Goal: Communication & Community: Answer question/provide support

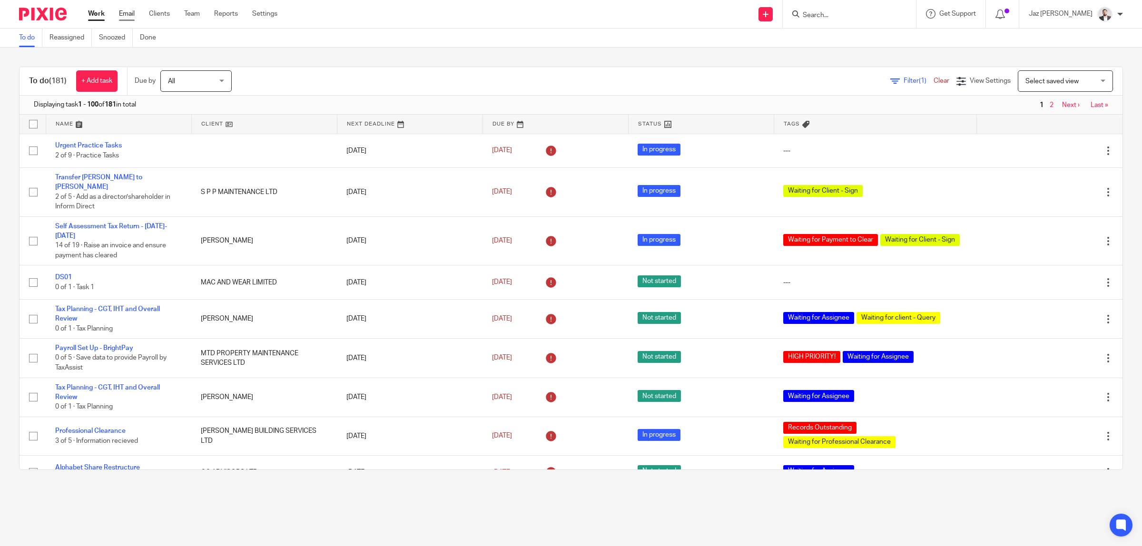
click at [129, 10] on link "Email" at bounding box center [127, 14] width 16 height 10
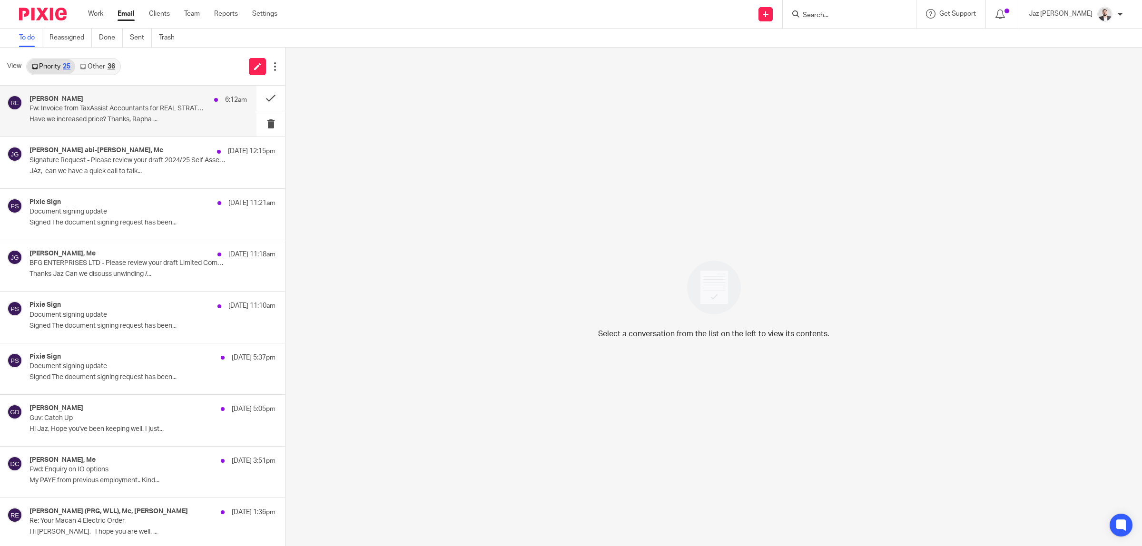
click at [127, 106] on p "Fw: Invoice from TaxAssist Accountants for REAL STRATEGY LTD #INV-5351" at bounding box center [117, 109] width 174 height 8
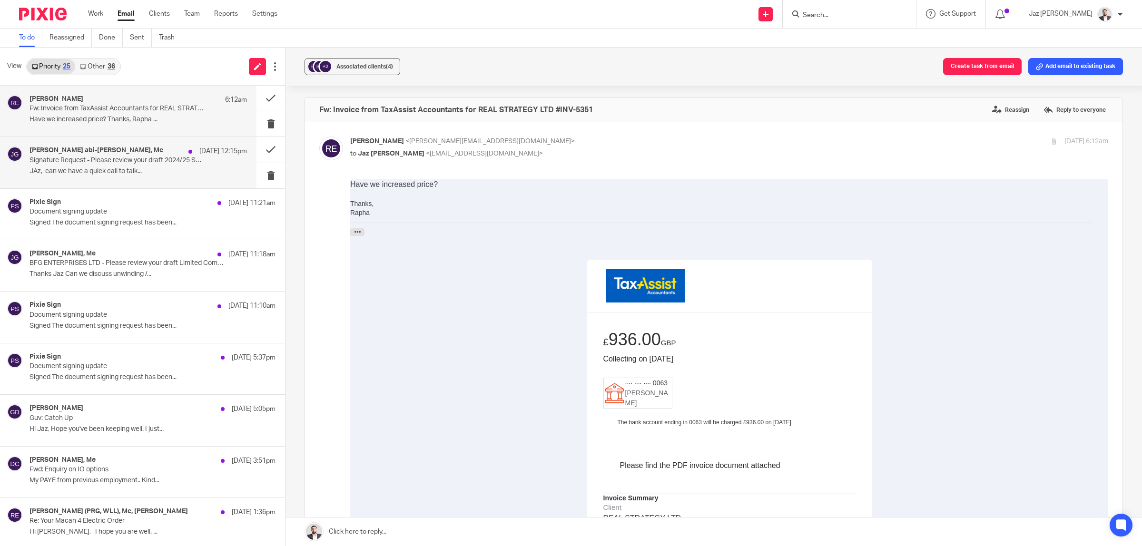
click at [111, 184] on div "elie abi-karam, Me 17 Aug 12:15pm Signature Request - Please review your draft …" at bounding box center [128, 162] width 257 height 51
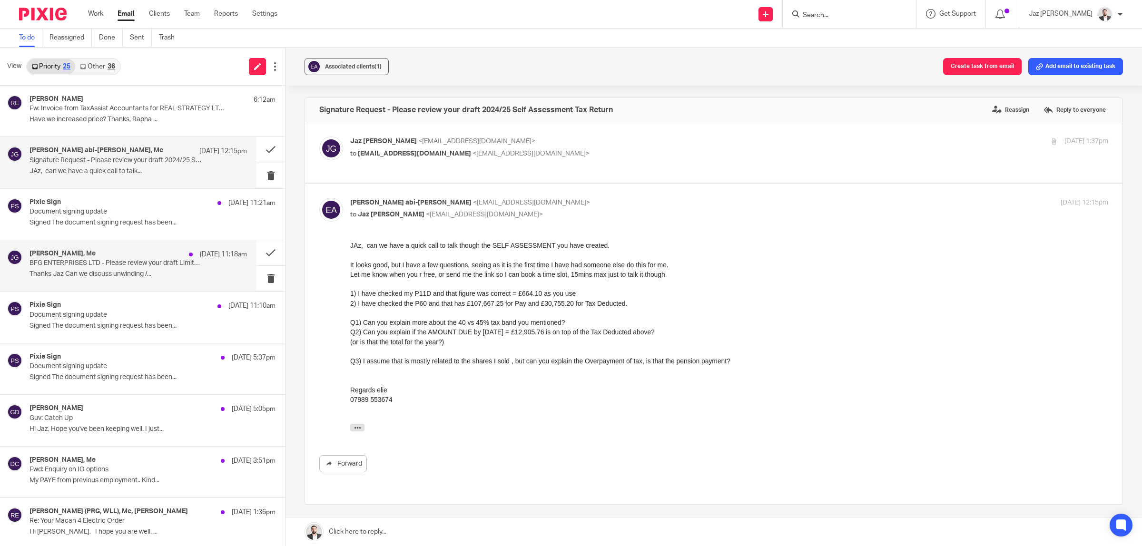
click at [117, 268] on p "BFG ENTERPRISES LTD - Please review your draft Limited Company Accounts and Cor…" at bounding box center [117, 263] width 174 height 8
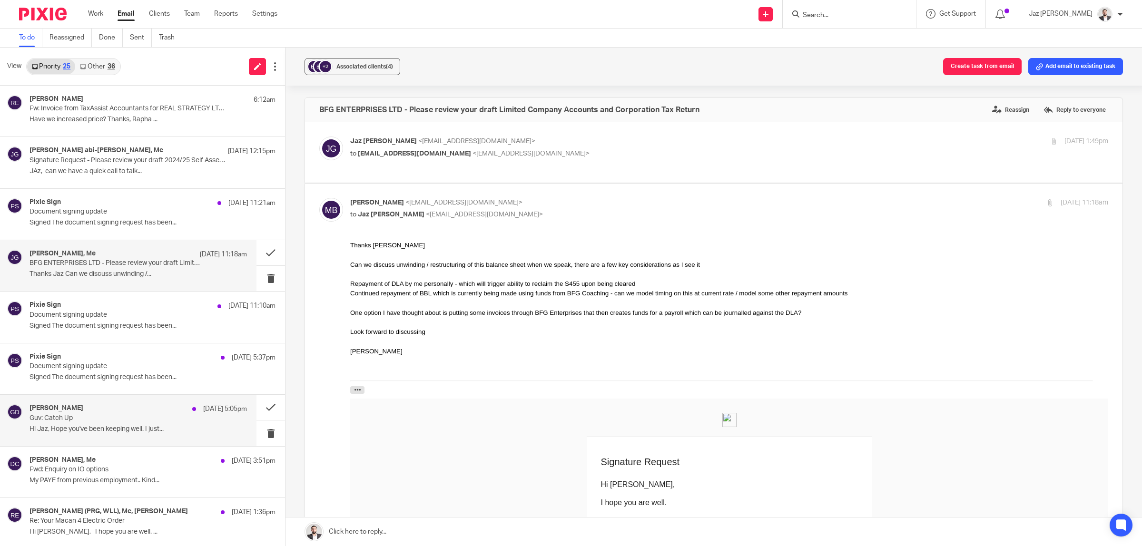
click at [131, 427] on p "Hi Jaz, Hope you've been keeping well. I just..." at bounding box center [139, 430] width 218 height 8
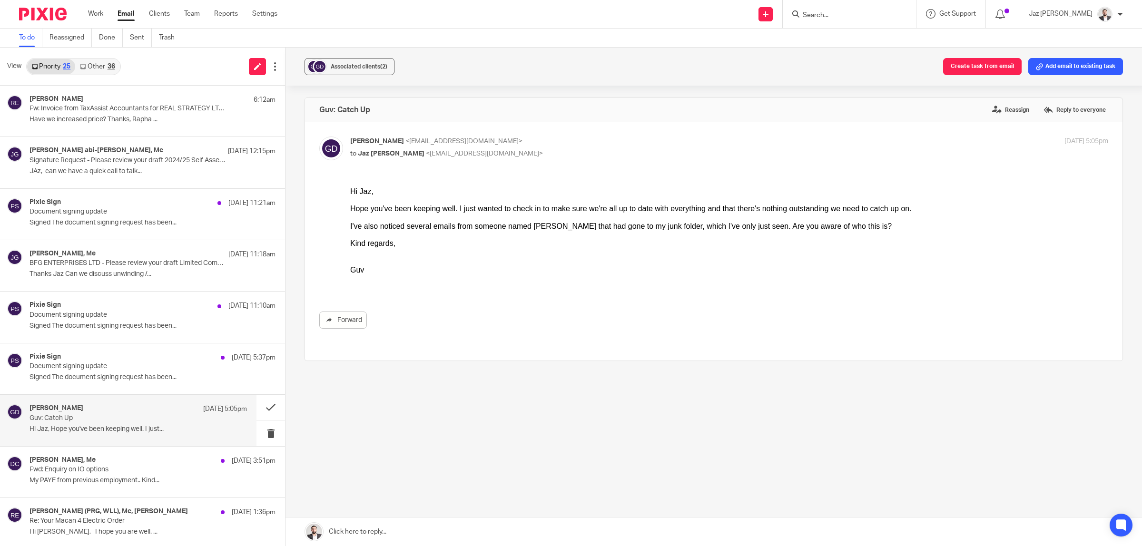
scroll to position [60, 0]
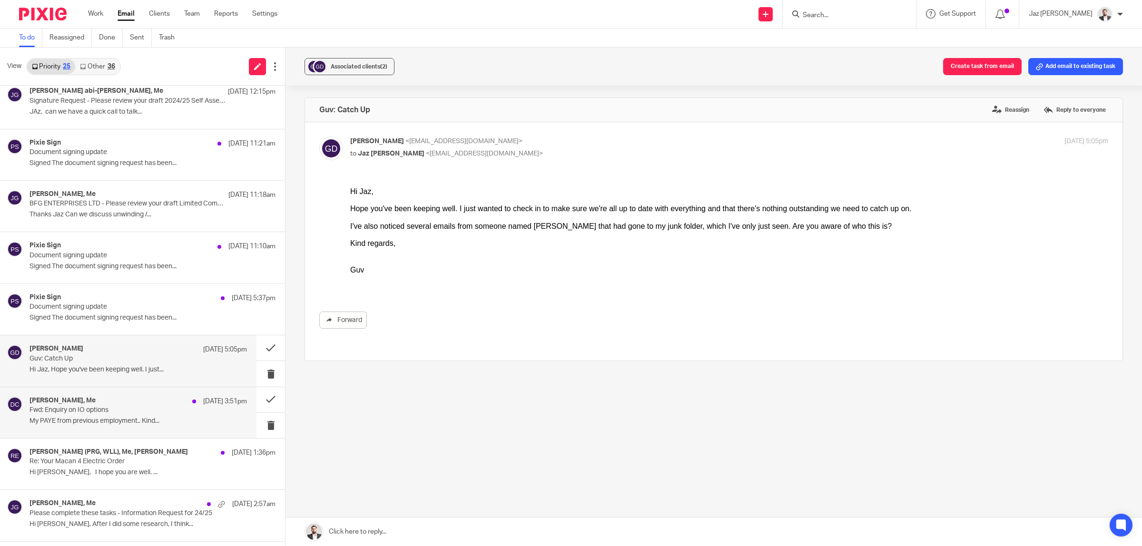
click at [130, 421] on p "My PAYE from previous employment.. Kind..." at bounding box center [139, 421] width 218 height 8
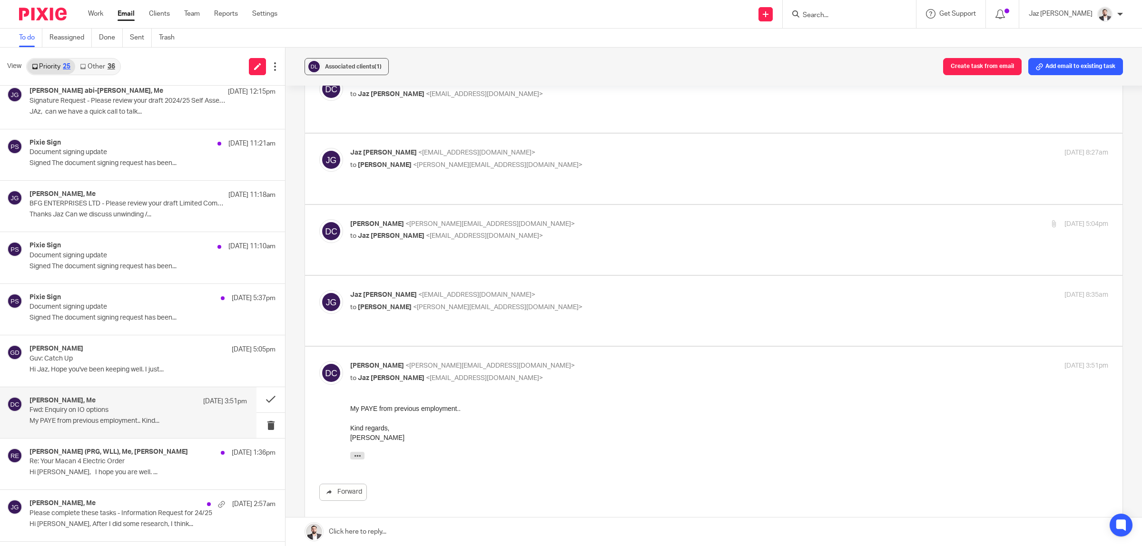
click at [566, 290] on p "Jaz Grewal <jazgrewal@taxassist.co.uk>" at bounding box center [603, 295] width 506 height 10
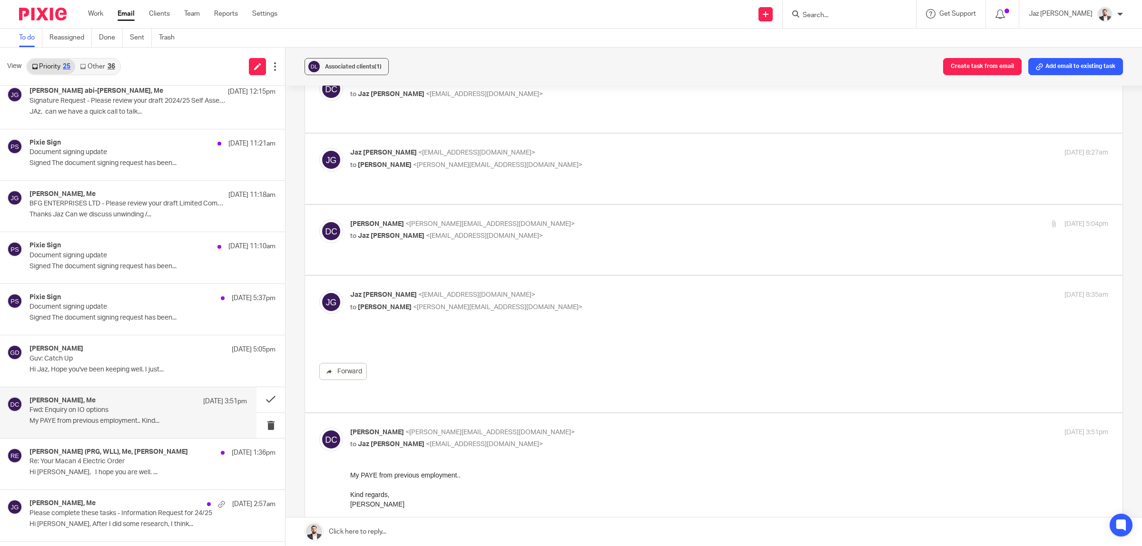
scroll to position [0, 0]
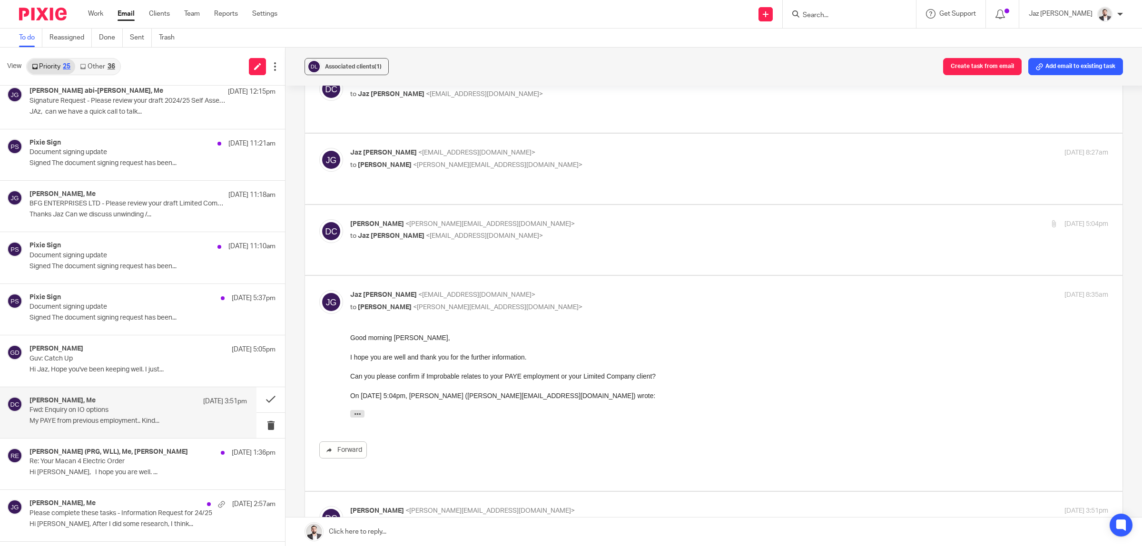
click at [566, 290] on p "Jaz Grewal <jazgrewal@taxassist.co.uk>" at bounding box center [603, 295] width 506 height 10
checkbox input "false"
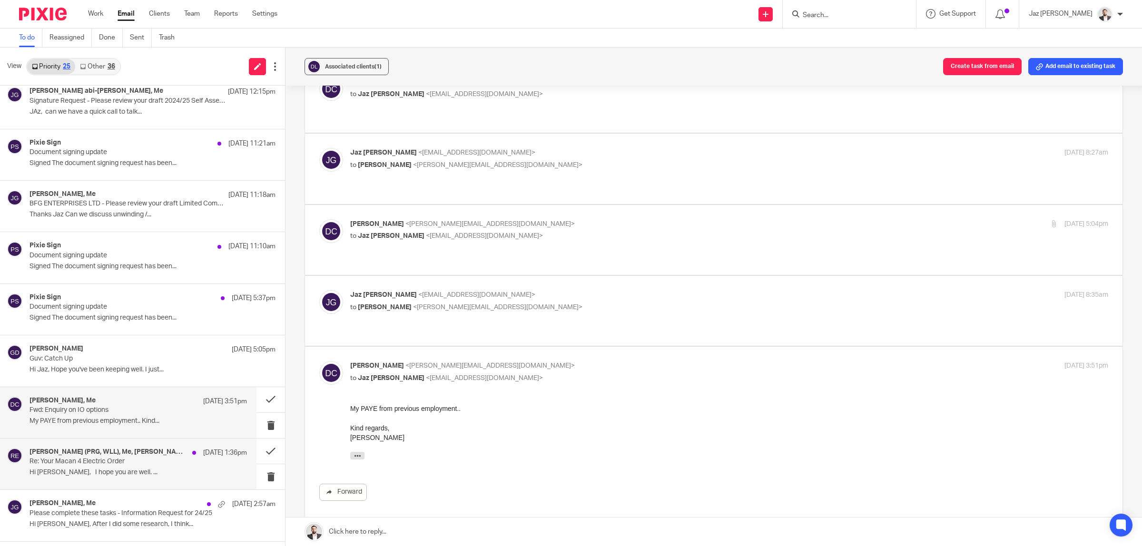
click at [158, 469] on p "Hi Raphael, I hope you are well. ..." at bounding box center [139, 473] width 218 height 8
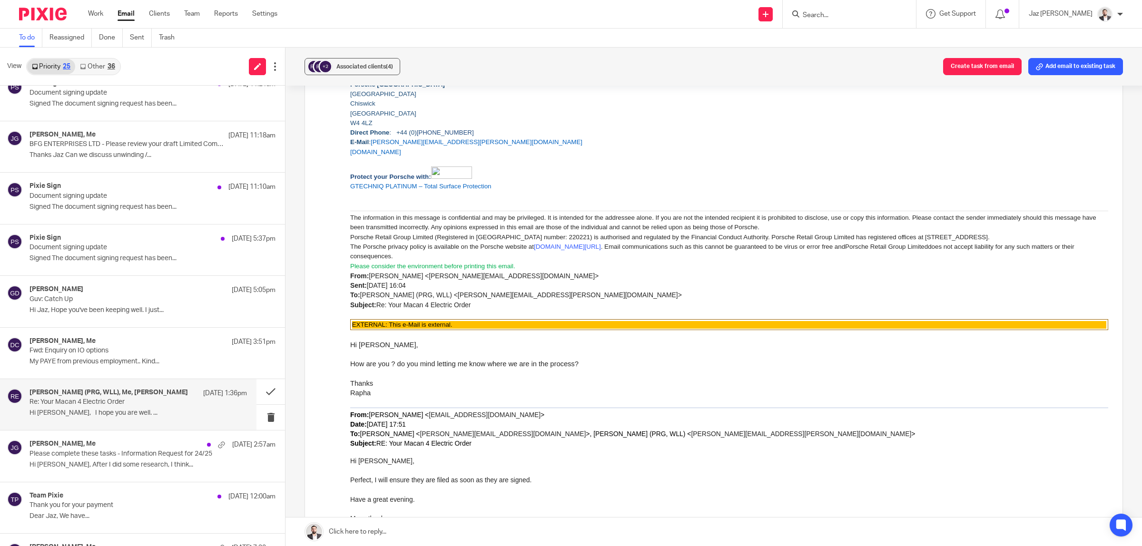
scroll to position [1369, 0]
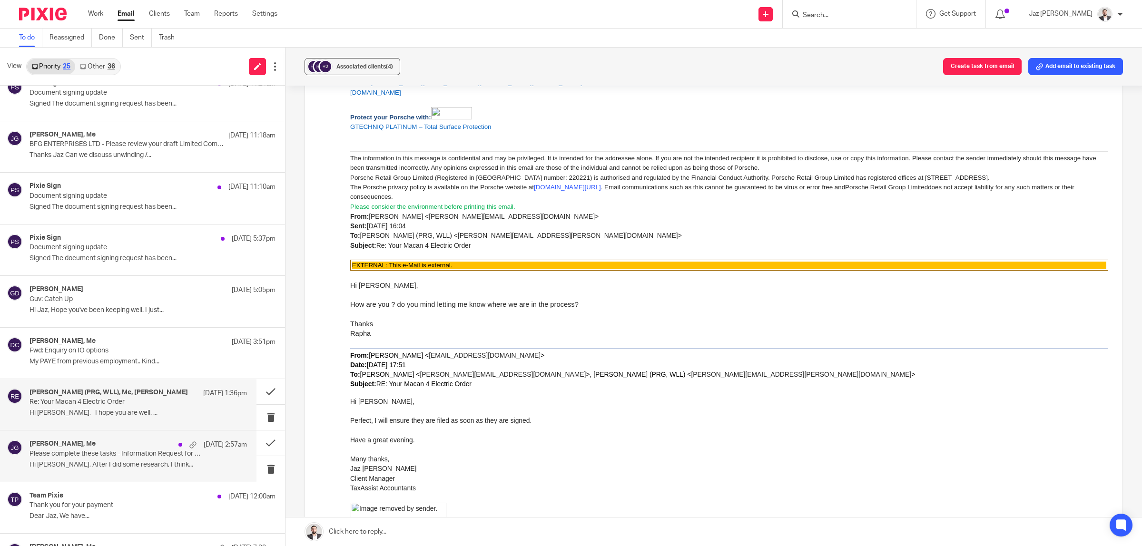
click at [70, 474] on div "Naya Shakoor, Me 16 Aug 2:57am Please complete these tasks - Information Reques…" at bounding box center [128, 456] width 257 height 51
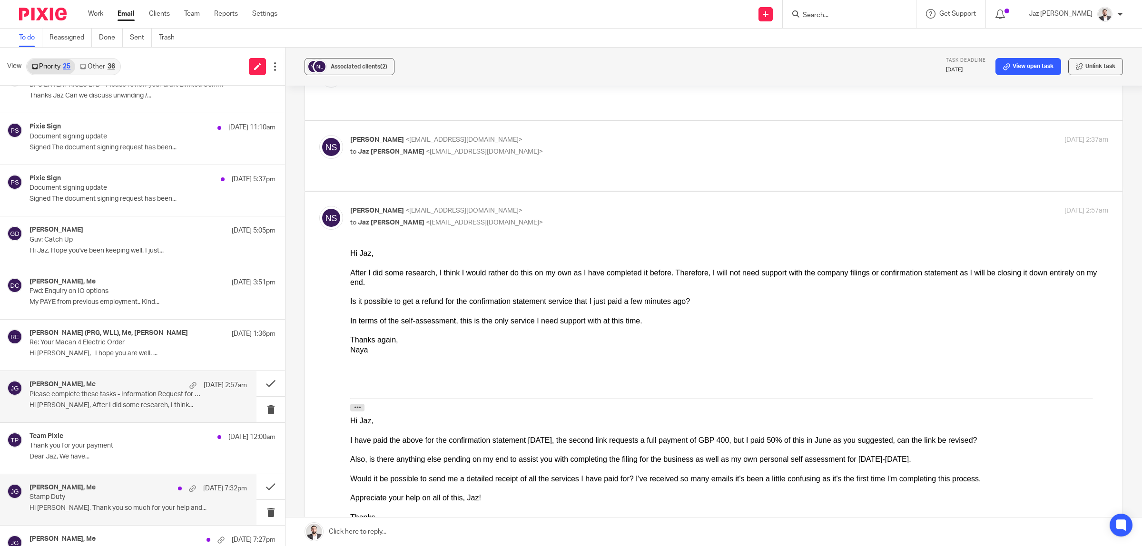
scroll to position [238, 0]
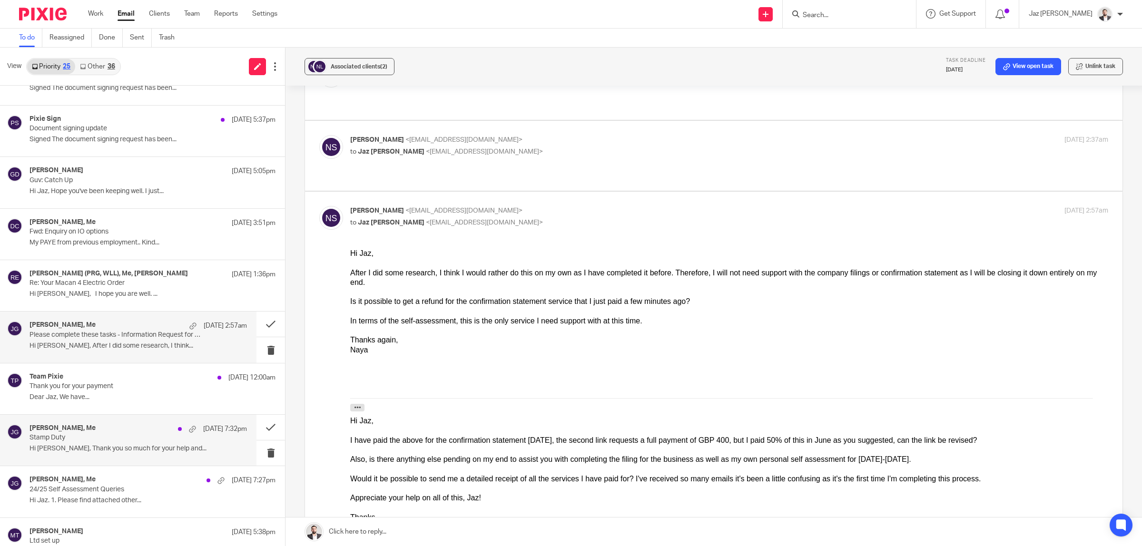
click at [118, 457] on div "Jaspreet Hayre, Me 15 Aug 7:32pm Stamp Duty Hi Jaz, Thank you so much for your …" at bounding box center [139, 441] width 218 height 32
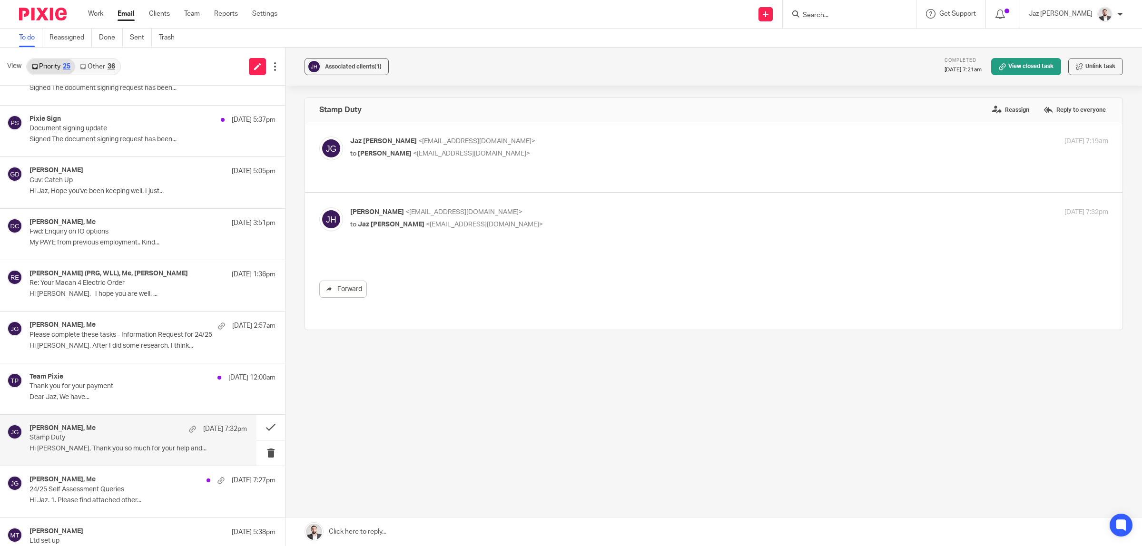
scroll to position [0, 0]
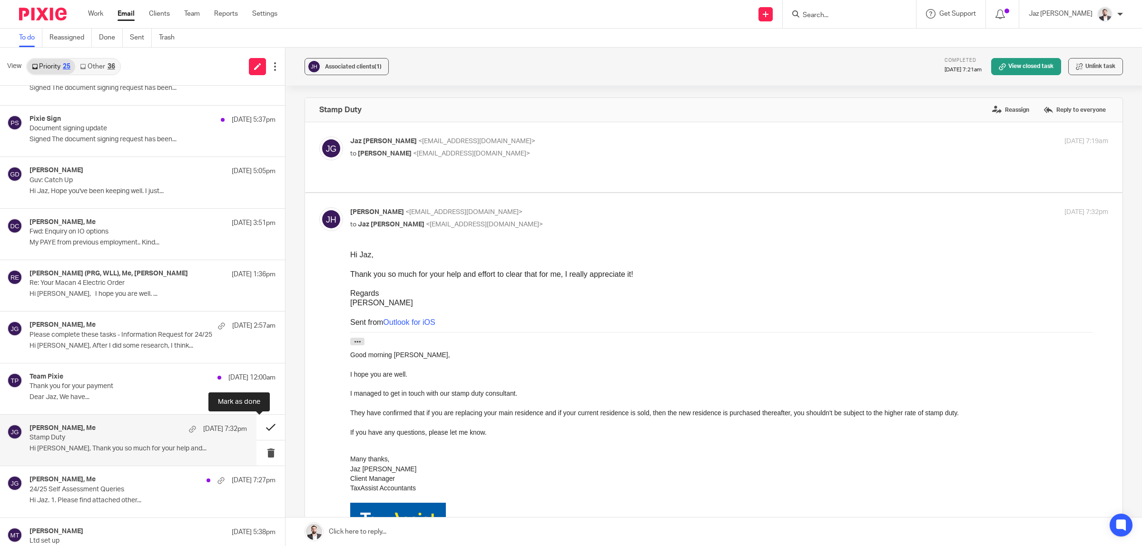
click at [266, 425] on button at bounding box center [271, 427] width 29 height 25
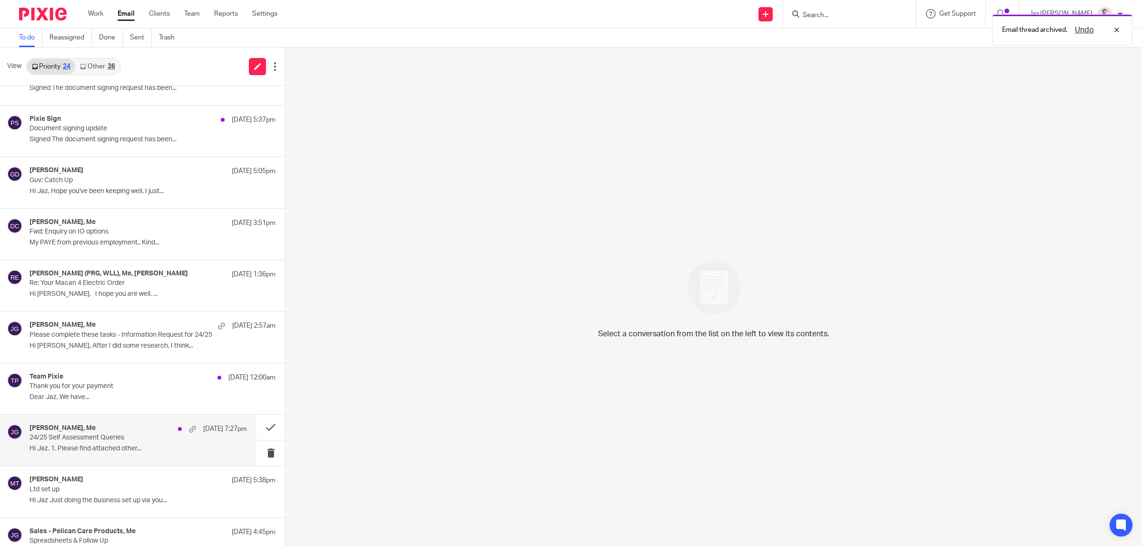
click at [154, 441] on p "24/25 Self Assessment Queries" at bounding box center [117, 438] width 174 height 8
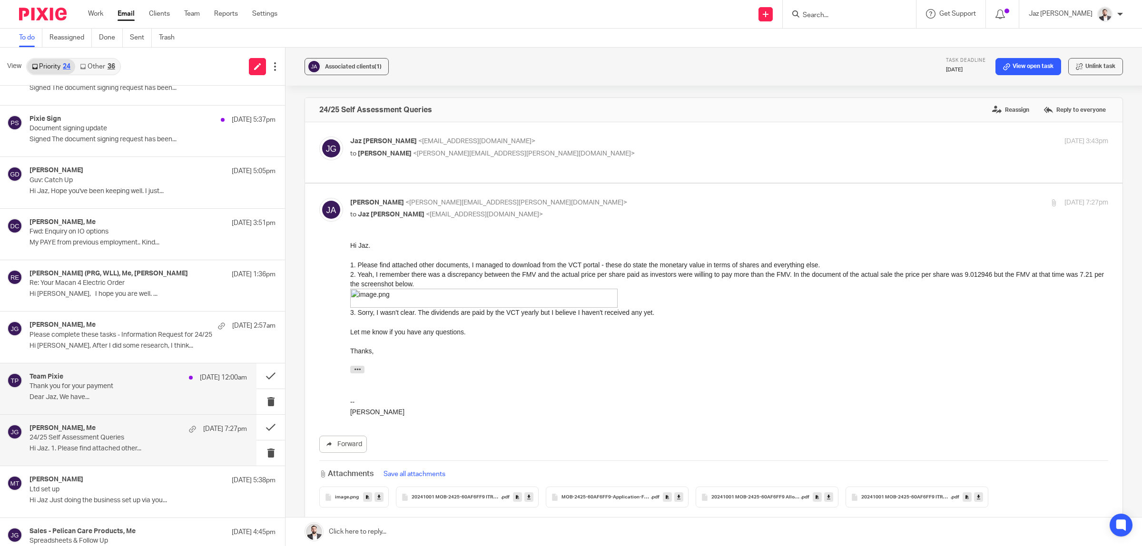
click at [81, 407] on div "Team Pixie 16 Aug 12:00am Thank you for your payment Dear Jaz, We have..." at bounding box center [128, 389] width 257 height 51
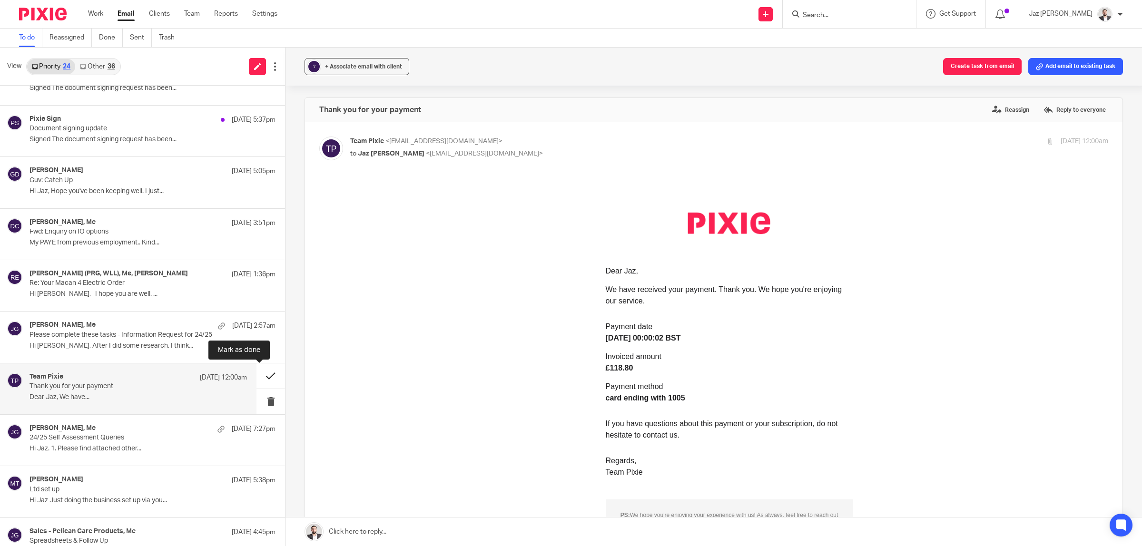
click at [261, 372] on button at bounding box center [271, 376] width 29 height 25
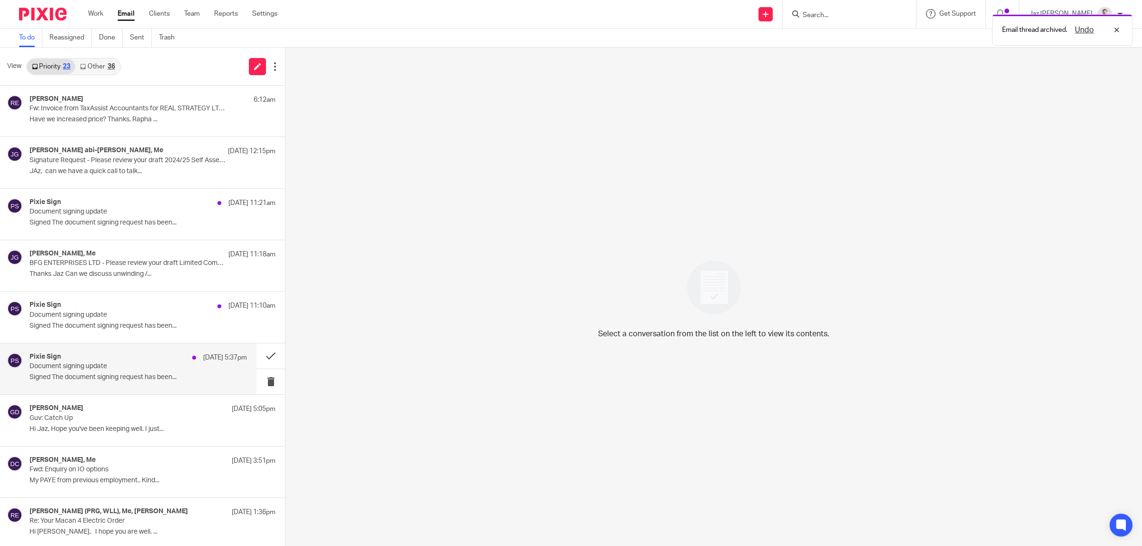
click at [123, 374] on div "Pixie Sign 16 Aug 5:37pm Document signing update Signed The document signing re…" at bounding box center [139, 369] width 218 height 32
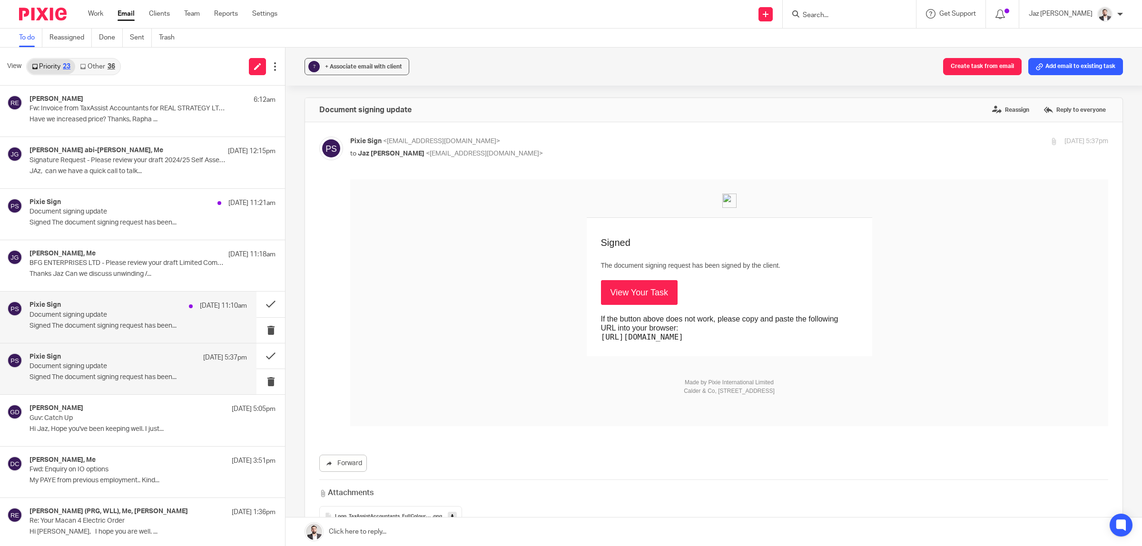
click at [151, 318] on p "Document signing update" at bounding box center [117, 315] width 174 height 8
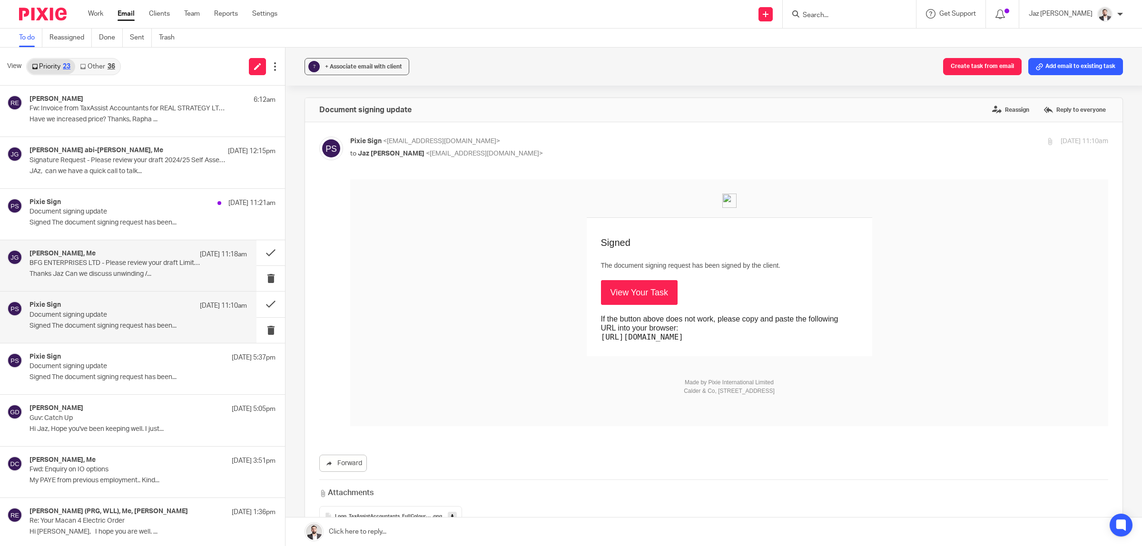
click at [112, 276] on p "Thanks Jaz Can we discuss unwinding /..." at bounding box center [139, 274] width 218 height 8
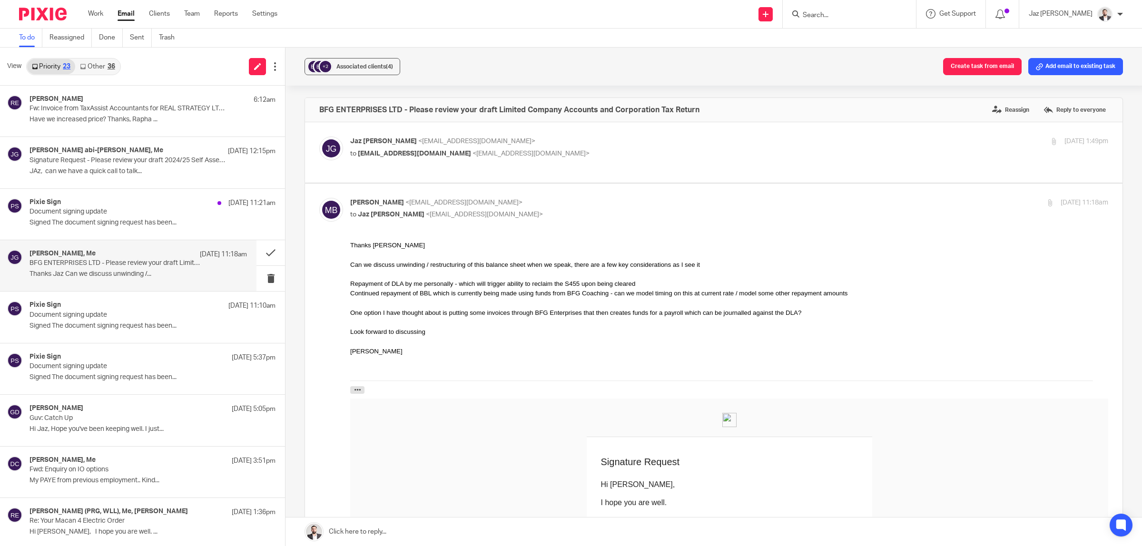
click at [613, 149] on p "to mattbull@actioncoach.com <mattbull@actioncoach.com>" at bounding box center [603, 154] width 506 height 10
checkbox input "true"
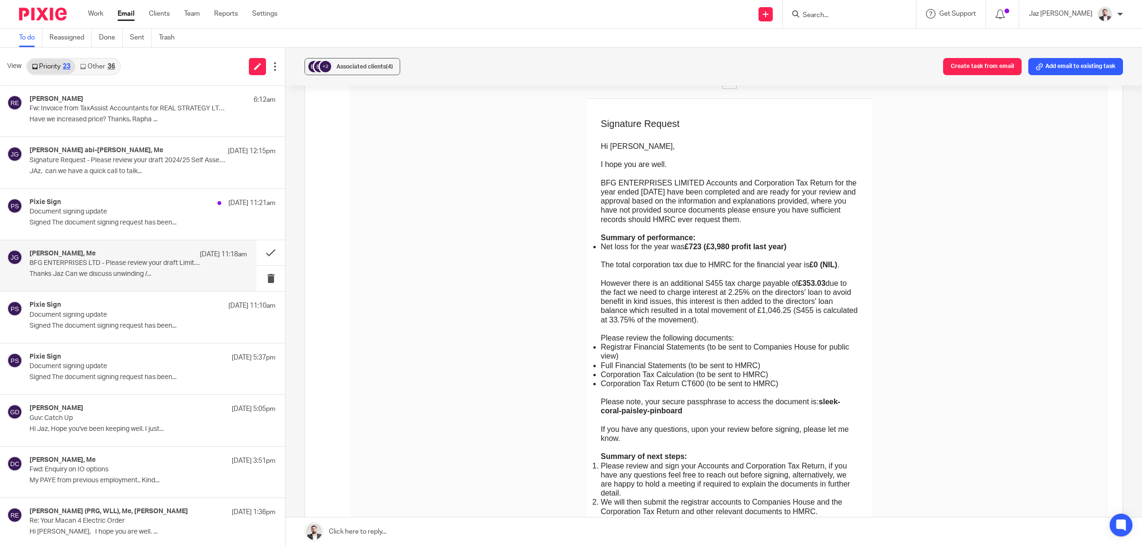
scroll to position [179, 0]
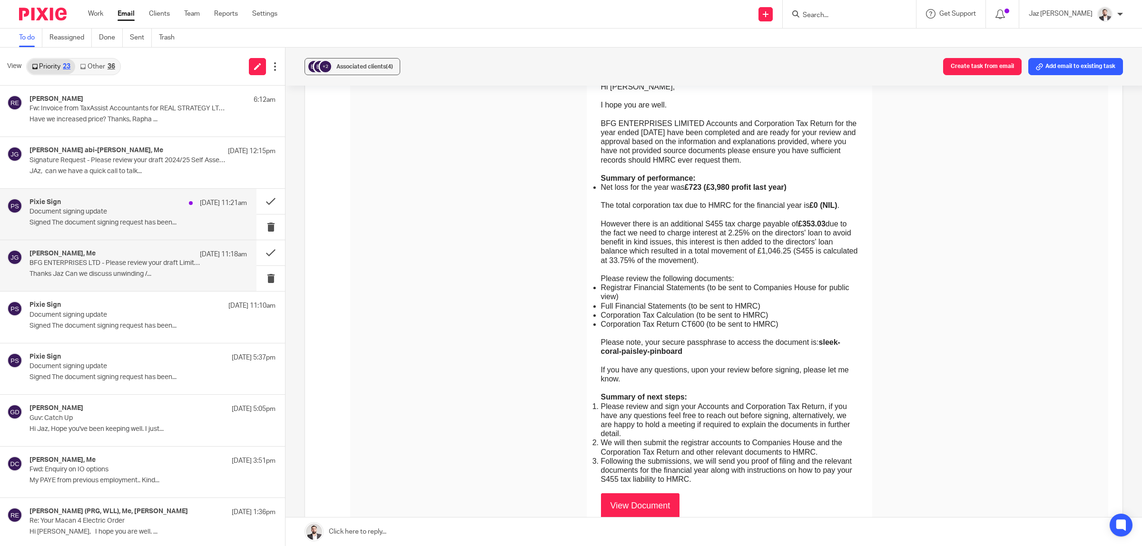
click at [104, 225] on p "Signed The document signing request has been..." at bounding box center [139, 223] width 218 height 8
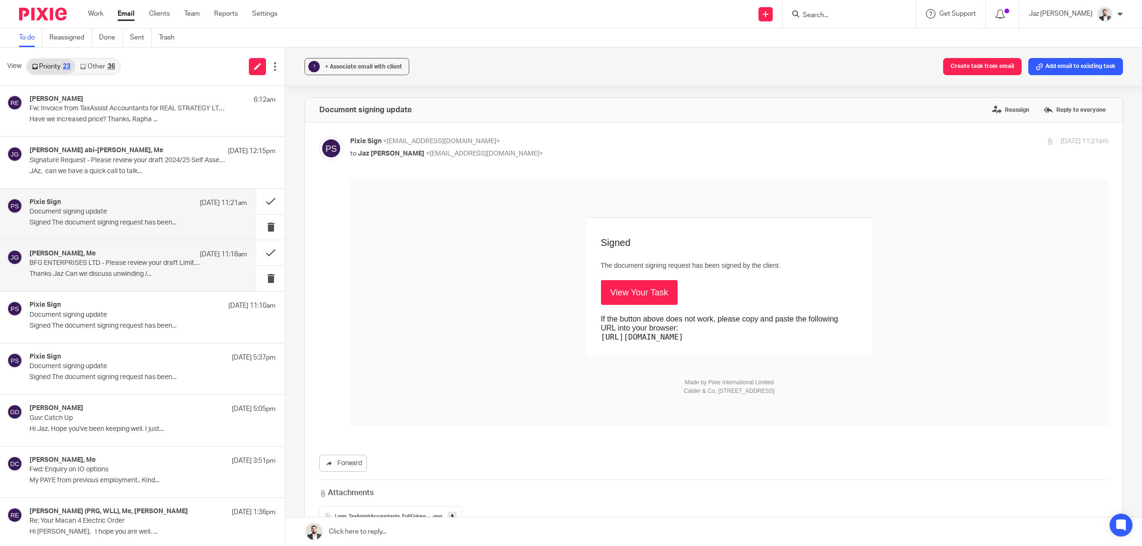
scroll to position [0, 0]
click at [113, 156] on div "elie abi-karam, Me 17 Aug 12:15pm Signature Request - Please review your draft …" at bounding box center [139, 163] width 218 height 32
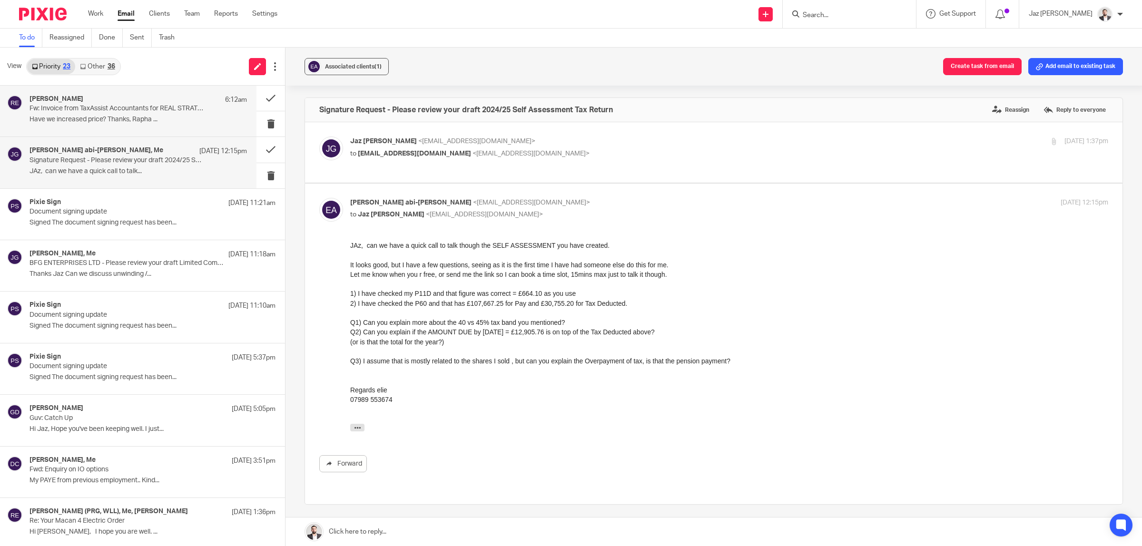
click at [105, 110] on p "Fw: Invoice from TaxAssist Accountants for REAL STRATEGY LTD #INV-5351" at bounding box center [117, 109] width 174 height 8
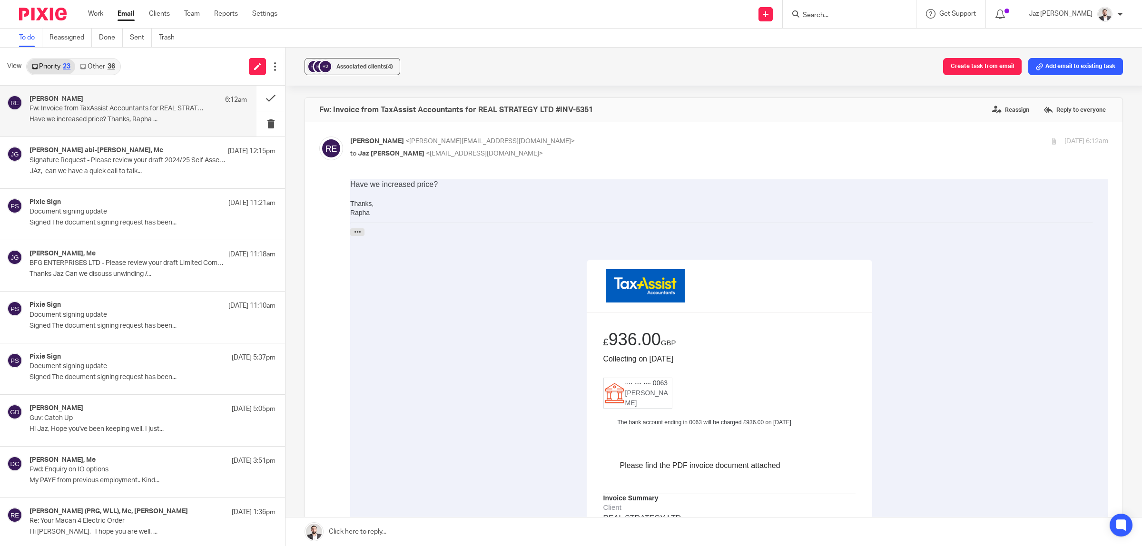
click at [109, 65] on div "36" at bounding box center [112, 66] width 8 height 7
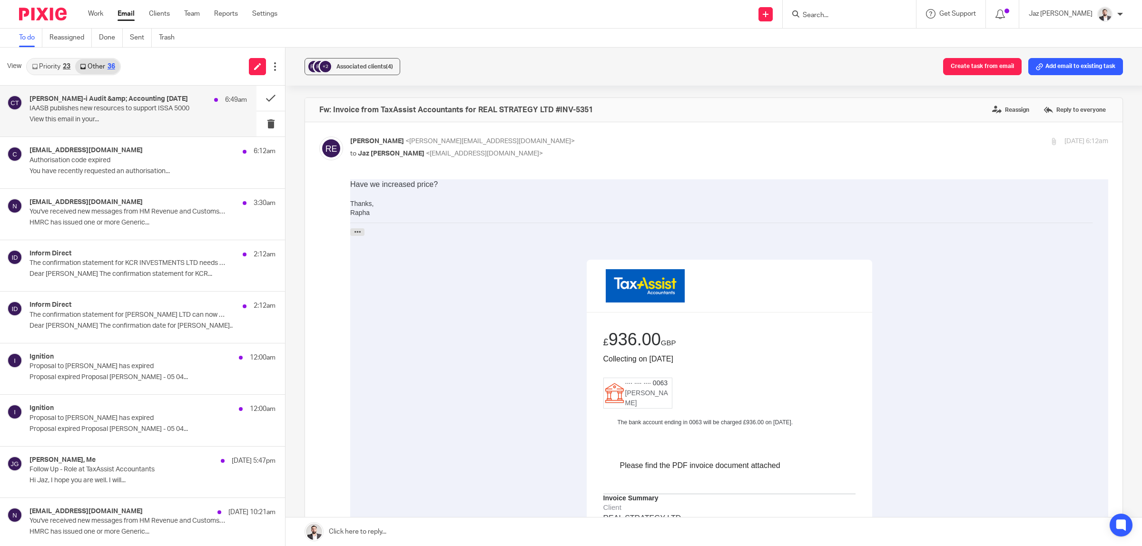
click at [109, 123] on p "View this email in your..." at bounding box center [139, 120] width 218 height 8
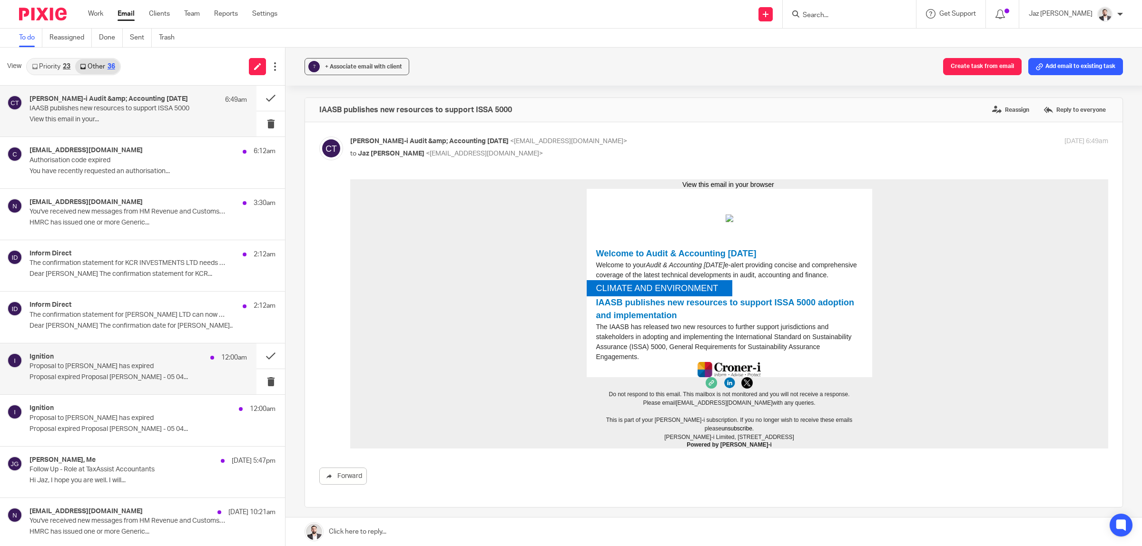
click at [115, 377] on p "Proposal expired Proposal Ryan Simpson - 05 04..." at bounding box center [139, 378] width 218 height 8
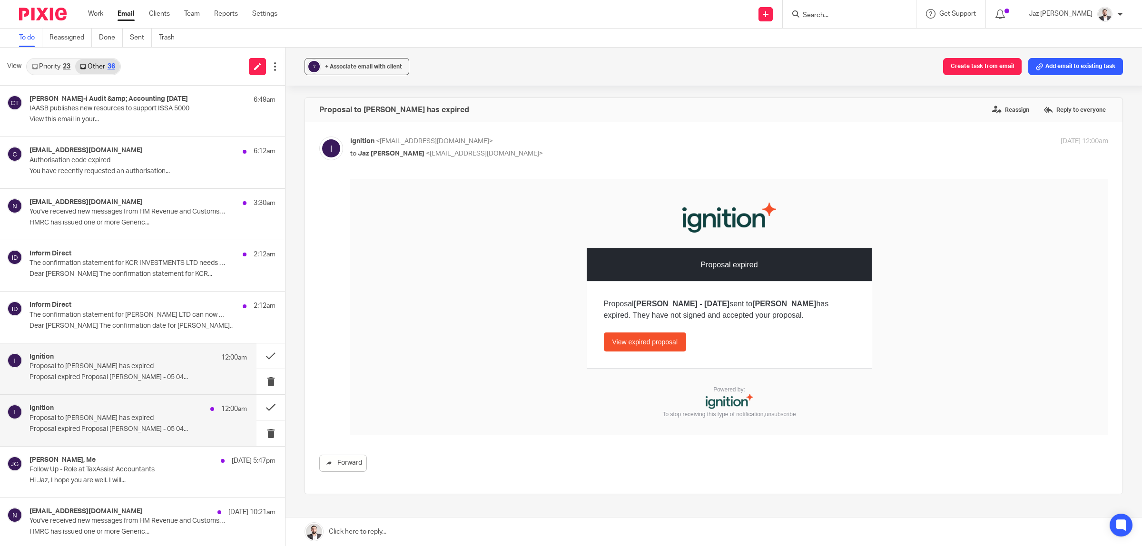
click at [118, 431] on p "Proposal expired Proposal Ryan Simpson - 05 04..." at bounding box center [139, 430] width 218 height 8
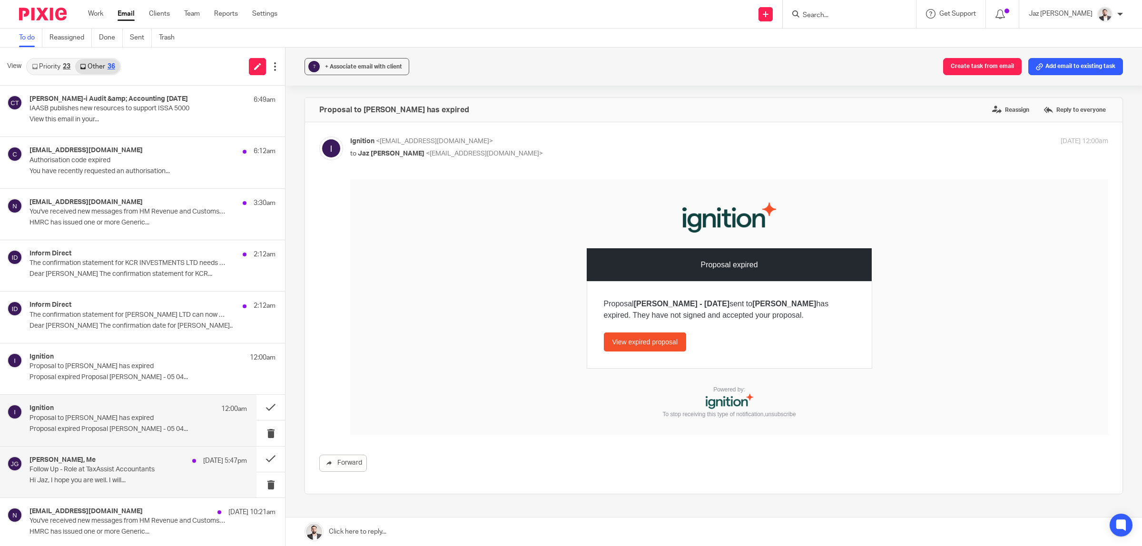
click at [135, 467] on p "Follow Up - Role at TaxAssist Accountants" at bounding box center [117, 470] width 174 height 8
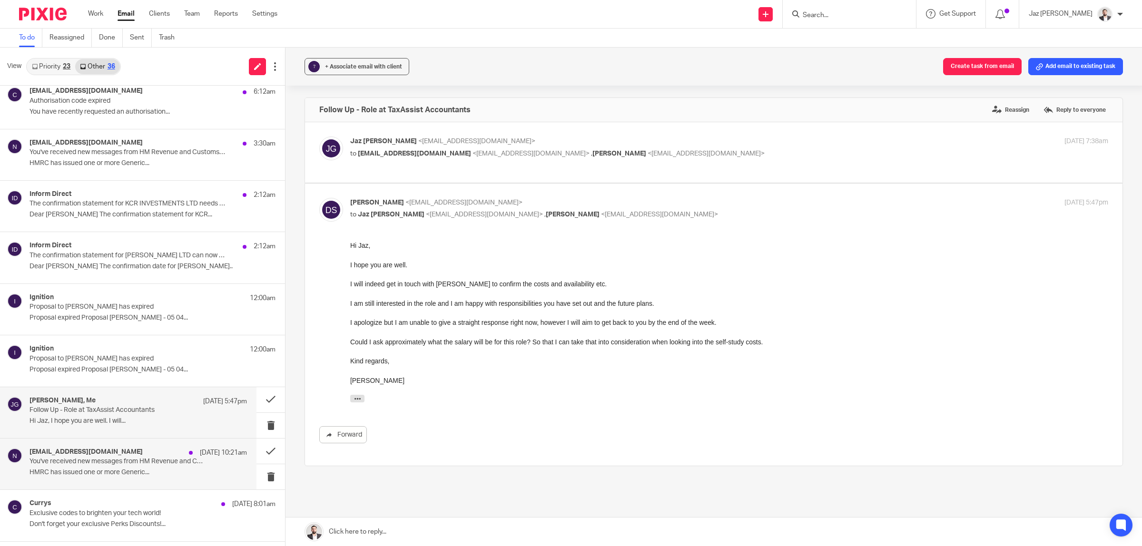
scroll to position [119, 0]
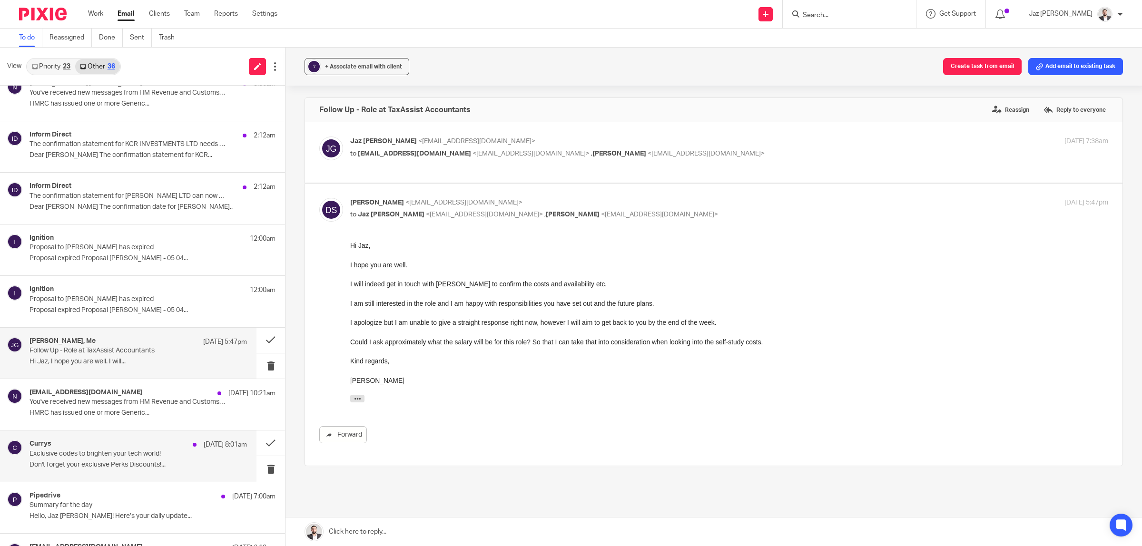
click at [139, 469] on p "Don't forget your exclusive Perks Discounts!..." at bounding box center [139, 465] width 218 height 8
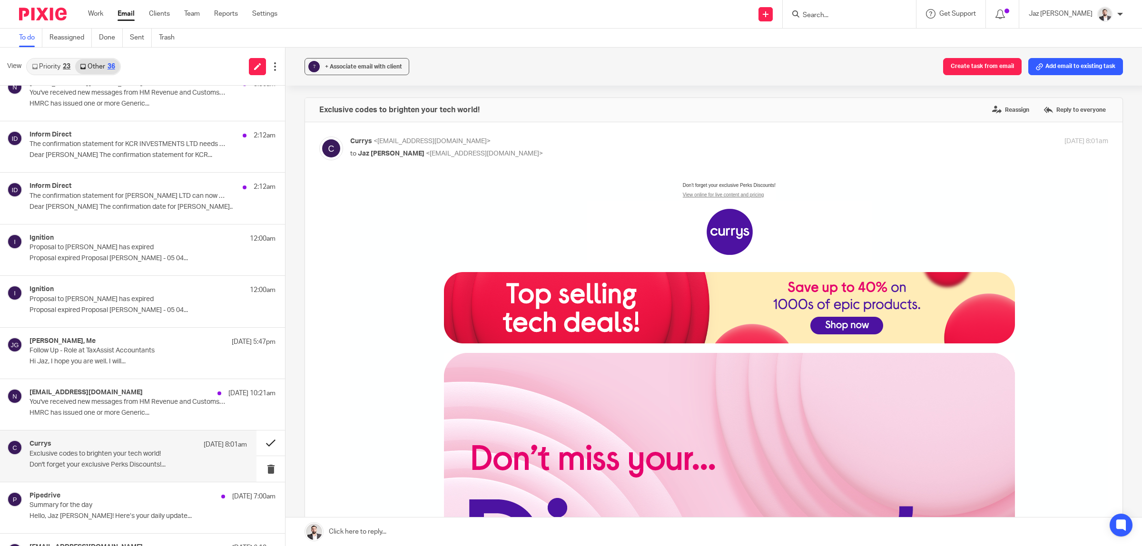
scroll to position [0, 0]
click at [262, 443] on button at bounding box center [271, 443] width 29 height 25
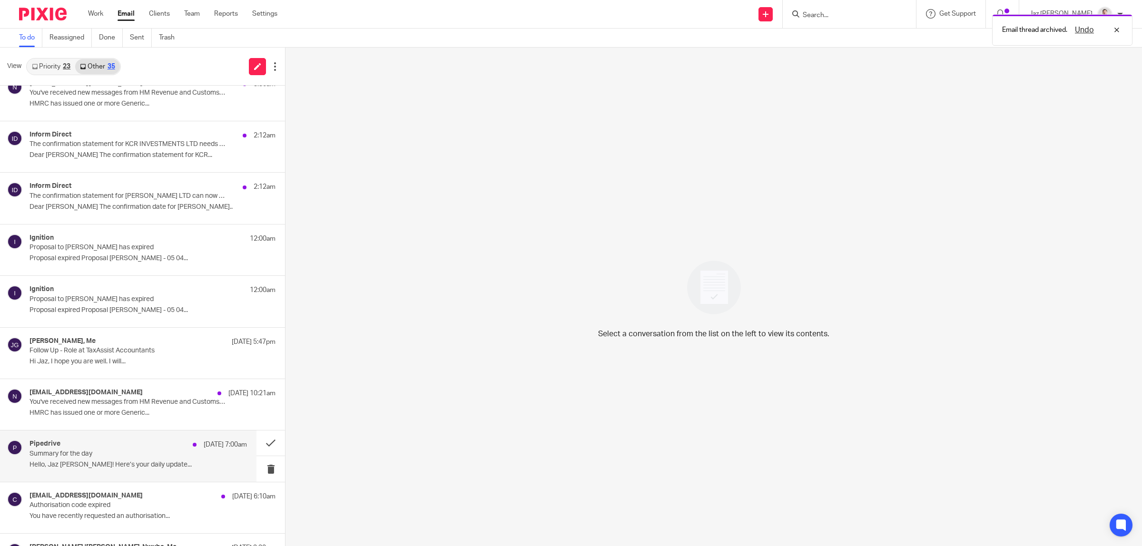
click at [143, 457] on p "Summary for the day" at bounding box center [117, 454] width 174 height 8
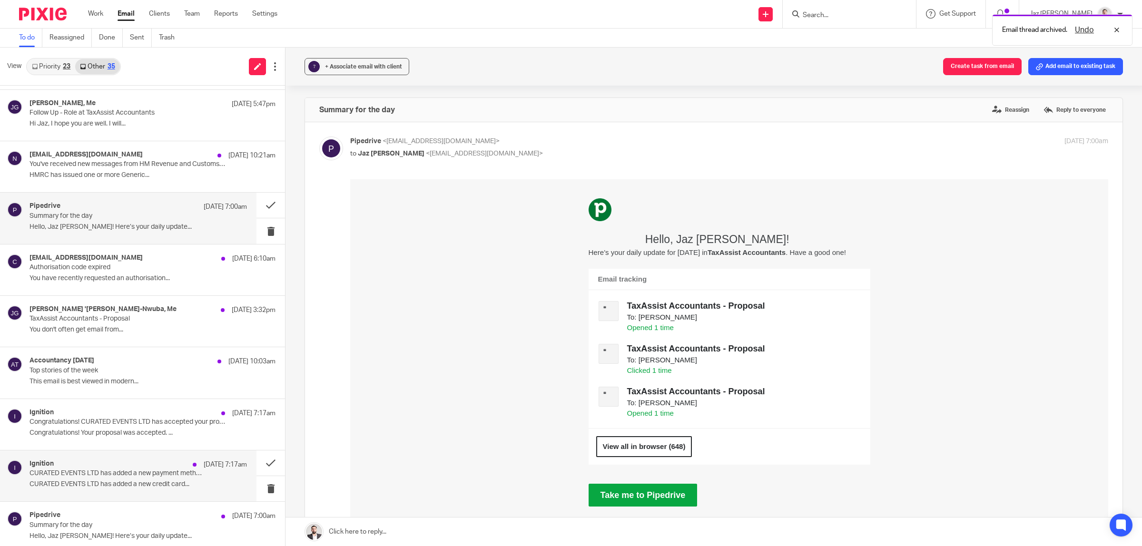
scroll to position [417, 0]
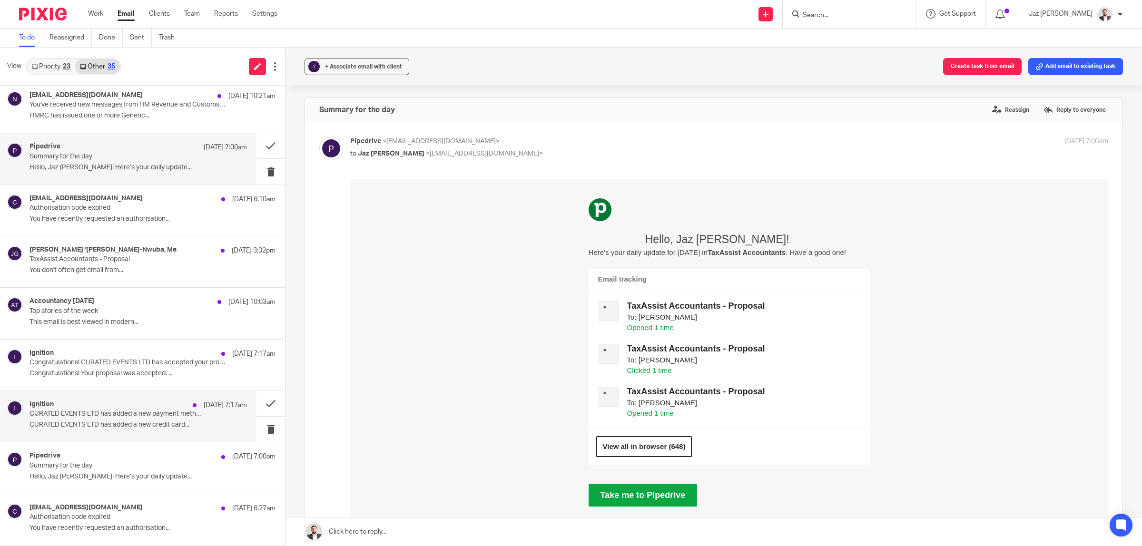
click at [150, 432] on div "Ignition 16 Aug 7:17am CURATED EVENTS LTD has added a new payment method CURATE…" at bounding box center [139, 417] width 218 height 32
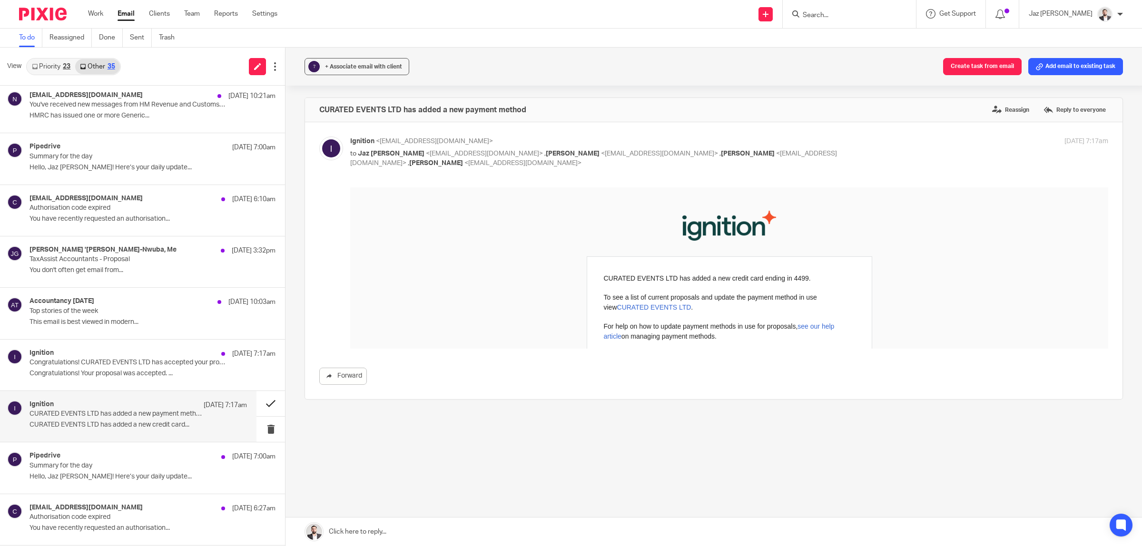
scroll to position [0, 0]
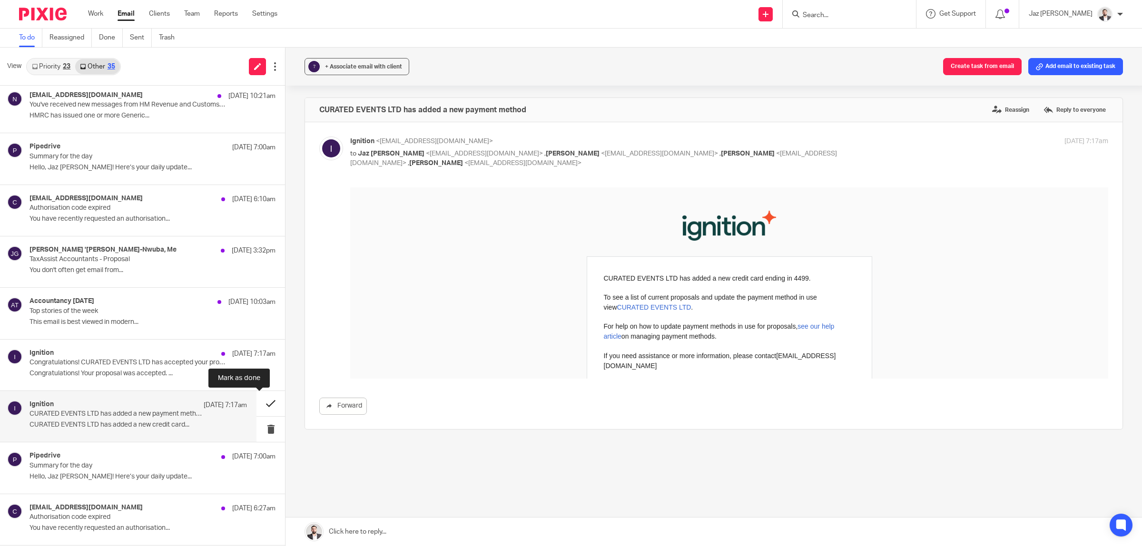
click at [263, 405] on button at bounding box center [271, 403] width 29 height 25
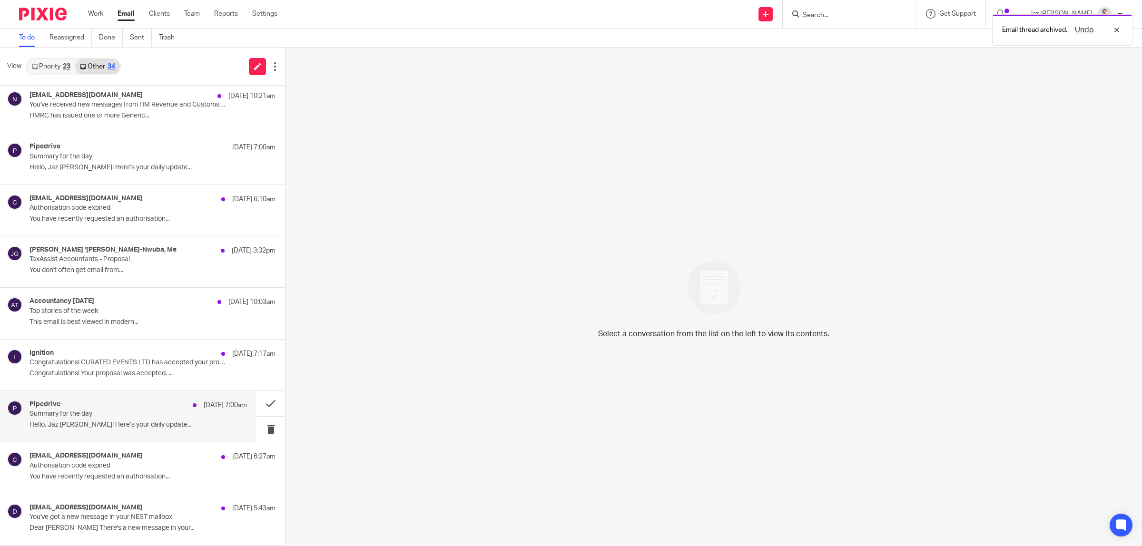
click at [156, 441] on div "Pipedrive 16 Aug 7:00am Summary for the day Hello, Jaz Grewal! Here’s your dail…" at bounding box center [128, 416] width 257 height 51
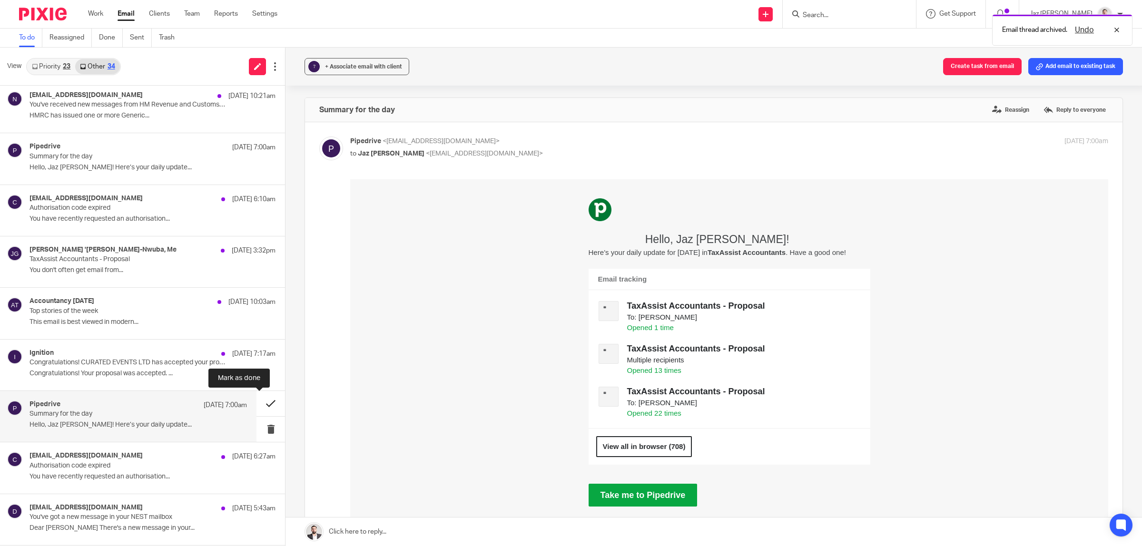
click at [262, 402] on button at bounding box center [271, 403] width 29 height 25
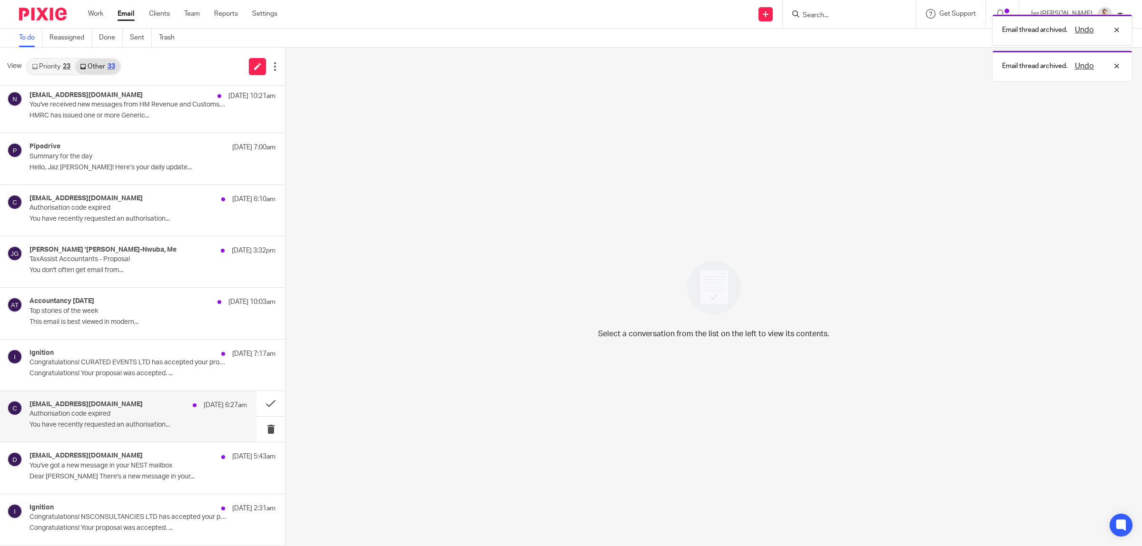
click at [185, 417] on p "Authorisation code expired" at bounding box center [117, 414] width 174 height 8
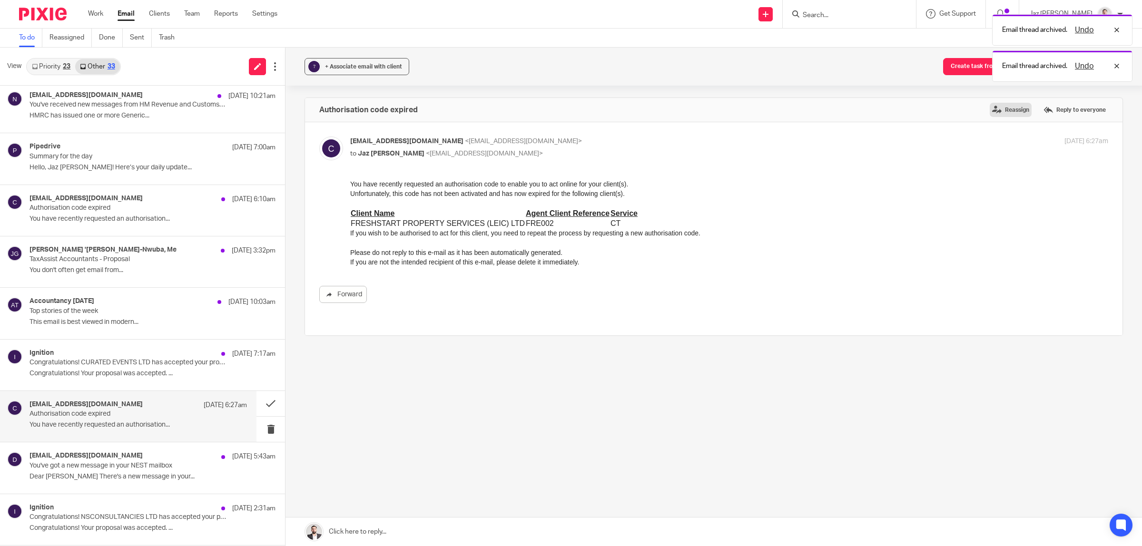
click at [990, 109] on label "Reassign" at bounding box center [1011, 110] width 42 height 14
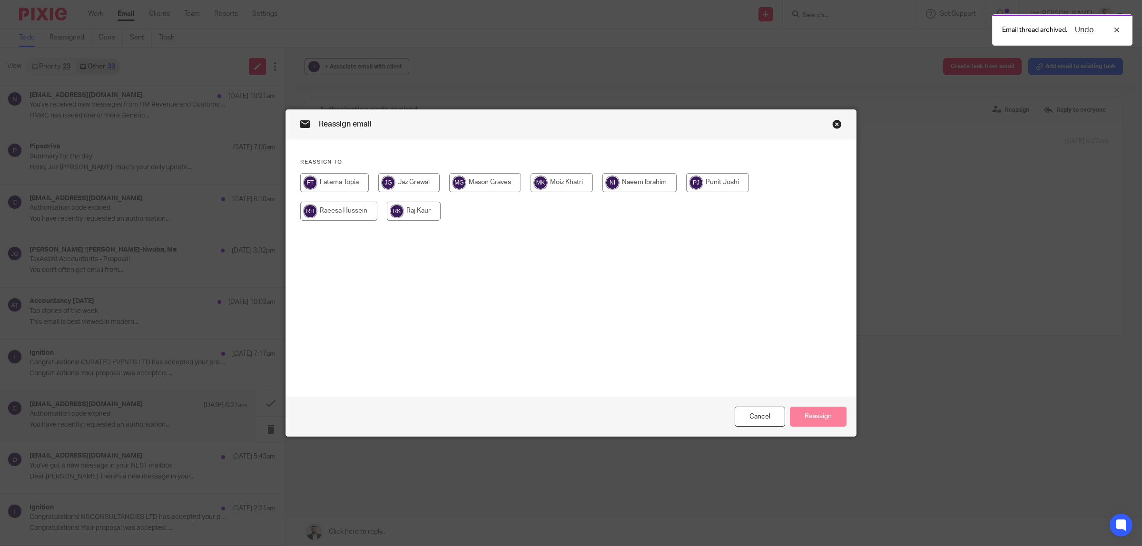
click at [393, 213] on input "radio" at bounding box center [414, 211] width 54 height 19
click at [815, 423] on button "Reassign" at bounding box center [818, 417] width 57 height 20
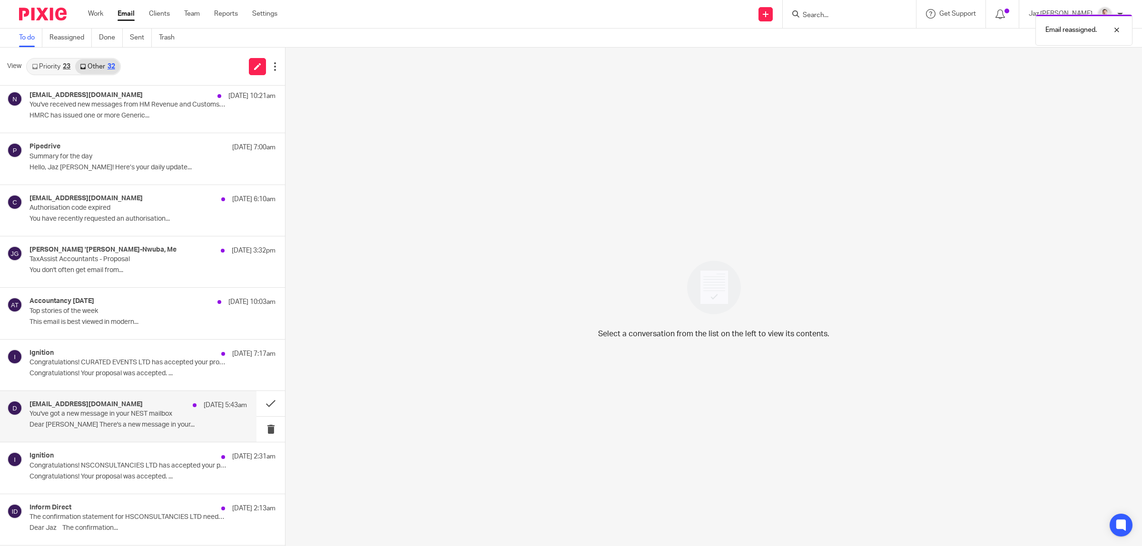
click at [163, 433] on div "do_not_reply@nestpensions.org.uk 16 Aug 5:43am You've got a new message in your…" at bounding box center [139, 417] width 218 height 32
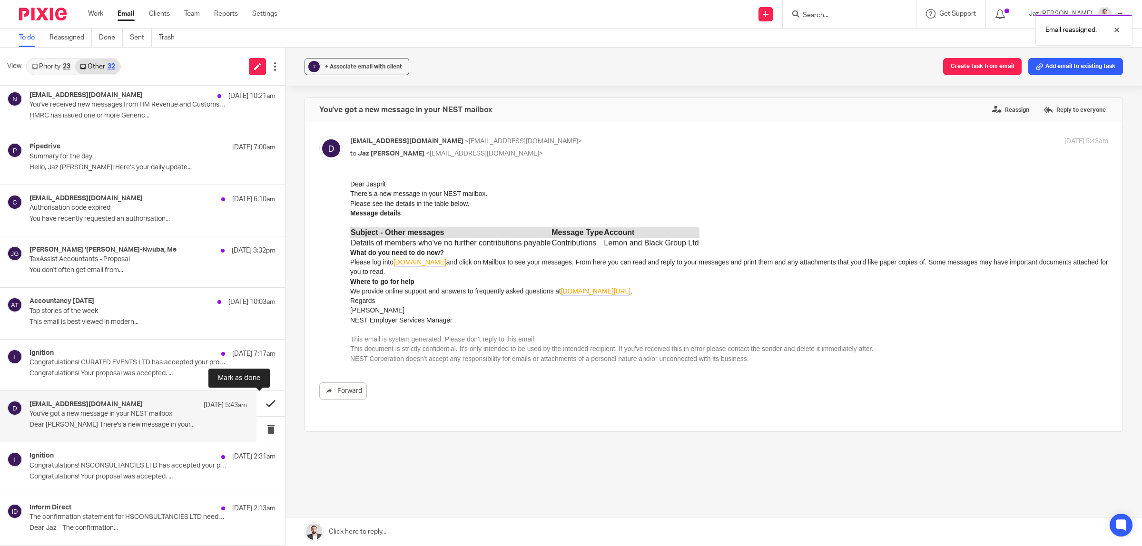
click at [263, 401] on button at bounding box center [271, 403] width 29 height 25
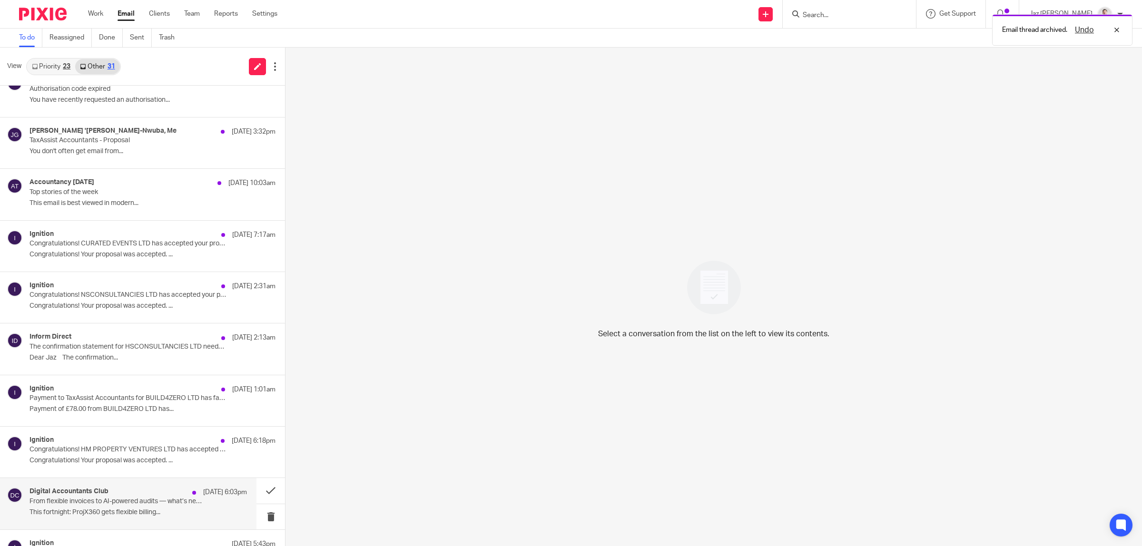
scroll to position [595, 0]
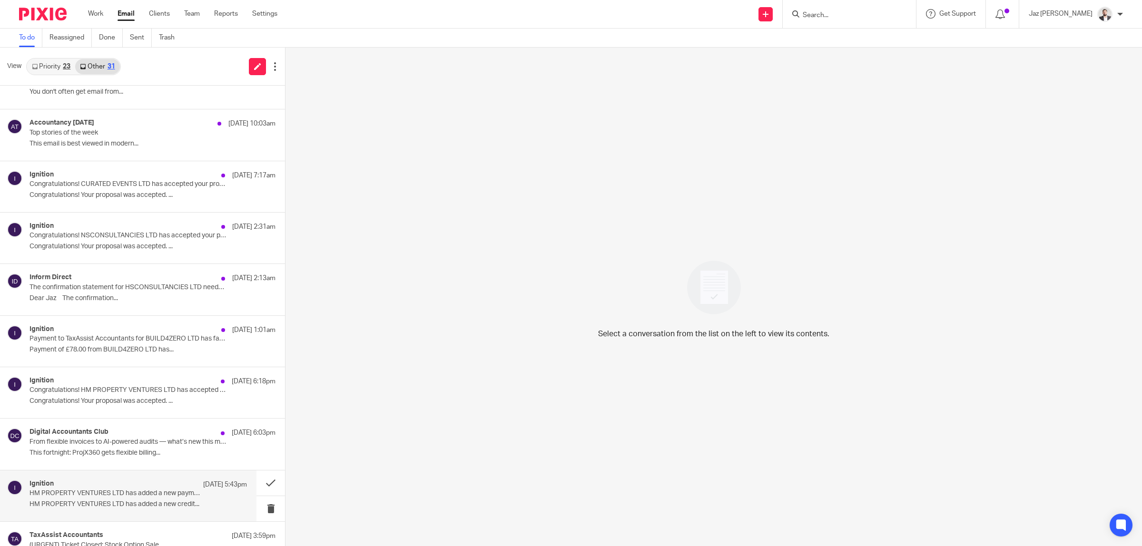
click at [134, 493] on p "HM PROPERTY VENTURES LTD has added a new payment method" at bounding box center [117, 494] width 174 height 8
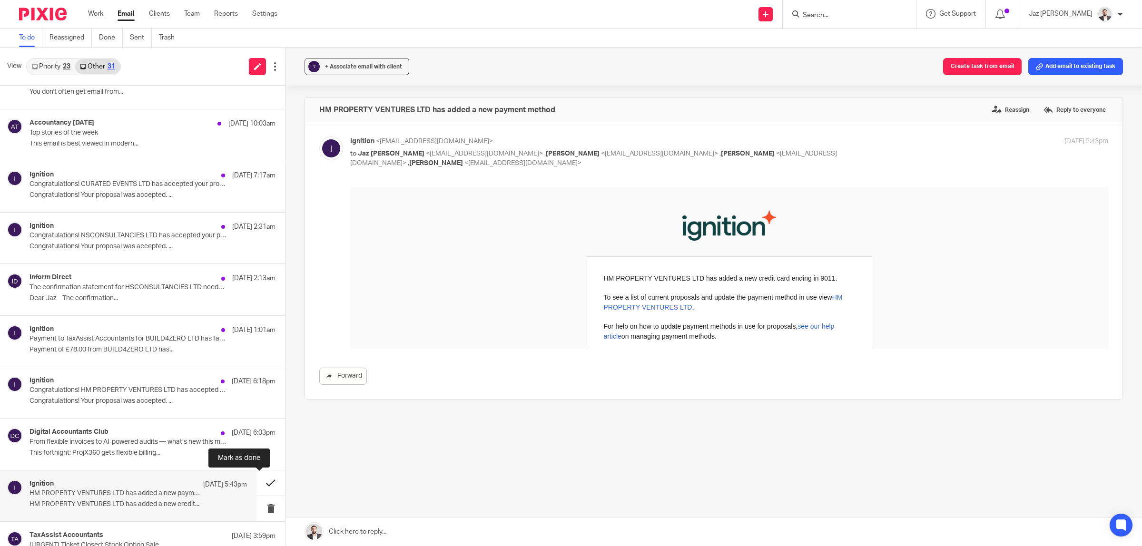
scroll to position [0, 0]
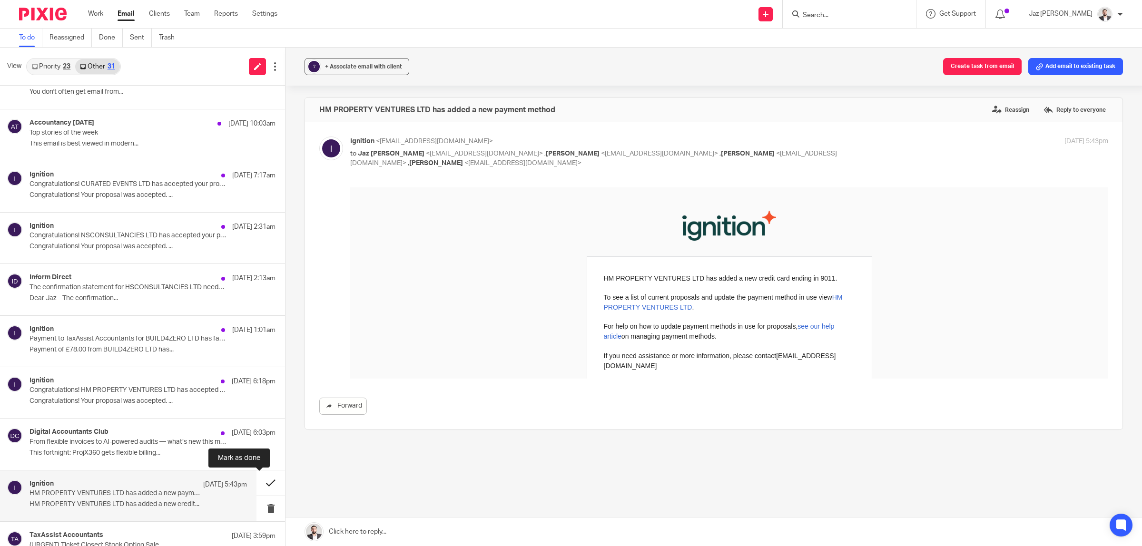
click at [260, 481] on button at bounding box center [271, 483] width 29 height 25
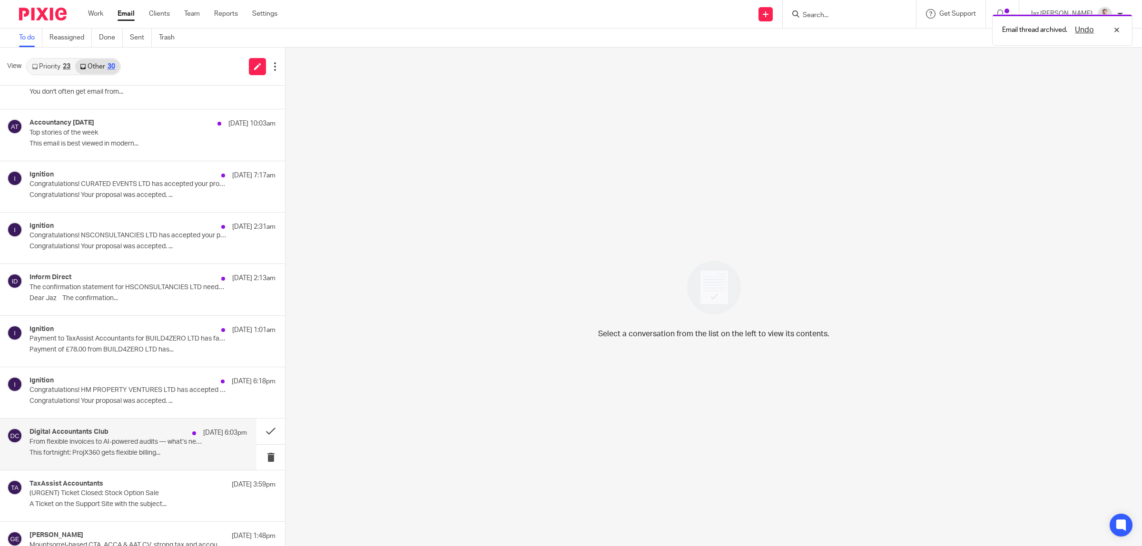
click at [164, 457] on p "This fortnight: ProjX360 gets flexible billing..." at bounding box center [139, 453] width 218 height 8
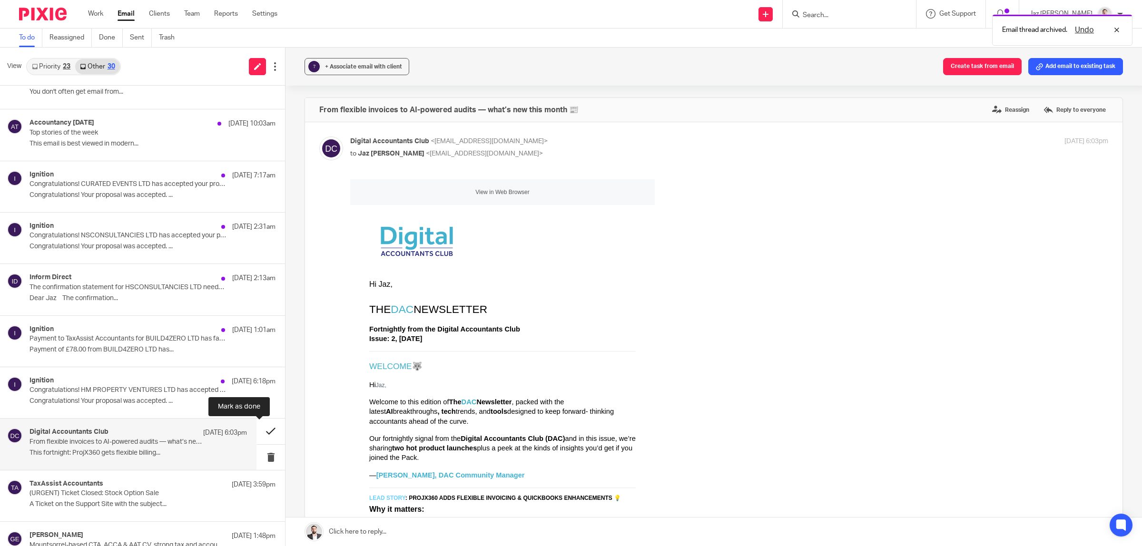
click at [265, 431] on button at bounding box center [271, 431] width 29 height 25
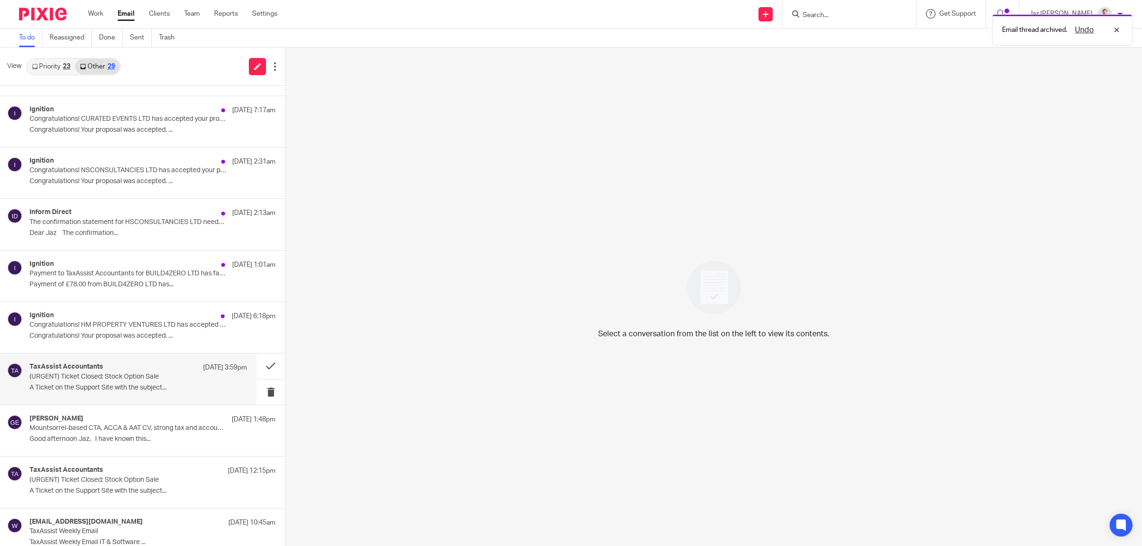
scroll to position [601, 0]
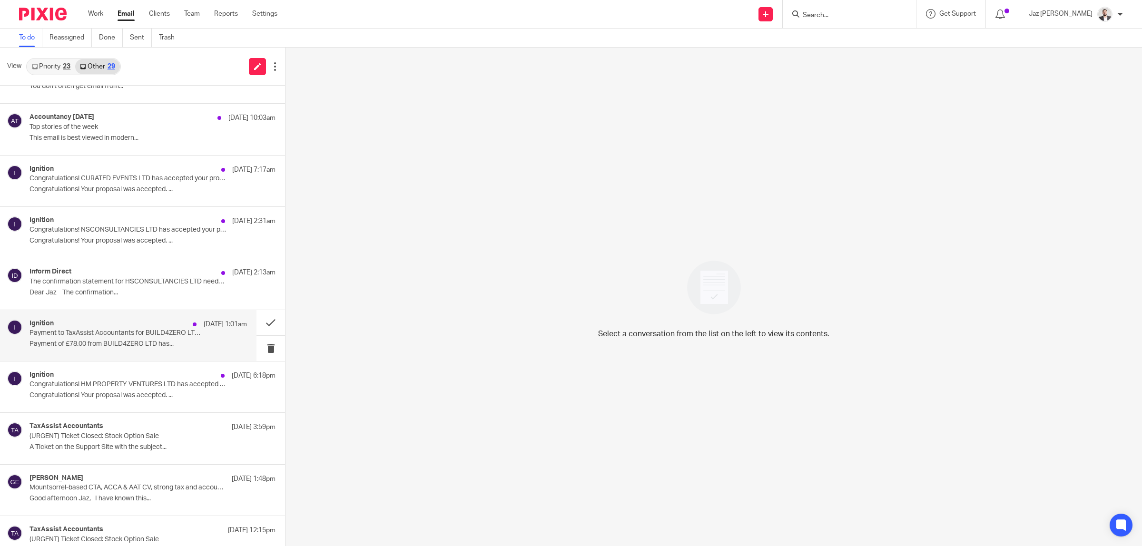
click at [149, 351] on div "Ignition 16 Aug 1:01am Payment to TaxAssist Accountants for BUILD4ZERO LTD has …" at bounding box center [139, 336] width 218 height 32
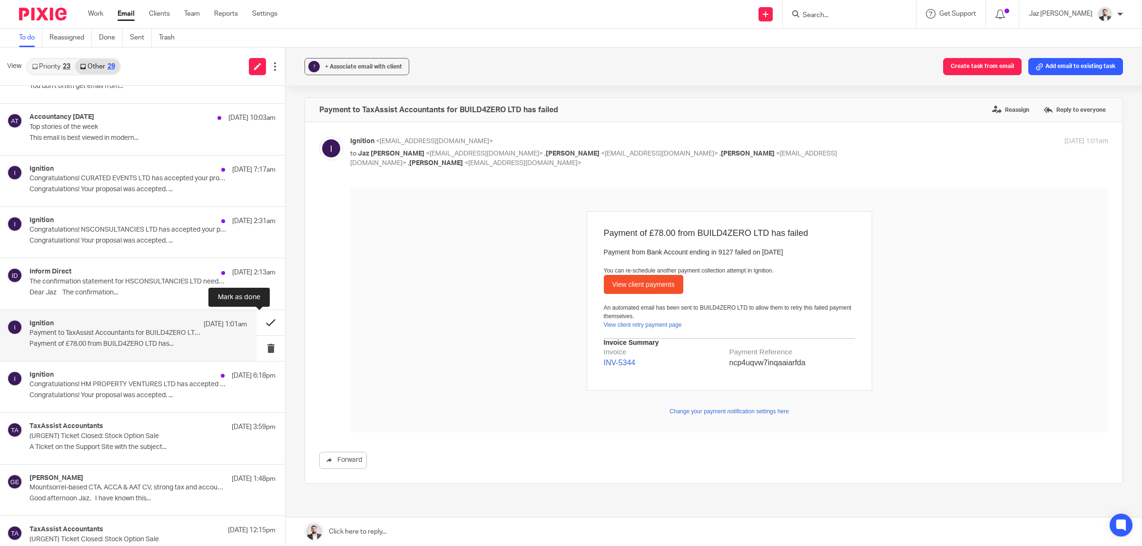
scroll to position [0, 0]
click at [268, 320] on button at bounding box center [271, 322] width 29 height 25
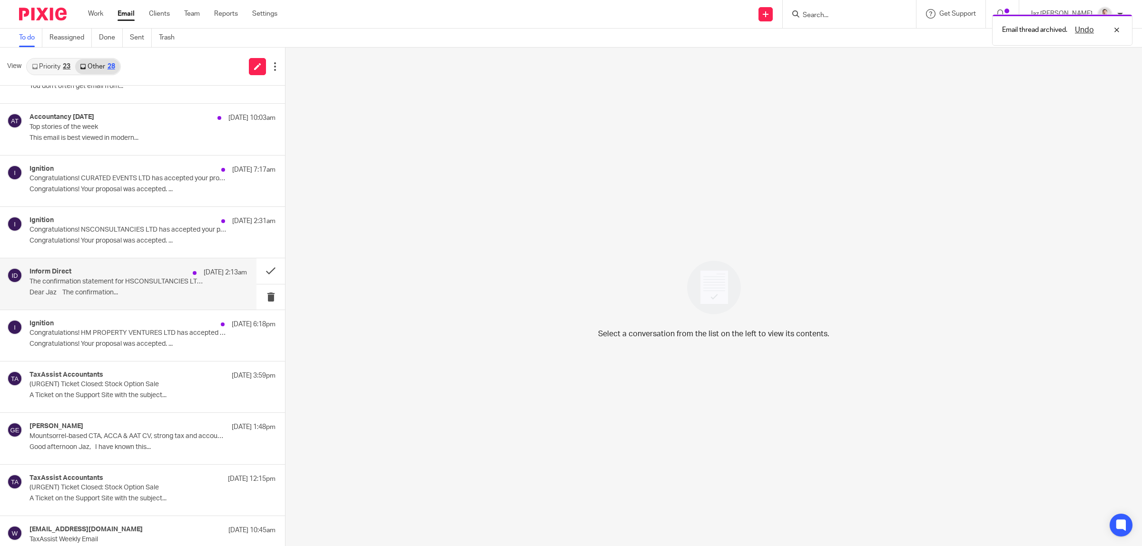
click at [170, 294] on p "Dear Jaz The confirmation..." at bounding box center [139, 293] width 218 height 8
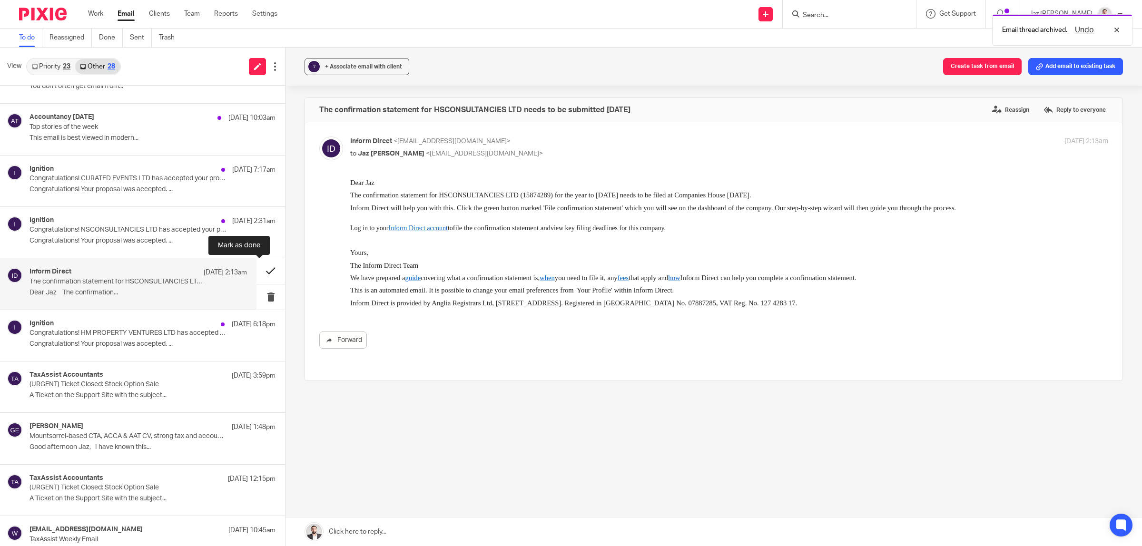
click at [263, 268] on button at bounding box center [271, 270] width 29 height 25
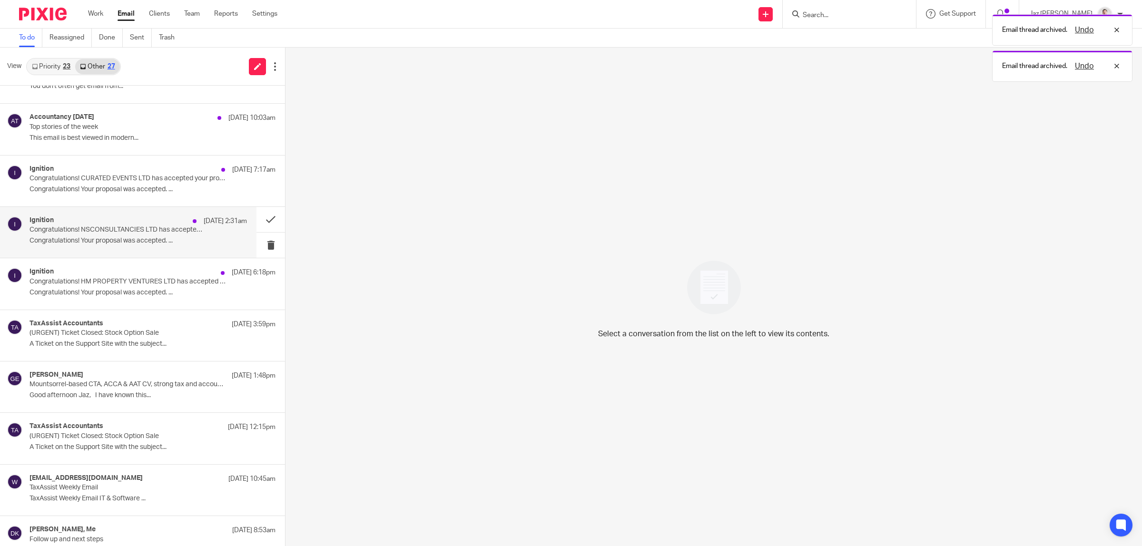
click at [176, 233] on p "Congratulations! NSCONSULTANCIES LTD has accepted your proposal (#PROP-4384) (p…" at bounding box center [117, 230] width 174 height 8
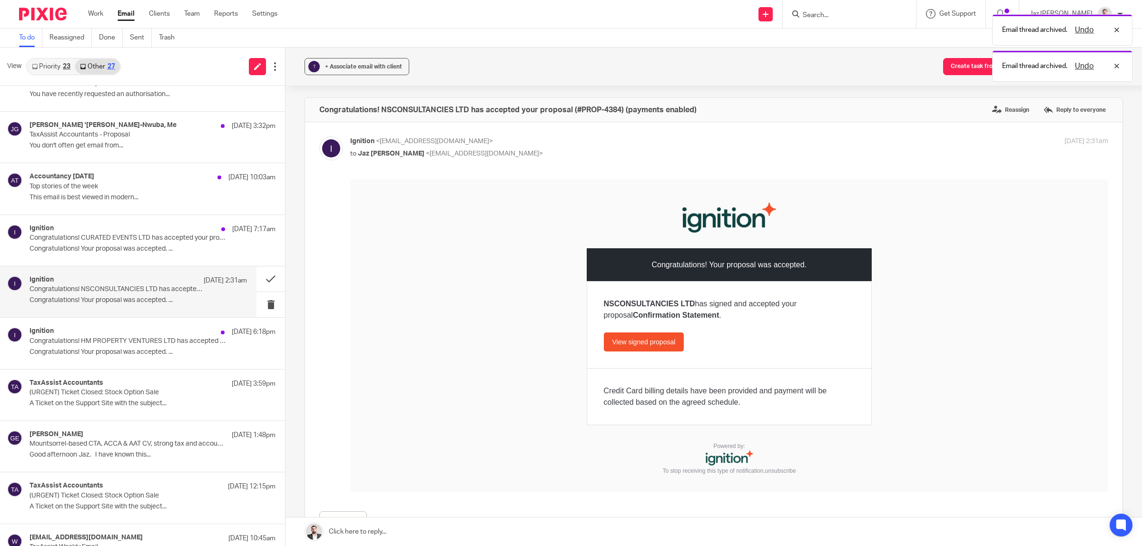
scroll to position [482, 0]
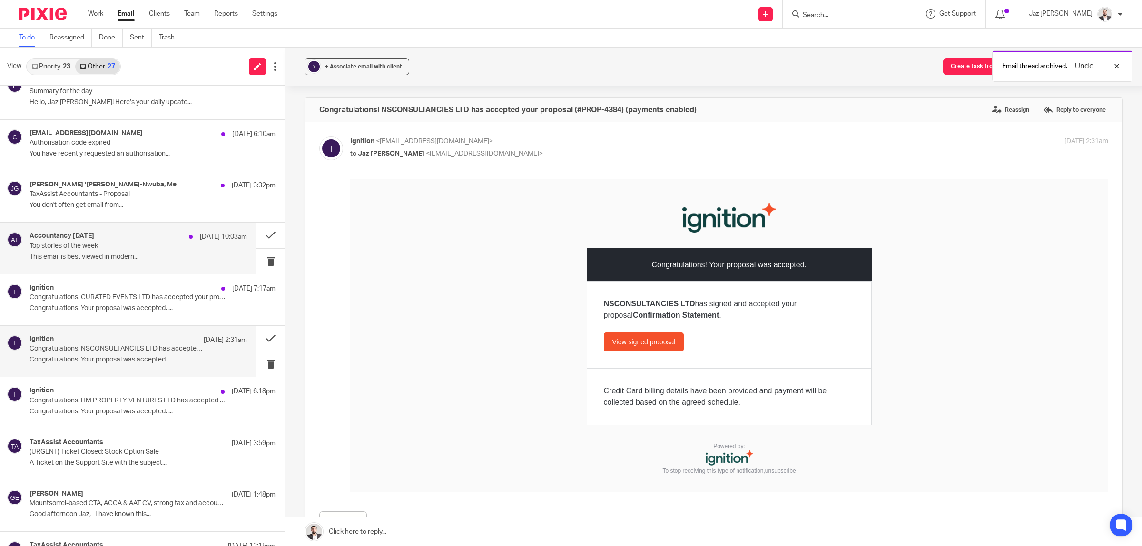
click at [141, 254] on p "This email is best viewed in modern..." at bounding box center [139, 257] width 218 height 8
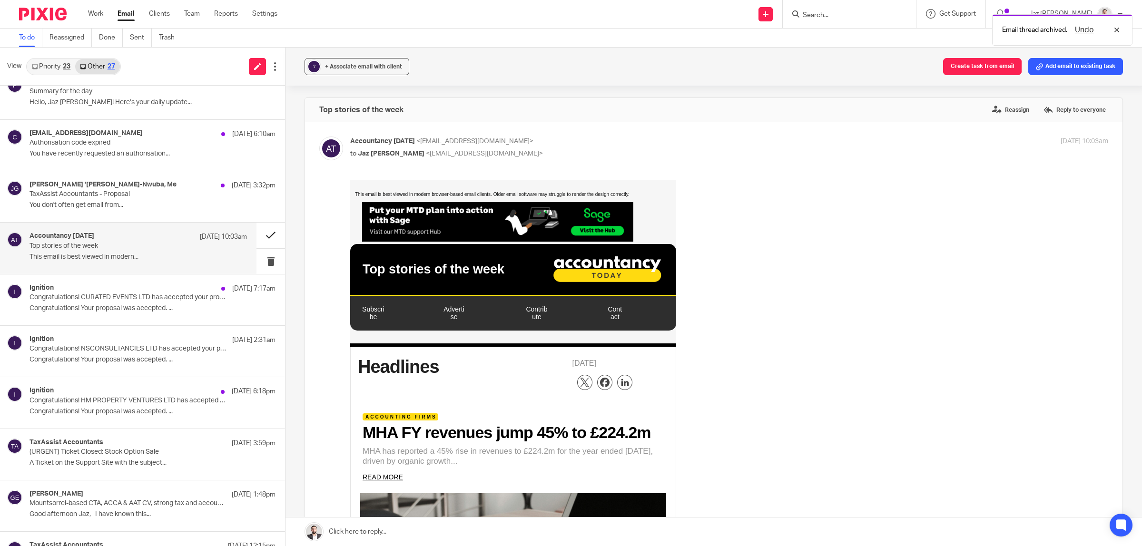
scroll to position [0, 0]
click at [259, 234] on button at bounding box center [271, 235] width 29 height 25
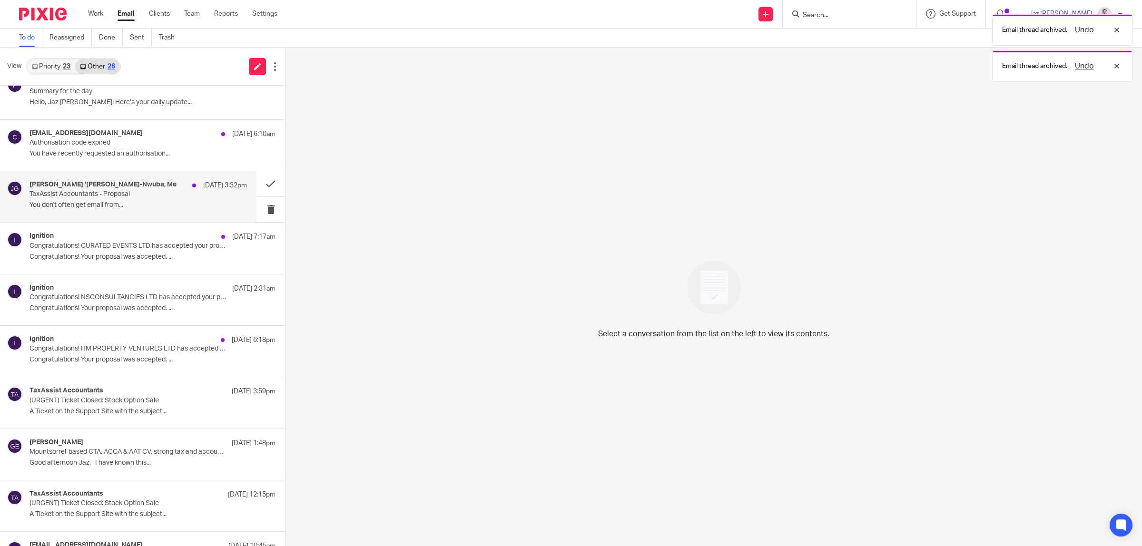
click at [184, 206] on p "You don't often get email from..." at bounding box center [139, 205] width 218 height 8
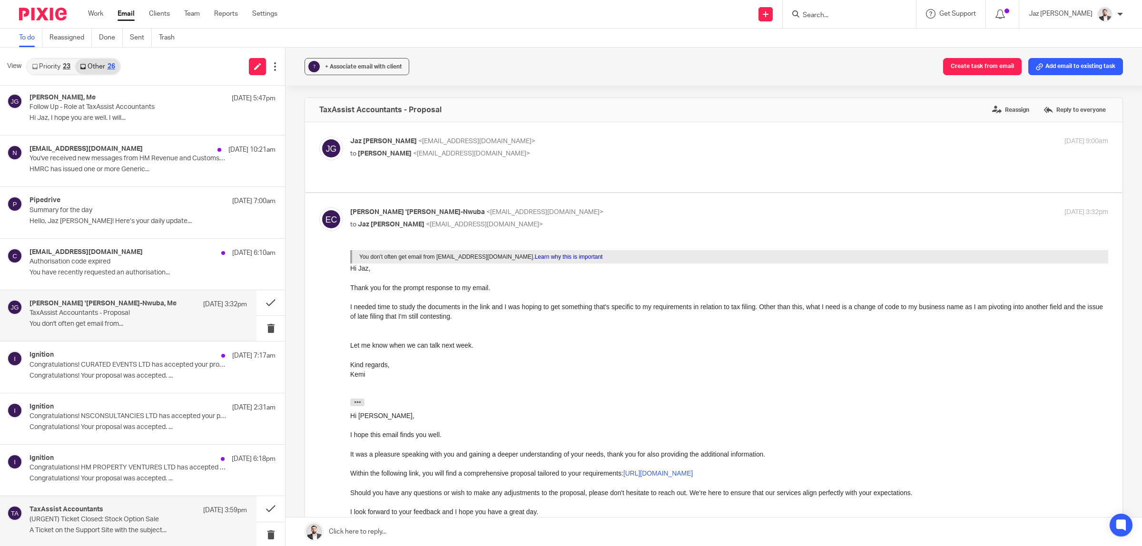
scroll to position [303, 0]
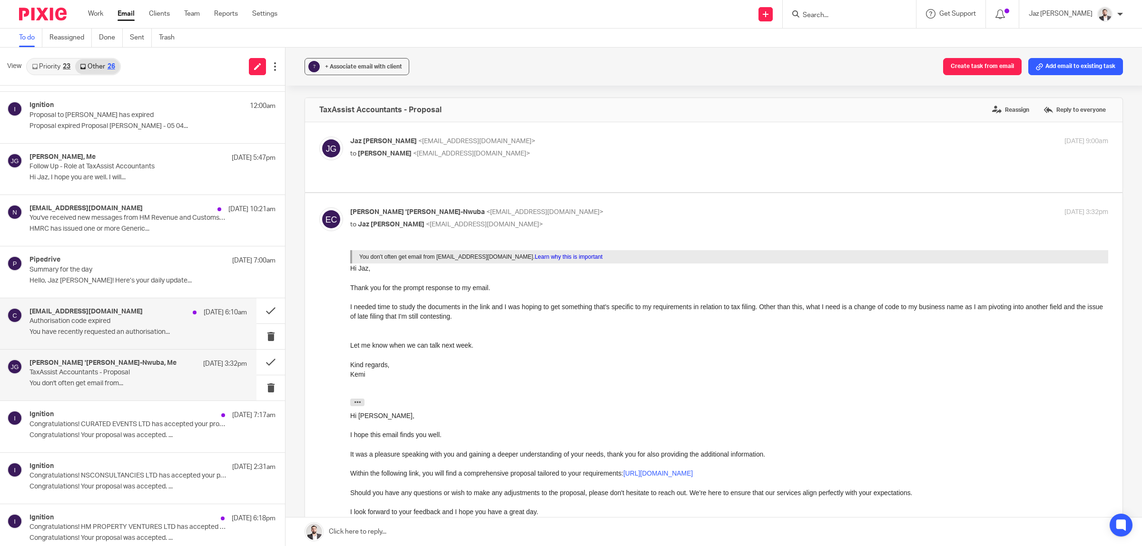
click at [142, 331] on p "You have recently requested an authorisation..." at bounding box center [139, 332] width 218 height 8
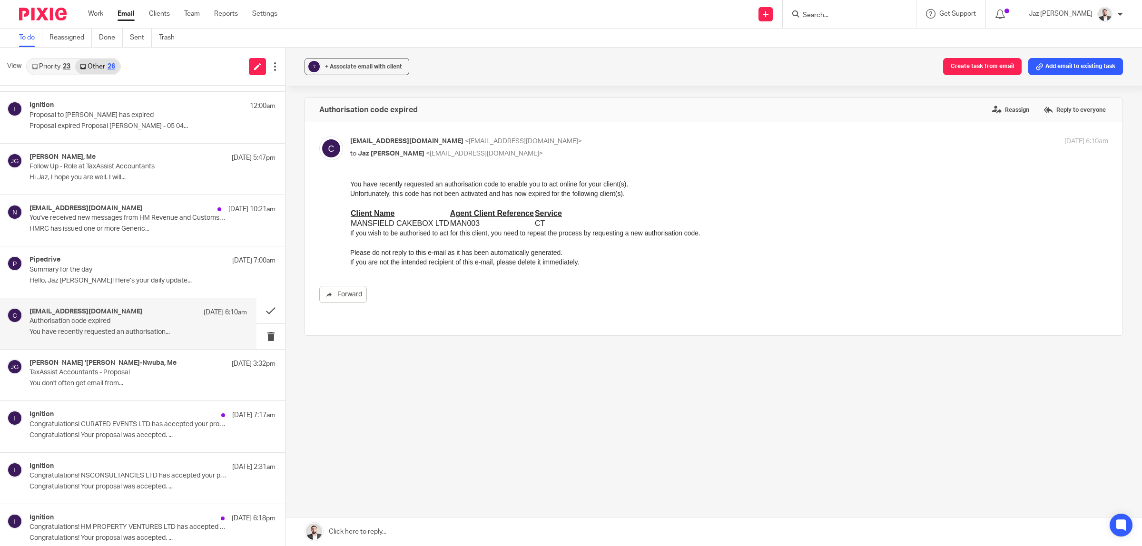
scroll to position [0, 0]
click at [993, 111] on label "Reassign" at bounding box center [1011, 110] width 42 height 14
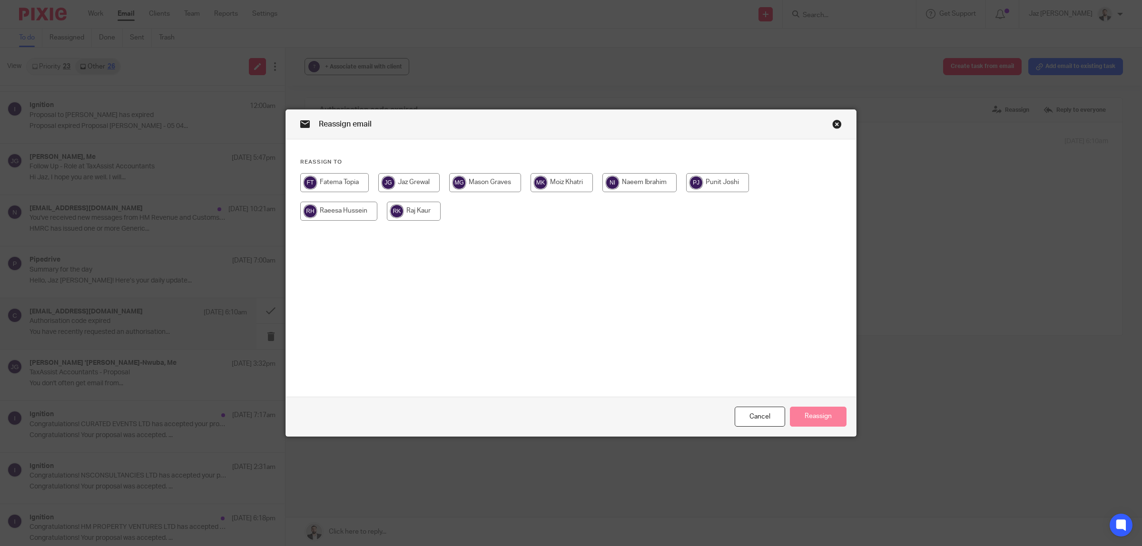
click at [405, 215] on input "radio" at bounding box center [414, 211] width 54 height 19
click at [834, 417] on button "Reassign" at bounding box center [818, 417] width 57 height 20
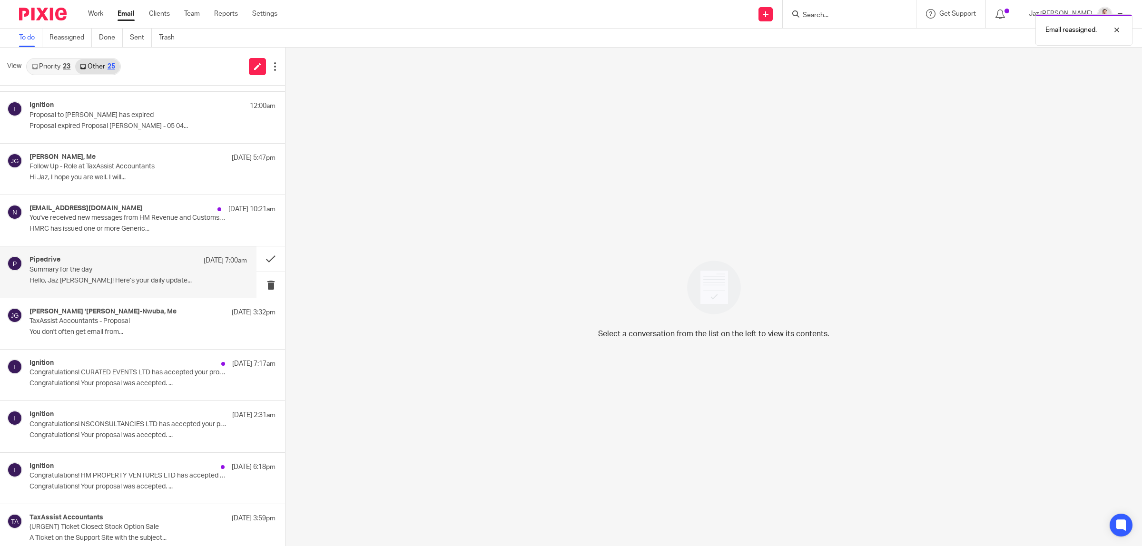
click at [149, 270] on p "Summary for the day" at bounding box center [117, 270] width 174 height 8
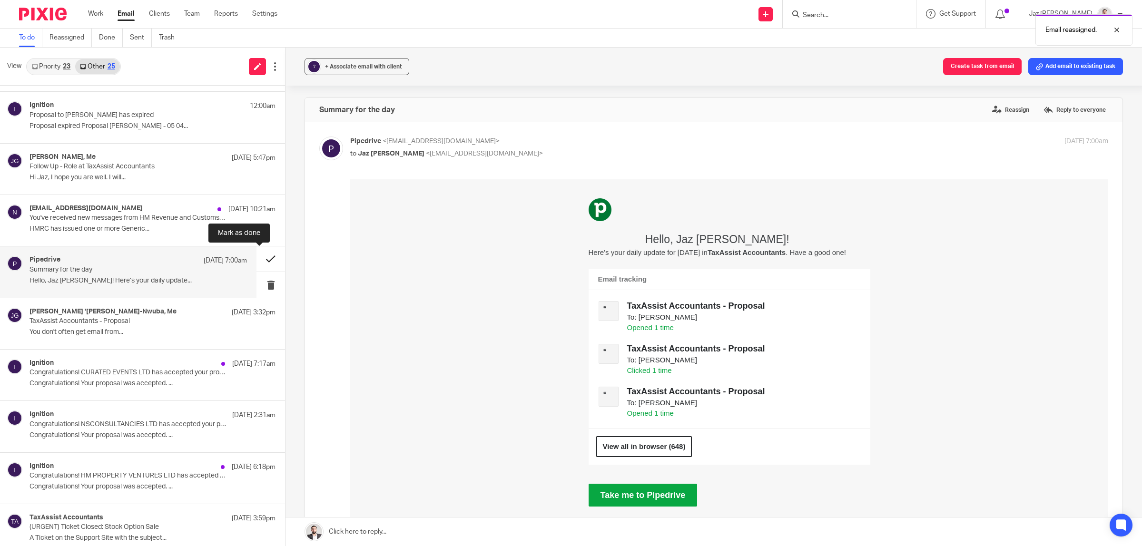
click at [265, 256] on button at bounding box center [271, 259] width 29 height 25
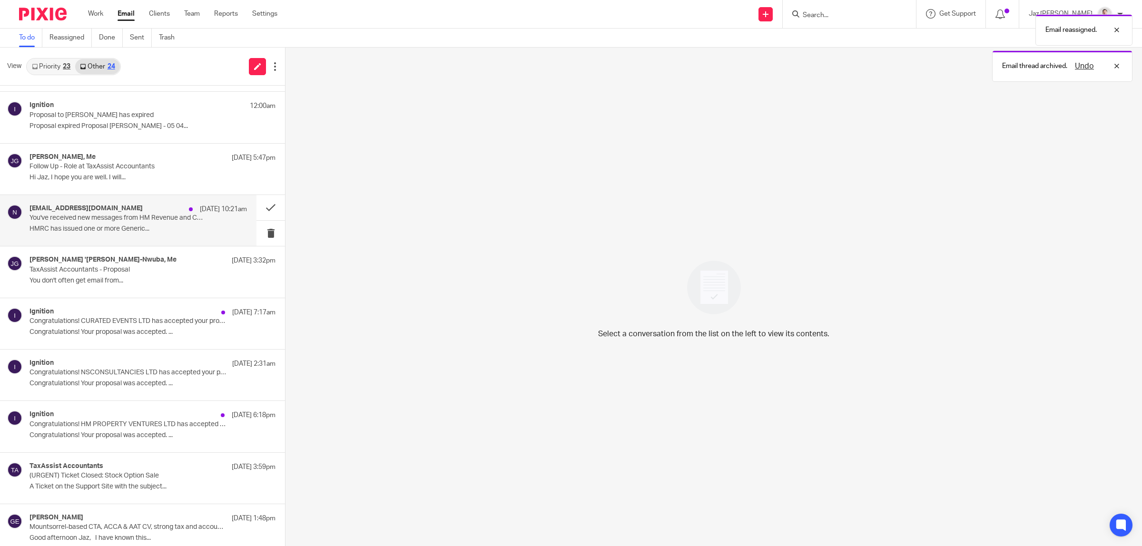
click at [130, 229] on p "HMRC has issued one or more Generic..." at bounding box center [139, 229] width 218 height 8
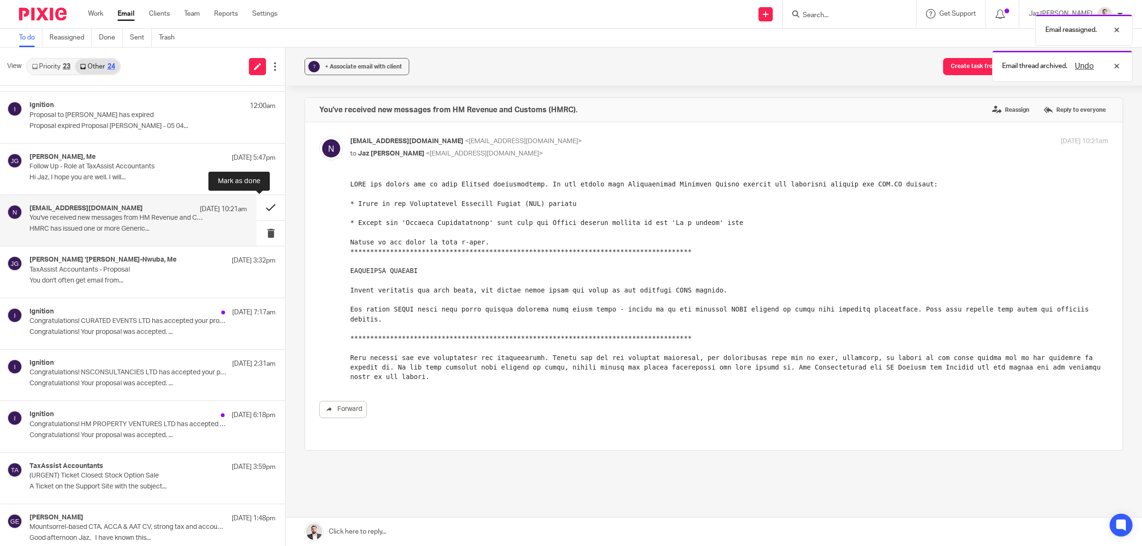
click at [260, 206] on button at bounding box center [271, 207] width 29 height 25
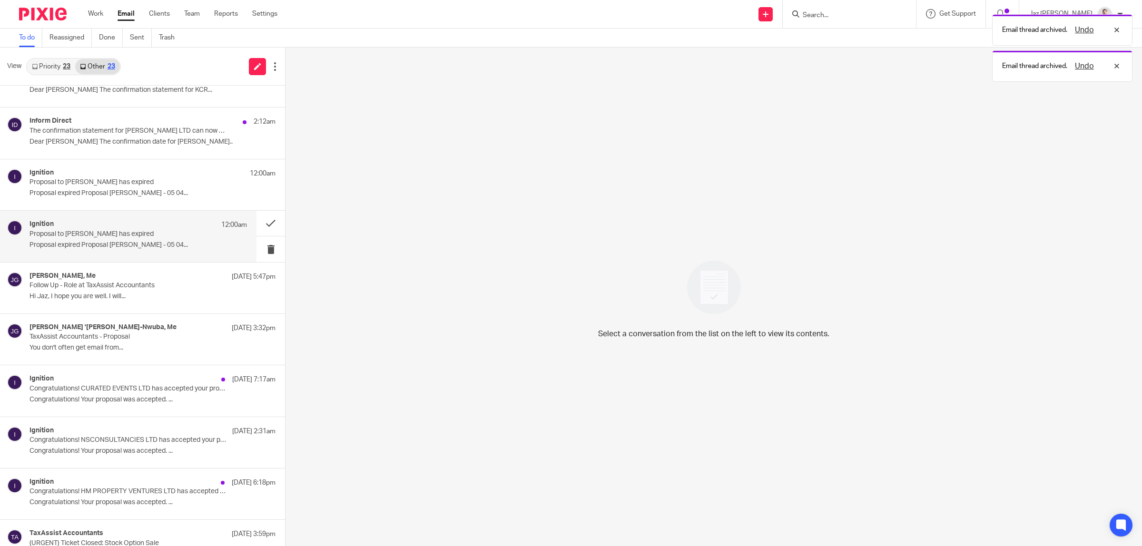
scroll to position [125, 0]
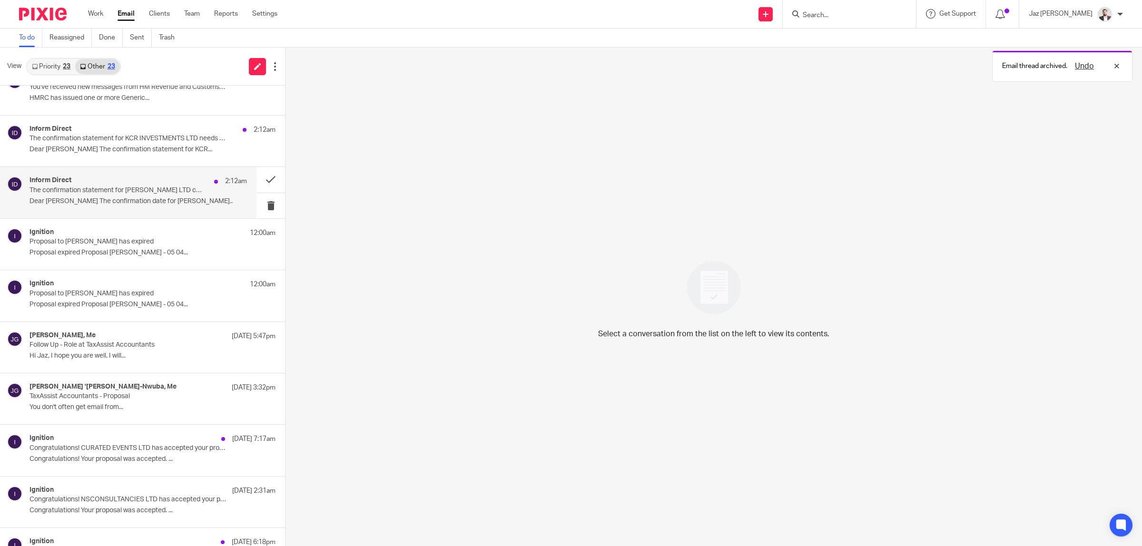
click at [143, 201] on p "Dear Jaz The confirmation date for THEA H..." at bounding box center [139, 202] width 218 height 8
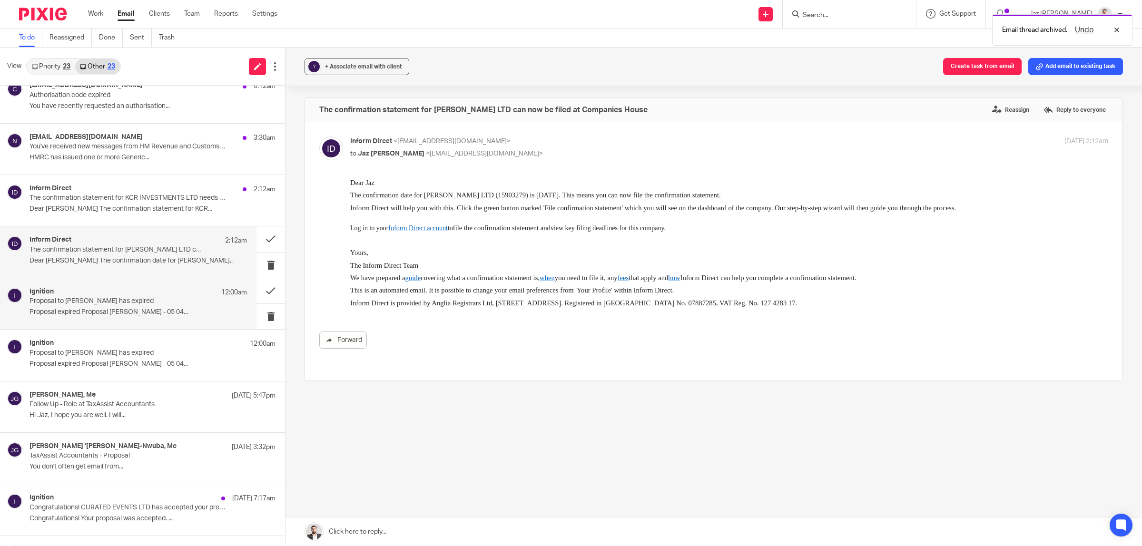
scroll to position [6, 0]
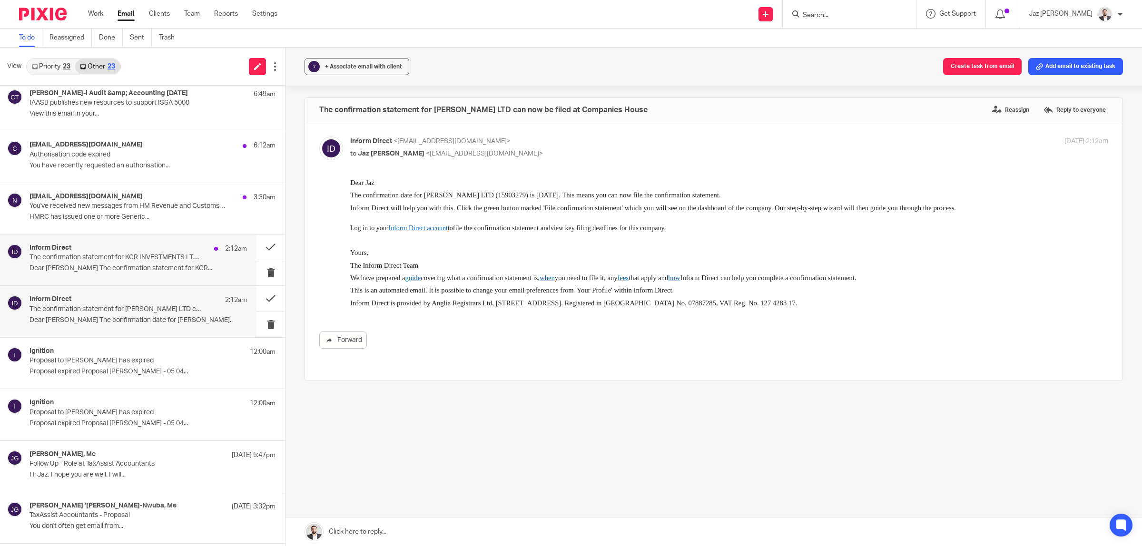
click at [163, 270] on p "Dear Jaz The confirmation statement for KCR..." at bounding box center [139, 269] width 218 height 8
click at [165, 313] on p "The confirmation statement for THEA H COOPER LTD can now be filed at Companies …" at bounding box center [117, 310] width 174 height 8
click at [150, 261] on p "The confirmation statement for KCR INVESTMENTS LTD needs to be filed in the nex…" at bounding box center [117, 258] width 174 height 8
click at [141, 305] on div "Inform Direct 2:12am" at bounding box center [139, 301] width 218 height 10
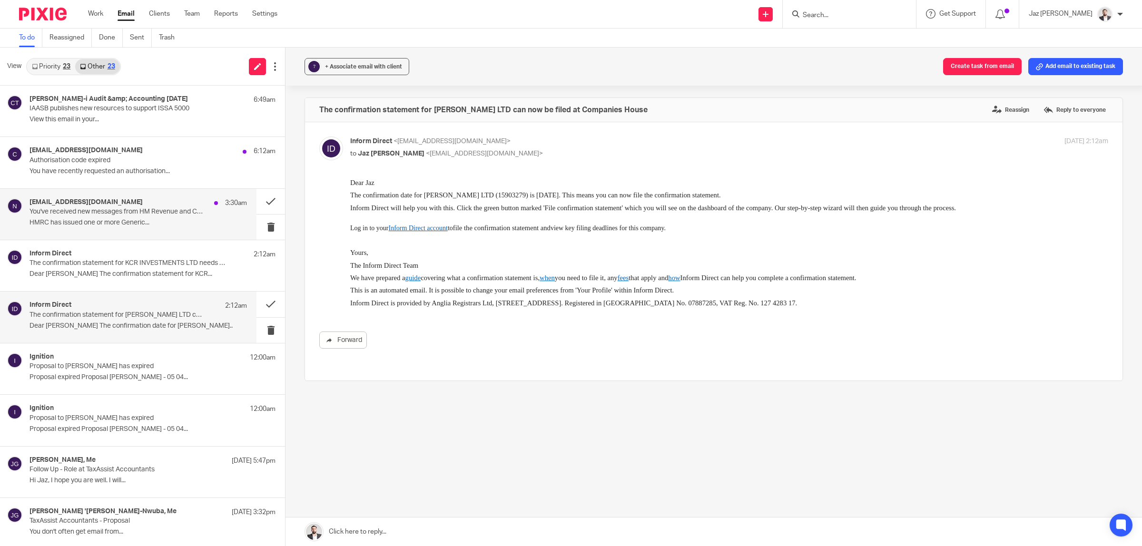
click at [119, 209] on p "You've received new messages from HM Revenue and Customs (HMRC)." at bounding box center [117, 212] width 174 height 8
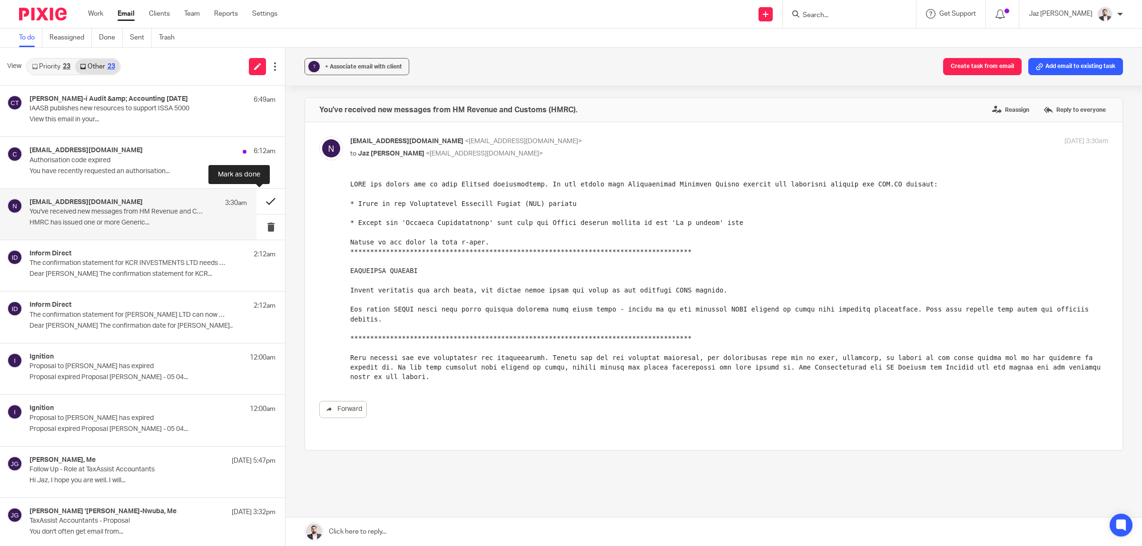
click at [258, 200] on button at bounding box center [271, 201] width 29 height 25
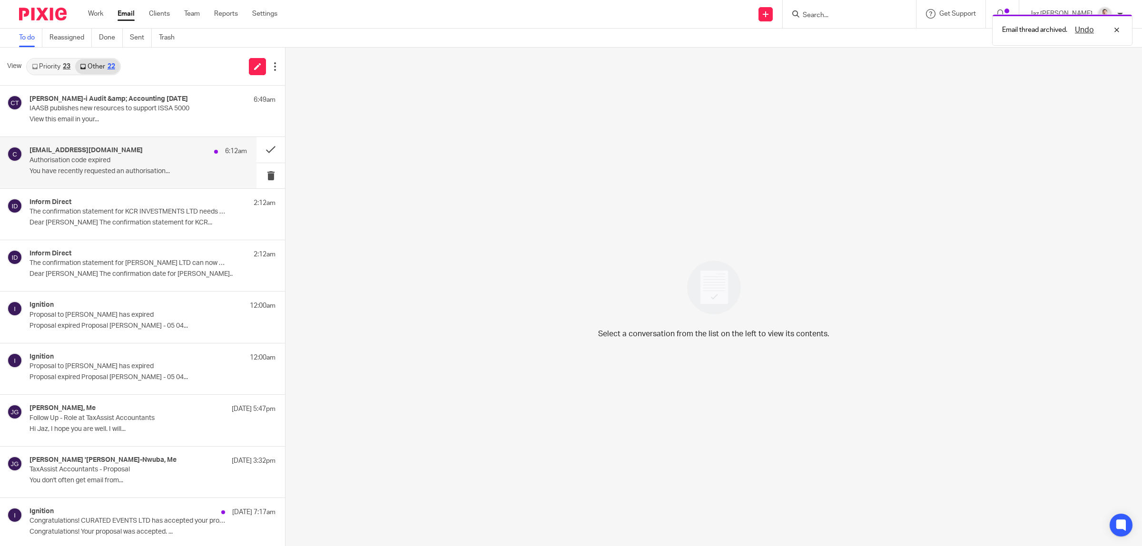
click at [175, 171] on p "You have recently requested an authorisation..." at bounding box center [139, 172] width 218 height 8
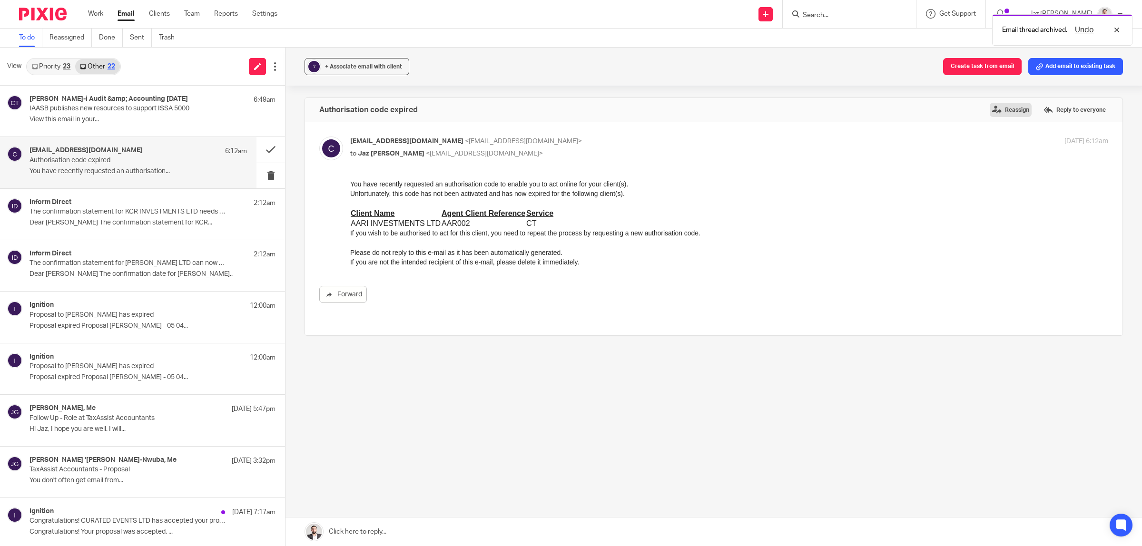
click at [990, 112] on label "Reassign" at bounding box center [1011, 110] width 42 height 14
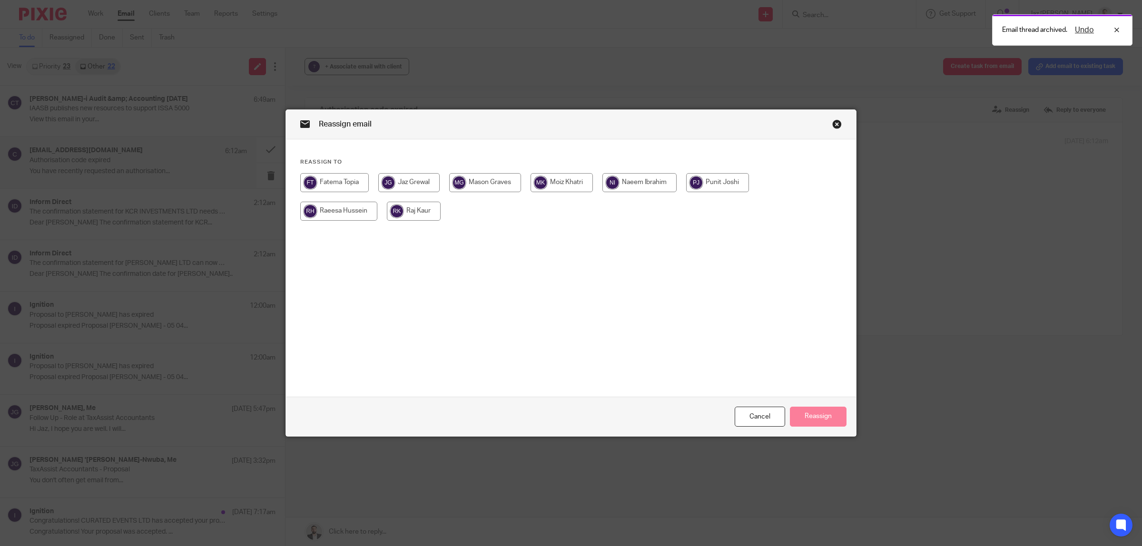
click at [408, 208] on input "radio" at bounding box center [414, 211] width 54 height 19
radio input "true"
click at [803, 415] on button "Reassign" at bounding box center [818, 417] width 57 height 20
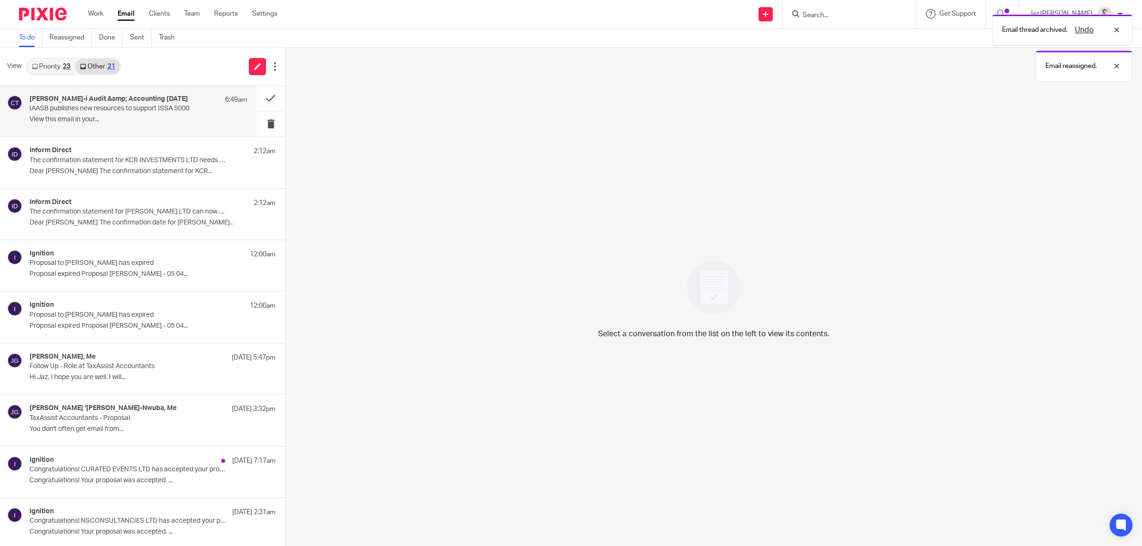
click at [157, 115] on div "Croner-i Audit &amp; Accounting Today 6:49am IAASB publishes new resources to s…" at bounding box center [139, 111] width 218 height 32
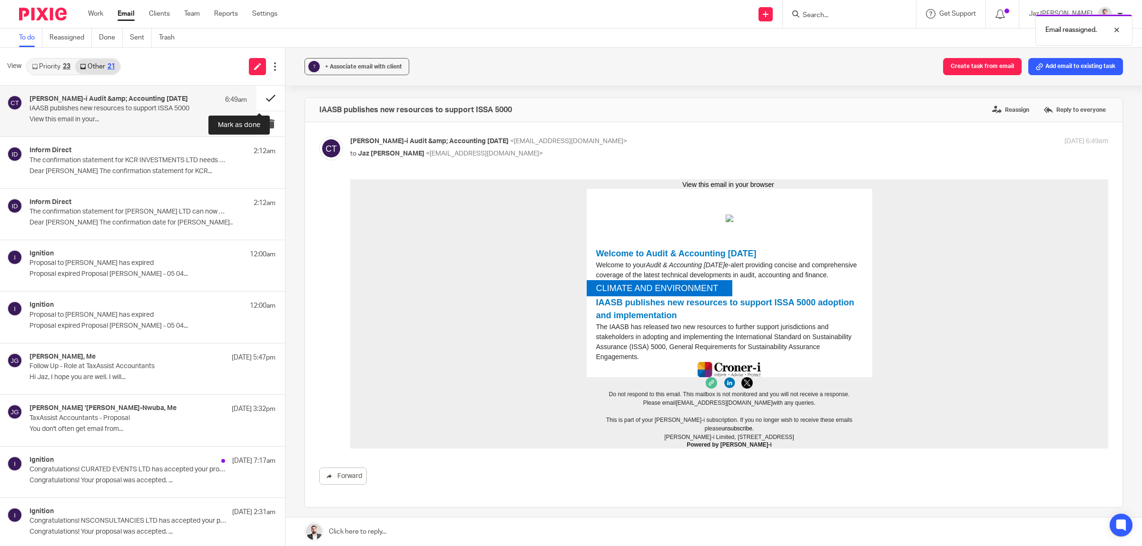
click at [257, 94] on button at bounding box center [271, 98] width 29 height 25
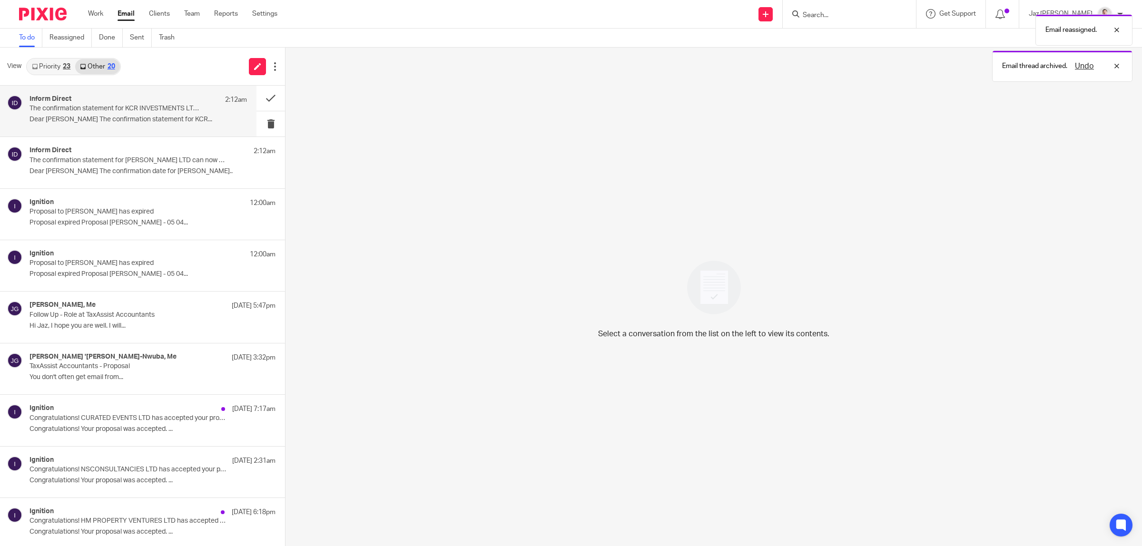
click at [155, 108] on p "The confirmation statement for KCR INVESTMENTS LTD needs to be filed in the nex…" at bounding box center [117, 109] width 174 height 8
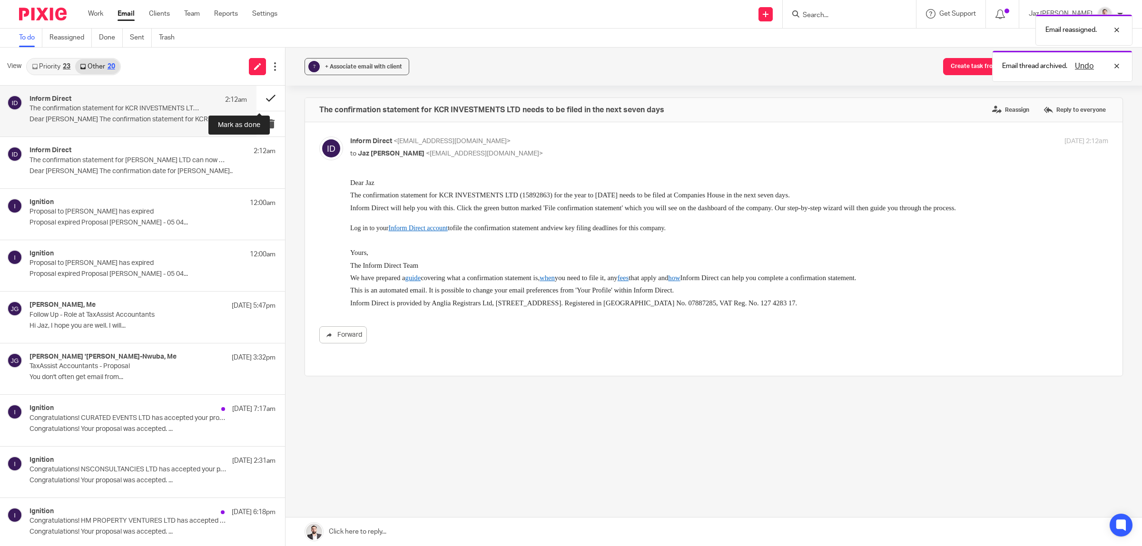
click at [266, 96] on button at bounding box center [271, 98] width 29 height 25
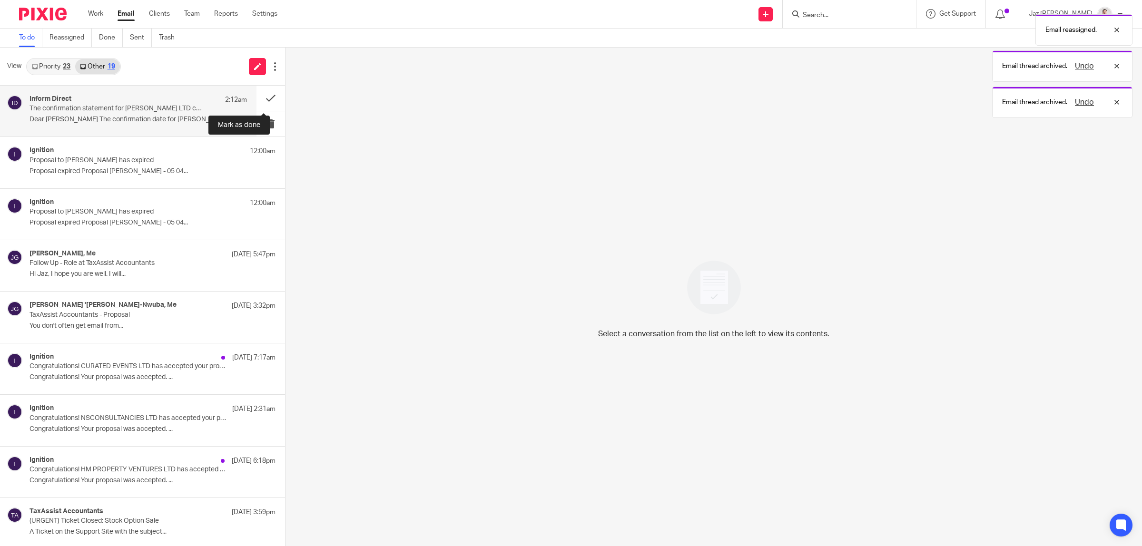
click at [196, 98] on div "Inform Direct 2:12am" at bounding box center [139, 100] width 218 height 10
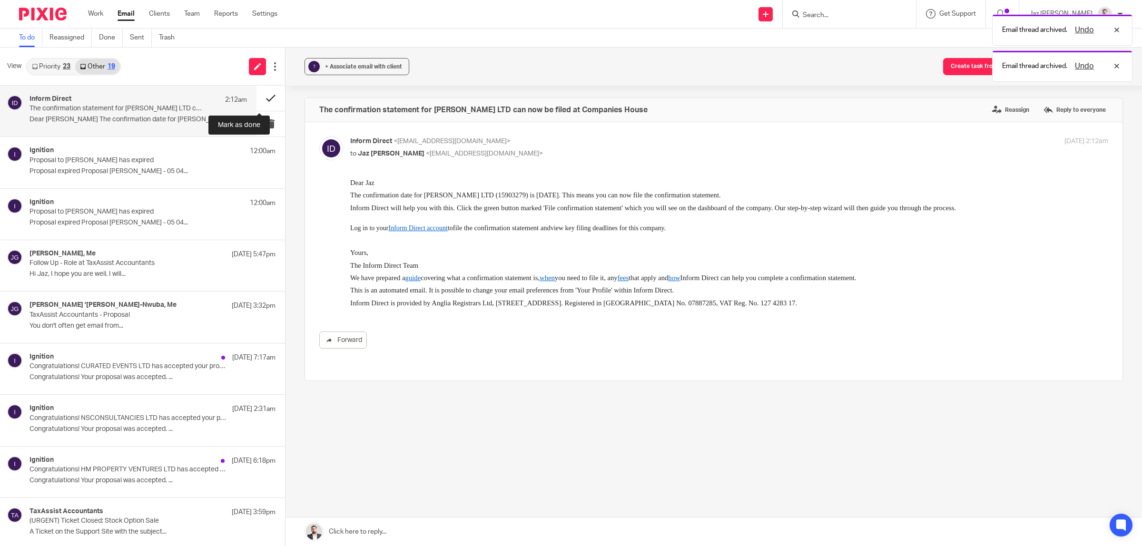
click at [260, 94] on button at bounding box center [271, 98] width 29 height 25
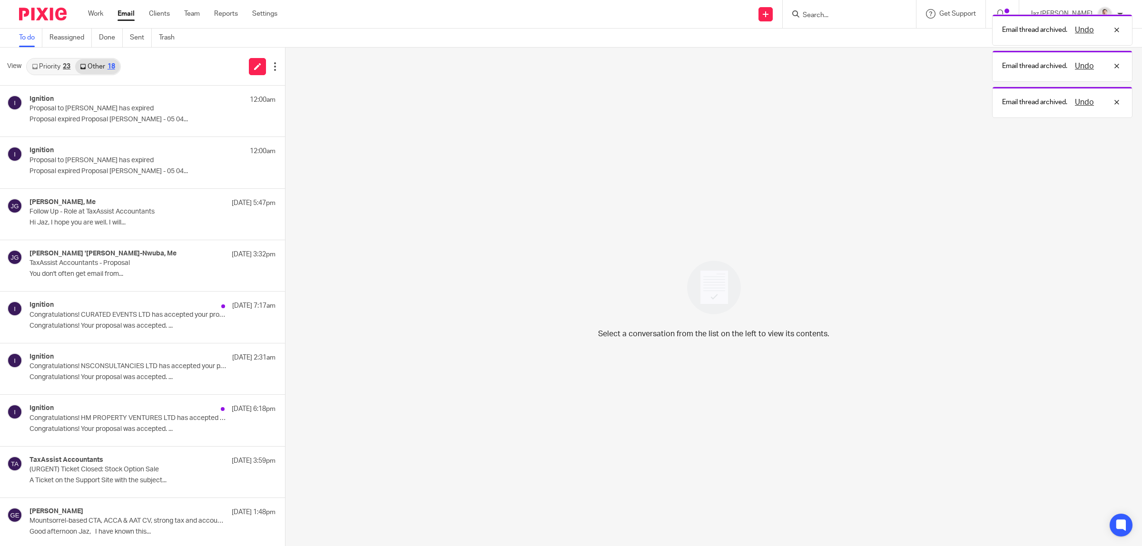
click at [869, 15] on div "Email thread archived. Undo Email thread archived. Undo Email thread archived. …" at bounding box center [852, 64] width 562 height 109
click at [851, 15] on div "Email thread archived. Undo Email thread archived. Undo" at bounding box center [852, 46] width 562 height 72
click at [853, 9] on form at bounding box center [852, 14] width 101 height 12
click at [852, 15] on input "Search" at bounding box center [845, 15] width 86 height 9
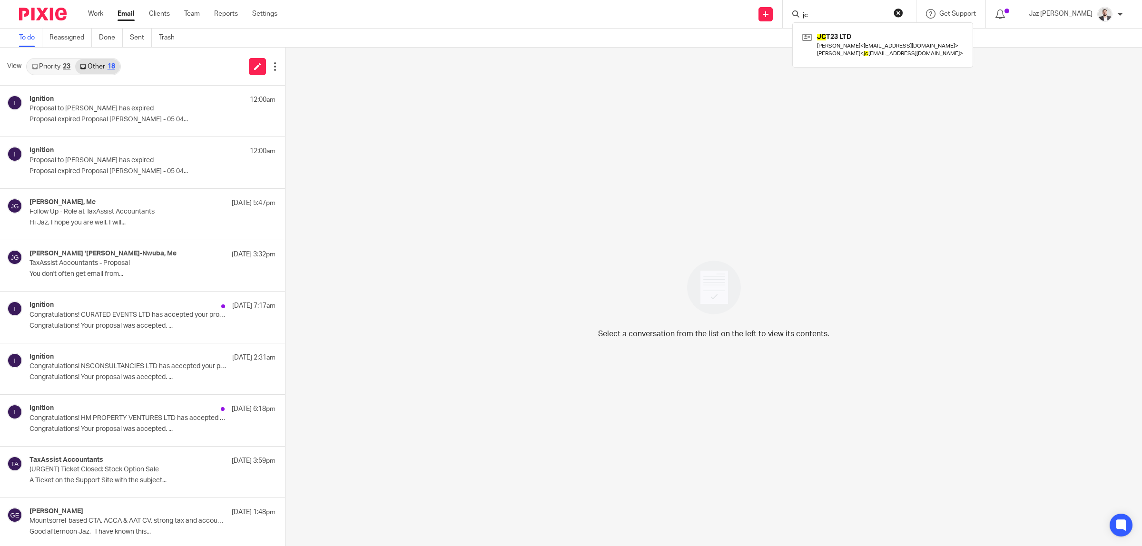
type input "j"
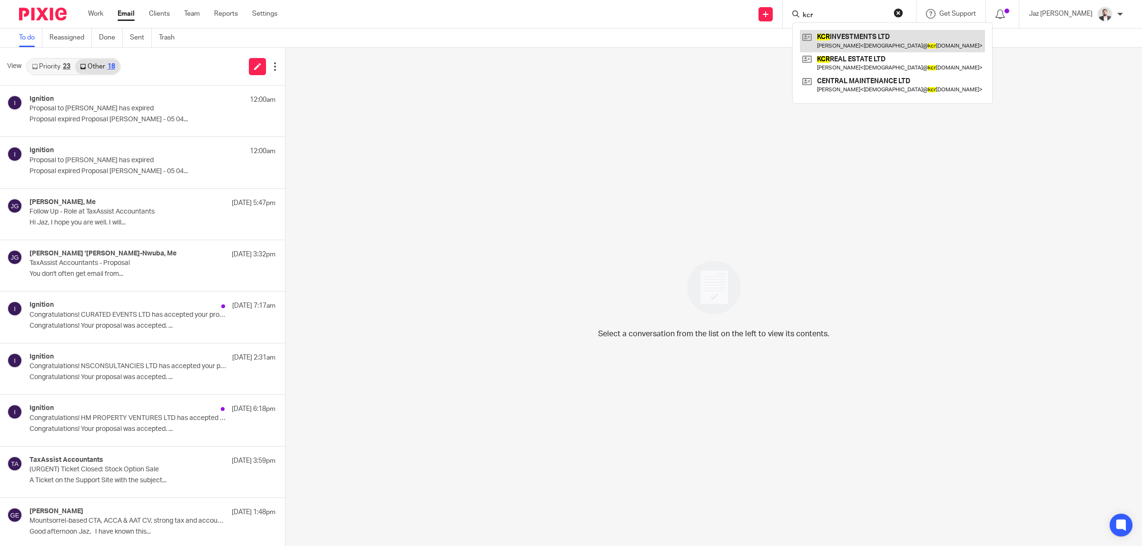
type input "kcr"
click at [889, 46] on link at bounding box center [892, 41] width 185 height 22
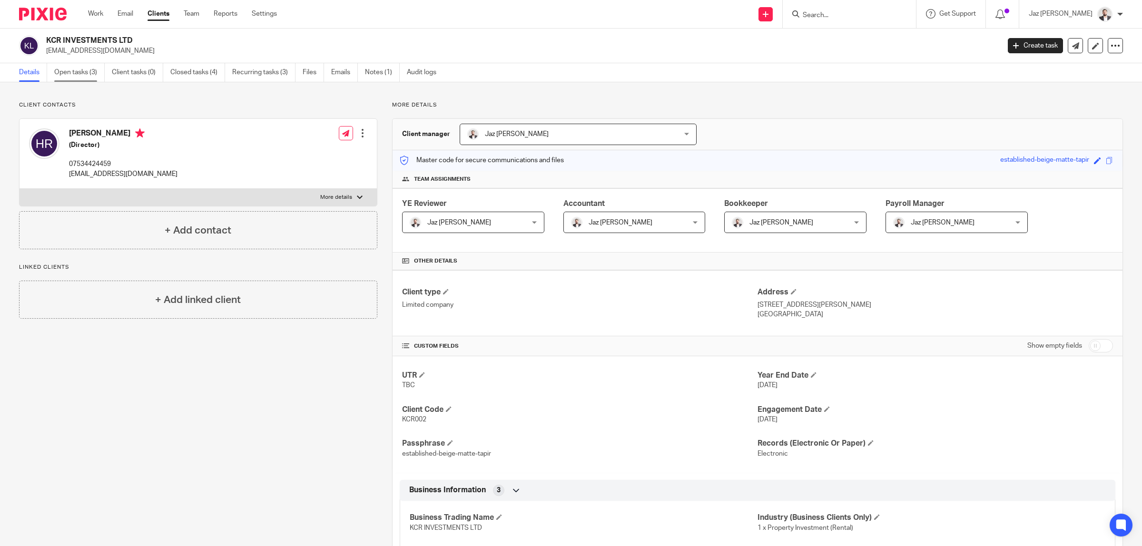
click at [83, 70] on link "Open tasks (3)" at bounding box center [79, 72] width 50 height 19
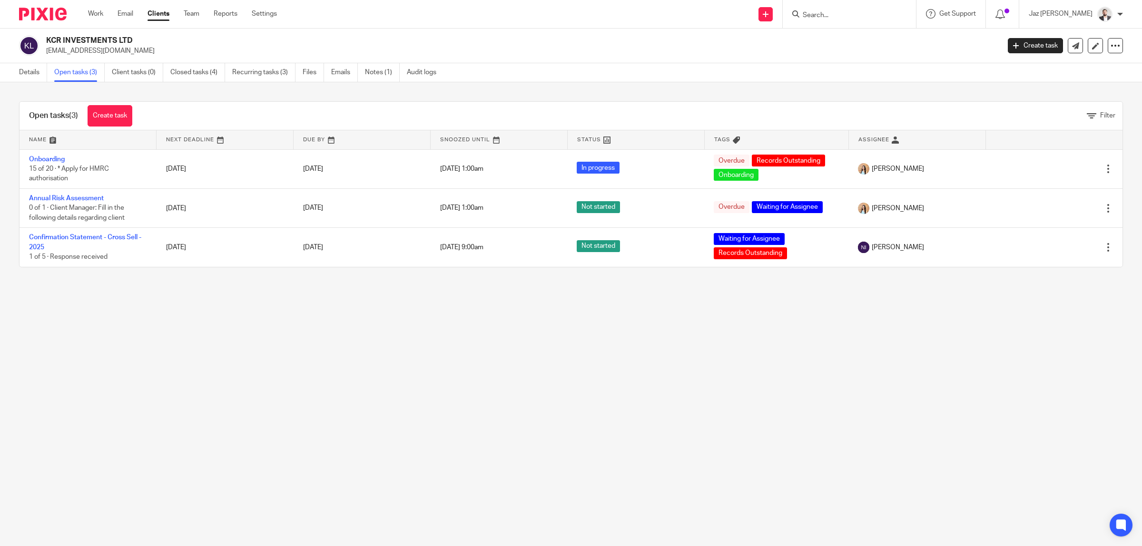
click at [264, 70] on link "Recurring tasks (3)" at bounding box center [263, 72] width 63 height 19
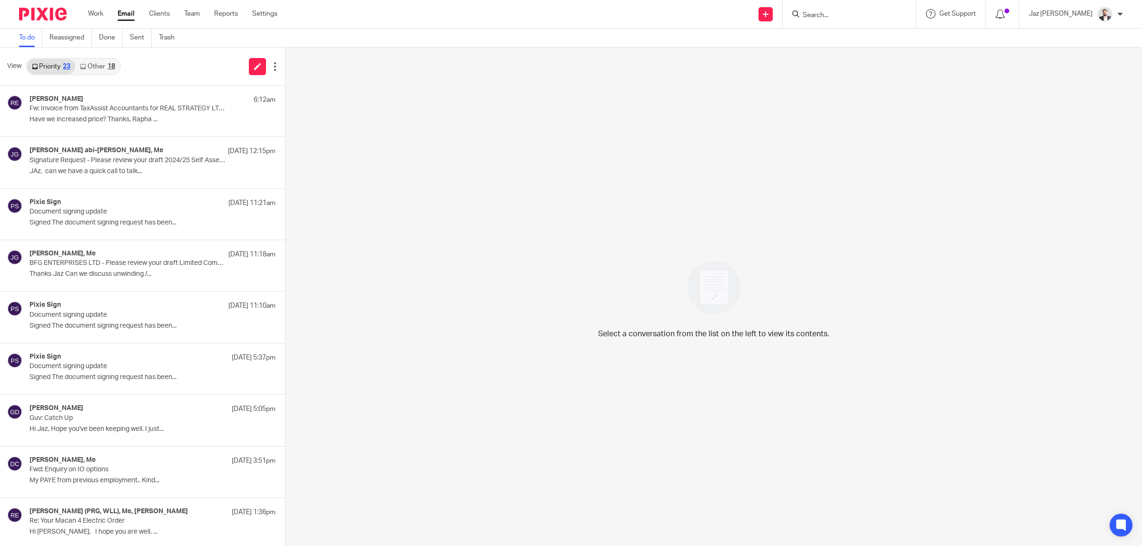
click at [106, 68] on link "Other 18" at bounding box center [97, 66] width 44 height 15
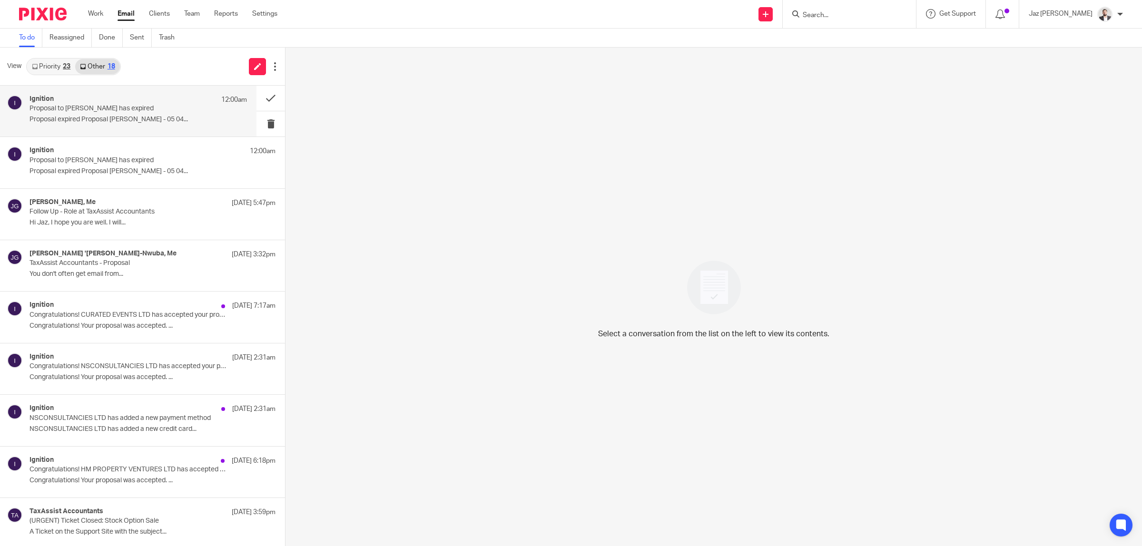
click at [120, 118] on p "Proposal expired Proposal Ryan Simpson - 05 04..." at bounding box center [139, 120] width 218 height 8
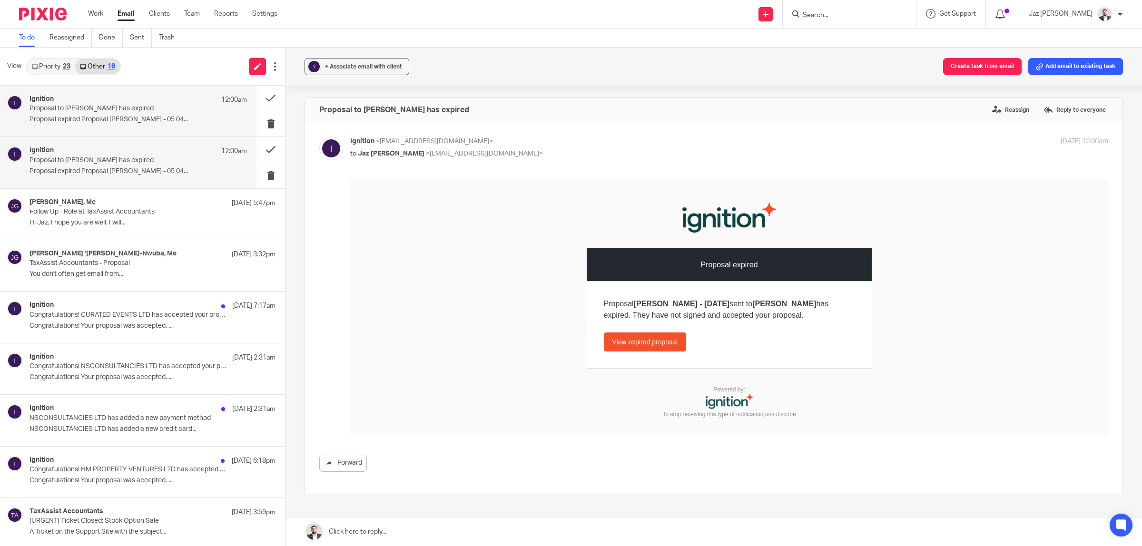
click at [167, 153] on div "Ignition 12:00am" at bounding box center [139, 152] width 218 height 10
click at [165, 118] on p "Proposal expired Proposal Ryan Simpson - 05 04..." at bounding box center [139, 120] width 218 height 8
click at [258, 93] on button at bounding box center [271, 98] width 29 height 25
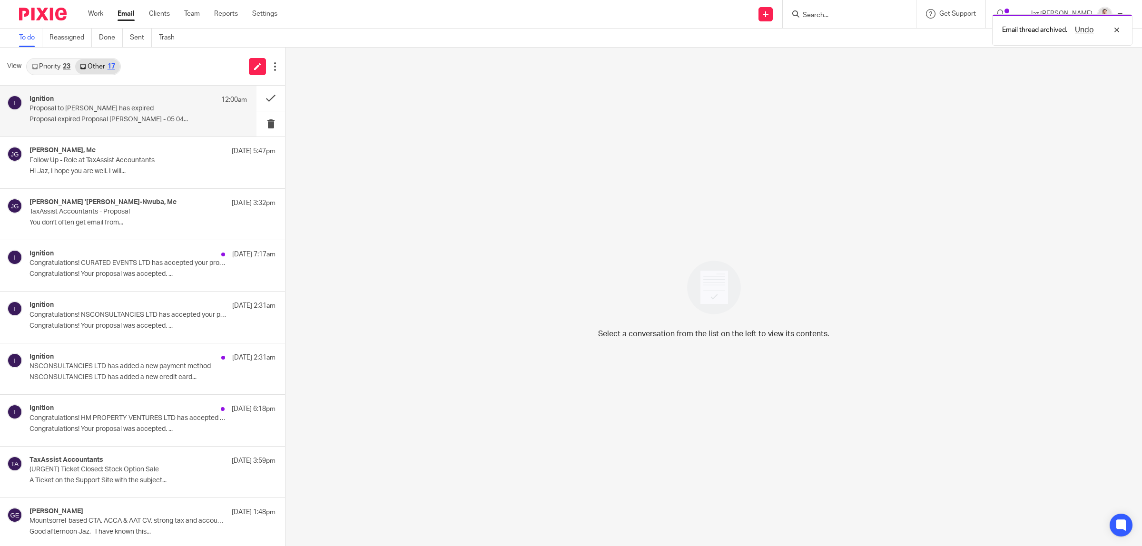
click at [179, 108] on p "Proposal to Ryan Simpson has expired" at bounding box center [117, 109] width 174 height 8
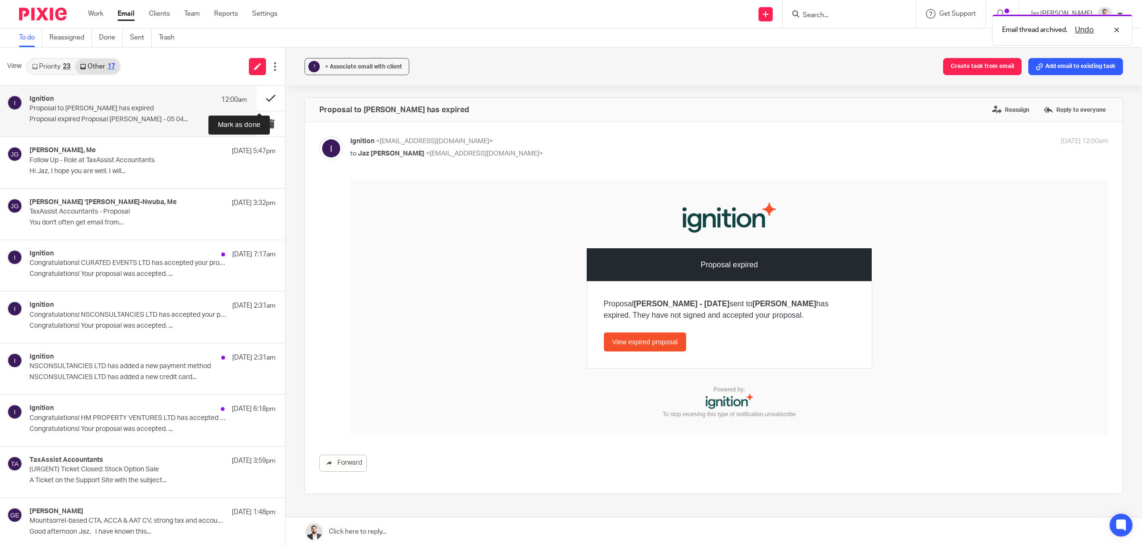
click at [264, 96] on button at bounding box center [271, 98] width 29 height 25
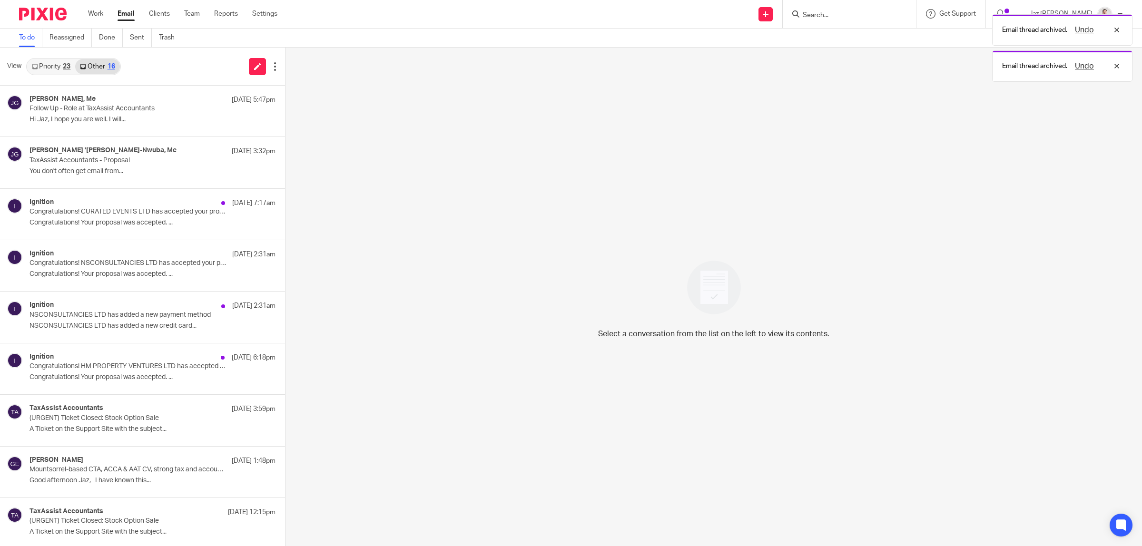
scroll to position [366, 0]
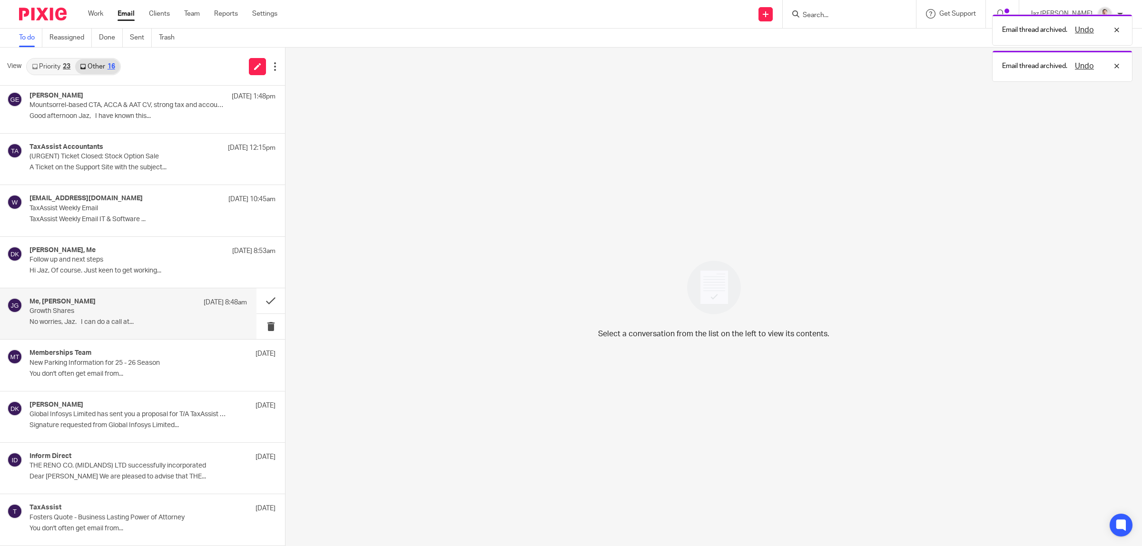
click at [139, 322] on p "No worries, Jaz. I can do a call at..." at bounding box center [139, 322] width 218 height 8
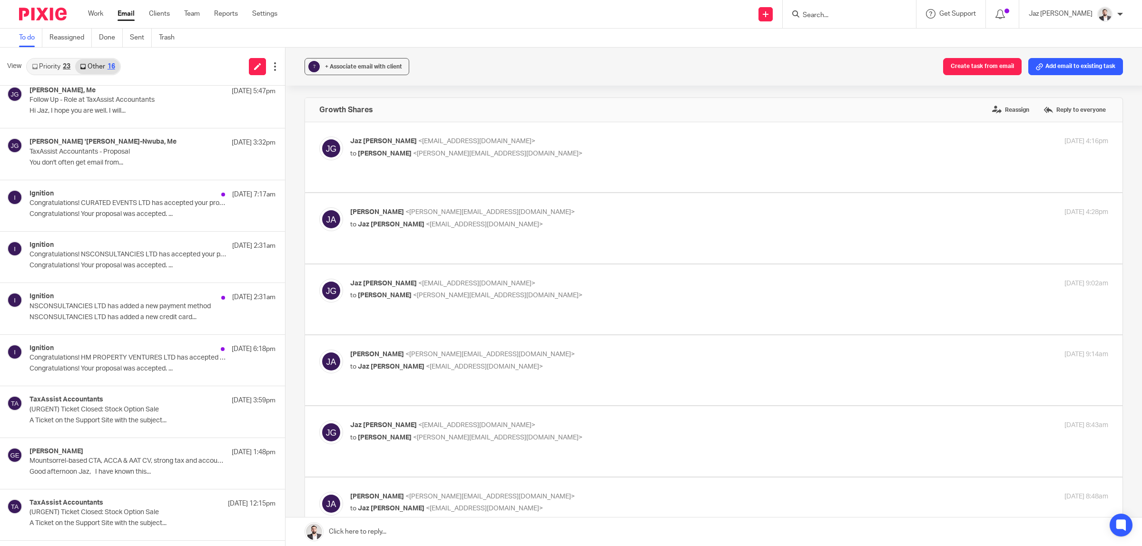
scroll to position [0, 0]
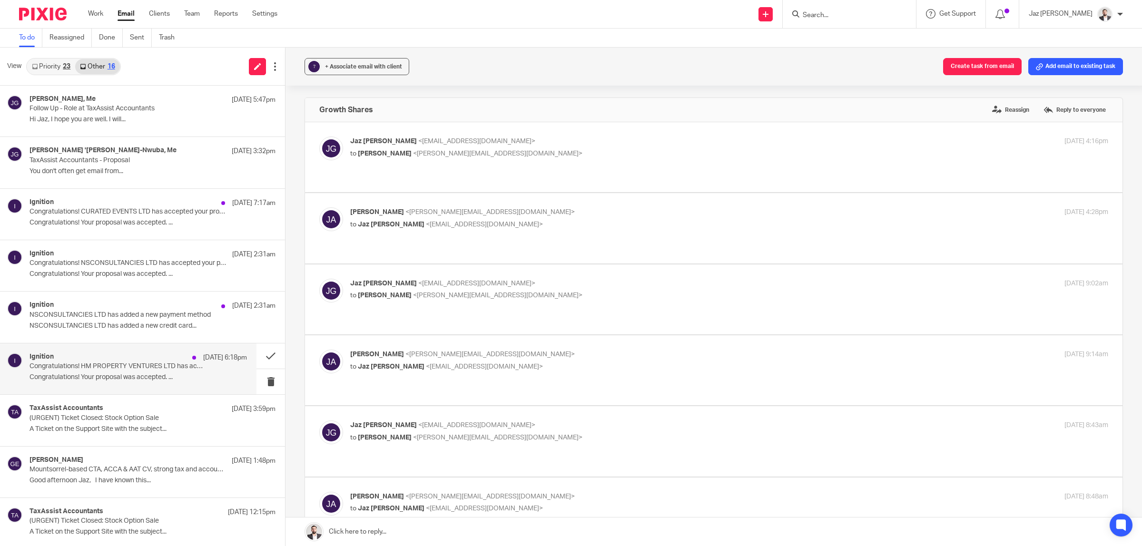
click at [129, 380] on p "Congratulations! Your proposal was accepted. ..." at bounding box center [139, 378] width 218 height 8
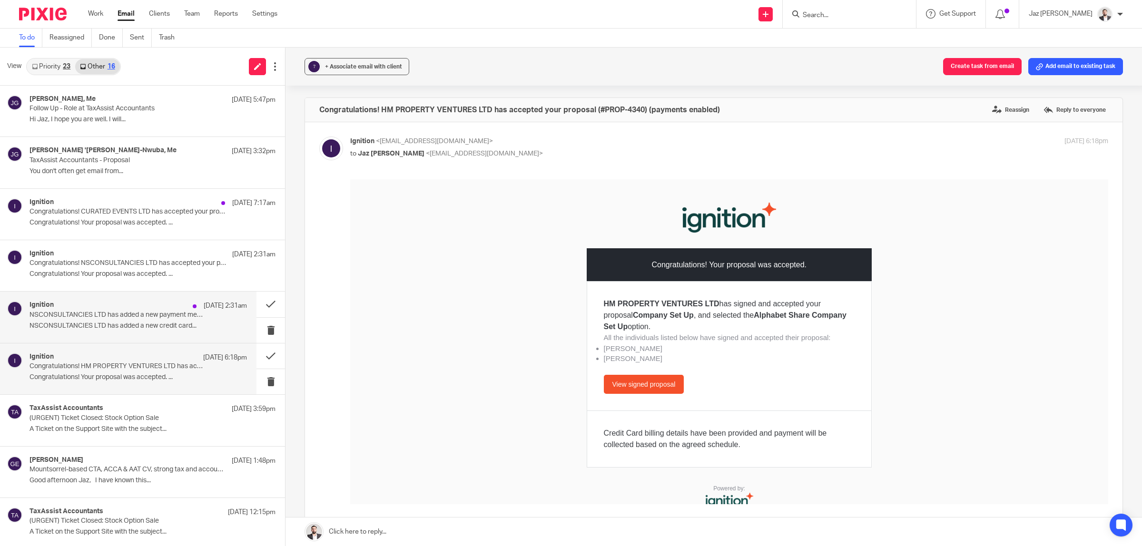
click at [103, 310] on div "Ignition 16 Aug 2:31am" at bounding box center [139, 306] width 218 height 10
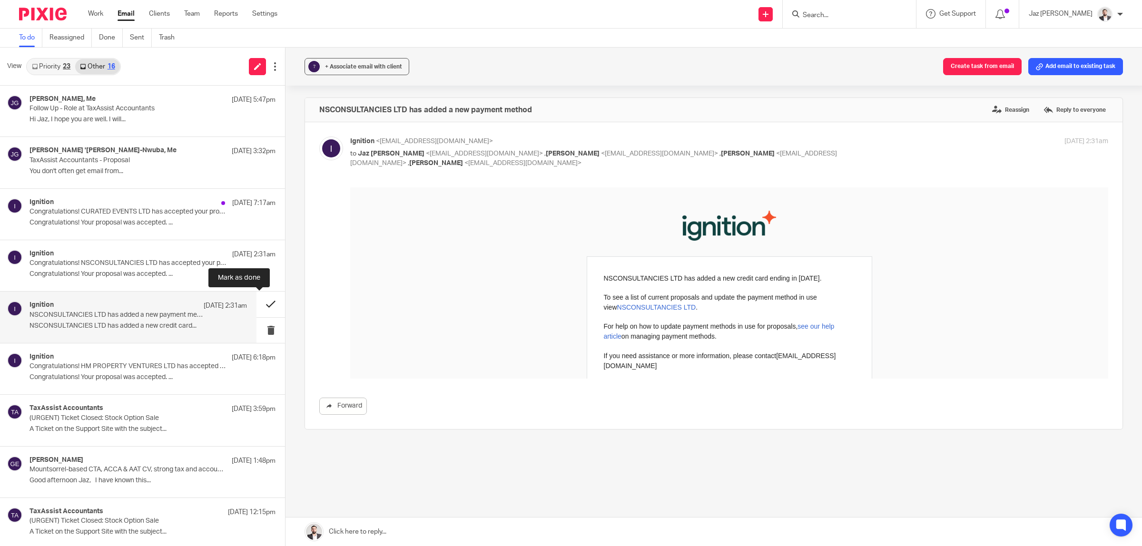
click at [257, 300] on button at bounding box center [271, 304] width 29 height 25
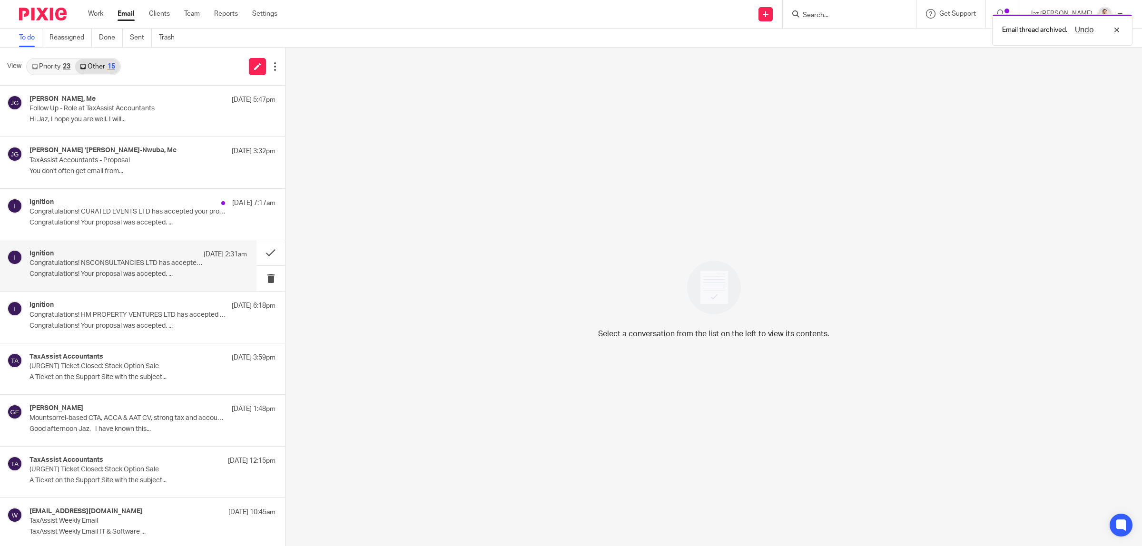
click at [169, 274] on p "Congratulations! Your proposal was accepted. ..." at bounding box center [139, 274] width 218 height 8
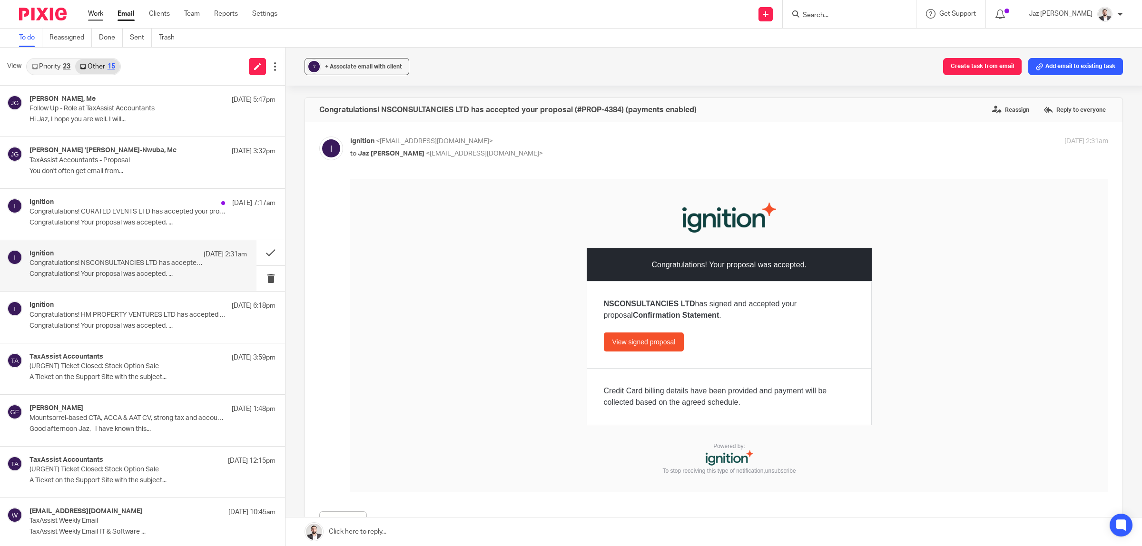
click at [93, 13] on link "Work" at bounding box center [95, 14] width 15 height 10
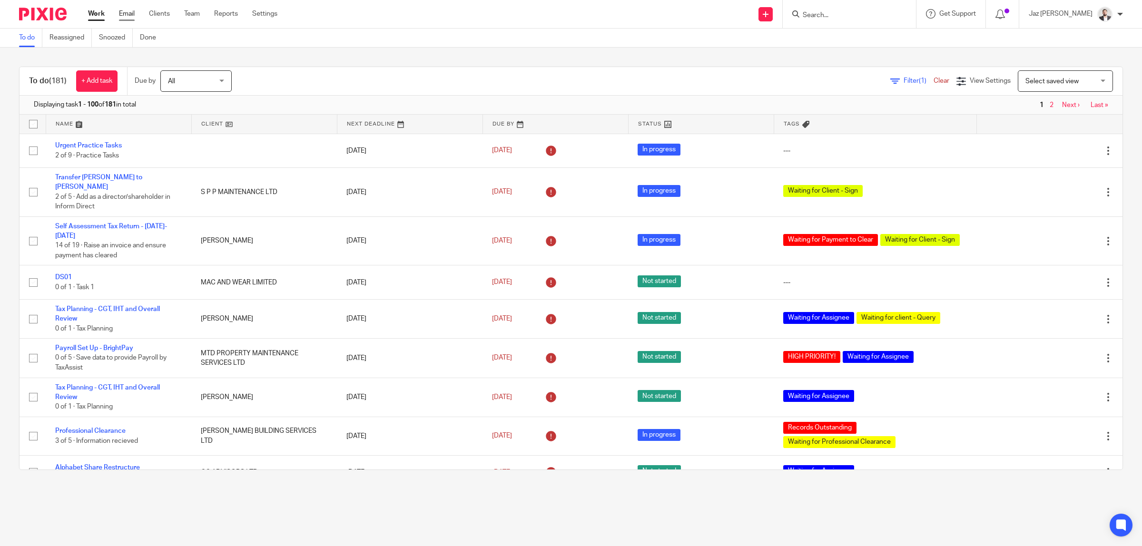
click at [126, 13] on link "Email" at bounding box center [127, 14] width 16 height 10
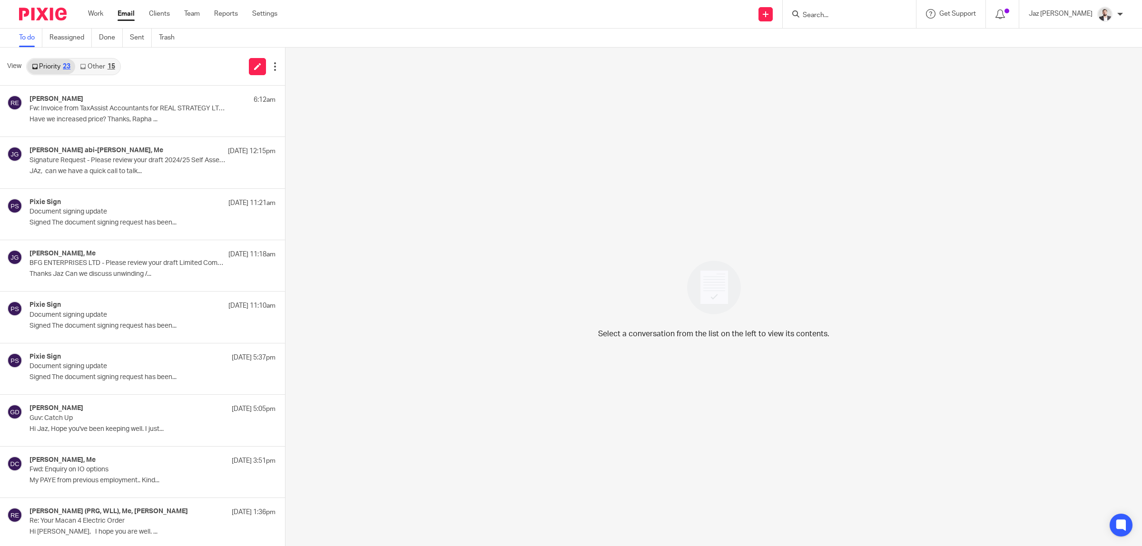
click at [94, 61] on link "Other 15" at bounding box center [97, 66] width 44 height 15
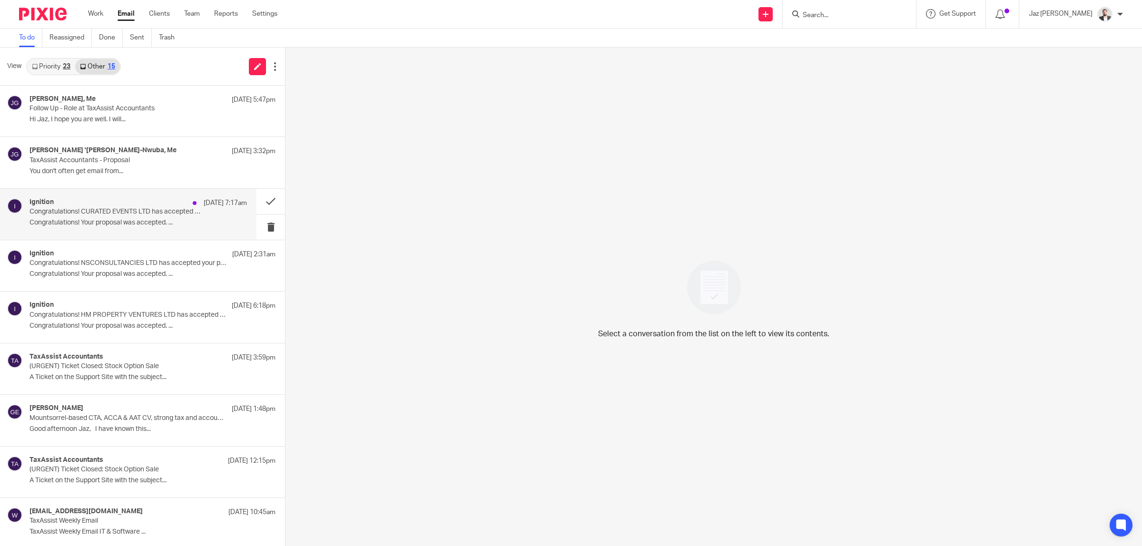
click at [101, 212] on p "Congratulations! CURATED EVENTS LTD has accepted your proposal (#PROP-4377) (pa…" at bounding box center [117, 212] width 174 height 8
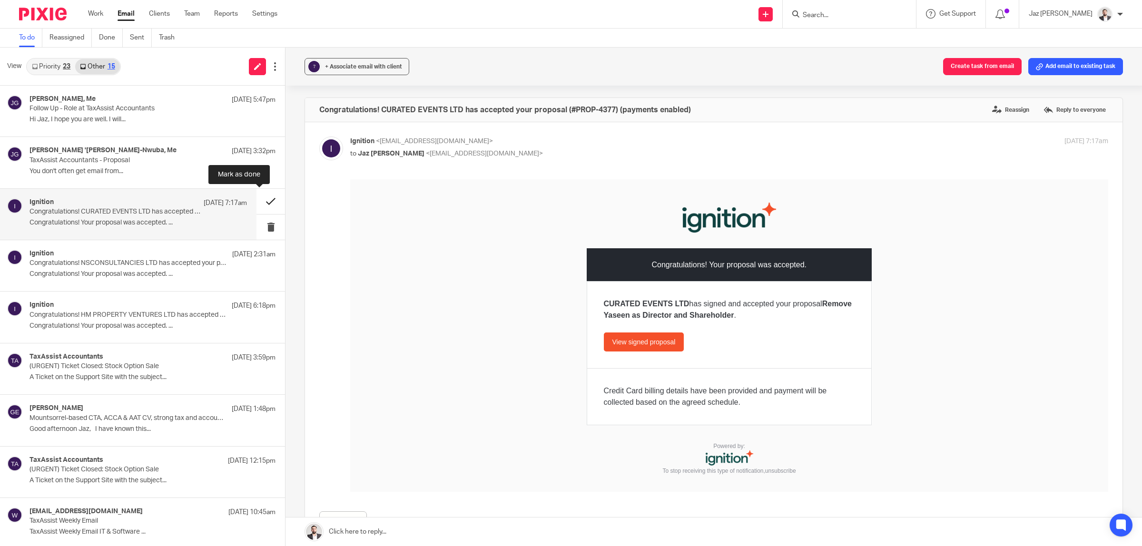
click at [258, 200] on button at bounding box center [271, 201] width 29 height 25
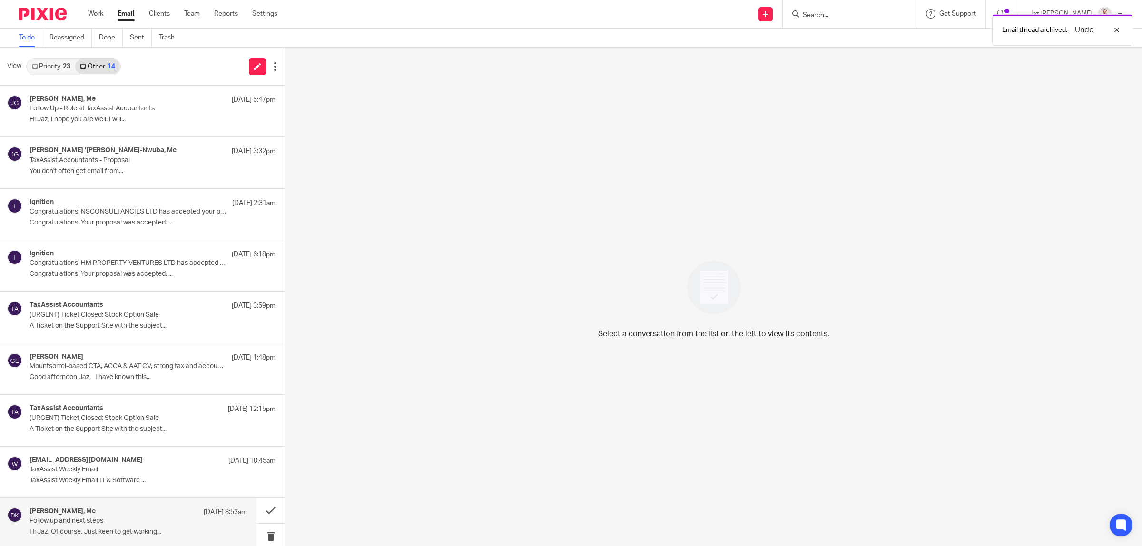
scroll to position [262, 0]
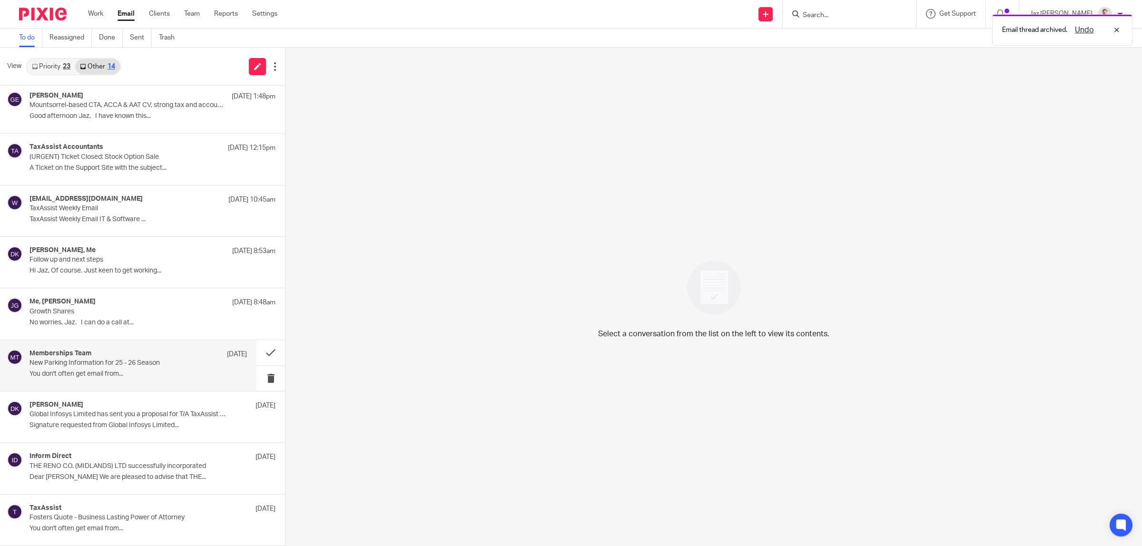
click at [115, 375] on p "You don't often get email from..." at bounding box center [139, 374] width 218 height 8
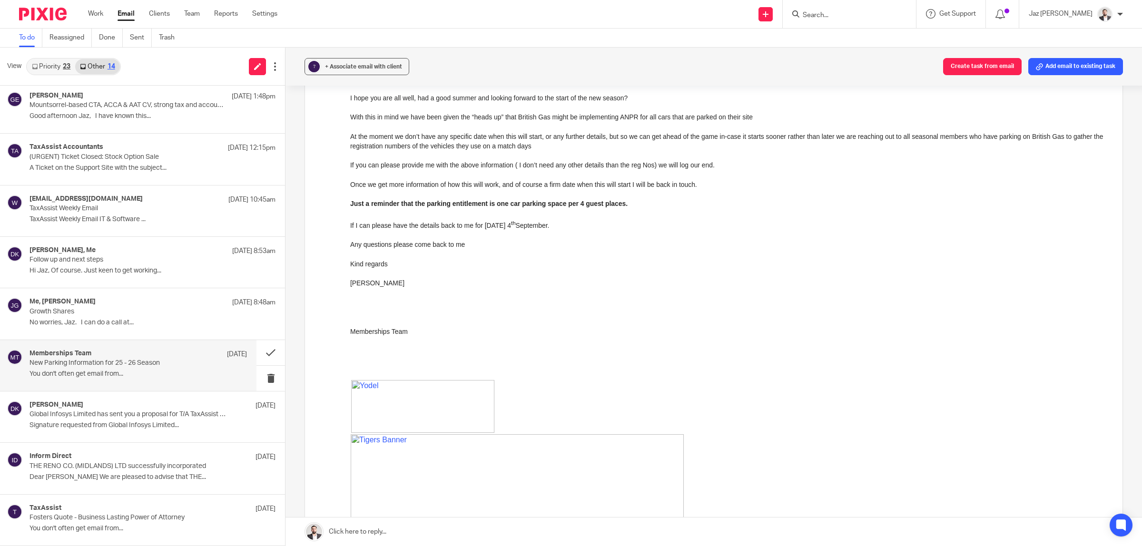
scroll to position [0, 0]
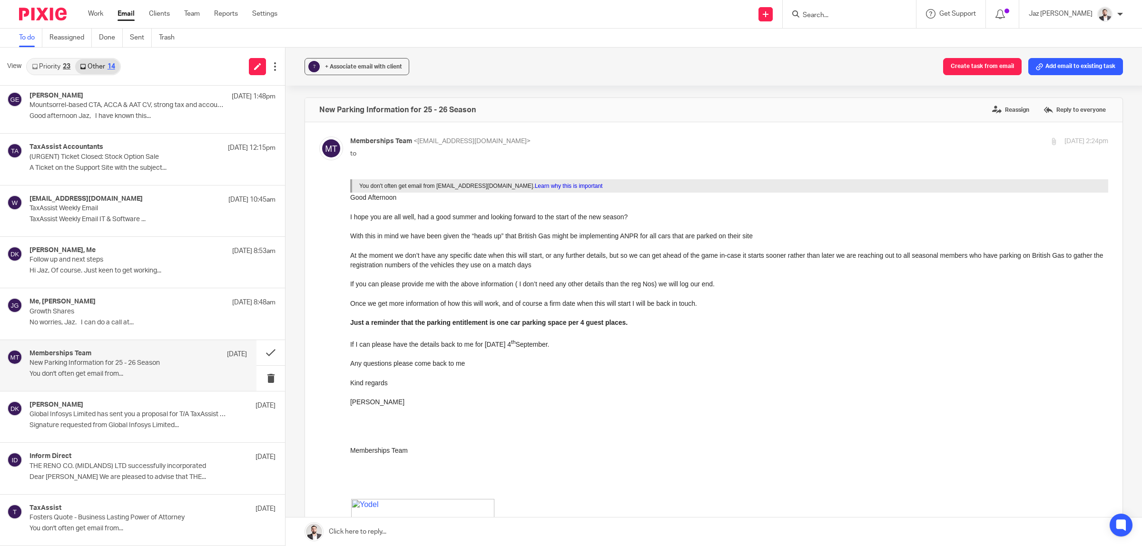
click at [409, 534] on link at bounding box center [714, 532] width 857 height 29
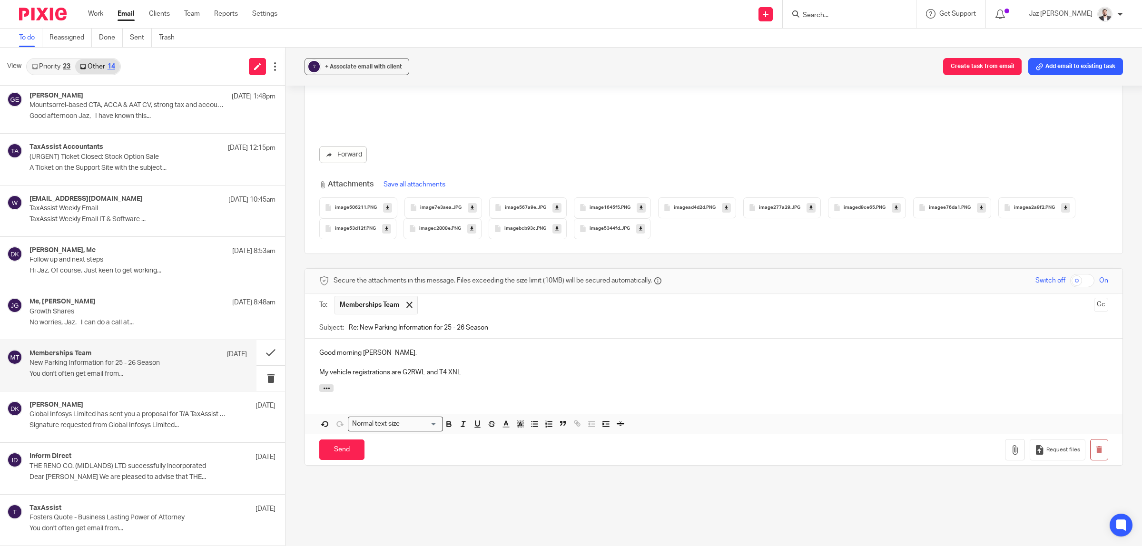
click at [408, 372] on p "My vehicle registrations are G2RWL and T4 XNL" at bounding box center [713, 373] width 789 height 10
click at [490, 374] on p "My vehicle registrations are G2 RWL and T4 XNL" at bounding box center [713, 373] width 789 height 10
click at [424, 348] on div "Good morning Sal, My vehicle registrations are G2 RWL and T4 XNL." at bounding box center [714, 362] width 818 height 46
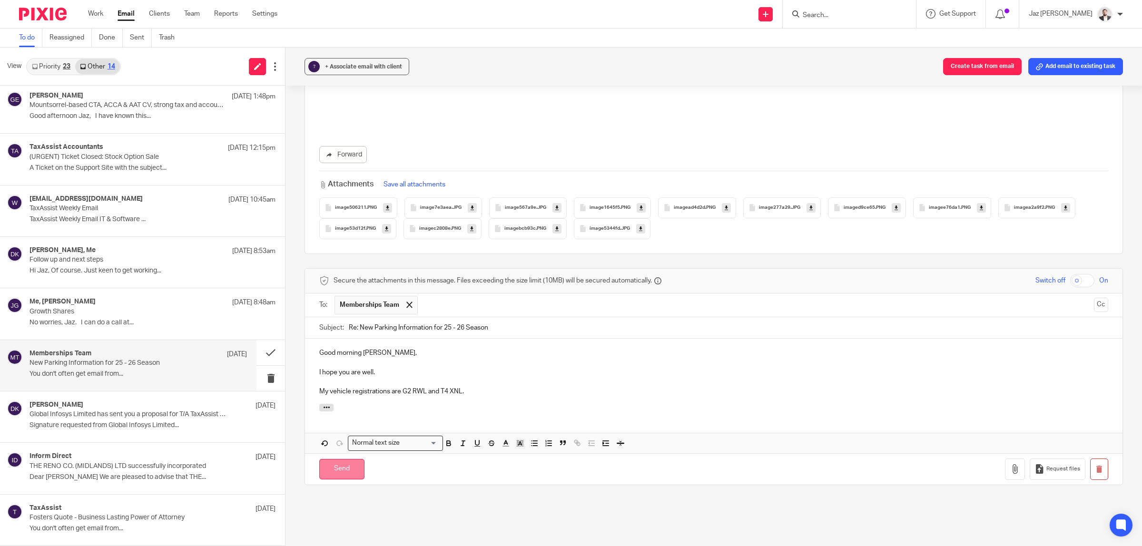
click at [339, 475] on input "Send" at bounding box center [341, 469] width 45 height 20
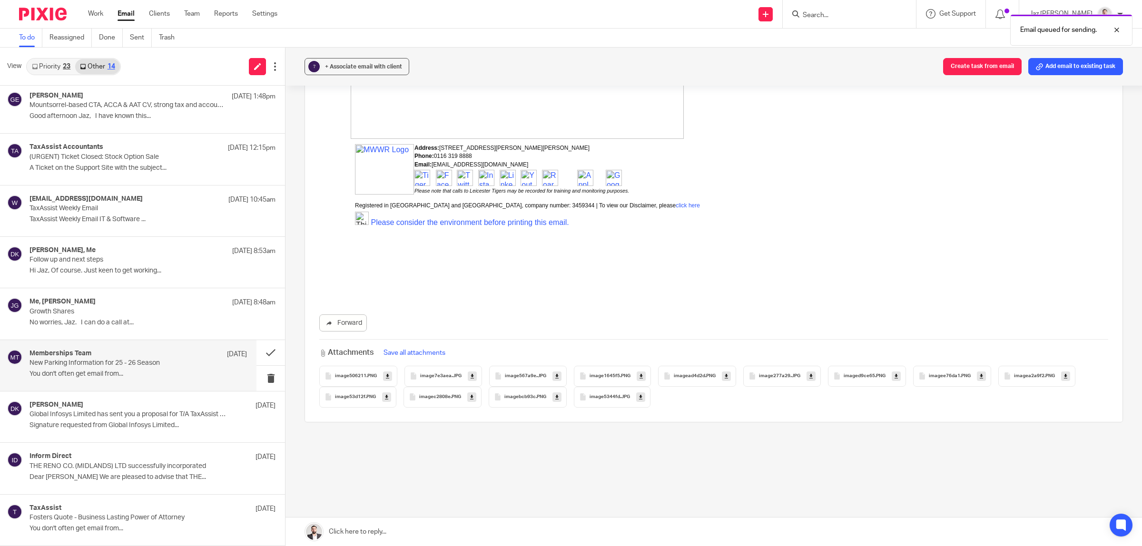
scroll to position [498, 0]
click at [109, 408] on div "David Kerr 11 Aug" at bounding box center [139, 406] width 218 height 10
click at [110, 369] on div "Memberships Team 12 Aug New Parking Information for 25 - 26 Season You don't of…" at bounding box center [139, 366] width 218 height 32
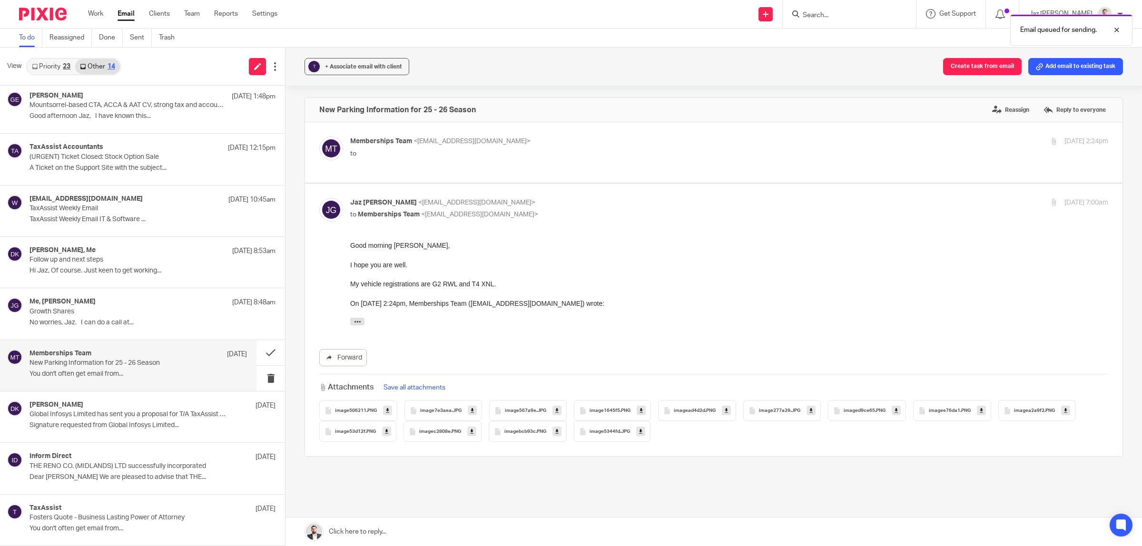
scroll to position [0, 0]
click at [265, 350] on button at bounding box center [271, 352] width 29 height 25
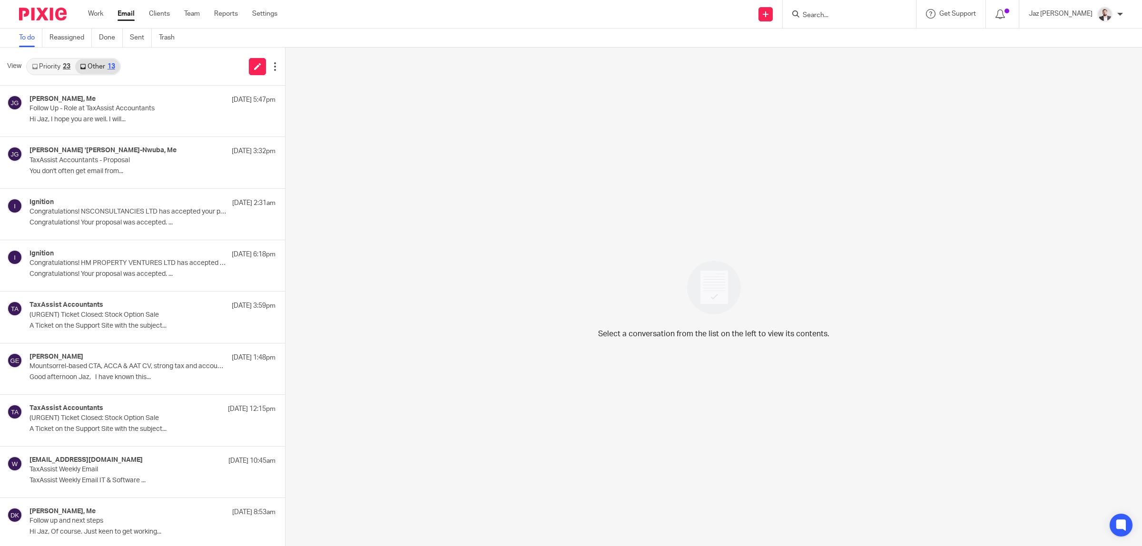
drag, startPoint x: 58, startPoint y: 64, endPoint x: 70, endPoint y: 81, distance: 20.8
click at [58, 64] on link "Priority 23" at bounding box center [51, 66] width 48 height 15
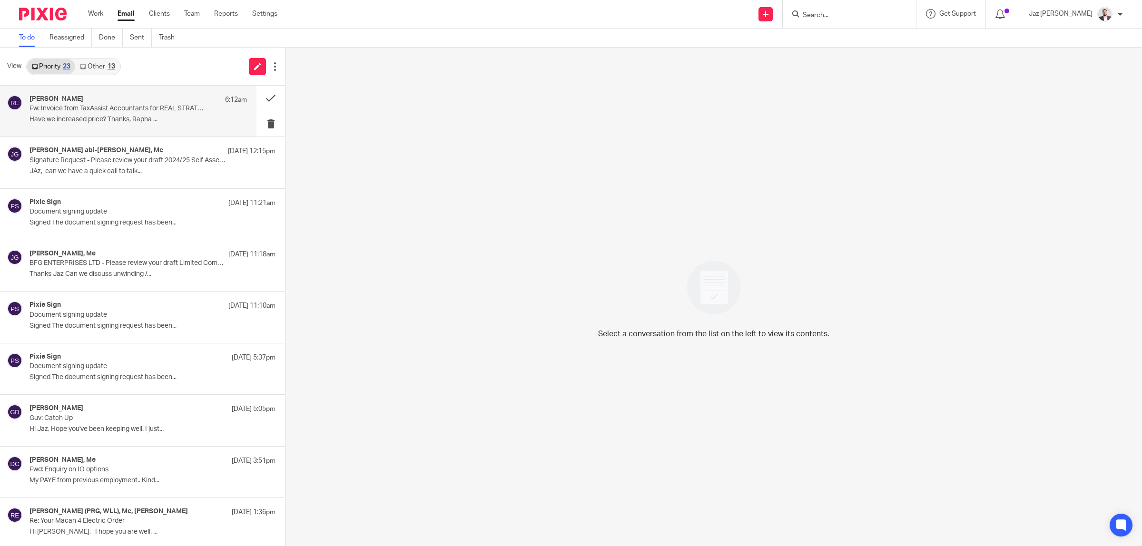
click at [119, 112] on p "Fw: Invoice from TaxAssist Accountants for REAL STRATEGY LTD #INV-5351" at bounding box center [117, 109] width 174 height 8
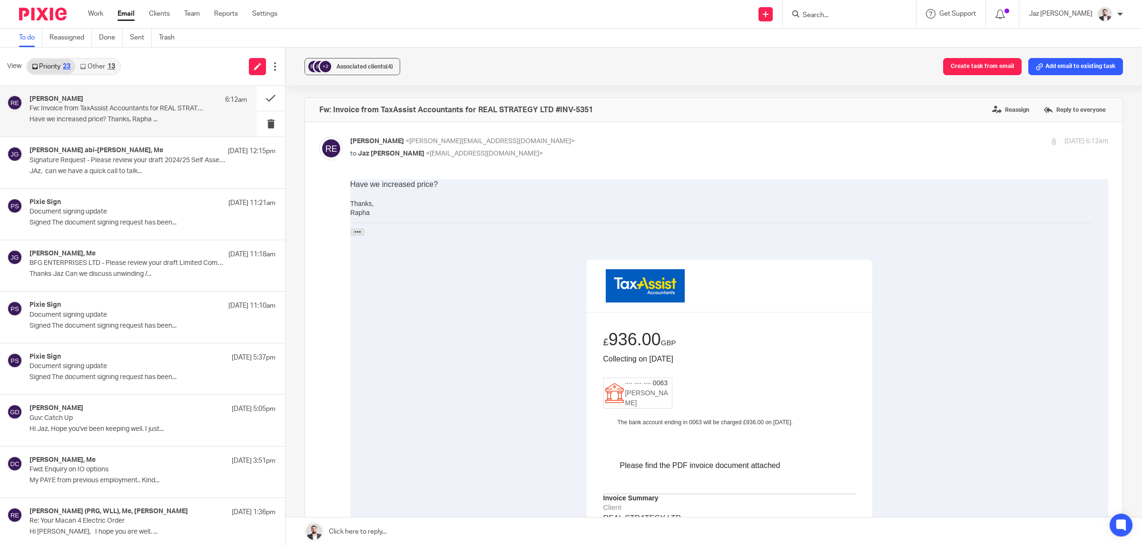
scroll to position [60, 0]
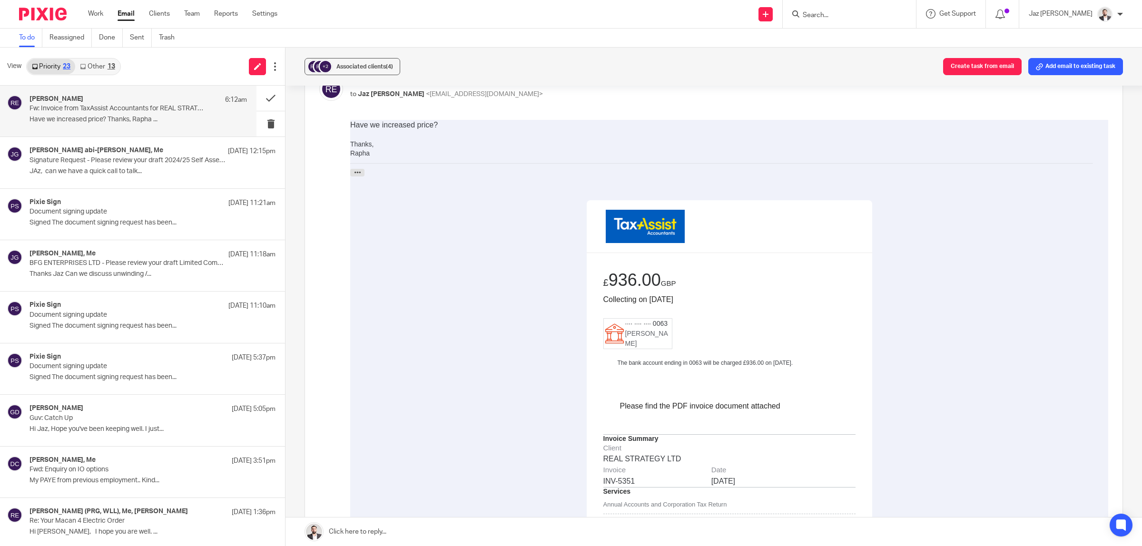
click at [541, 534] on link at bounding box center [714, 532] width 857 height 29
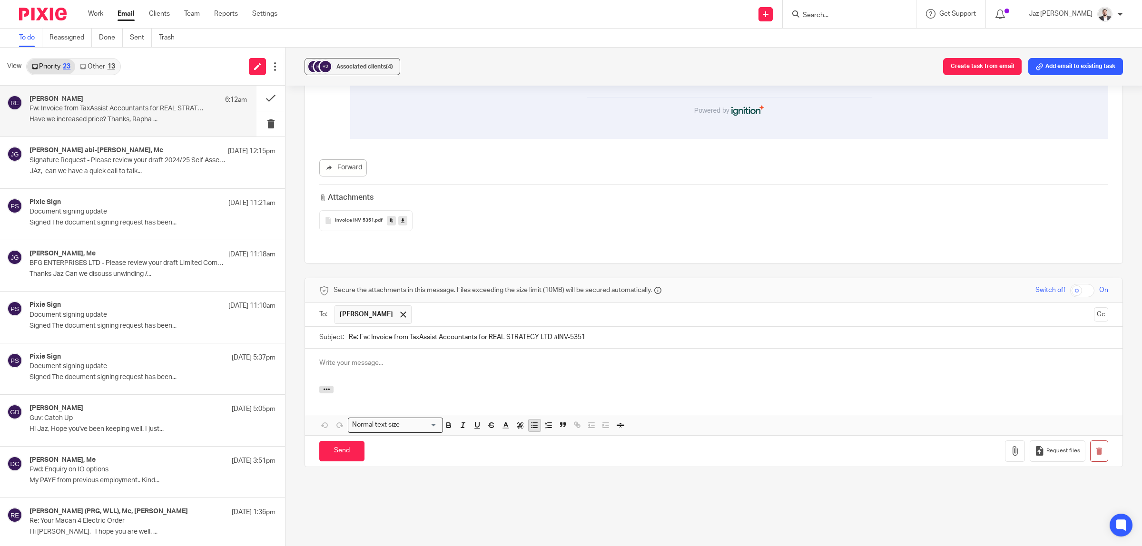
scroll to position [0, 0]
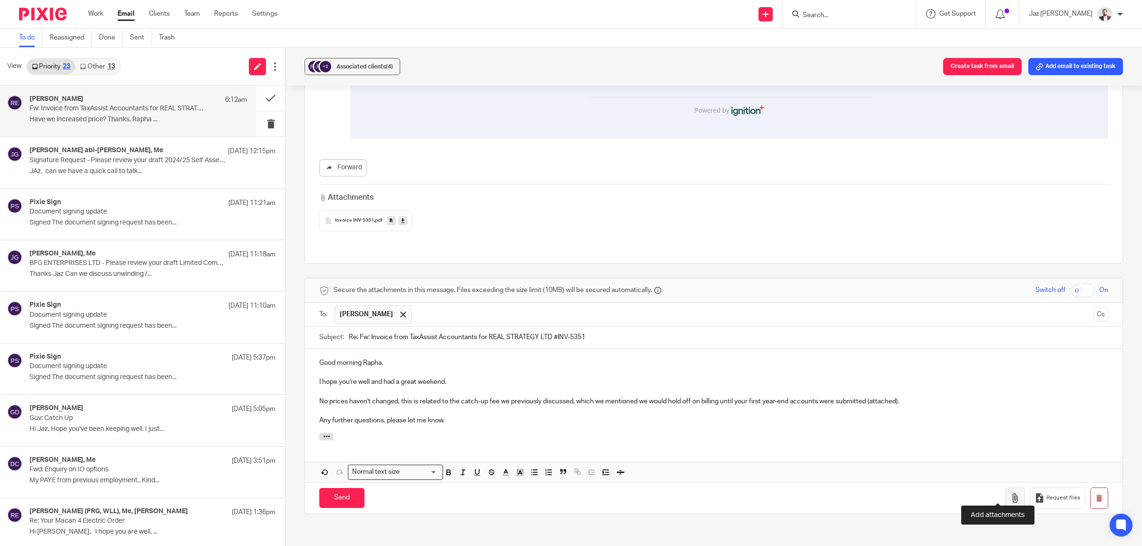
click at [1011, 494] on icon "button" at bounding box center [1016, 499] width 10 height 10
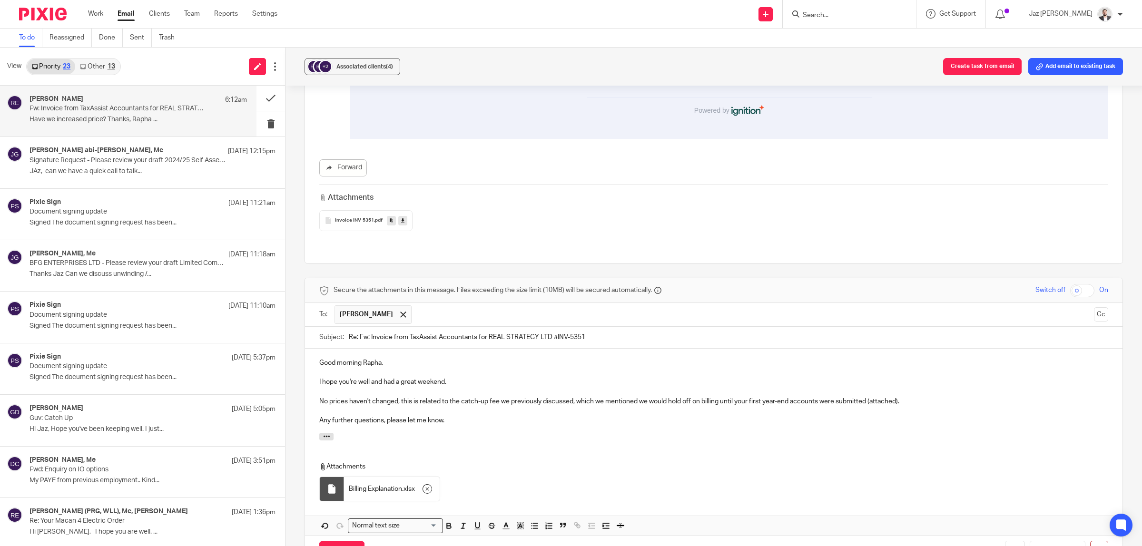
click at [503, 416] on p "Any further questions, please let me know." at bounding box center [713, 421] width 789 height 10
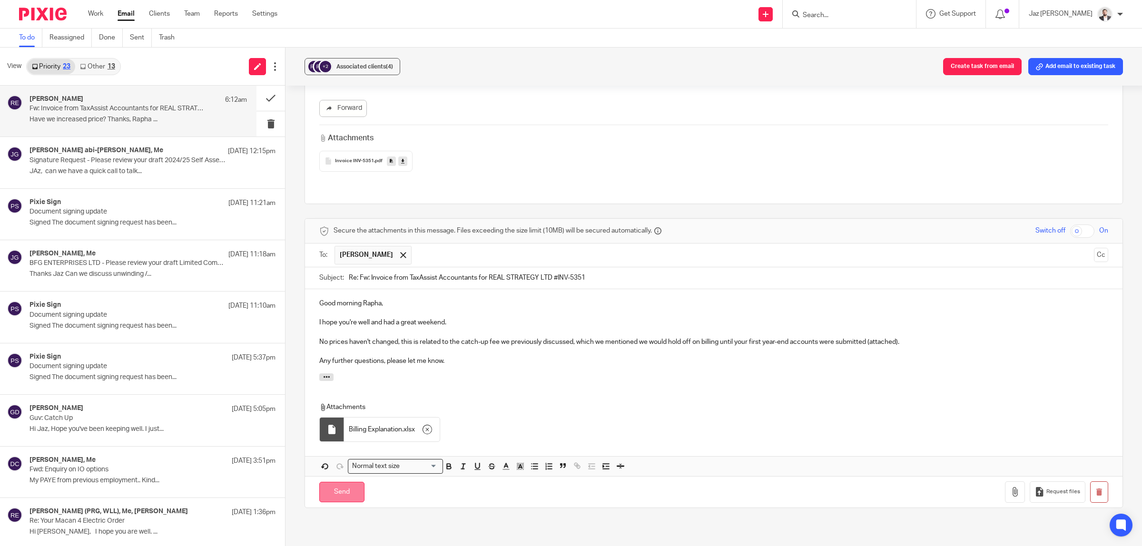
click at [344, 488] on input "Send" at bounding box center [341, 492] width 45 height 20
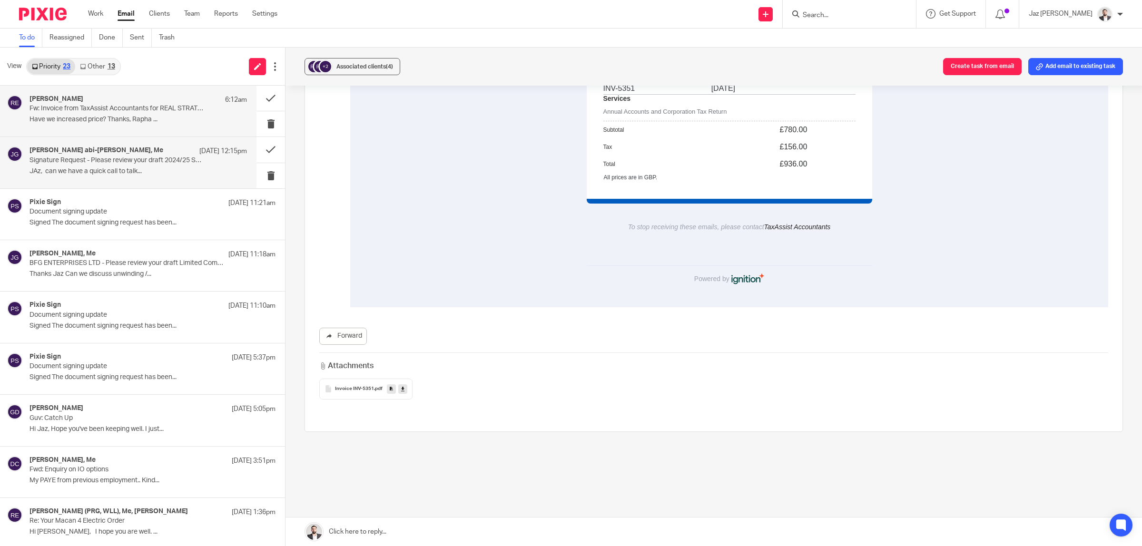
click at [89, 167] on div "elie abi-karam, Me 17 Aug 12:15pm Signature Request - Please review your draft …" at bounding box center [139, 163] width 218 height 32
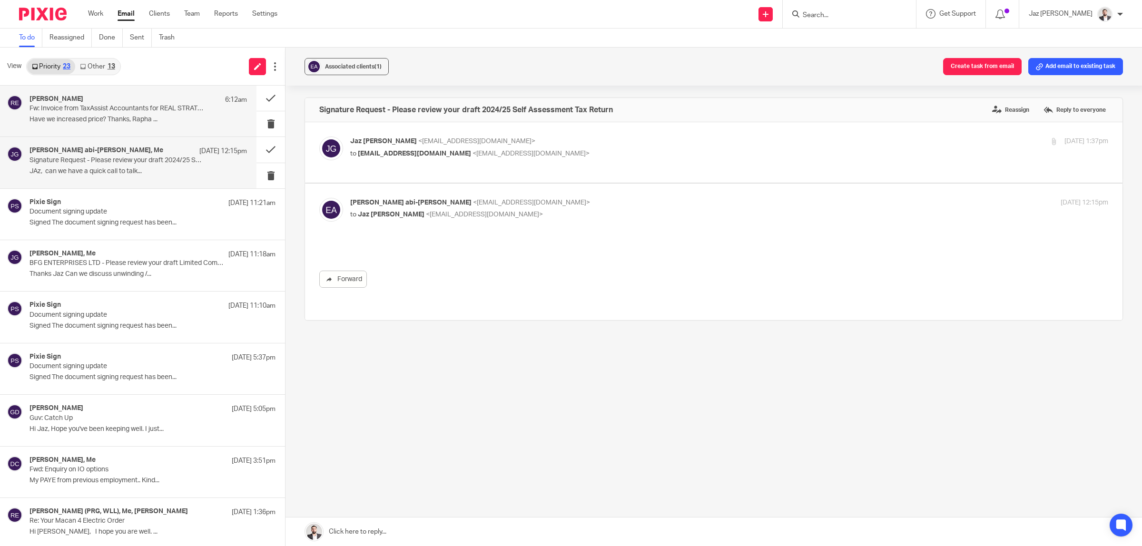
scroll to position [0, 0]
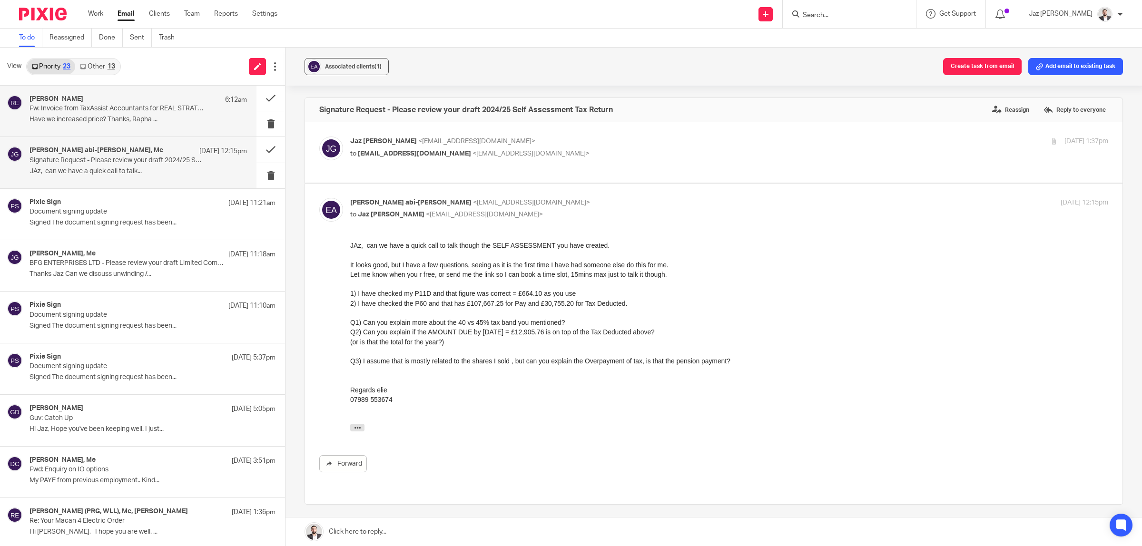
click at [89, 124] on p "Have we increased price? Thanks, Rapha ..." at bounding box center [139, 120] width 218 height 8
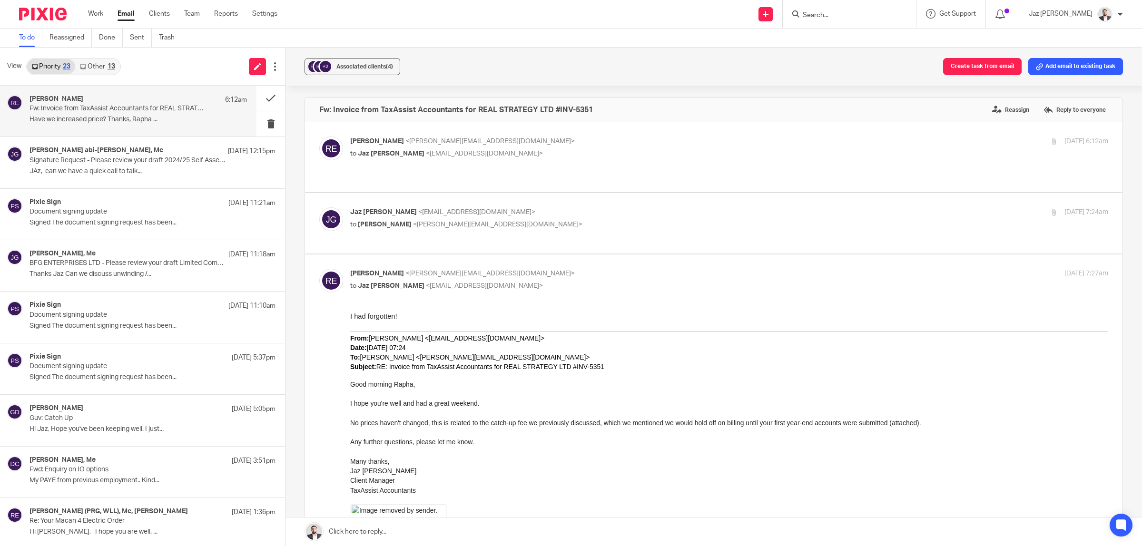
click at [586, 208] on p "[PERSON_NAME] <[EMAIL_ADDRESS][DOMAIN_NAME]>" at bounding box center [603, 213] width 506 height 10
checkbox input "true"
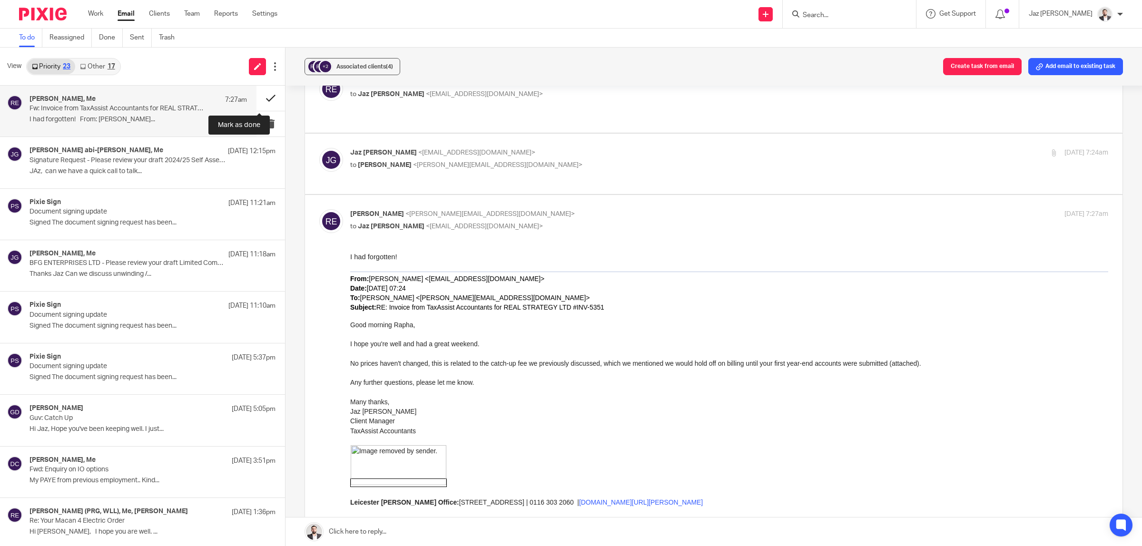
click at [265, 96] on button at bounding box center [271, 98] width 29 height 25
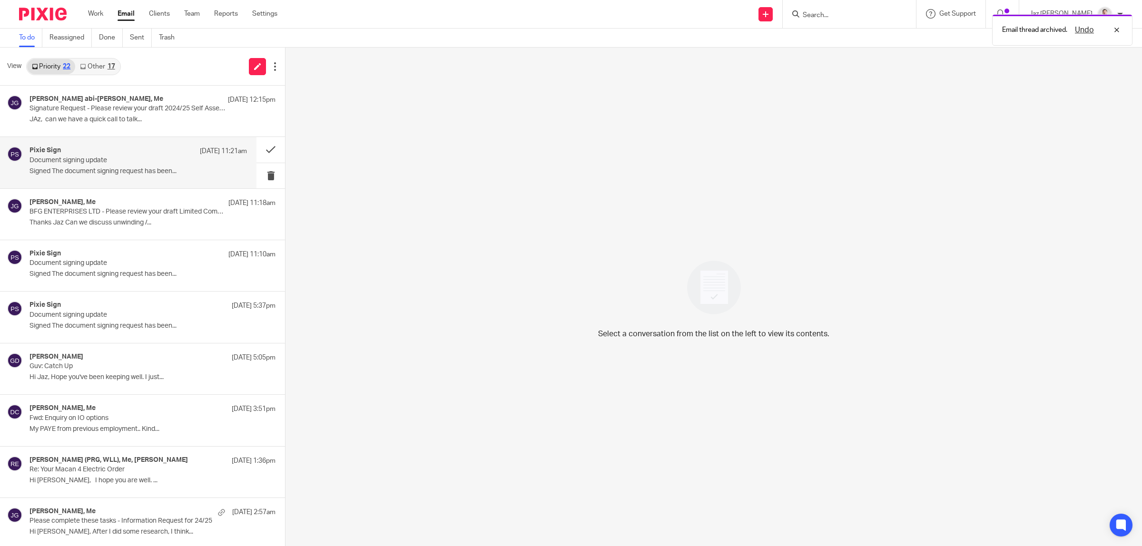
click at [91, 175] on p "Signed The document signing request has been..." at bounding box center [139, 172] width 218 height 8
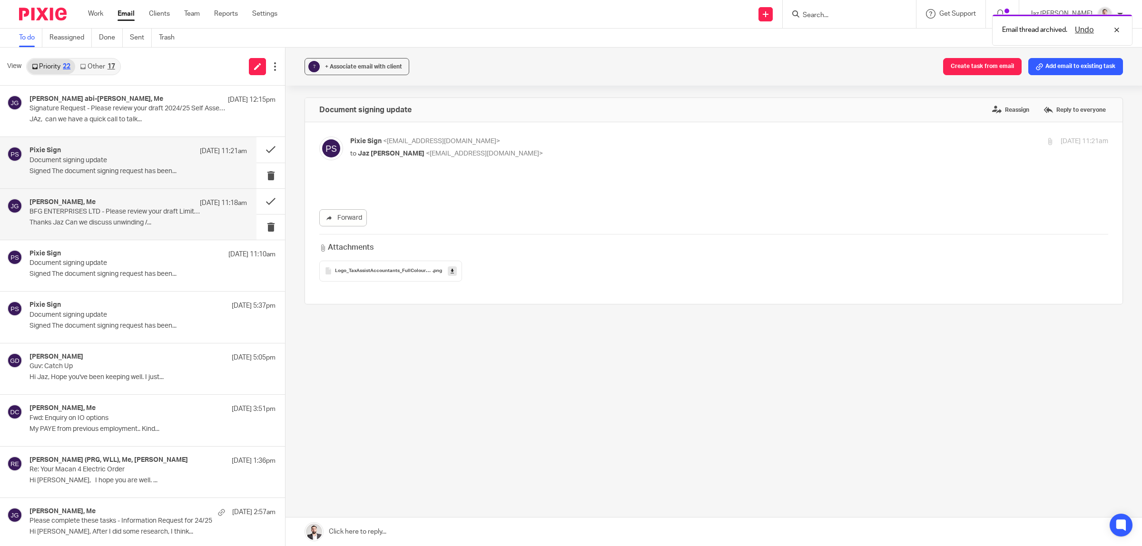
scroll to position [0, 0]
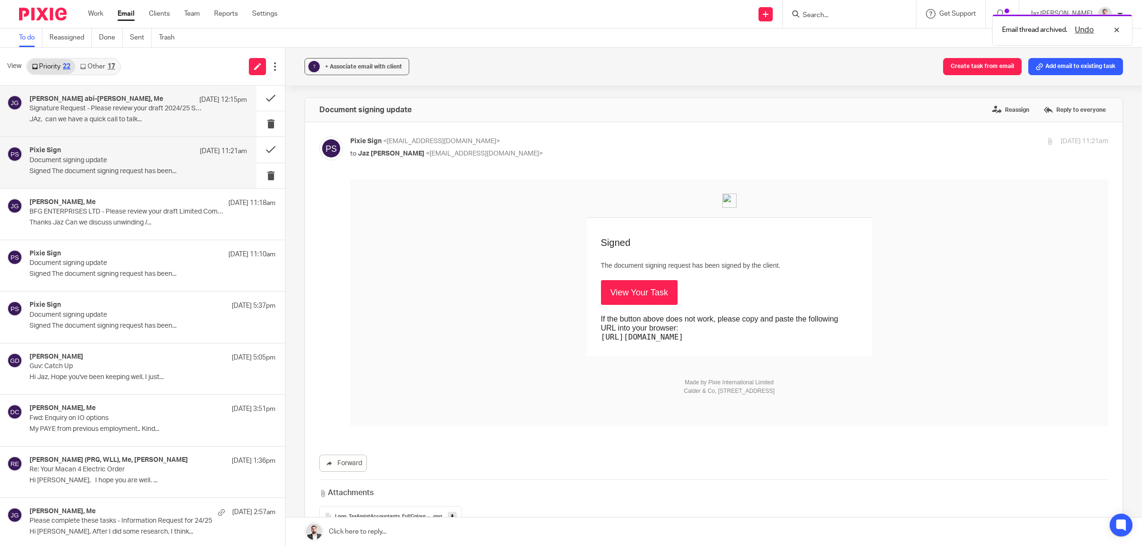
click at [98, 103] on div "[PERSON_NAME] abi-[PERSON_NAME], Me [DATE] 12:15pm" at bounding box center [139, 100] width 218 height 10
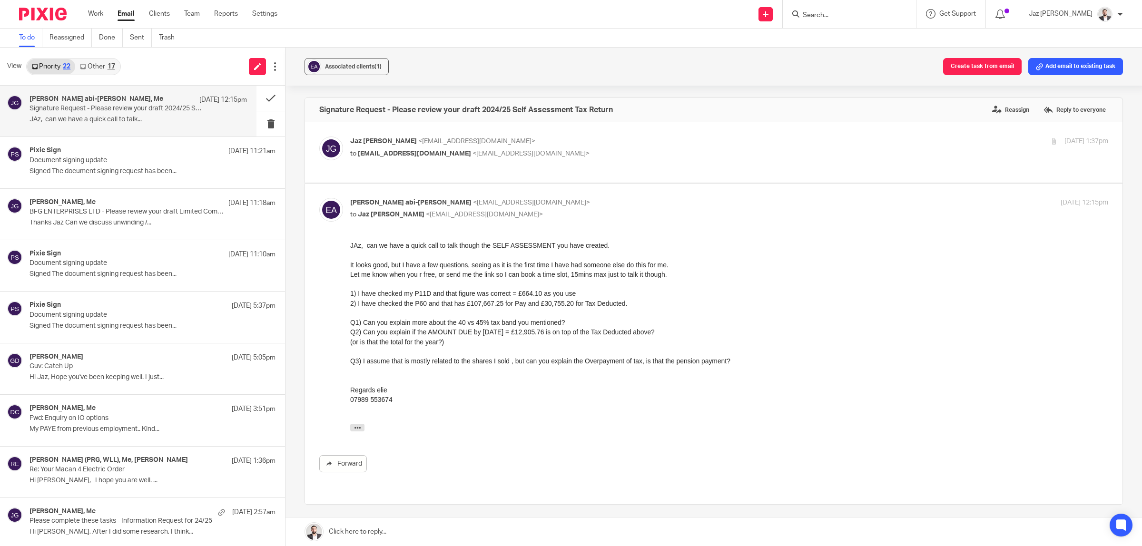
scroll to position [60, 0]
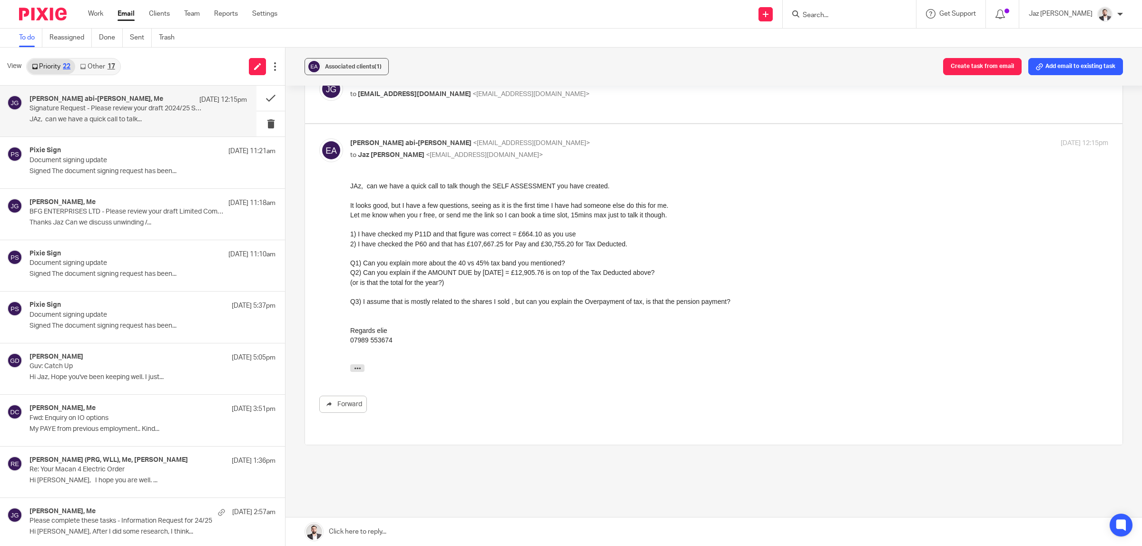
click at [475, 275] on div "Q2) Can you explain if the AMOUNT DUE by [DATE] = £12,905.76 is on top of the T…" at bounding box center [729, 273] width 758 height 10
click at [416, 531] on link at bounding box center [714, 532] width 857 height 29
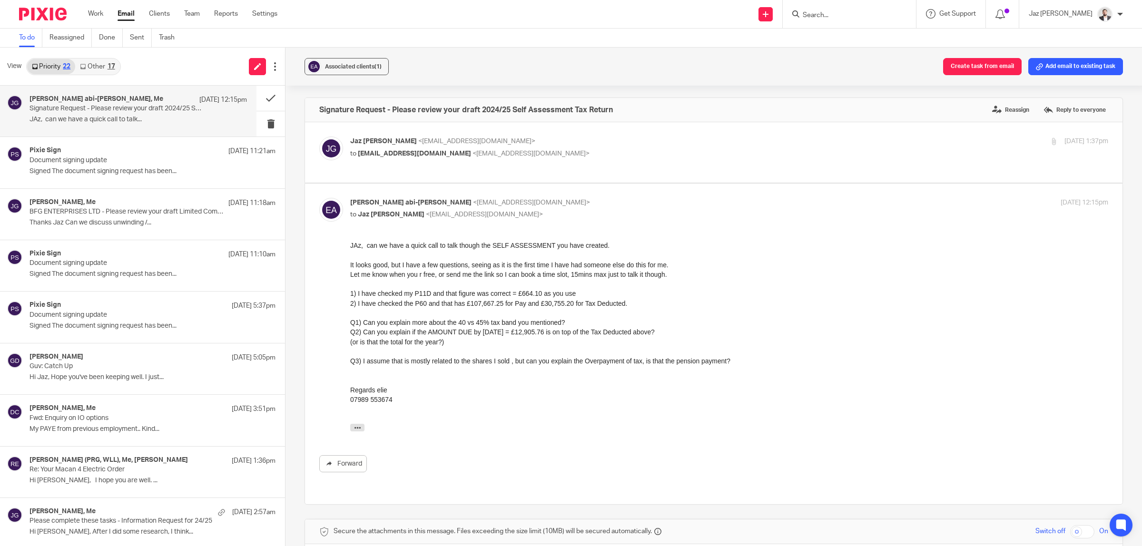
scroll to position [287, 0]
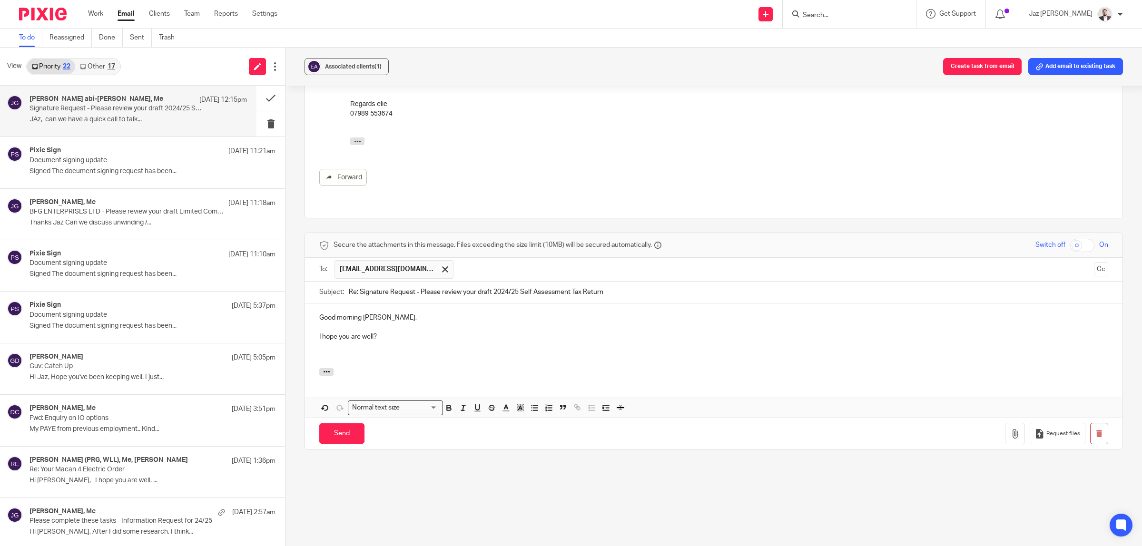
click at [380, 352] on p at bounding box center [713, 357] width 789 height 10
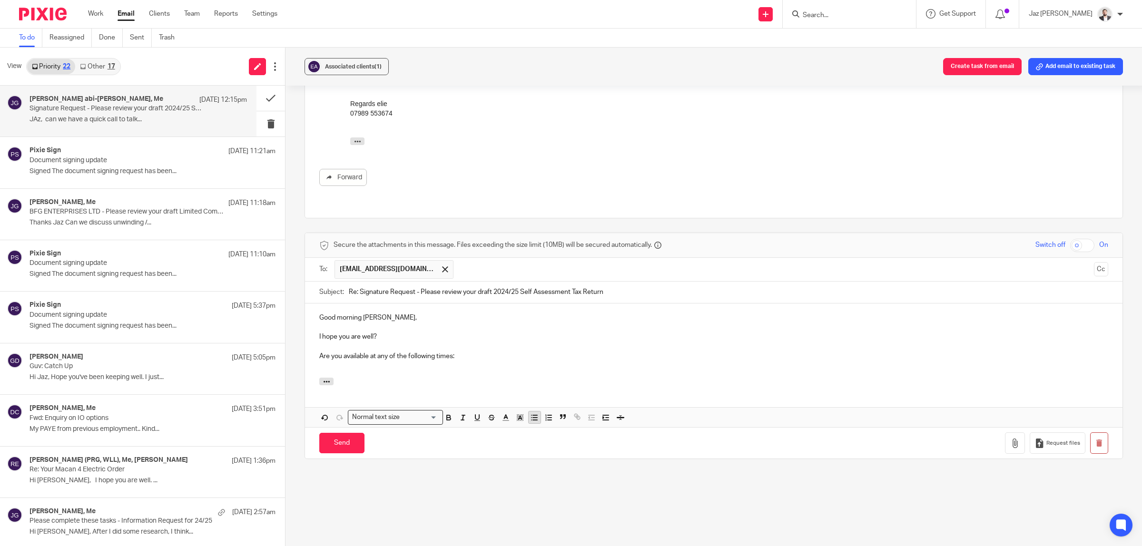
click at [535, 414] on icon "button" at bounding box center [534, 418] width 9 height 9
click at [343, 361] on p at bounding box center [723, 366] width 770 height 10
click at [372, 361] on p "Tuesday 3L30pm" at bounding box center [723, 366] width 770 height 10
click at [361, 361] on p "Tuesday 3:30pm" at bounding box center [723, 366] width 770 height 10
click at [372, 371] on p at bounding box center [723, 376] width 770 height 10
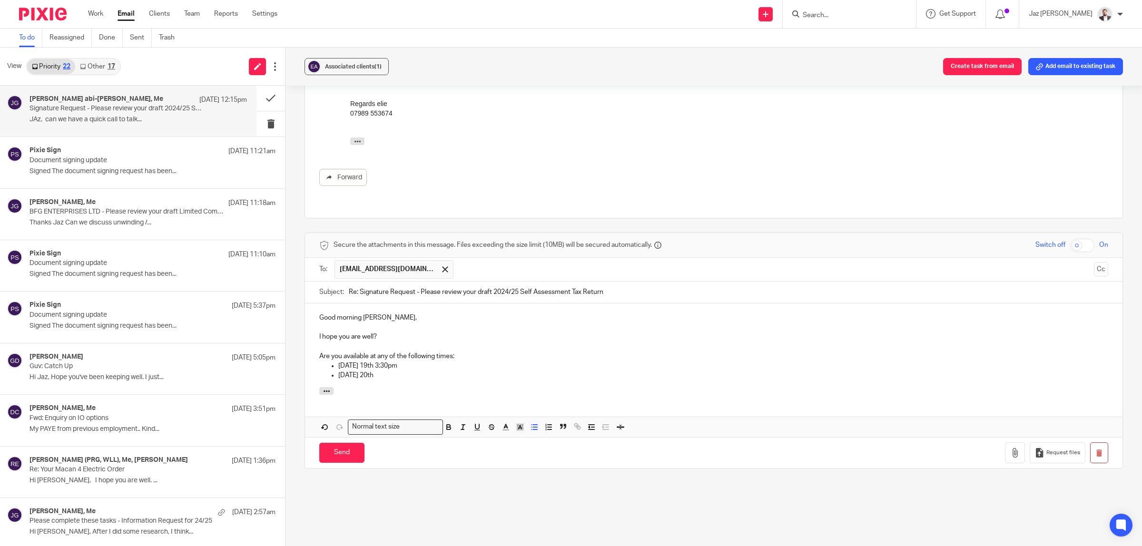
click at [375, 361] on p "Tuesday 19th 3:30pm" at bounding box center [723, 366] width 770 height 10
click at [398, 371] on p "Wednesday 20th" at bounding box center [723, 376] width 770 height 10
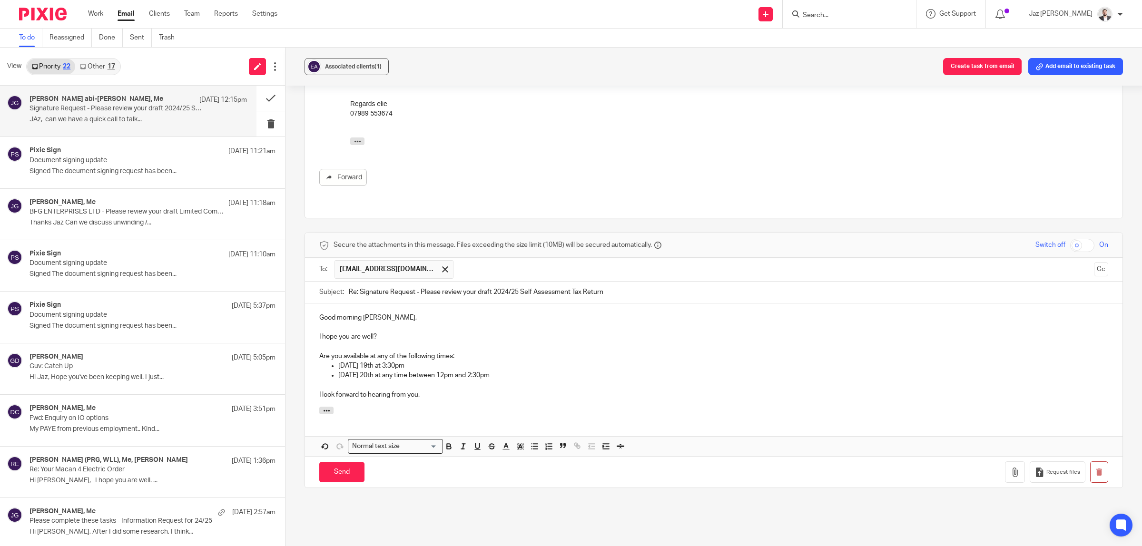
click at [393, 332] on p "I hope you are well?" at bounding box center [713, 337] width 789 height 10
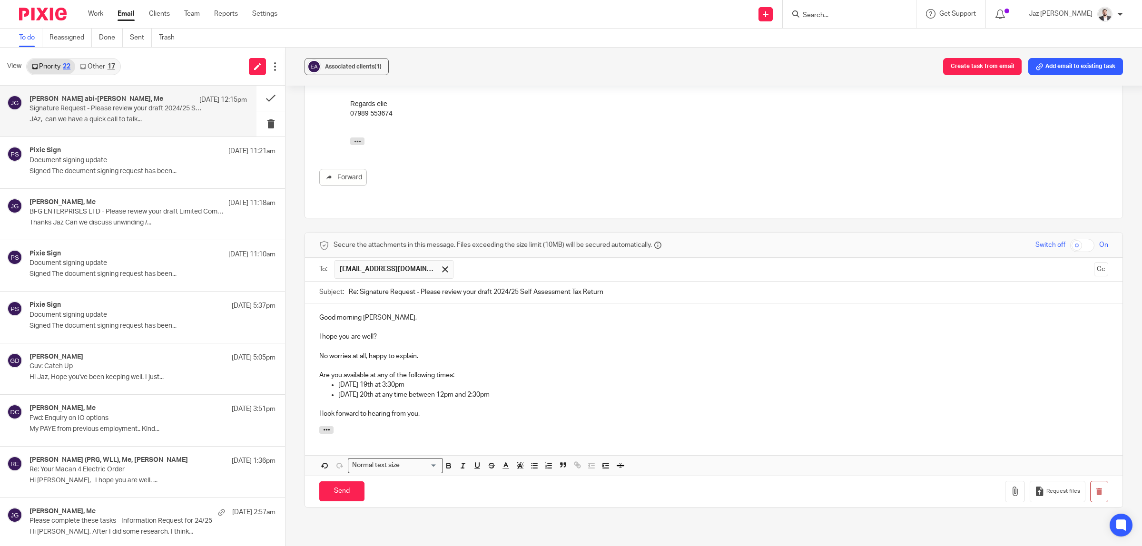
click at [434, 410] on p "I look forward to hearing from you." at bounding box center [713, 414] width 789 height 10
click at [338, 482] on input "Send" at bounding box center [341, 492] width 45 height 20
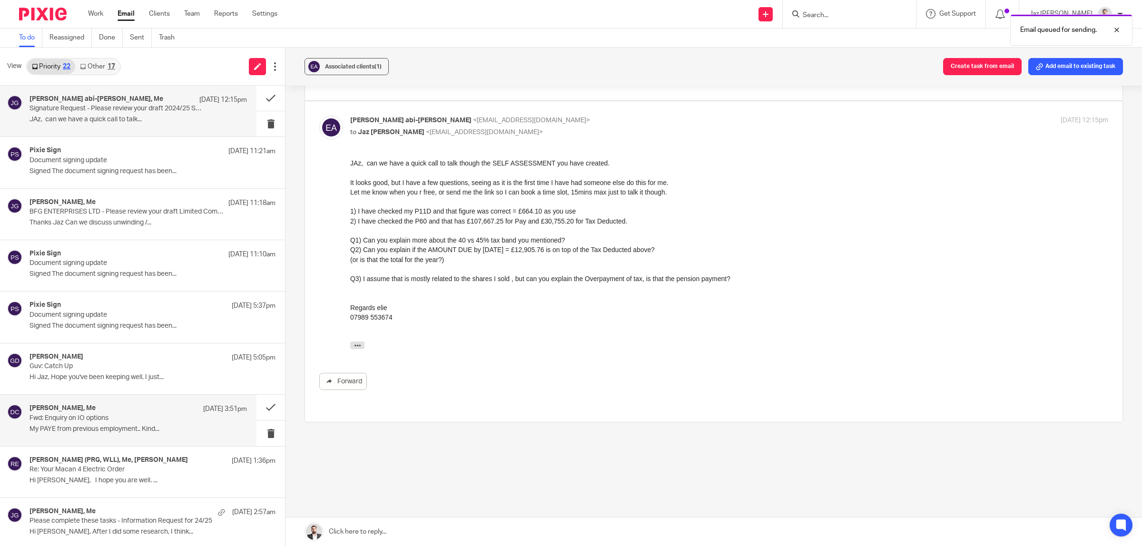
scroll to position [72, 0]
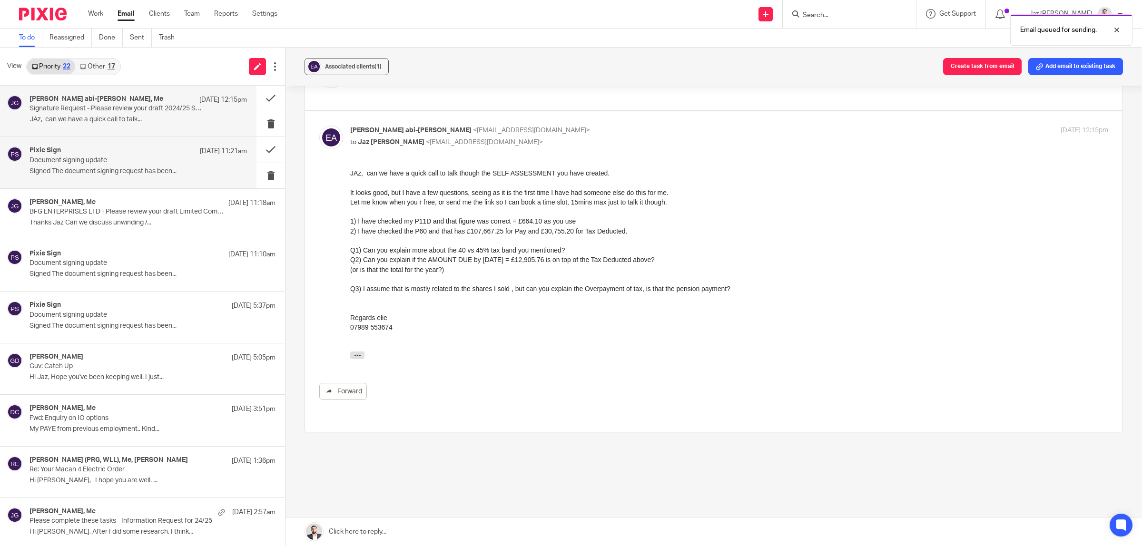
click at [67, 152] on div "Pixie Sign 17 Aug 11:21am" at bounding box center [139, 152] width 218 height 10
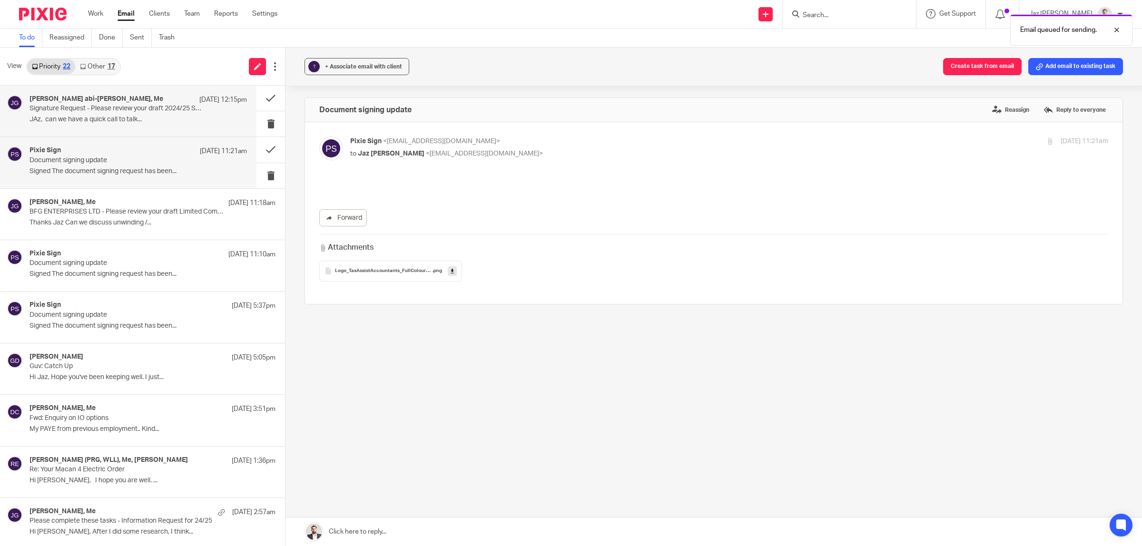
click at [89, 109] on p "Signature Request - Please review your draft 2024/25 Self Assessment Tax Return" at bounding box center [117, 109] width 174 height 8
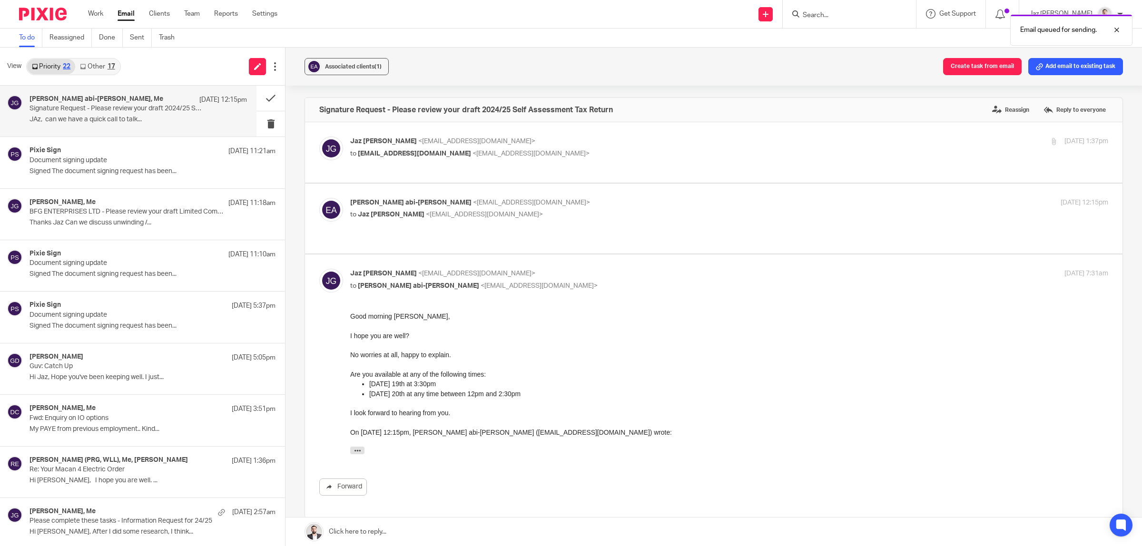
scroll to position [0, 0]
click at [264, 96] on button at bounding box center [271, 98] width 29 height 25
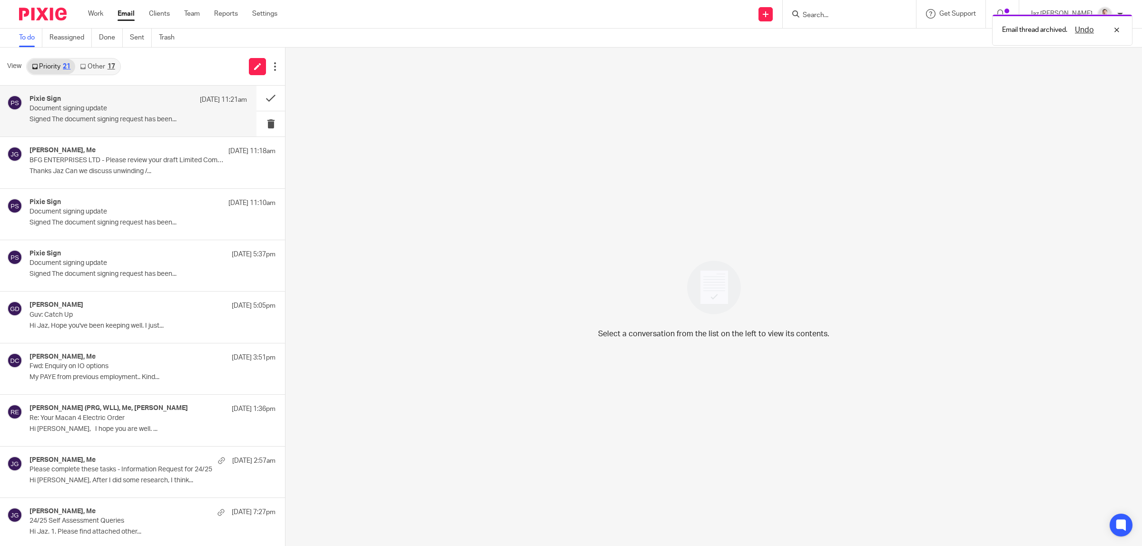
click at [146, 127] on div "Pixie Sign 17 Aug 11:21am Document signing update Signed The document signing r…" at bounding box center [128, 111] width 257 height 51
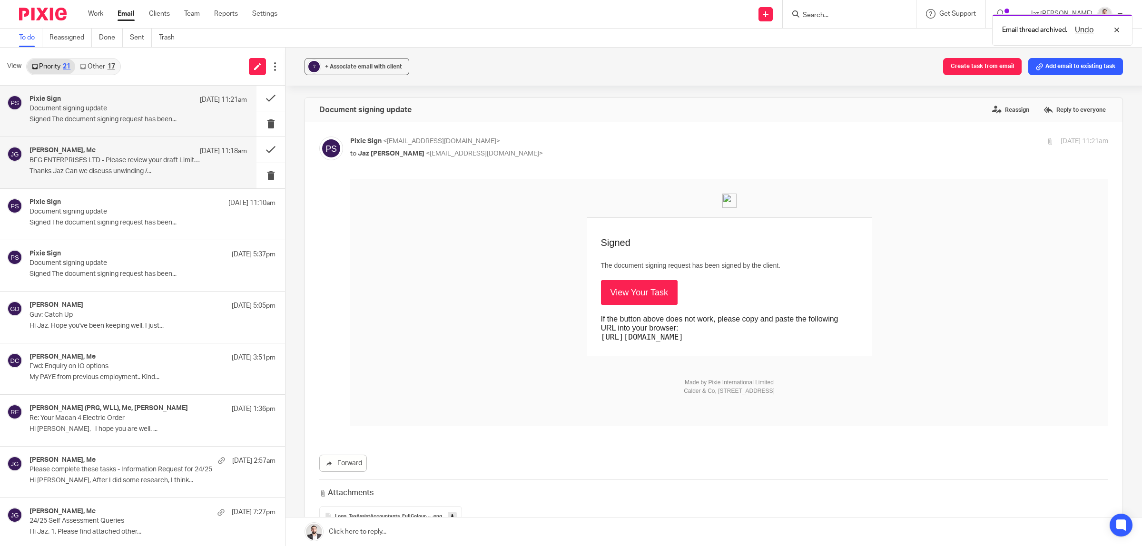
click at [143, 148] on div "Matt Bull, Me 17 Aug 11:18am" at bounding box center [139, 152] width 218 height 10
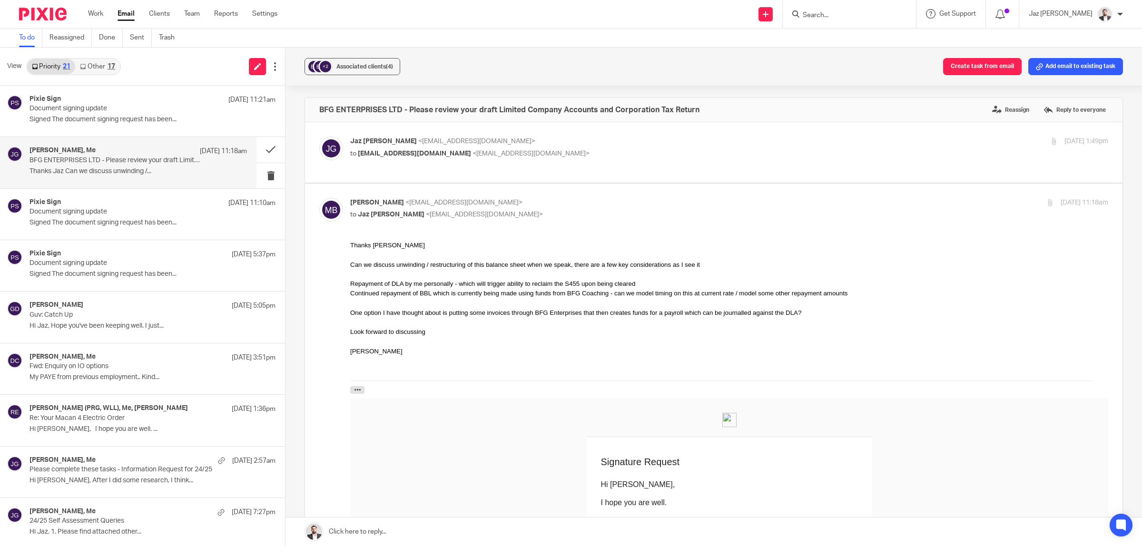
click at [449, 531] on link at bounding box center [714, 532] width 857 height 29
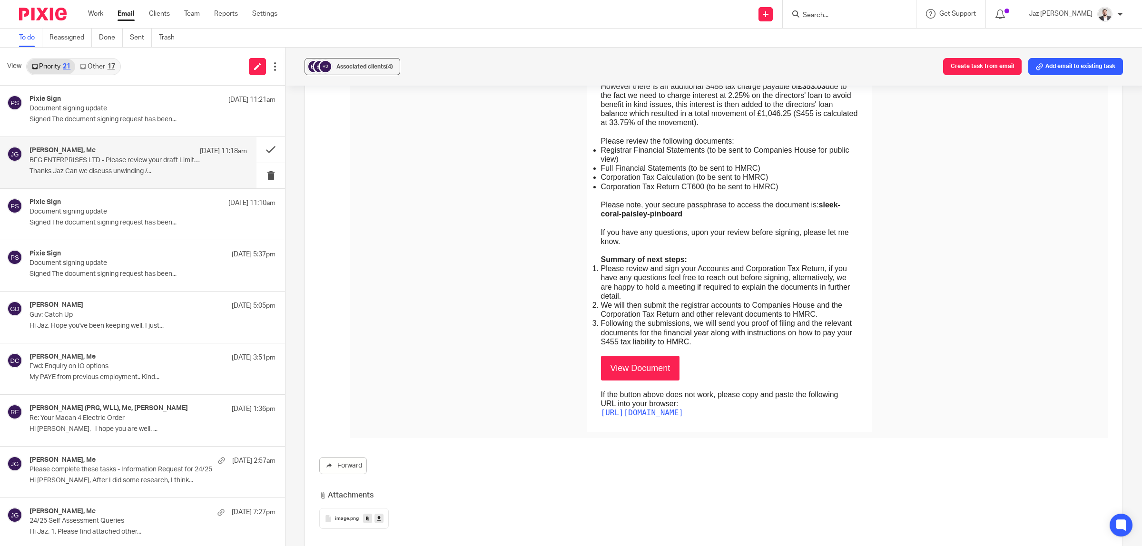
scroll to position [774, 0]
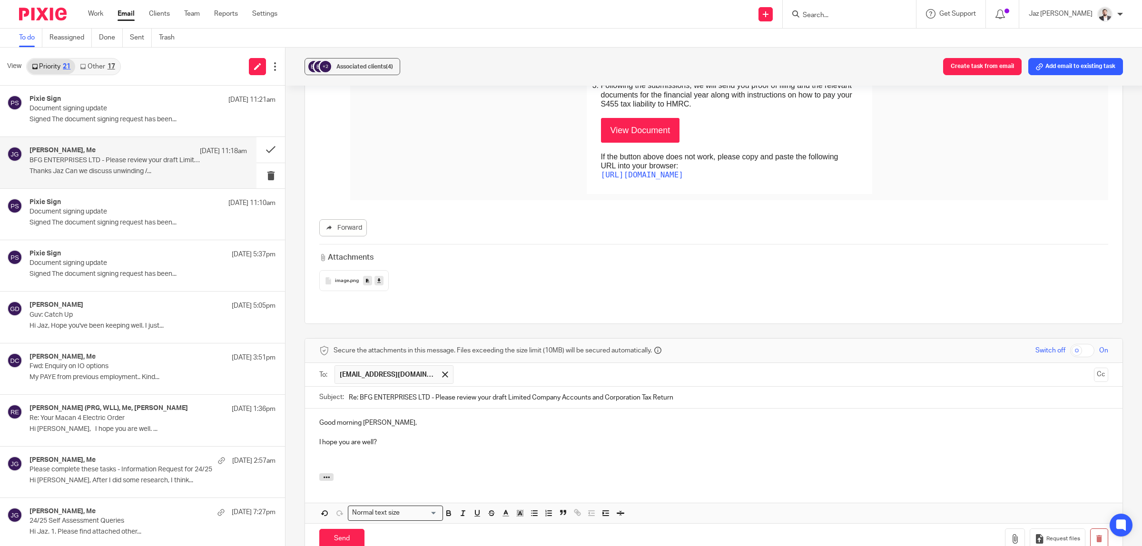
click at [390, 438] on p "I hope you are well?" at bounding box center [713, 443] width 789 height 10
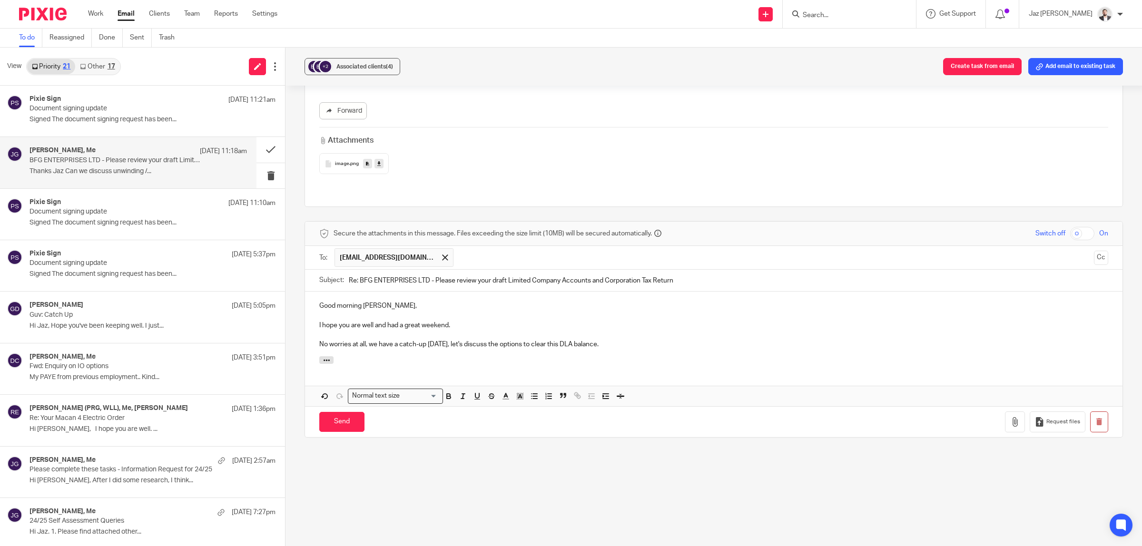
click at [639, 340] on p "No worries at all, we have a catch-up tomorrow, let's discuss the options to cl…" at bounding box center [713, 345] width 789 height 10
click at [336, 412] on input "Send" at bounding box center [341, 422] width 45 height 20
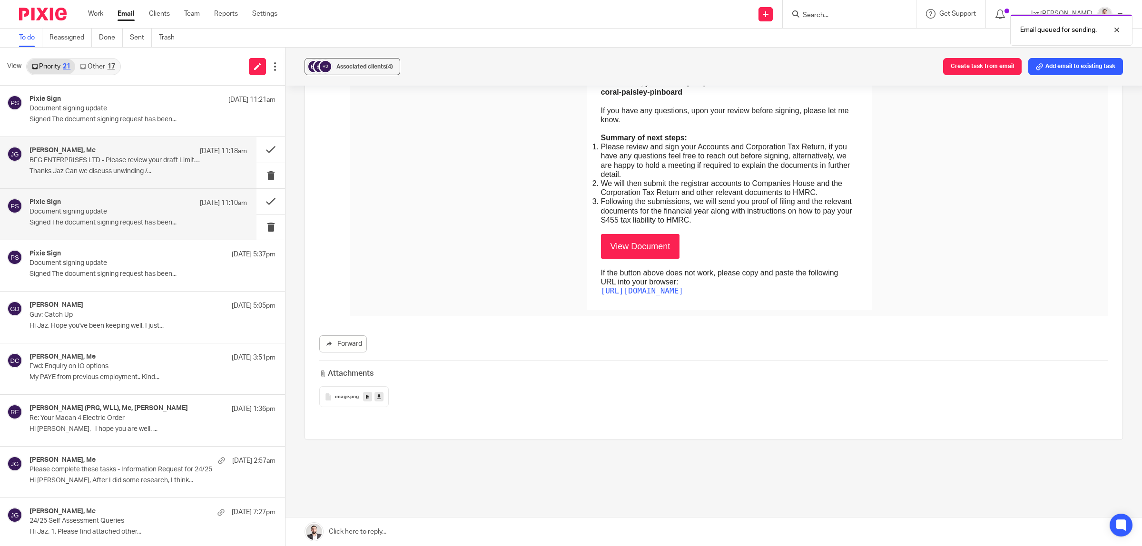
click at [146, 218] on div "Pixie Sign 17 Aug 11:10am Document signing update Signed The document signing r…" at bounding box center [139, 215] width 218 height 32
click at [150, 175] on p "Thanks Jaz Can we discuss unwinding /..." at bounding box center [139, 172] width 218 height 8
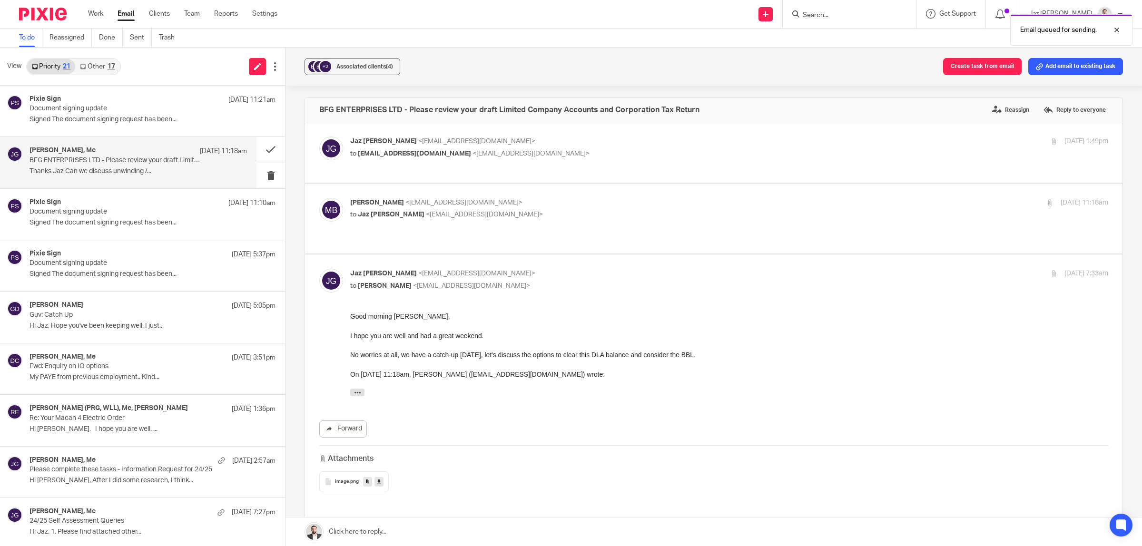
scroll to position [0, 0]
click at [257, 149] on button at bounding box center [271, 149] width 29 height 25
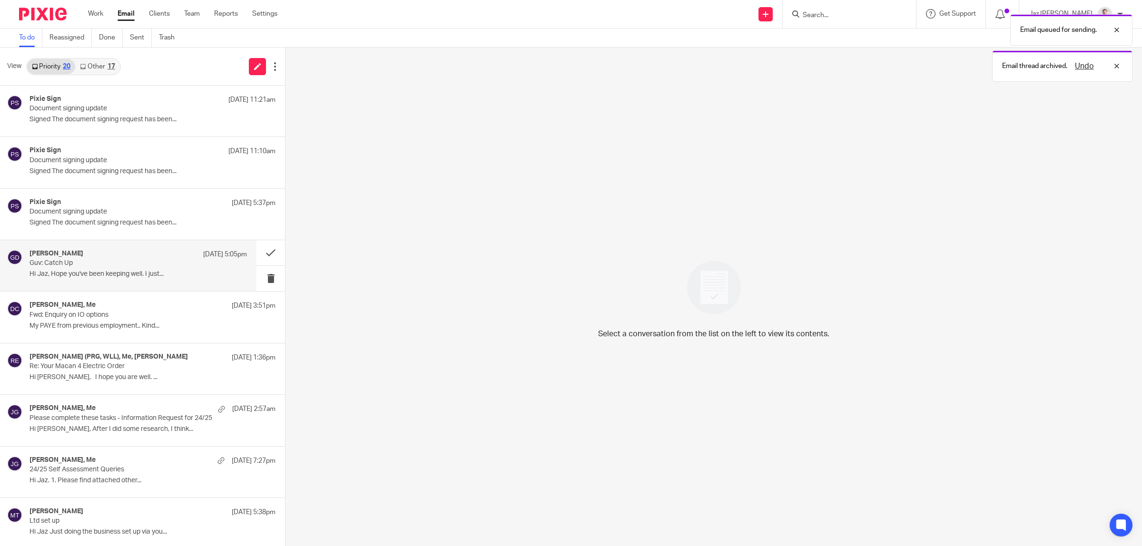
click at [128, 267] on p "Guv: Catch Up" at bounding box center [117, 263] width 174 height 8
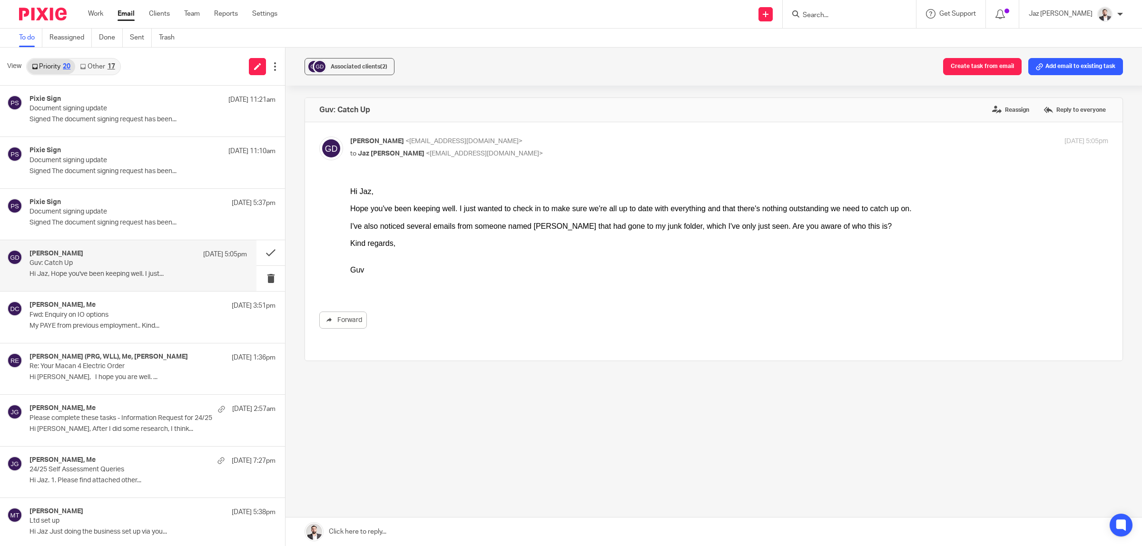
click at [431, 534] on link at bounding box center [714, 532] width 857 height 29
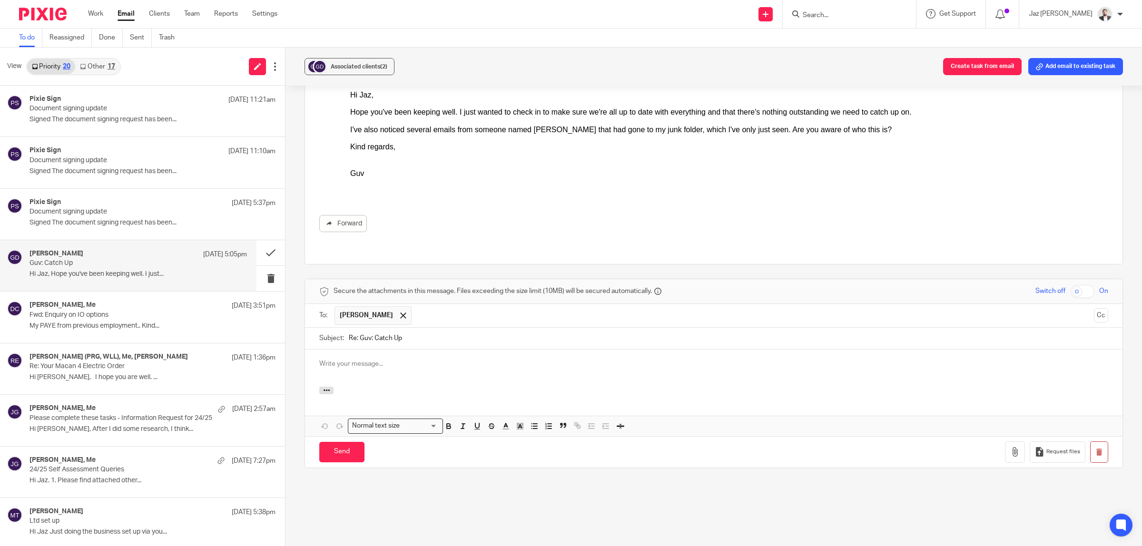
drag, startPoint x: 1079, startPoint y: 308, endPoint x: 1034, endPoint y: 310, distance: 44.8
click at [1076, 308] on div "To: Gurvinder Dhillon Gurvinder Dhillon Cc" at bounding box center [713, 315] width 789 height 23
click at [1094, 308] on button "Cc" at bounding box center [1101, 315] width 14 height 14
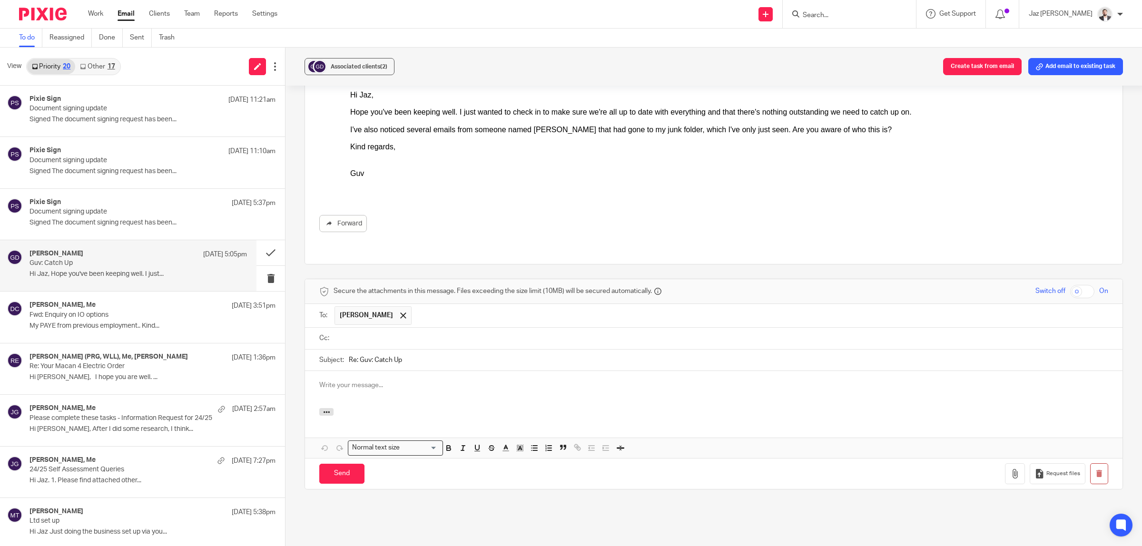
click at [377, 333] on input "text" at bounding box center [721, 338] width 768 height 11
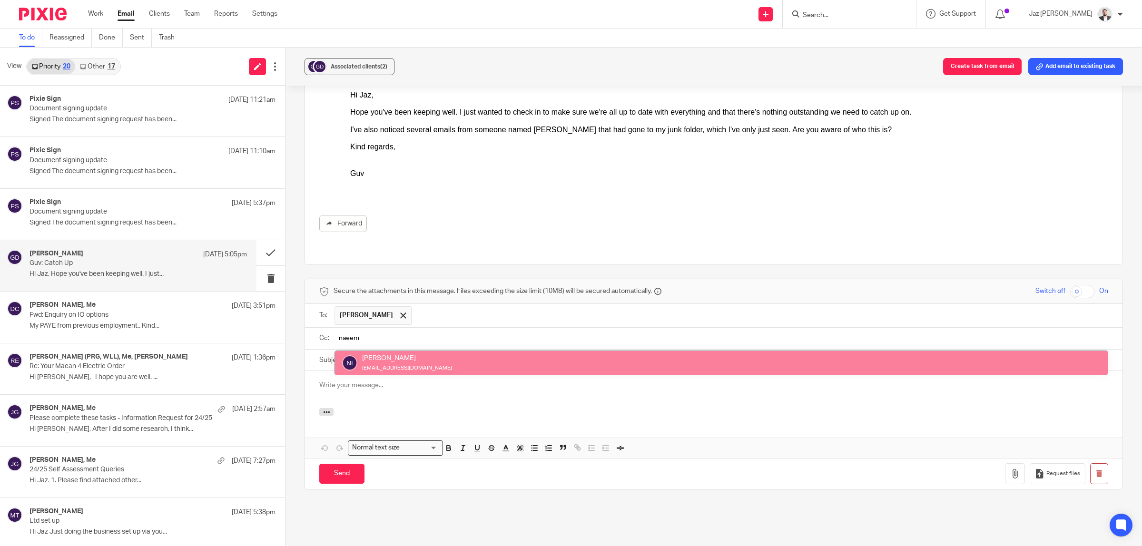
type input "naeem"
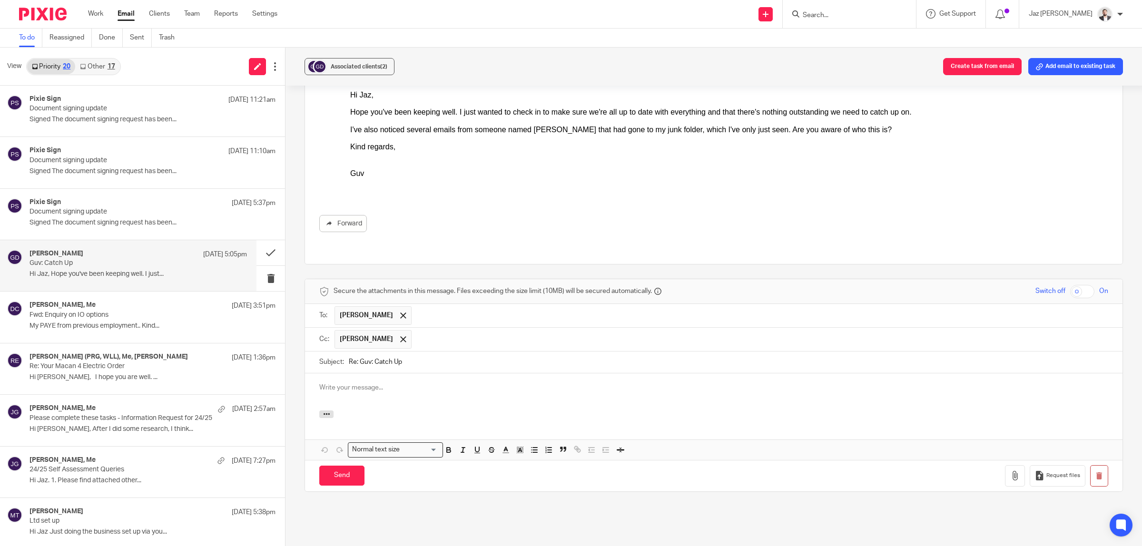
click at [377, 383] on p at bounding box center [713, 388] width 789 height 10
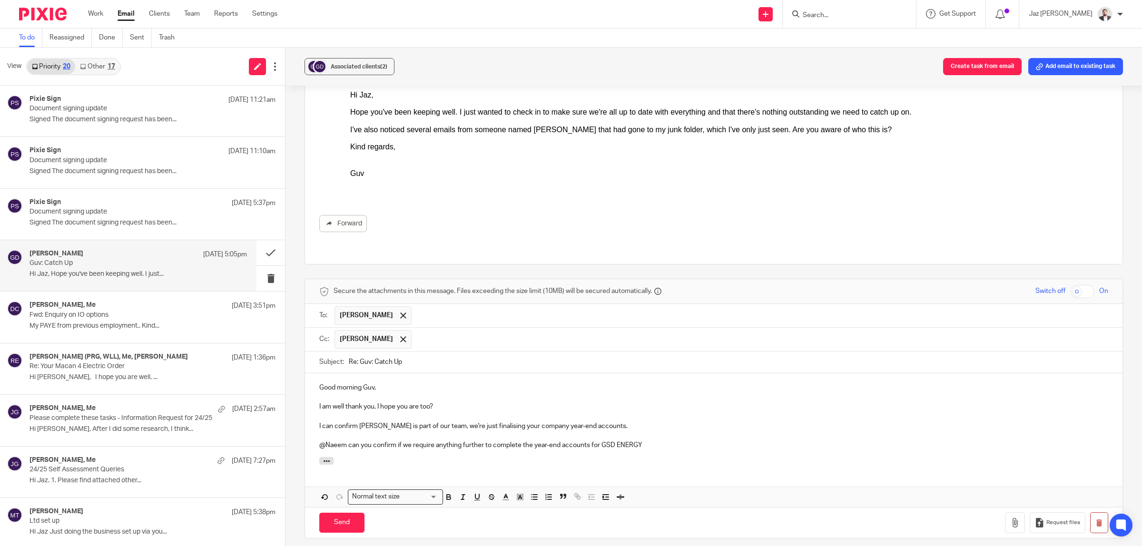
click at [858, 13] on input "Search" at bounding box center [845, 15] width 86 height 9
type input "GSD"
click at [671, 441] on p "@Naeem can you confirm if we require anything further to complete the year-end …" at bounding box center [713, 446] width 789 height 10
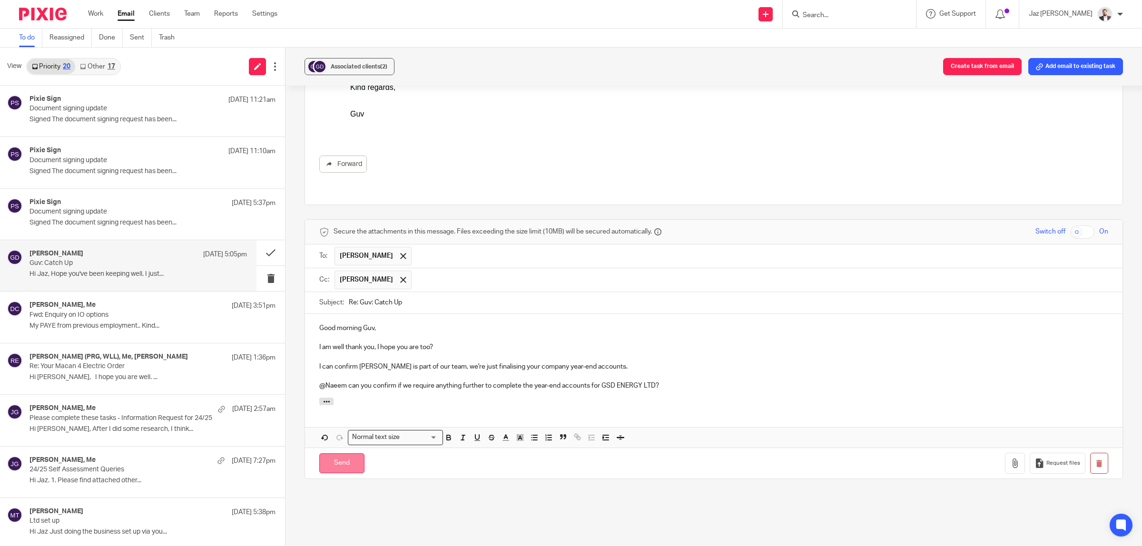
click at [342, 457] on input "Send" at bounding box center [341, 464] width 45 height 20
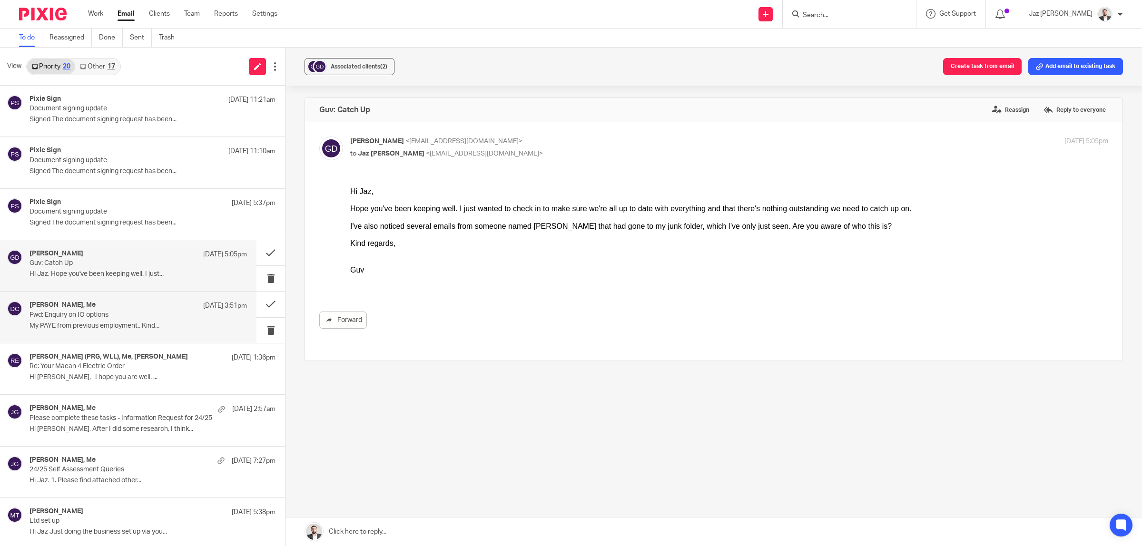
click at [120, 318] on p "Fwd: Enquiry on IO options" at bounding box center [117, 315] width 174 height 8
click at [126, 275] on p "Hi Jaz, Hope you've been keeping well. I just..." at bounding box center [139, 274] width 218 height 8
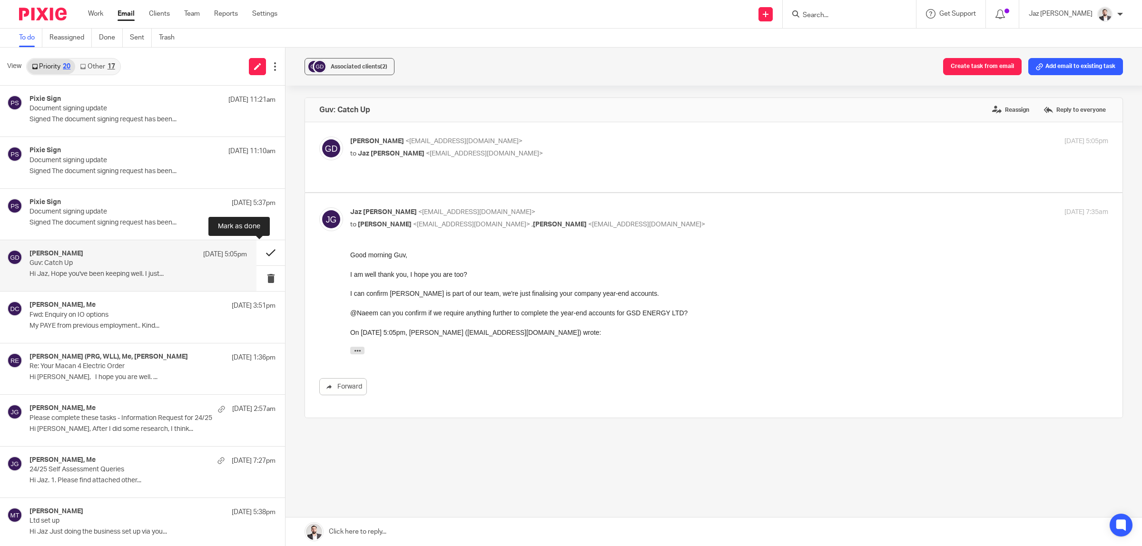
click at [266, 253] on button at bounding box center [271, 252] width 29 height 25
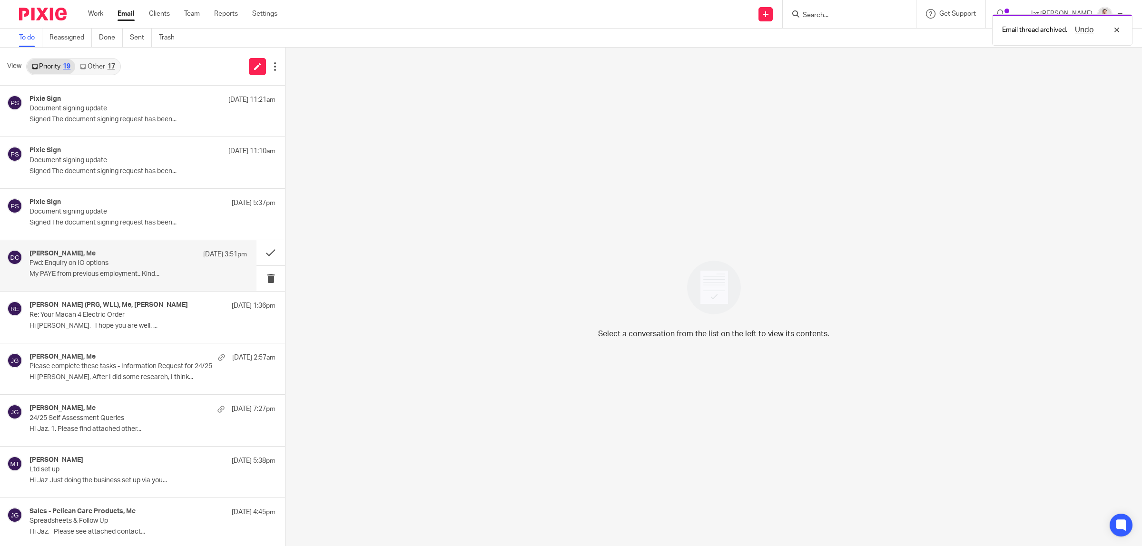
click at [124, 268] on p "Fwd: Enquiry on IO options" at bounding box center [117, 263] width 174 height 8
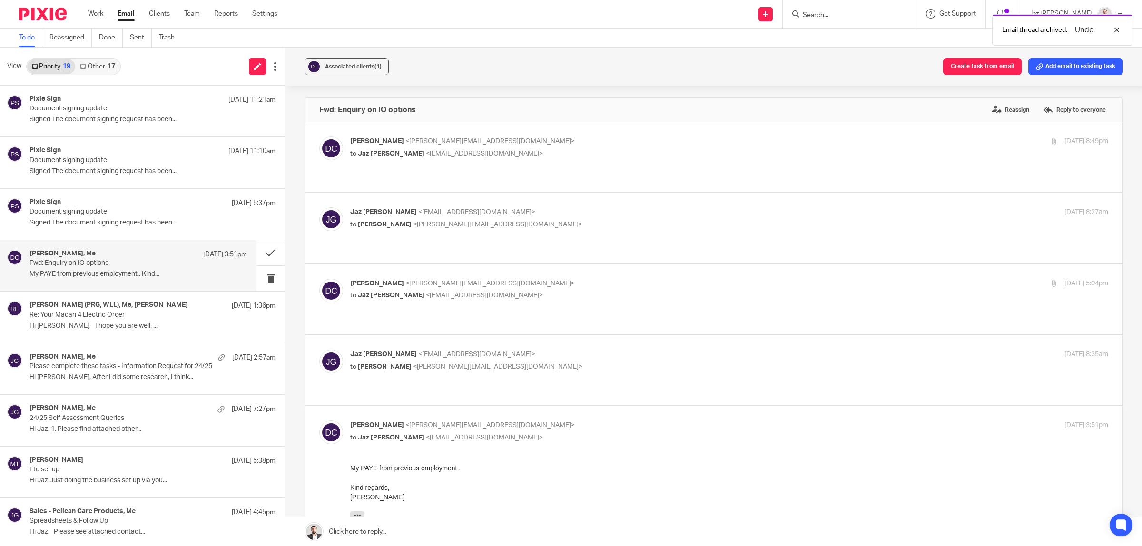
scroll to position [60, 0]
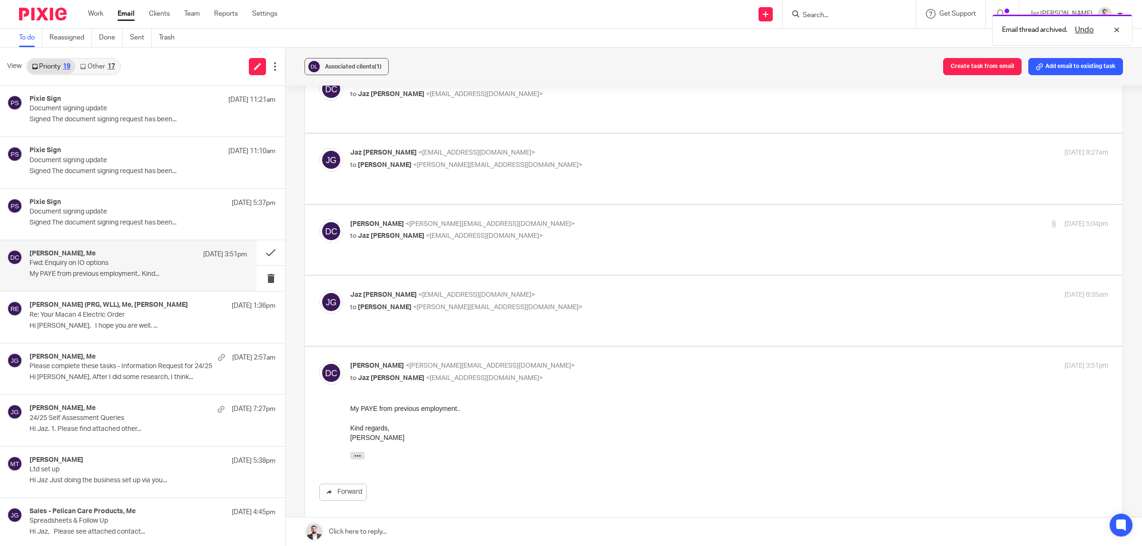
click at [581, 290] on p "Jaz Grewal <jazgrewal@taxassist.co.uk>" at bounding box center [603, 295] width 506 height 10
checkbox input "true"
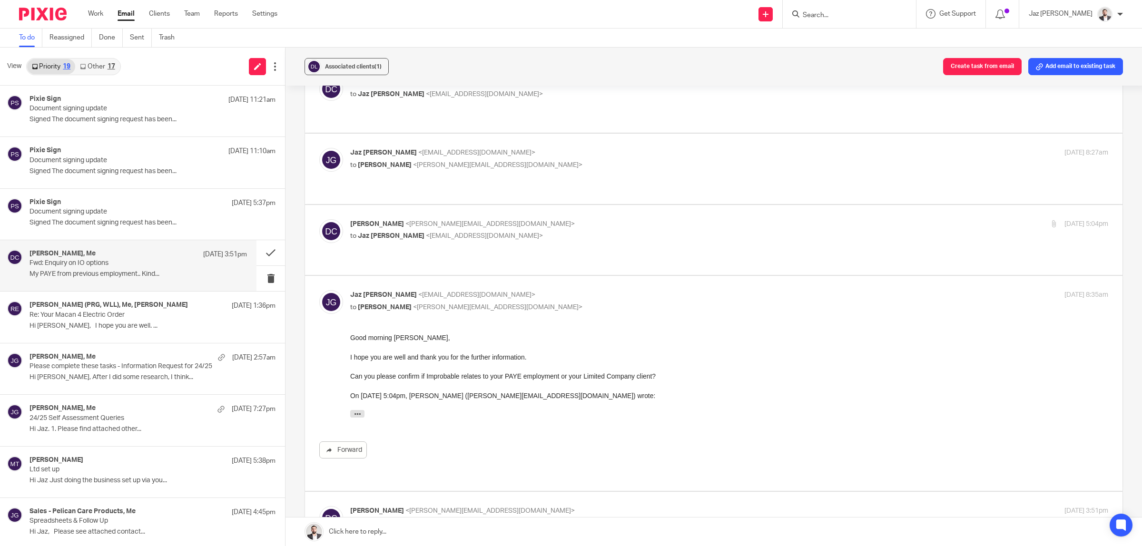
click at [575, 231] on p "to Jaz Grewal <jazgrewal@taxassist.co.uk>" at bounding box center [603, 236] width 506 height 10
checkbox input "true"
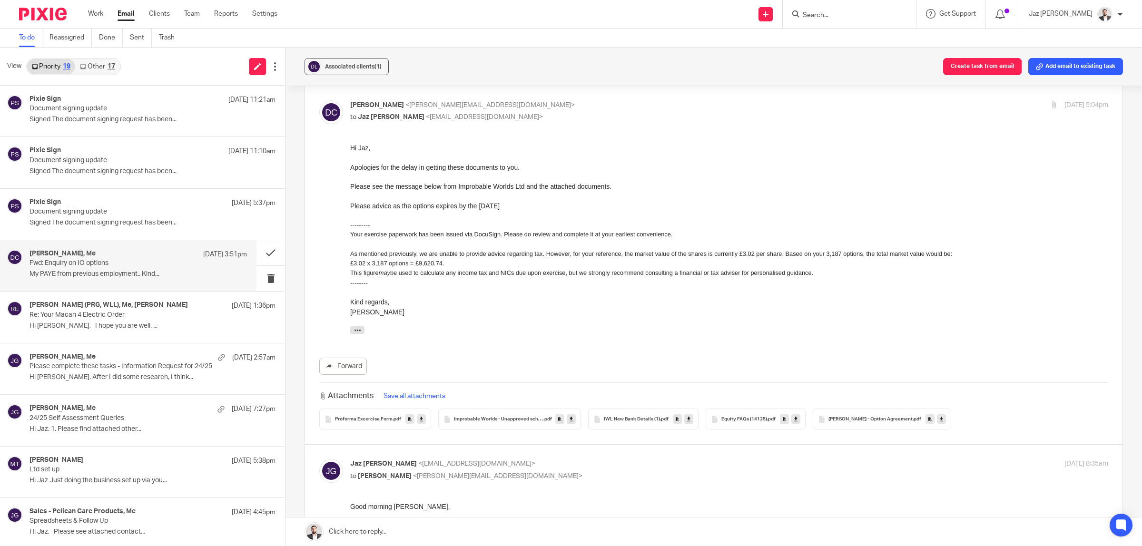
scroll to position [119, 0]
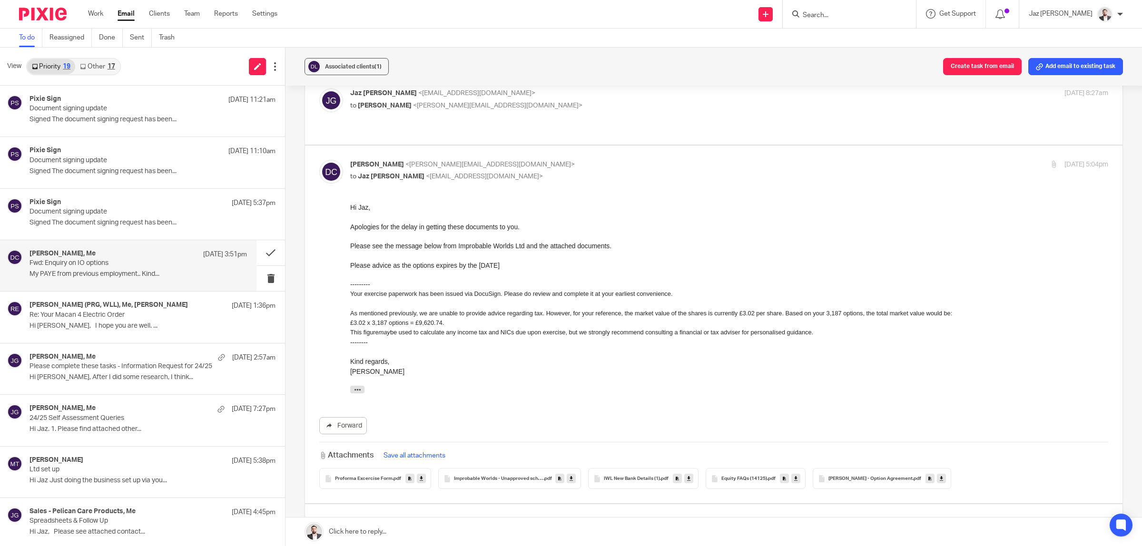
click at [676, 325] on li "£3.02 x 3,187 options = £9,620.74." at bounding box center [729, 323] width 758 height 10
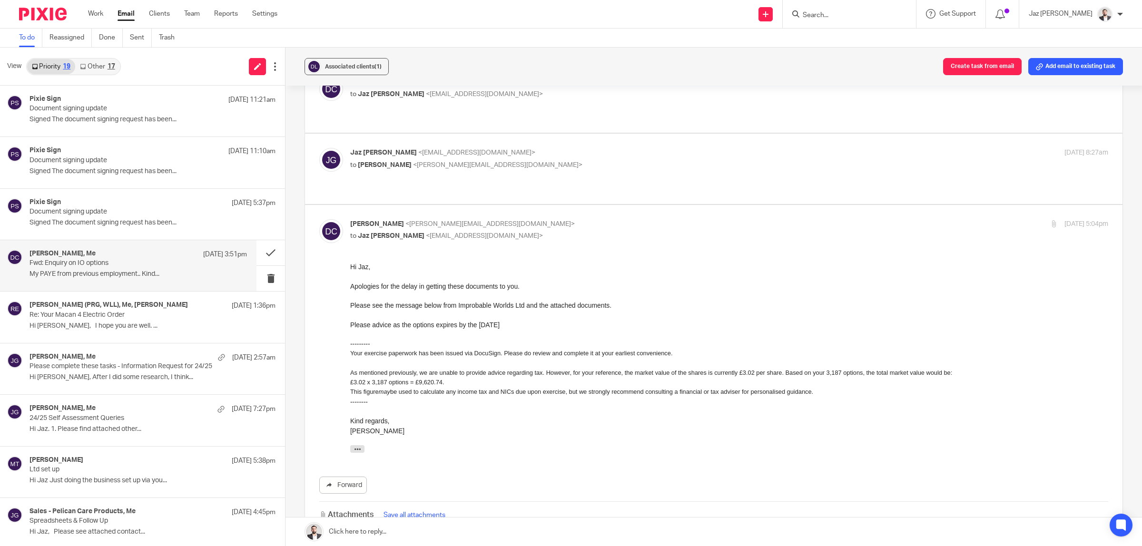
scroll to position [0, 0]
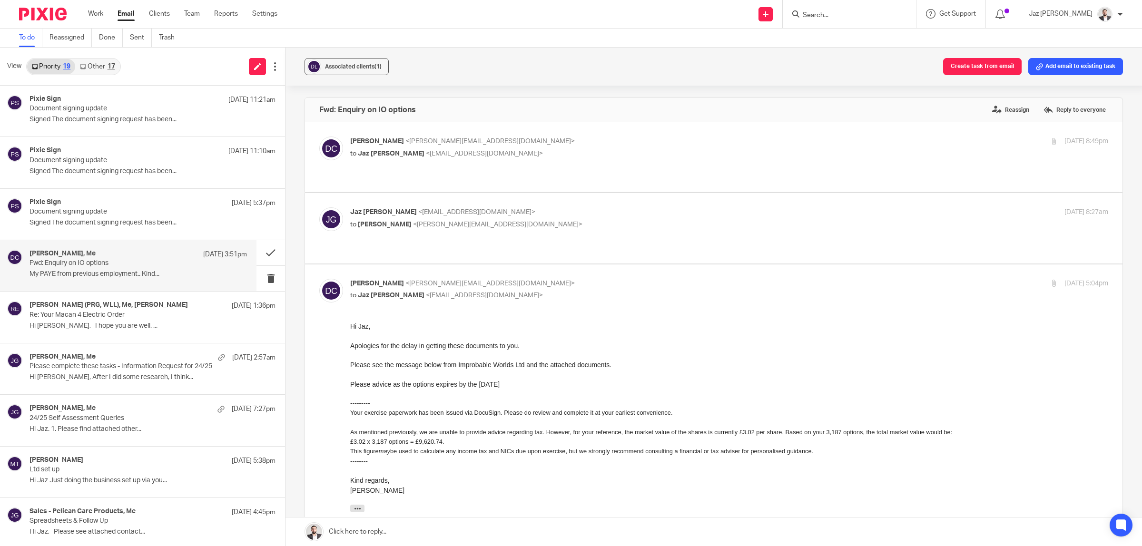
click at [602, 208] on p "Jaz Grewal <jazgrewal@taxassist.co.uk>" at bounding box center [603, 213] width 506 height 10
checkbox input "true"
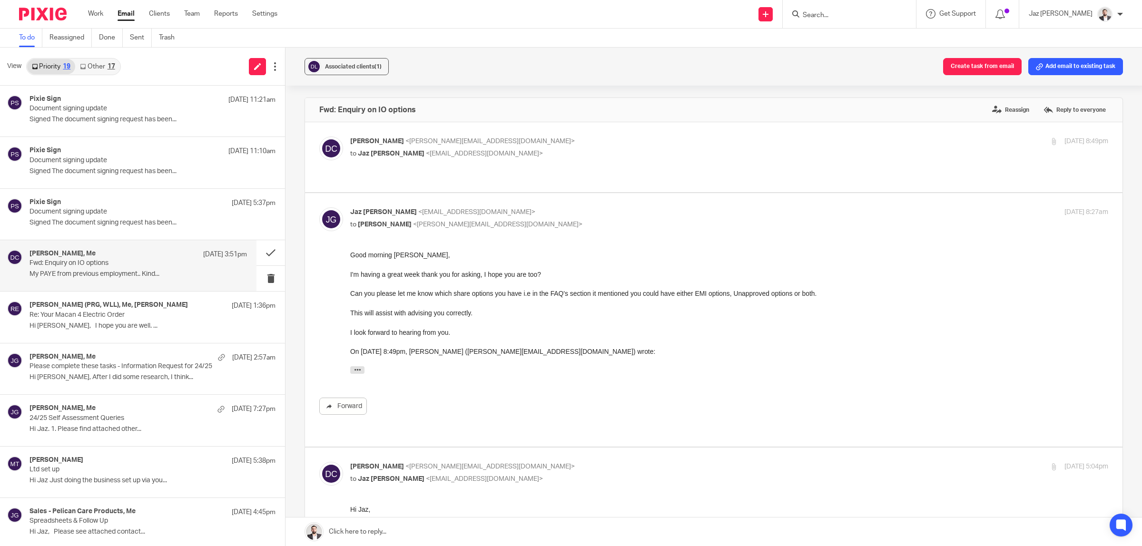
click at [622, 140] on p "Danielle Cheah <danielle@draexinvestments.com>" at bounding box center [603, 142] width 506 height 10
checkbox input "true"
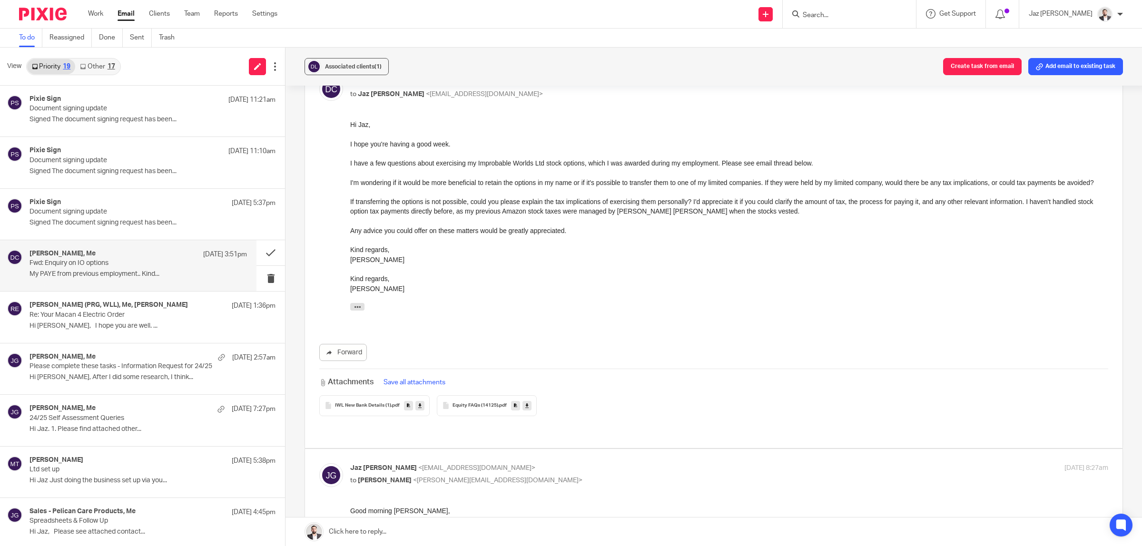
scroll to position [119, 0]
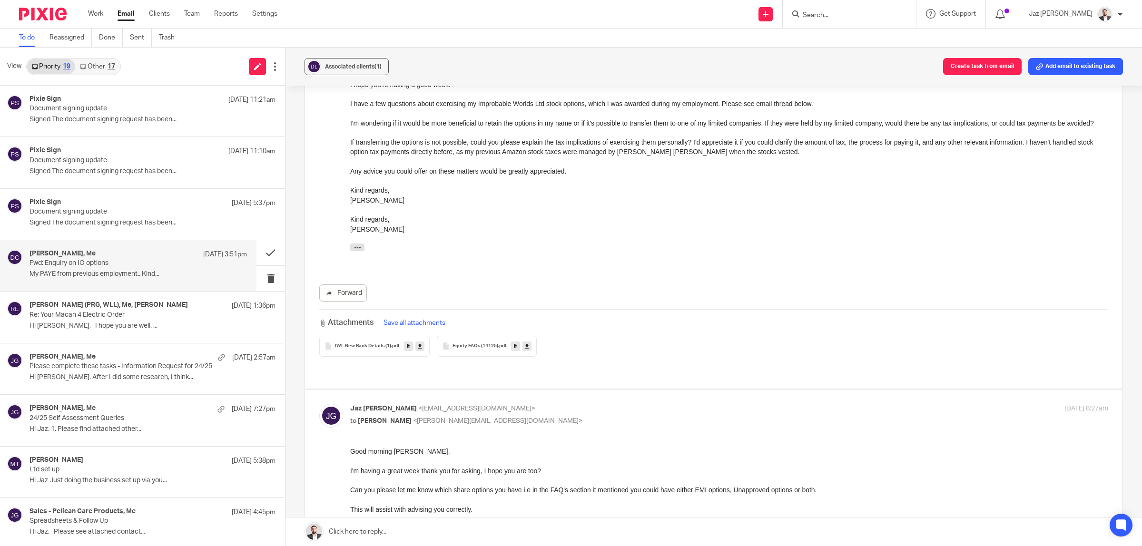
click at [367, 350] on div "IWL New Bank Details (1) .pdf" at bounding box center [374, 346] width 110 height 21
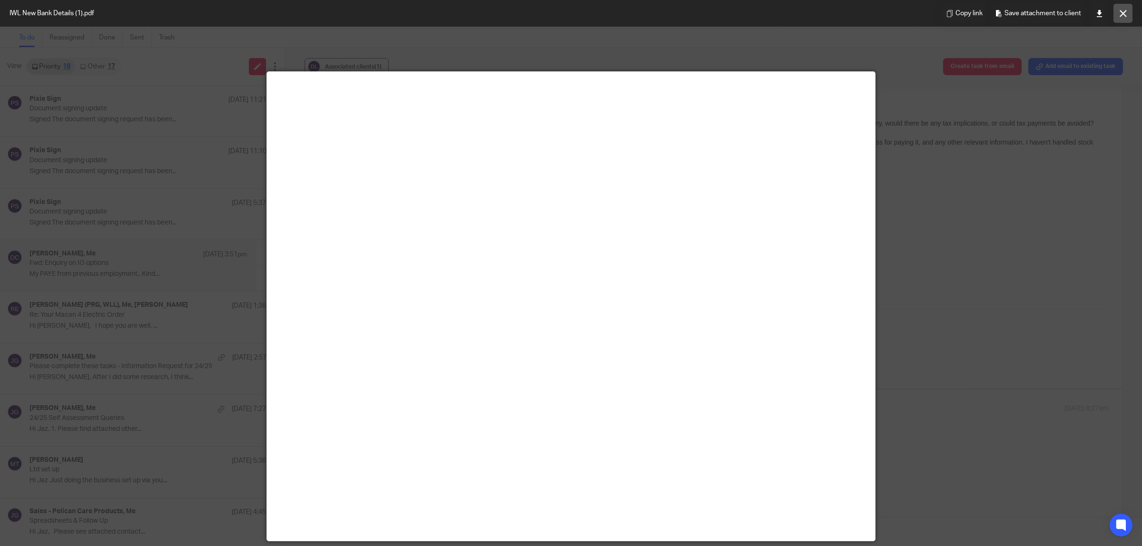
click at [1126, 12] on icon at bounding box center [1123, 13] width 7 height 7
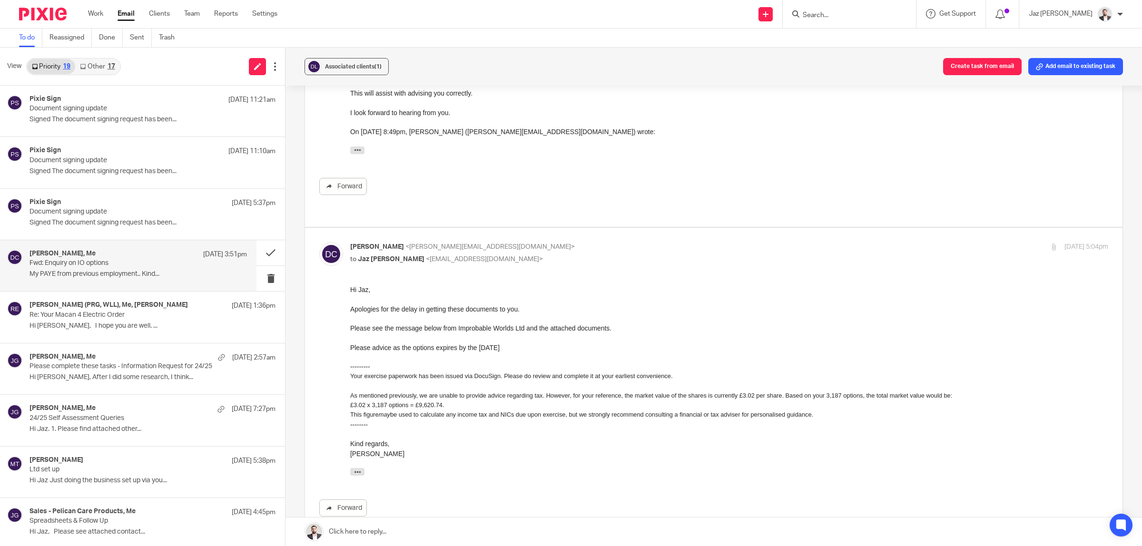
scroll to position [595, 0]
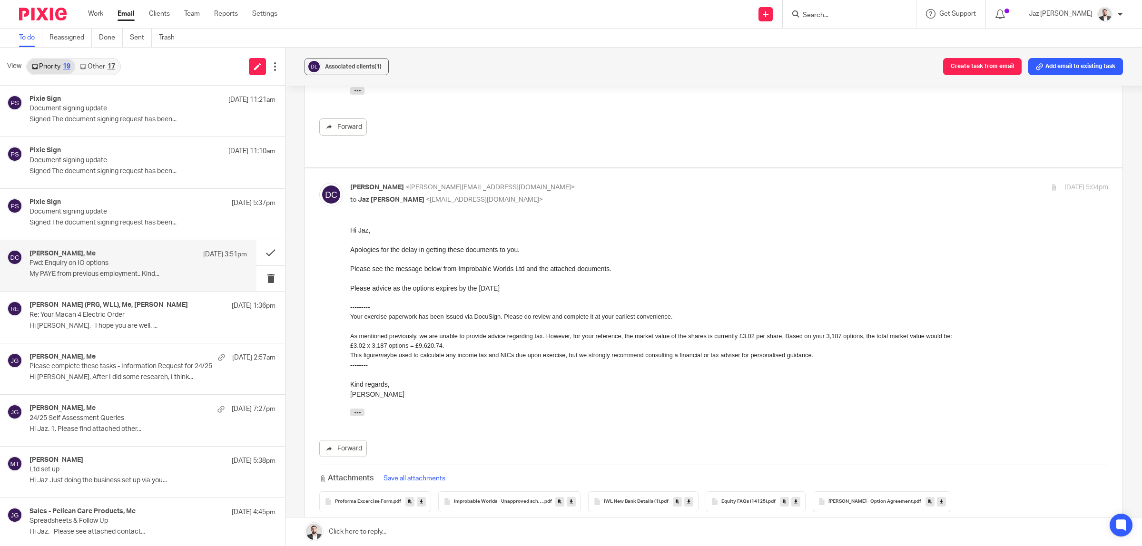
drag, startPoint x: 825, startPoint y: 358, endPoint x: 366, endPoint y: 339, distance: 459.3
click html "Hi Jaz, Apologies for the delay in getting these documents to you. Please see t…"
copy div "As mentioned previously, we are unable to provide advice regarding tax. However…"
click at [344, 492] on div "Proforma Excercise Form .pdf" at bounding box center [375, 502] width 112 height 21
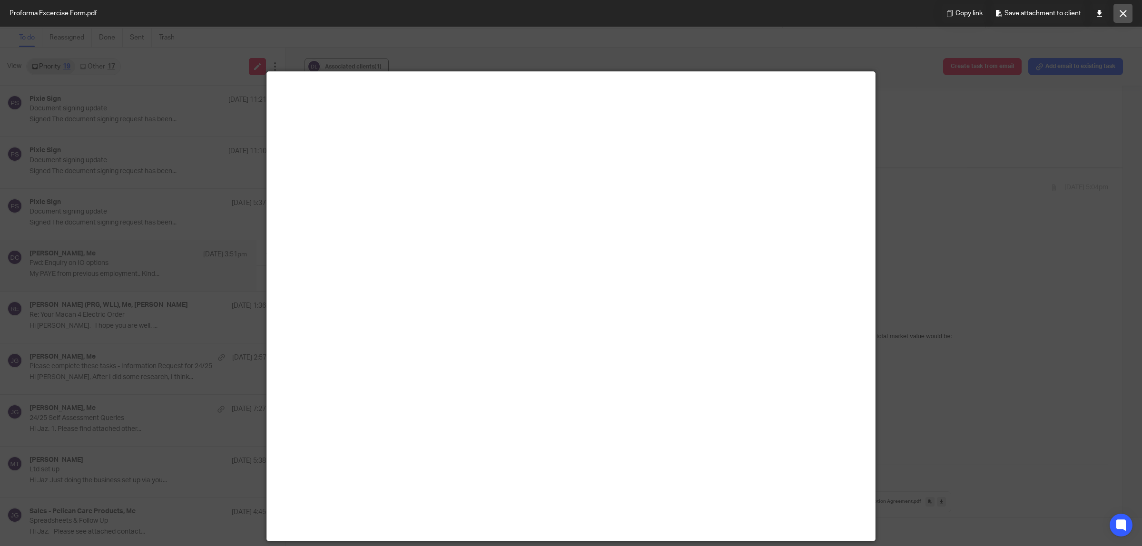
click at [1122, 17] on icon at bounding box center [1123, 13] width 7 height 7
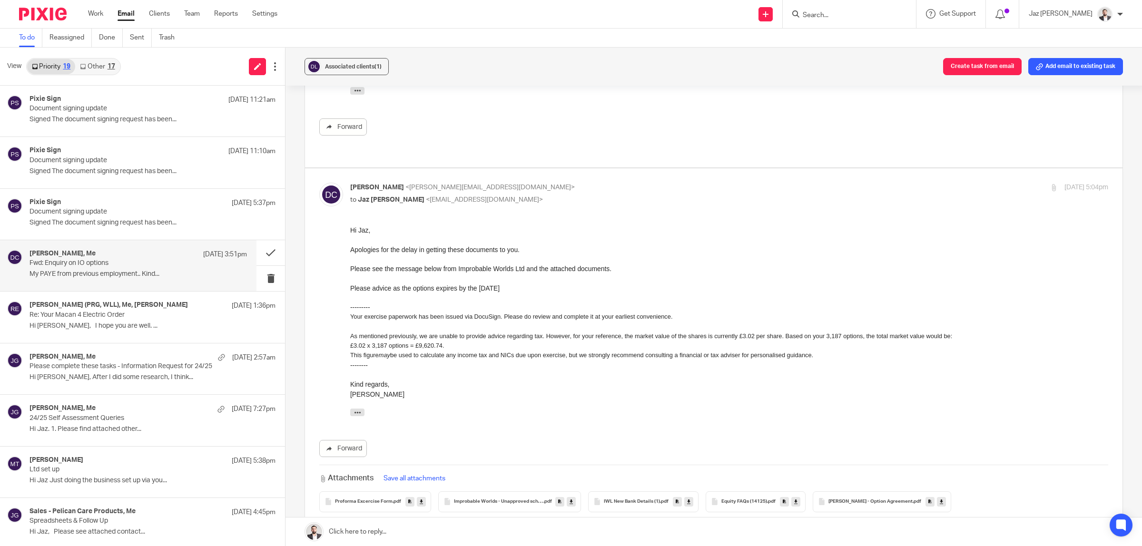
click at [495, 499] on span "Improbable Worlds - Unapproved scheme rules (January 2018)" at bounding box center [498, 502] width 89 height 6
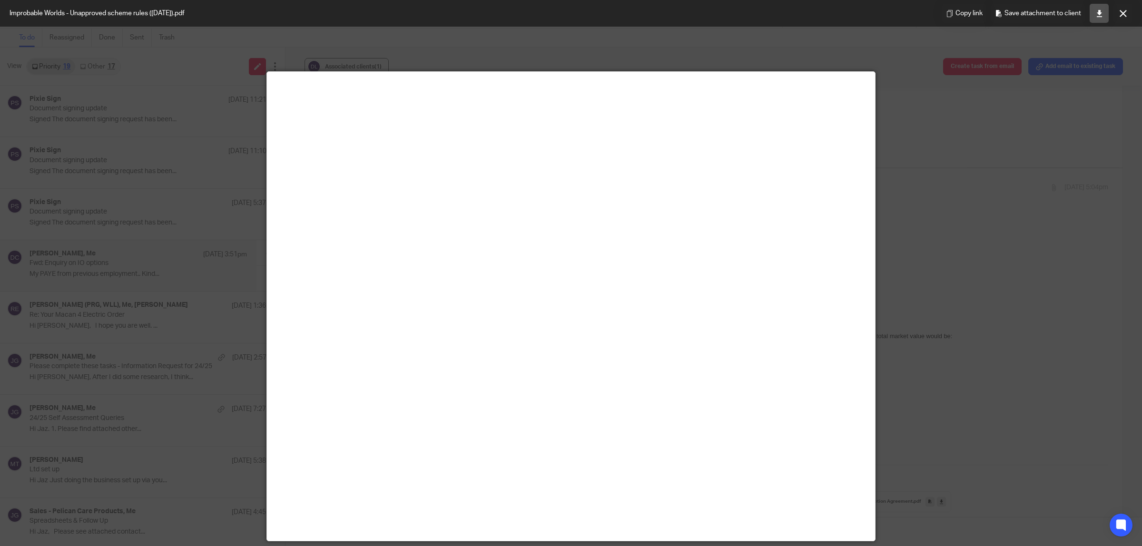
click at [1101, 18] on link at bounding box center [1099, 13] width 19 height 19
click at [1011, 190] on div at bounding box center [571, 273] width 1142 height 546
click at [1122, 17] on button at bounding box center [1123, 13] width 19 height 19
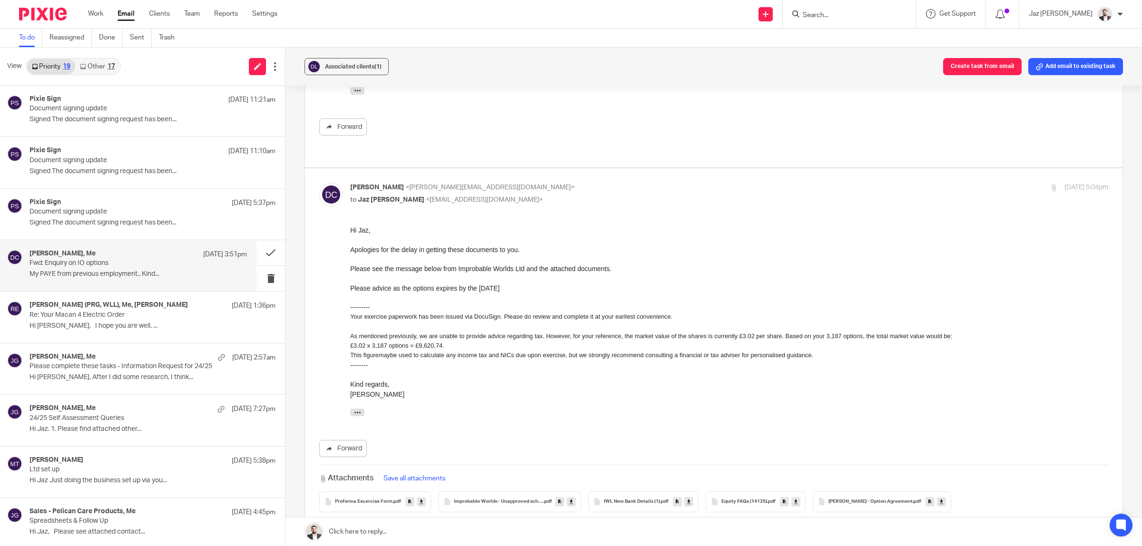
click at [866, 499] on span "Danielle Cheah - Option Agreement" at bounding box center [871, 502] width 84 height 6
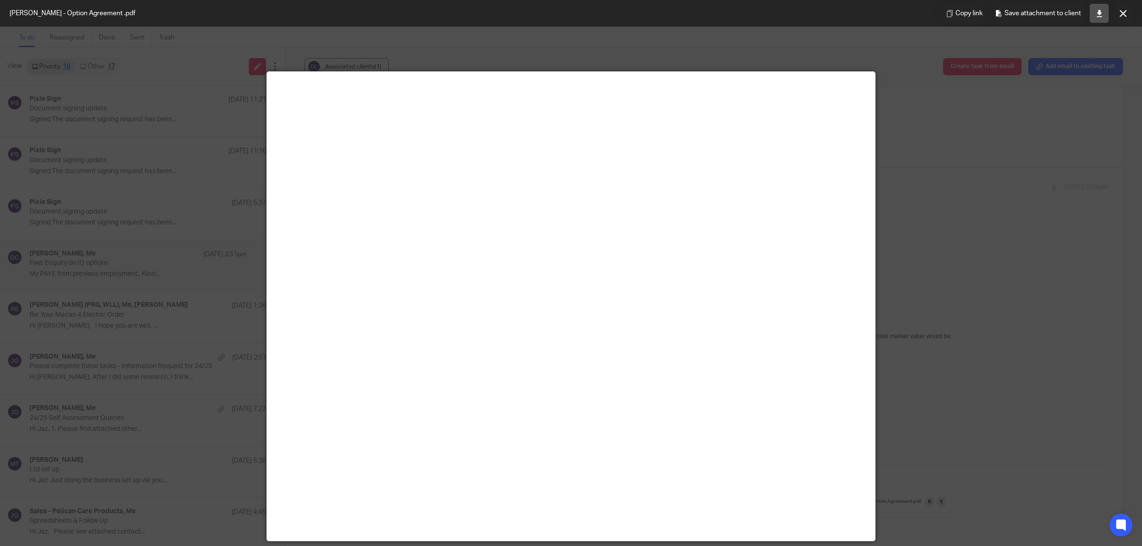
click at [1100, 13] on icon at bounding box center [1099, 13] width 7 height 7
drag, startPoint x: 1127, startPoint y: 12, endPoint x: 1127, endPoint y: 41, distance: 29.5
click at [1127, 12] on button at bounding box center [1123, 13] width 19 height 19
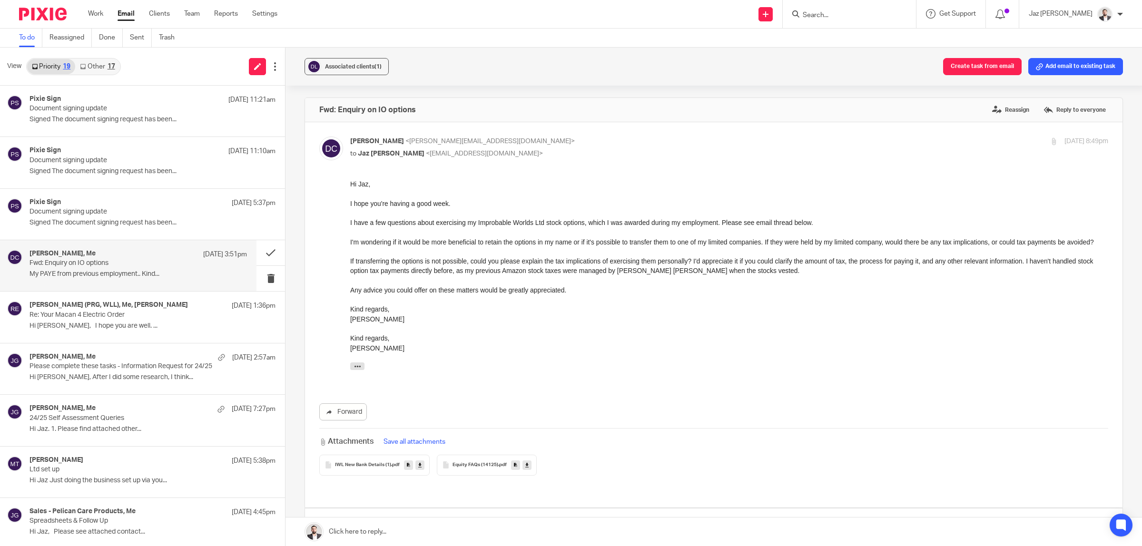
scroll to position [595, 0]
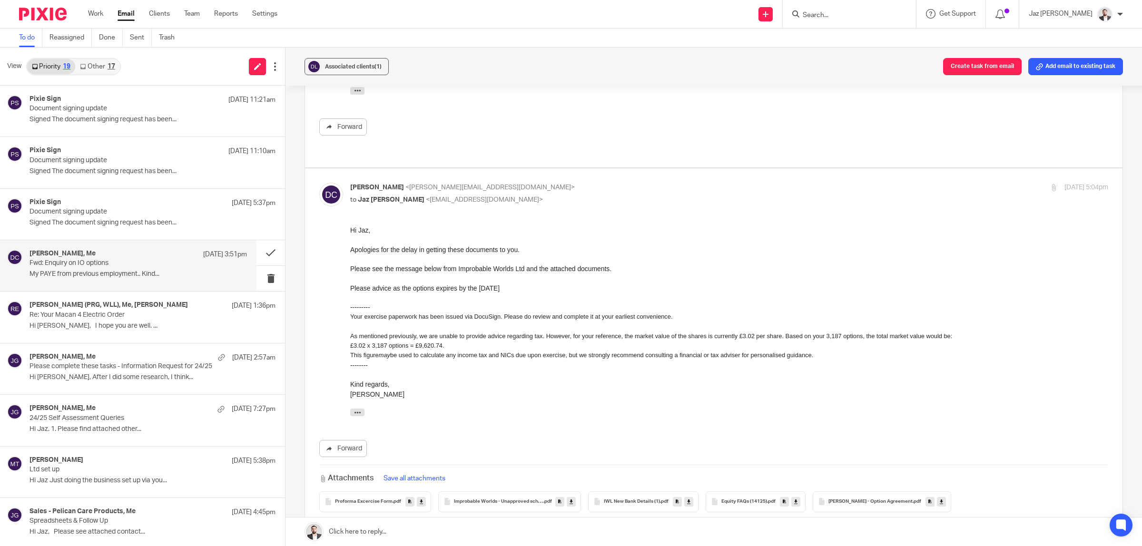
click at [697, 310] on div "Please advice as the options expires by the [DATE] --------- Your exercise pape…" at bounding box center [729, 342] width 758 height 116
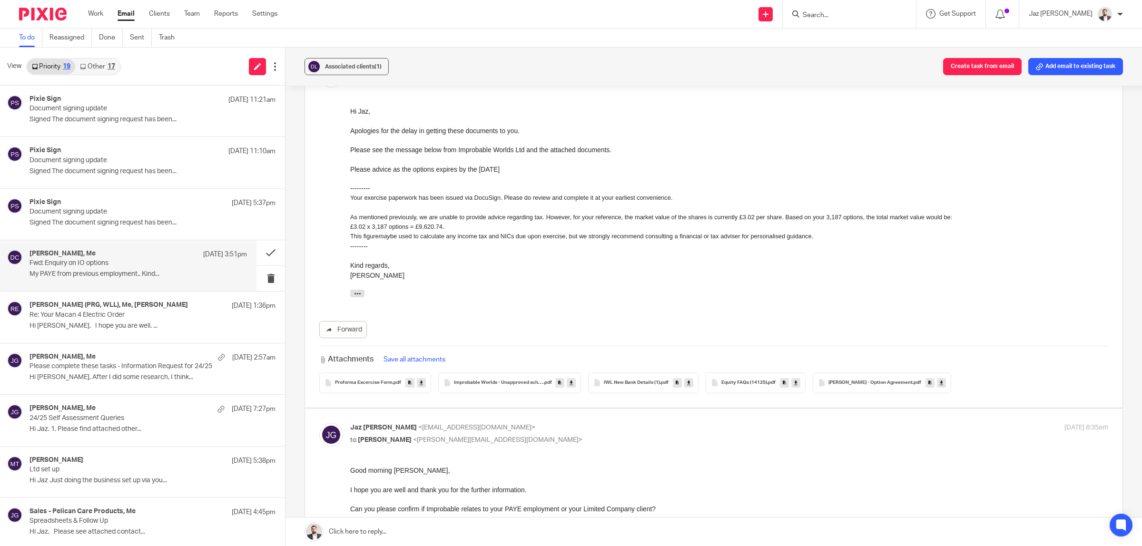
scroll to position [1065, 0]
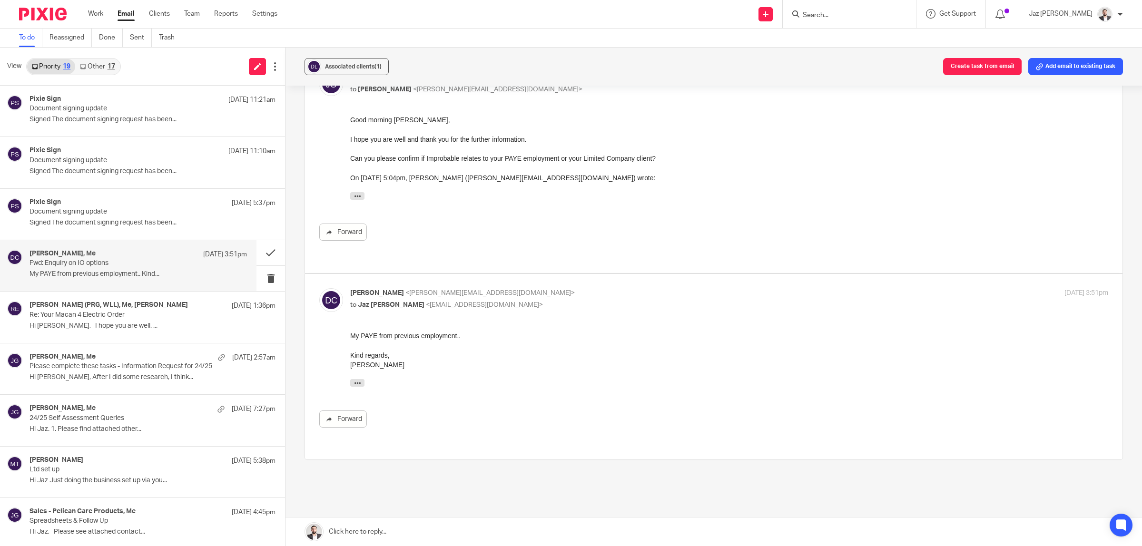
drag, startPoint x: 387, startPoint y: 527, endPoint x: 390, endPoint y: 524, distance: 5.4
click at [387, 528] on link at bounding box center [714, 532] width 857 height 29
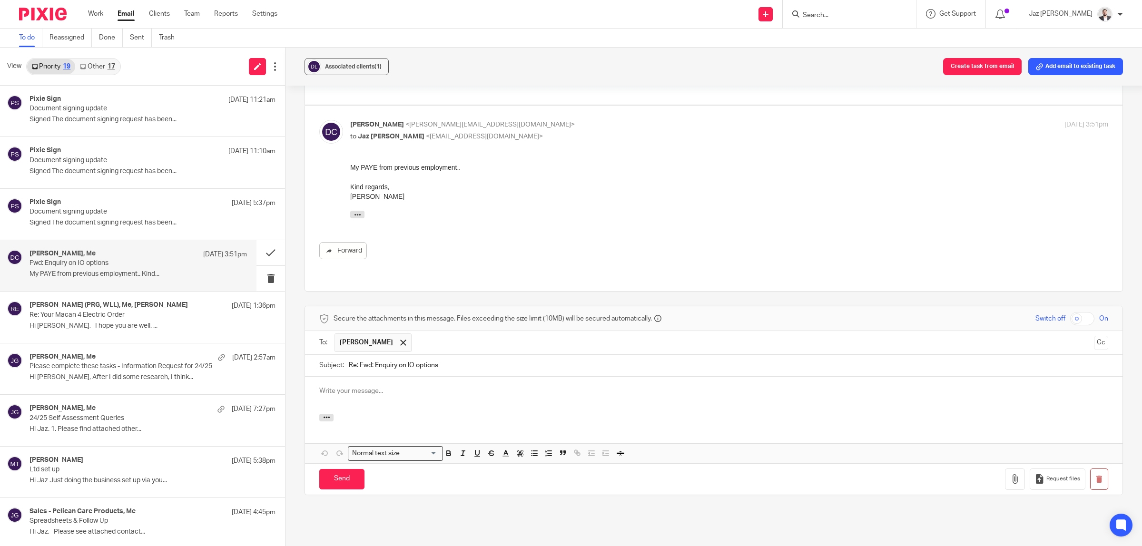
scroll to position [0, 0]
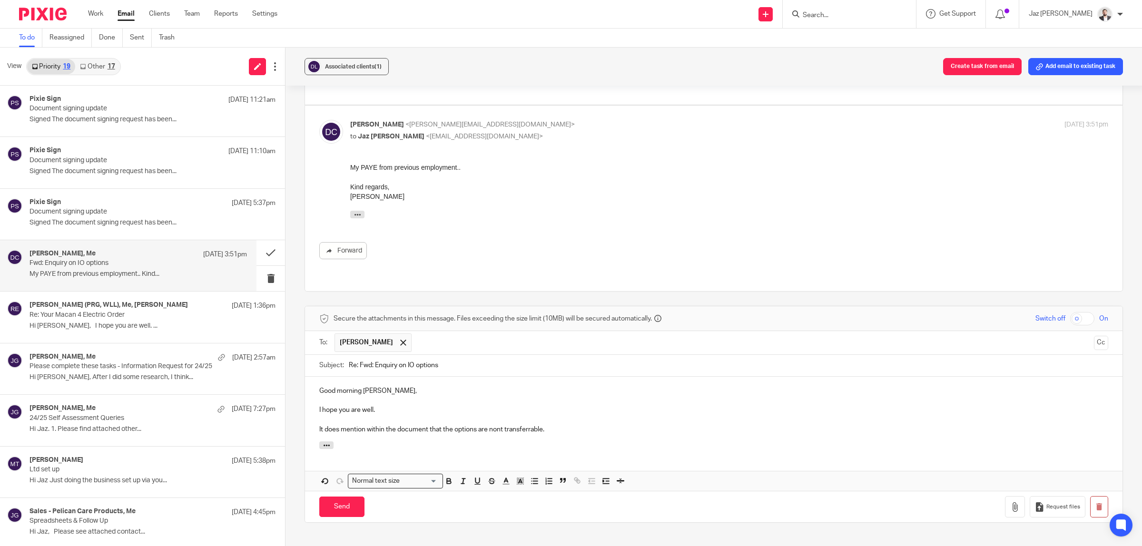
click at [498, 425] on p "It does mention within the document that the options are nont transferrable." at bounding box center [713, 430] width 789 height 10
click at [499, 425] on p "It does mention within the document that the options are noyt transferrable." at bounding box center [713, 430] width 789 height 10
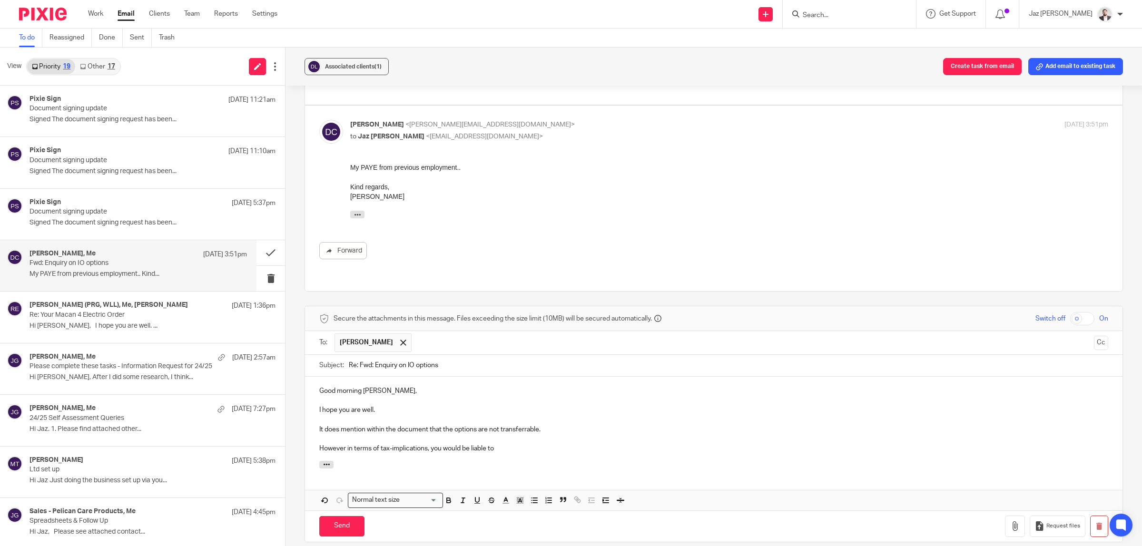
click at [500, 444] on p "However in terms of tax-implications, you would be liable to" at bounding box center [713, 449] width 789 height 10
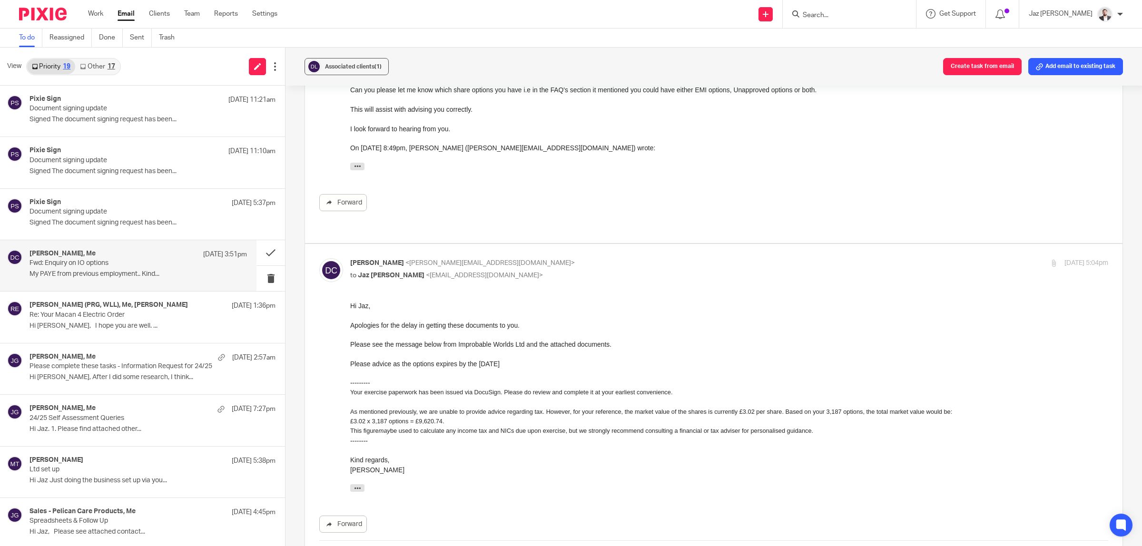
scroll to position [579, 0]
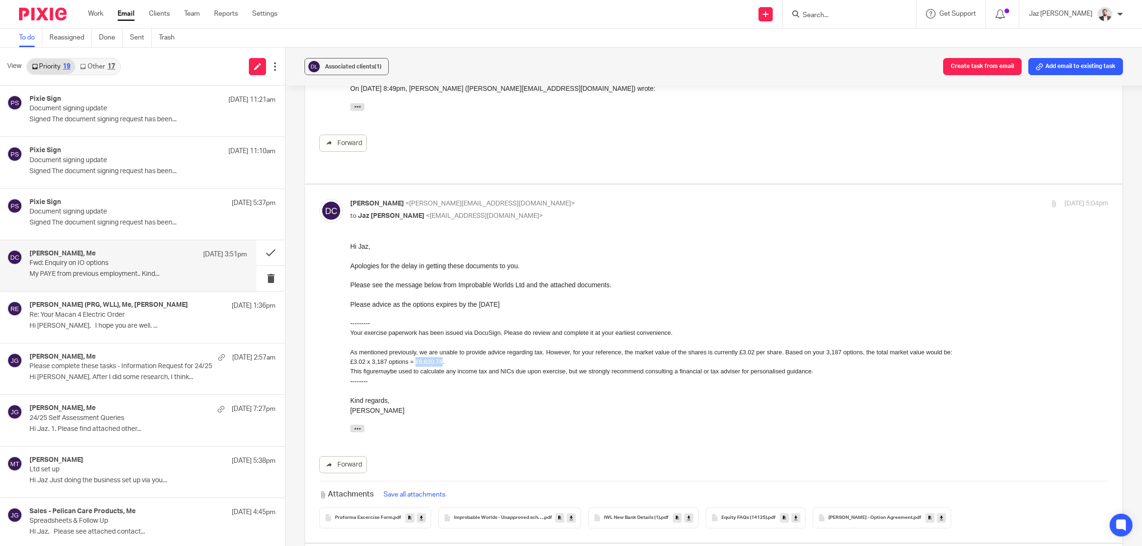
drag, startPoint x: 440, startPoint y: 362, endPoint x: 416, endPoint y: 364, distance: 23.9
click at [416, 364] on li "£3.02 x 3,187 options = £9,620.74." at bounding box center [729, 363] width 758 height 10
copy li "£9,620.74"
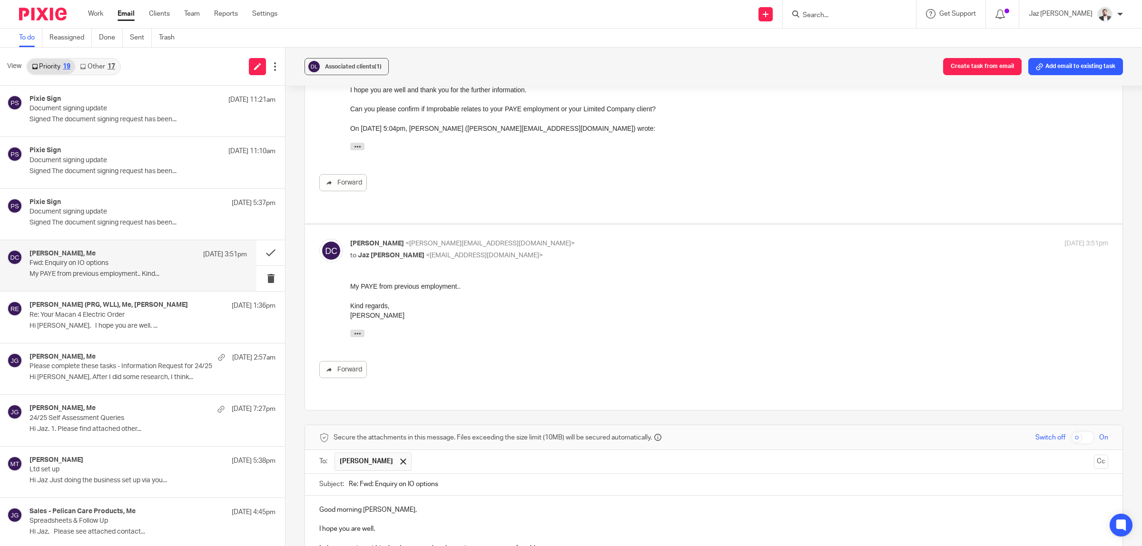
scroll to position [1327, 0]
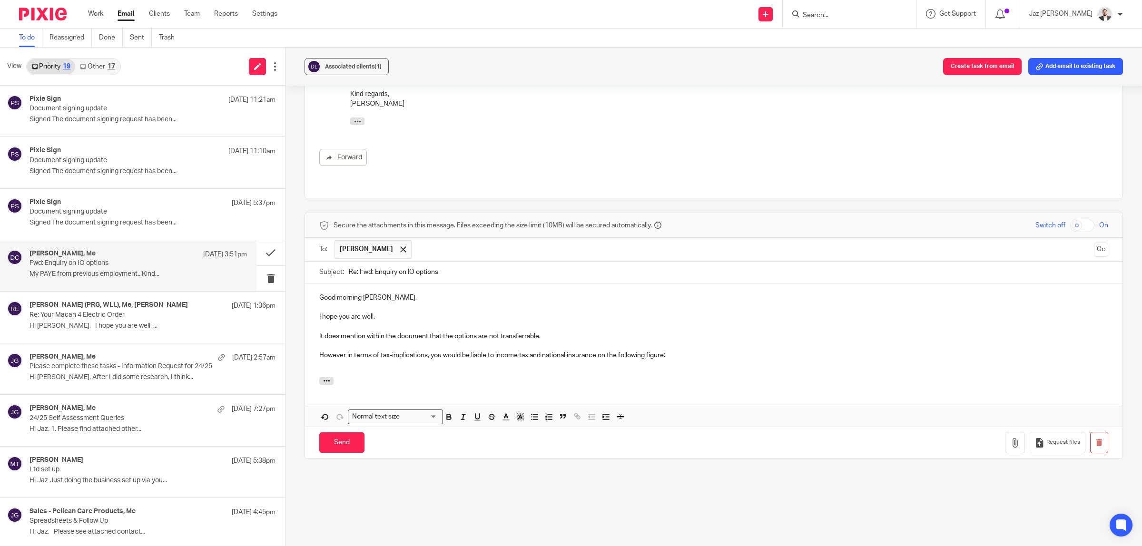
click at [388, 361] on p at bounding box center [713, 366] width 789 height 10
click at [439, 361] on p "£9,620.74 - (0.01" at bounding box center [713, 366] width 789 height 10
click at [440, 361] on p "£9,620.74 - (0.01 x 3,187) =" at bounding box center [713, 366] width 789 height 10
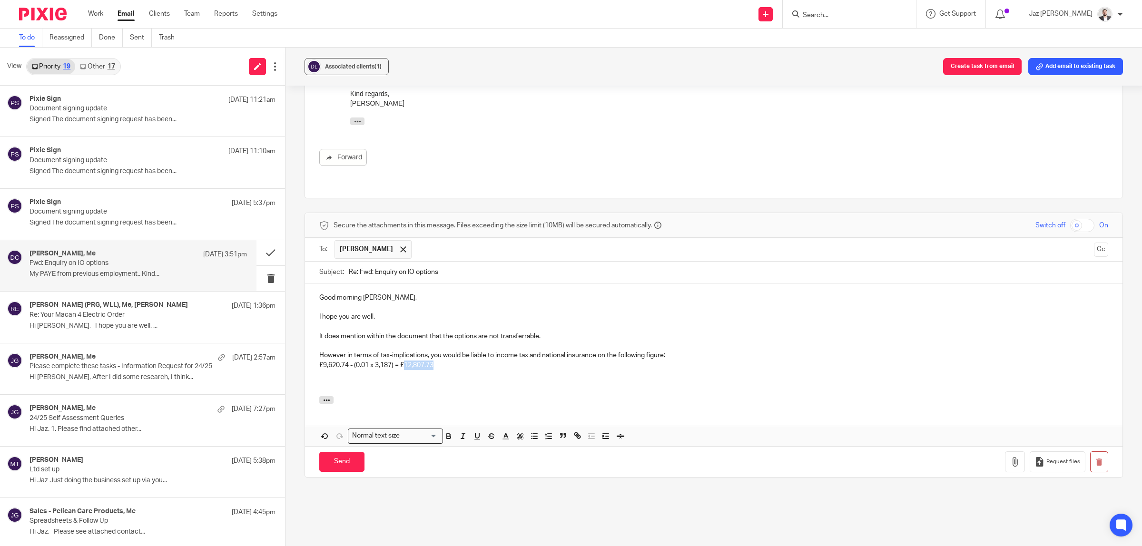
drag, startPoint x: 453, startPoint y: 328, endPoint x: 405, endPoint y: 328, distance: 48.6
click at [405, 361] on p "£9,620.74 - (0.01 x 3,187) = £12,807.73" at bounding box center [713, 366] width 789 height 10
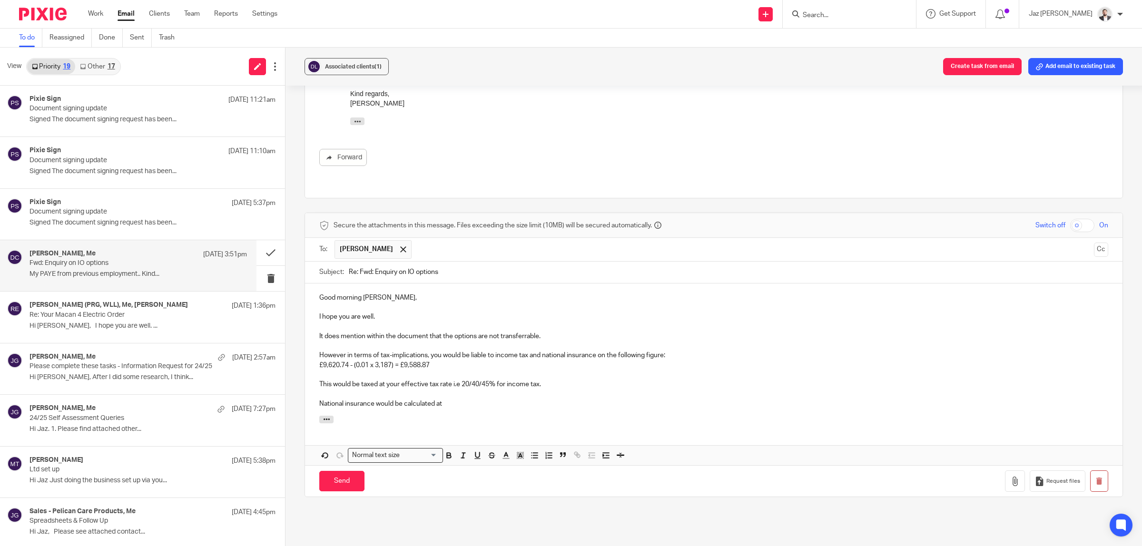
click at [545, 380] on p "This would be taxed at your effective tax rate i.e 20/40/45% for income tax." at bounding box center [713, 385] width 789 height 10
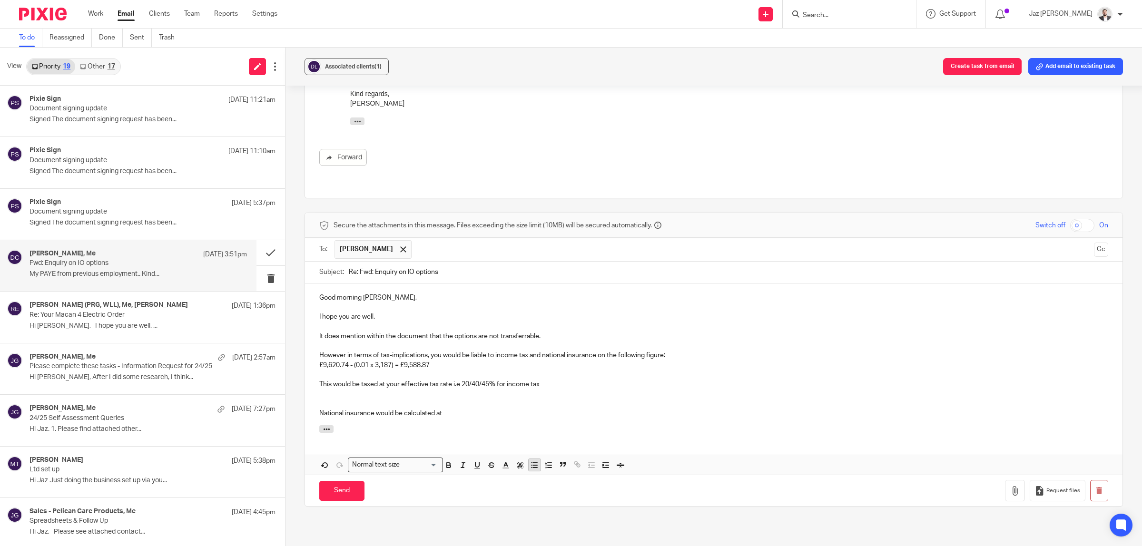
click at [532, 461] on icon "button" at bounding box center [534, 465] width 9 height 9
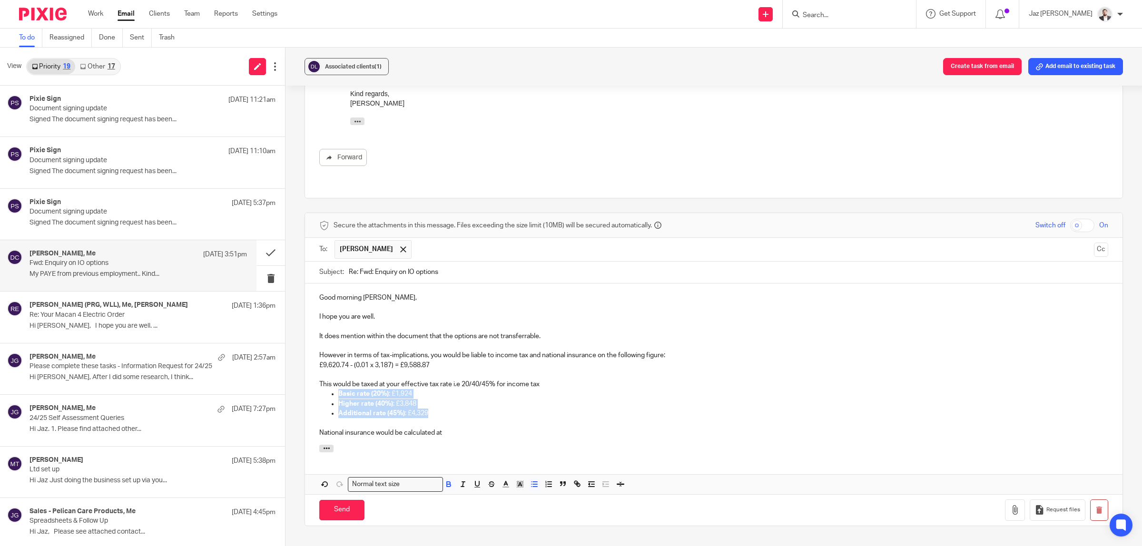
drag, startPoint x: 422, startPoint y: 378, endPoint x: 331, endPoint y: 360, distance: 92.2
click at [331, 389] on ul "Basic rate (20%) : £1,924 Higher rate (40%) : £3,848 Additional rate (45%) : £4…" at bounding box center [713, 403] width 789 height 29
click at [450, 409] on p "Additional rate (45%): £4,329" at bounding box center [723, 414] width 770 height 10
click at [469, 428] on p "National insurance would be calculated at" at bounding box center [713, 433] width 789 height 10
drag, startPoint x: 446, startPoint y: 396, endPoint x: 467, endPoint y: 397, distance: 21.9
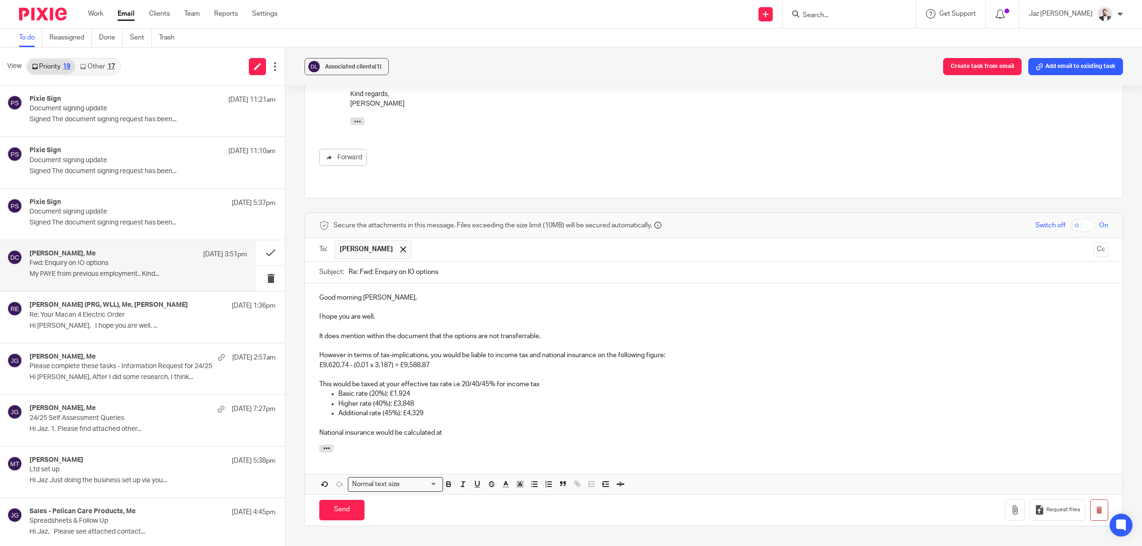
click at [447, 428] on p "National insurance would be calculated at" at bounding box center [713, 433] width 789 height 10
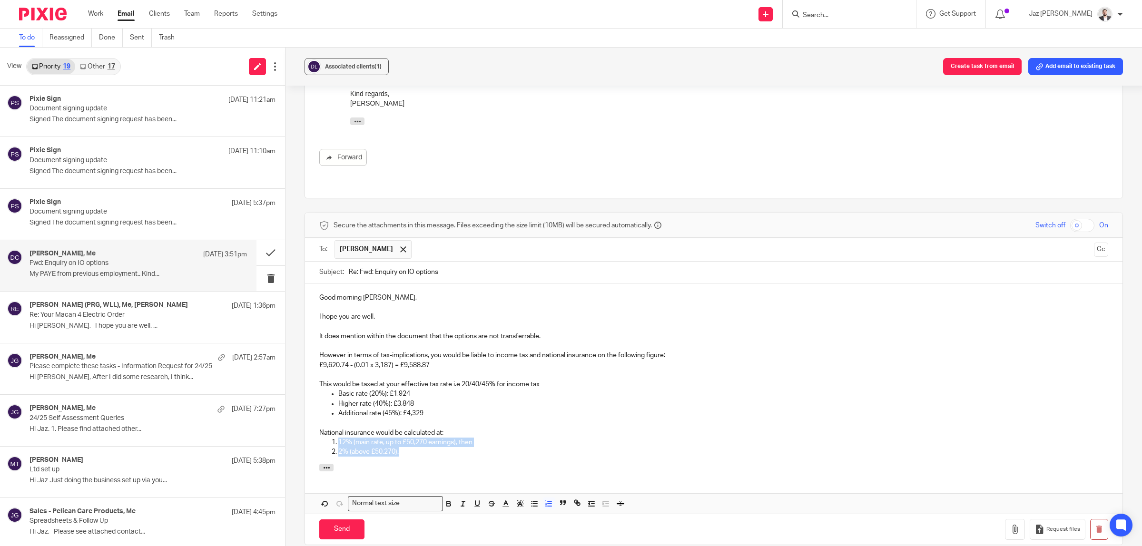
drag, startPoint x: 387, startPoint y: 417, endPoint x: 326, endPoint y: 405, distance: 61.6
click at [326, 405] on div "Good morning Danielle, I hope you are well. It does mention within the document…" at bounding box center [714, 374] width 818 height 181
click at [534, 500] on icon "button" at bounding box center [534, 504] width 9 height 9
click at [418, 422] on div "Good morning Danielle, I hope you are well. It does mention within the document…" at bounding box center [714, 374] width 818 height 181
drag, startPoint x: 417, startPoint y: 419, endPoint x: 324, endPoint y: 408, distance: 93.4
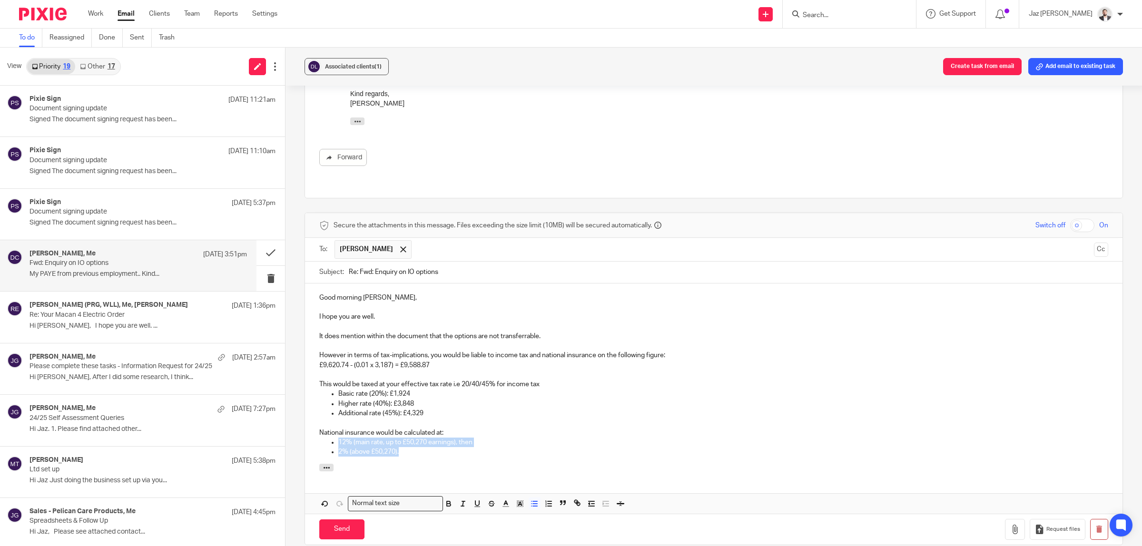
click at [324, 438] on ul "12% (main rate, up to £50,270 earnings), then 2% (above £50,270)." at bounding box center [713, 448] width 789 height 20
click at [431, 447] on p "2% (above £50,270)." at bounding box center [723, 452] width 770 height 10
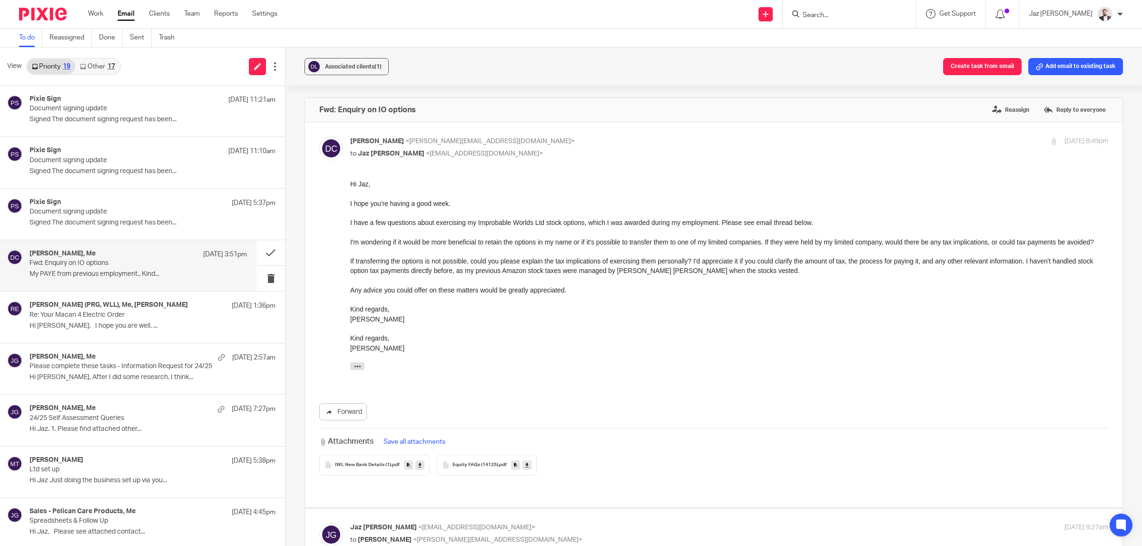
scroll to position [1327, 0]
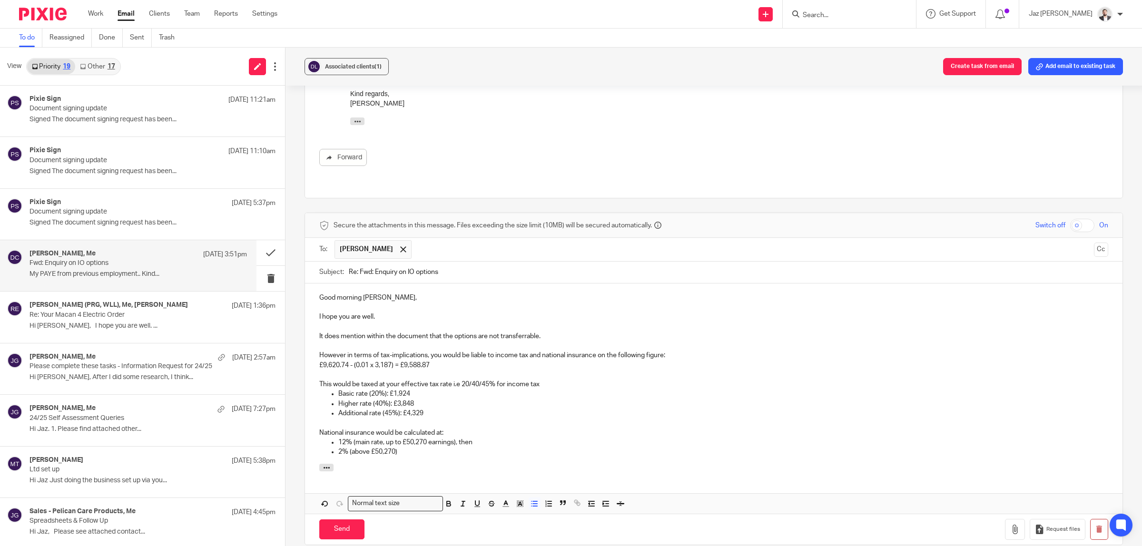
click at [396, 438] on p "12% (main rate, up to £50,270 earnings), then" at bounding box center [723, 443] width 770 height 10
drag, startPoint x: 399, startPoint y: 417, endPoint x: 336, endPoint y: 407, distance: 63.5
click at [336, 438] on ul "12% (main rate, up to £50,270 earnings), then 2% (above £50,270)" at bounding box center [713, 448] width 789 height 20
click at [497, 447] on p "2% on earnings above the Upper Earnings Limit" at bounding box center [723, 452] width 770 height 10
click at [500, 447] on p "2% on earnings above the Upper Earnings Limit" at bounding box center [723, 452] width 770 height 10
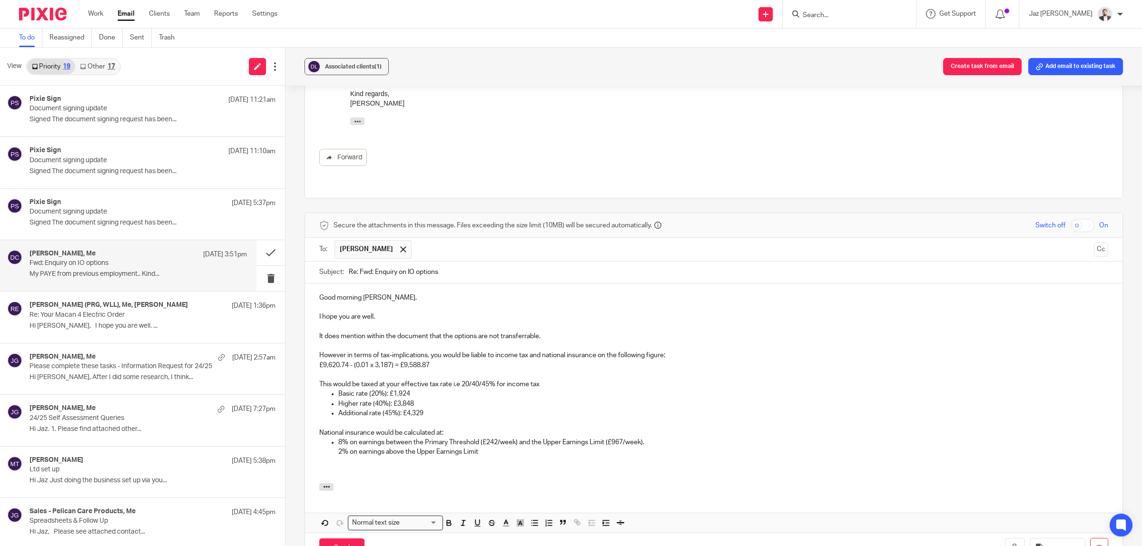
click at [422, 467] on p at bounding box center [713, 472] width 789 height 10
click at [596, 467] on p "If the employer also recharges the employers national insurance this would be d…" at bounding box center [713, 472] width 789 height 10
click at [621, 440] on div "Good morning [PERSON_NAME], I hope you are well. It does mention within the doc…" at bounding box center [714, 384] width 818 height 200
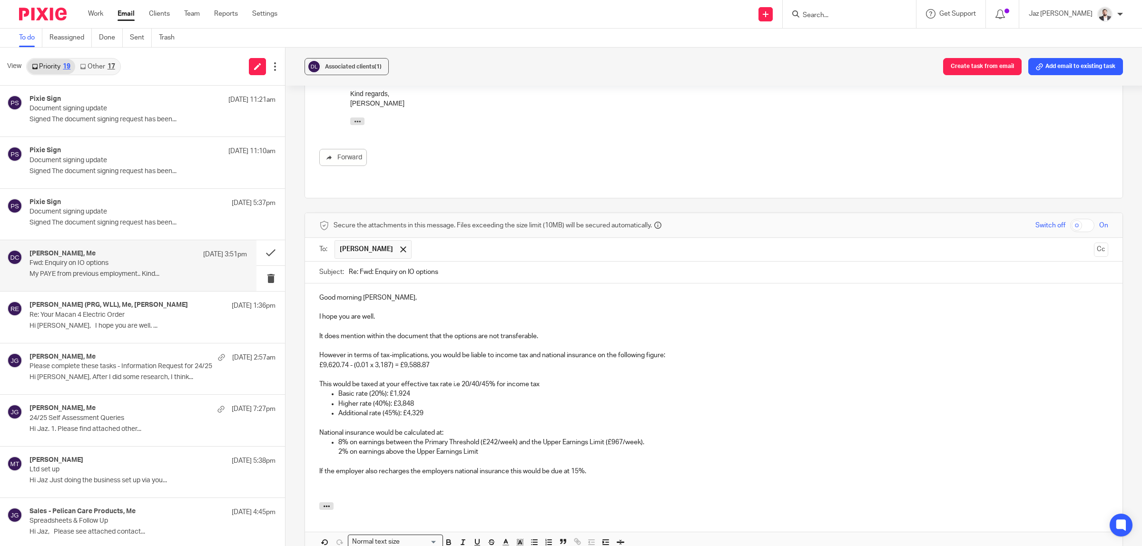
click at [462, 477] on p at bounding box center [713, 482] width 789 height 10
click at [401, 486] on p at bounding box center [713, 491] width 789 height 10
click at [547, 332] on p "It does mention within the document that the options are not transferable." at bounding box center [713, 337] width 789 height 10
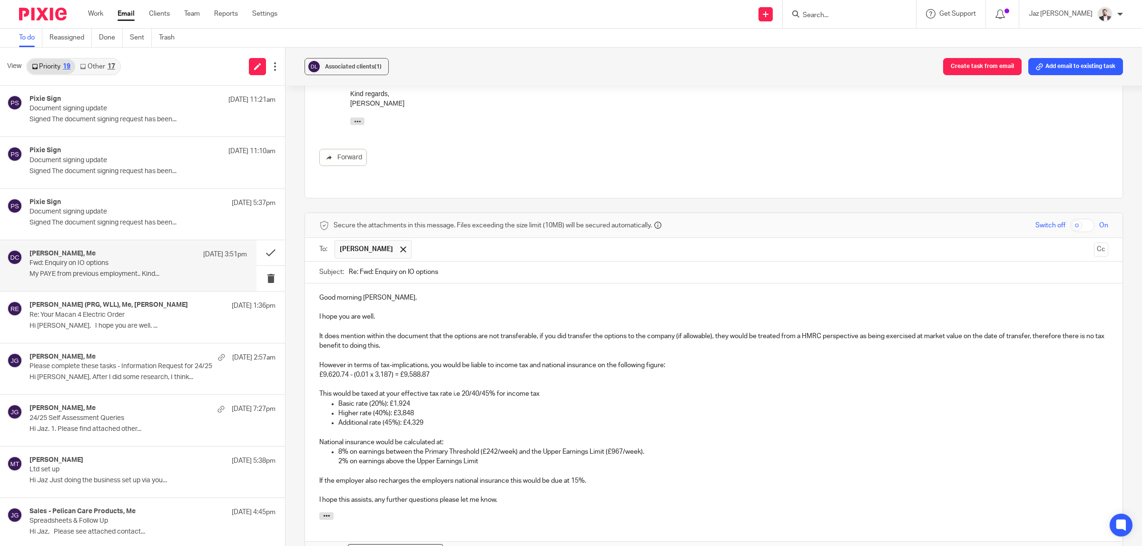
scroll to position [1386, 0]
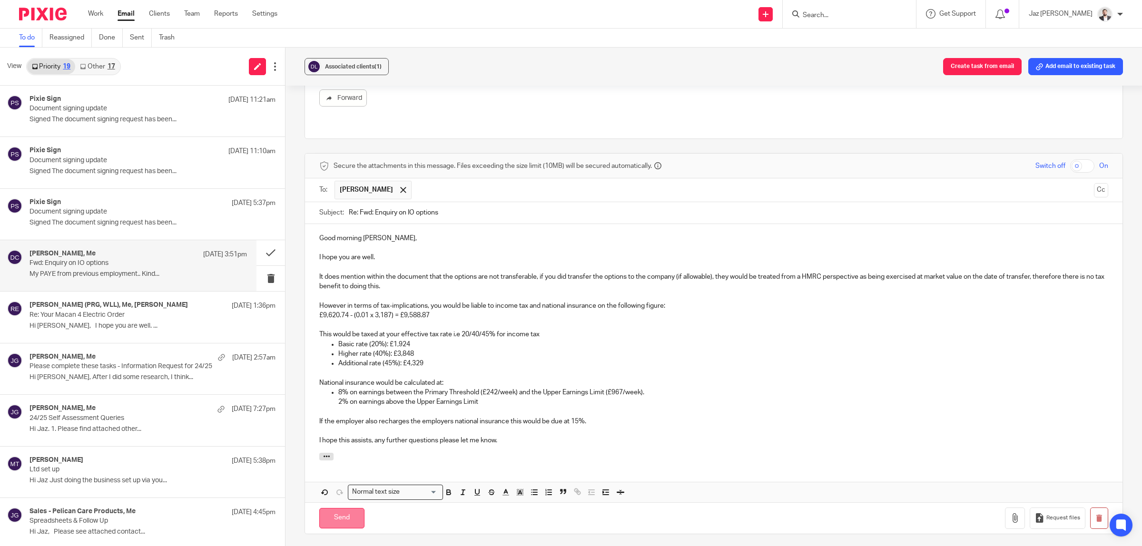
click at [350, 508] on input "Send" at bounding box center [341, 518] width 45 height 20
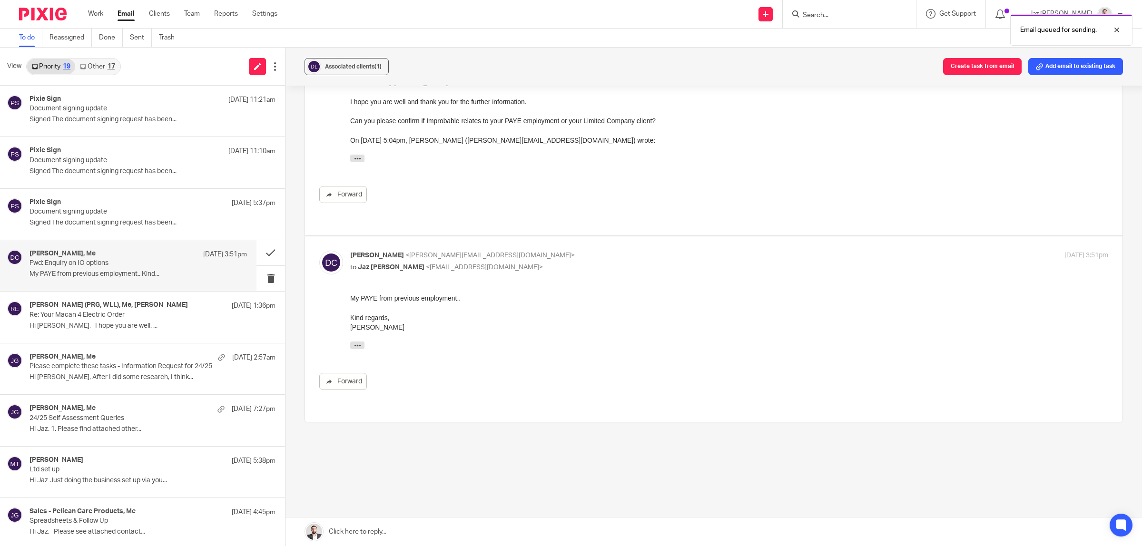
scroll to position [1065, 0]
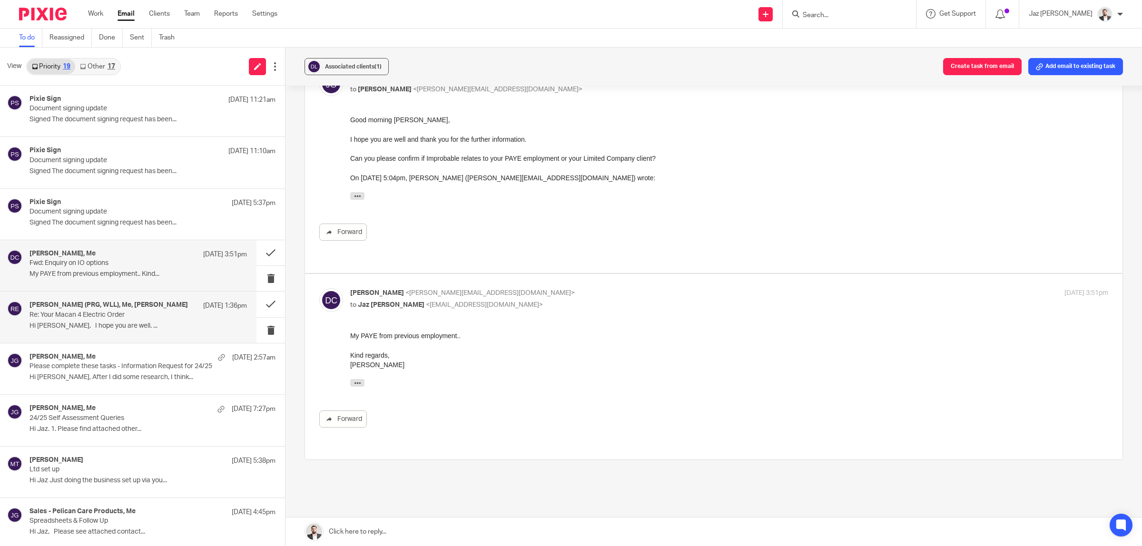
click at [95, 312] on p "Re: Your Macan 4 Electric Order" at bounding box center [117, 315] width 174 height 8
click at [101, 275] on p "My PAYE from previous employment.. Kind..." at bounding box center [139, 274] width 218 height 8
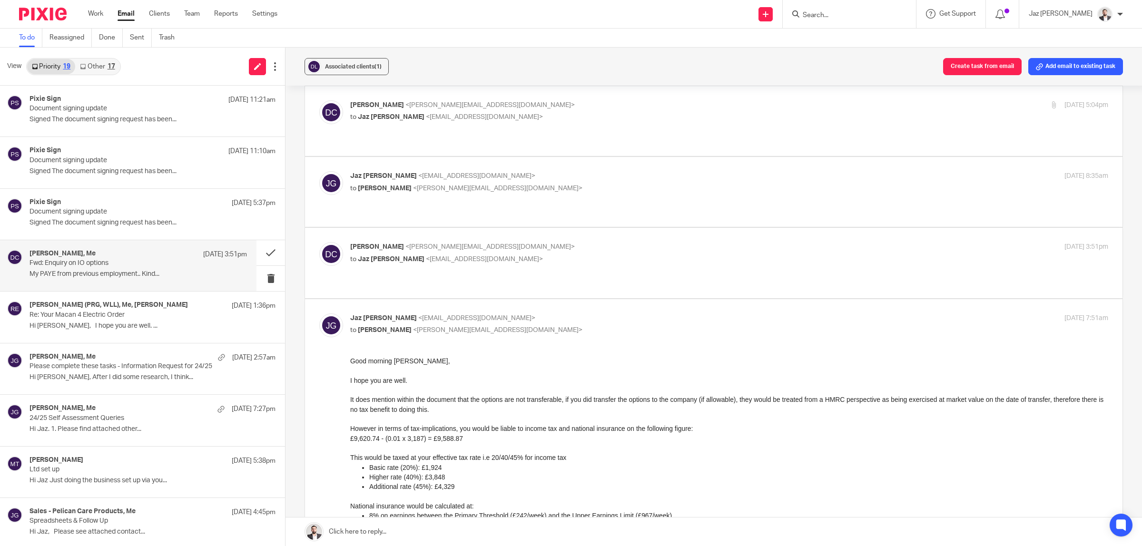
scroll to position [298, 0]
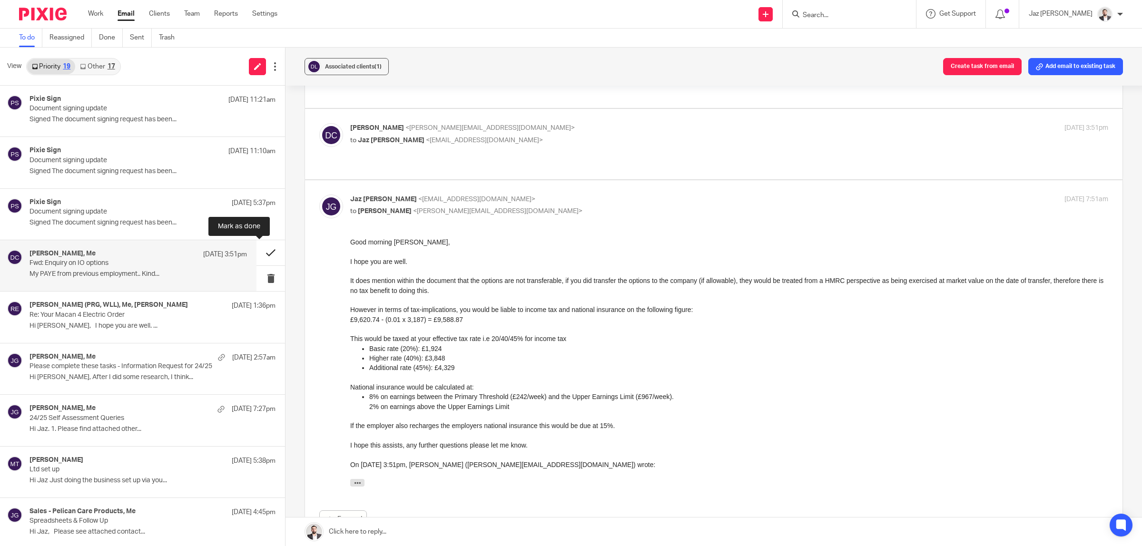
click at [266, 251] on button at bounding box center [271, 252] width 29 height 25
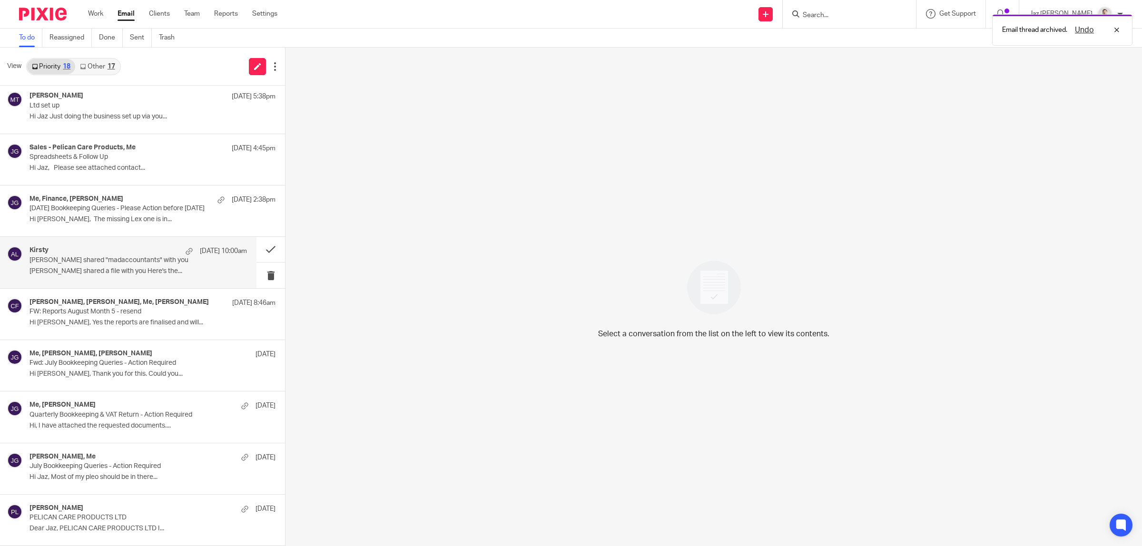
scroll to position [255, 0]
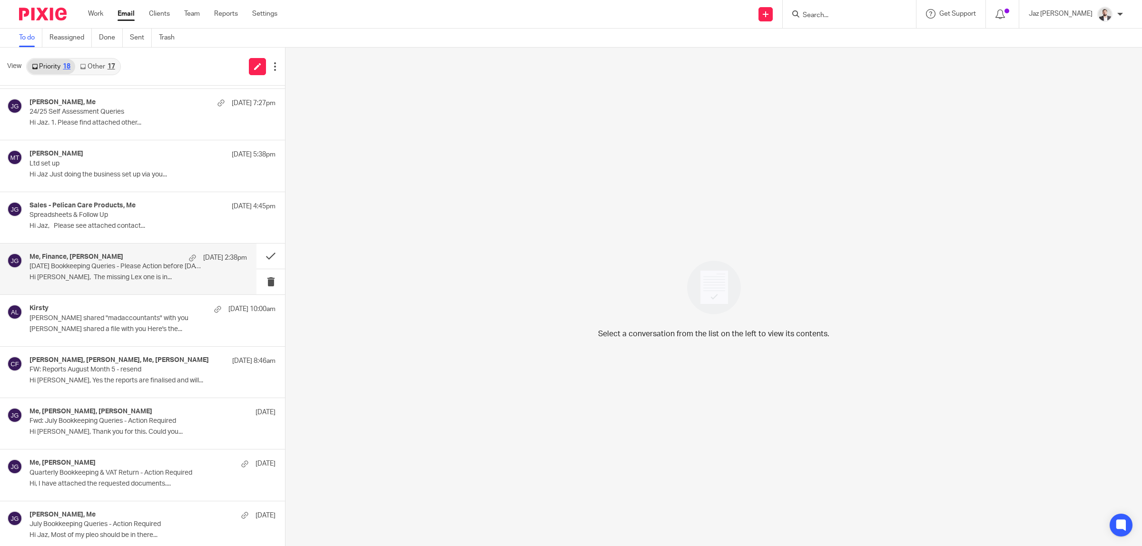
click at [121, 276] on p "Hi [PERSON_NAME], The missing Lex one is in..." at bounding box center [139, 278] width 218 height 8
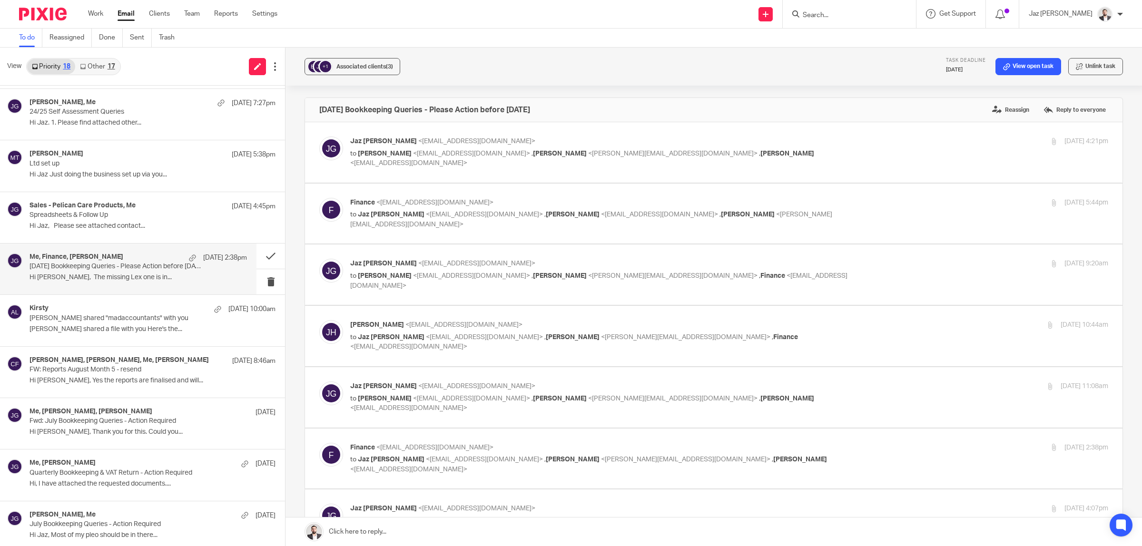
scroll to position [0, 0]
click at [108, 234] on div "Sales - Pelican Care Products, Me [DATE] 4:45pm Spreadsheets & Follow Up Hi Jaz…" at bounding box center [139, 218] width 218 height 32
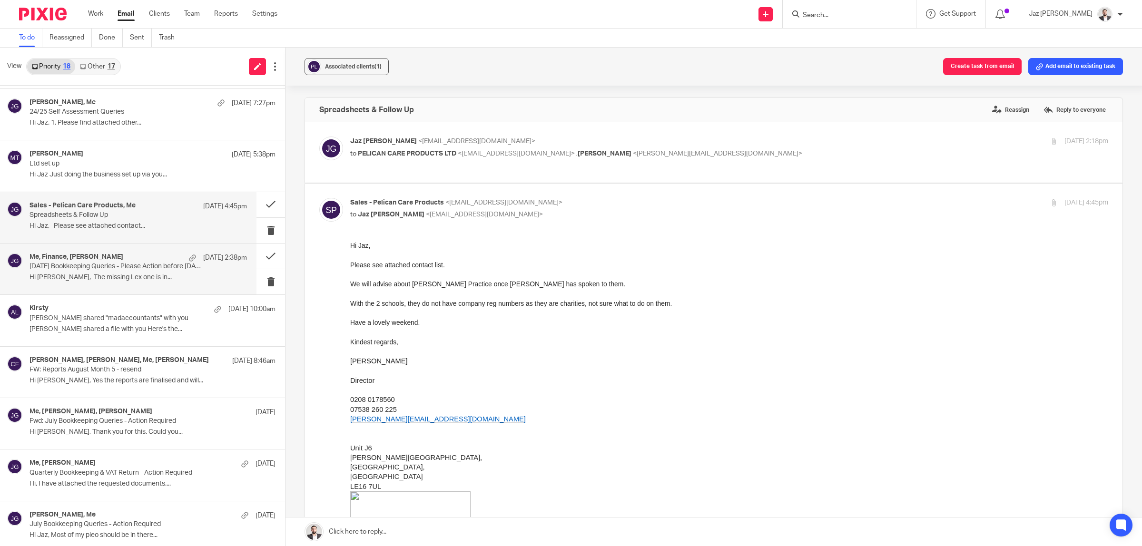
scroll to position [195, 0]
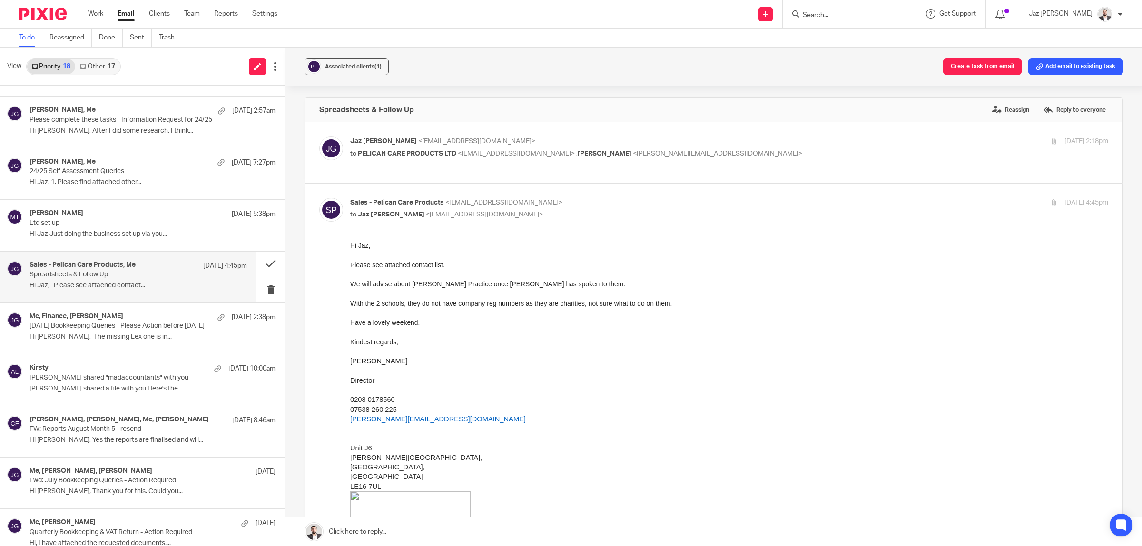
click at [800, 136] on label at bounding box center [714, 152] width 818 height 60
click at [319, 136] on input "checkbox" at bounding box center [319, 136] width 0 height 0
checkbox input "true"
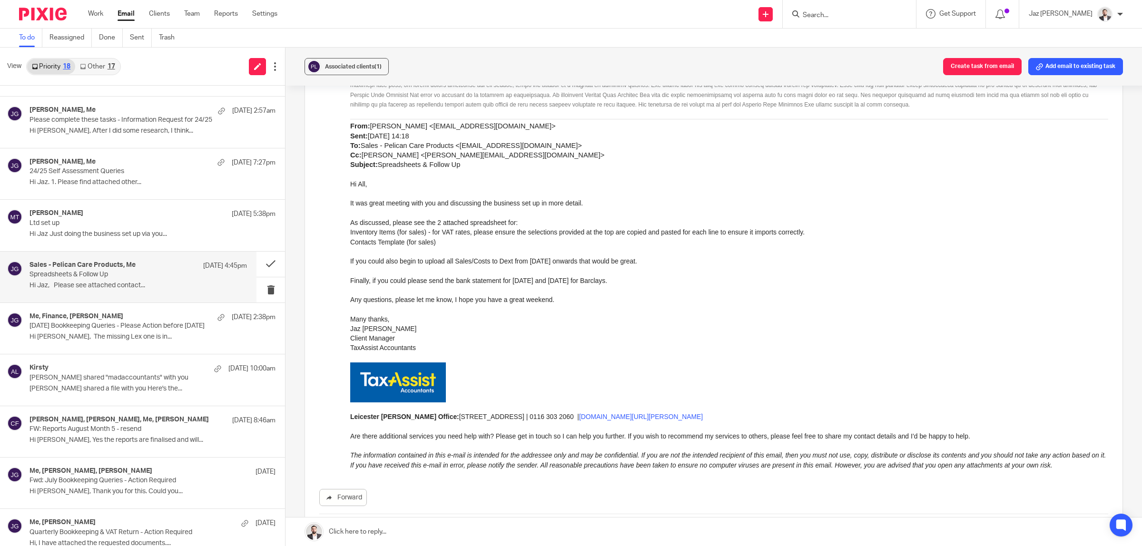
scroll to position [893, 0]
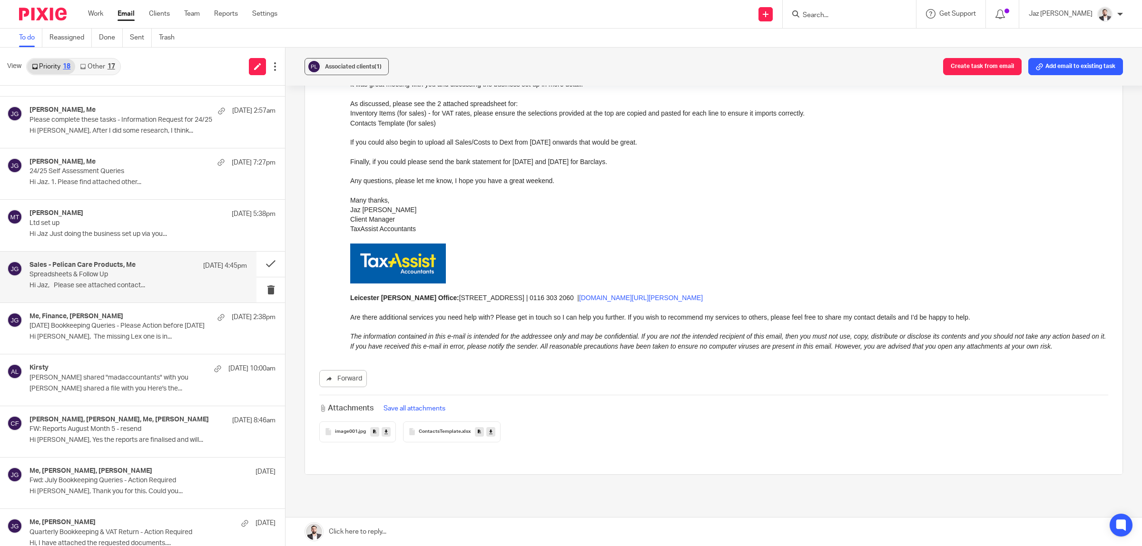
click at [489, 434] on icon at bounding box center [490, 431] width 3 height 7
click at [68, 319] on h4 "Me, Finance, [PERSON_NAME]" at bounding box center [77, 317] width 94 height 8
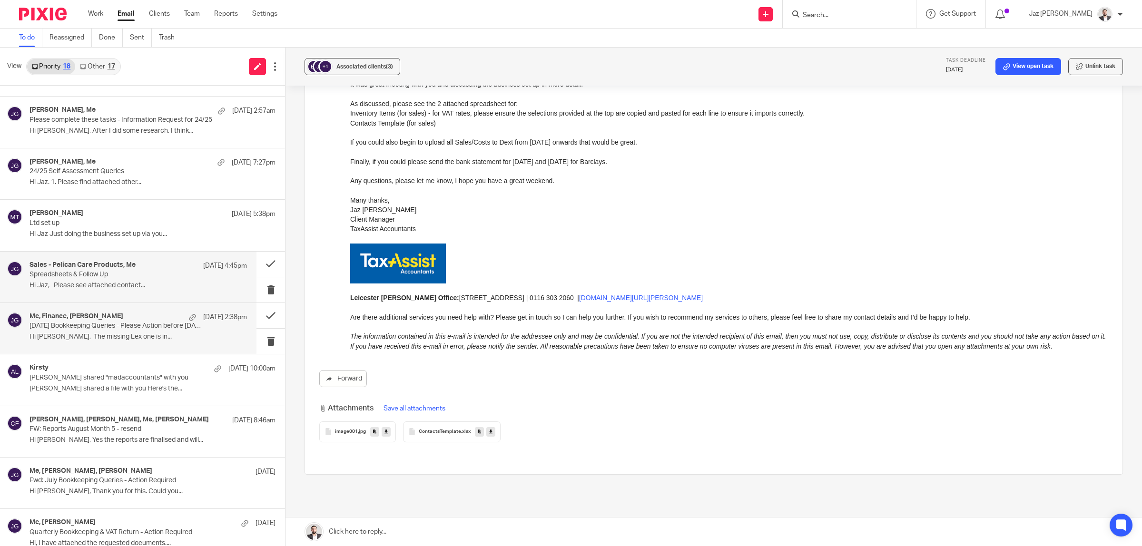
click at [73, 281] on div "Sales - Pelican Care Products, Me [DATE] 4:45pm Spreadsheets & Follow Up Hi Jaz…" at bounding box center [139, 277] width 218 height 32
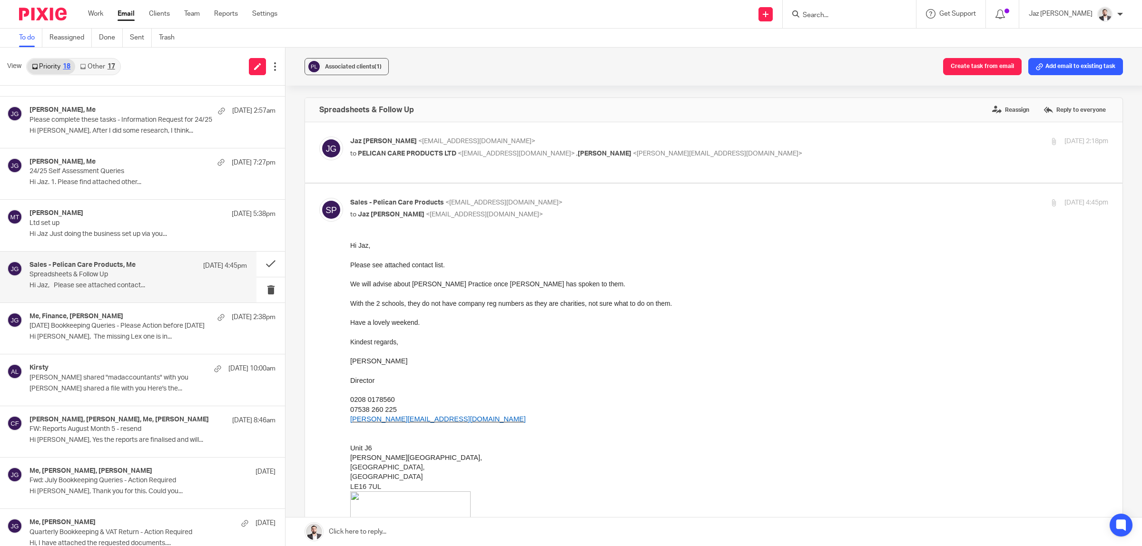
scroll to position [0, 0]
click at [259, 263] on button at bounding box center [271, 264] width 29 height 25
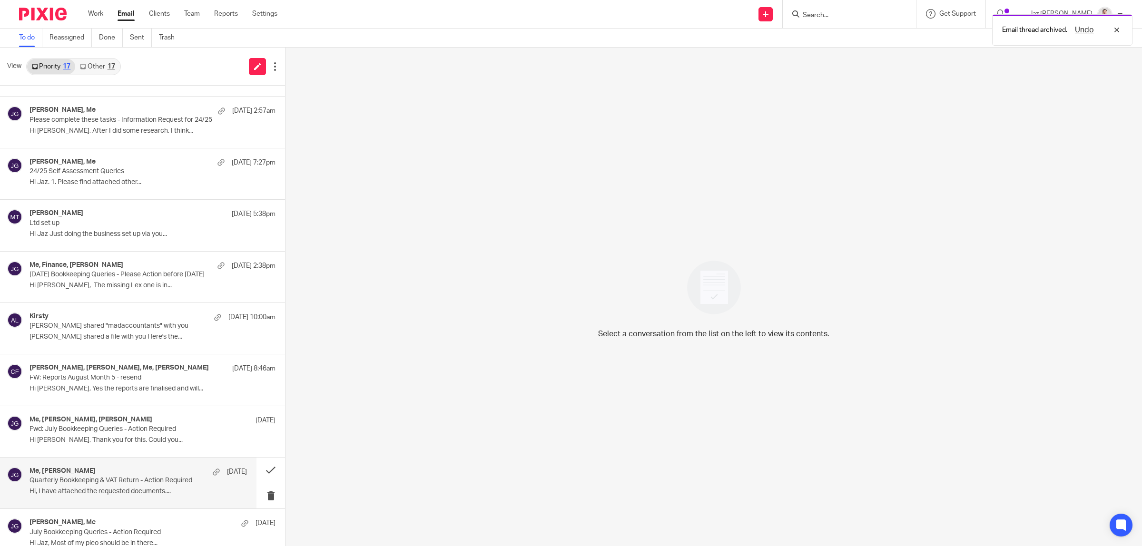
scroll to position [262, 0]
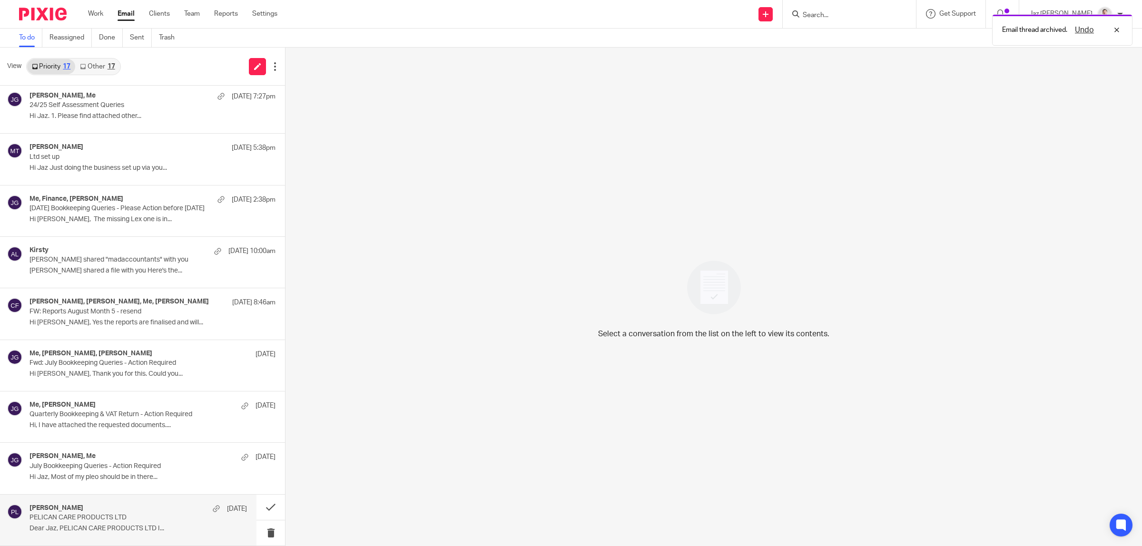
click at [104, 522] on p "PELICAN CARE PRODUCTS LTD" at bounding box center [117, 518] width 174 height 8
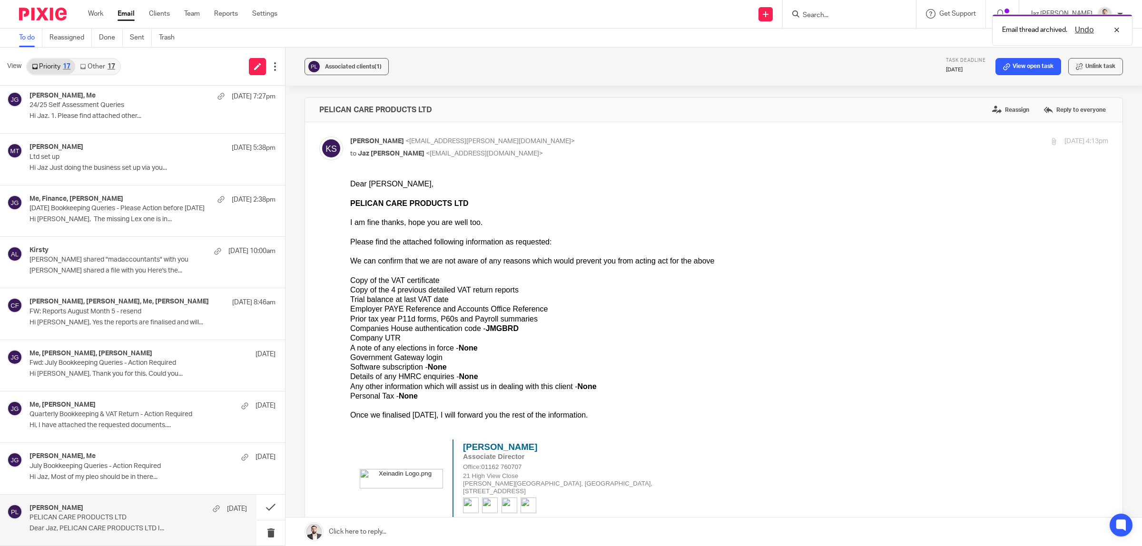
scroll to position [0, 0]
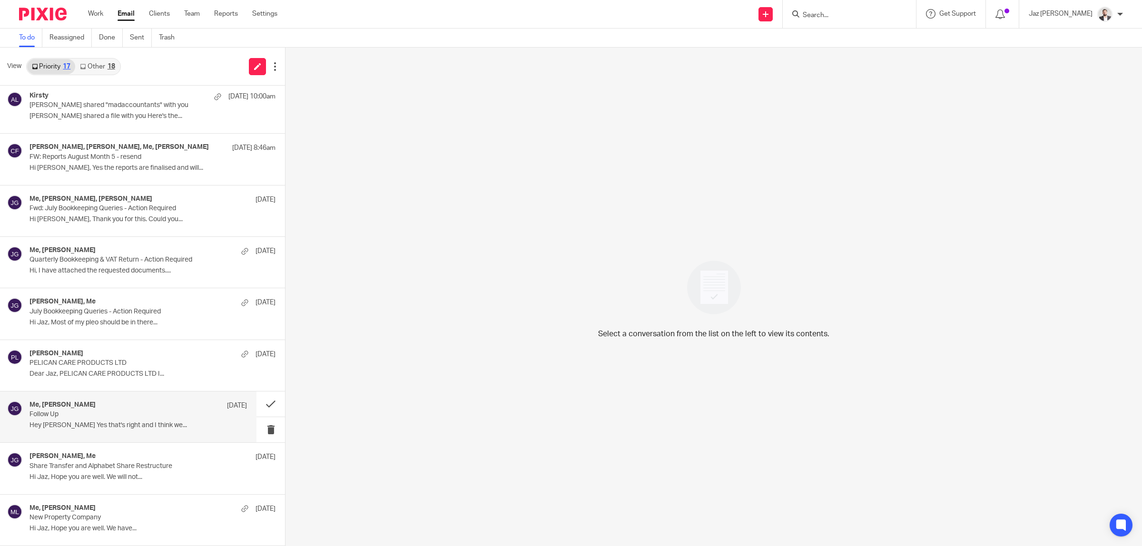
scroll to position [417, 0]
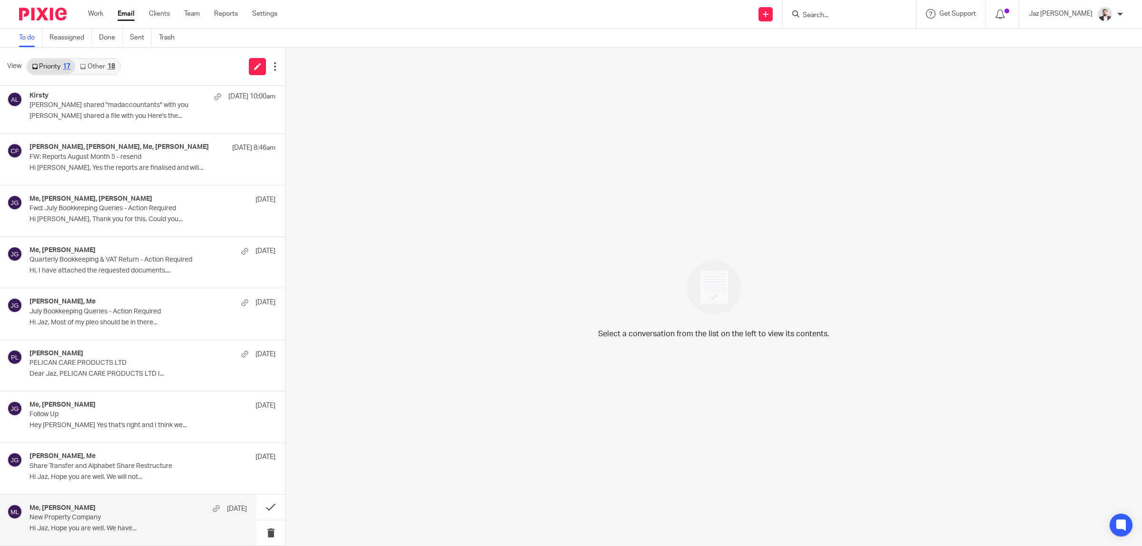
click at [113, 517] on p "New Property Company" at bounding box center [117, 518] width 174 height 8
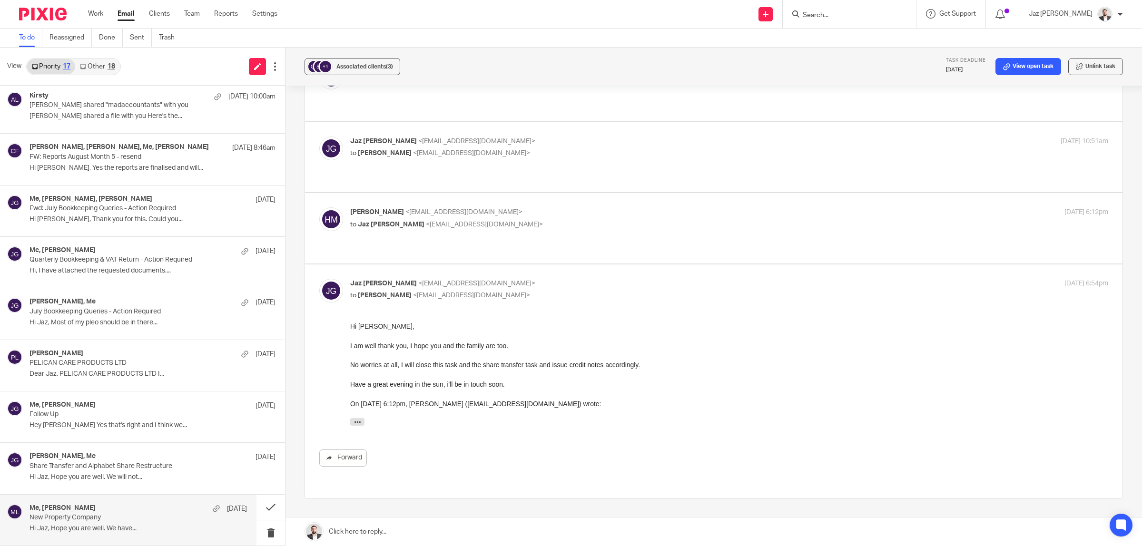
scroll to position [367, 0]
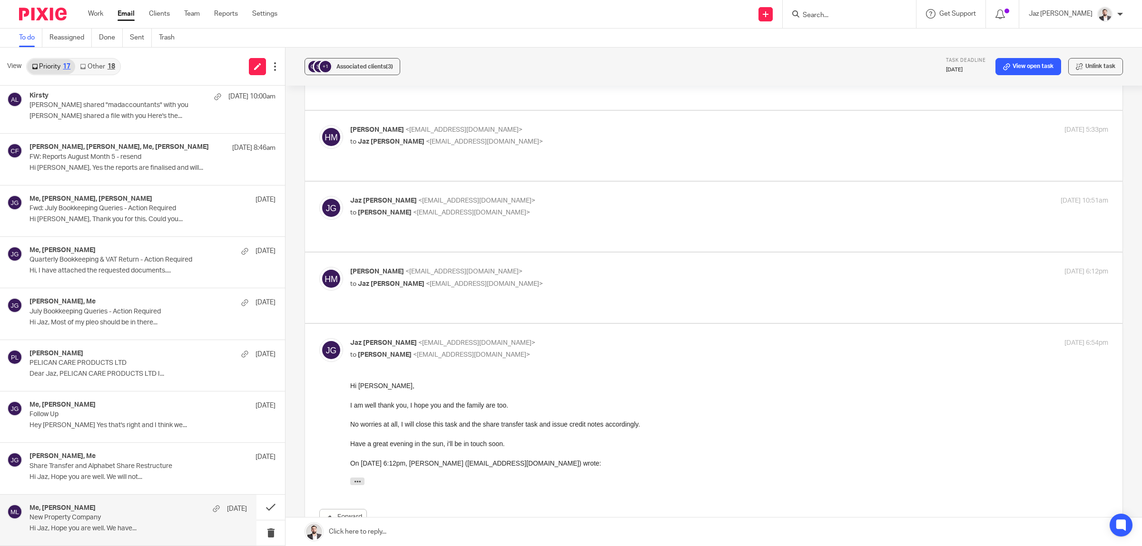
click at [510, 406] on p "I am well thank you, I hope you and the family are too." at bounding box center [729, 405] width 758 height 10
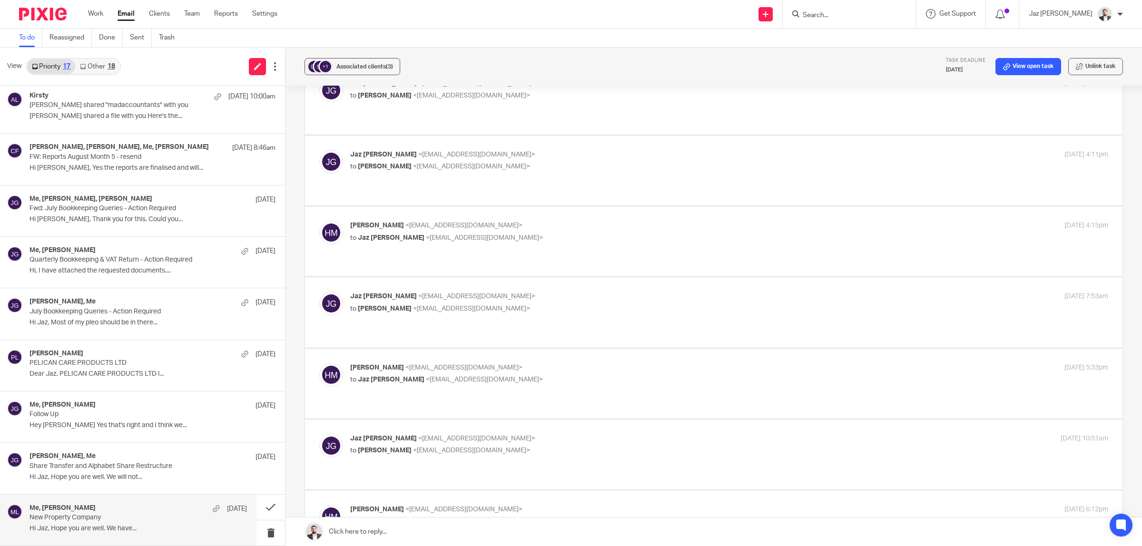
scroll to position [0, 0]
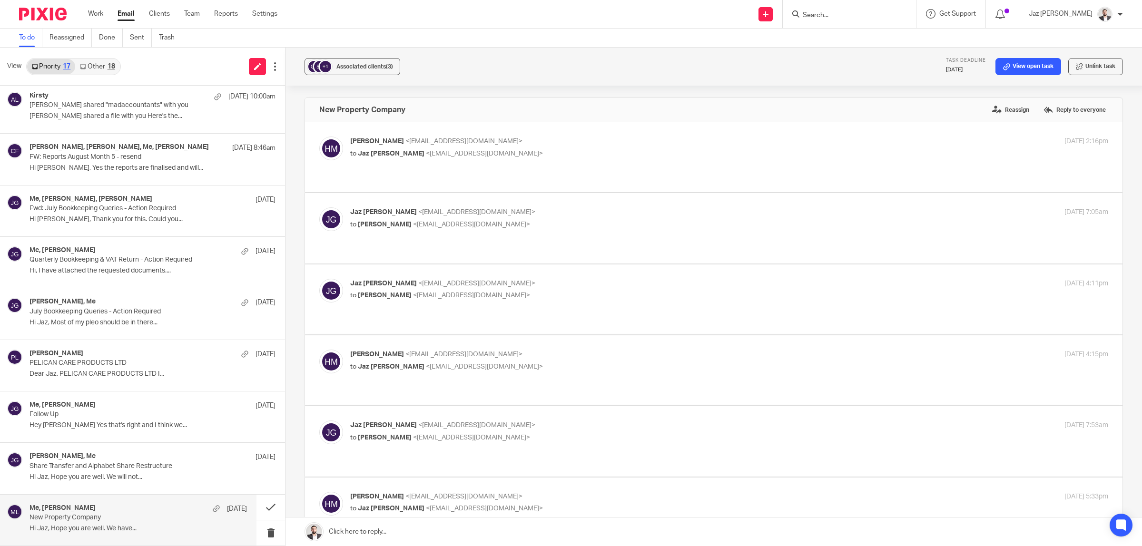
click at [556, 146] on p "hiten majithia <hitenmajithia21@gmail.com>" at bounding box center [603, 142] width 506 height 10
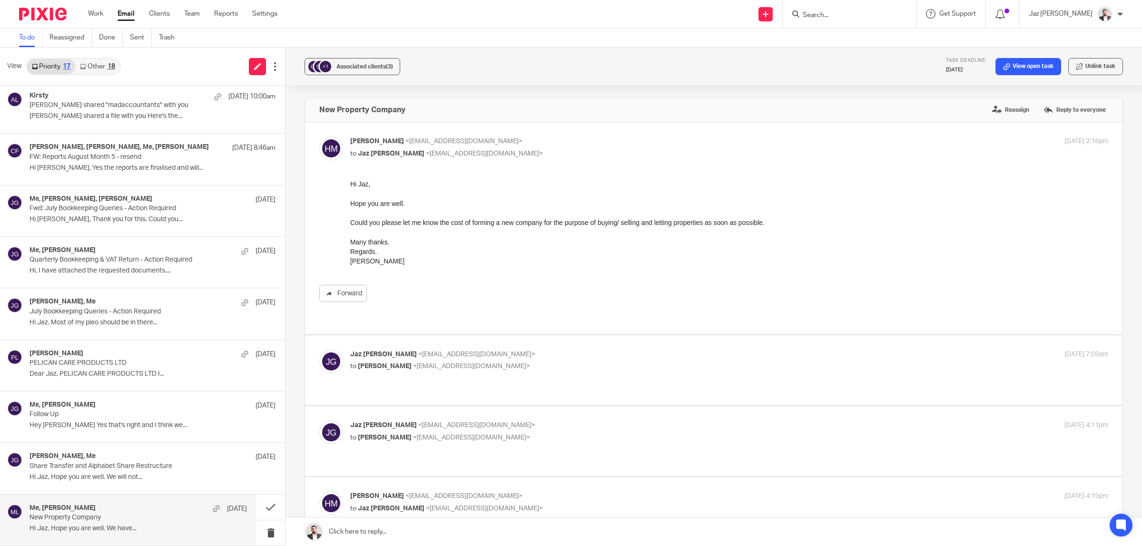
click at [564, 144] on p "hiten majithia <hitenmajithia21@gmail.com>" at bounding box center [603, 142] width 506 height 10
checkbox input "false"
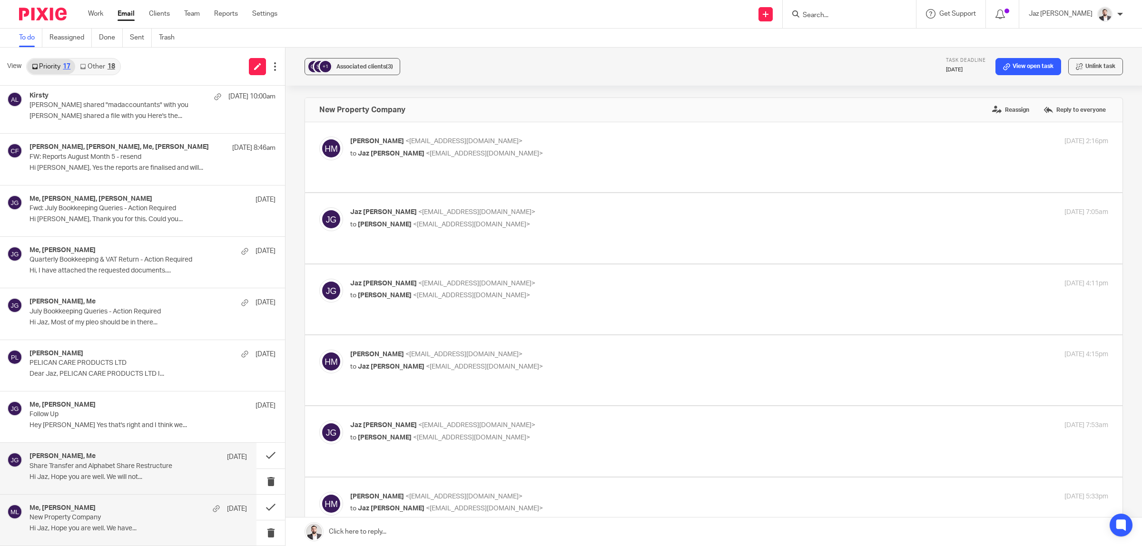
click at [146, 477] on p "Hi Jaz, Hope you are well. We will not..." at bounding box center [139, 478] width 218 height 8
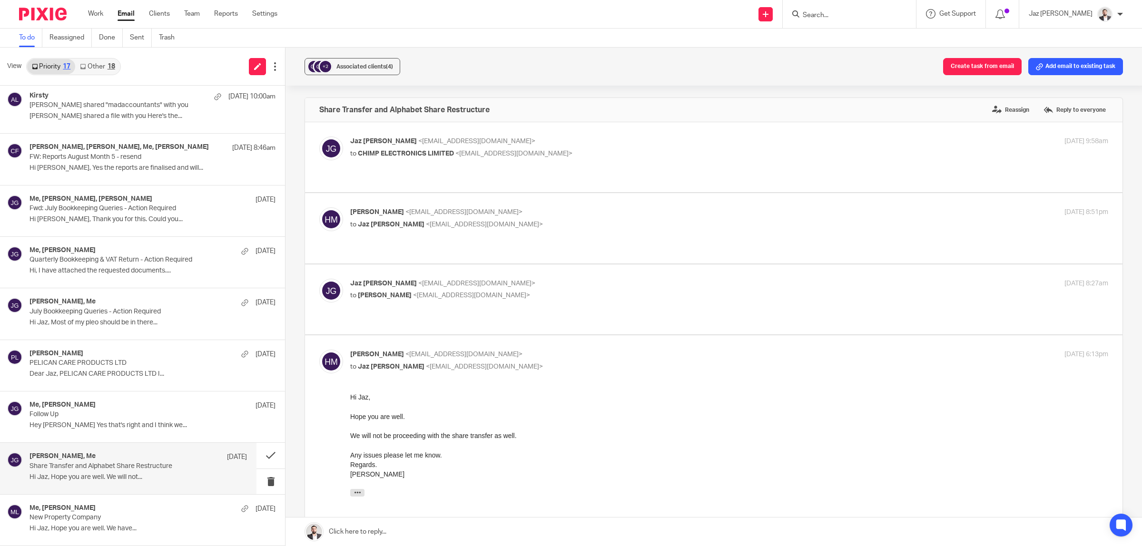
click at [610, 138] on p "Jaz Grewal <jazgrewal@taxassist.co.uk>" at bounding box center [603, 142] width 506 height 10
checkbox input "true"
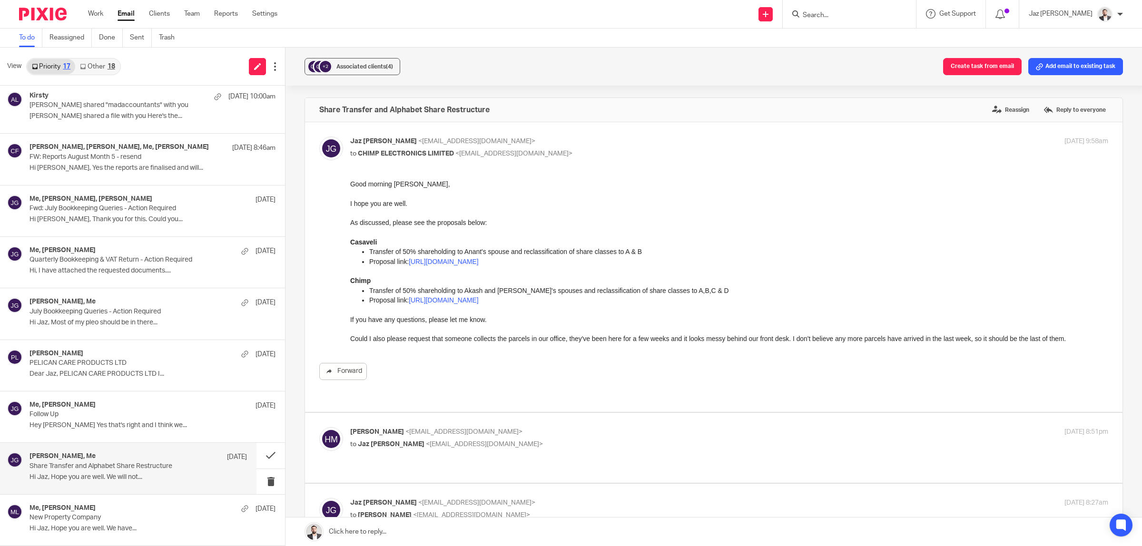
scroll to position [60, 0]
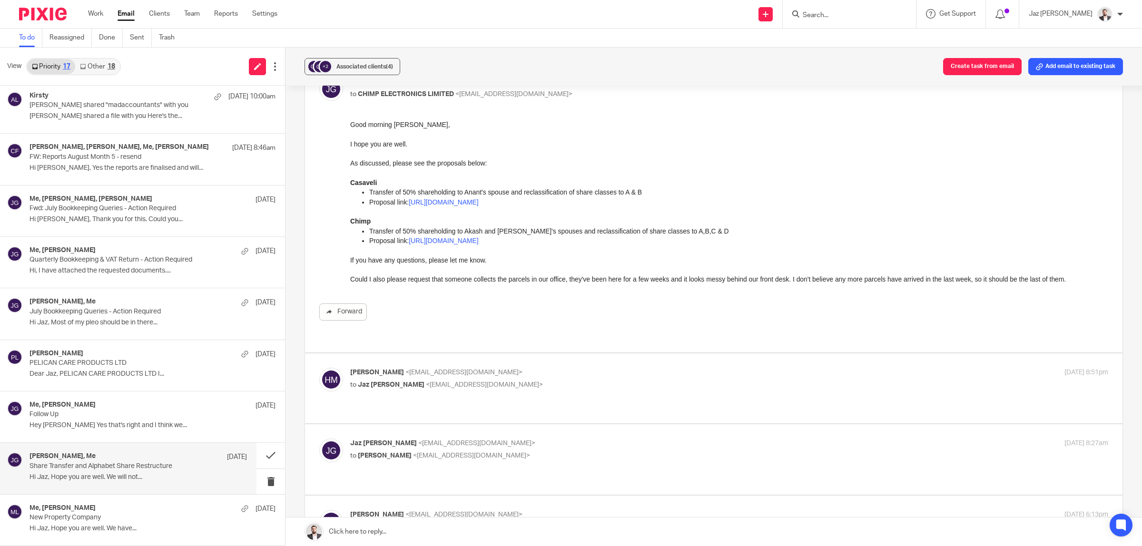
click at [581, 368] on p "hiten majithia <hitenmajithia21@gmail.com>" at bounding box center [603, 373] width 506 height 10
checkbox input "true"
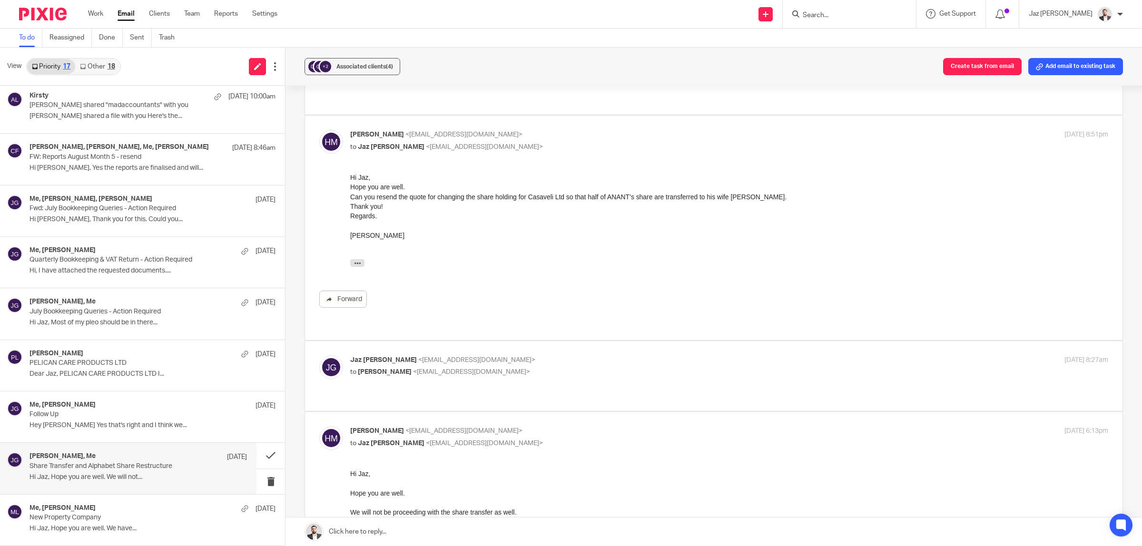
scroll to position [483, 0]
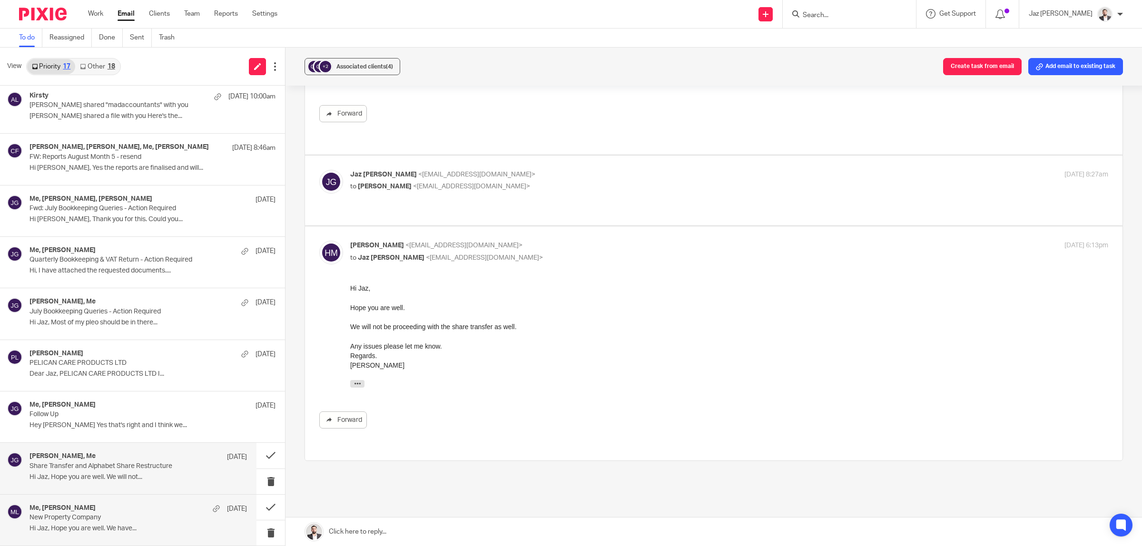
click at [114, 520] on p "New Property Company" at bounding box center [117, 518] width 174 height 8
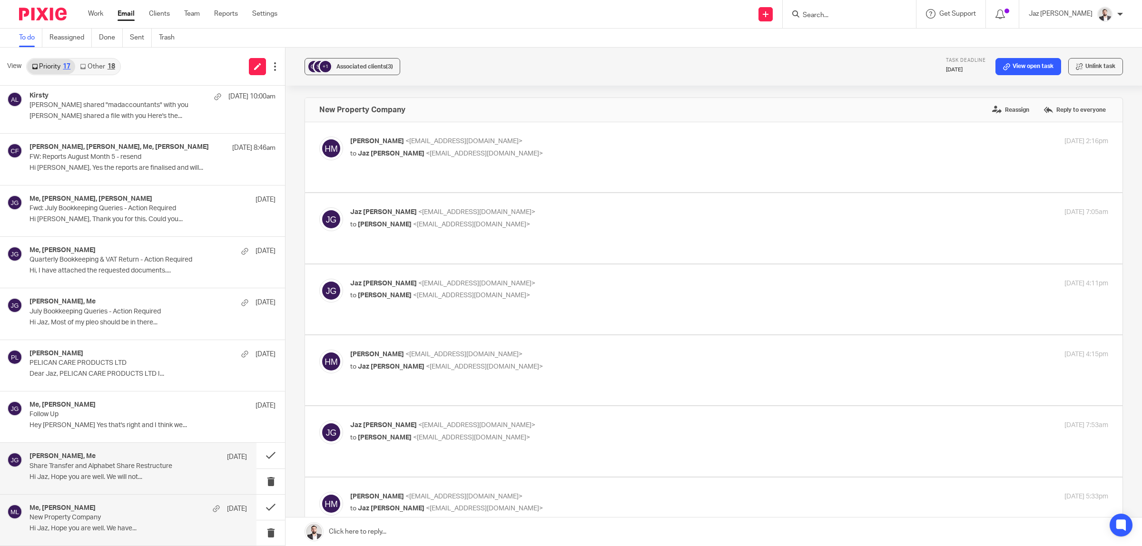
scroll to position [0, 0]
click at [117, 478] on p "Hi Jaz, Hope you are well. We will not..." at bounding box center [139, 478] width 218 height 8
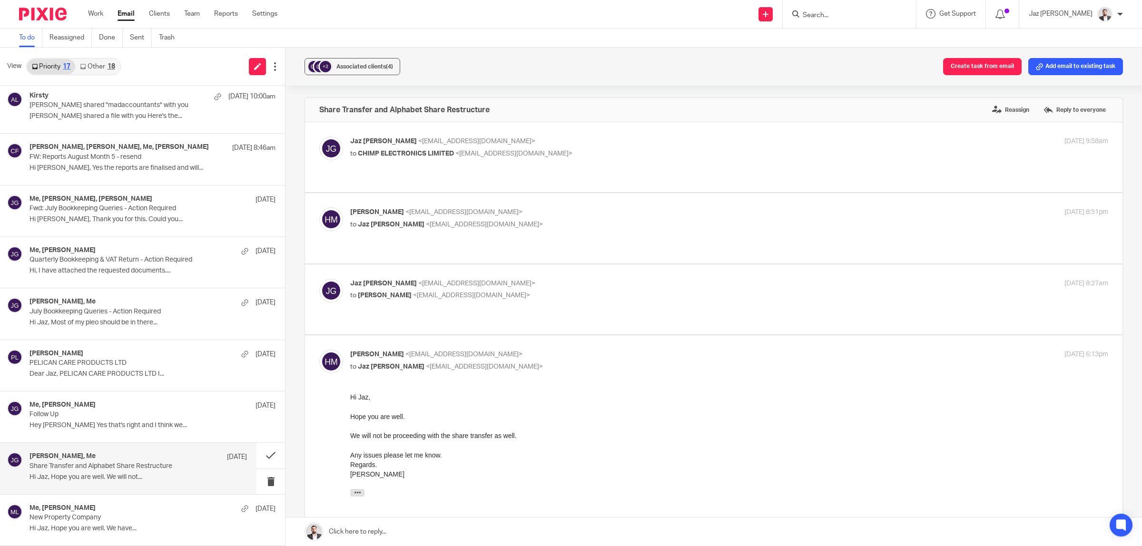
click at [550, 438] on div "We will not be proceeding with the share transfer as well." at bounding box center [729, 436] width 758 height 10
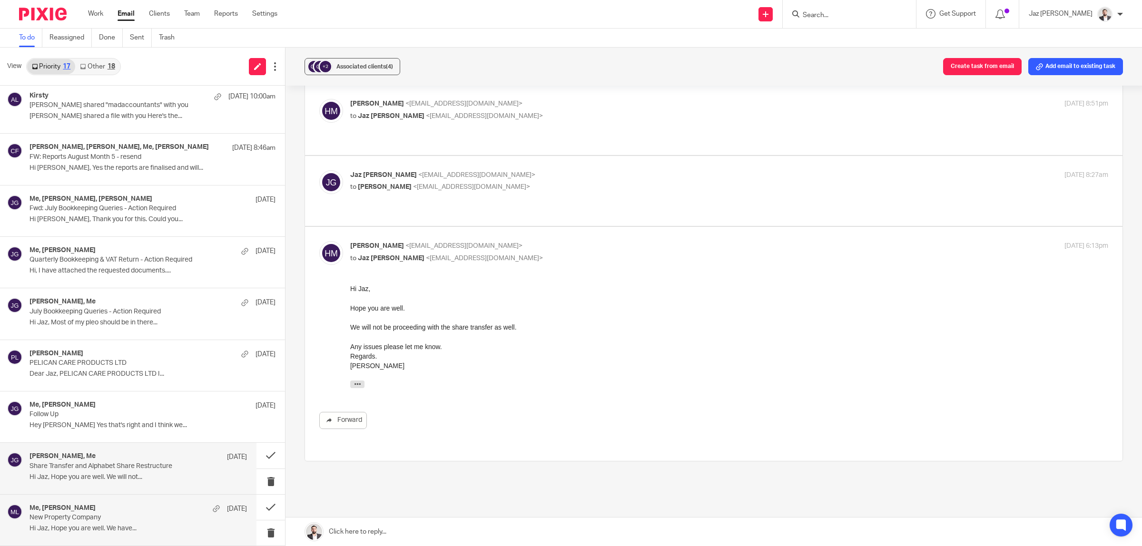
click at [82, 524] on div "Me, hiten majithia 11 Aug New Property Company Hi Jaz, Hope you are well. We ha…" at bounding box center [139, 521] width 218 height 32
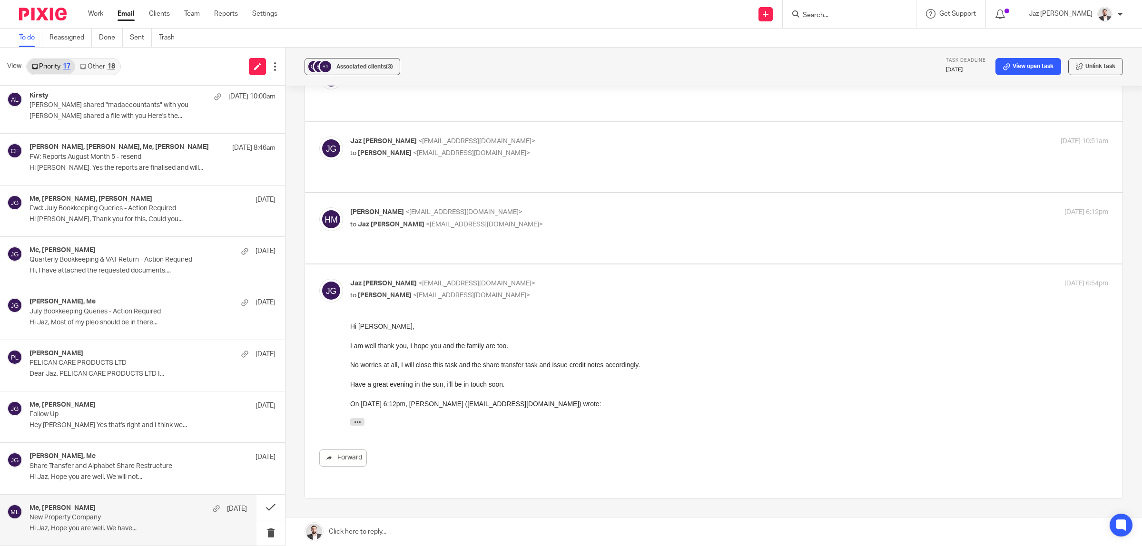
scroll to position [308, 0]
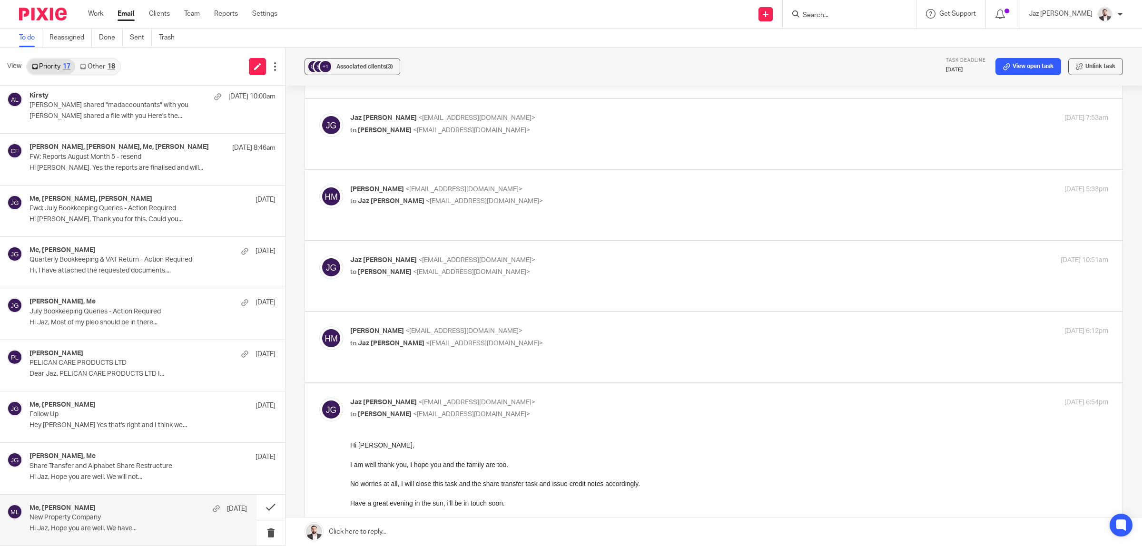
click at [555, 327] on p "hiten majithia <hitenmajithia21@gmail.com>" at bounding box center [603, 332] width 506 height 10
checkbox input "true"
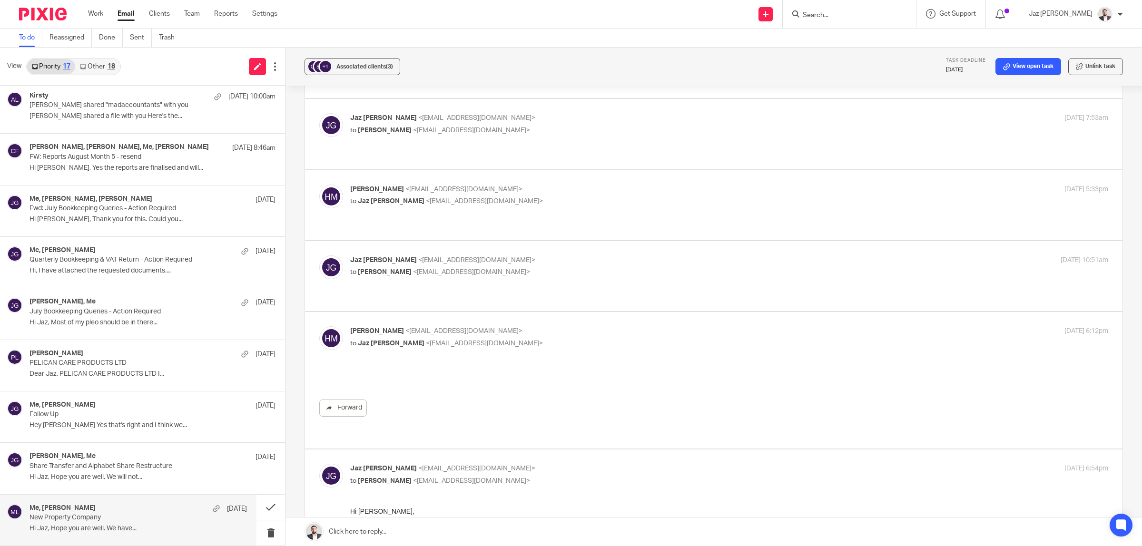
scroll to position [0, 0]
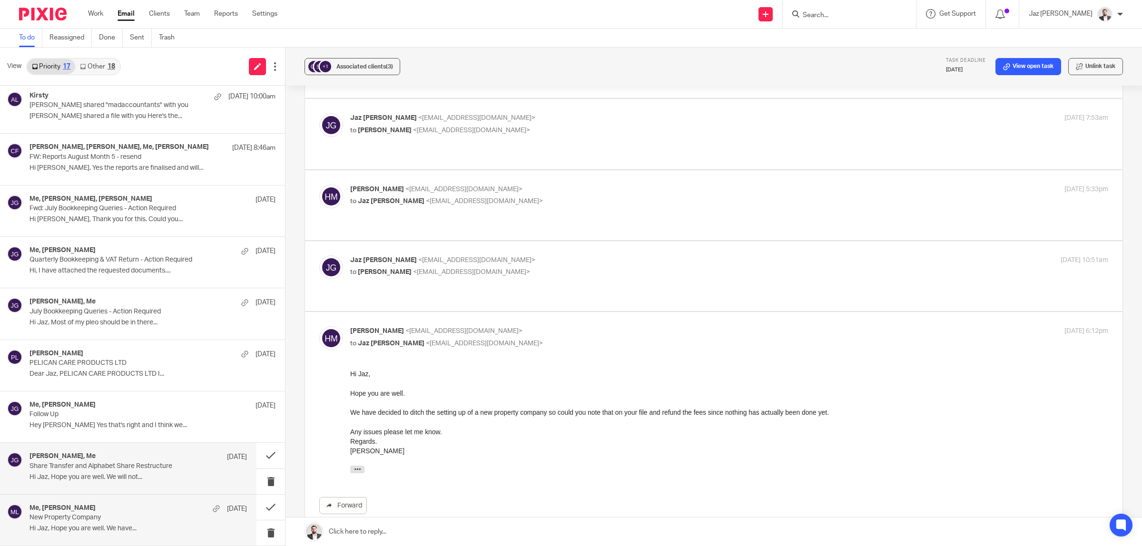
click at [94, 482] on div "hiten majithia, Me 11 Aug Share Transfer and Alphabet Share Restructure Hi Jaz,…" at bounding box center [139, 469] width 218 height 32
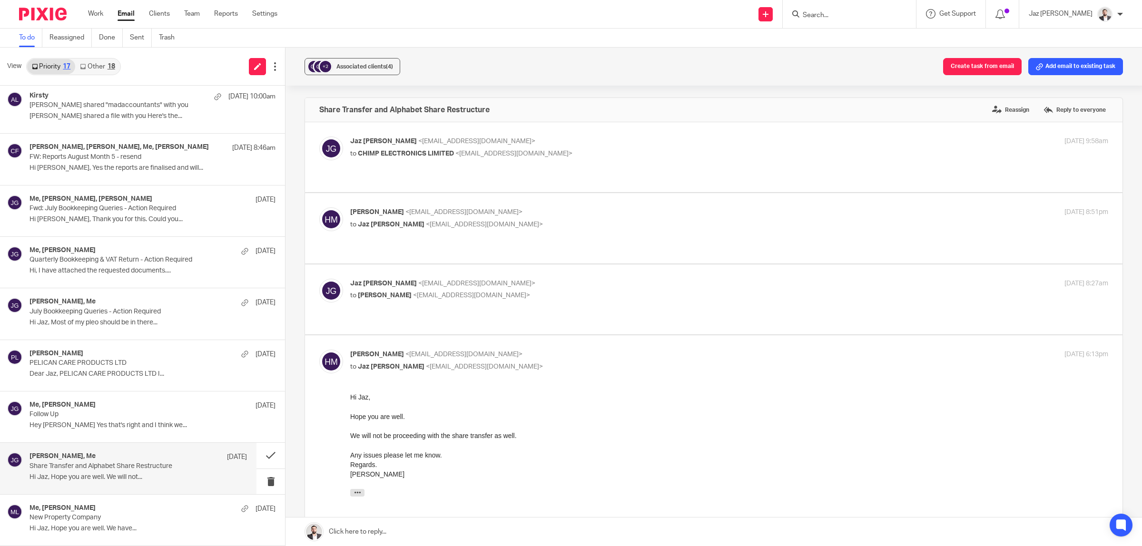
click at [558, 265] on label at bounding box center [714, 300] width 818 height 70
click at [319, 278] on input "checkbox" at bounding box center [319, 278] width 0 height 0
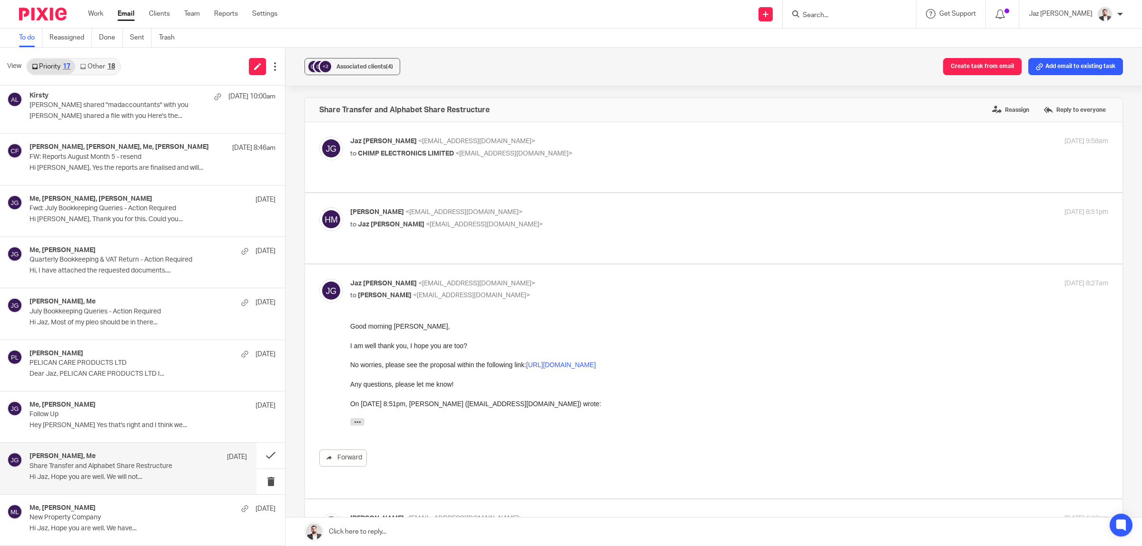
click at [558, 265] on label at bounding box center [714, 382] width 818 height 234
click at [319, 278] on input "checkbox" at bounding box center [319, 278] width 0 height 0
checkbox input "false"
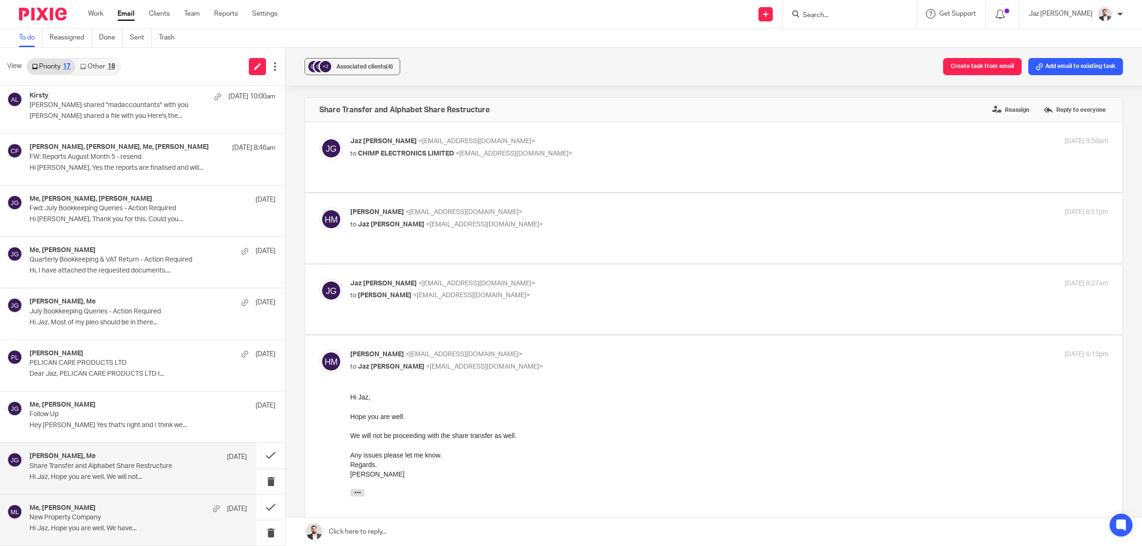
click at [95, 518] on p "New Property Company" at bounding box center [117, 518] width 174 height 8
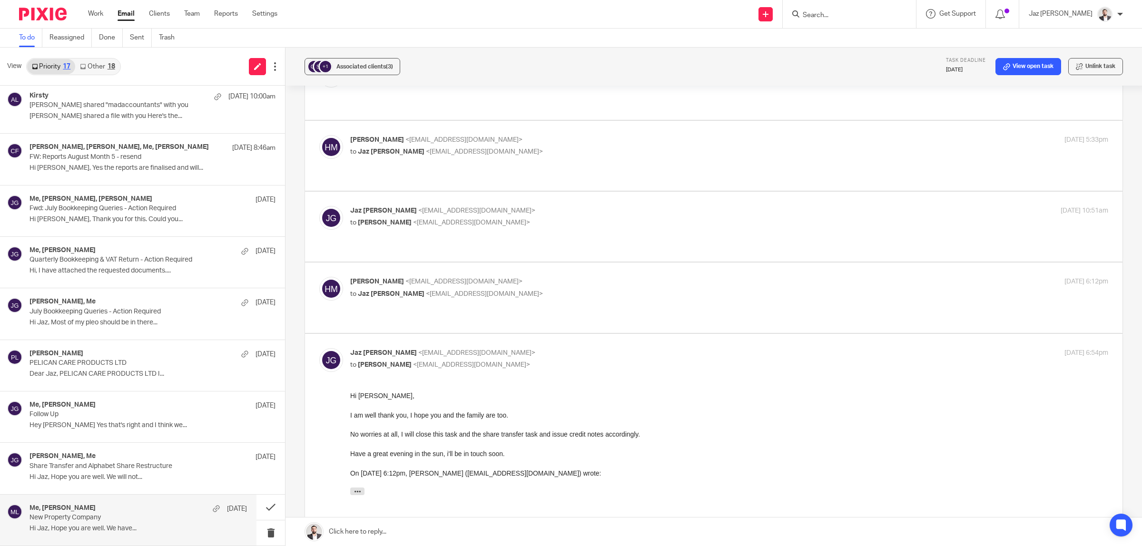
scroll to position [427, 0]
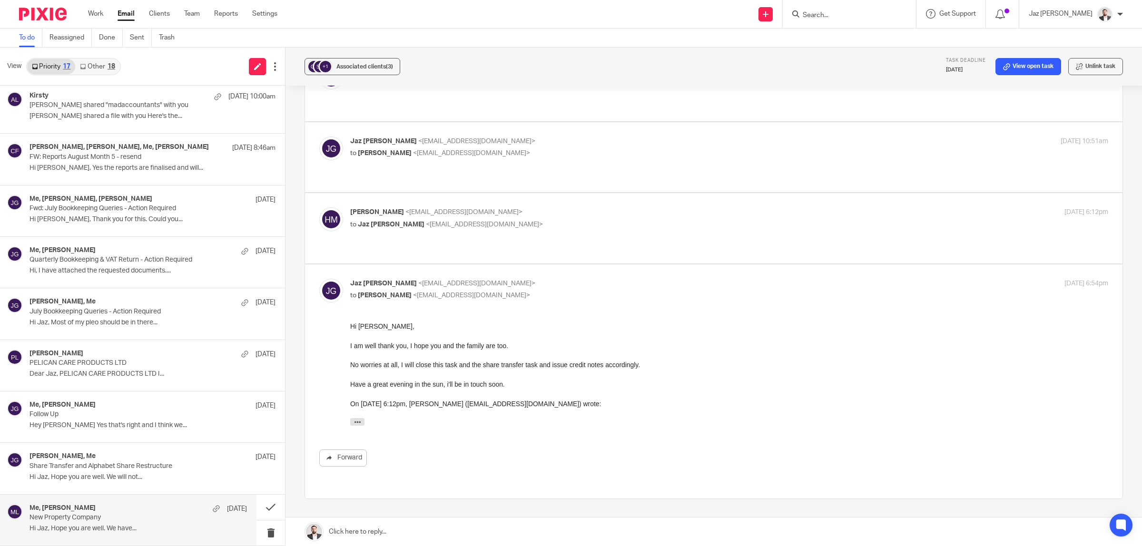
click at [443, 534] on link at bounding box center [714, 532] width 857 height 29
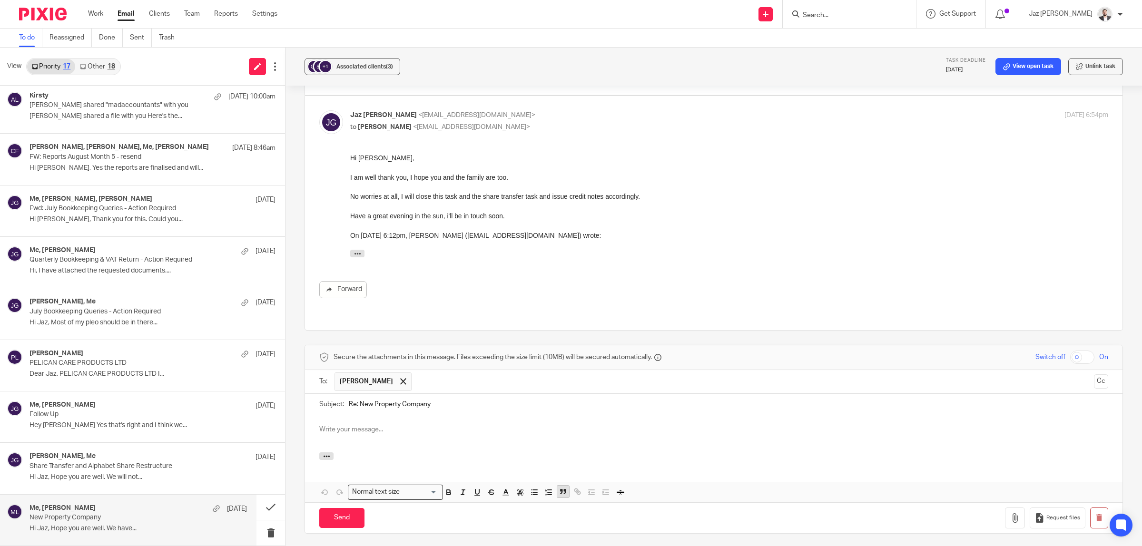
scroll to position [0, 0]
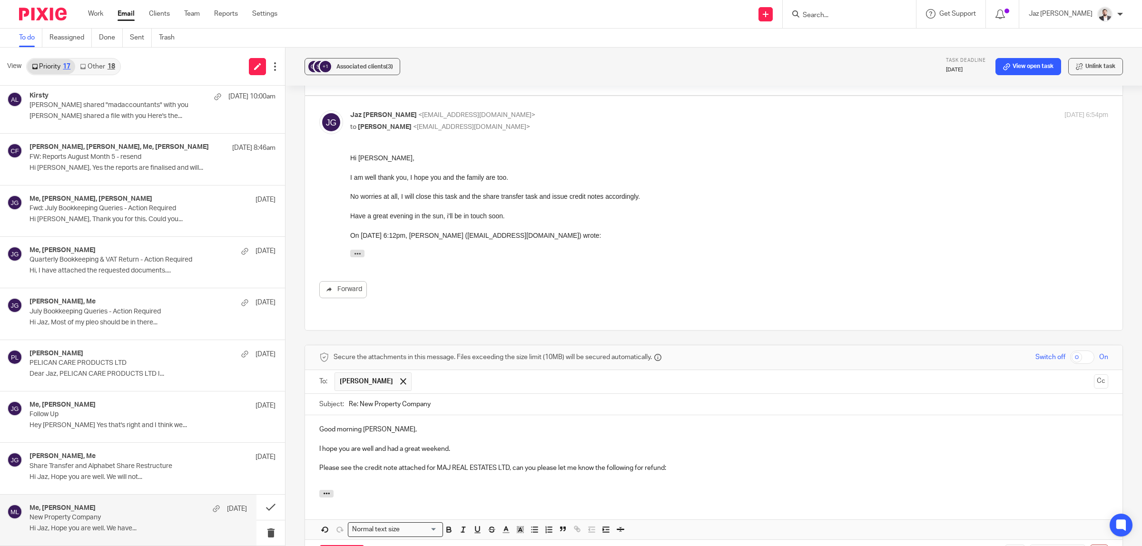
click at [642, 464] on p "Please see the credit note attached for MAJ REAL ESTATES LTD, can you please le…" at bounding box center [713, 469] width 789 height 10
click at [432, 474] on p at bounding box center [713, 479] width 789 height 10
click at [530, 526] on icon "button" at bounding box center [534, 530] width 9 height 9
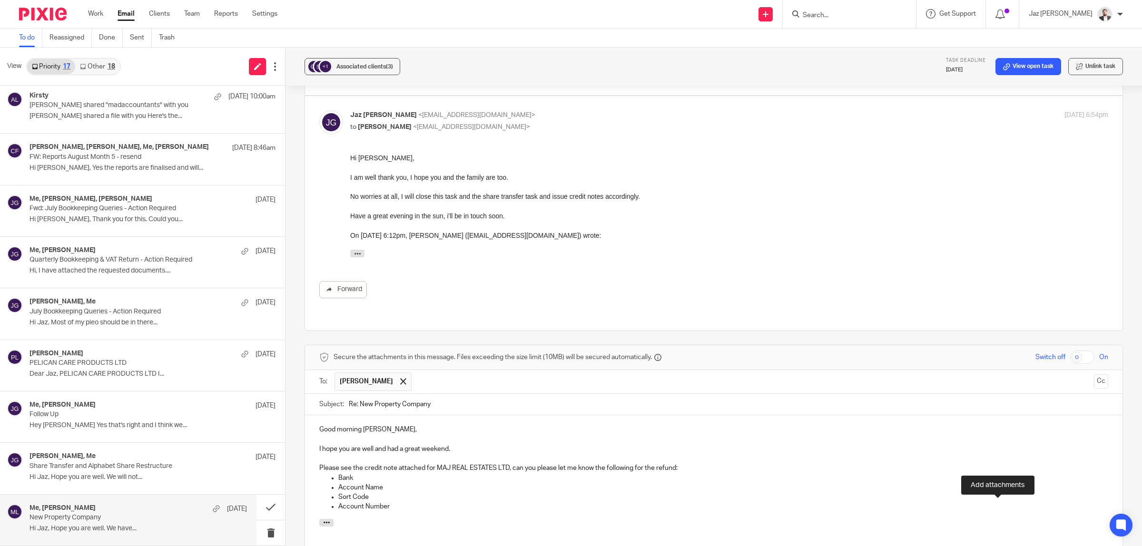
click at [473, 493] on p "Sort Code" at bounding box center [723, 498] width 770 height 10
click at [486, 502] on p "Account Number" at bounding box center [723, 507] width 770 height 10
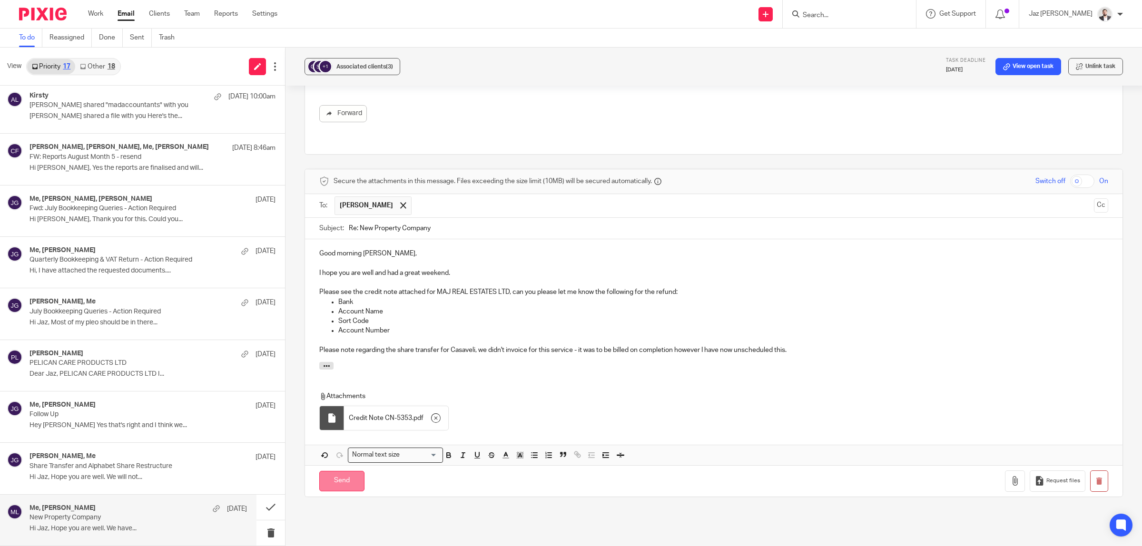
drag, startPoint x: 346, startPoint y: 412, endPoint x: 370, endPoint y: 383, distance: 38.2
click at [346, 471] on input "Send" at bounding box center [341, 481] width 45 height 20
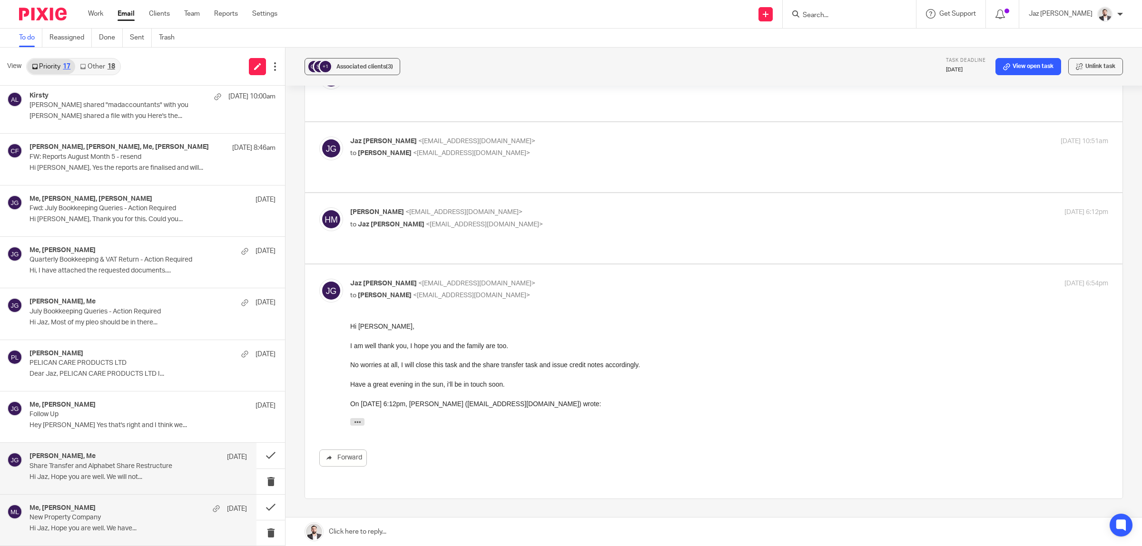
click at [119, 480] on p "Hi Jaz, Hope you are well. We will not..." at bounding box center [139, 478] width 218 height 8
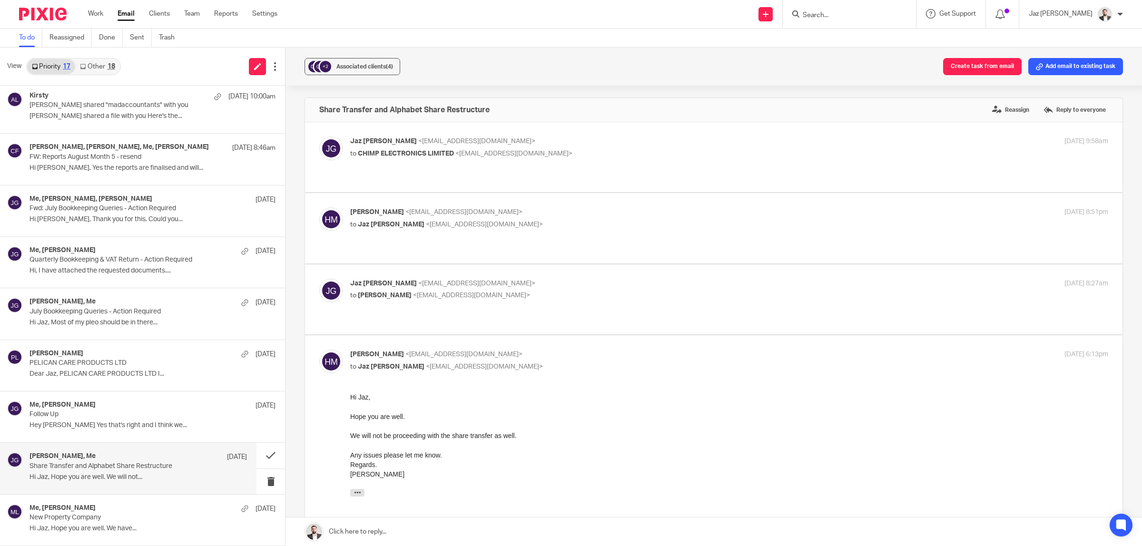
scroll to position [0, 0]
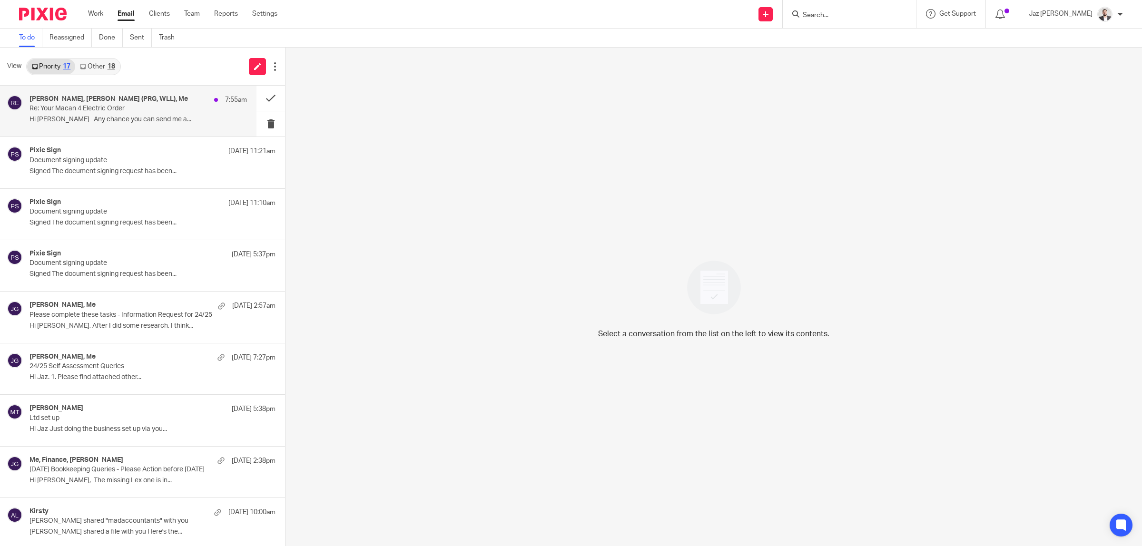
click at [113, 129] on div "[PERSON_NAME], [PERSON_NAME] (PRG, WLL), Me 7:55am Re: Your Macan 4 Electric Or…" at bounding box center [128, 111] width 257 height 51
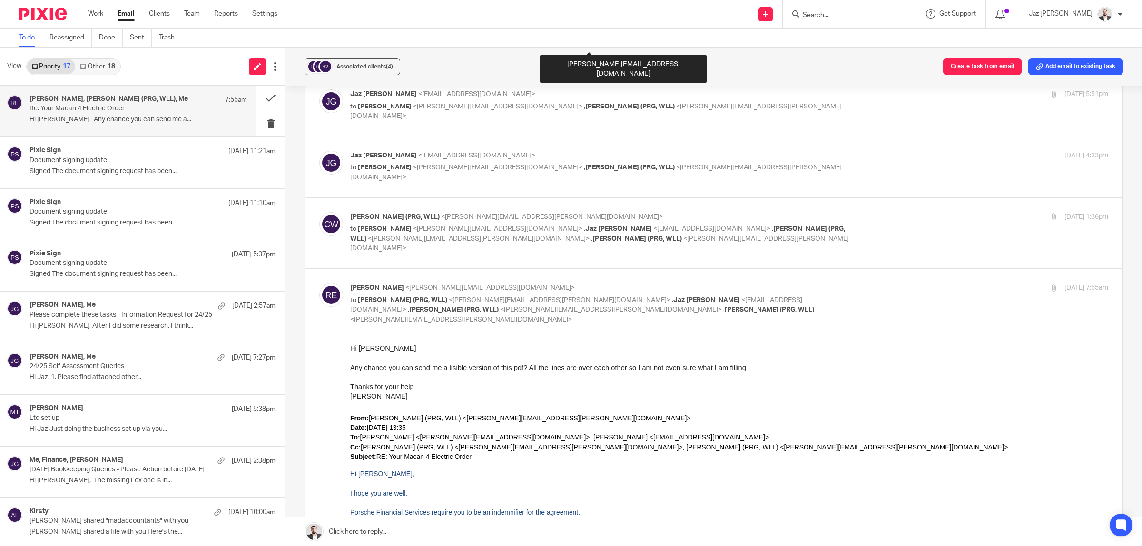
scroll to position [536, 0]
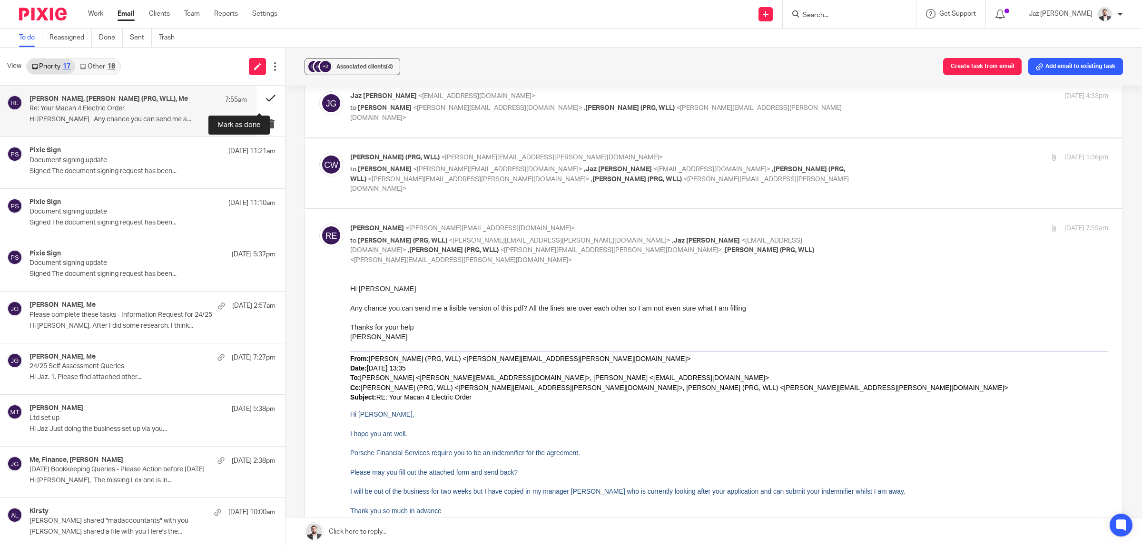
click at [265, 98] on button at bounding box center [271, 98] width 29 height 25
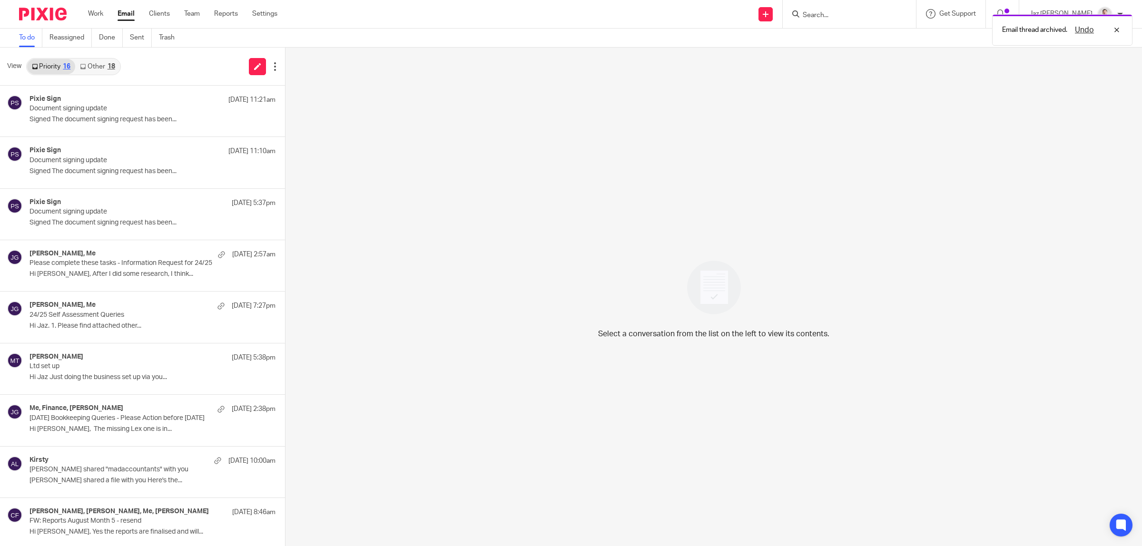
scroll to position [366, 0]
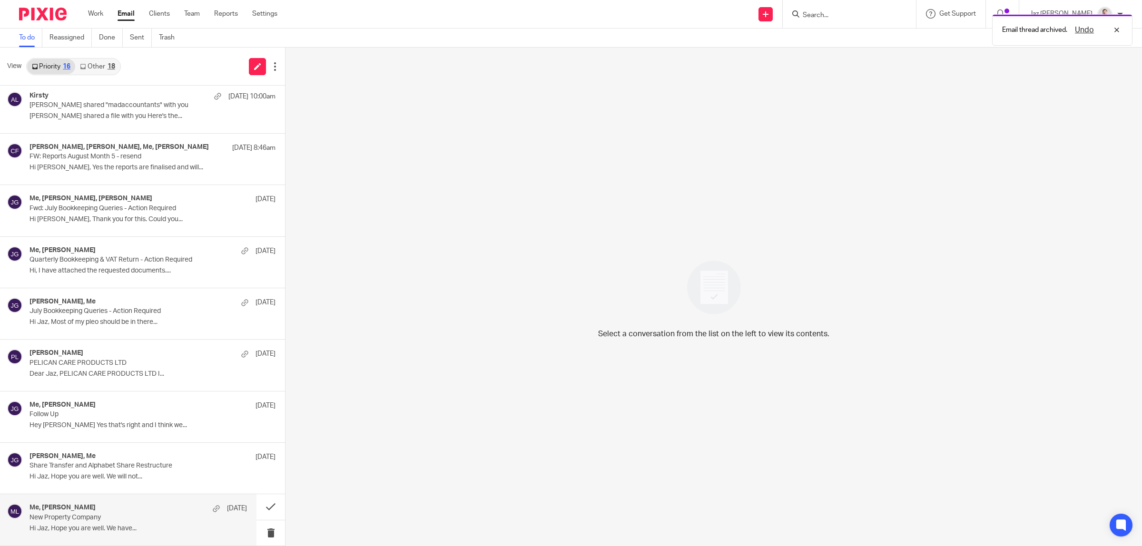
click at [124, 515] on p "New Property Company" at bounding box center [117, 518] width 174 height 8
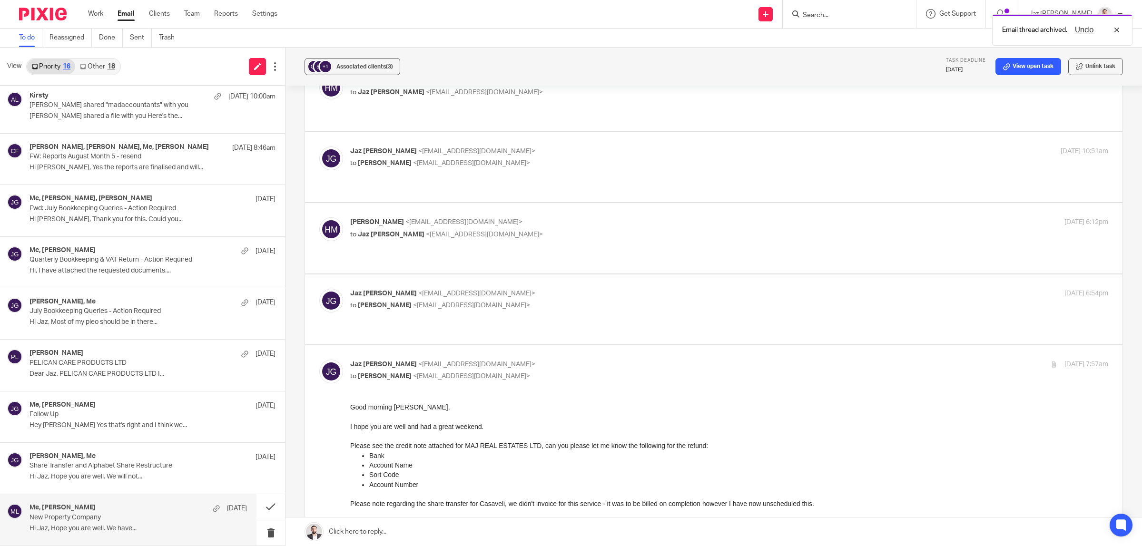
scroll to position [574, 0]
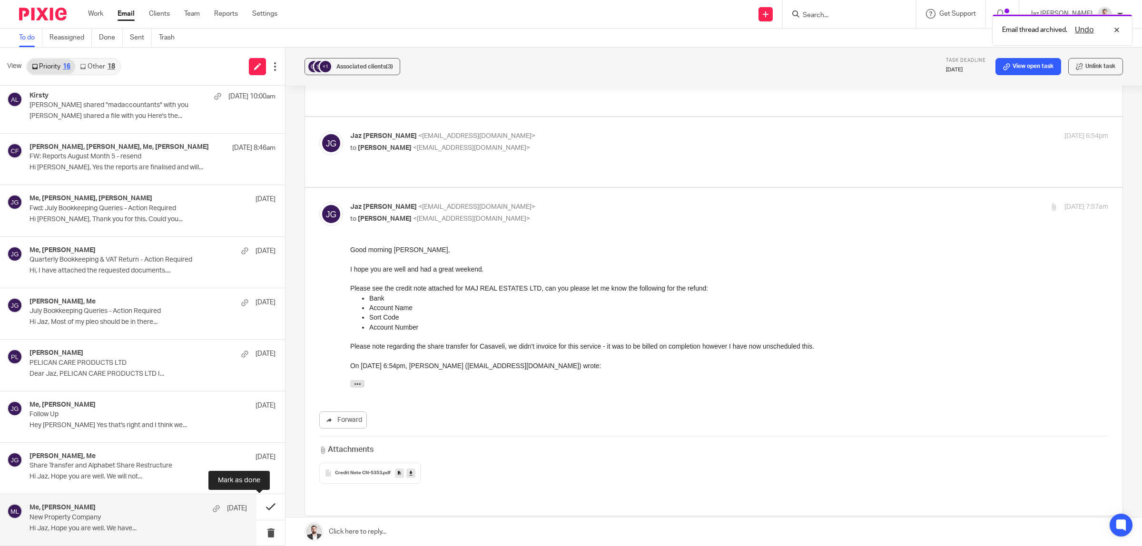
click at [267, 503] on button at bounding box center [271, 507] width 29 height 25
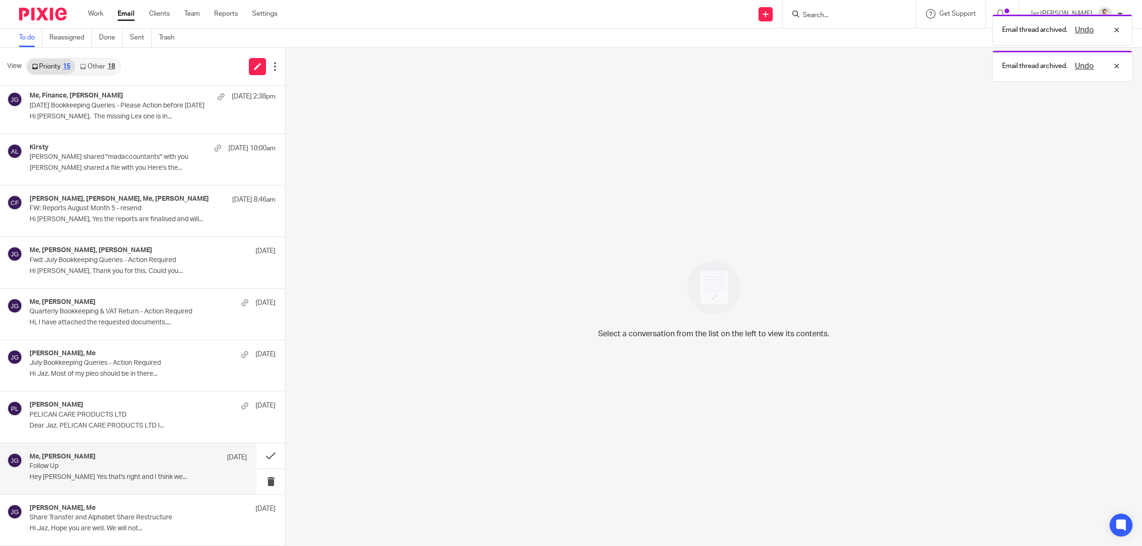
scroll to position [314, 0]
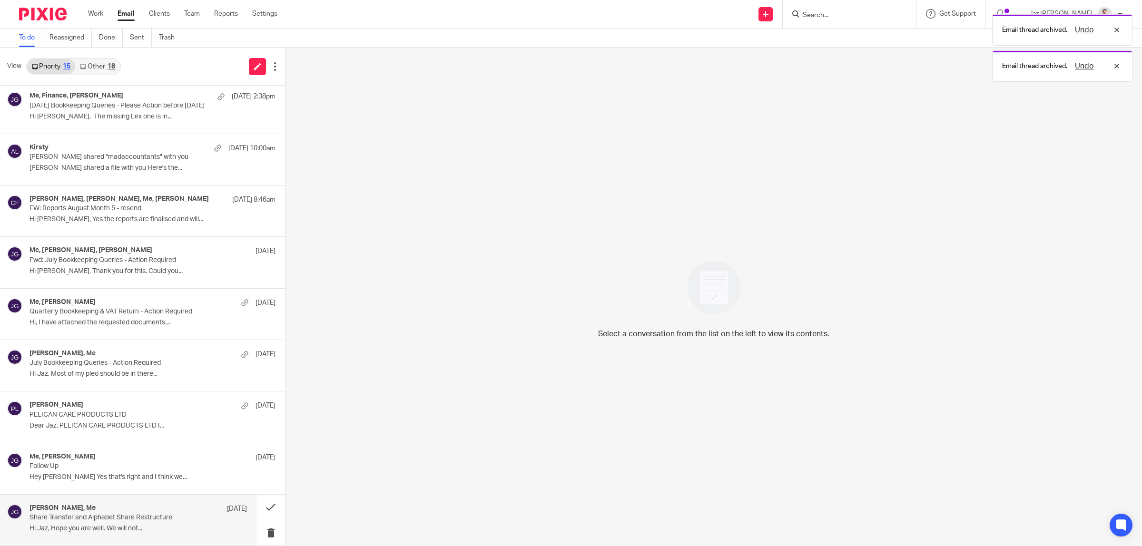
click at [145, 521] on p "Share Transfer and Alphabet Share Restructure" at bounding box center [117, 518] width 174 height 8
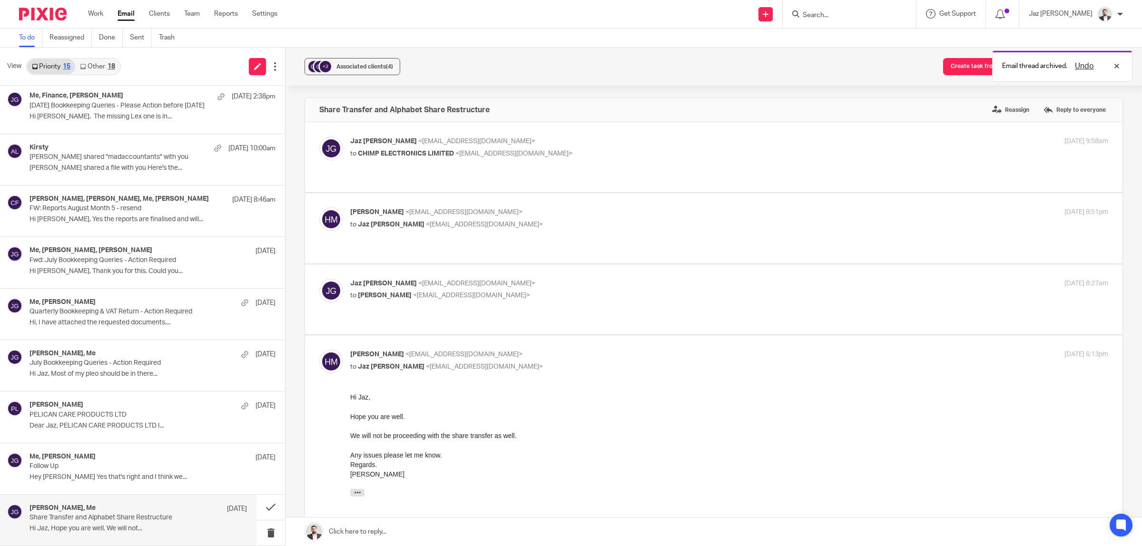
scroll to position [109, 0]
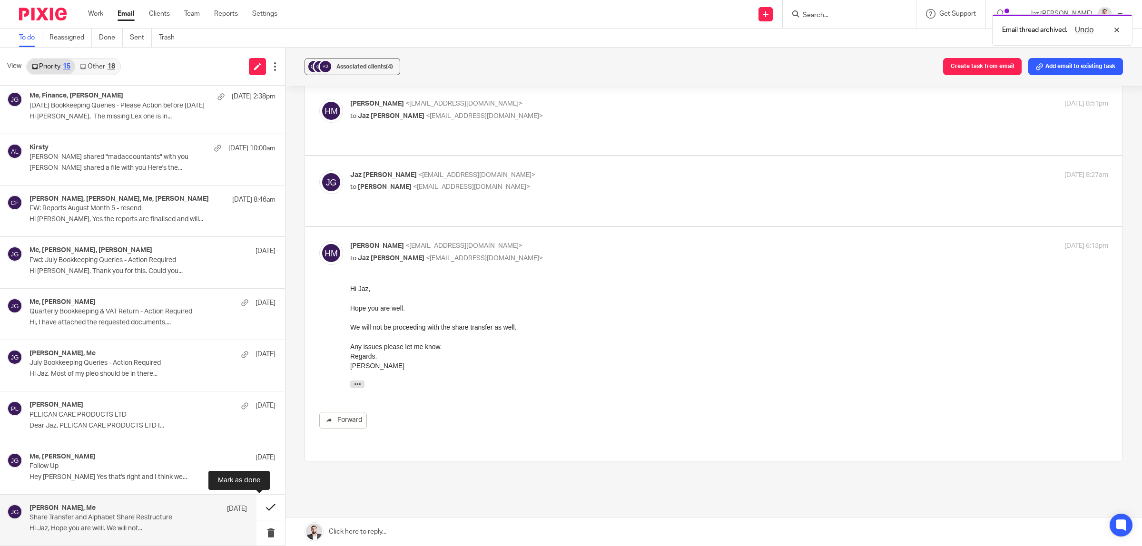
click at [260, 507] on button at bounding box center [271, 507] width 29 height 25
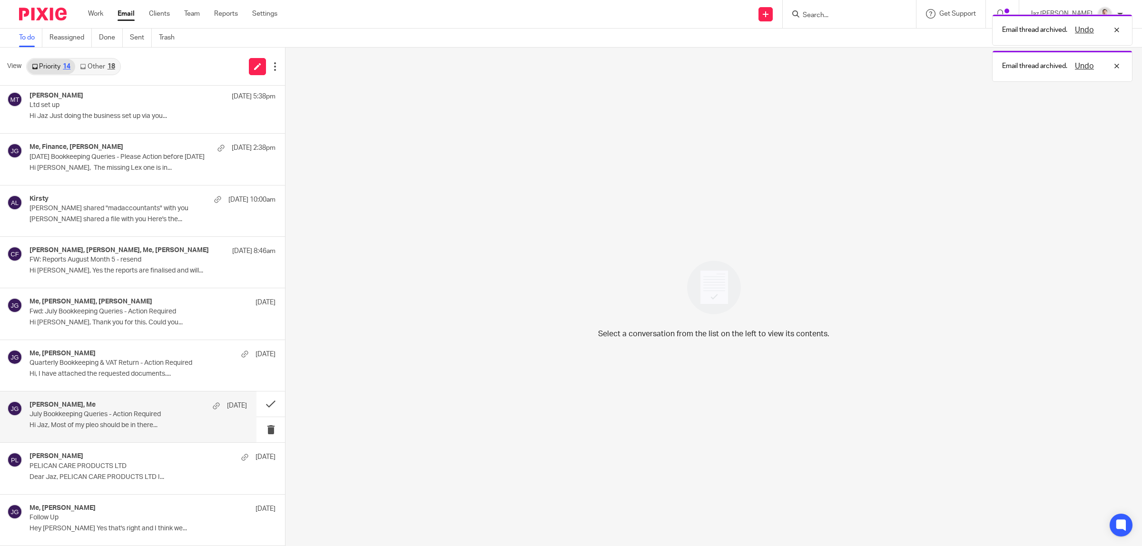
scroll to position [262, 0]
click at [127, 467] on p "PELICAN CARE PRODUCTS LTD" at bounding box center [117, 467] width 174 height 8
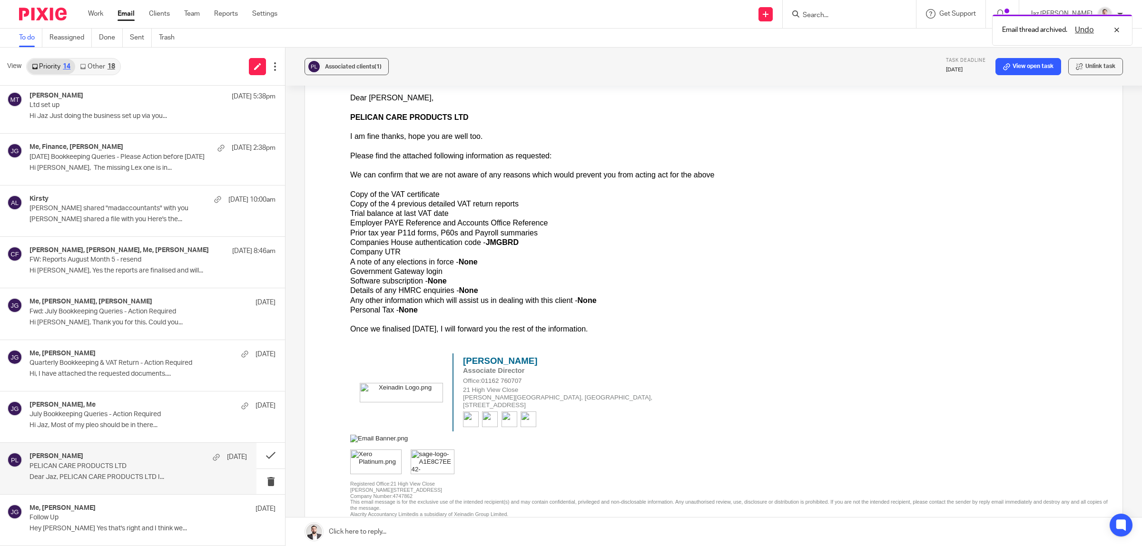
scroll to position [27, 0]
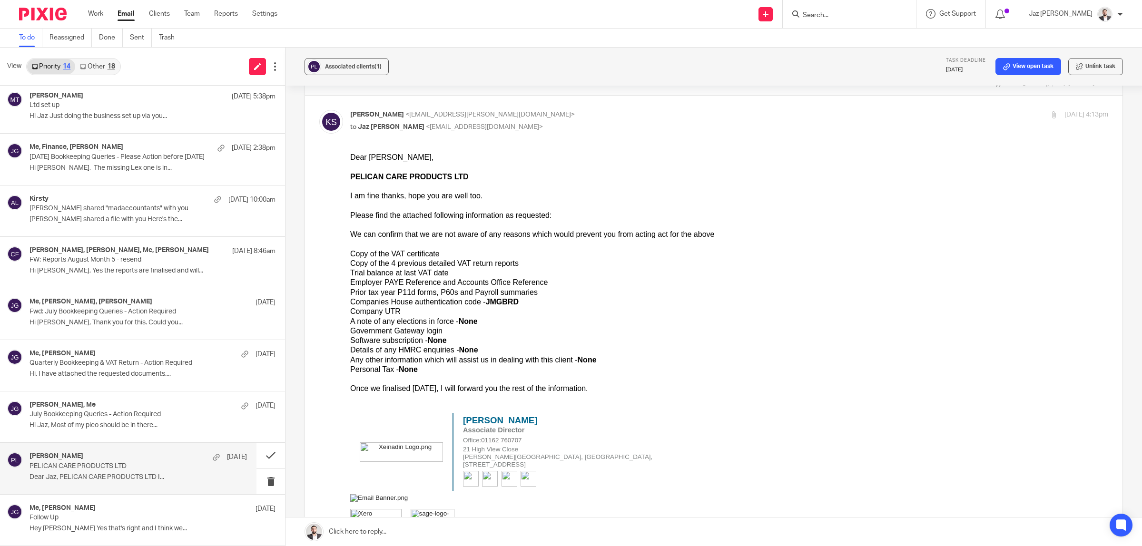
click at [631, 273] on div "Trial balance at last VAT date" at bounding box center [729, 273] width 758 height 10
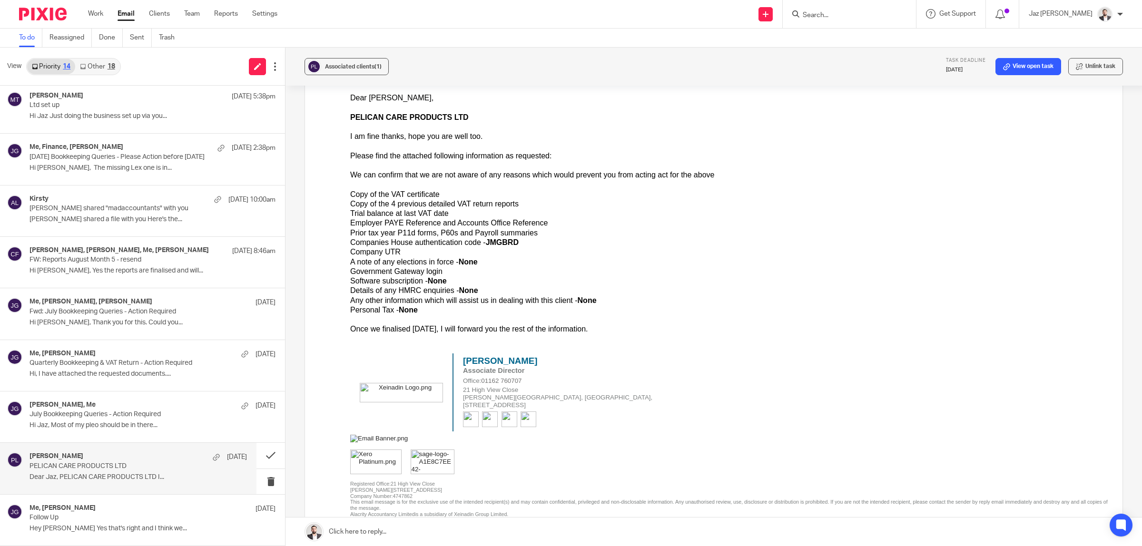
scroll to position [384, 0]
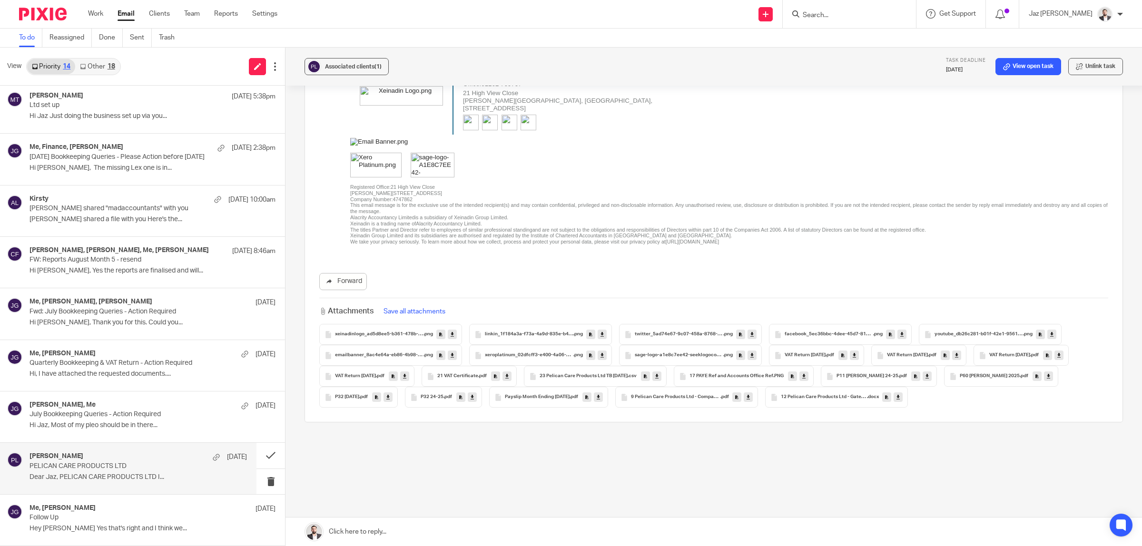
click at [881, 15] on input "Search" at bounding box center [845, 15] width 86 height 9
type input "pelican"
click at [894, 53] on link at bounding box center [897, 45] width 194 height 30
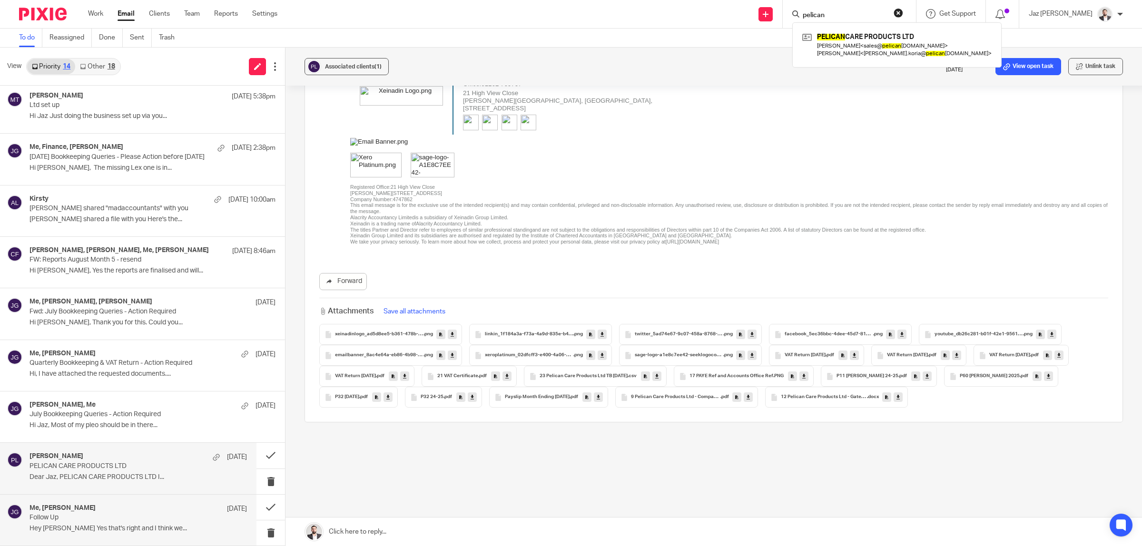
click at [77, 525] on div "Me, [PERSON_NAME] [DATE] Follow Up Hey Jaz Yes that's right and I think we..." at bounding box center [139, 521] width 218 height 32
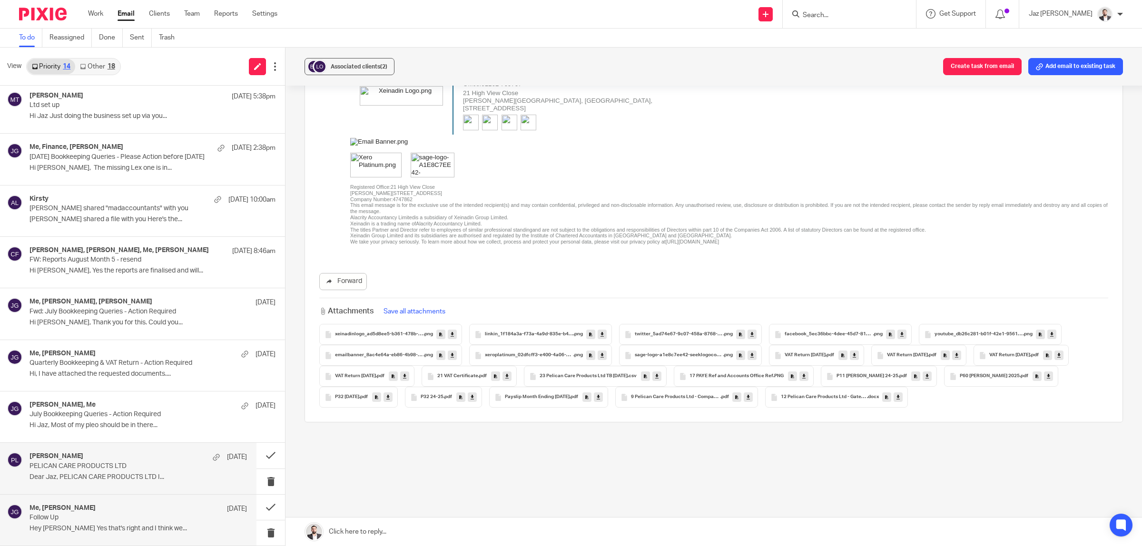
click at [84, 470] on p "PELICAN CARE PRODUCTS LTD" at bounding box center [117, 467] width 174 height 8
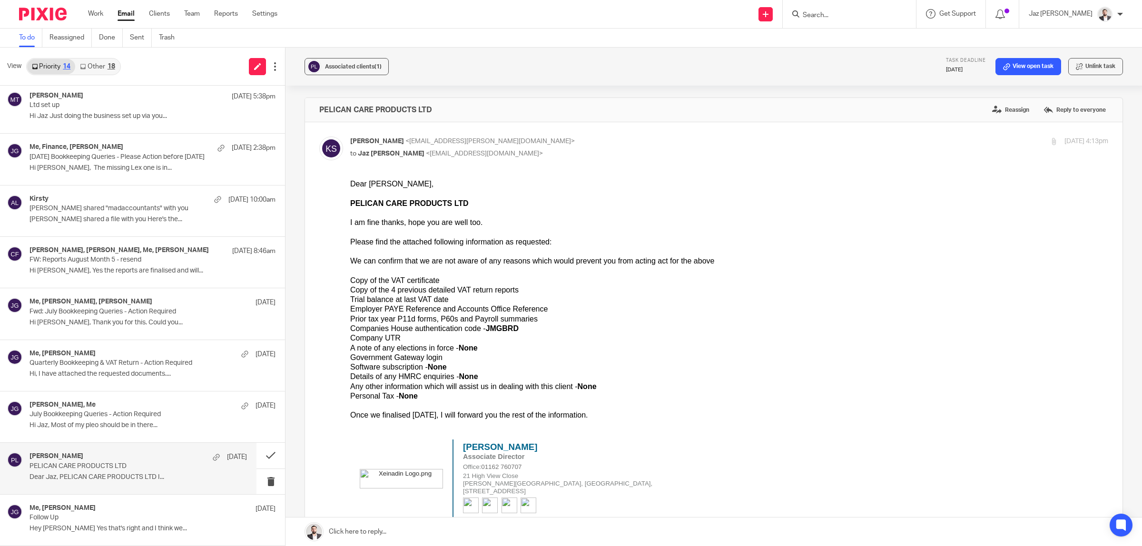
scroll to position [0, 0]
click at [524, 327] on div "Companies House authentication code - JMGBRD" at bounding box center [729, 329] width 758 height 10
click at [535, 313] on div "Employer PAYE Reference and Accounts Office Reference" at bounding box center [729, 310] width 758 height 10
click at [491, 271] on div at bounding box center [729, 271] width 758 height 10
click at [428, 299] on div "Trial balance at last VAT date" at bounding box center [729, 300] width 758 height 10
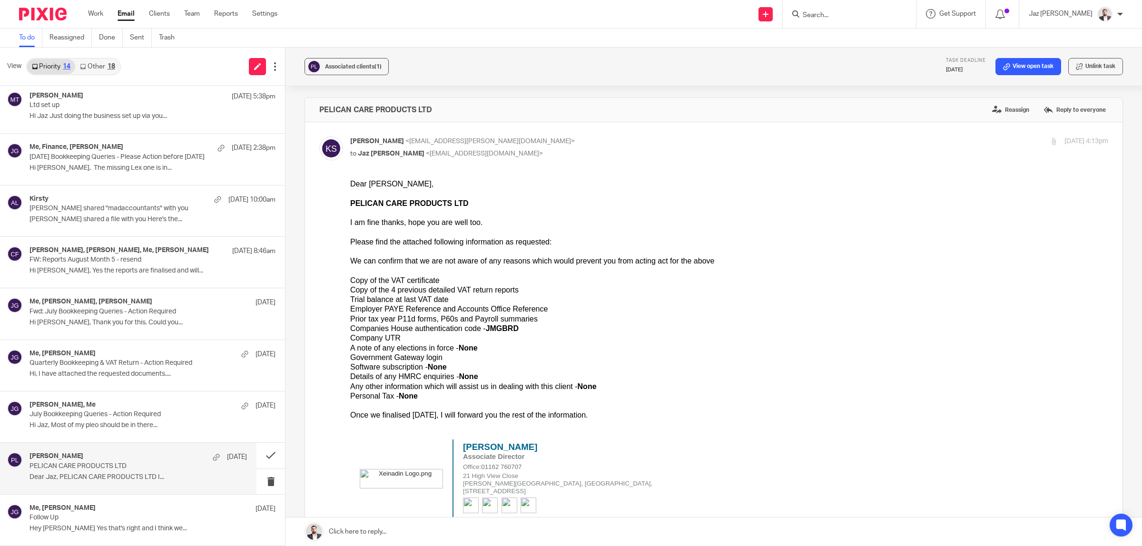
drag, startPoint x: 423, startPoint y: 396, endPoint x: 351, endPoint y: 350, distance: 85.4
click at [351, 350] on ul "Copy of the VAT certificate Copy of the 4 previous detailed VAT return reports …" at bounding box center [729, 338] width 758 height 125
click at [404, 356] on div "Government Gateway login" at bounding box center [729, 358] width 758 height 10
click at [438, 358] on div "Government Gateway login" at bounding box center [729, 358] width 758 height 10
click at [480, 285] on div "Copy of the VAT certificate" at bounding box center [729, 281] width 758 height 10
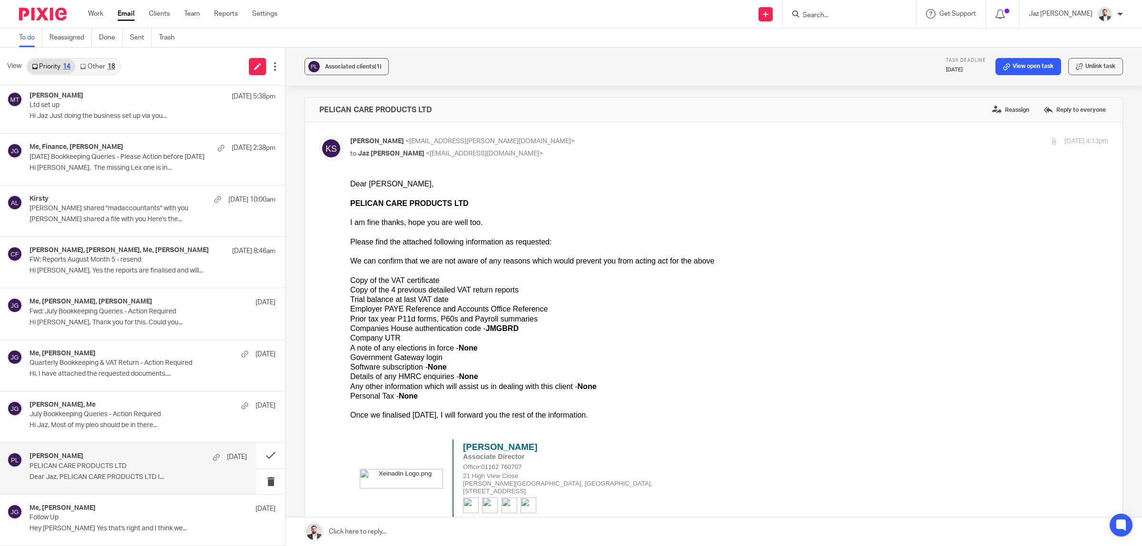
drag, startPoint x: 638, startPoint y: 308, endPoint x: 588, endPoint y: 327, distance: 53.5
click at [638, 308] on div "Employer PAYE Reference and Accounts Office Reference" at bounding box center [729, 310] width 758 height 10
click at [132, 512] on div "Me, [PERSON_NAME] [DATE]" at bounding box center [139, 510] width 218 height 10
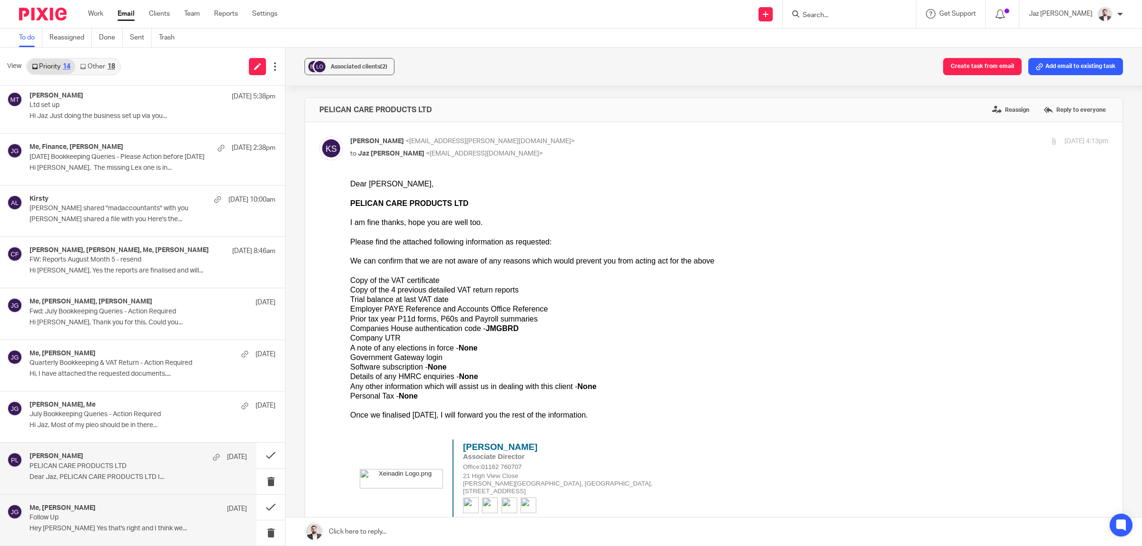
click at [133, 465] on p "PELICAN CARE PRODUCTS LTD" at bounding box center [117, 467] width 174 height 8
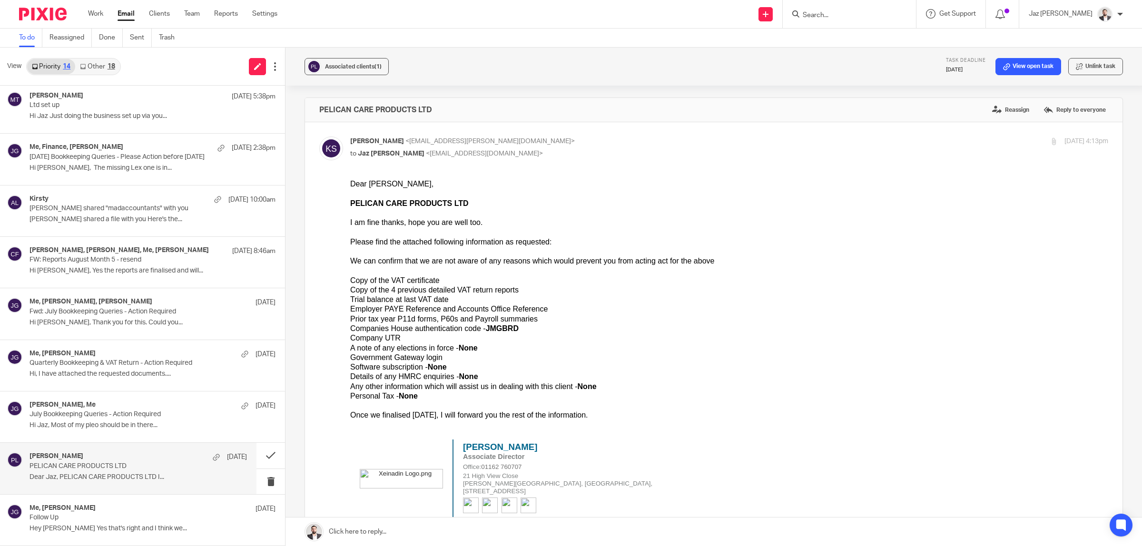
scroll to position [60, 0]
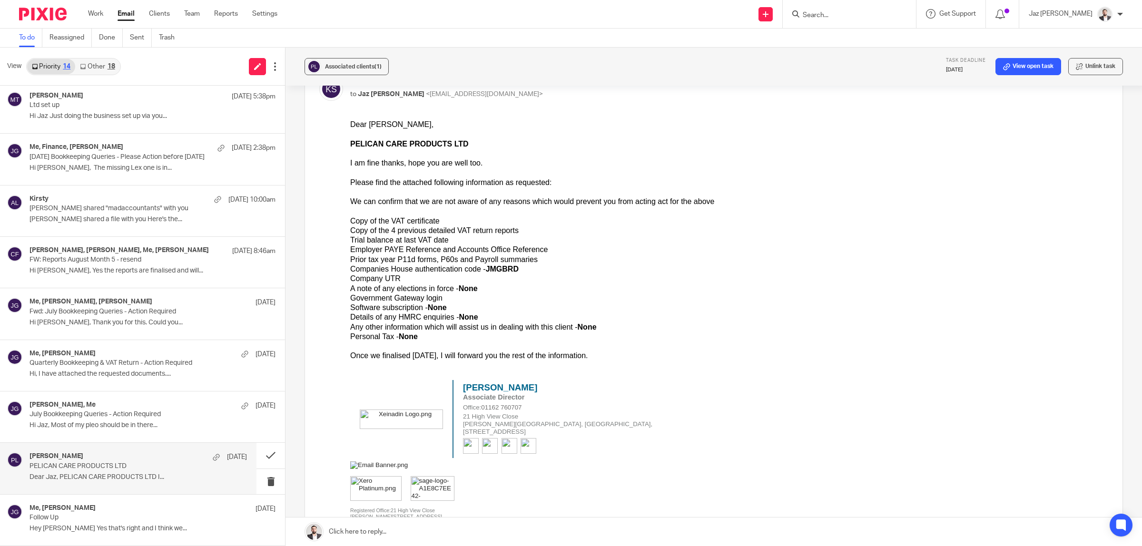
click at [458, 534] on link at bounding box center [714, 532] width 857 height 29
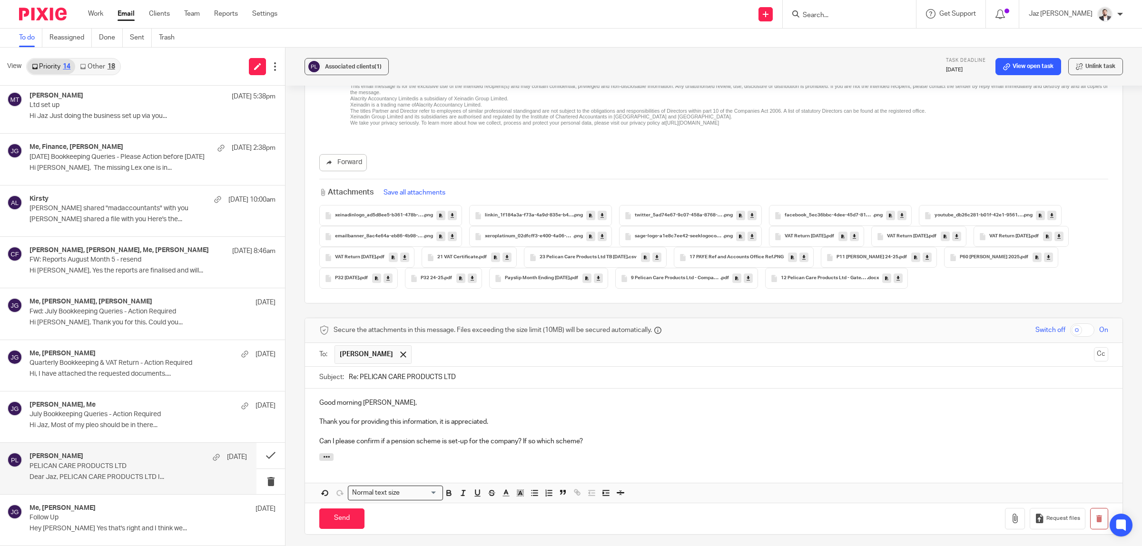
scroll to position [617, 0]
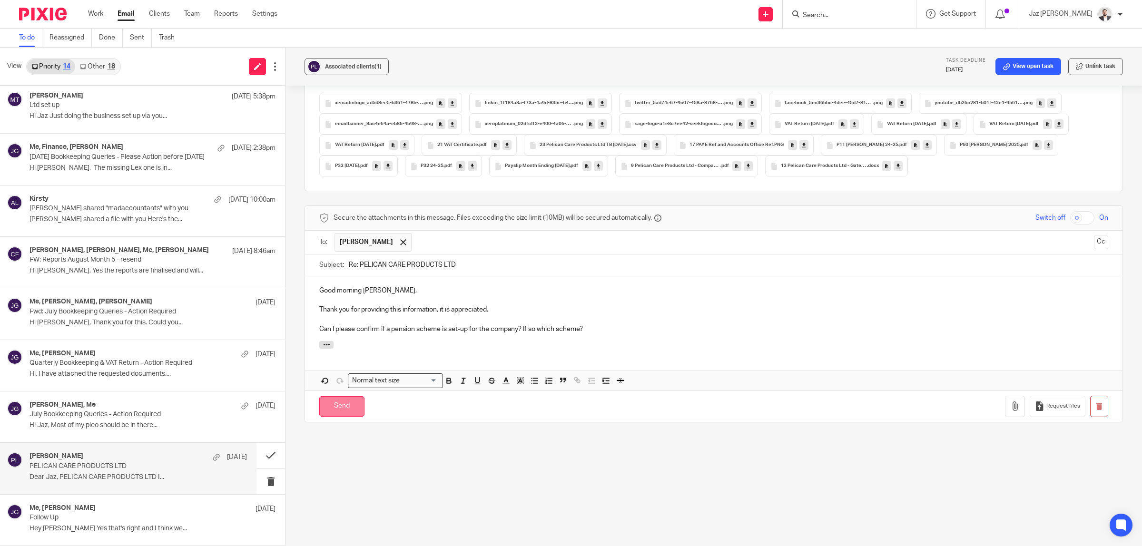
click at [357, 410] on input "Send" at bounding box center [341, 407] width 45 height 20
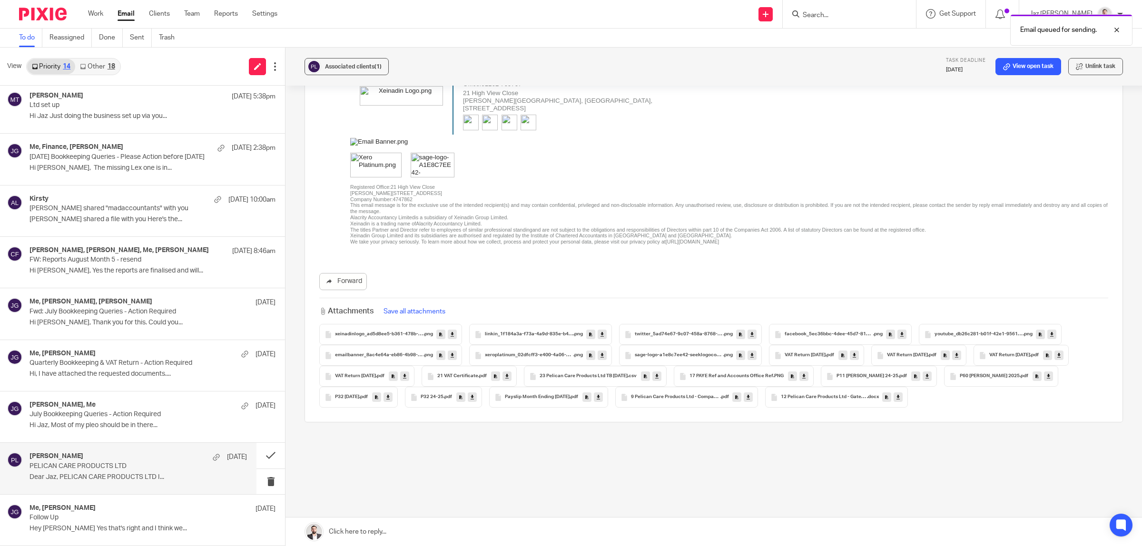
scroll to position [384, 0]
click at [124, 507] on div "Me, Baz Lara 12 Aug" at bounding box center [139, 510] width 218 height 10
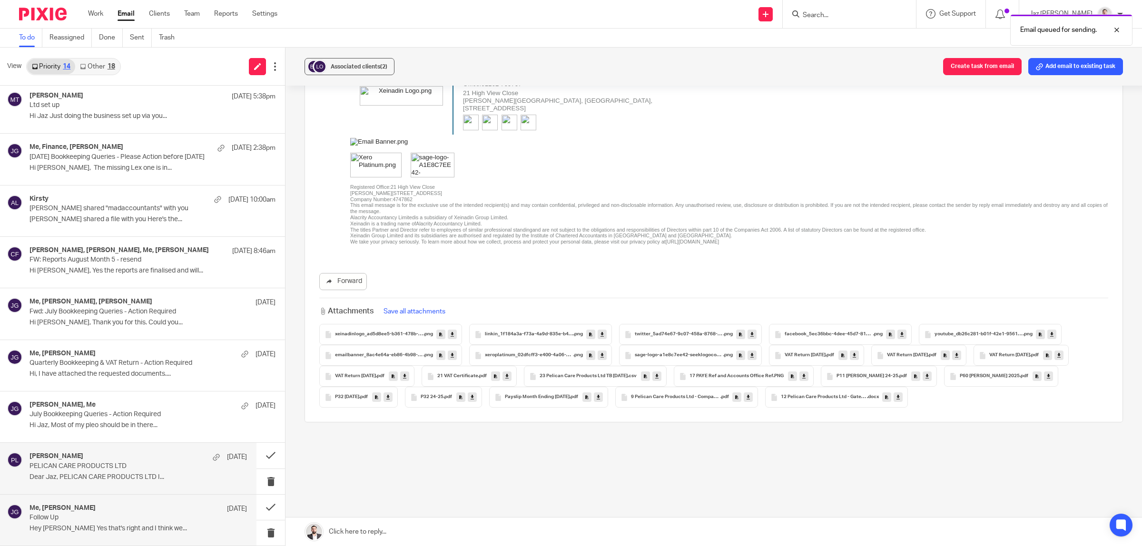
click at [129, 479] on p "Dear Jaz, PELICAN CARE PRODUCTS LTD I..." at bounding box center [139, 478] width 218 height 8
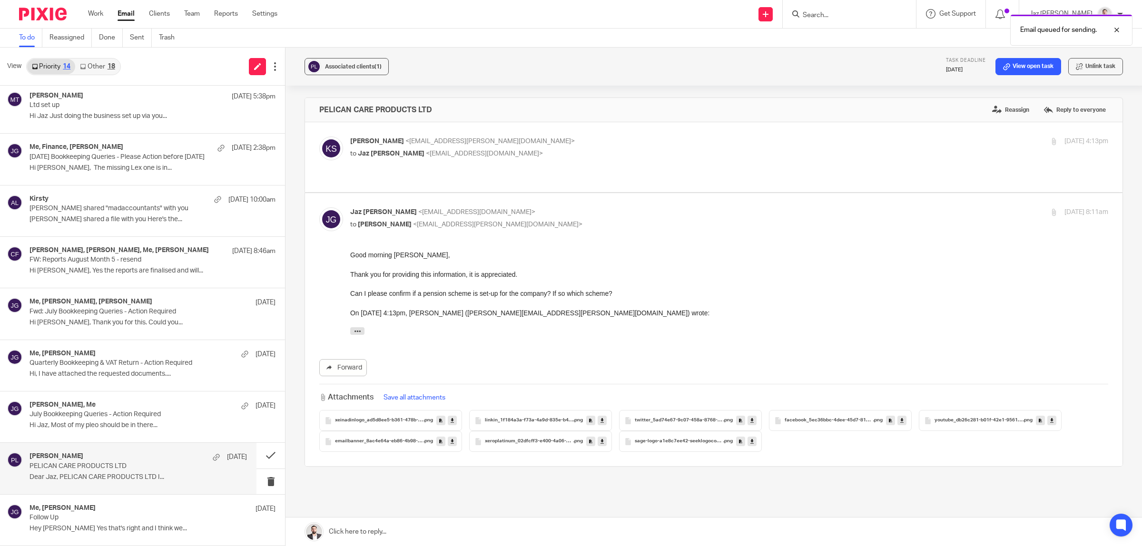
scroll to position [0, 0]
click at [258, 453] on button at bounding box center [271, 455] width 29 height 25
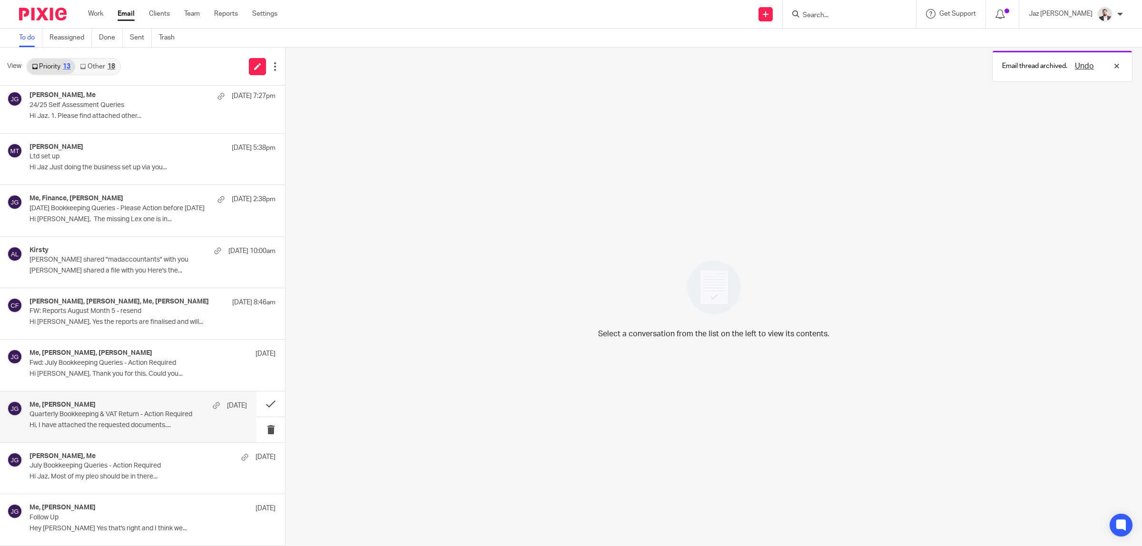
scroll to position [210, 0]
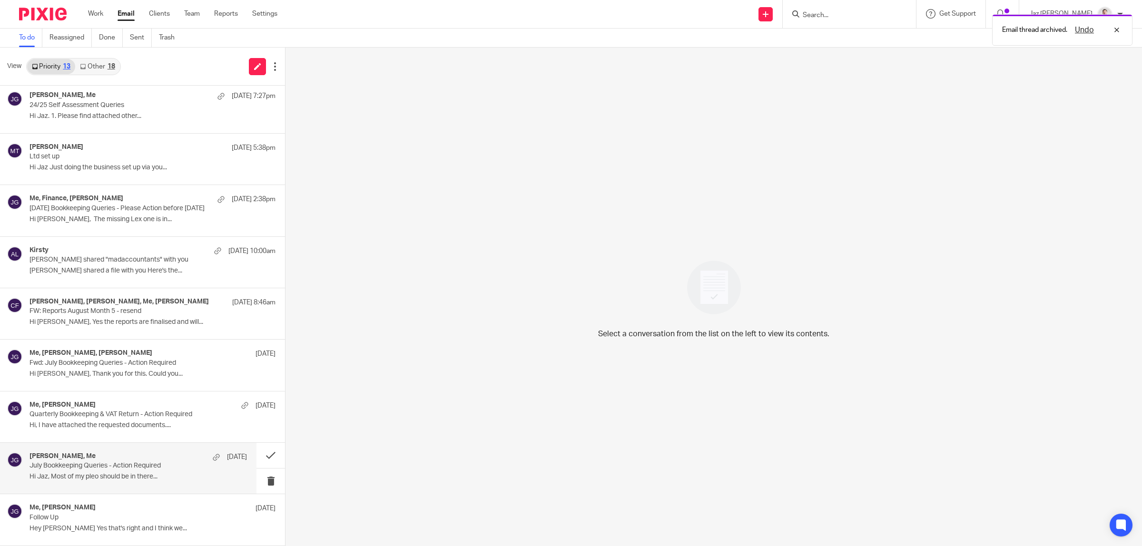
click at [135, 460] on div "Robert Martin, Me 12 Aug" at bounding box center [139, 458] width 218 height 10
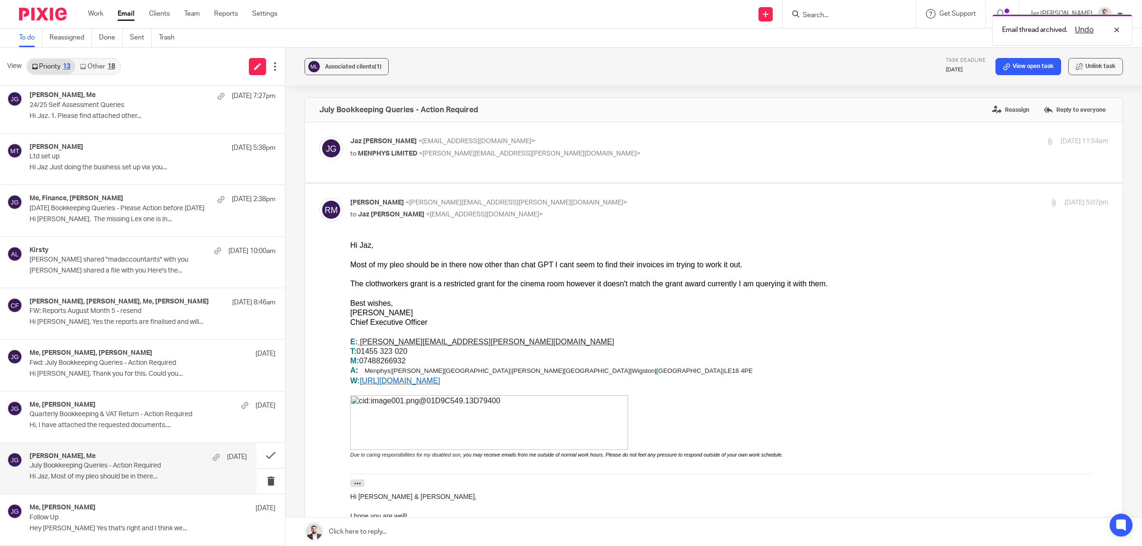
scroll to position [0, 0]
click at [117, 322] on p "Hi Jaz, Yes the reports are finalised and will..." at bounding box center [139, 322] width 218 height 8
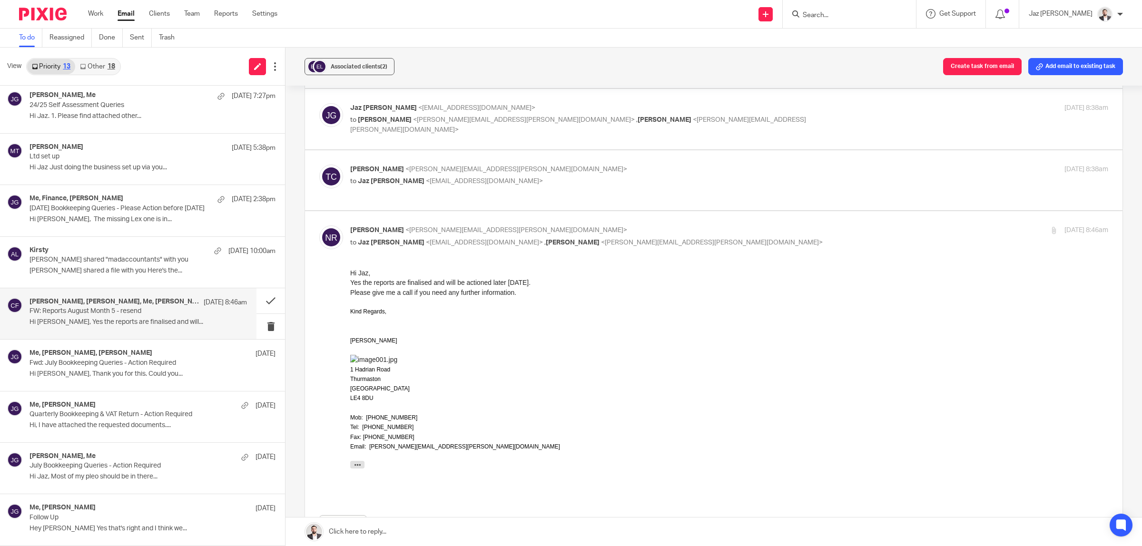
scroll to position [168, 0]
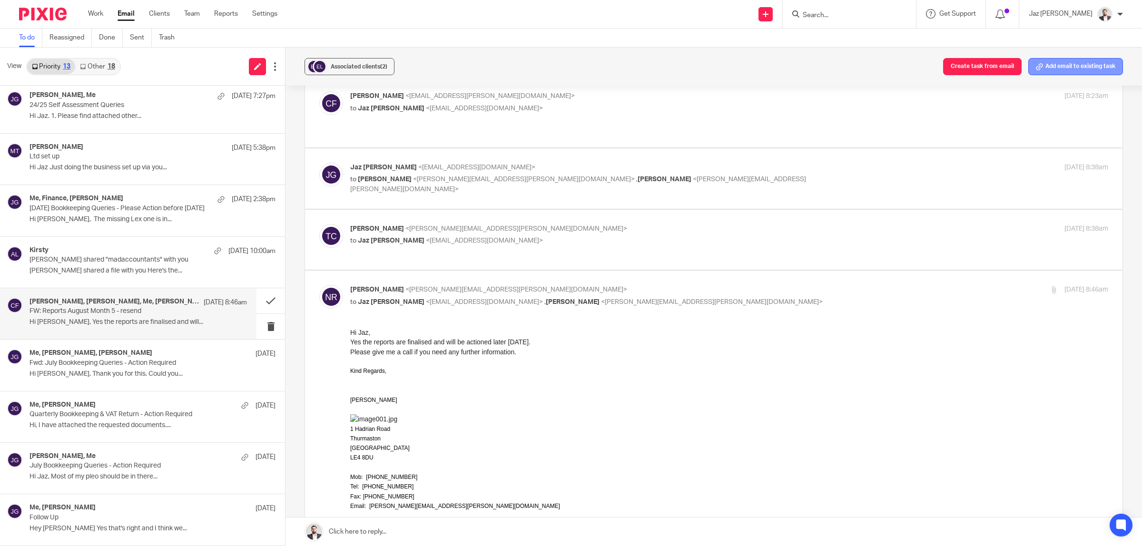
click at [1053, 68] on button "Add email to existing task" at bounding box center [1076, 66] width 95 height 17
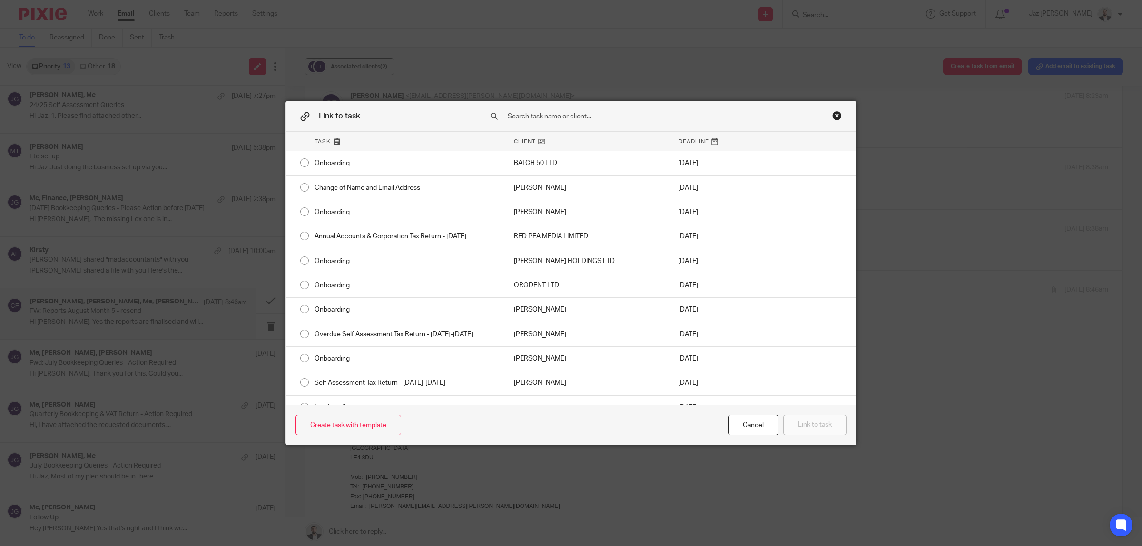
click at [708, 112] on input "text" at bounding box center [653, 116] width 293 height 10
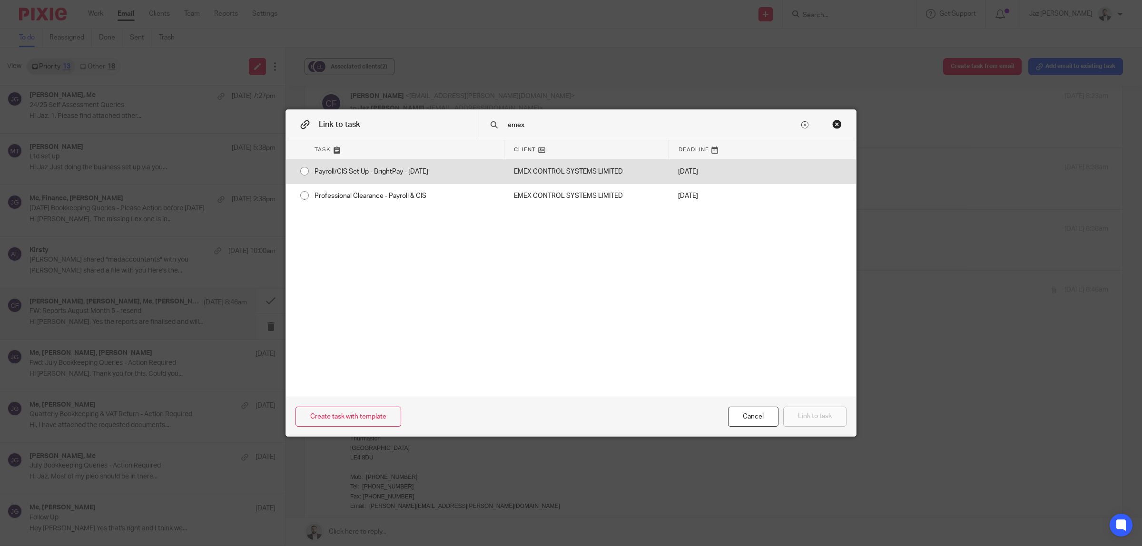
type input "emex"
click at [543, 175] on div "EMEX CONTROL SYSTEMS LIMITED" at bounding box center [587, 172] width 164 height 24
radio input "true"
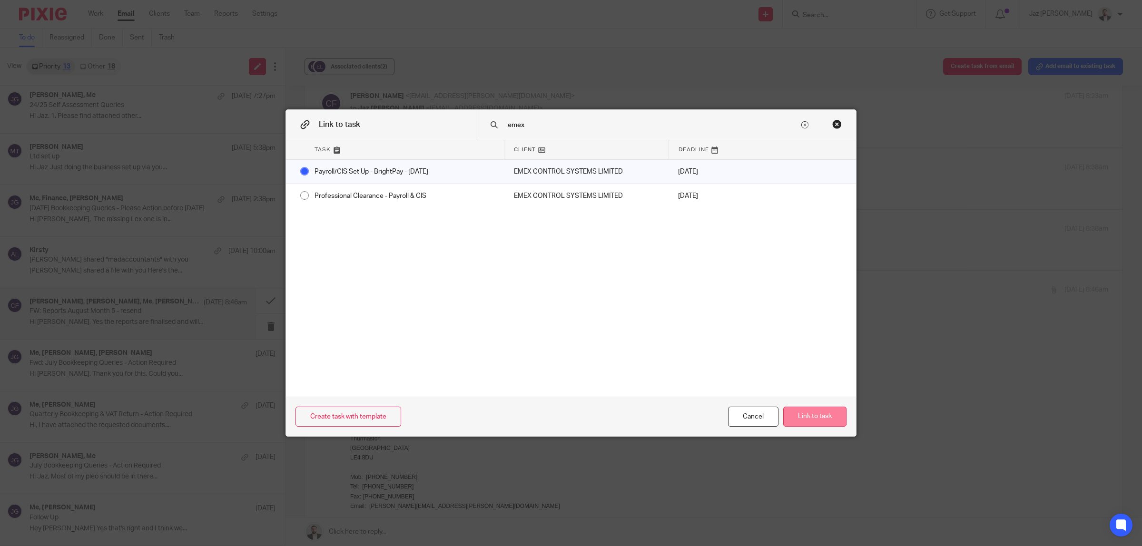
click at [820, 418] on button "Link to task" at bounding box center [815, 417] width 63 height 20
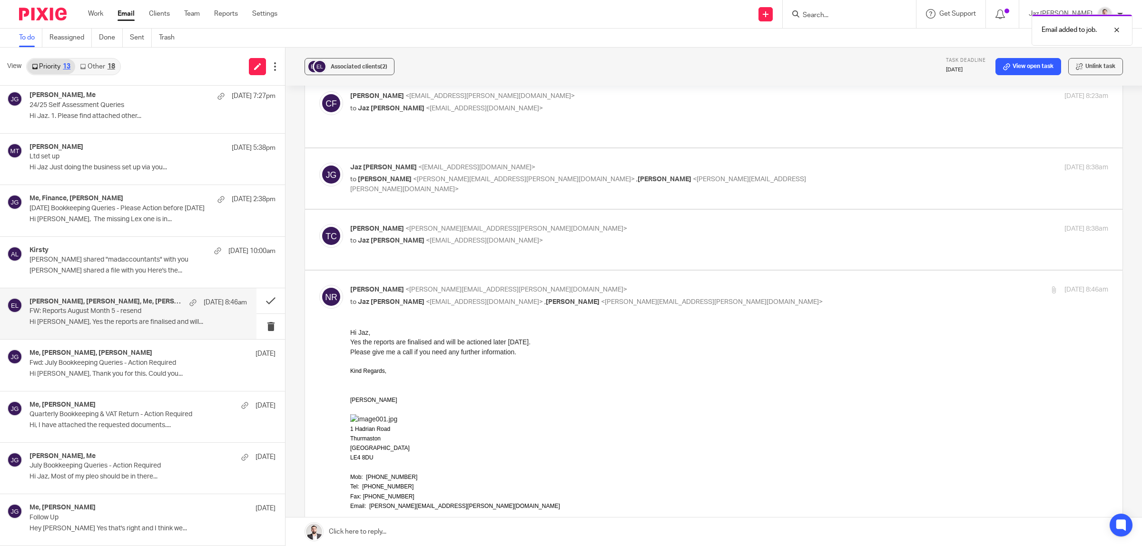
scroll to position [0, 0]
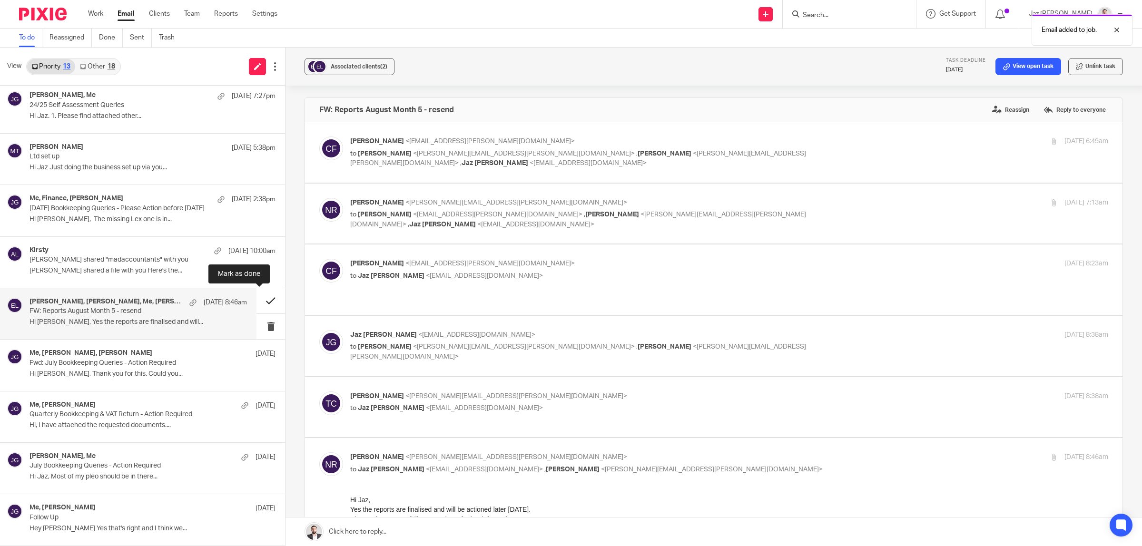
click at [262, 300] on button at bounding box center [271, 300] width 29 height 25
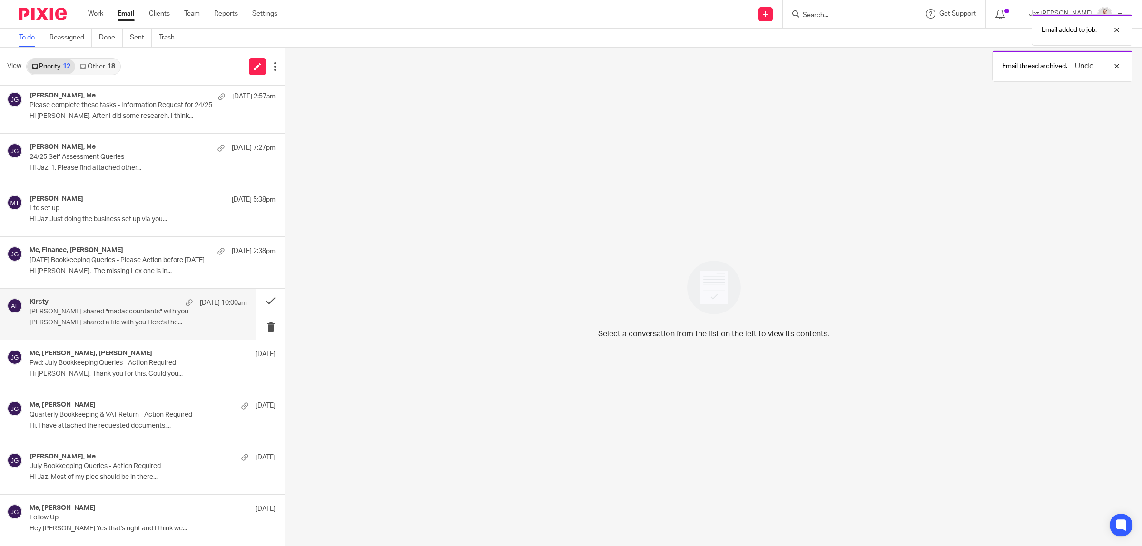
click at [125, 312] on p "Kirsty shared "madaccountants" with you" at bounding box center [117, 312] width 174 height 8
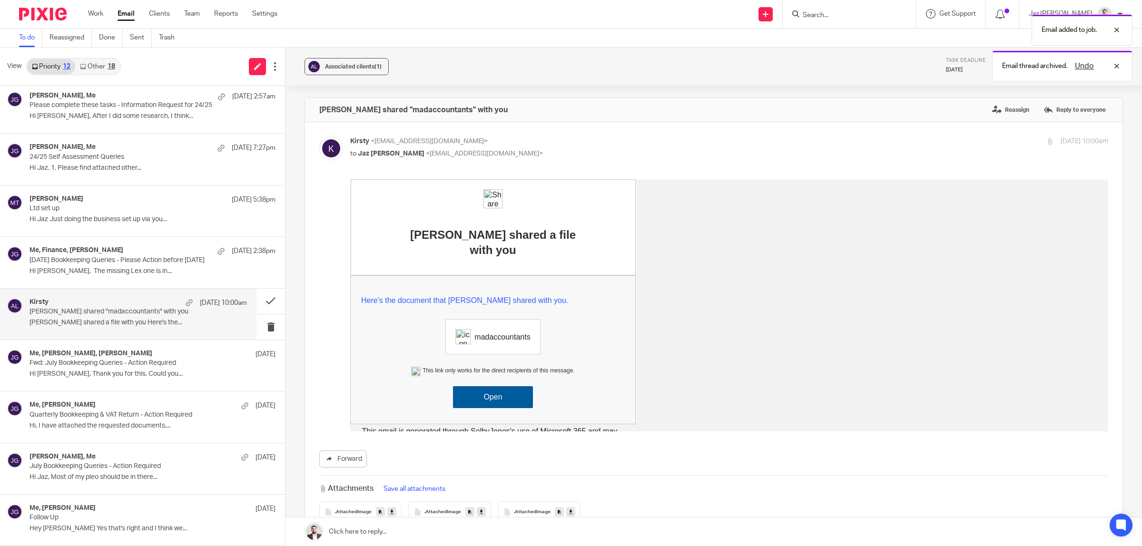
scroll to position [115, 0]
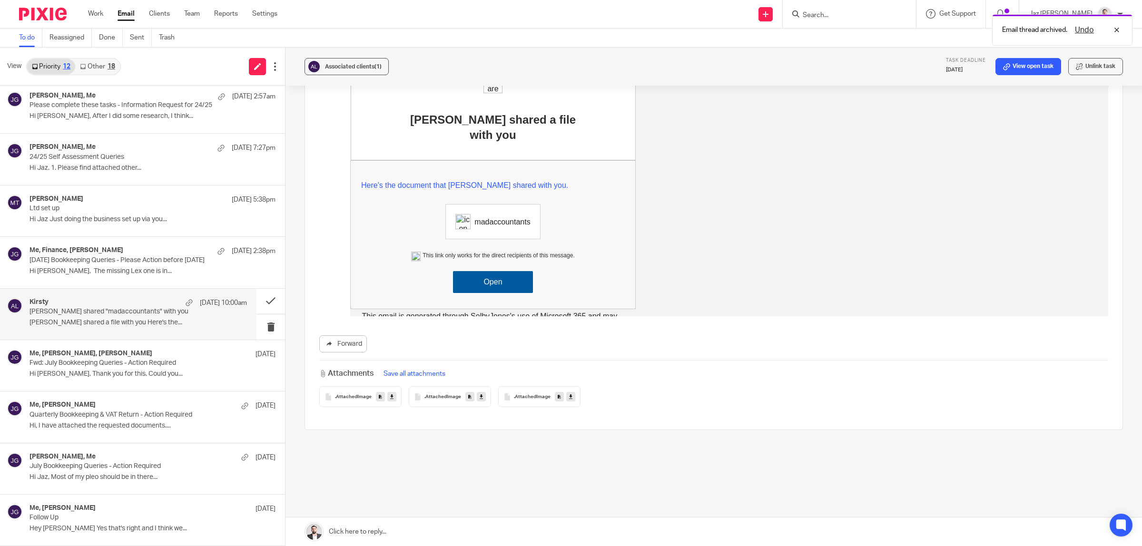
click at [495, 271] on link "Open" at bounding box center [493, 282] width 80 height 22
click at [512, 271] on link "Open" at bounding box center [493, 282] width 80 height 22
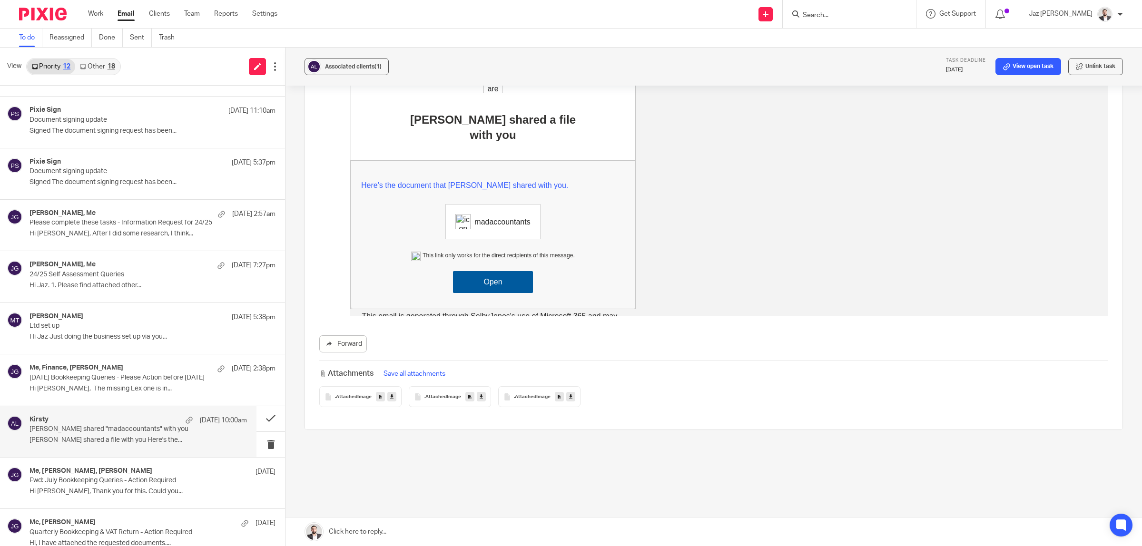
scroll to position [0, 0]
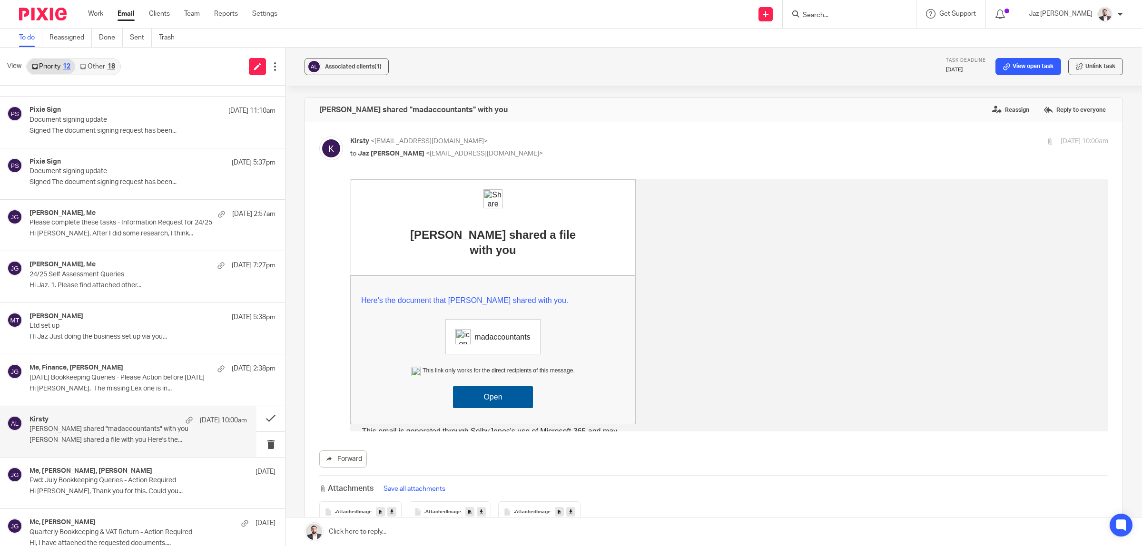
click at [594, 152] on p "to Jaz Grewal <jazgrewal@taxassist.co.uk>" at bounding box center [603, 154] width 506 height 10
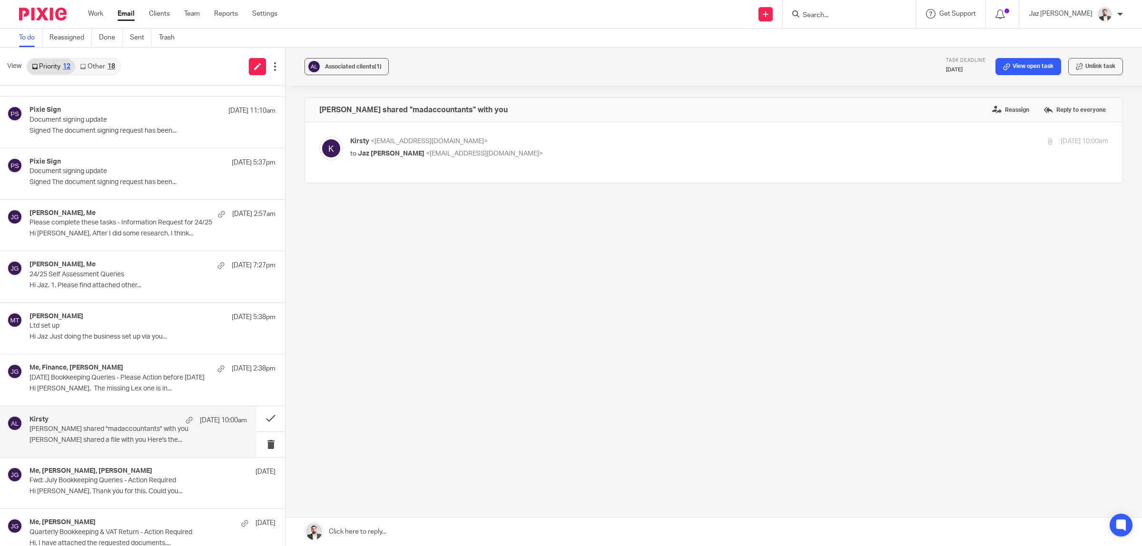
click at [532, 139] on p "Kirsty <kirsty@madaccountants.global>" at bounding box center [603, 142] width 506 height 10
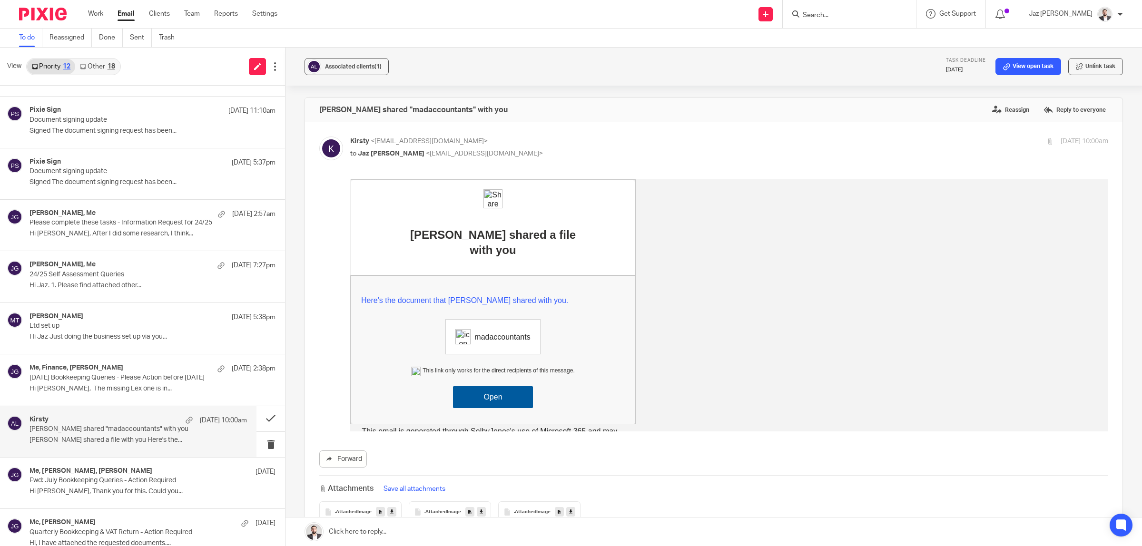
click at [609, 145] on p "Kirsty <kirsty@madaccountants.global>" at bounding box center [603, 142] width 506 height 10
checkbox input "false"
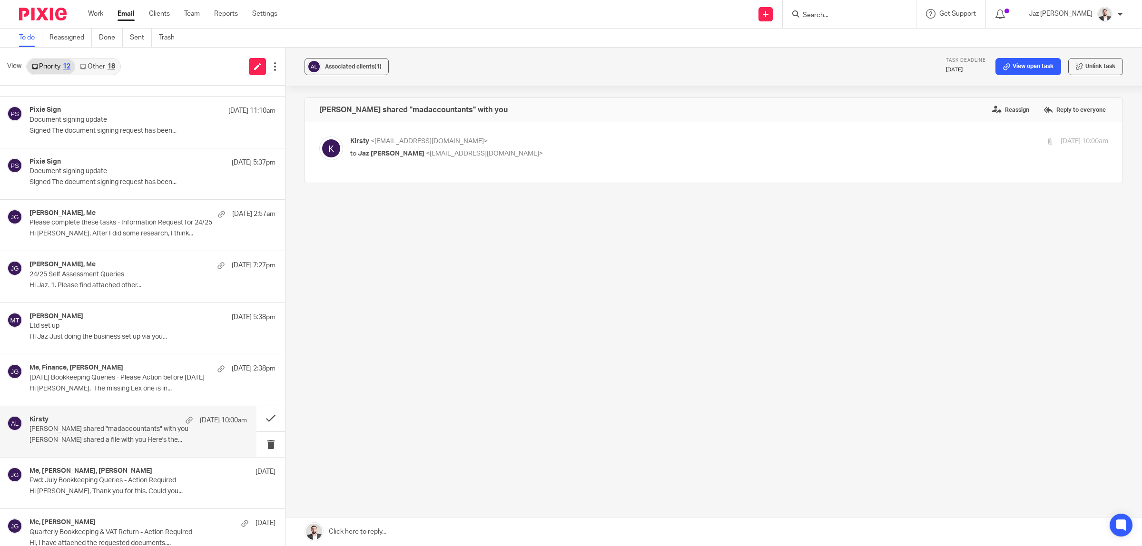
click at [419, 204] on div "Kirsty shared "madaccountants" with you Reassign Reply to everyone Kirsty <kirs…" at bounding box center [714, 174] width 819 height 152
click at [431, 536] on link at bounding box center [714, 532] width 857 height 29
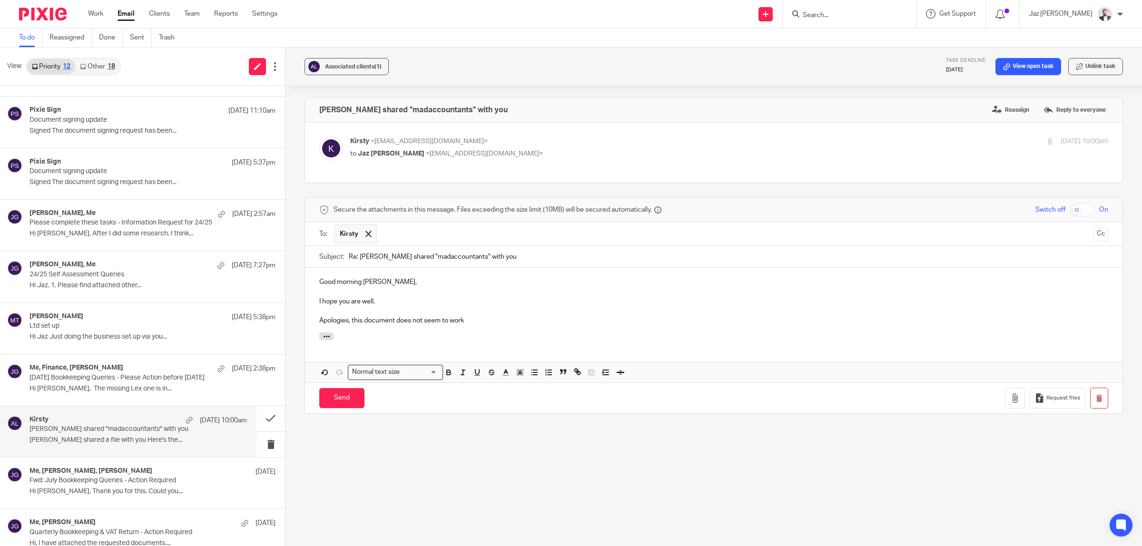
drag, startPoint x: 480, startPoint y: 319, endPoint x: 448, endPoint y: 312, distance: 32.2
click at [448, 312] on div "Good morning Kirsty, I hope you are well. Apologies, this document does not see…" at bounding box center [714, 300] width 818 height 65
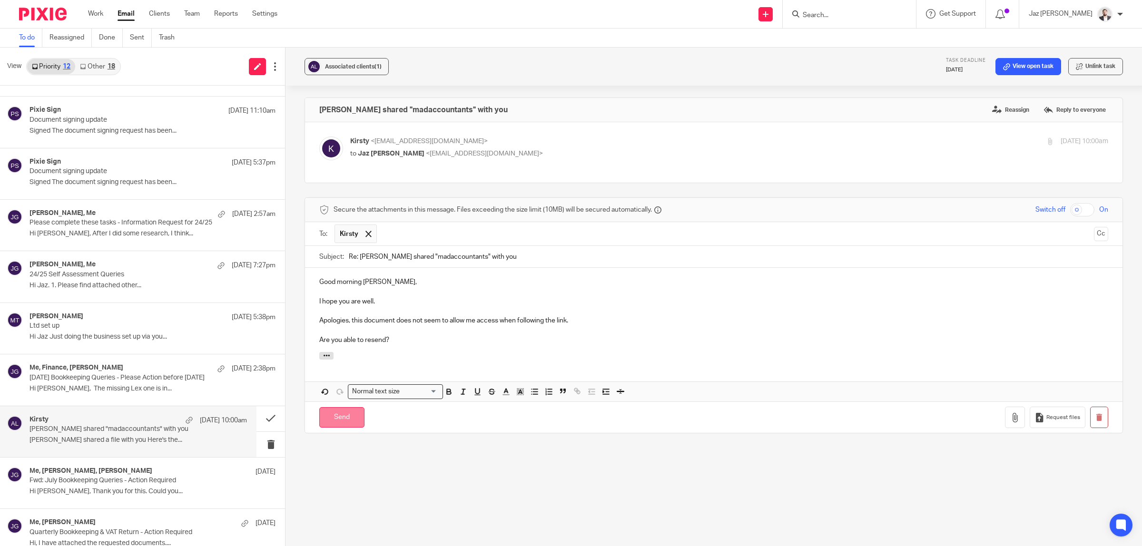
click at [348, 409] on input "Send" at bounding box center [341, 417] width 45 height 20
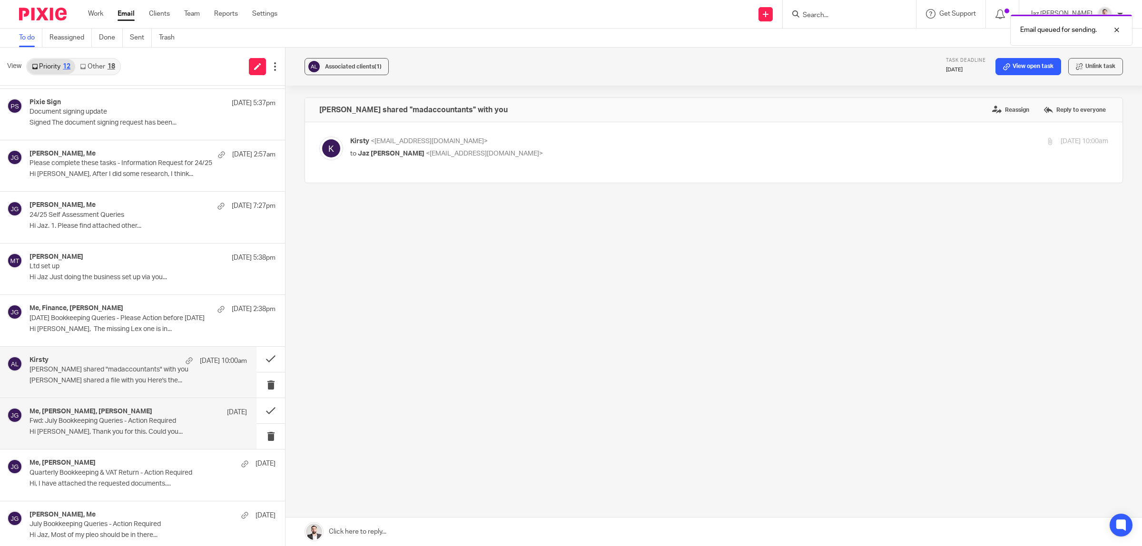
click at [159, 411] on div "Me, Robert Martin, Emma Sharpe 14 Aug" at bounding box center [139, 413] width 218 height 10
click at [143, 376] on div "Kirsty 15 Aug 10:00am Kirsty shared "madaccountants" with you Kirsty shared a f…" at bounding box center [139, 373] width 218 height 32
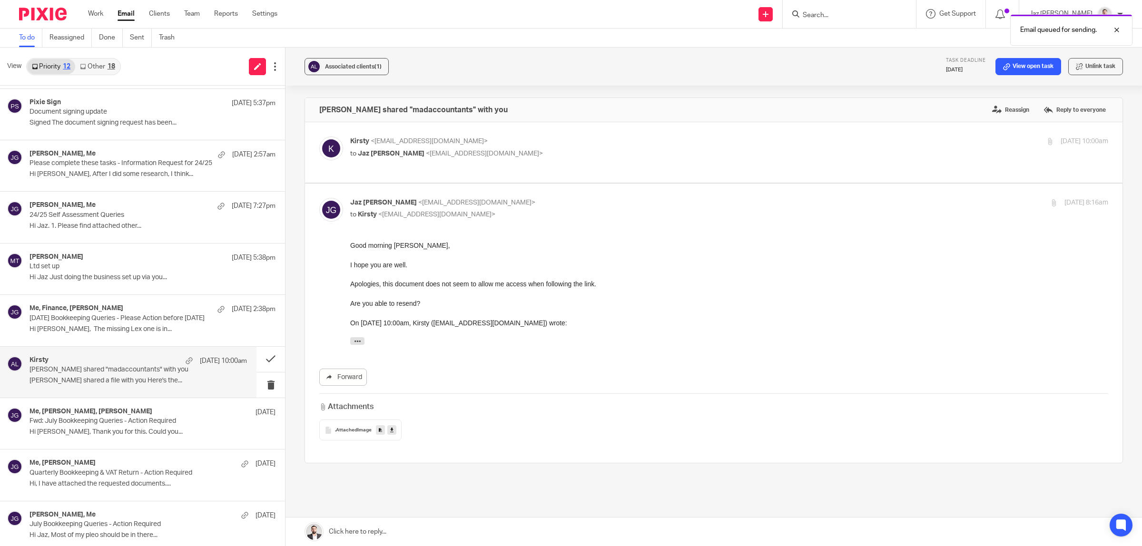
scroll to position [0, 0]
click at [257, 357] on button at bounding box center [271, 359] width 29 height 25
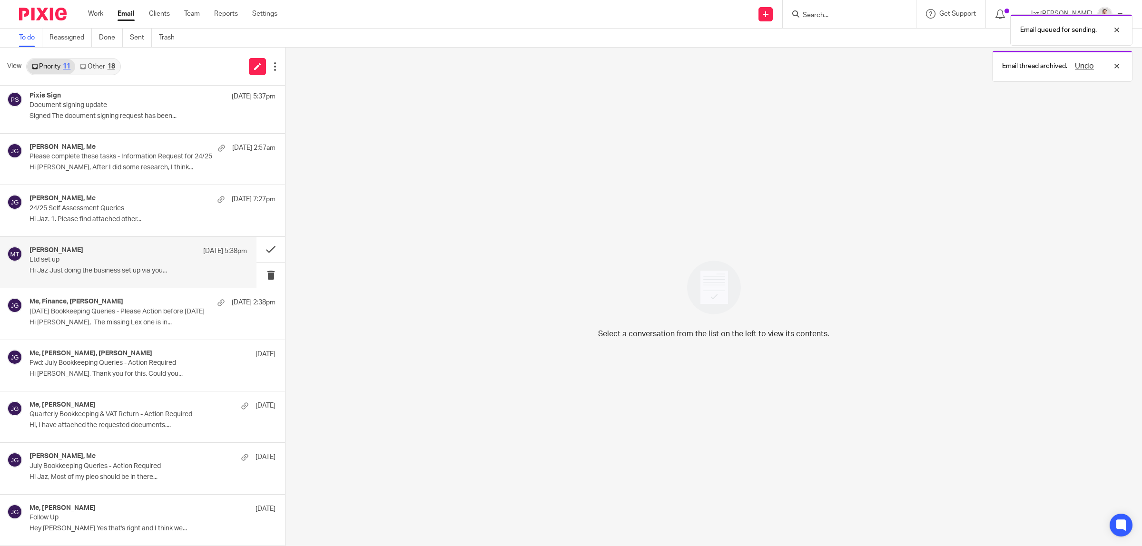
scroll to position [48, 0]
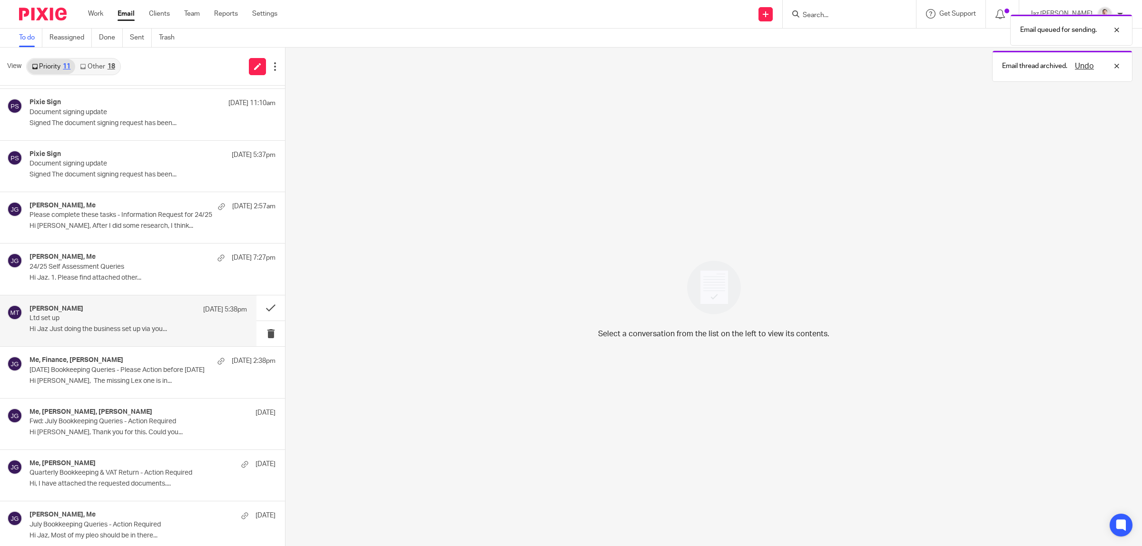
click at [131, 333] on p "Hi Jaz Just doing the business set up via you..." at bounding box center [139, 330] width 218 height 8
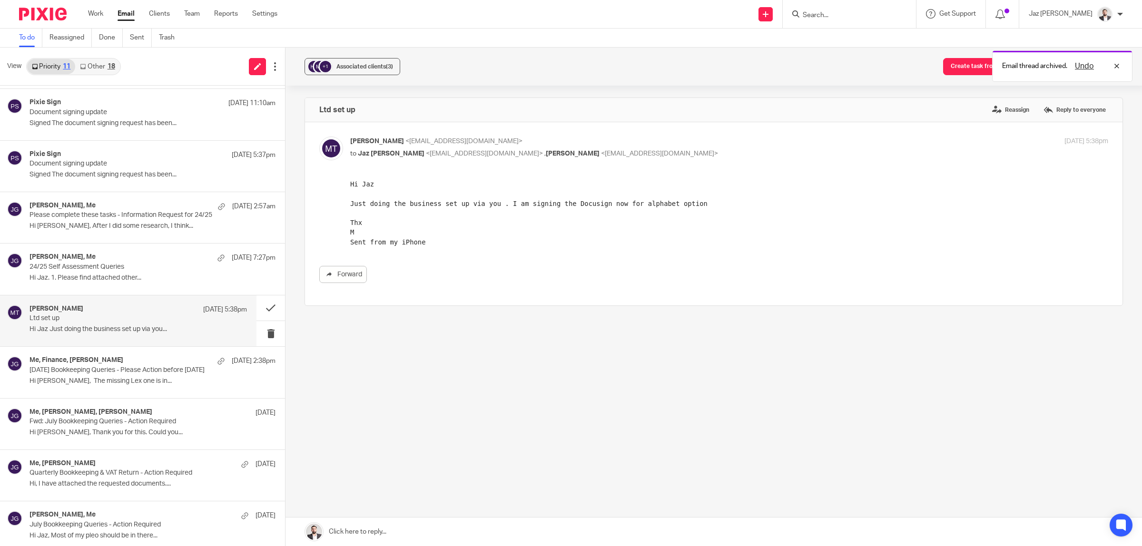
scroll to position [0, 0]
click at [442, 529] on link at bounding box center [714, 532] width 857 height 29
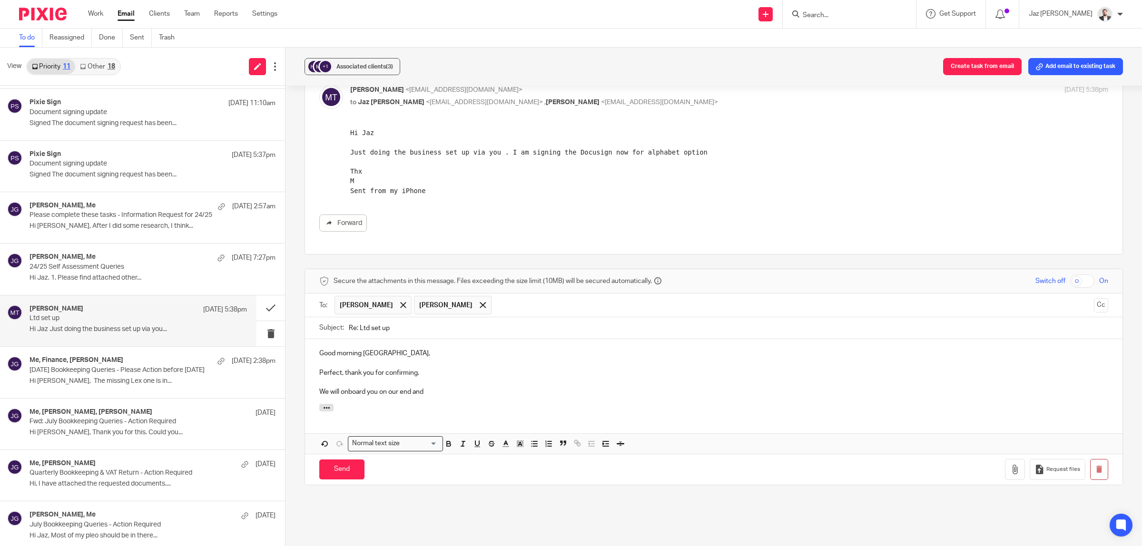
click at [375, 393] on p "We will onboard you on our end and" at bounding box center [713, 392] width 789 height 10
click at [472, 397] on p "We will onboard your new company on our end and" at bounding box center [713, 392] width 789 height 10
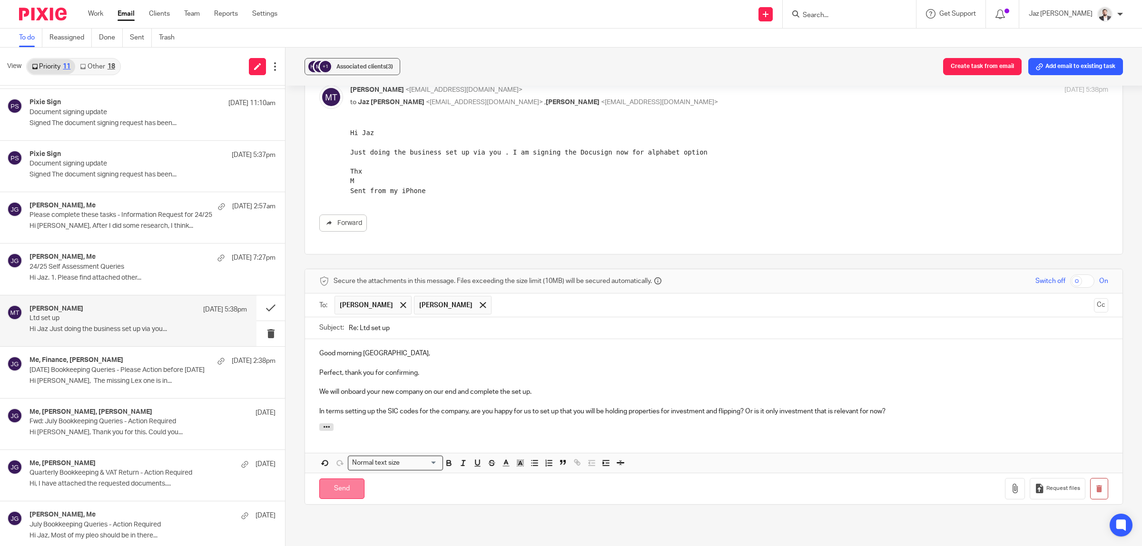
click at [352, 487] on input "Send" at bounding box center [341, 489] width 45 height 20
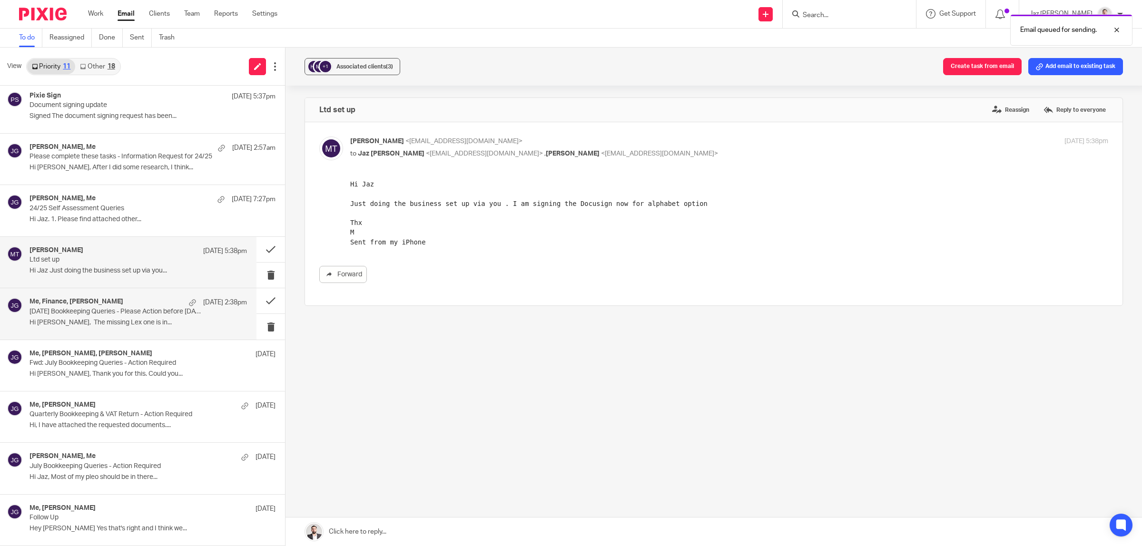
click at [113, 313] on p "July 2025 Bookkeeping Queries - Please Action before 19th Aug" at bounding box center [117, 312] width 174 height 8
click at [113, 272] on p "Hi Jaz Just doing the business set up via you..." at bounding box center [139, 271] width 218 height 8
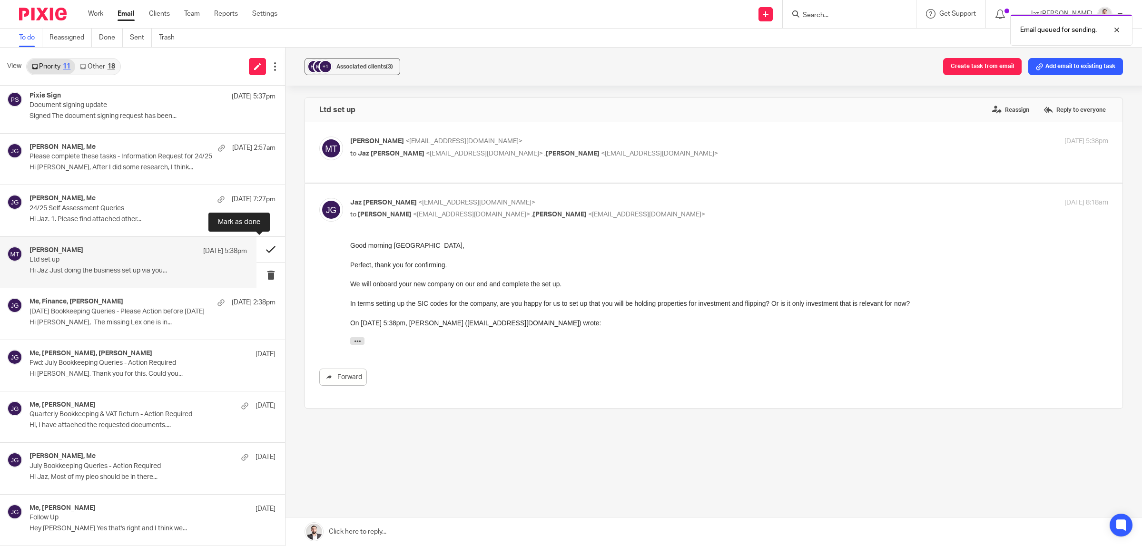
click at [259, 247] on button at bounding box center [271, 249] width 29 height 25
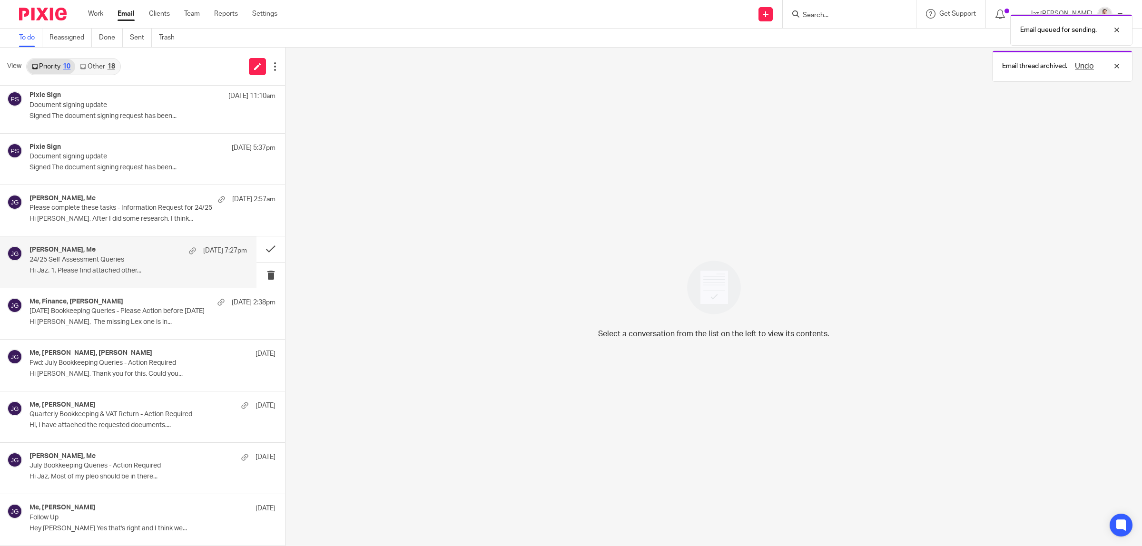
click at [115, 256] on p "24/25 Self Assessment Queries" at bounding box center [117, 260] width 174 height 8
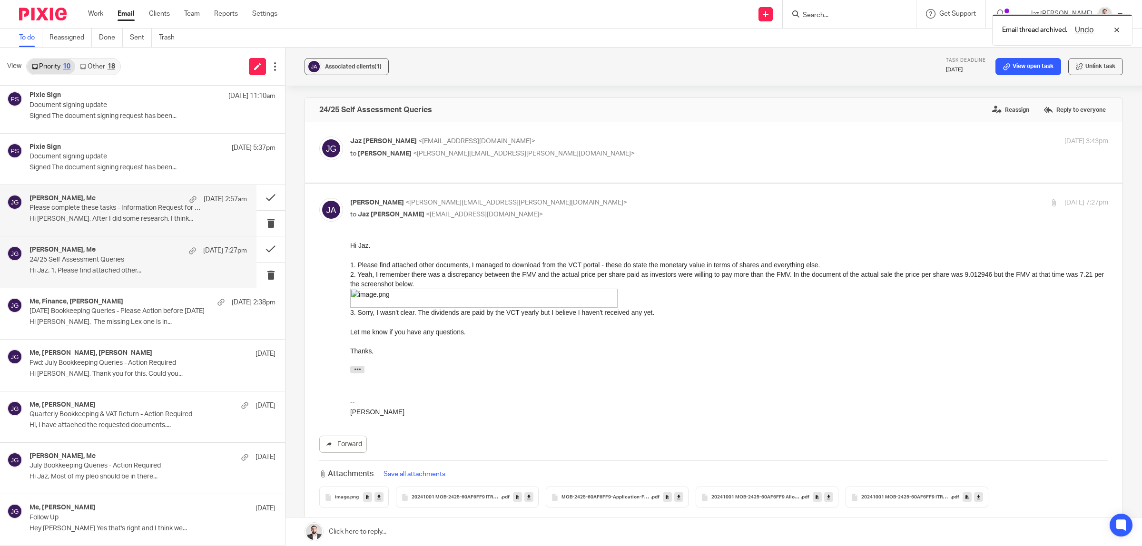
scroll to position [0, 0]
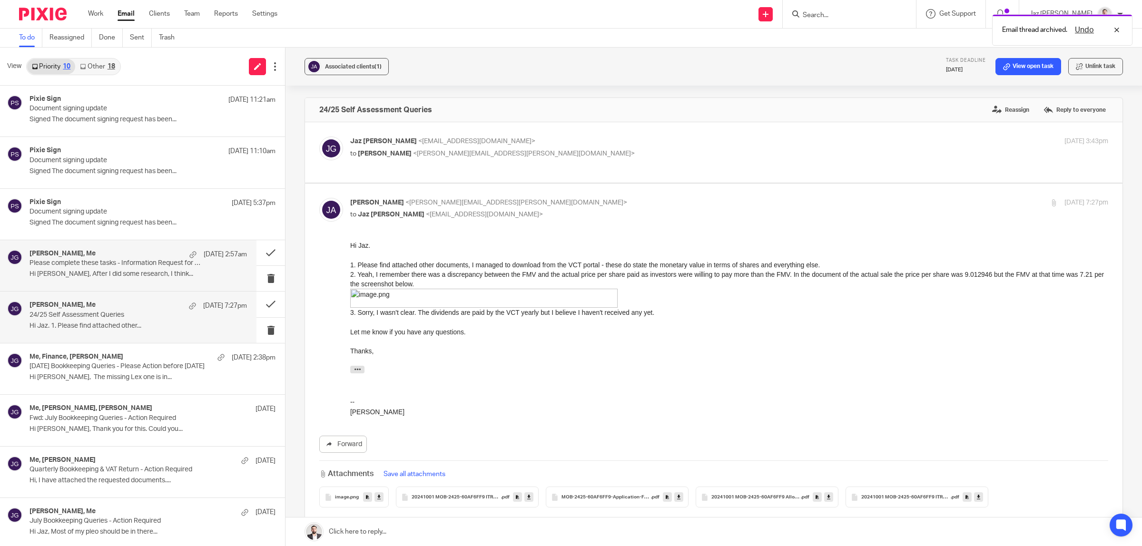
click at [122, 274] on p "Hi Jaz, After I did some research, I think..." at bounding box center [139, 274] width 218 height 8
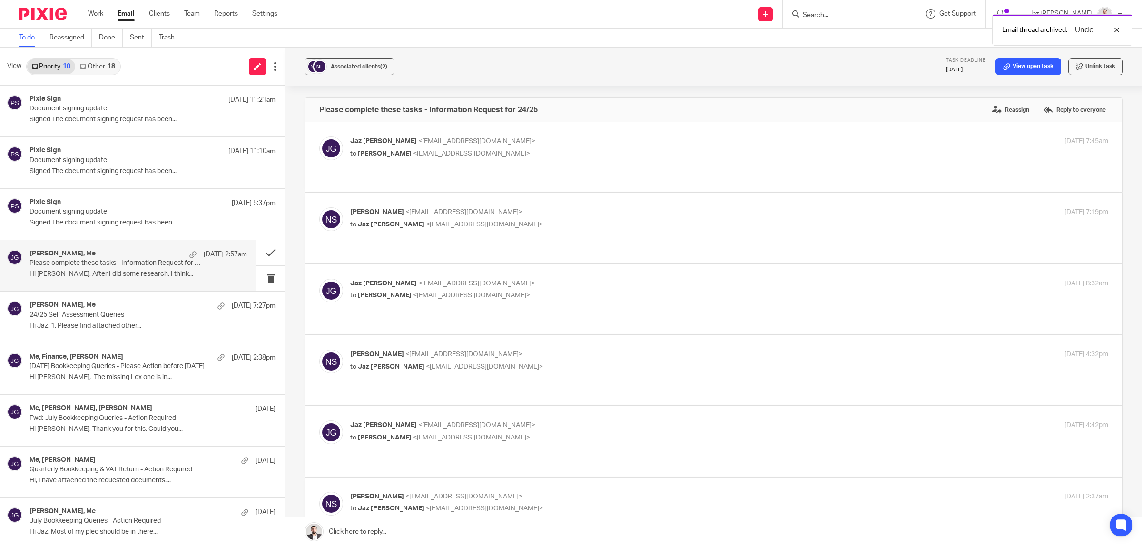
scroll to position [357, 0]
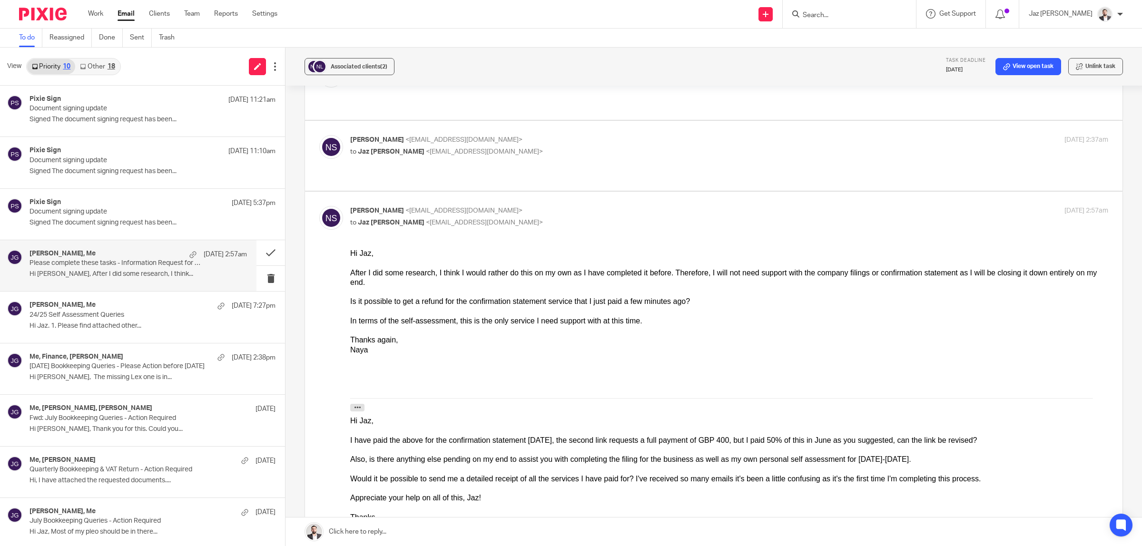
click at [867, 364] on div at bounding box center [729, 369] width 758 height 10
click at [417, 532] on link at bounding box center [714, 532] width 857 height 29
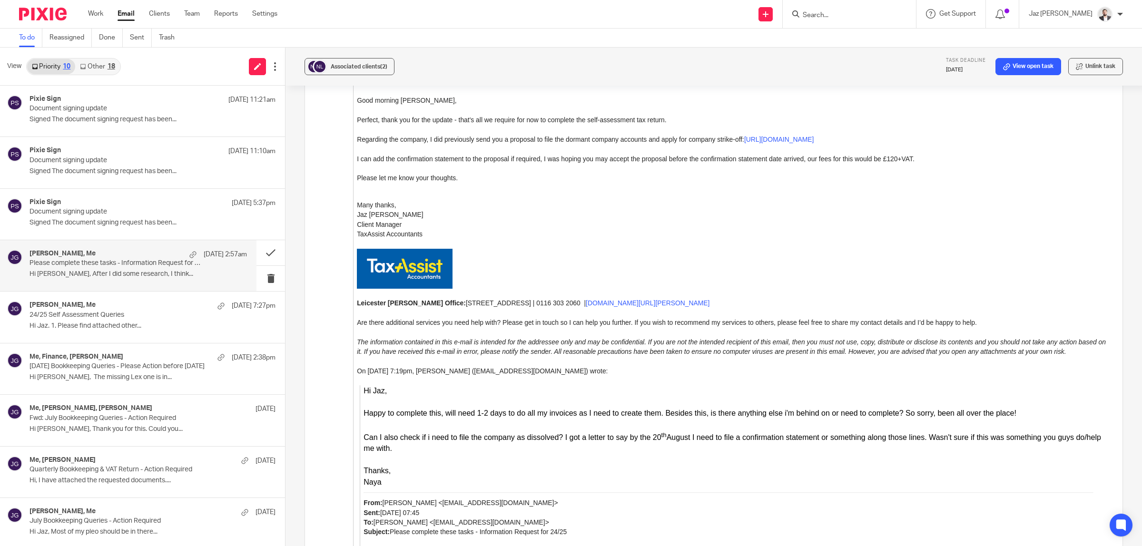
scroll to position [1920, 0]
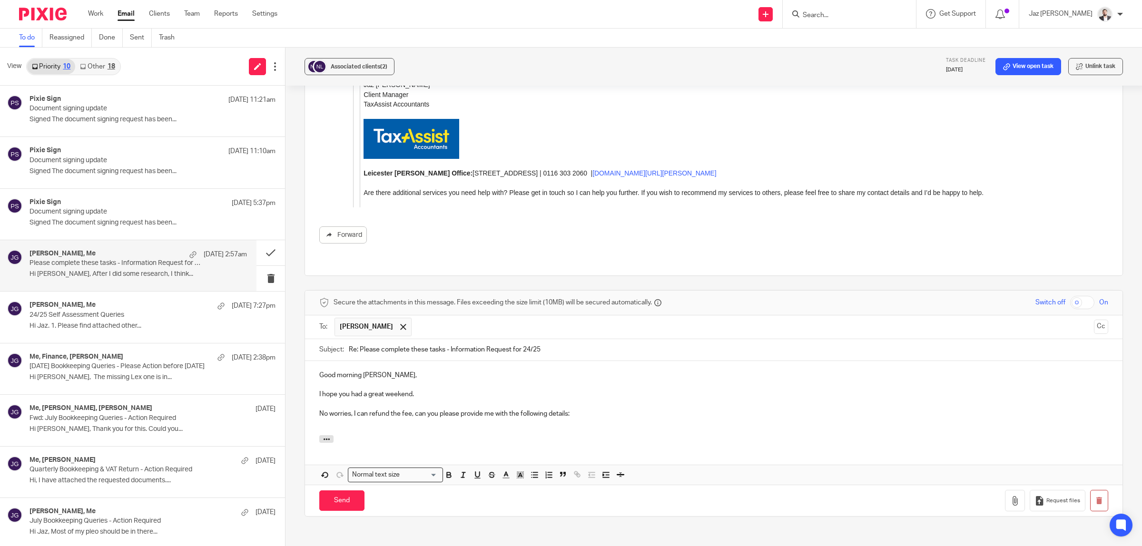
click at [532, 471] on icon "button" at bounding box center [534, 475] width 9 height 9
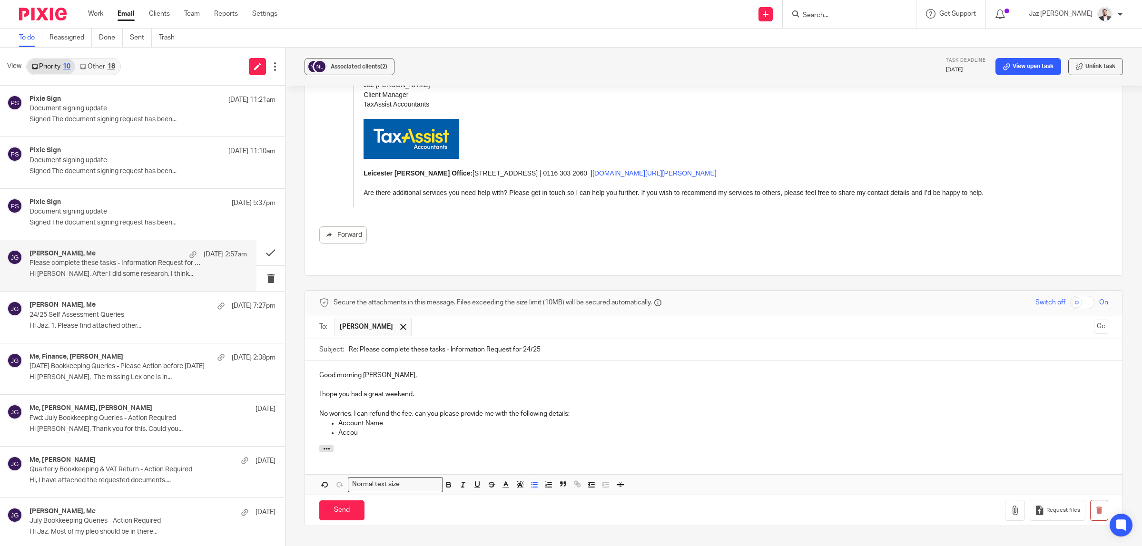
click at [338, 419] on p "Account Name" at bounding box center [723, 424] width 770 height 10
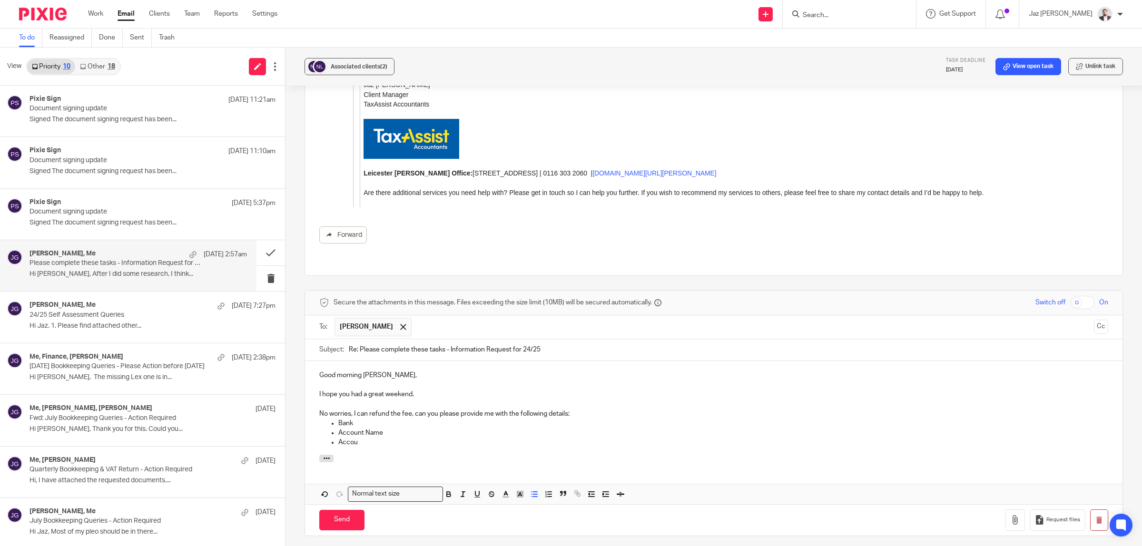
click at [374, 382] on div "Good morning Naya, I hope you had a great weekend. No worries, I can refund the…" at bounding box center [714, 408] width 818 height 94
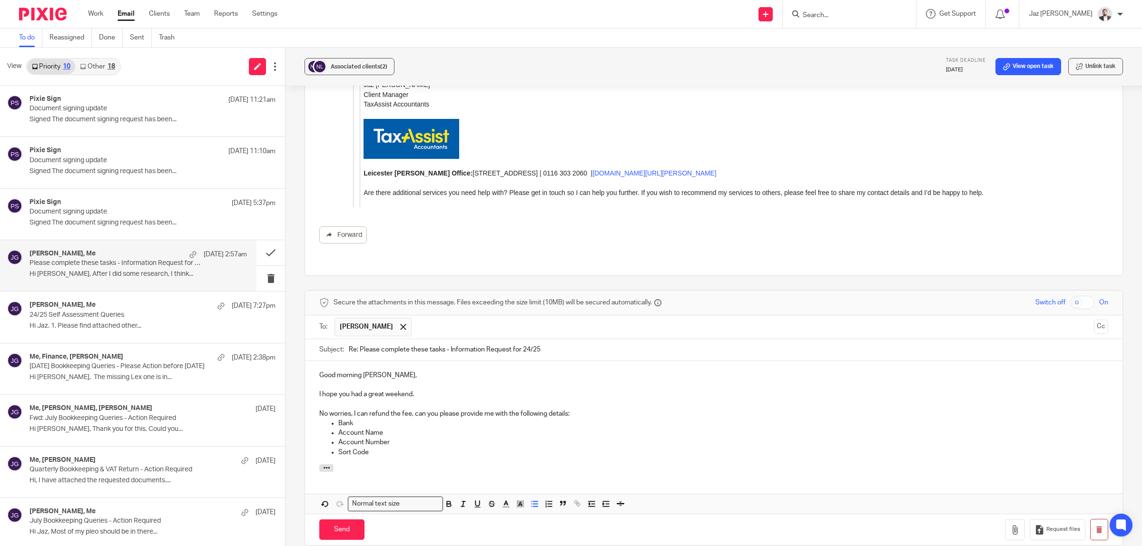
drag, startPoint x: 392, startPoint y: 348, endPoint x: 470, endPoint y: 359, distance: 79.3
click at [397, 409] on p "No worries, I can refund the fee, can you please provide me with the following …" at bounding box center [713, 414] width 789 height 10
click at [502, 428] on p "Account Name" at bounding box center [723, 433] width 770 height 10
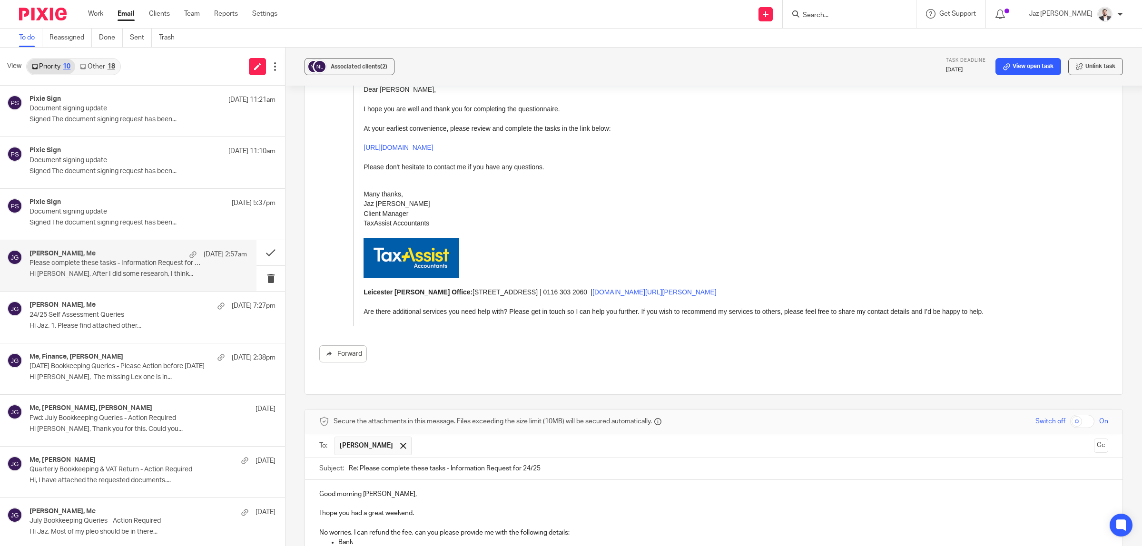
scroll to position [1978, 0]
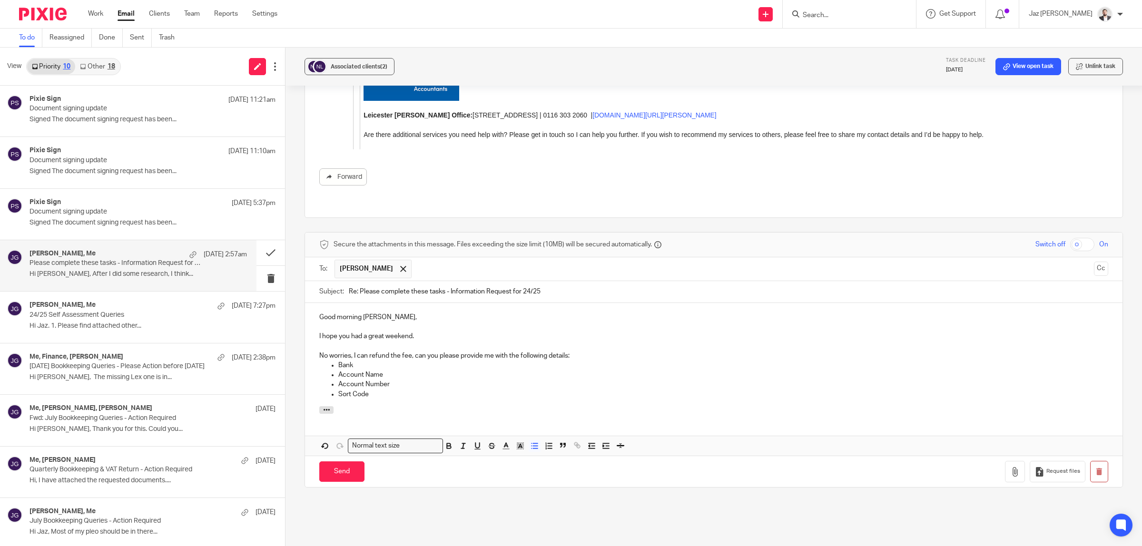
click at [420, 338] on div "Good morning Naya, I hope you had a great weekend. No worries, I can refund the…" at bounding box center [714, 354] width 818 height 103
click at [344, 462] on input "Send" at bounding box center [341, 472] width 45 height 20
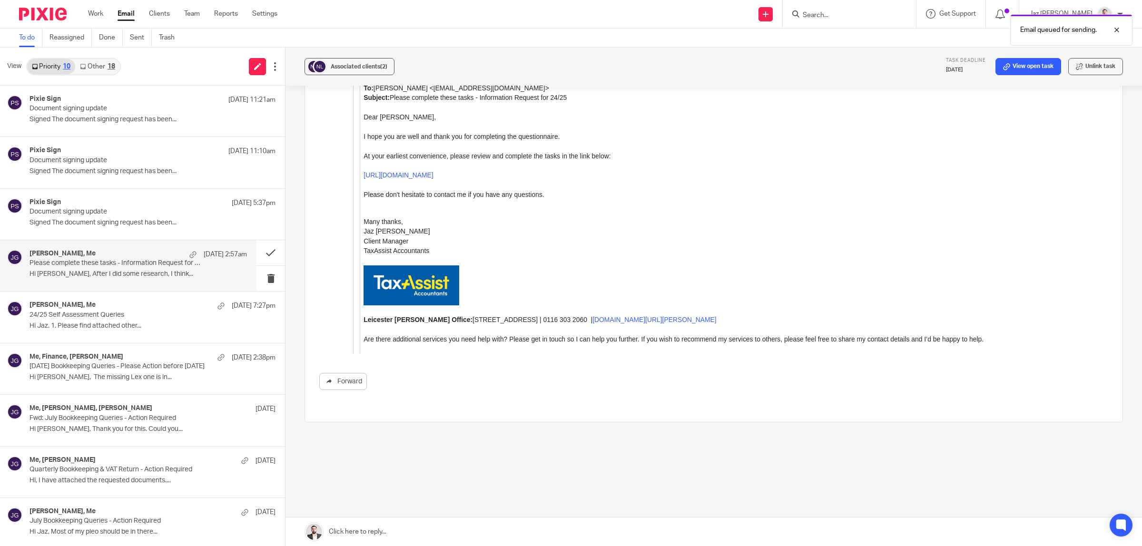
scroll to position [1706, 0]
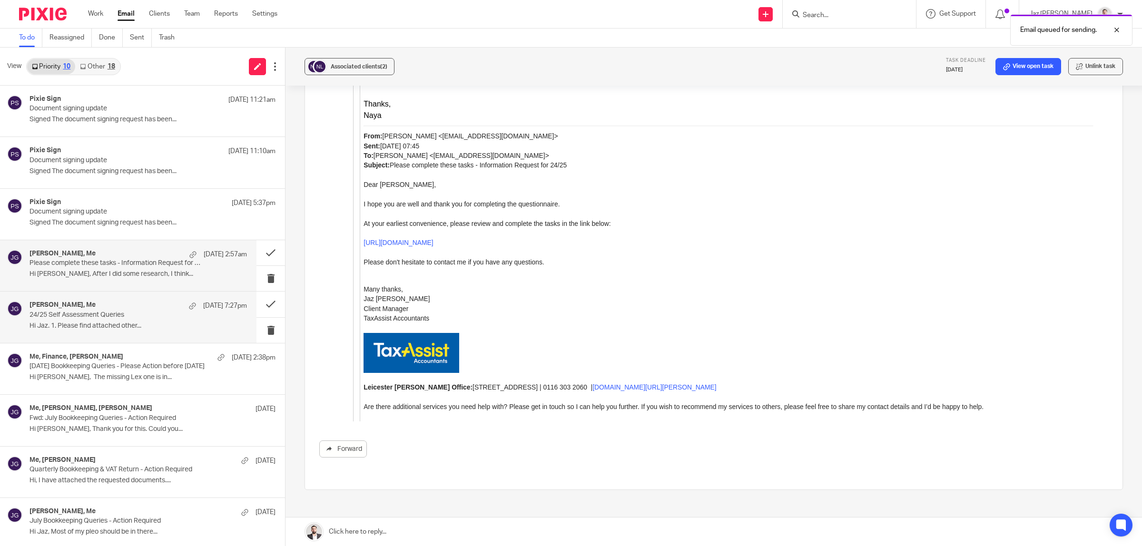
click at [110, 308] on div "Josue Abreu, Me 15 Aug 7:27pm" at bounding box center [139, 306] width 218 height 10
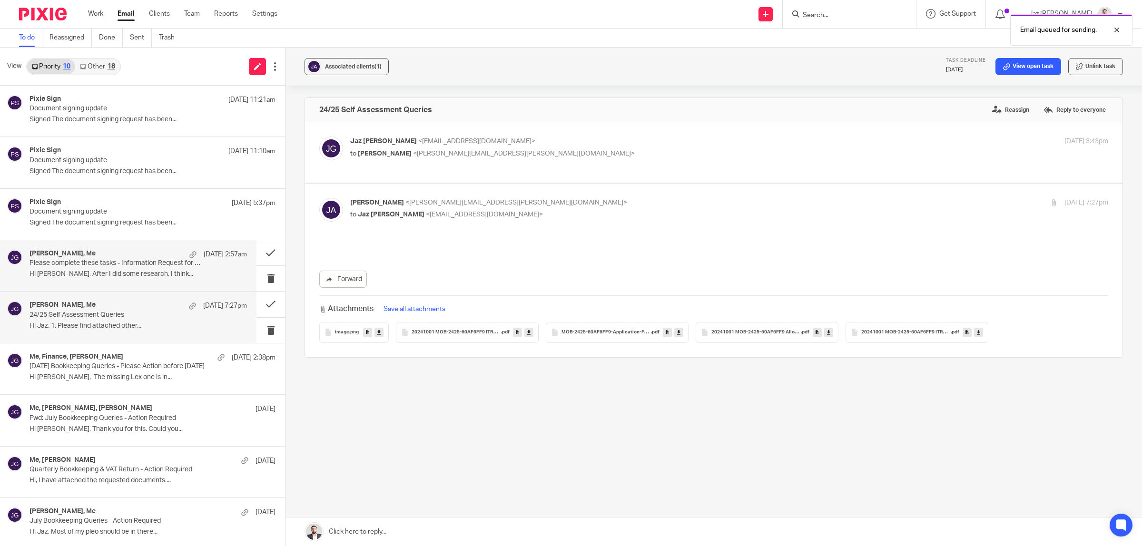
click at [104, 264] on p "Please complete these tasks - Information Request for 24/25" at bounding box center [117, 263] width 174 height 8
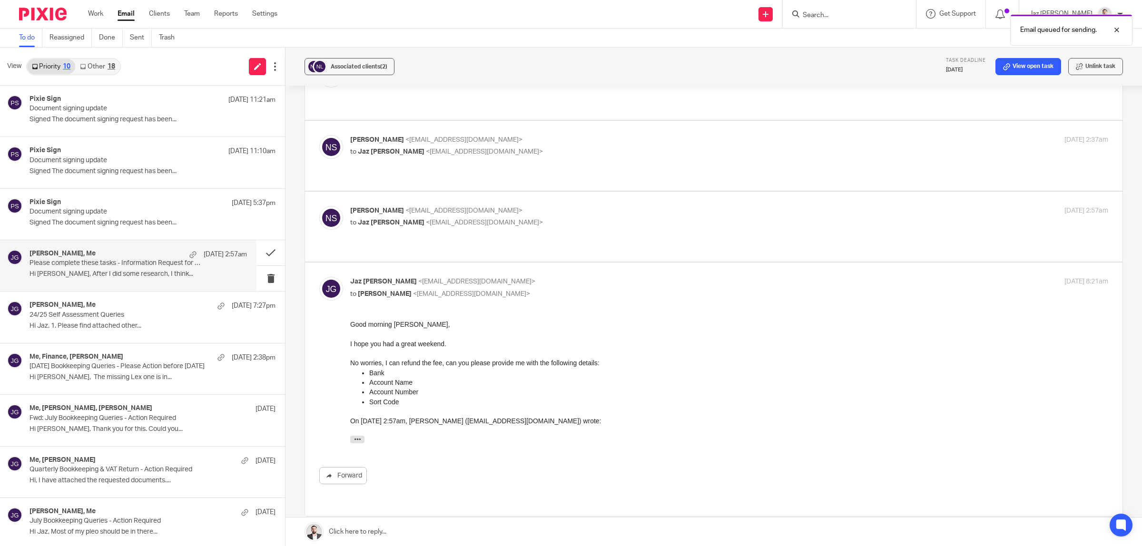
scroll to position [375, 0]
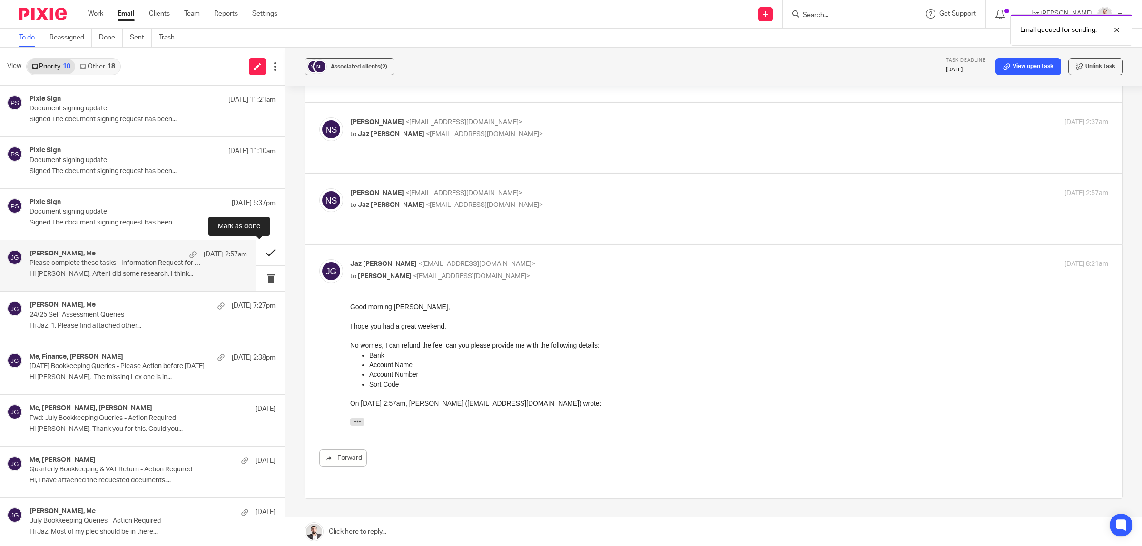
click at [263, 254] on button at bounding box center [271, 252] width 29 height 25
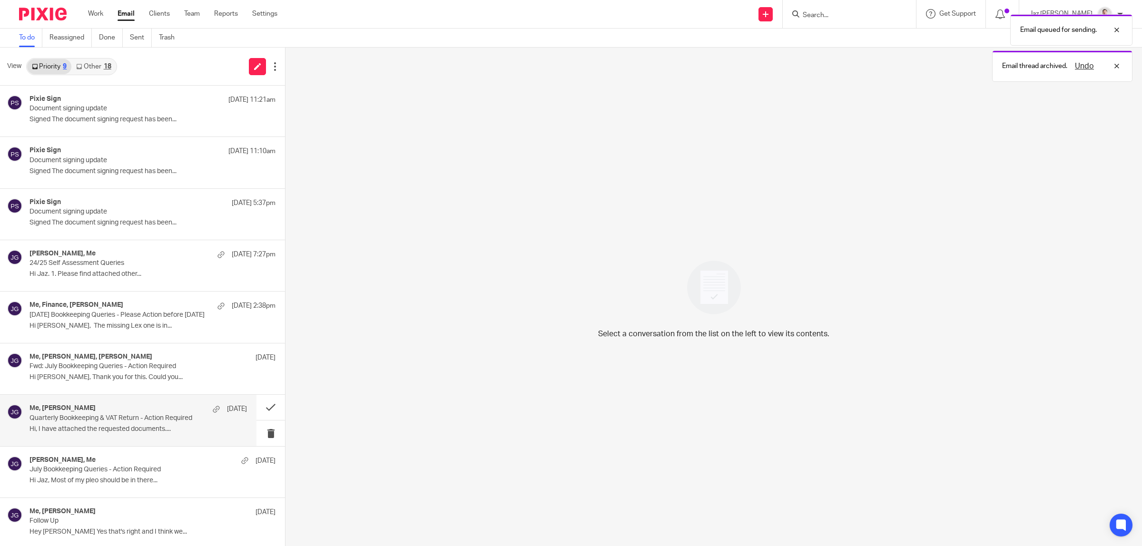
scroll to position [4, 0]
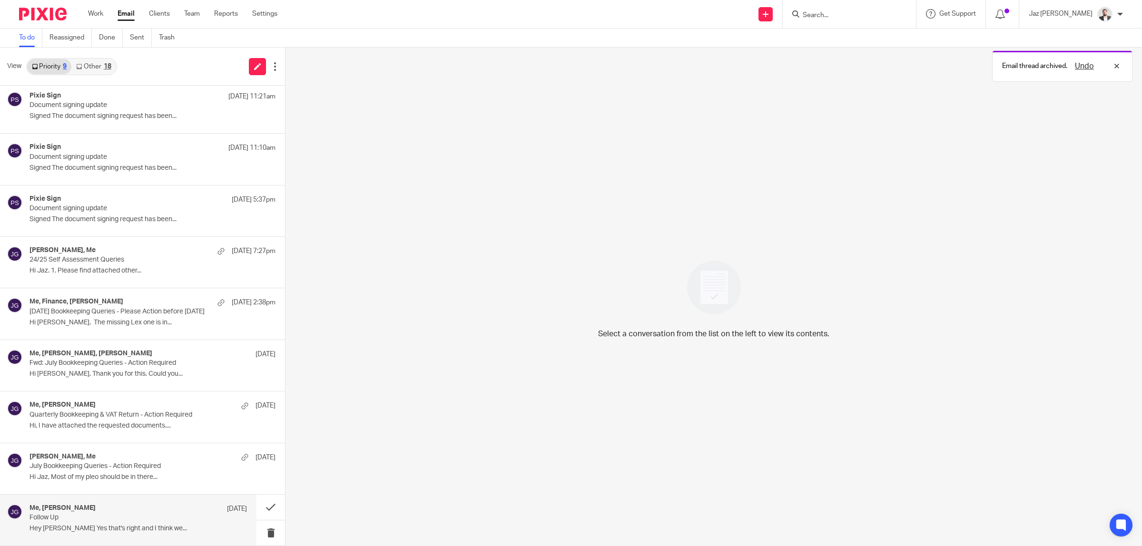
click at [111, 534] on div "Me, Baz Lara 12 Aug Follow Up Hey Jaz Yes that's right and I think we..." at bounding box center [139, 521] width 218 height 32
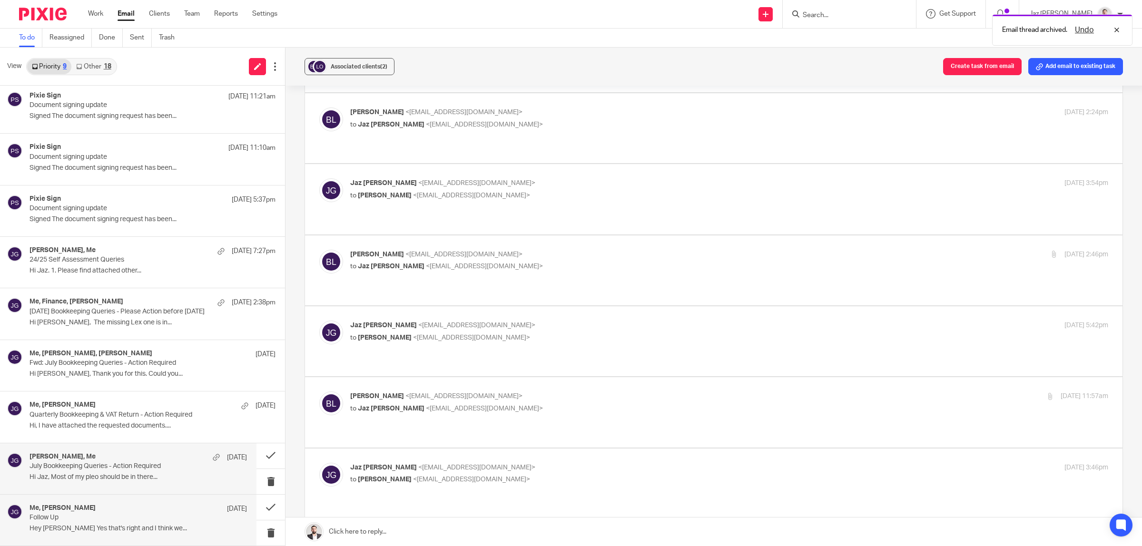
click at [108, 467] on p "July Bookkeeping Queries - Action Required" at bounding box center [117, 467] width 174 height 8
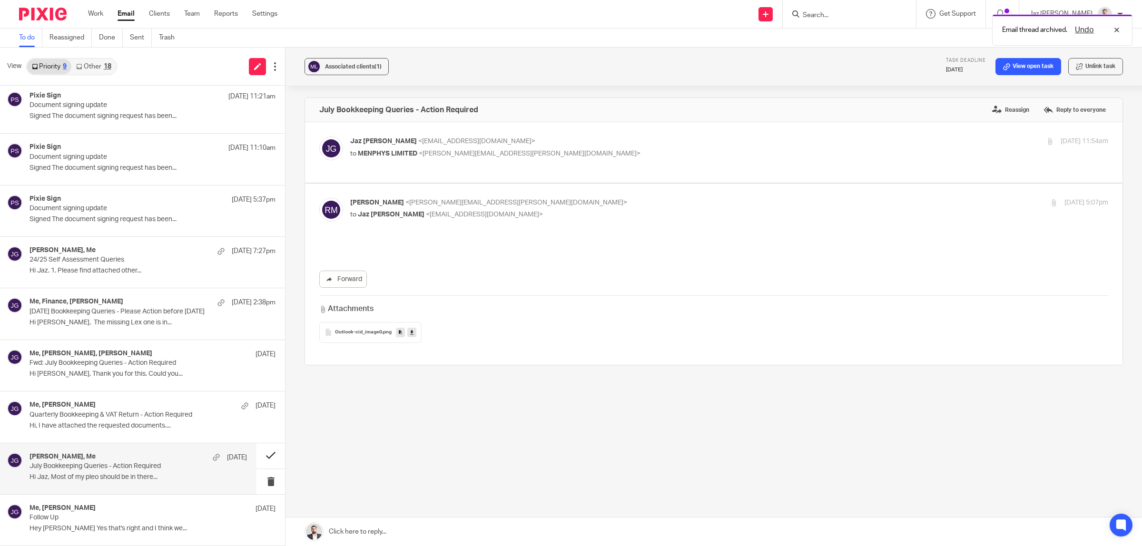
scroll to position [0, 0]
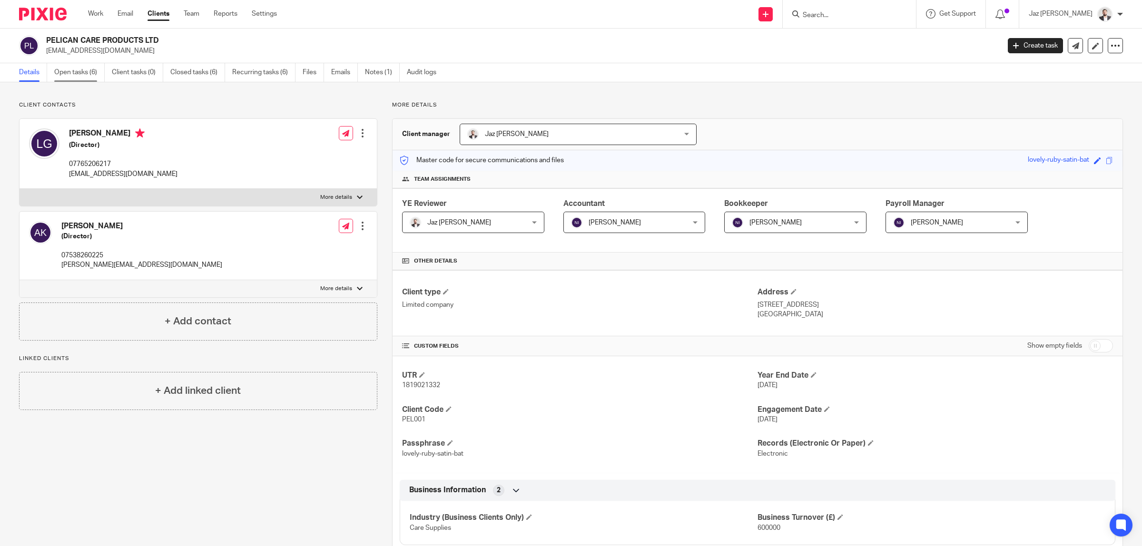
click at [70, 74] on link "Open tasks (6)" at bounding box center [79, 72] width 50 height 19
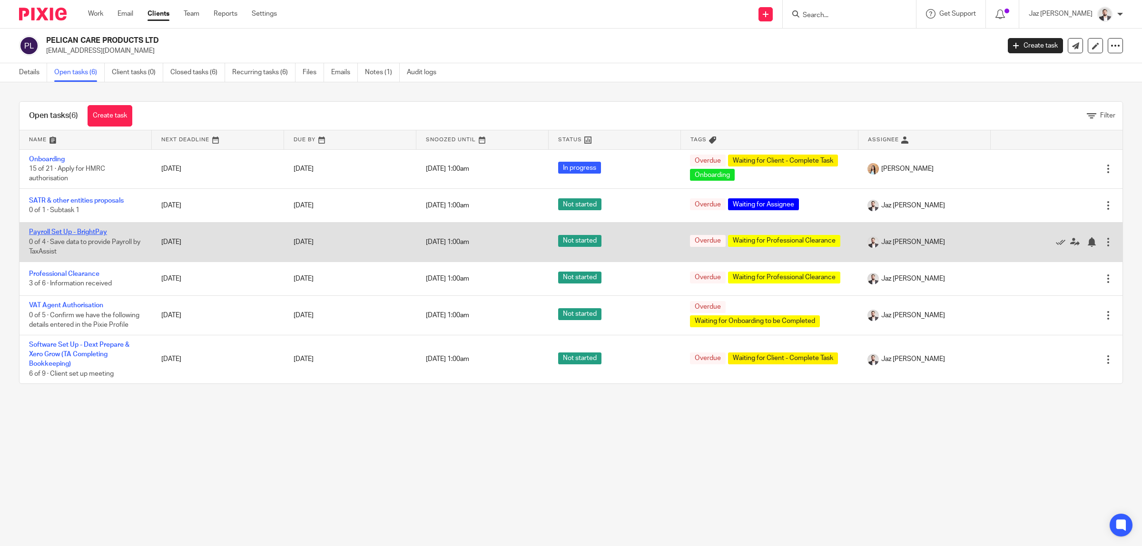
click at [74, 229] on link "Payroll Set Up - BrightPay" at bounding box center [68, 232] width 78 height 7
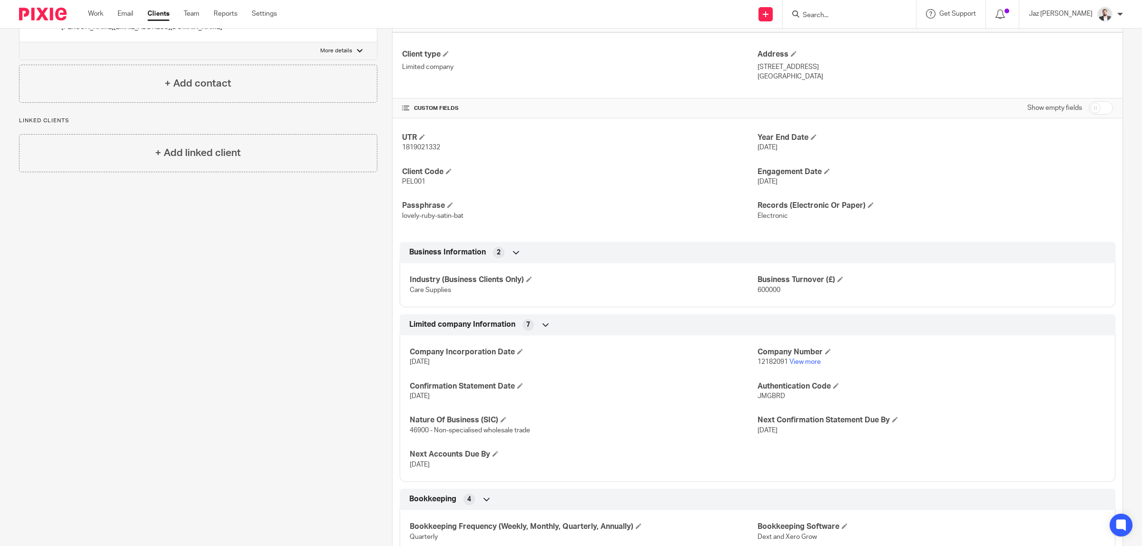
click at [237, 387] on div "Client contacts [PERSON_NAME] (Director) 07538260225 [PERSON_NAME][EMAIL_ADDRES…" at bounding box center [190, 367] width 373 height 1008
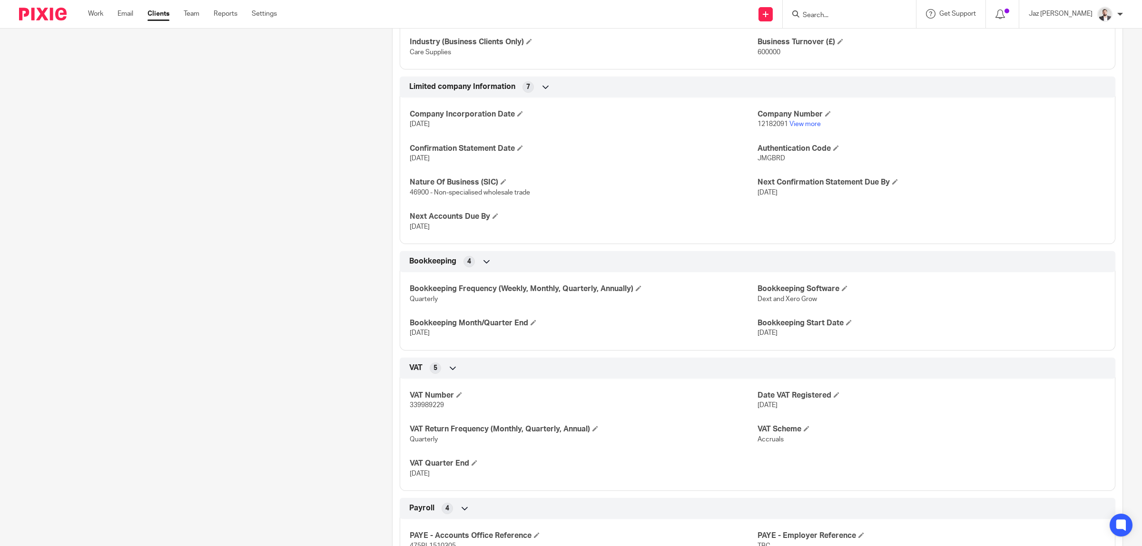
scroll to position [584, 0]
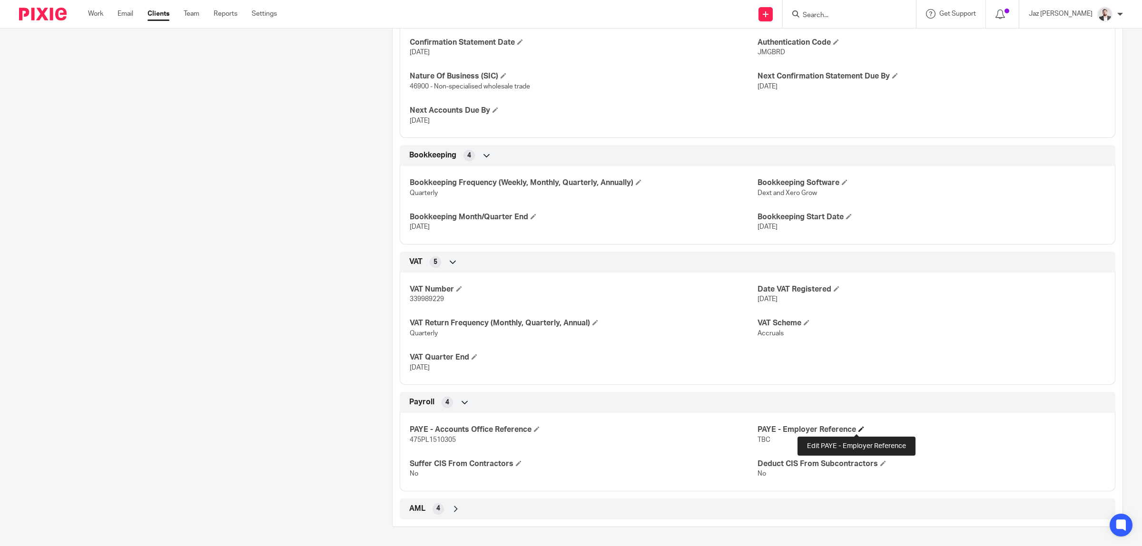
click at [859, 428] on span at bounding box center [862, 430] width 6 height 6
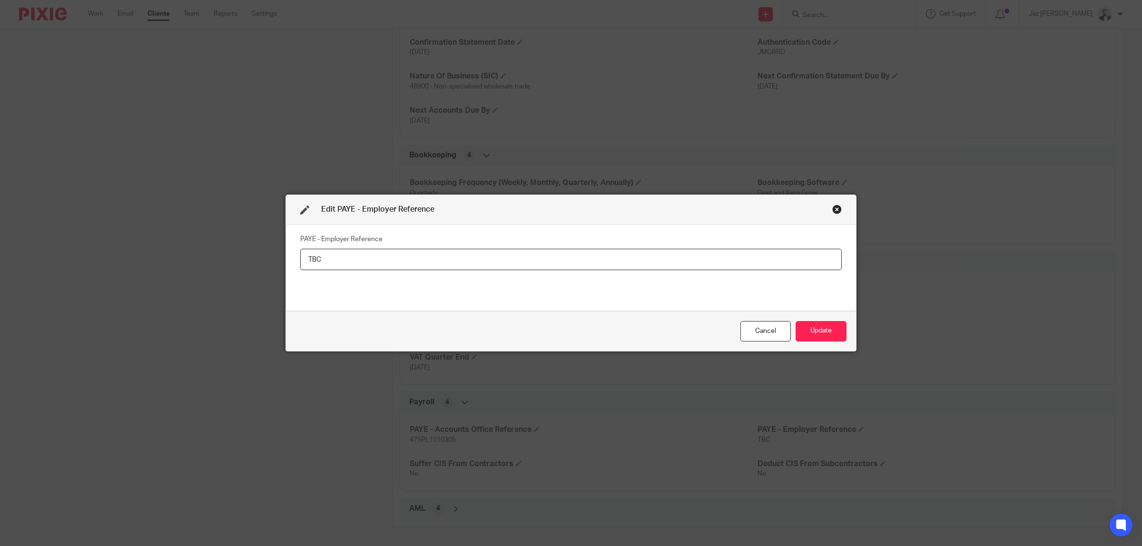
drag, startPoint x: 448, startPoint y: 257, endPoint x: 243, endPoint y: 258, distance: 205.2
click at [243, 258] on div "Edit PAYE - Employer Reference PAYE - Employer Reference TBC Cancel Update" at bounding box center [571, 273] width 1142 height 546
type input "475/NE15236"
click at [828, 334] on button "Update" at bounding box center [821, 331] width 51 height 20
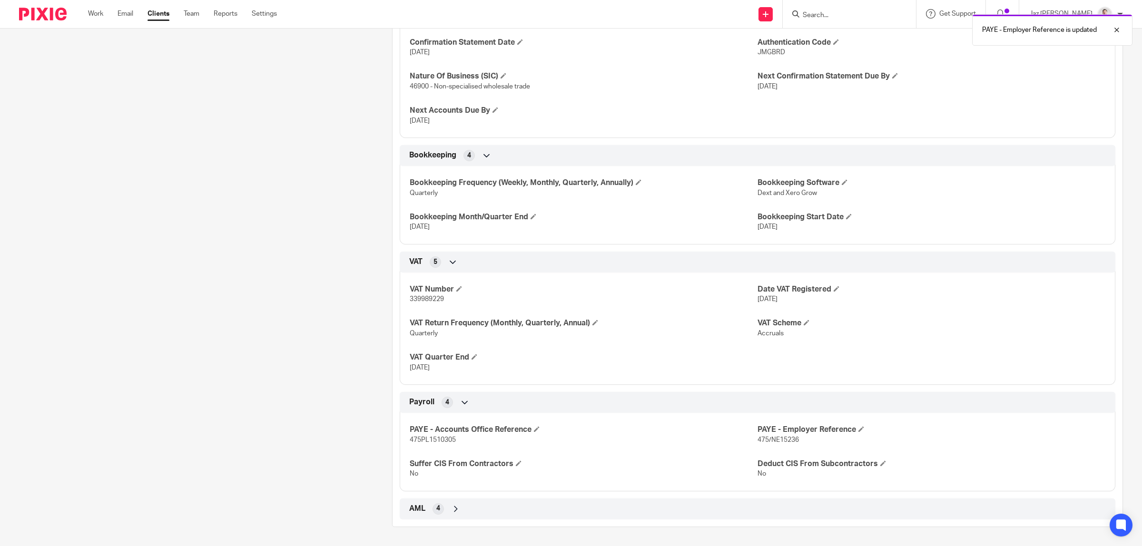
click at [344, 444] on div "Client contacts [PERSON_NAME] (Director) 07538260225 [PERSON_NAME][EMAIL_ADDRES…" at bounding box center [190, 23] width 373 height 1008
click at [534, 430] on span at bounding box center [537, 430] width 6 height 6
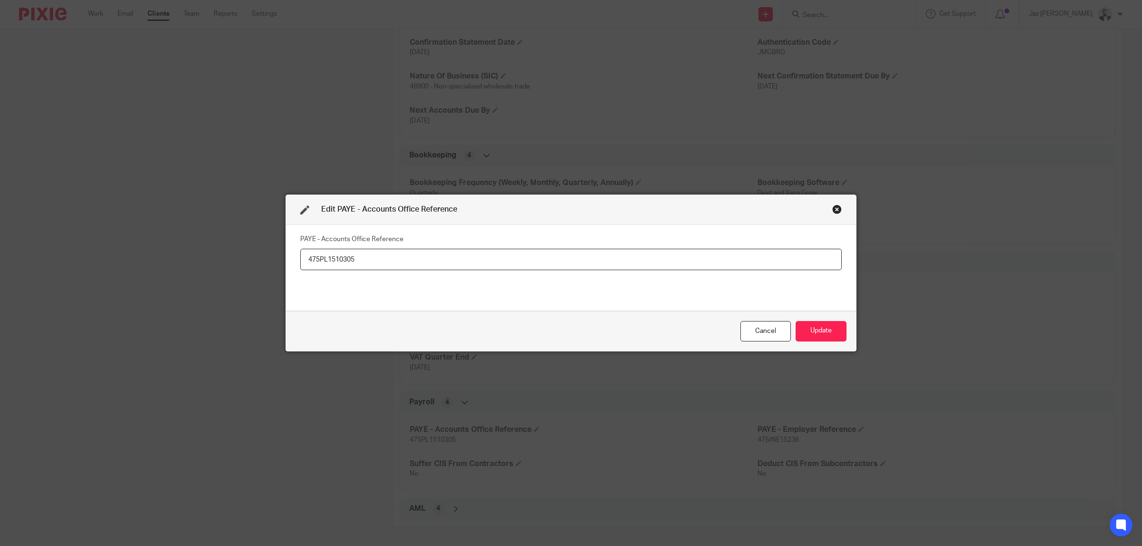
click at [324, 258] on input "475PL1510305" at bounding box center [571, 259] width 542 height 21
click at [335, 258] on input "475PL01510305" at bounding box center [571, 259] width 542 height 21
click at [345, 261] on input "475PL01510305" at bounding box center [571, 259] width 542 height 21
click at [391, 261] on input "475PL01510305" at bounding box center [571, 259] width 542 height 21
type input "475PL01510305"
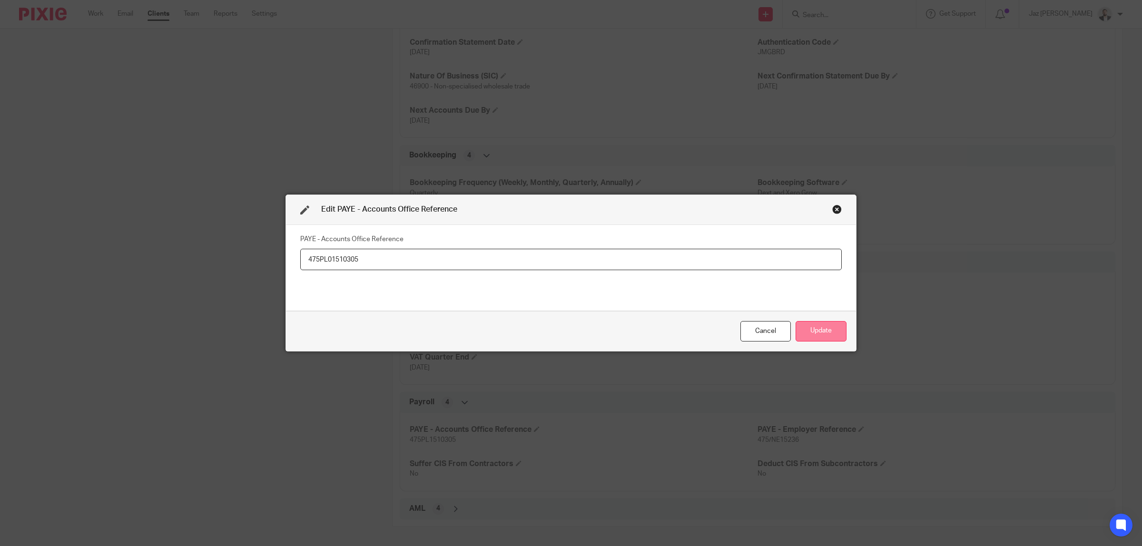
click at [829, 332] on button "Update" at bounding box center [821, 331] width 51 height 20
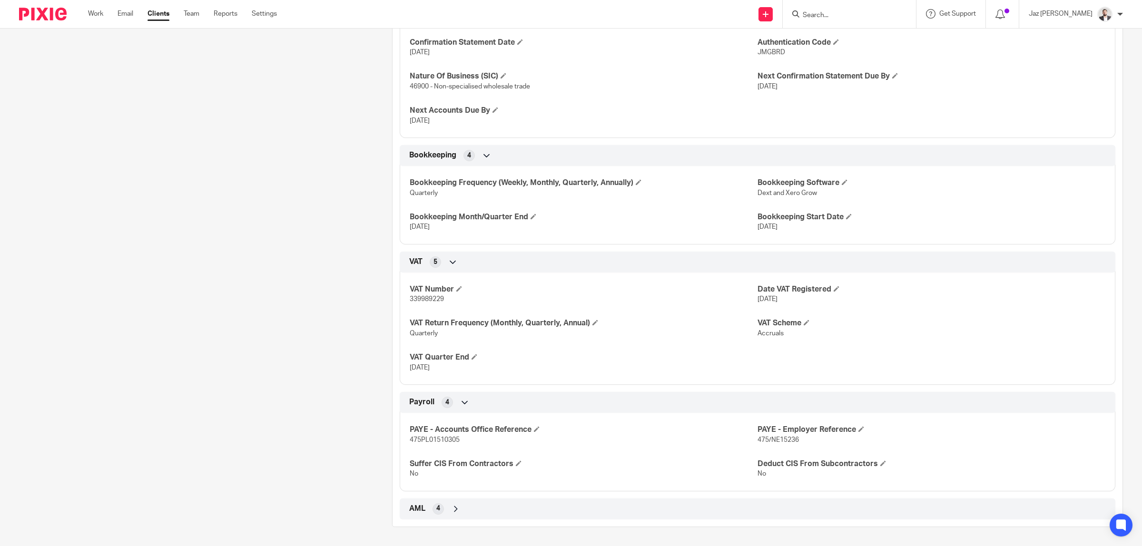
click at [340, 196] on div "Client contacts [PERSON_NAME] (Director) 07538260225 [PERSON_NAME][EMAIL_ADDRES…" at bounding box center [190, 23] width 373 height 1008
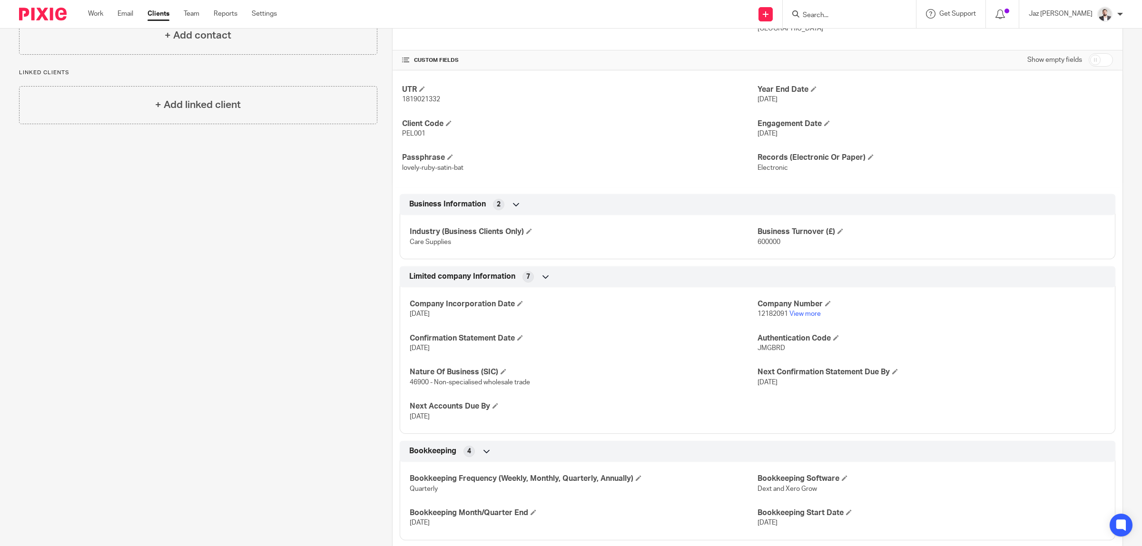
scroll to position [0, 0]
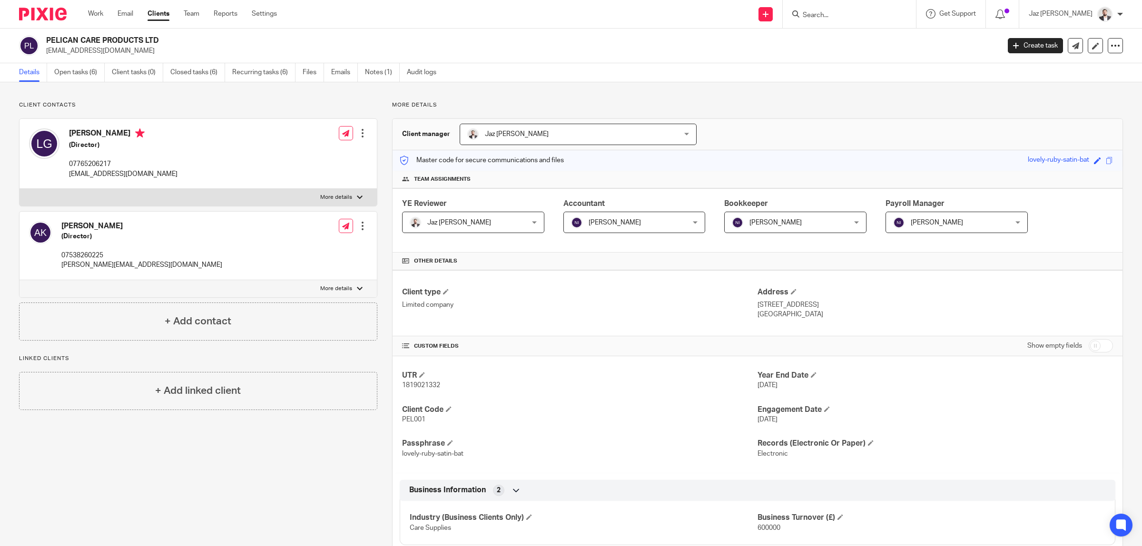
drag, startPoint x: 137, startPoint y: 38, endPoint x: 41, endPoint y: 40, distance: 95.7
click at [41, 40] on div "PELICAN CARE PRODUCTS LTD [EMAIL_ADDRESS][DOMAIN_NAME]" at bounding box center [506, 46] width 975 height 20
copy div "PELICAN CARE PRODUCTS LTD"
click at [646, 313] on div "Client type Limited company" at bounding box center [580, 304] width 356 height 32
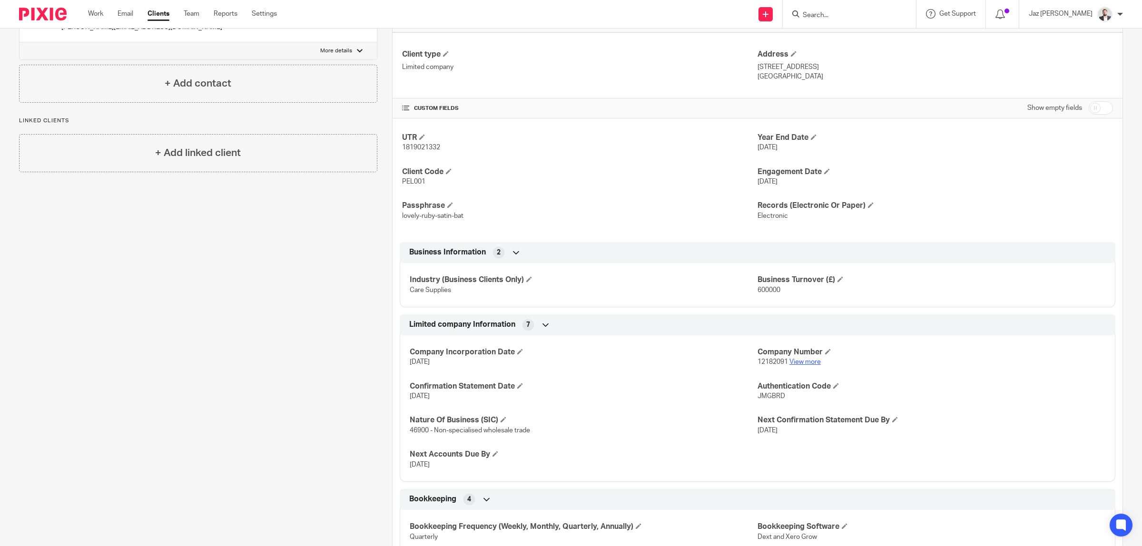
click at [795, 363] on link "View more" at bounding box center [805, 362] width 31 height 7
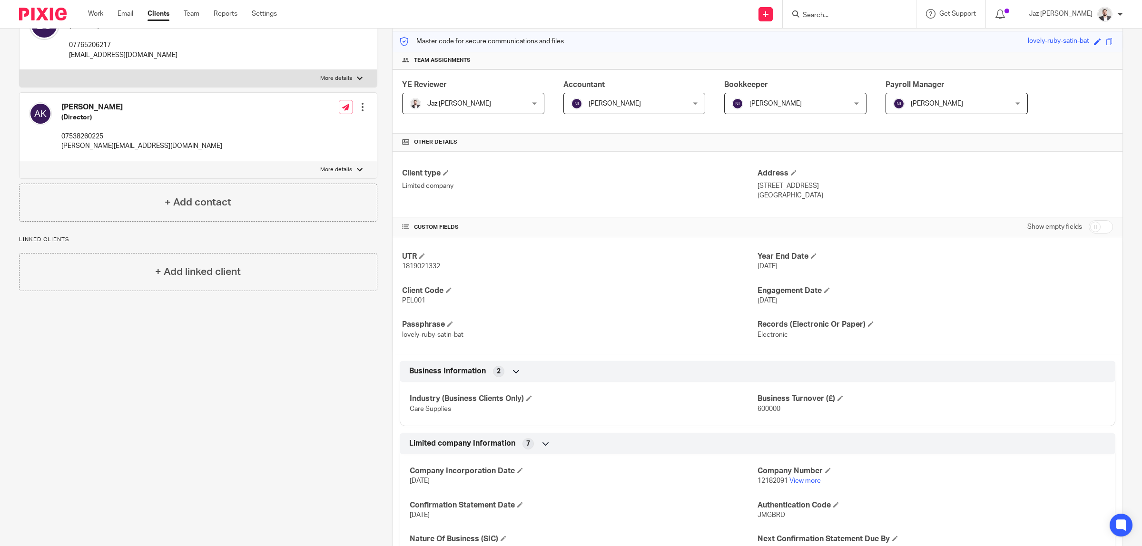
scroll to position [0, 0]
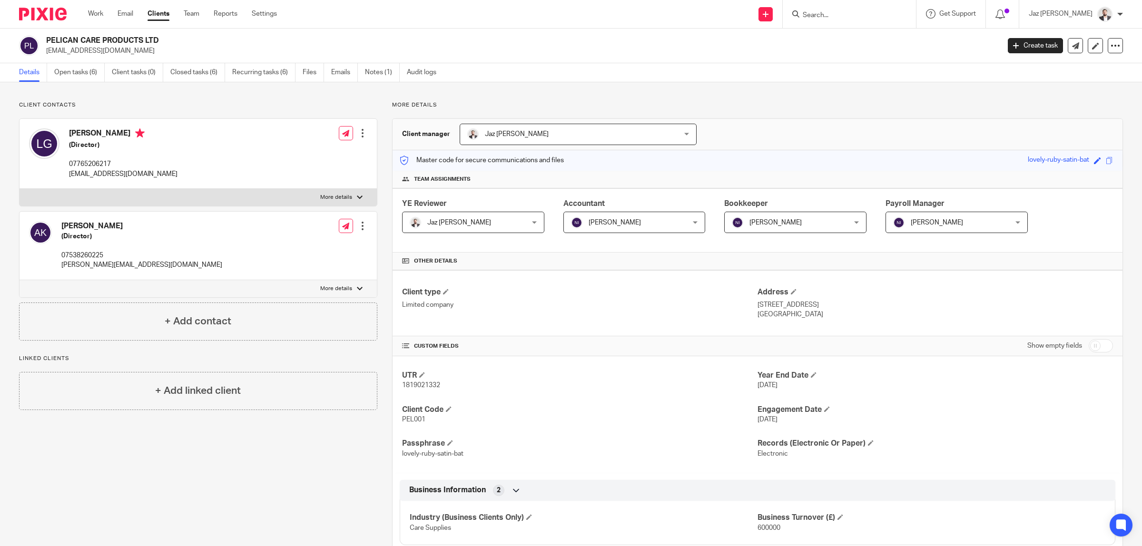
click at [566, 436] on div "UTR 1819021332 Year End Date [DATE] Client Code PEL001 Engagement Date [DATE] P…" at bounding box center [758, 415] width 730 height 117
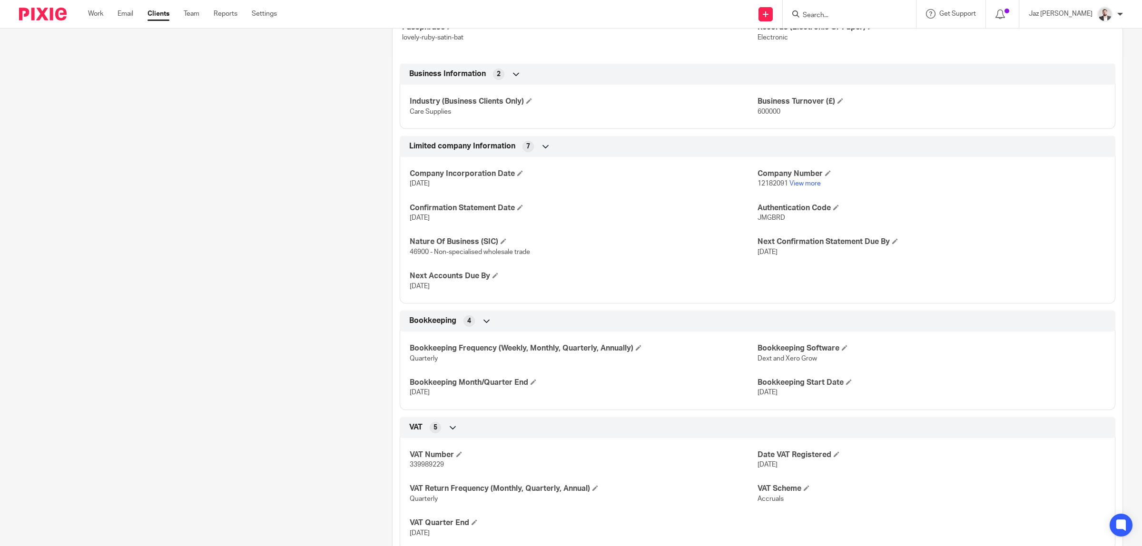
scroll to position [584, 0]
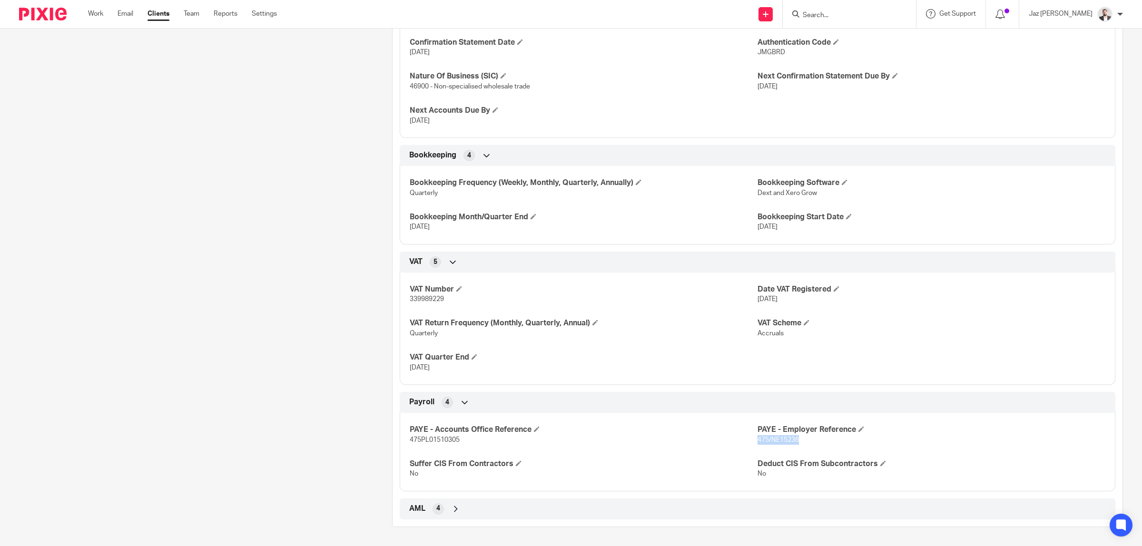
drag, startPoint x: 785, startPoint y: 439, endPoint x: 752, endPoint y: 441, distance: 33.4
click at [758, 441] on p "475/NE15236" at bounding box center [932, 441] width 348 height 10
copy span "475/NE15236"
click at [445, 436] on p "475PL01510305" at bounding box center [584, 441] width 348 height 10
drag, startPoint x: 460, startPoint y: 439, endPoint x: 407, endPoint y: 441, distance: 52.4
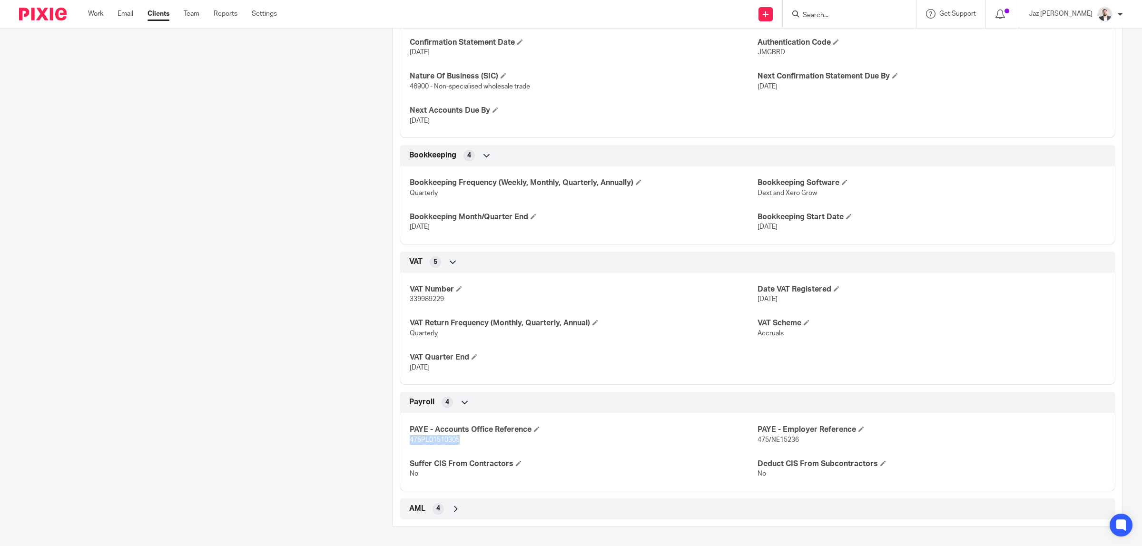
click at [410, 441] on p "475PL01510305" at bounding box center [584, 441] width 348 height 10
copy span "475PL01510305"
click at [322, 337] on div "Client contacts Anand Natwarlal Koria (Director) 07538260225 andy.koria@pelican…" at bounding box center [190, 23] width 373 height 1008
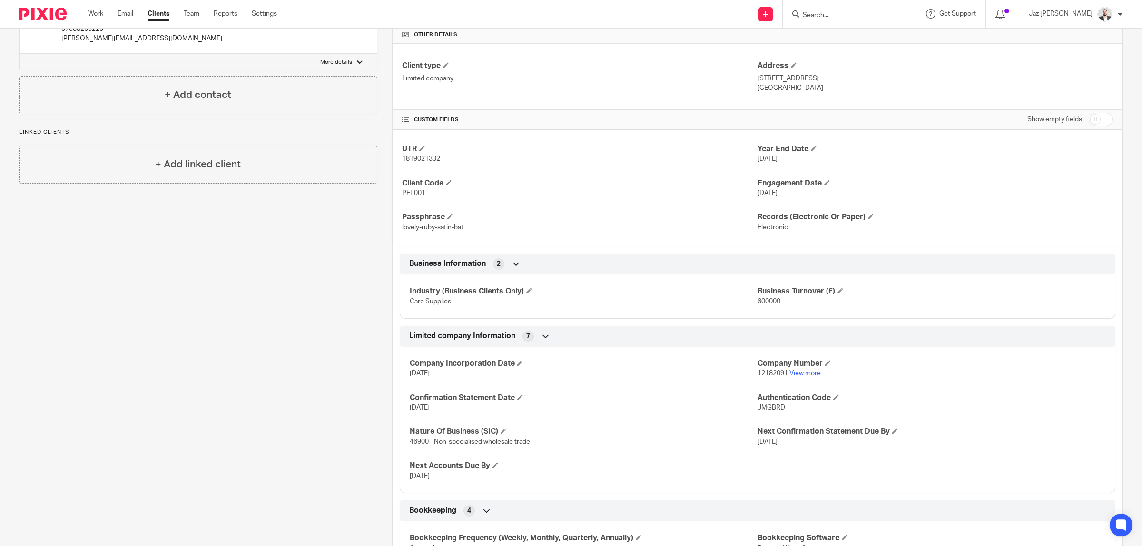
scroll to position [0, 0]
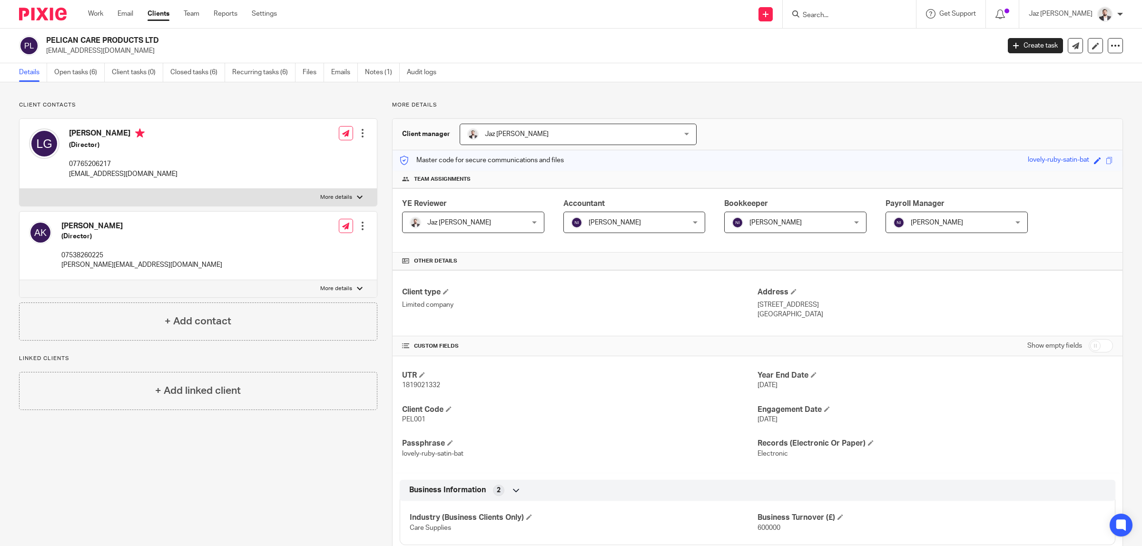
click at [340, 193] on label "More details" at bounding box center [199, 197] width 358 height 17
click at [20, 189] on input "More details" at bounding box center [19, 189] width 0 height 0
checkbox input "true"
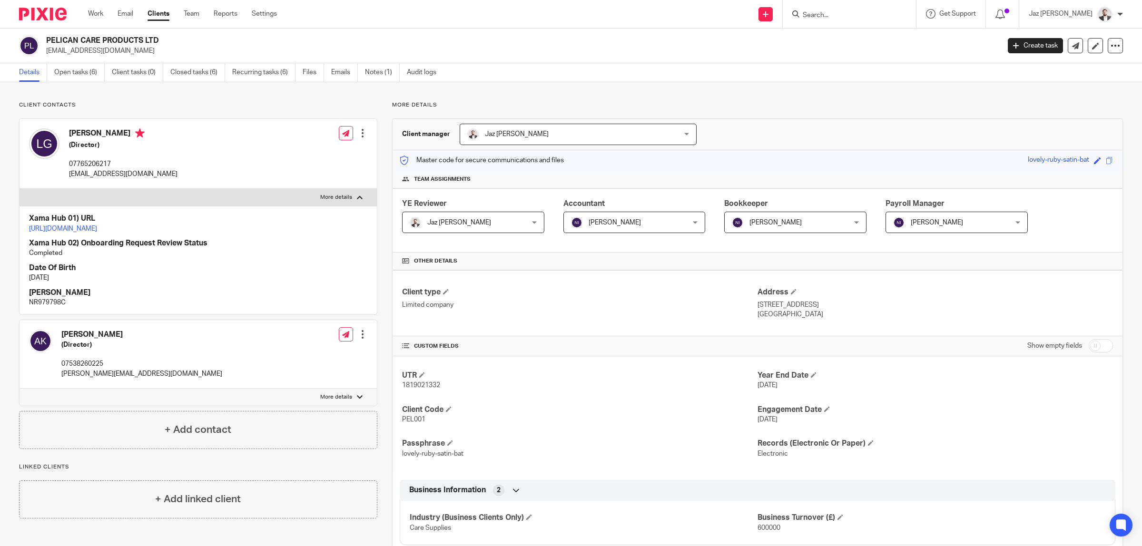
drag, startPoint x: 139, startPoint y: 132, endPoint x: 70, endPoint y: 133, distance: 68.1
click at [70, 133] on h4 "[PERSON_NAME]" at bounding box center [123, 135] width 109 height 12
copy h4 "Lakhvinder Grewal"
click at [136, 155] on div "Lakhvinder Grewal (Director) 07765206217 sales@pelicancare.co.uk" at bounding box center [123, 154] width 109 height 50
drag, startPoint x: 113, startPoint y: 176, endPoint x: 70, endPoint y: 174, distance: 42.9
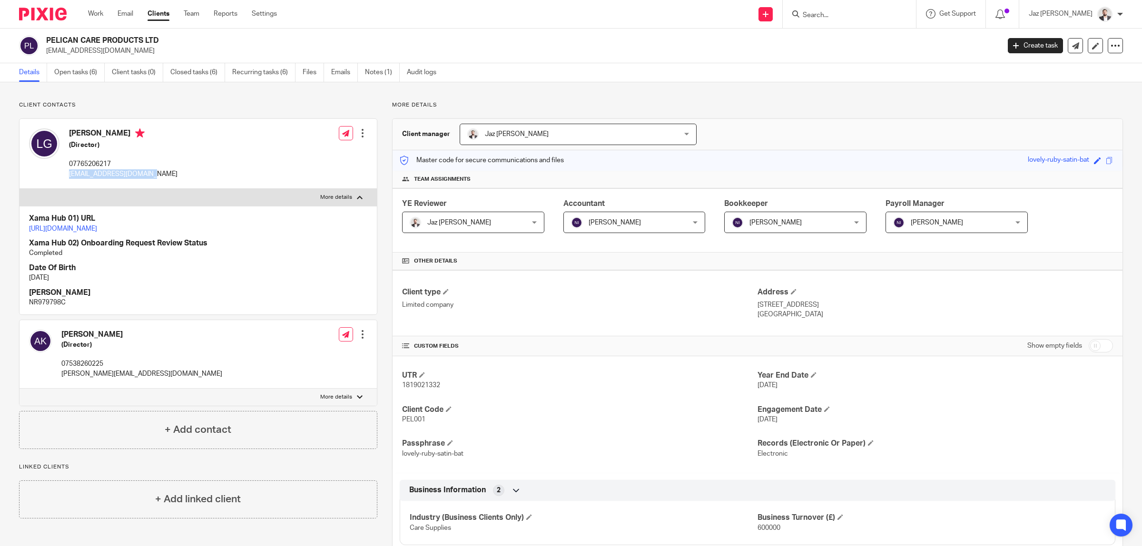
click at [70, 174] on p "sales@pelicancare.co.uk" at bounding box center [123, 174] width 109 height 10
copy p "sales@pelicancare.co.uk"
click at [116, 165] on p "07765206217" at bounding box center [123, 164] width 109 height 10
drag, startPoint x: 118, startPoint y: 165, endPoint x: 70, endPoint y: 163, distance: 47.6
click at [70, 163] on p "07765206217" at bounding box center [123, 164] width 109 height 10
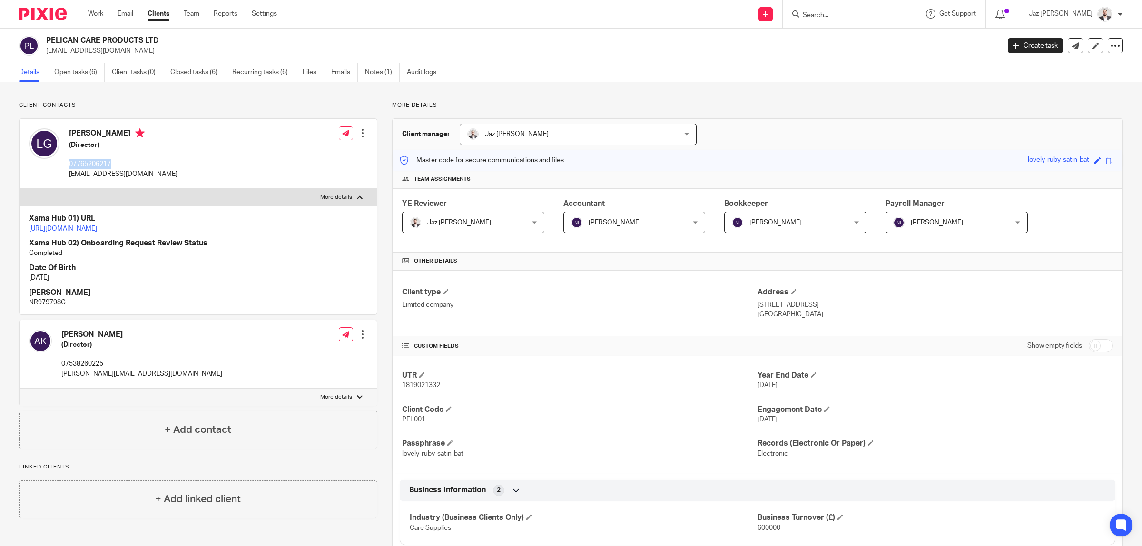
copy p "07765206217"
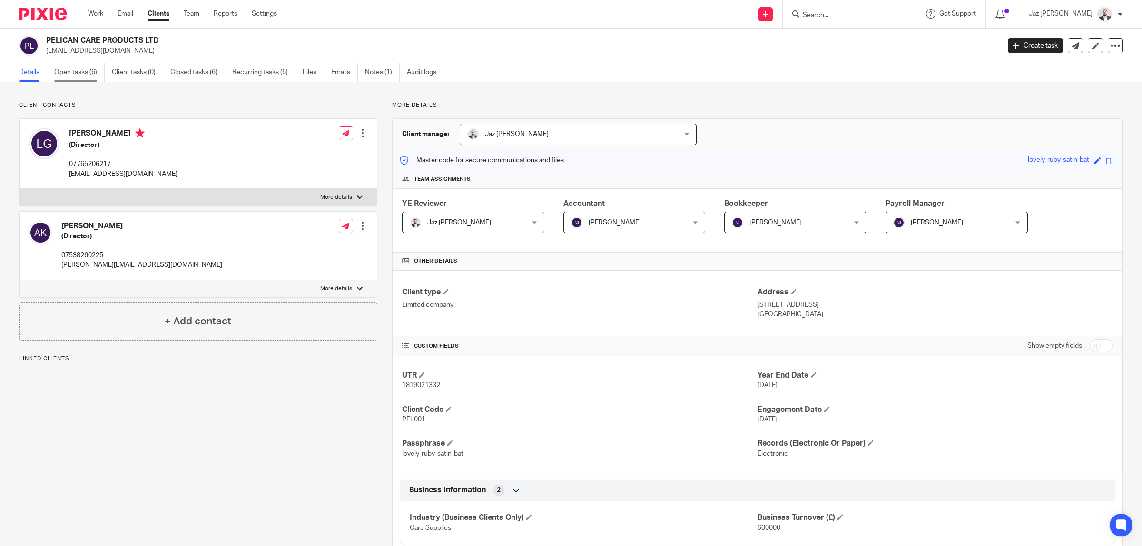
click at [64, 68] on link "Open tasks (6)" at bounding box center [79, 72] width 50 height 19
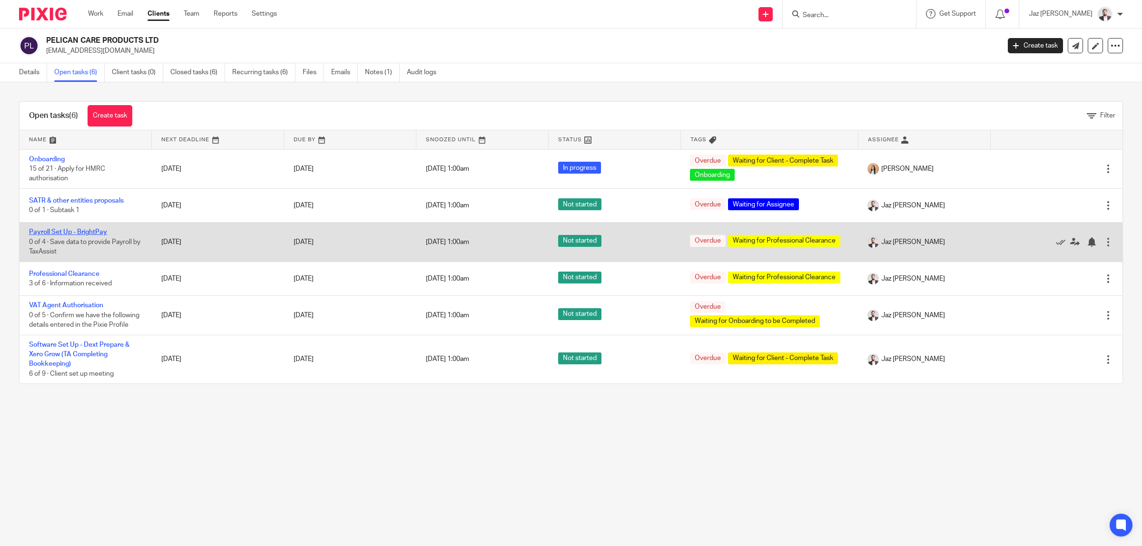
click at [82, 231] on link "Payroll Set Up - BrightPay" at bounding box center [68, 232] width 78 height 7
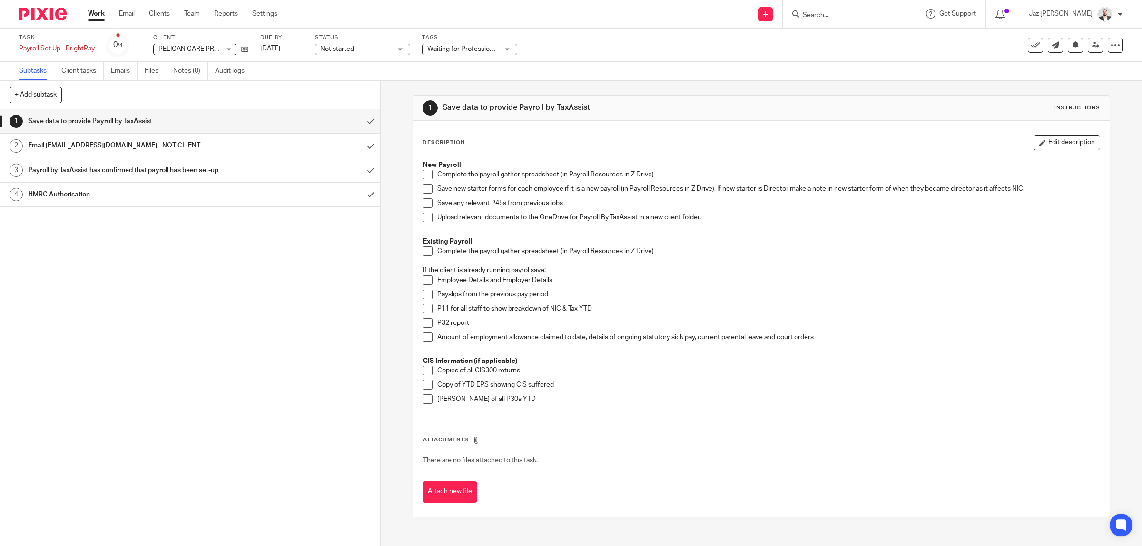
drag, startPoint x: 421, startPoint y: 174, endPoint x: 421, endPoint y: 184, distance: 10.0
click at [423, 174] on span at bounding box center [428, 175] width 10 height 10
click at [423, 200] on span at bounding box center [428, 204] width 10 height 10
click at [423, 215] on span at bounding box center [428, 218] width 10 height 10
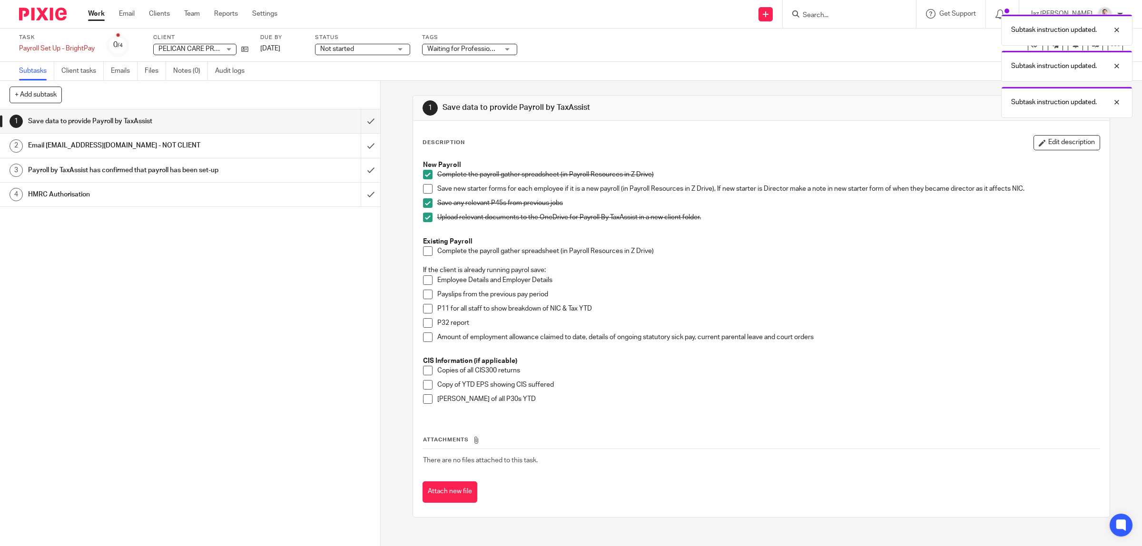
click at [423, 249] on span at bounding box center [428, 252] width 10 height 10
click at [423, 281] on span at bounding box center [428, 281] width 10 height 10
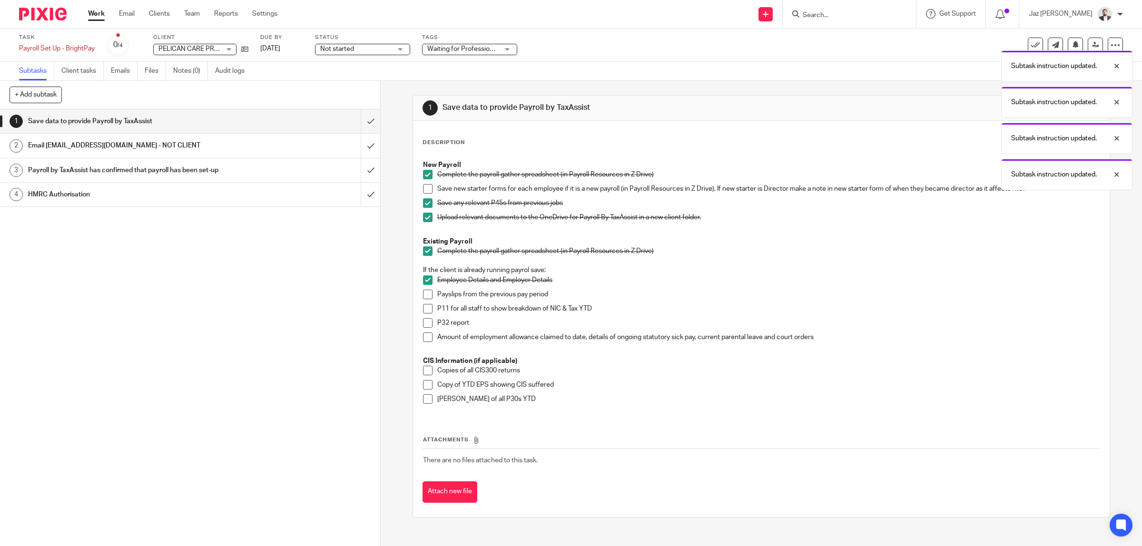
click at [423, 296] on span at bounding box center [428, 295] width 10 height 10
click at [423, 307] on span at bounding box center [428, 309] width 10 height 10
click at [424, 320] on span at bounding box center [428, 323] width 10 height 10
click at [425, 338] on span at bounding box center [428, 338] width 10 height 10
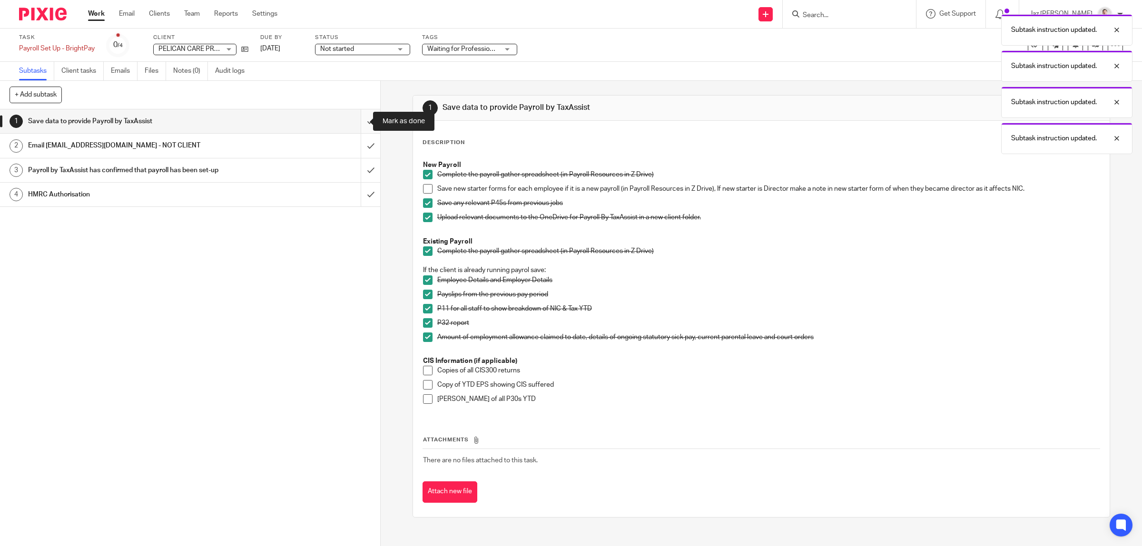
click at [361, 125] on input "submit" at bounding box center [190, 121] width 380 height 24
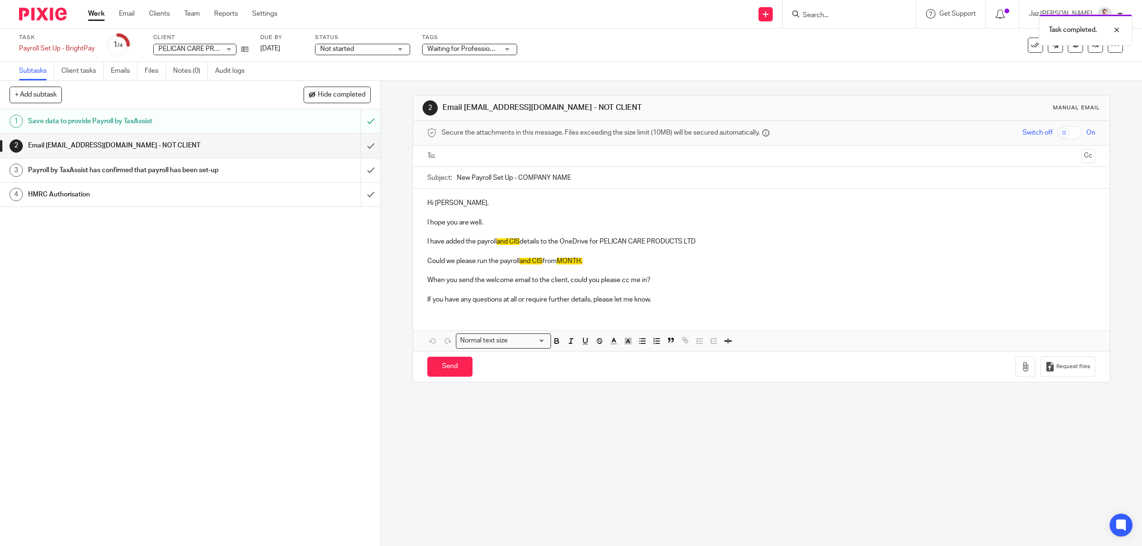
click at [487, 155] on input "text" at bounding box center [761, 156] width 633 height 11
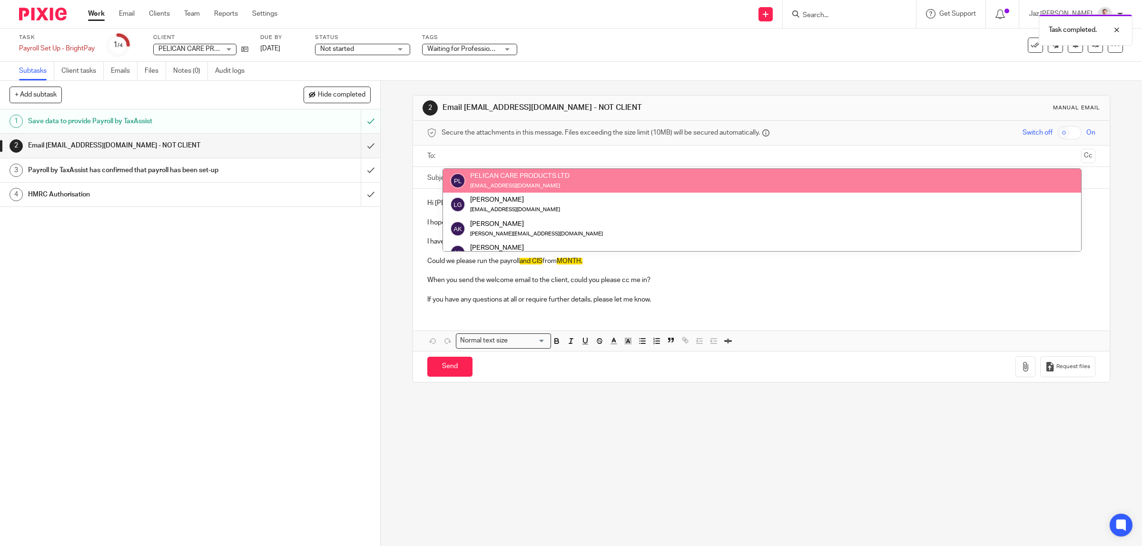
click at [491, 152] on input "text" at bounding box center [761, 156] width 633 height 11
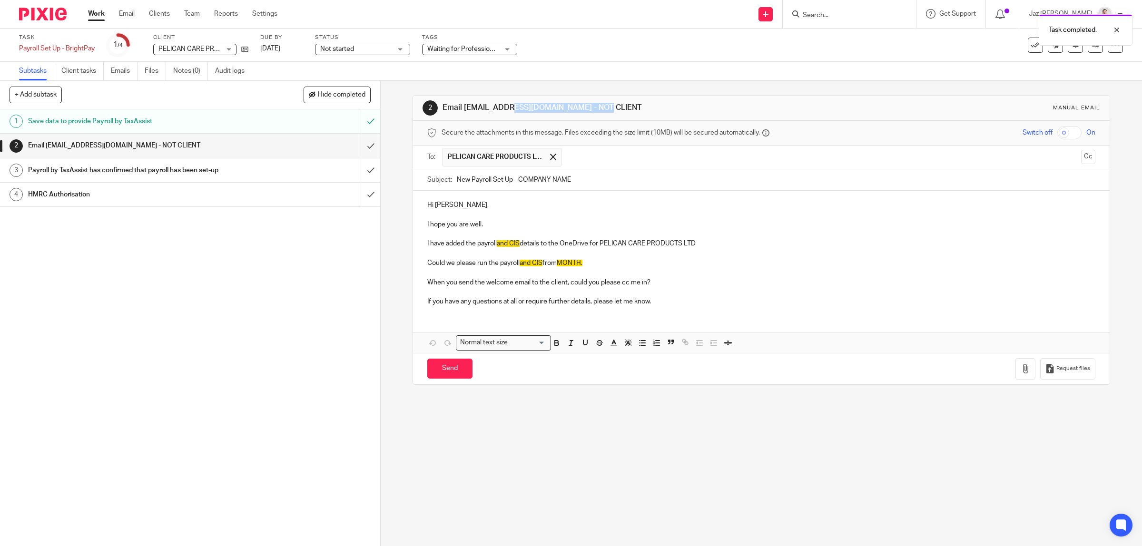
drag, startPoint x: 543, startPoint y: 108, endPoint x: 461, endPoint y: 106, distance: 81.9
click at [461, 106] on h1 "Email [EMAIL_ADDRESS][DOMAIN_NAME] - NOT CLIENT" at bounding box center [612, 108] width 339 height 10
copy h1 "payroll@taxassist.co.uk"
click at [553, 159] on span at bounding box center [553, 157] width 6 height 6
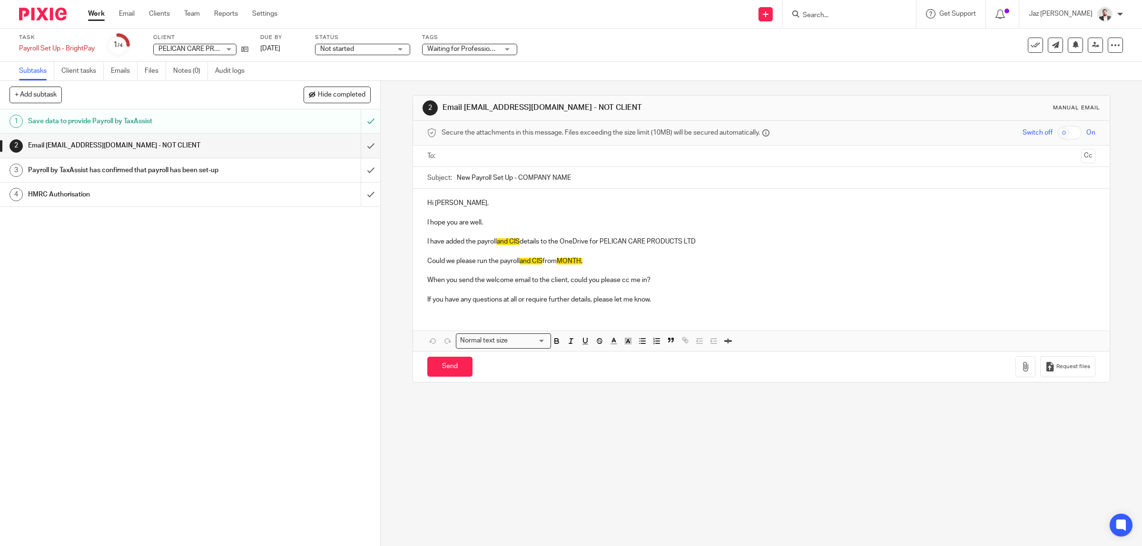
paste input "payroll@taxassist.co.uk"
type input "payroll@taxassist.co.uk"
click at [631, 254] on p at bounding box center [761, 252] width 669 height 10
drag, startPoint x: 695, startPoint y: 242, endPoint x: 602, endPoint y: 243, distance: 92.8
click at [602, 243] on p "I have added the payroll and CIS details to the OneDrive for PELICAN CARE PRODU…" at bounding box center [761, 244] width 669 height 10
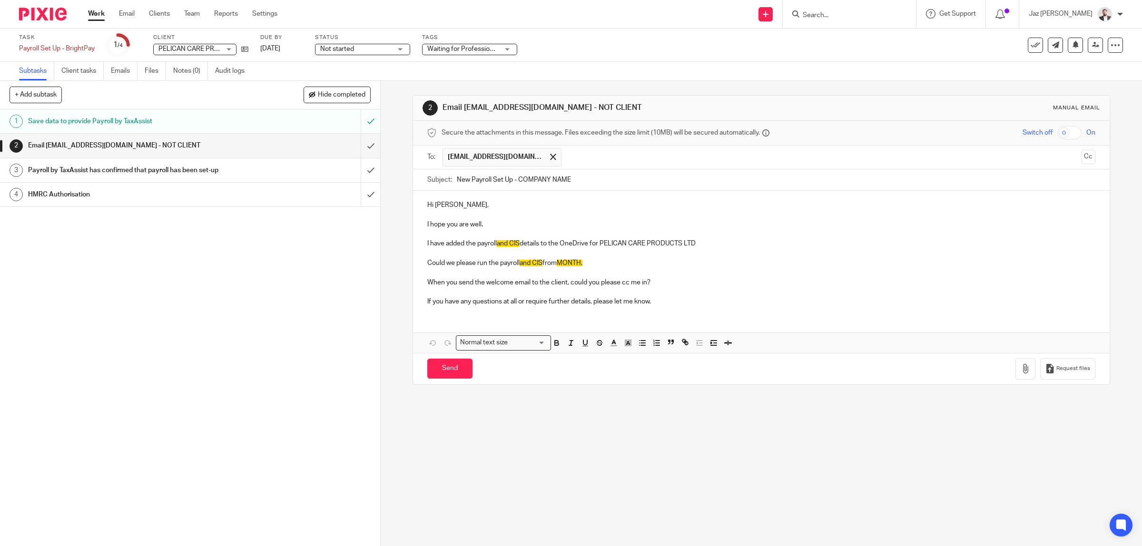
copy p "PELICAN CARE PRODUCTS LTD"
click at [579, 182] on input "New Payroll Set Up - COMPANY NAME" at bounding box center [776, 179] width 639 height 21
drag, startPoint x: 591, startPoint y: 182, endPoint x: 515, endPoint y: 178, distance: 76.3
click at [515, 178] on input "New Payroll Set Up - COMPANY NAME" at bounding box center [776, 179] width 639 height 21
paste input "PELICAN CARE PRODUCTS LTD"
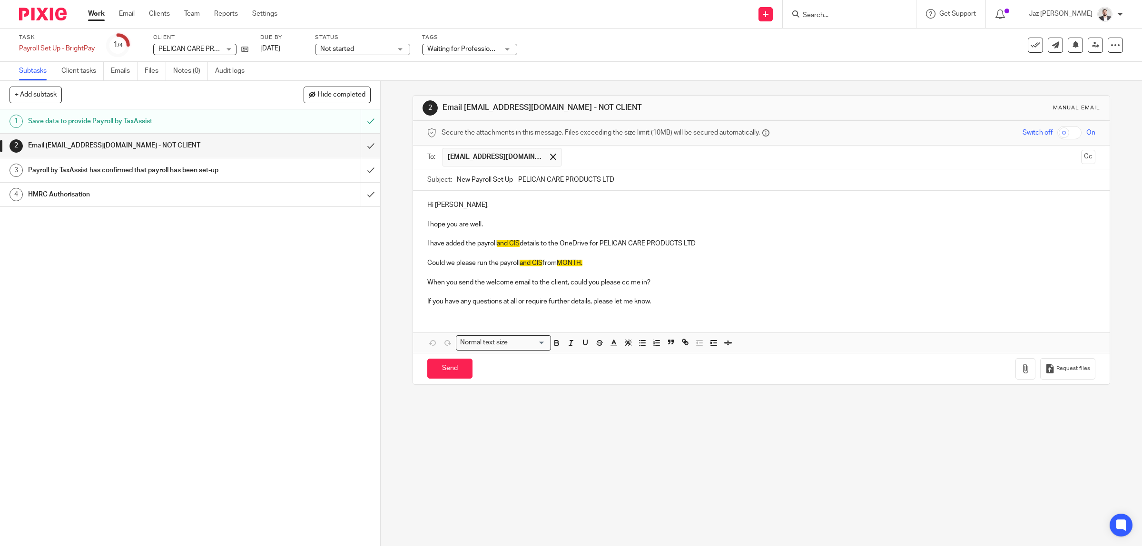
type input "New Payroll Set Up - PELICAN CARE PRODUCTS LTD"
click at [574, 227] on p "I hope you are well." at bounding box center [761, 225] width 669 height 10
click at [457, 212] on p at bounding box center [761, 215] width 669 height 10
click at [488, 228] on p "I hope you are well." at bounding box center [761, 225] width 669 height 10
drag, startPoint x: 522, startPoint y: 244, endPoint x: 497, endPoint y: 243, distance: 24.3
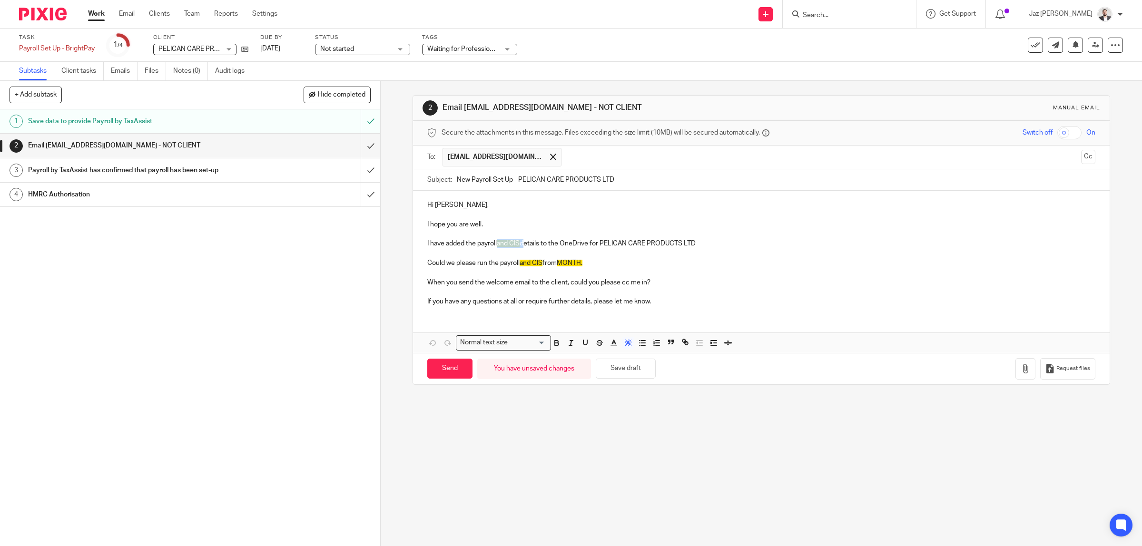
click at [497, 243] on p "I have added the payroll and CIS details to the OneDrive for PELICAN CARE PRODU…" at bounding box center [761, 244] width 669 height 10
drag, startPoint x: 544, startPoint y: 264, endPoint x: 519, endPoint y: 267, distance: 24.4
click at [519, 267] on p "Could we please run the payroll and CIS from MONTH." at bounding box center [761, 263] width 669 height 10
drag, startPoint x: 556, startPoint y: 263, endPoint x: 536, endPoint y: 265, distance: 20.6
click at [536, 265] on p "Could we please run the payroll from MONTH." at bounding box center [761, 263] width 669 height 10
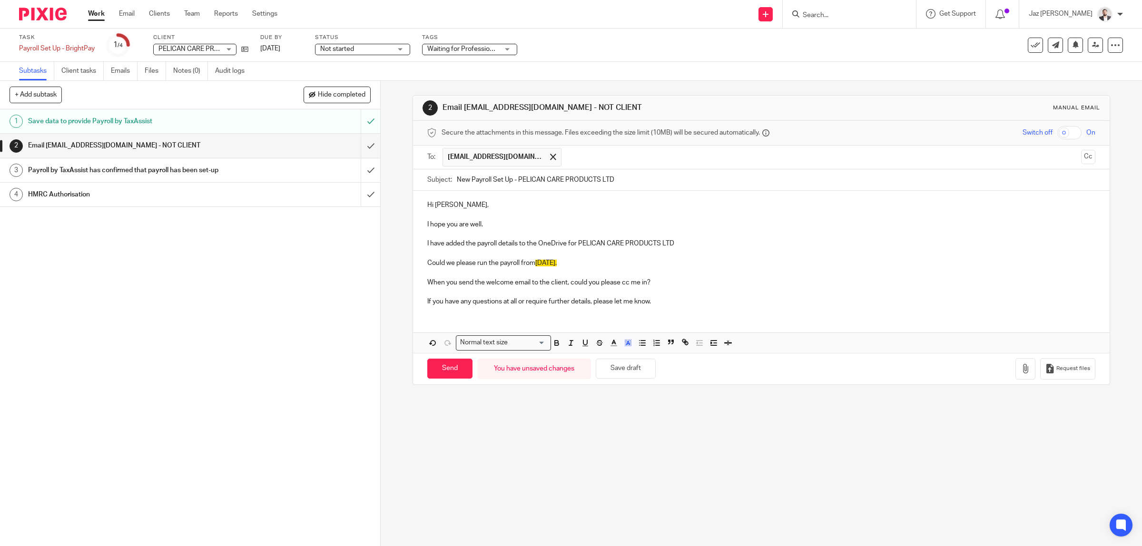
drag, startPoint x: 594, startPoint y: 260, endPoint x: 414, endPoint y: 263, distance: 179.5
click at [414, 263] on div "Hi Anna, I hope you are well. I have added the payroll details to the OneDrive …" at bounding box center [761, 252] width 697 height 123
click at [624, 349] on button "button" at bounding box center [629, 344] width 12 height 12
click at [604, 358] on li "color:#FFFFFF" at bounding box center [607, 355] width 7 height 7
click at [591, 298] on p "If you have any questions at all or require further details, please let me know." at bounding box center [761, 302] width 669 height 10
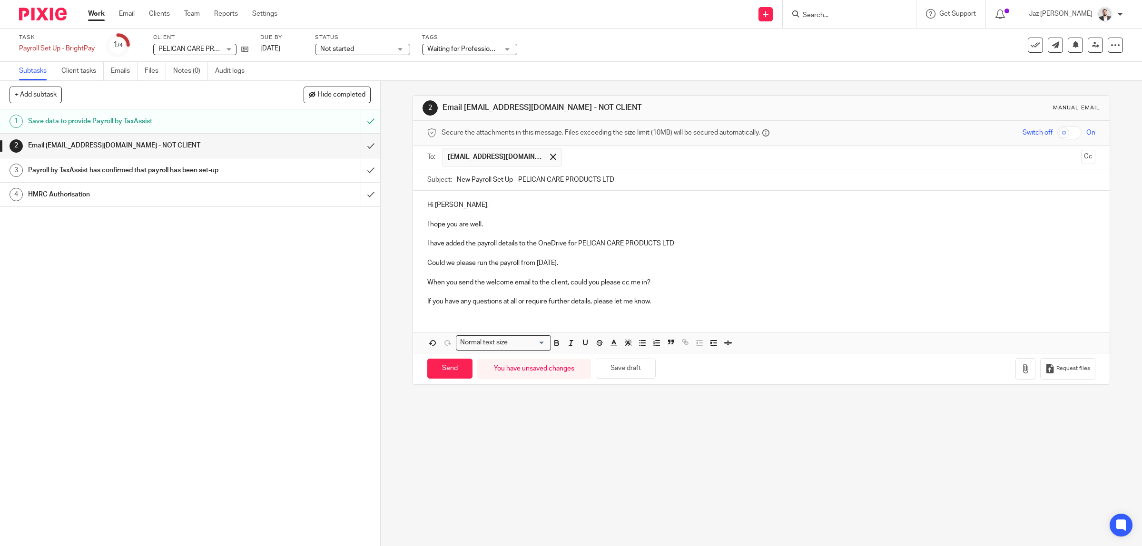
click at [656, 303] on p "If you have any questions at all or require further details, please let me know." at bounding box center [761, 302] width 669 height 10
click at [444, 370] on input "Send" at bounding box center [449, 369] width 45 height 20
click at [465, 48] on span "Waiting for Professional Clearance" at bounding box center [478, 49] width 103 height 7
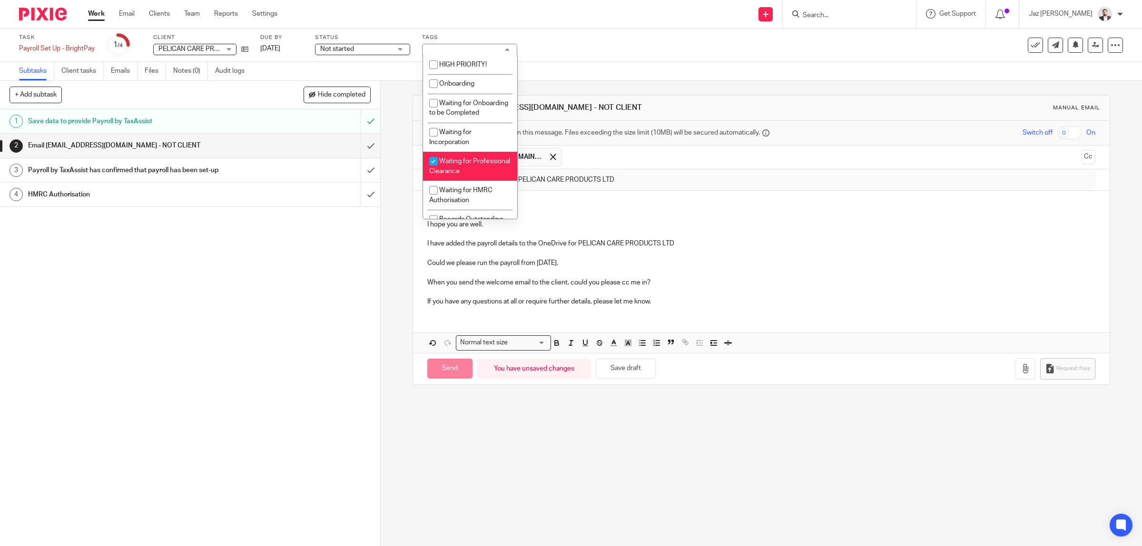
type input "Sent"
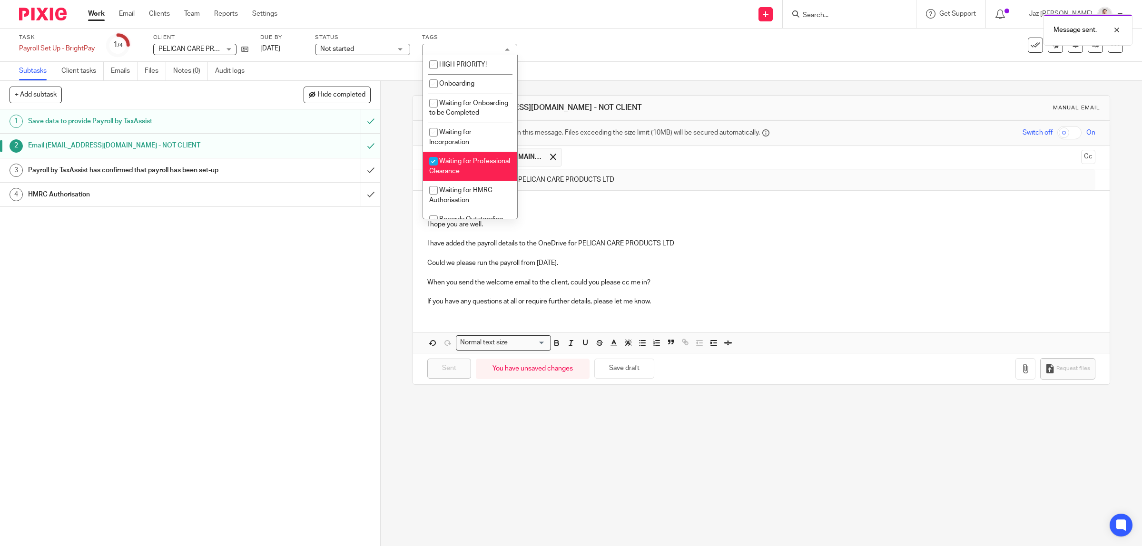
click at [467, 173] on li "Waiting for Professional Clearance" at bounding box center [470, 166] width 94 height 29
checkbox input "false"
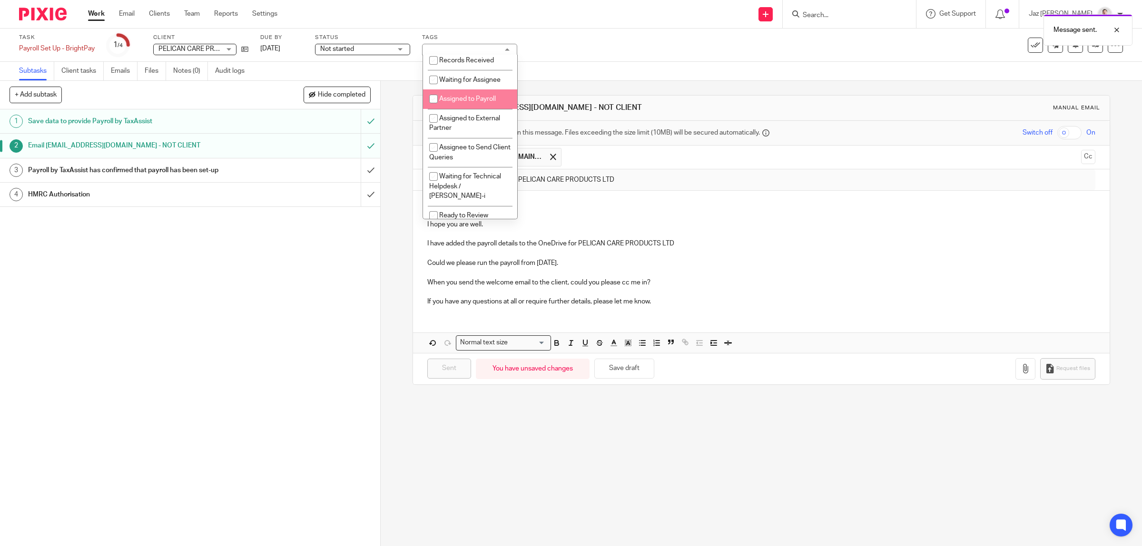
click at [485, 102] on span "Assigned to Payroll" at bounding box center [467, 99] width 57 height 7
checkbox input "true"
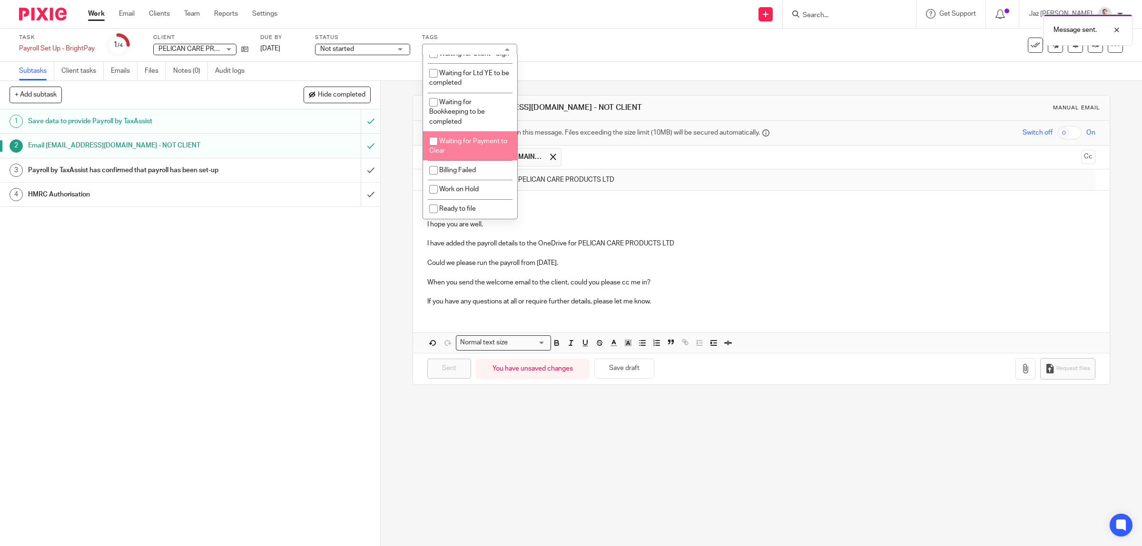
scroll to position [606, 0]
click at [581, 58] on div "Task Payroll Set Up - BrightPay Save Payroll Set Up - BrightPay 1 /4 Client PEL…" at bounding box center [571, 45] width 1142 height 33
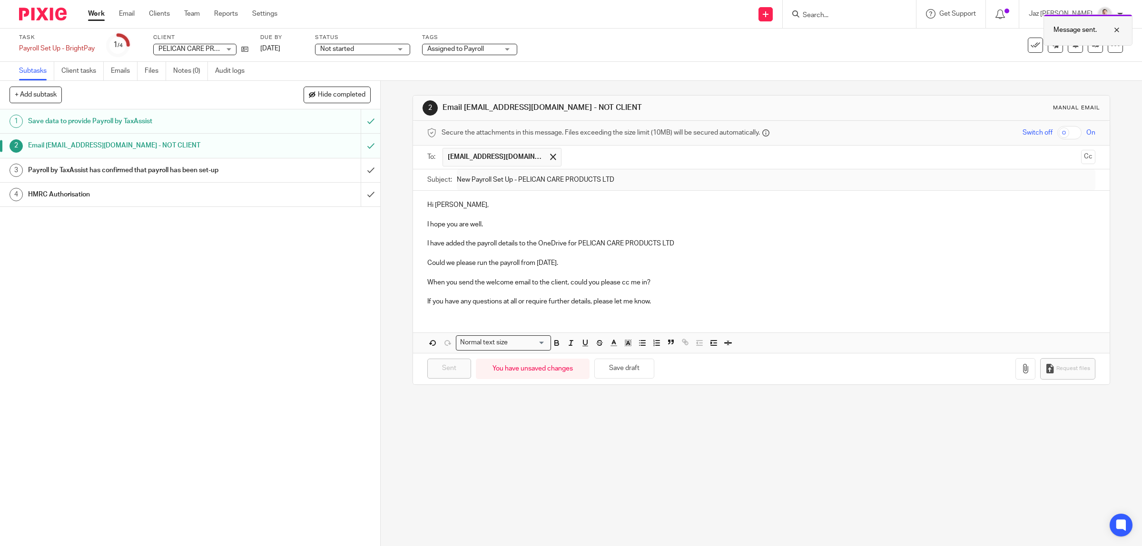
click at [1118, 29] on div at bounding box center [1110, 29] width 26 height 11
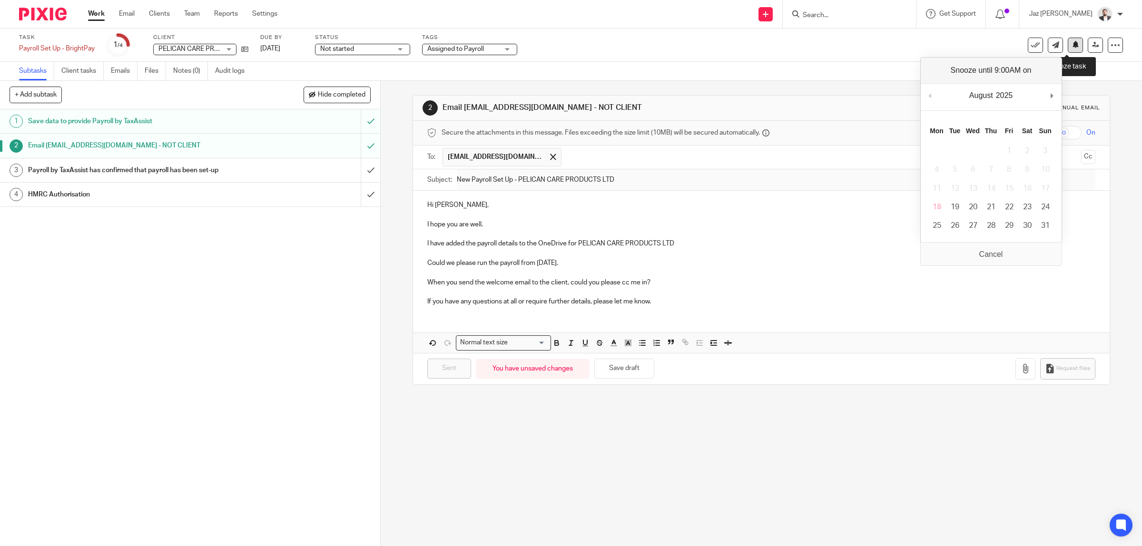
click at [1073, 48] on icon at bounding box center [1076, 44] width 7 height 7
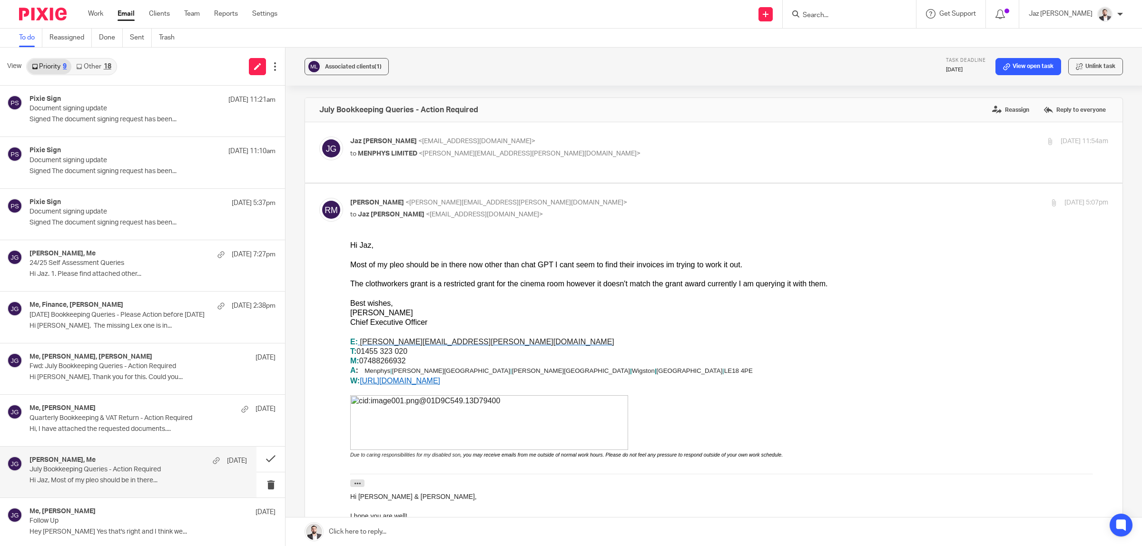
scroll to position [4, 0]
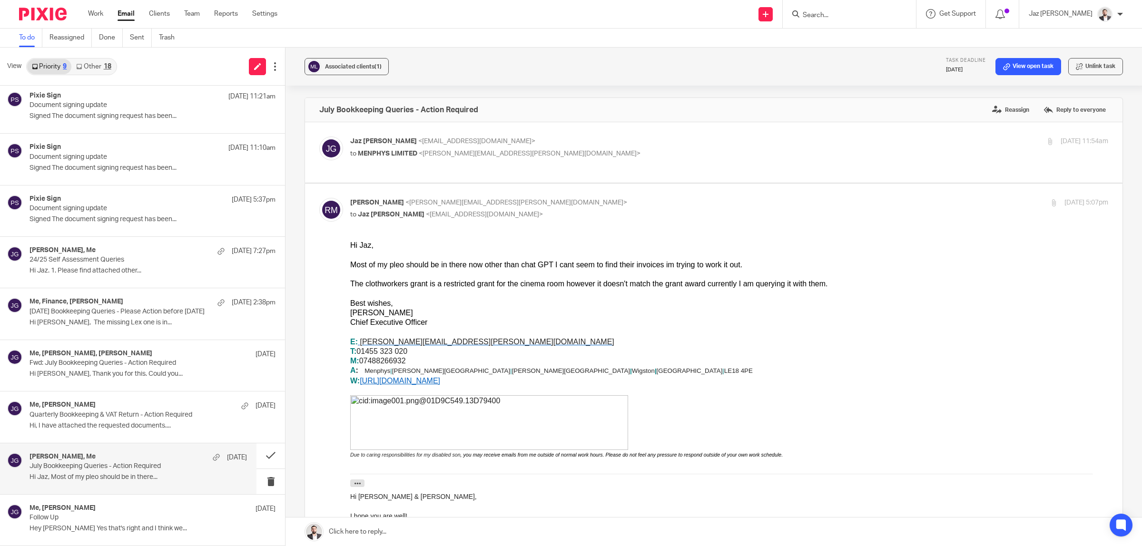
click at [116, 476] on p "Hi Jaz, Most of my pleo should be in there..." at bounding box center [139, 478] width 218 height 8
click at [107, 274] on p "Hi Jaz. 1. Please find attached other..." at bounding box center [139, 271] width 218 height 8
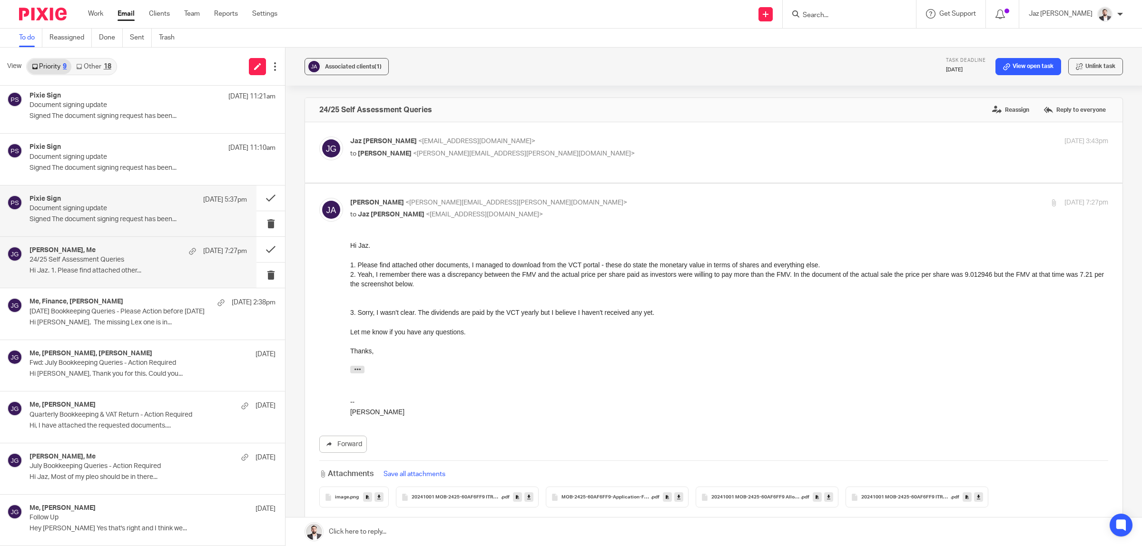
scroll to position [0, 0]
click at [101, 229] on div "Pixie Sign [DATE] 5:37pm Document signing update Signed The document signing re…" at bounding box center [128, 211] width 257 height 51
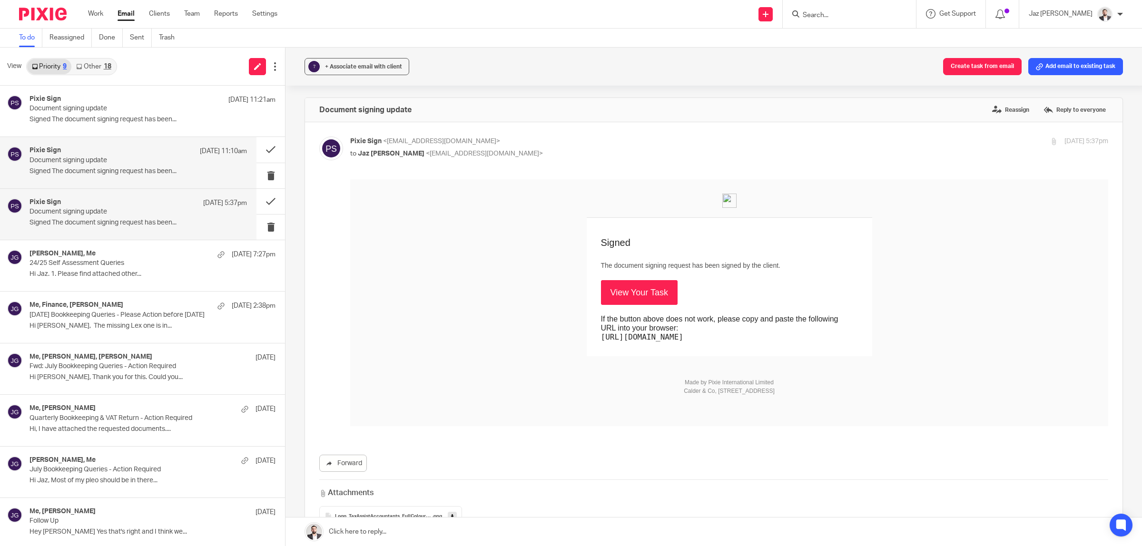
click at [113, 152] on div "Pixie Sign 17 Aug 11:10am" at bounding box center [139, 152] width 218 height 10
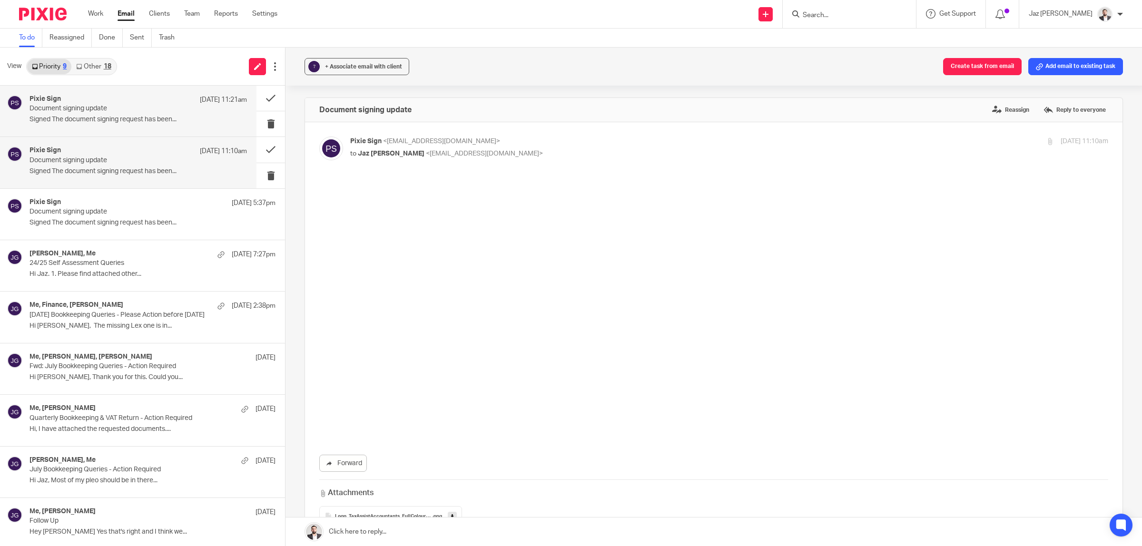
click at [103, 119] on p "Signed The document signing request has been..." at bounding box center [139, 120] width 218 height 8
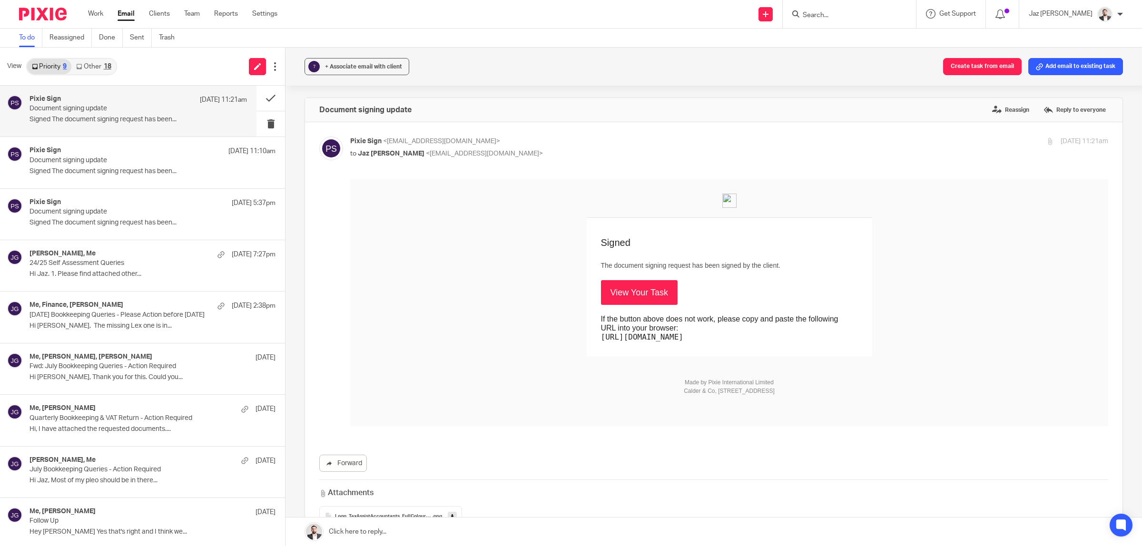
click at [97, 67] on link "Other 18" at bounding box center [93, 66] width 44 height 15
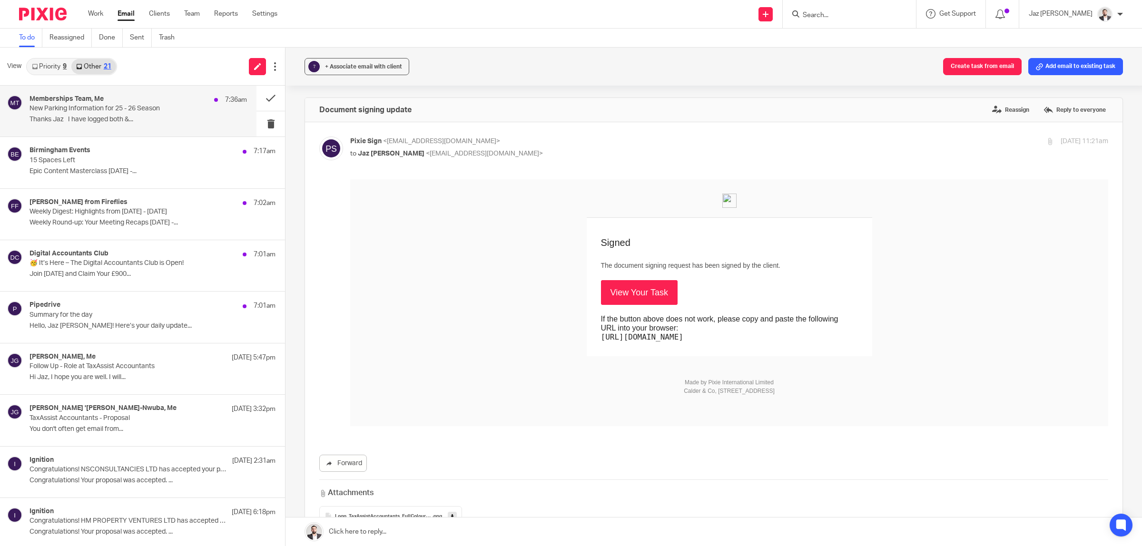
click at [117, 111] on p "New Parking Information for 25 - 26 Season" at bounding box center [117, 109] width 174 height 8
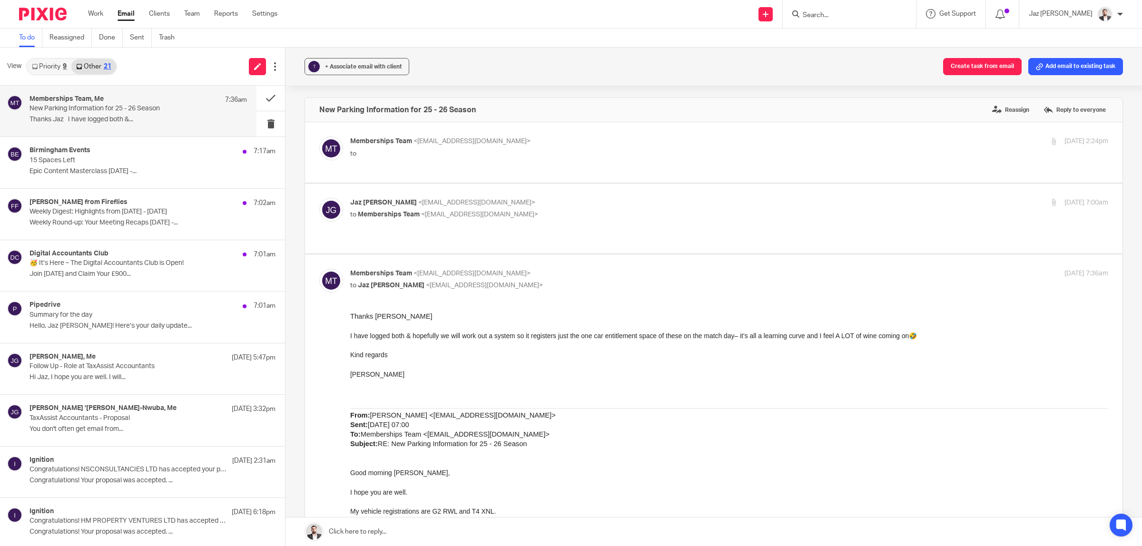
click at [576, 534] on link at bounding box center [714, 532] width 857 height 29
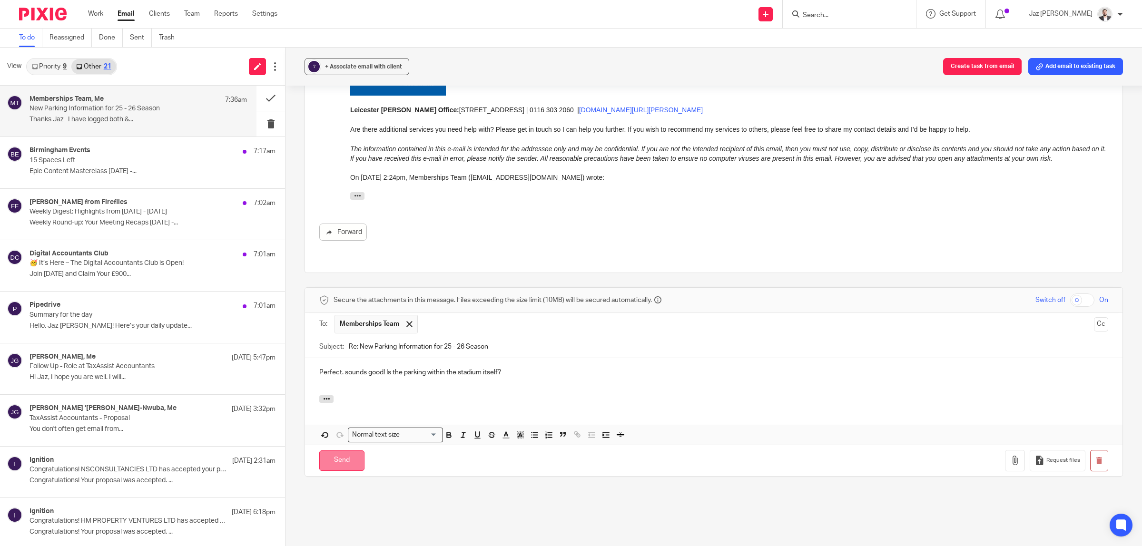
click at [346, 451] on input "Send" at bounding box center [341, 461] width 45 height 20
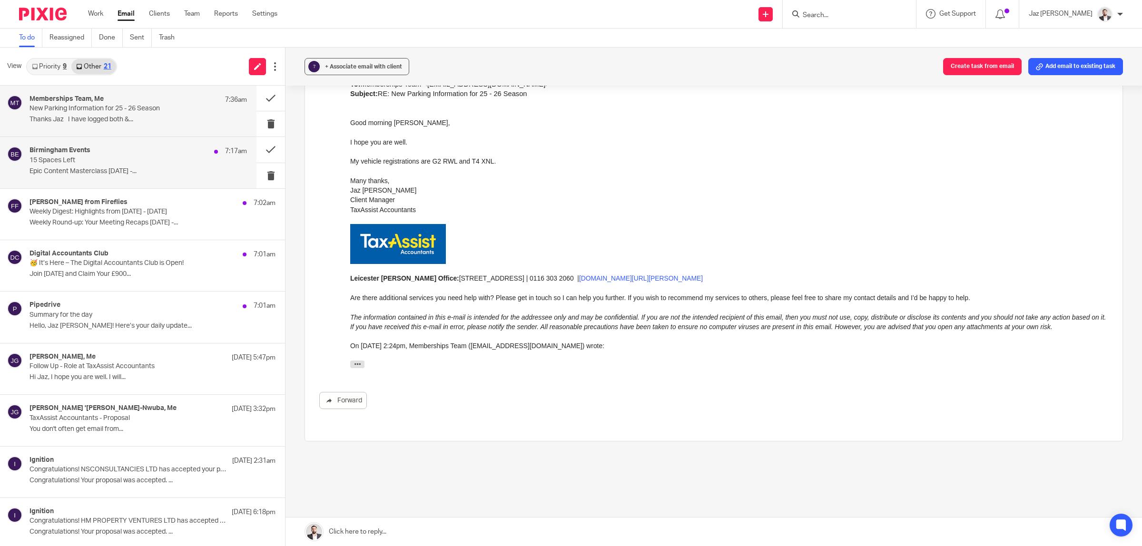
click at [110, 161] on p "15 Spaces Left" at bounding box center [117, 161] width 174 height 8
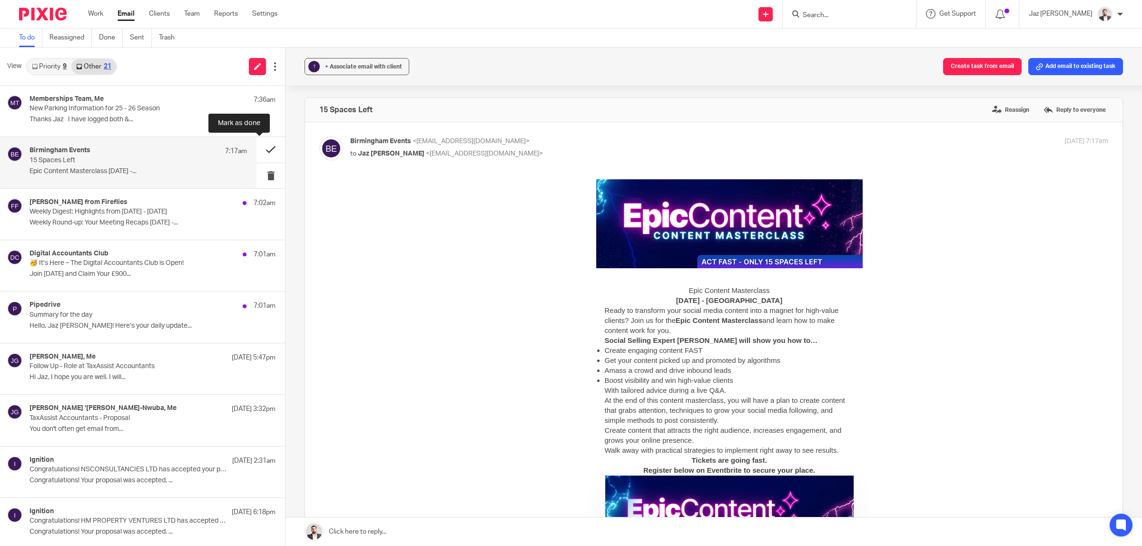
scroll to position [0, 0]
click at [257, 149] on button at bounding box center [271, 149] width 29 height 25
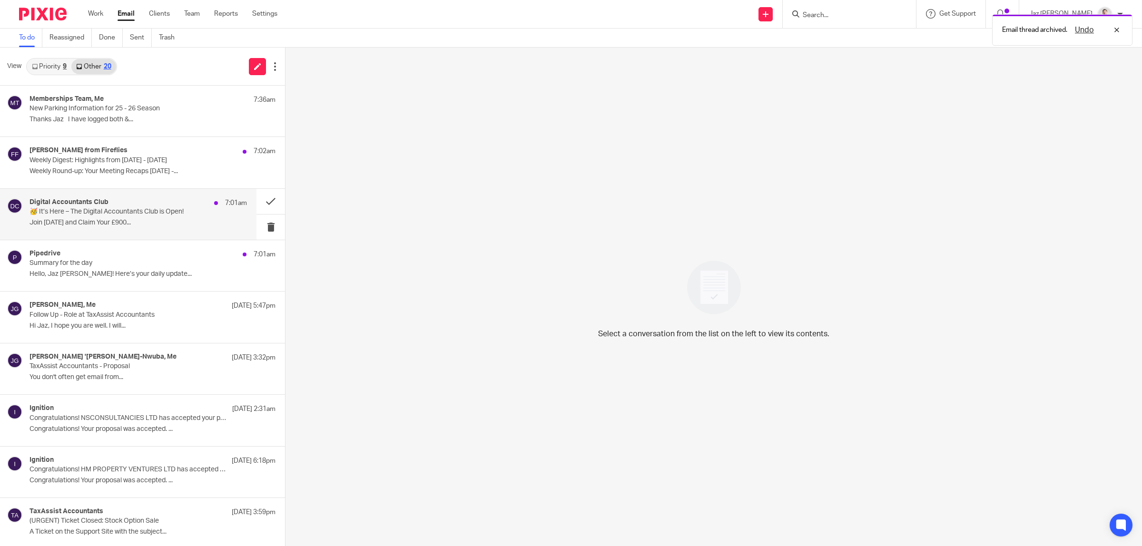
click at [113, 206] on div "Digital Accountants Club 7:01am" at bounding box center [139, 204] width 218 height 10
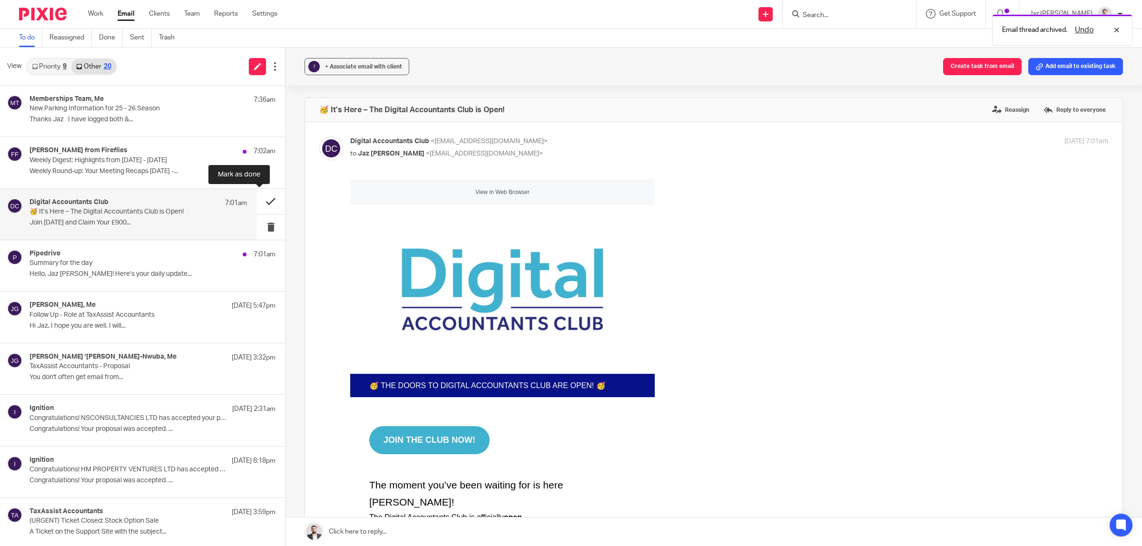
click at [257, 200] on button at bounding box center [271, 201] width 29 height 25
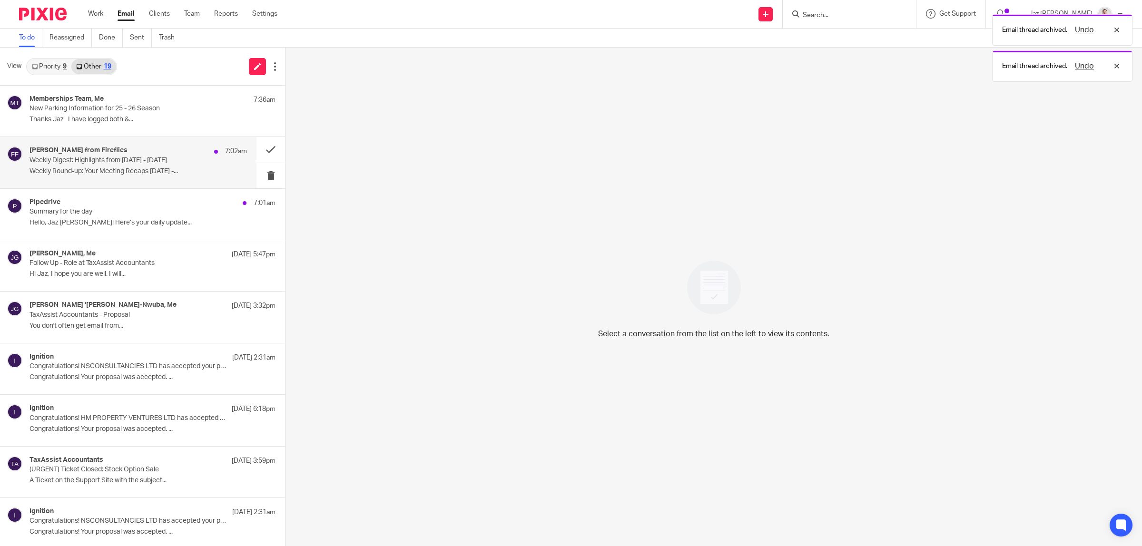
click at [157, 166] on div "Fred from Fireflies 7:02am Weekly Digest: Highlights from Aug 11 - Aug 18, 2025…" at bounding box center [139, 163] width 218 height 32
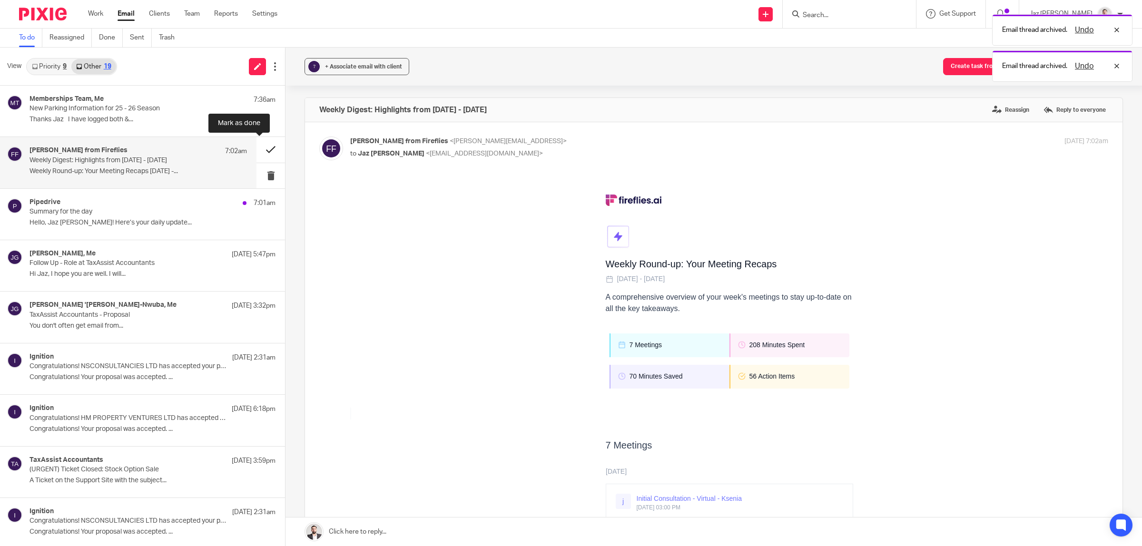
click at [257, 148] on button at bounding box center [271, 149] width 29 height 25
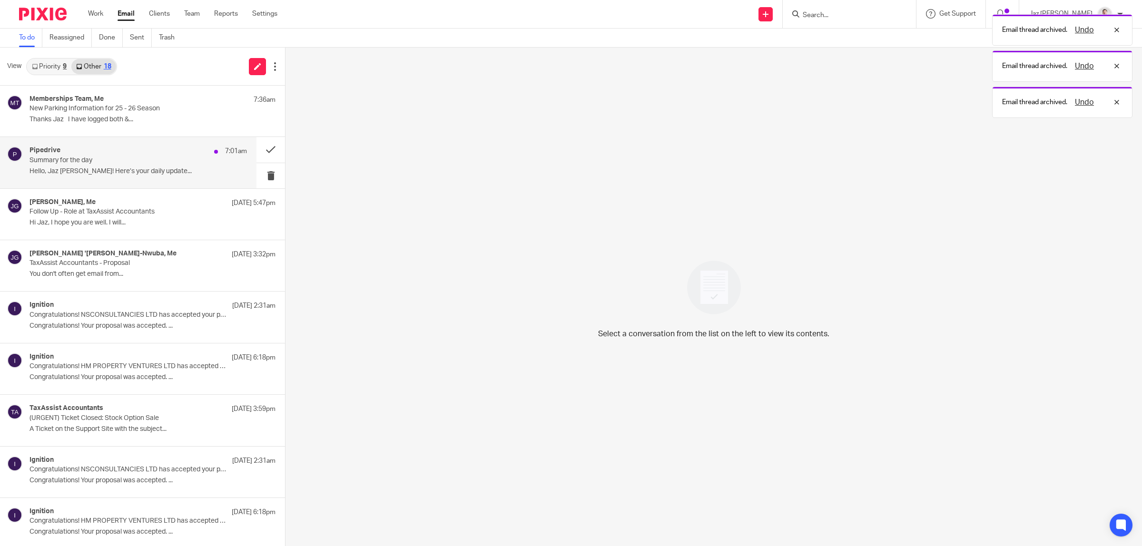
click at [153, 160] on p "Summary for the day" at bounding box center [117, 161] width 174 height 8
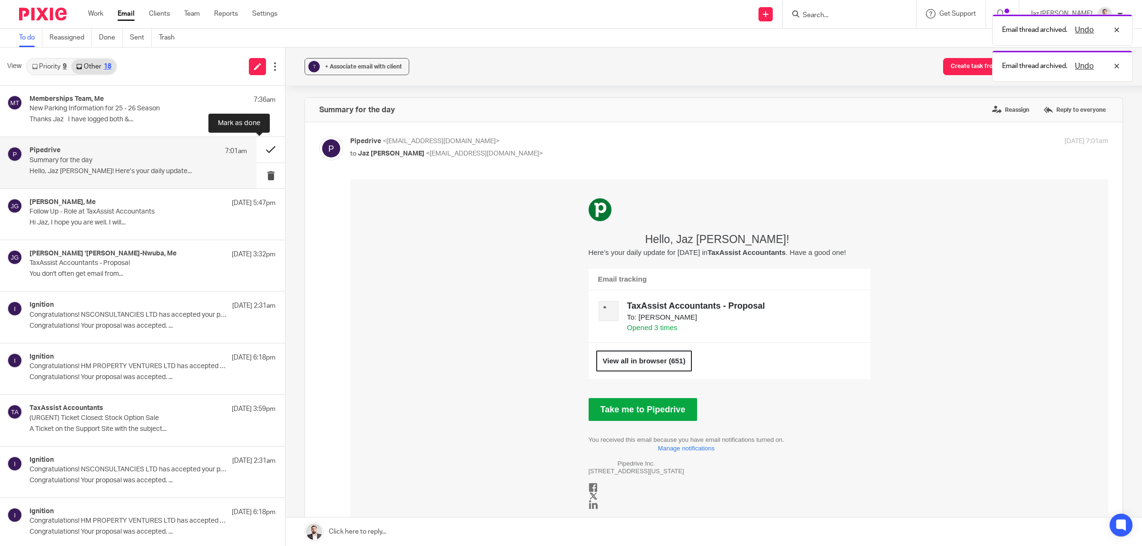
click at [263, 149] on button at bounding box center [271, 149] width 29 height 25
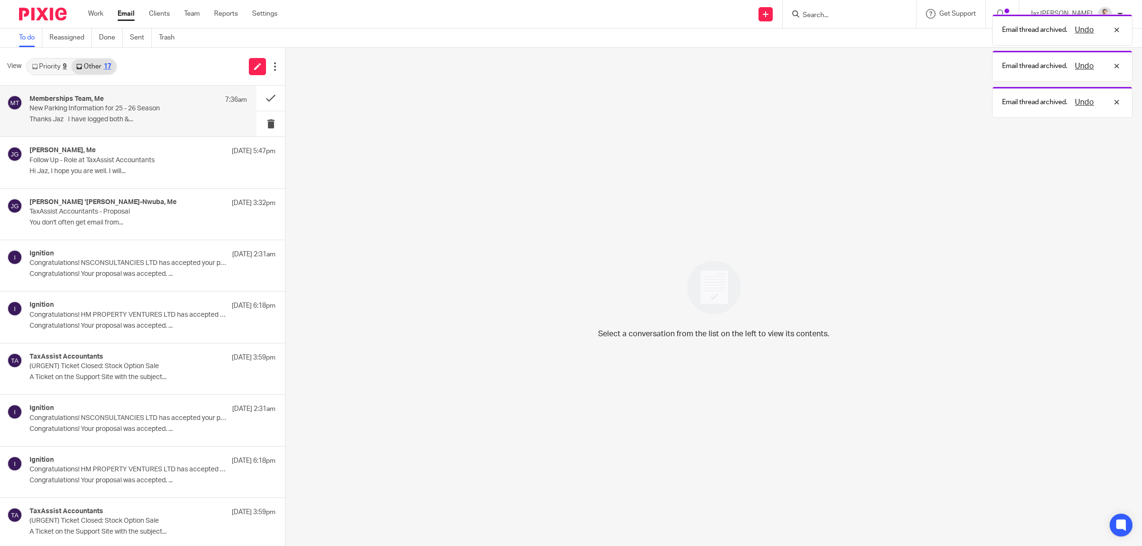
click at [156, 111] on p "New Parking Information for 25 - 26 Season" at bounding box center [117, 109] width 174 height 8
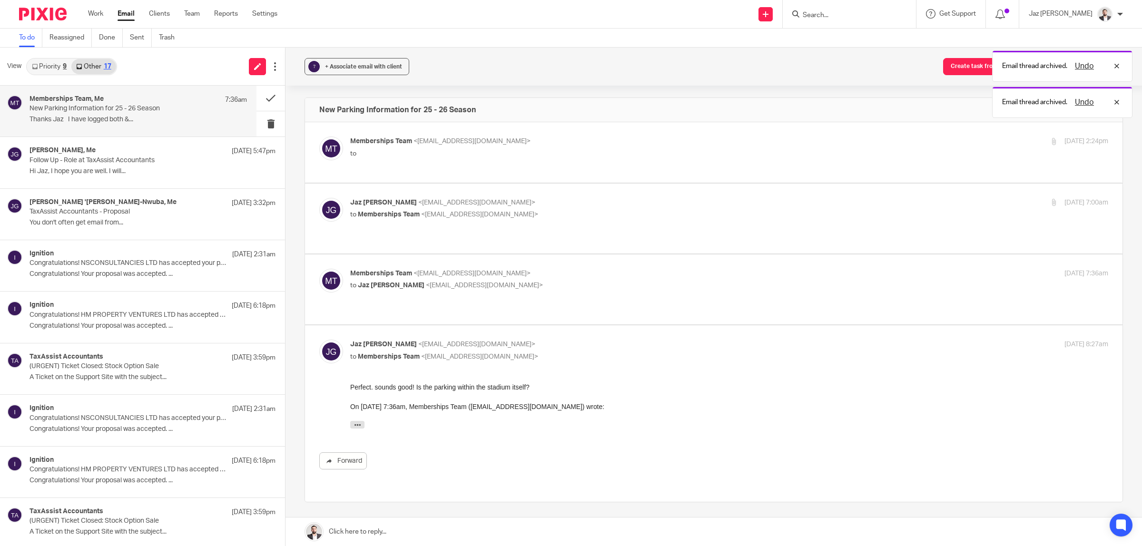
scroll to position [51, 0]
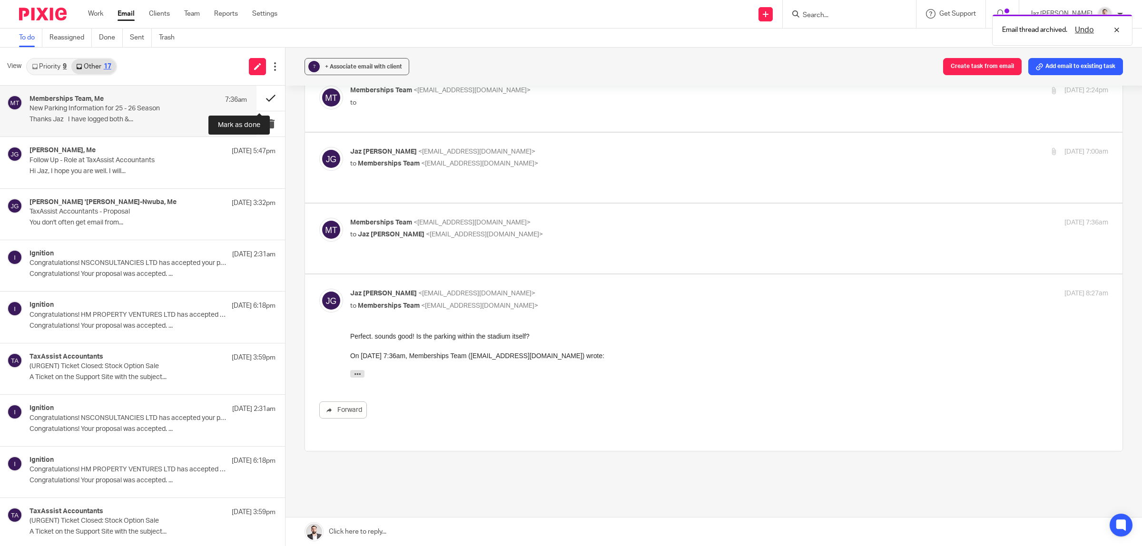
click at [265, 93] on button at bounding box center [271, 98] width 29 height 25
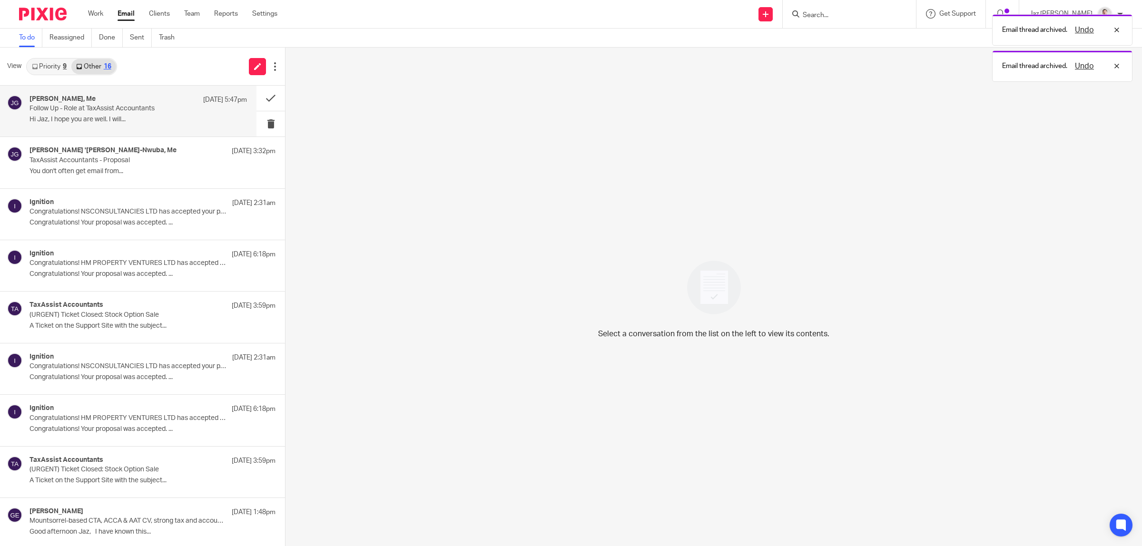
click at [119, 105] on p "Follow Up - Role at TaxAssist Accountants" at bounding box center [117, 109] width 174 height 8
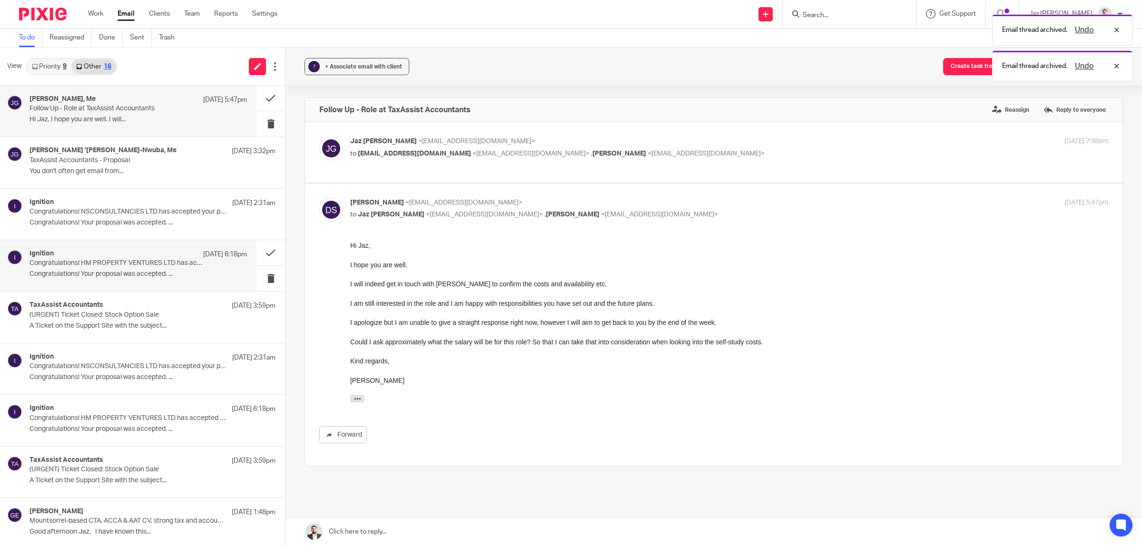
scroll to position [0, 0]
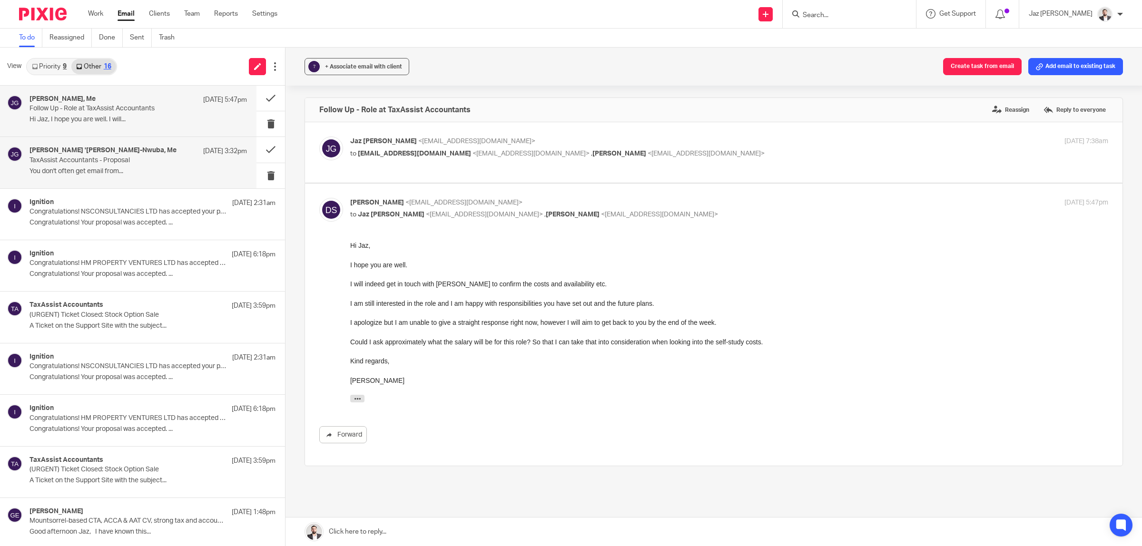
click at [121, 170] on p "You don't often get email from..." at bounding box center [139, 172] width 218 height 8
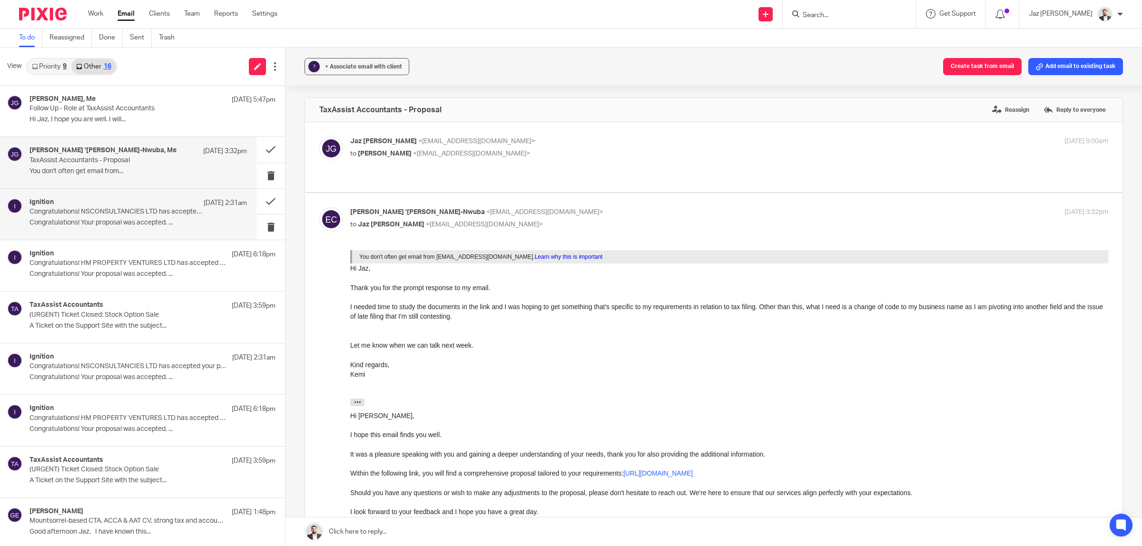
click at [95, 218] on div "Ignition 16 Aug 2:31am Congratulations! NSCONSULTANCIES LTD has accepted your p…" at bounding box center [139, 215] width 218 height 32
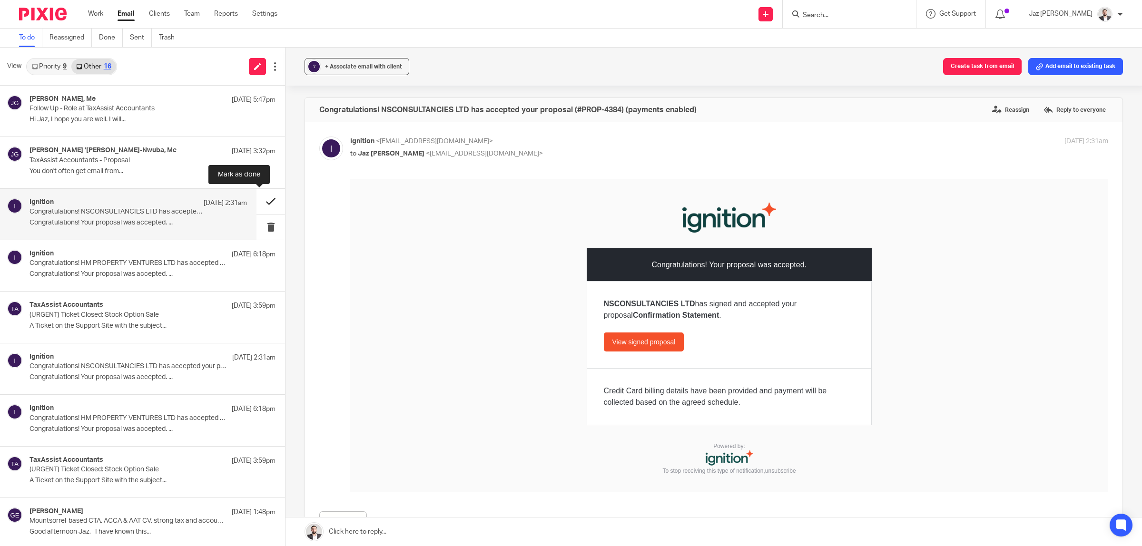
click at [259, 198] on button at bounding box center [271, 201] width 29 height 25
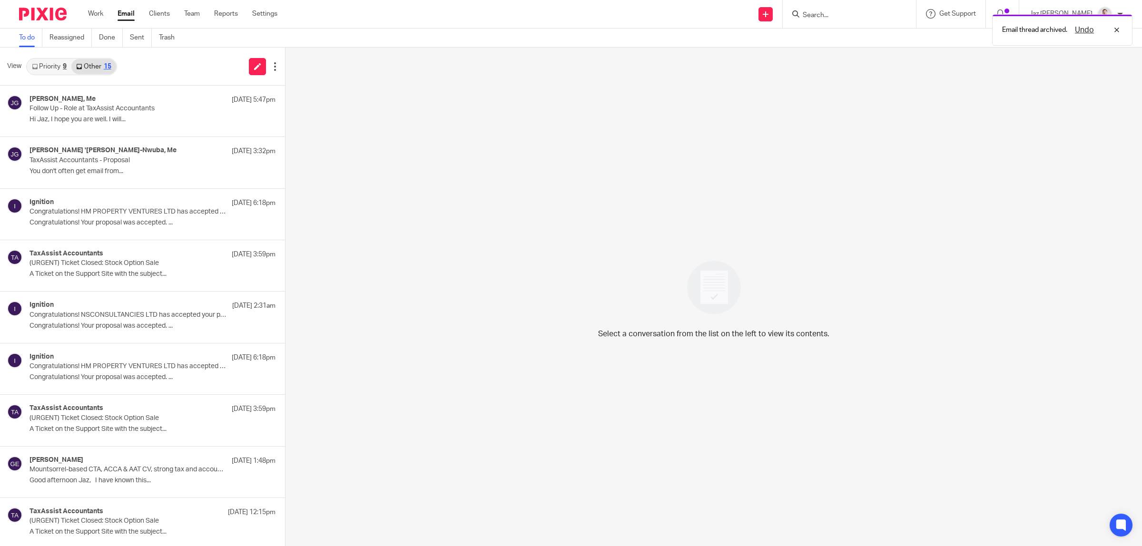
click at [875, 15] on div "Email thread archived. Undo" at bounding box center [852, 28] width 562 height 36
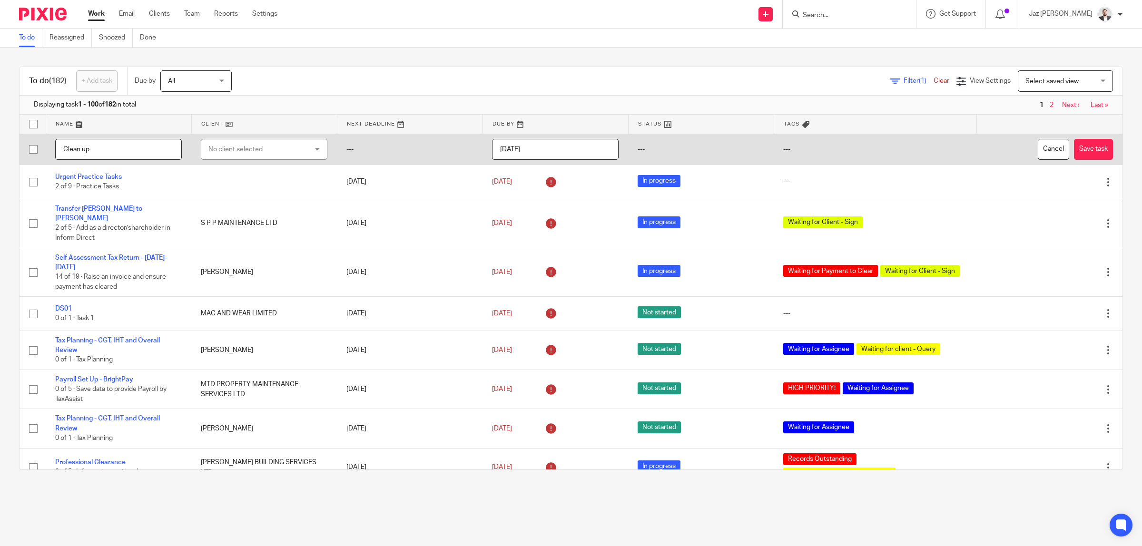
type input "Clean up"
click at [226, 150] on div "No client selected" at bounding box center [256, 149] width 95 height 20
type input "[PERSON_NAME]"
click at [225, 200] on span "[PERSON_NAME] LIMITED" at bounding box center [245, 197] width 79 height 7
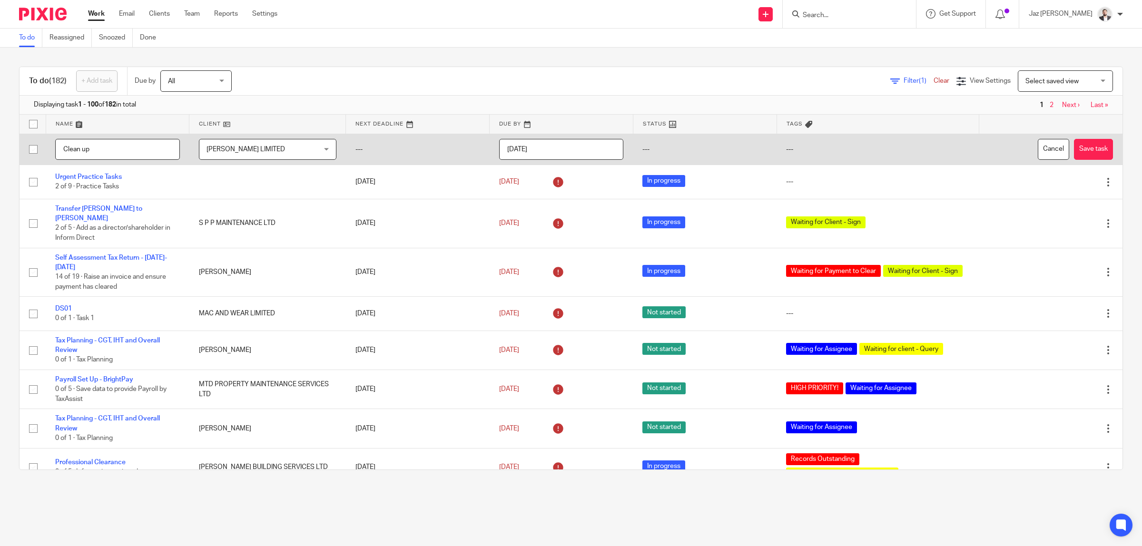
click at [540, 150] on input "[DATE]" at bounding box center [561, 149] width 125 height 21
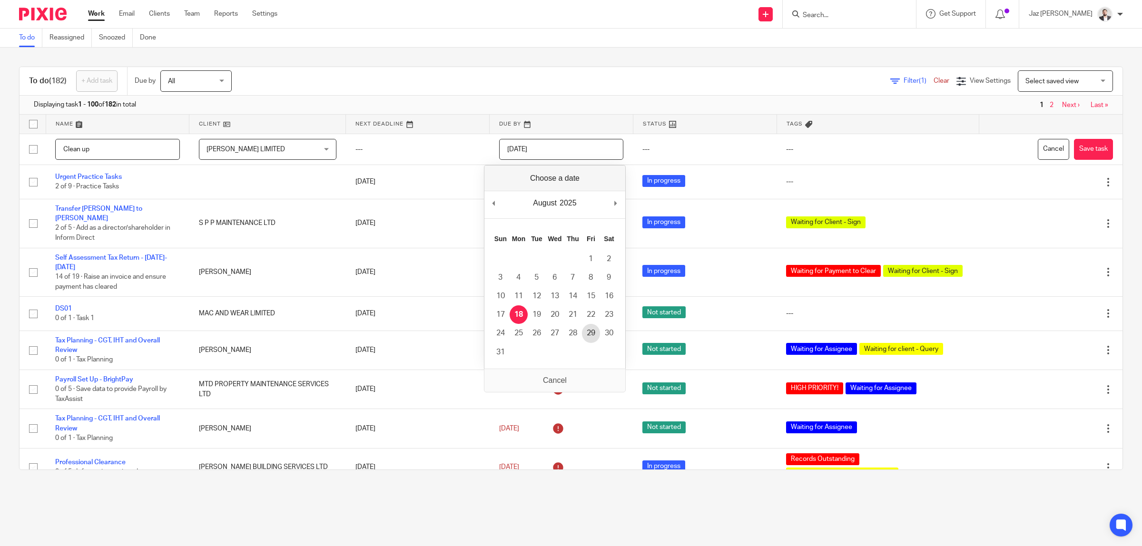
type input "[DATE]"
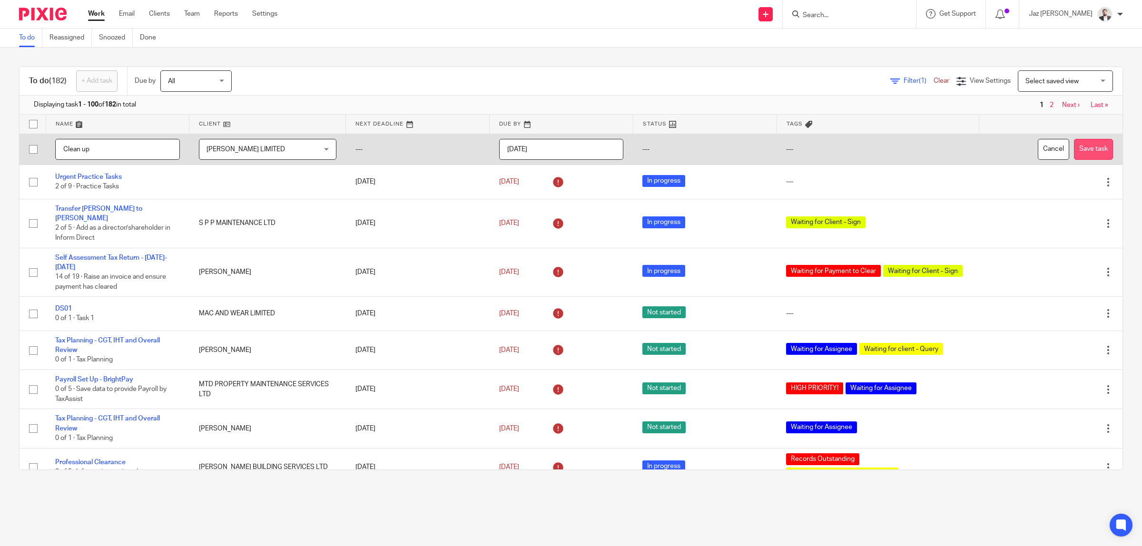
click at [1074, 151] on button "Save task" at bounding box center [1093, 149] width 39 height 21
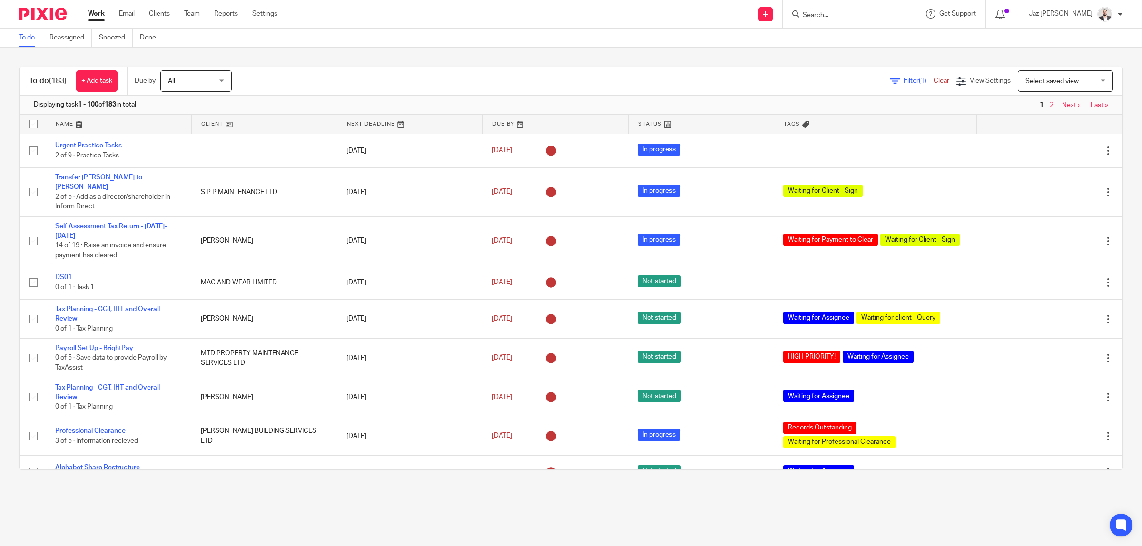
click at [870, 14] on input "Search" at bounding box center [845, 15] width 86 height 9
click at [99, 83] on link "+ Add task" at bounding box center [96, 80] width 41 height 21
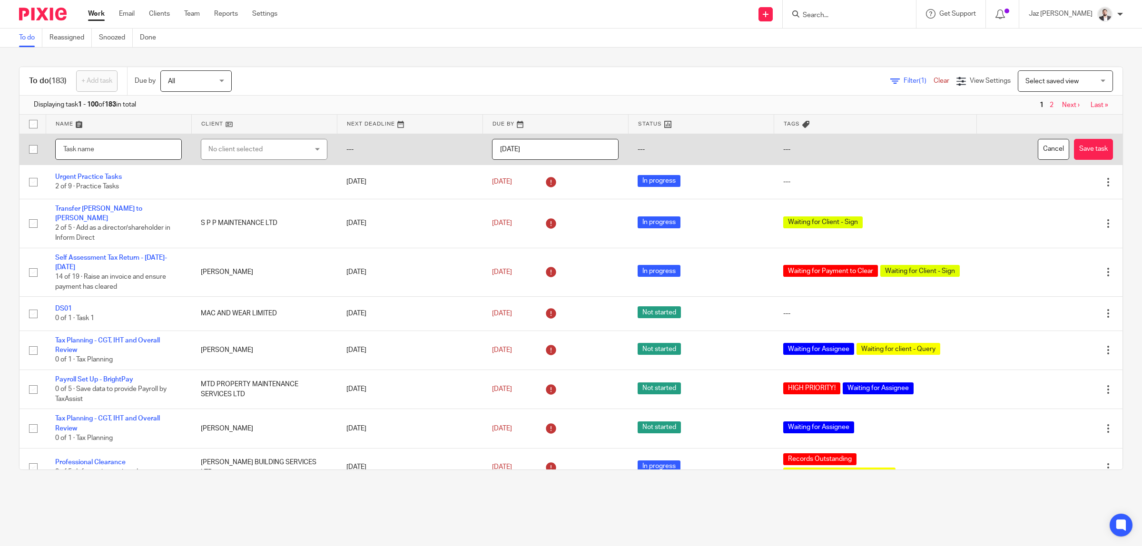
click at [117, 153] on input "text" at bounding box center [118, 149] width 127 height 21
type input "Clean Up"
click at [241, 151] on div "No client selected" at bounding box center [256, 149] width 95 height 20
type input "kai kitch"
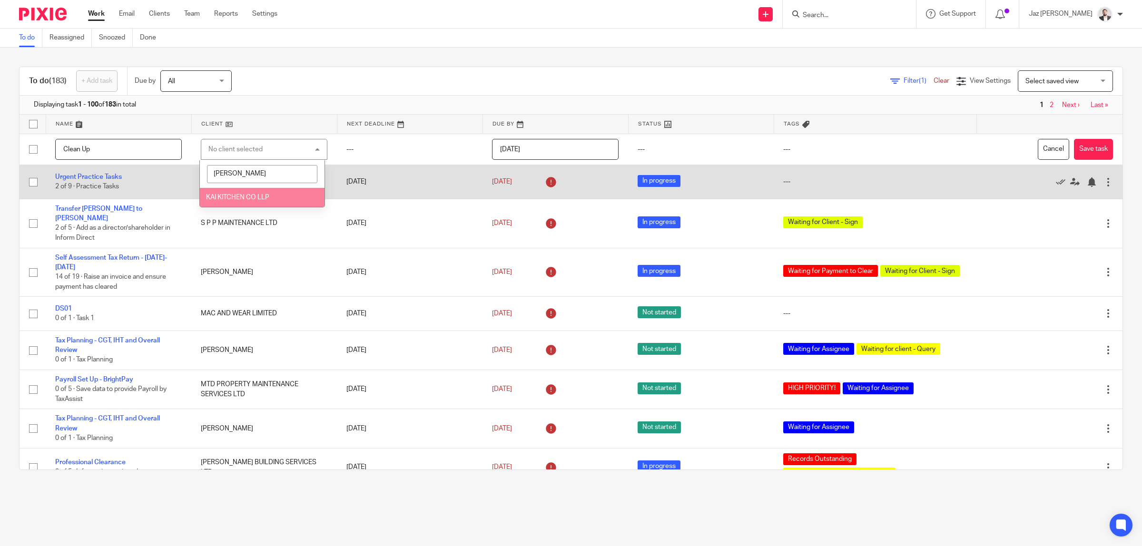
click at [235, 196] on span "KAI KITCHEN CO LLP" at bounding box center [237, 197] width 63 height 7
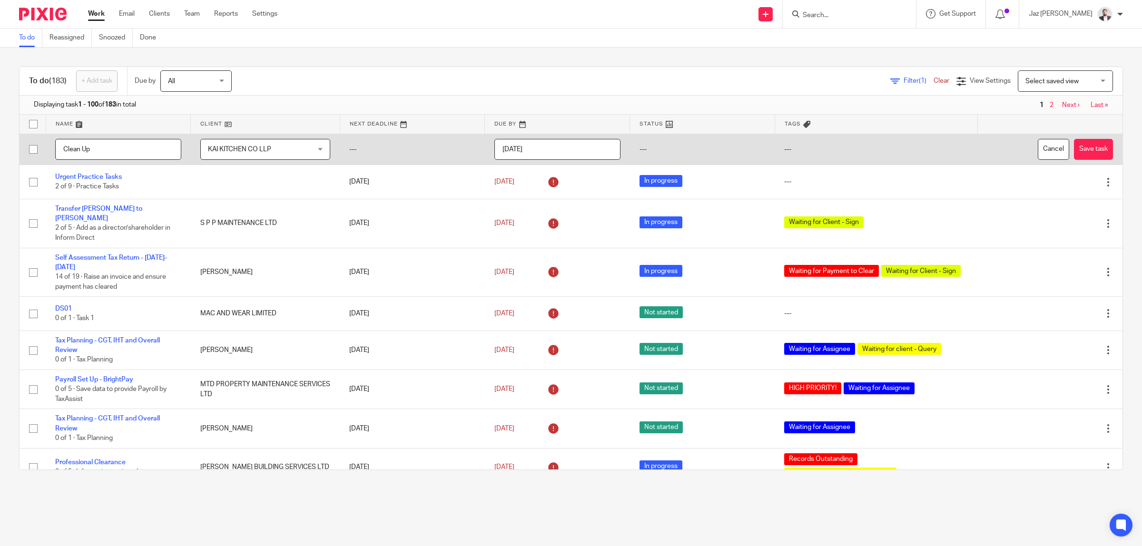
click at [551, 154] on input "2025-08-18" at bounding box center [558, 149] width 126 height 21
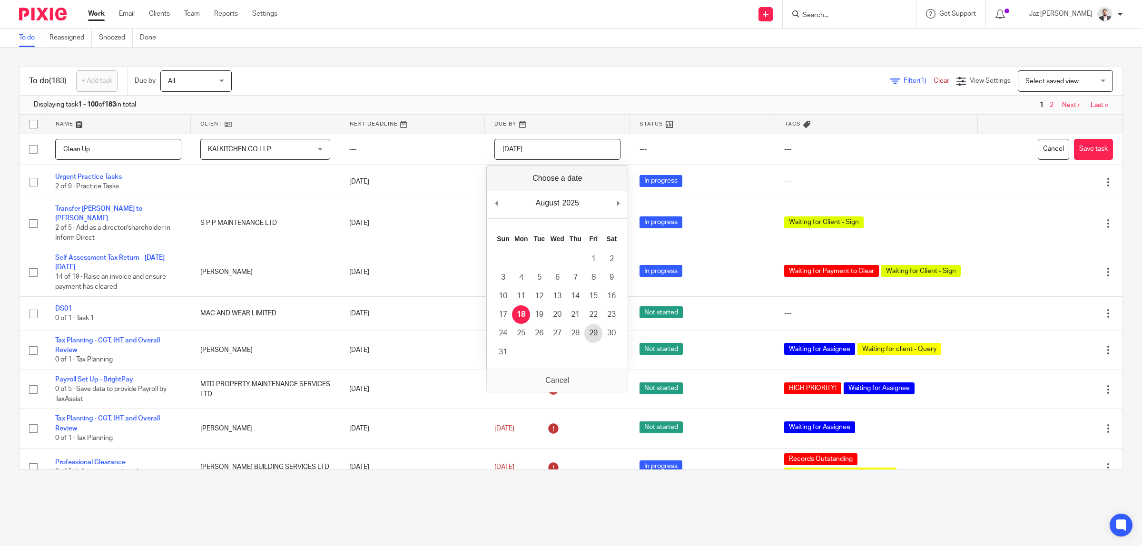
type input "2025-08-29"
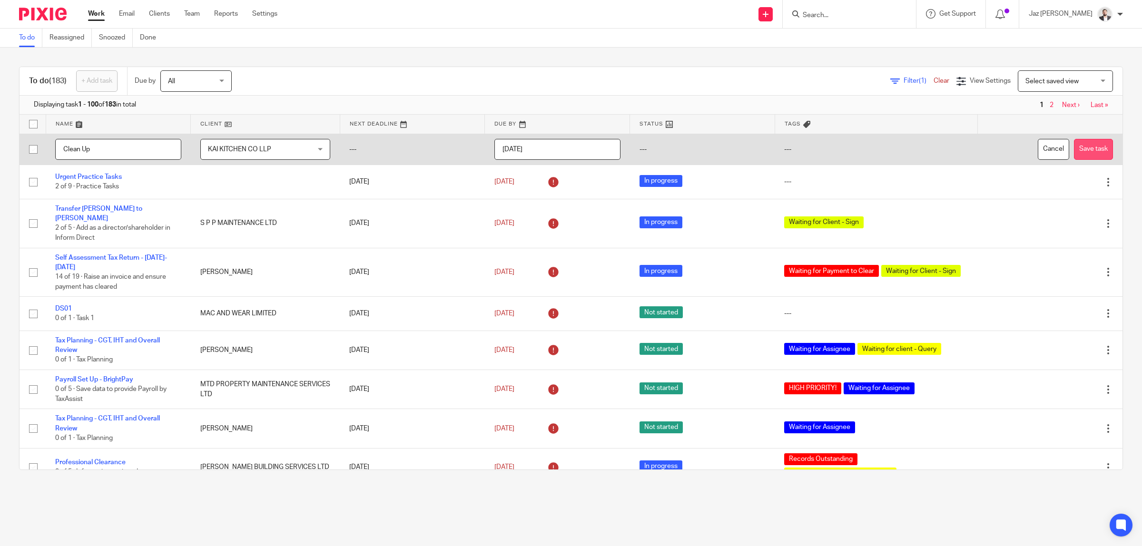
click at [1074, 148] on button "Save task" at bounding box center [1093, 149] width 39 height 21
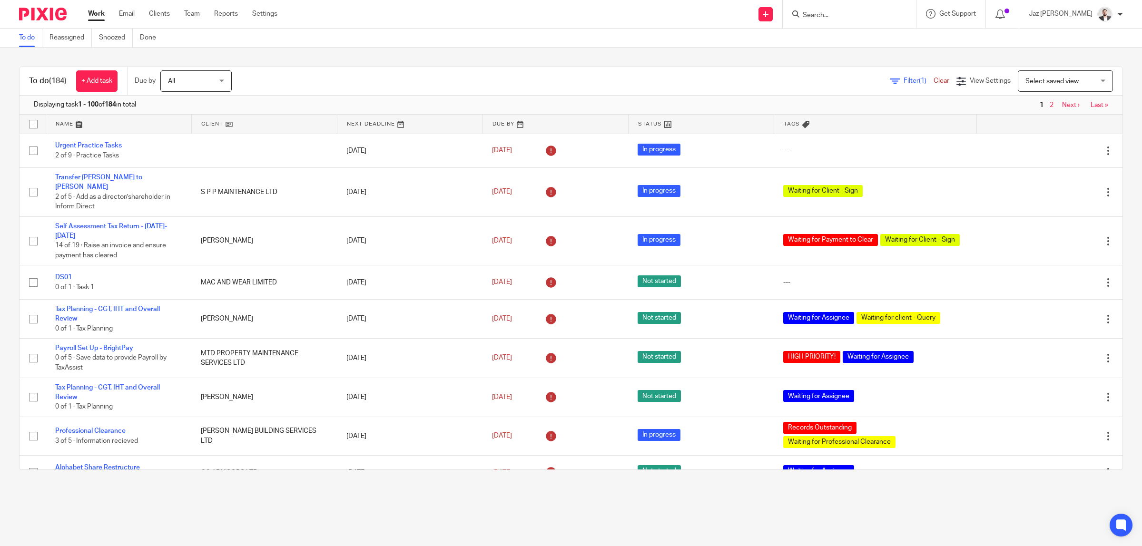
click at [857, 17] on input "Search" at bounding box center [845, 15] width 86 height 9
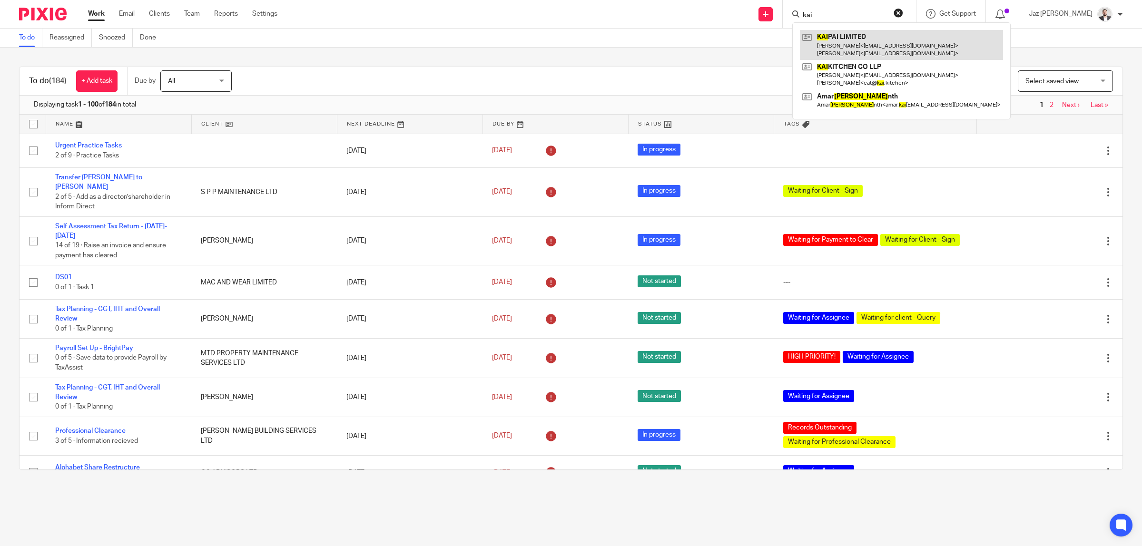
type input "kai"
click at [884, 39] on link at bounding box center [901, 45] width 203 height 30
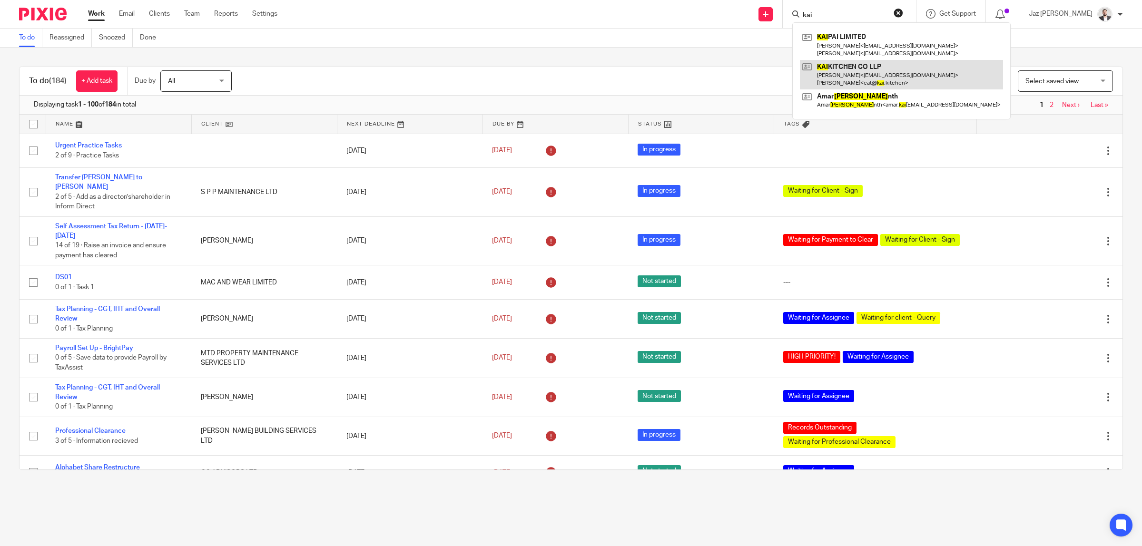
click at [884, 67] on link at bounding box center [901, 75] width 203 height 30
click at [627, 51] on div "To do (184) + Add task Due by All All Today Tomorrow This week Next week This m…" at bounding box center [571, 269] width 1142 height 442
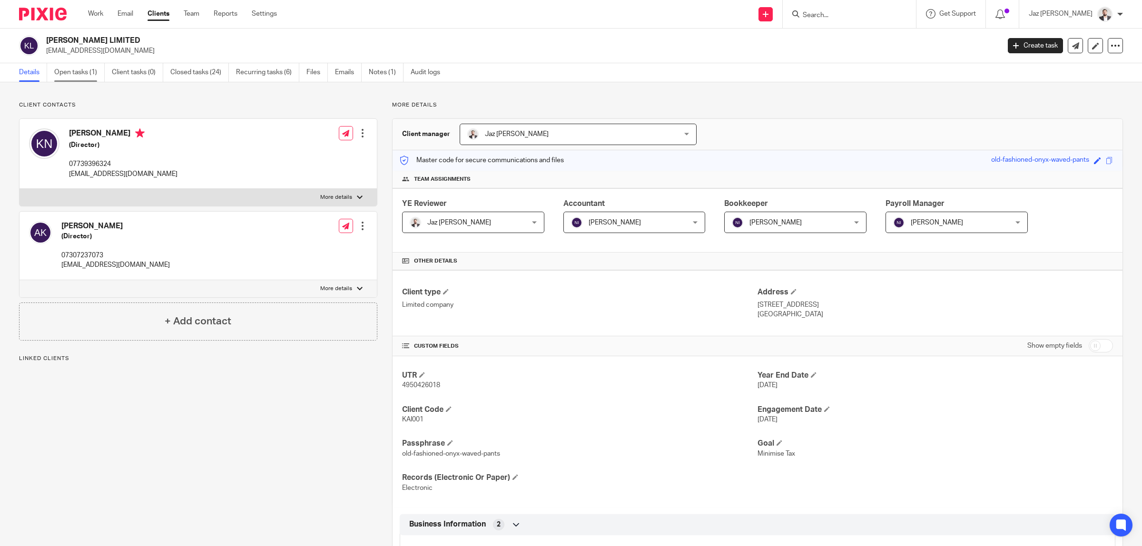
click at [70, 72] on link "Open tasks (1)" at bounding box center [79, 72] width 50 height 19
click at [74, 71] on link "Open tasks (2)" at bounding box center [79, 72] width 50 height 19
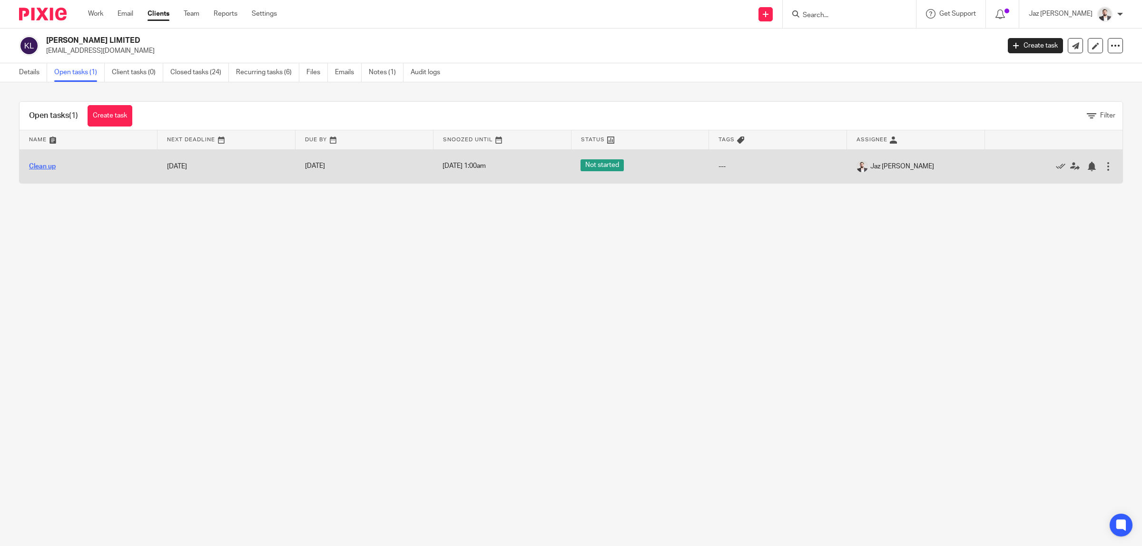
click at [44, 167] on link "Clean up" at bounding box center [42, 166] width 27 height 7
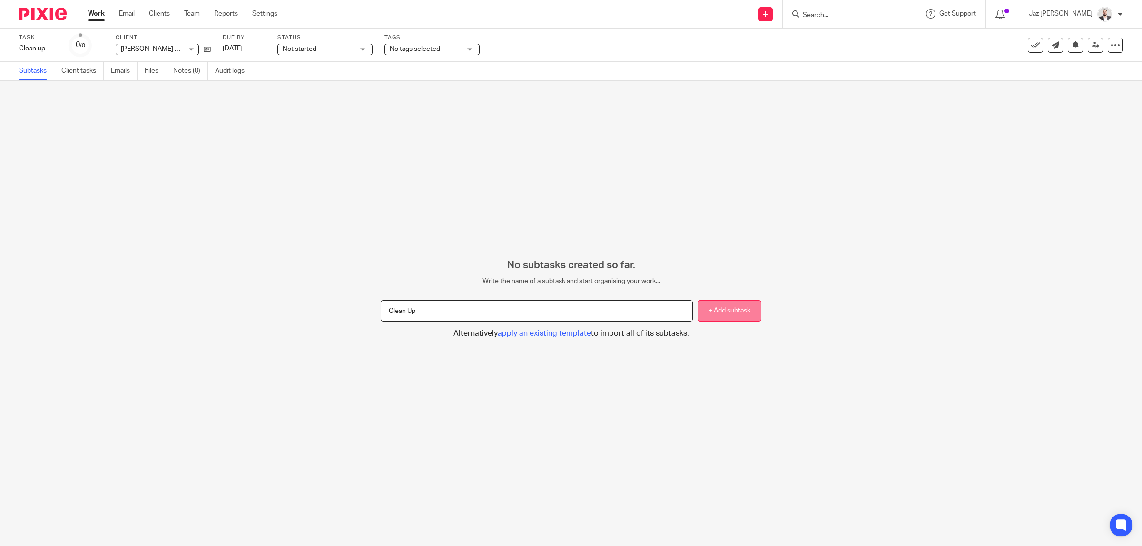
type input "Clean Up"
click at [715, 310] on button "+ Add subtask" at bounding box center [730, 310] width 64 height 21
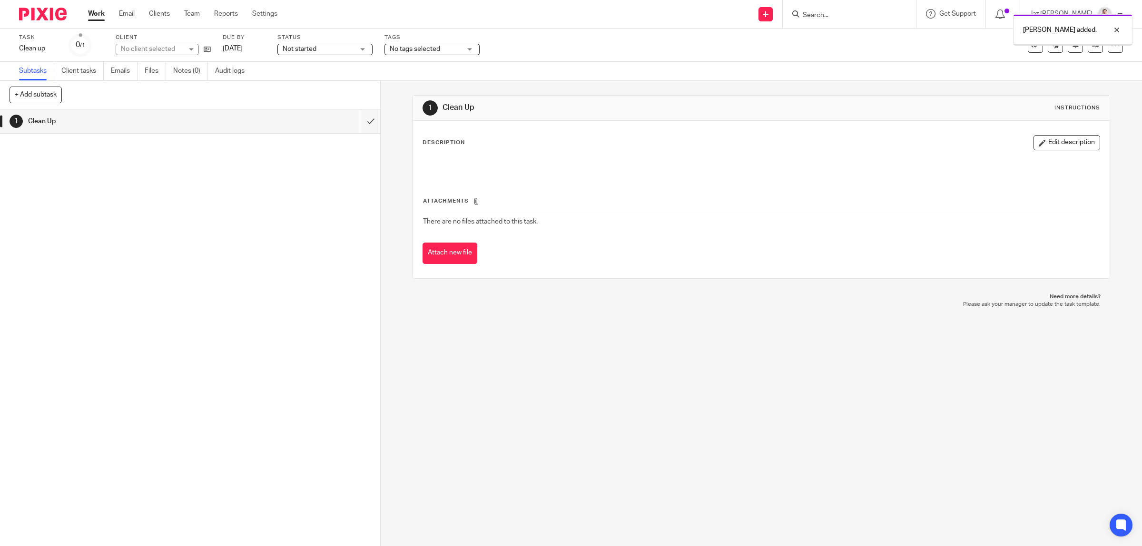
drag, startPoint x: 1060, startPoint y: 146, endPoint x: 1031, endPoint y: 146, distance: 29.5
click at [1058, 146] on button "Edit description" at bounding box center [1067, 142] width 67 height 15
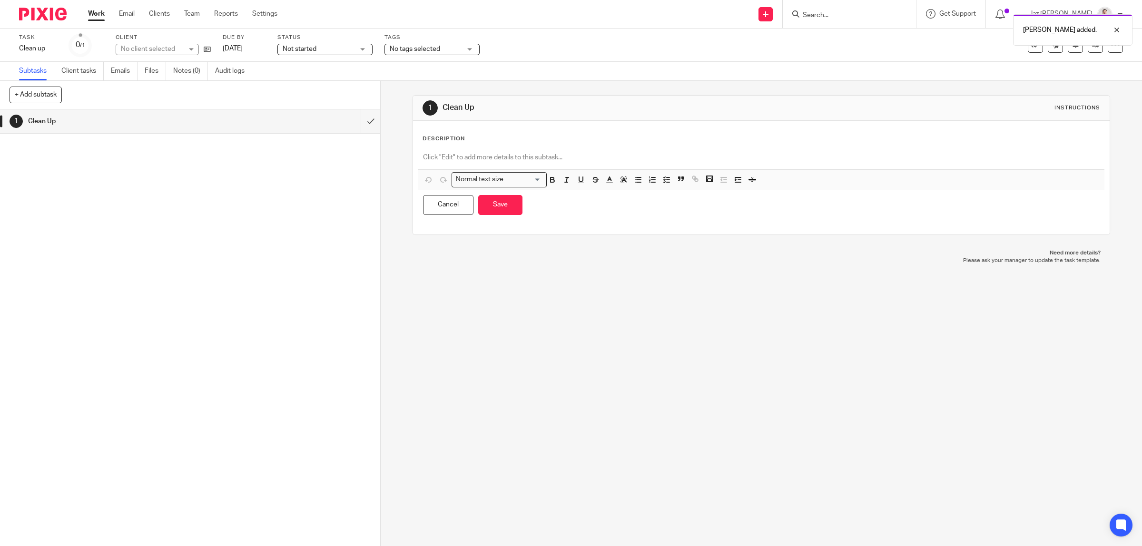
click at [453, 159] on p at bounding box center [761, 158] width 677 height 10
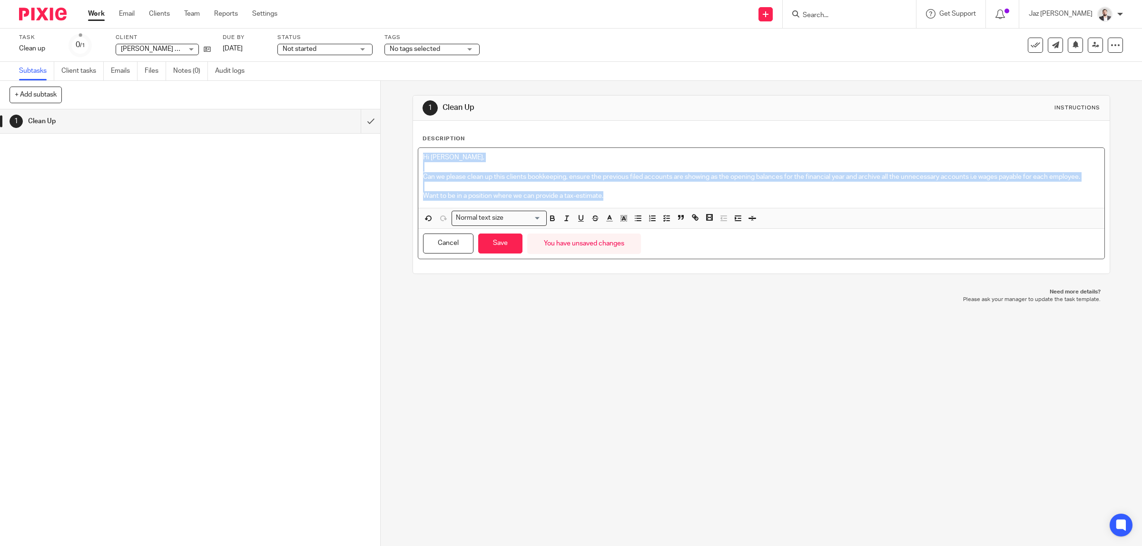
drag, startPoint x: 635, startPoint y: 204, endPoint x: 375, endPoint y: 141, distance: 267.3
click at [375, 141] on div "+ Add subtask Cancel + Add 1 Clean Up Apply template Select one of the followin…" at bounding box center [571, 314] width 1142 height 466
copy div "Hi Naeem, Can we please clean up this clients bookkeeping, ensure the previous …"
click at [565, 384] on div "1 Clean Up Instructions Description Hi Naeem, Can we please clean up this clien…" at bounding box center [762, 314] width 762 height 466
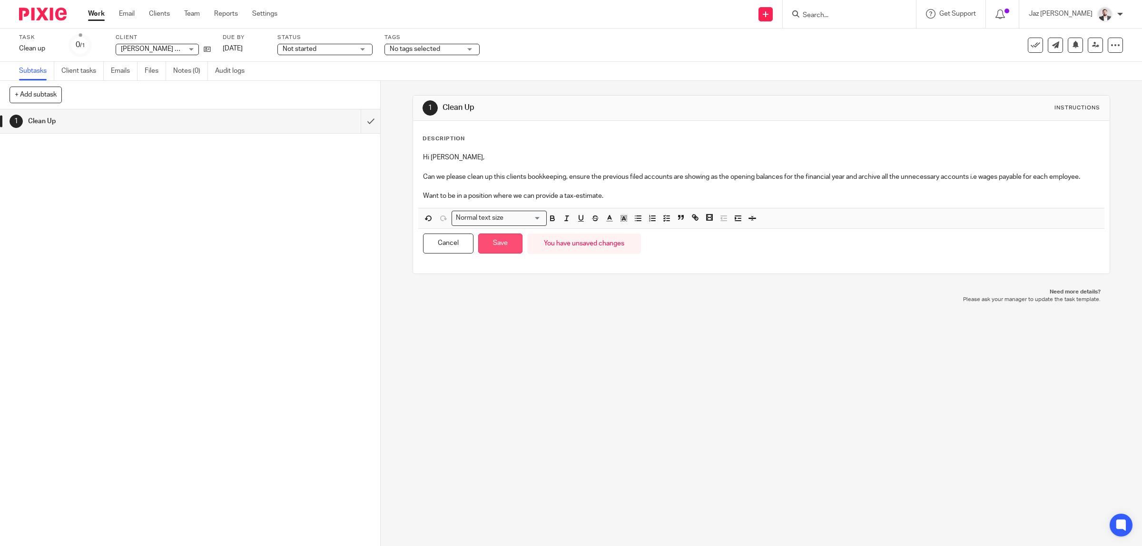
click at [501, 246] on button "Save" at bounding box center [500, 244] width 44 height 20
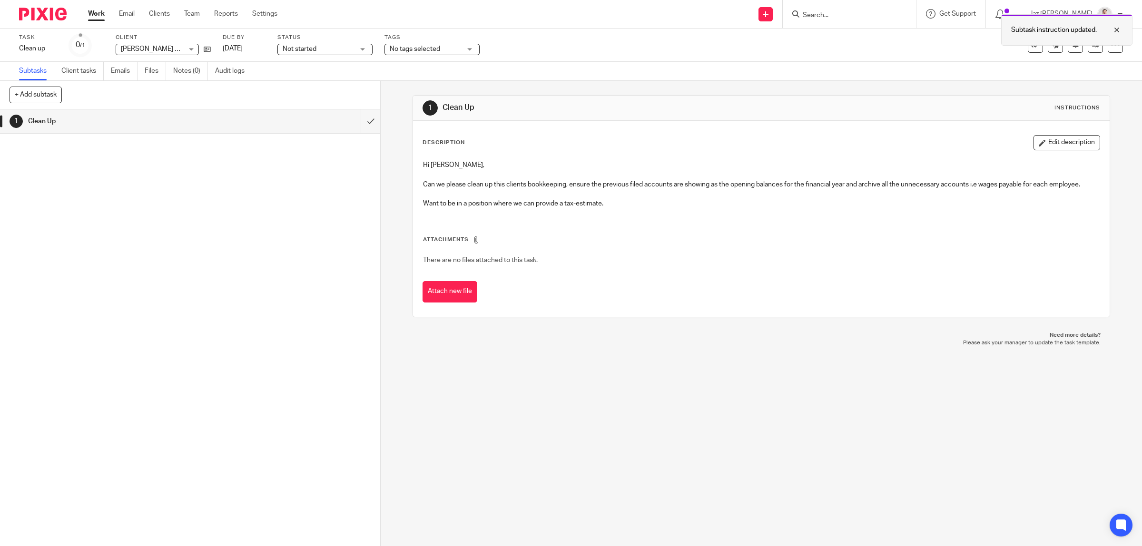
click at [1115, 27] on div at bounding box center [1110, 29] width 26 height 11
click at [1093, 46] on icon at bounding box center [1096, 44] width 7 height 7
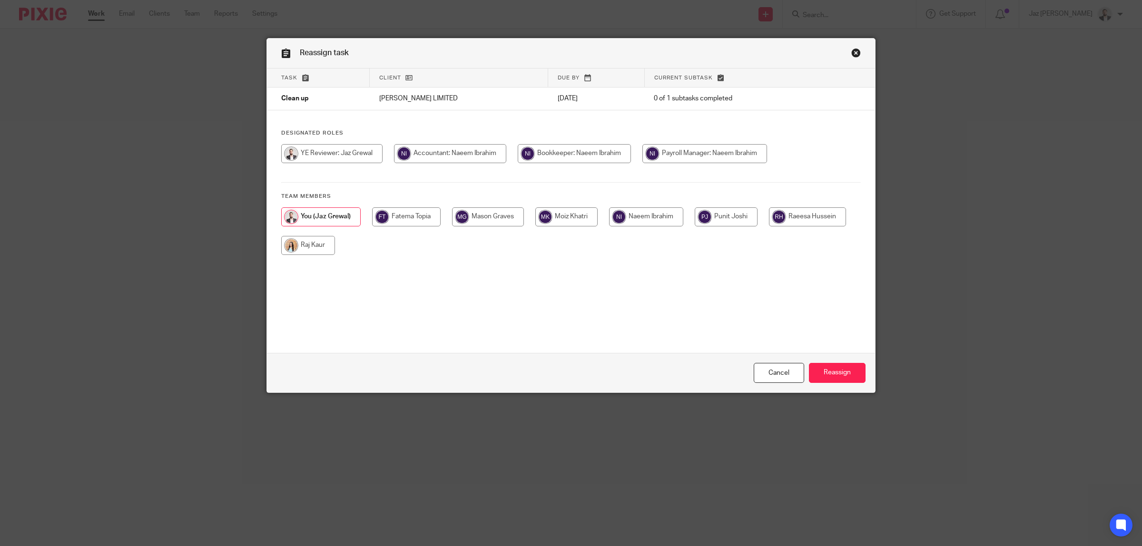
click at [653, 219] on input "radio" at bounding box center [646, 217] width 74 height 19
radio input "true"
click at [839, 377] on input "Reassign" at bounding box center [837, 373] width 57 height 20
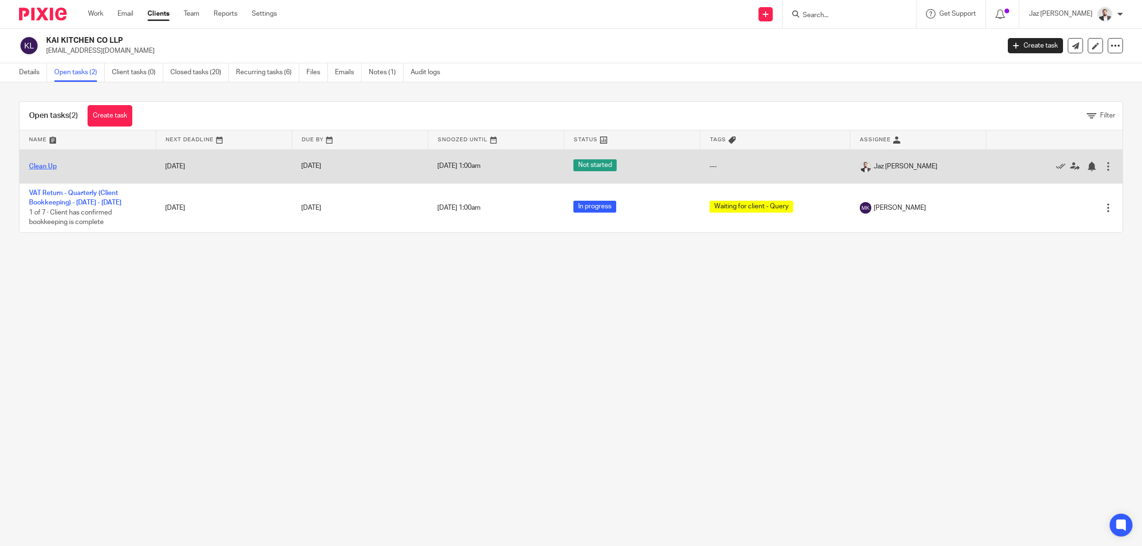
click at [46, 168] on link "Clean Up" at bounding box center [43, 166] width 28 height 7
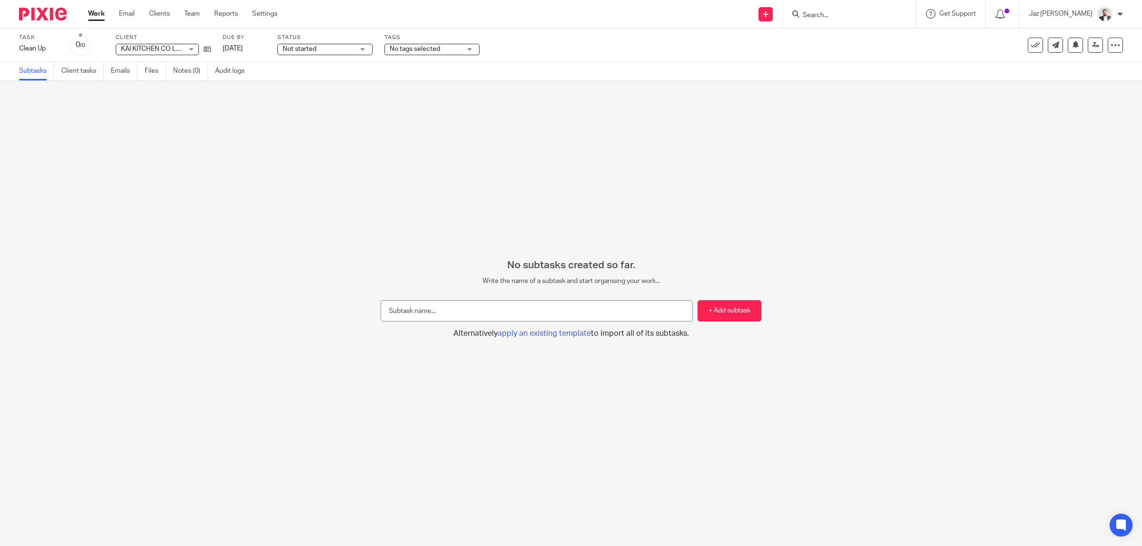
click at [593, 309] on input "text" at bounding box center [537, 310] width 312 height 21
type input "Clean Up"
click at [727, 319] on button "+ Add subtask" at bounding box center [730, 310] width 64 height 21
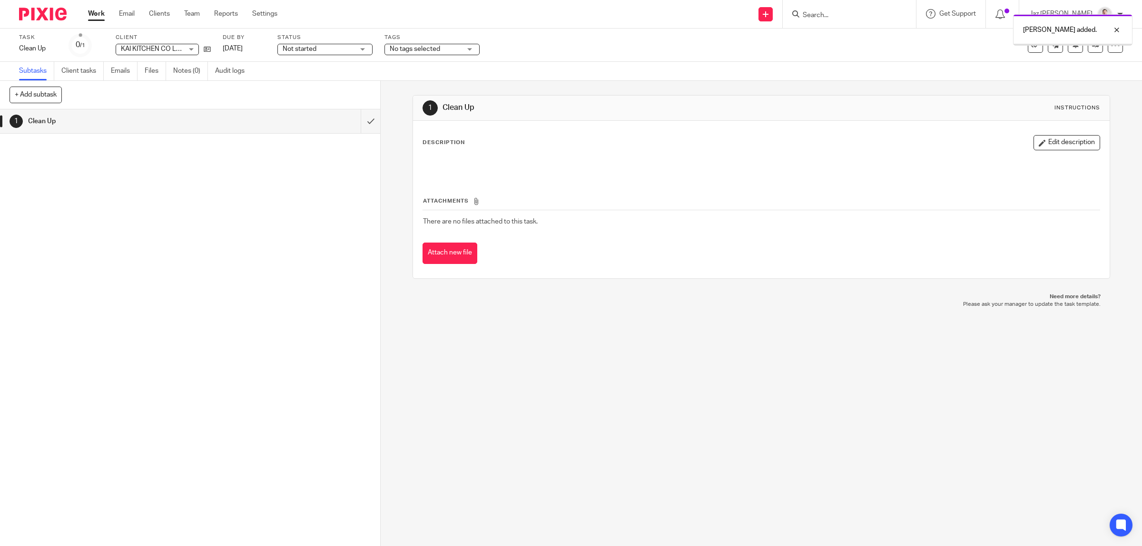
drag, startPoint x: 0, startPoint y: 0, endPoint x: 690, endPoint y: 166, distance: 709.9
click at [1034, 144] on button "Edit description" at bounding box center [1067, 142] width 67 height 15
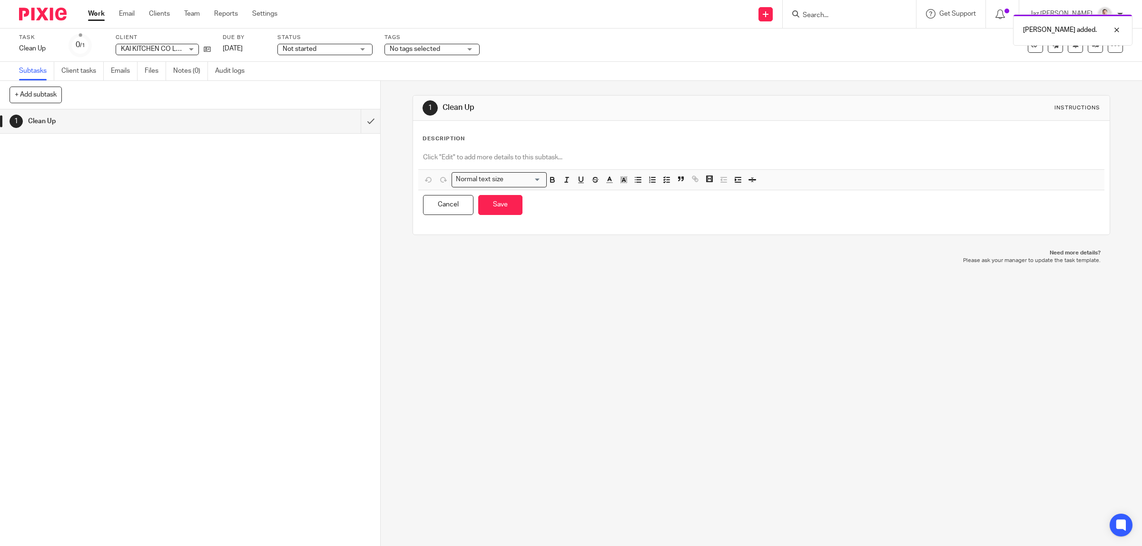
click at [586, 155] on p at bounding box center [761, 158] width 677 height 10
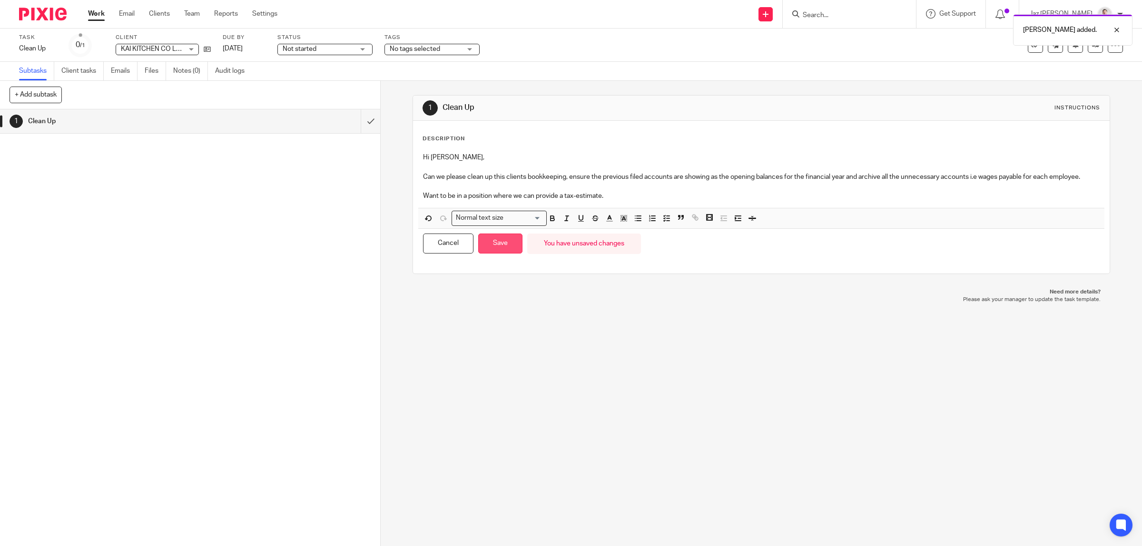
click at [496, 249] on button "Save" at bounding box center [500, 244] width 44 height 20
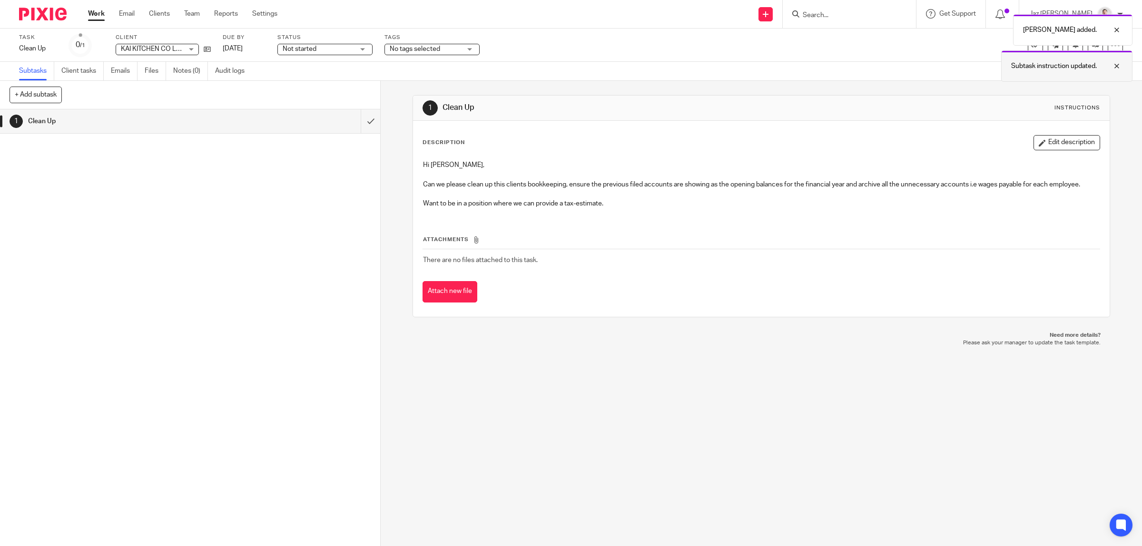
click at [1115, 65] on div at bounding box center [1110, 65] width 26 height 11
click at [1118, 30] on div at bounding box center [1110, 29] width 26 height 11
click at [1088, 49] on link at bounding box center [1095, 45] width 15 height 15
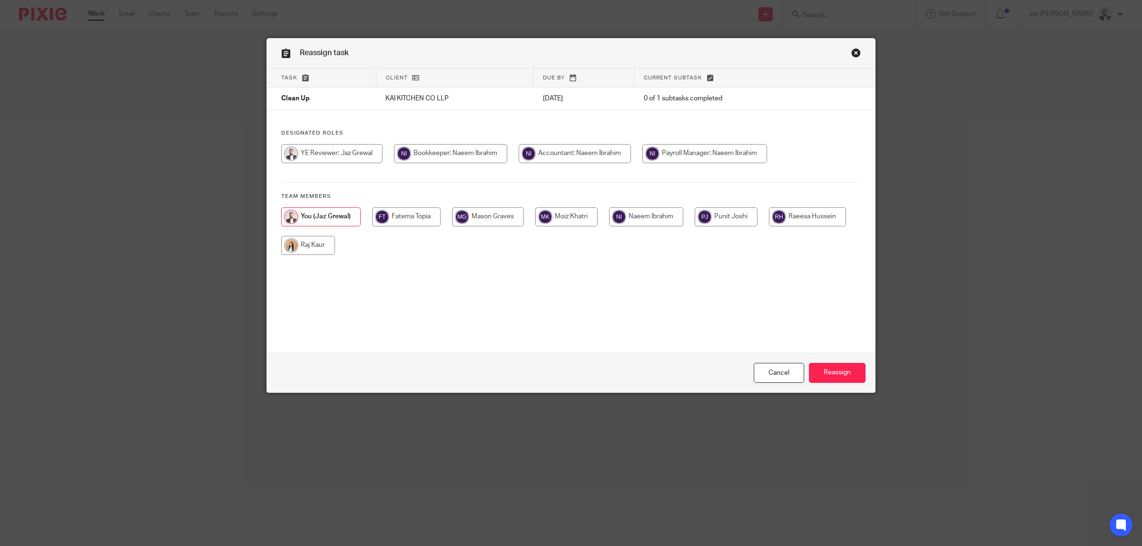
click at [651, 221] on input "radio" at bounding box center [646, 217] width 74 height 19
radio input "true"
click at [826, 374] on input "Reassign" at bounding box center [837, 373] width 57 height 20
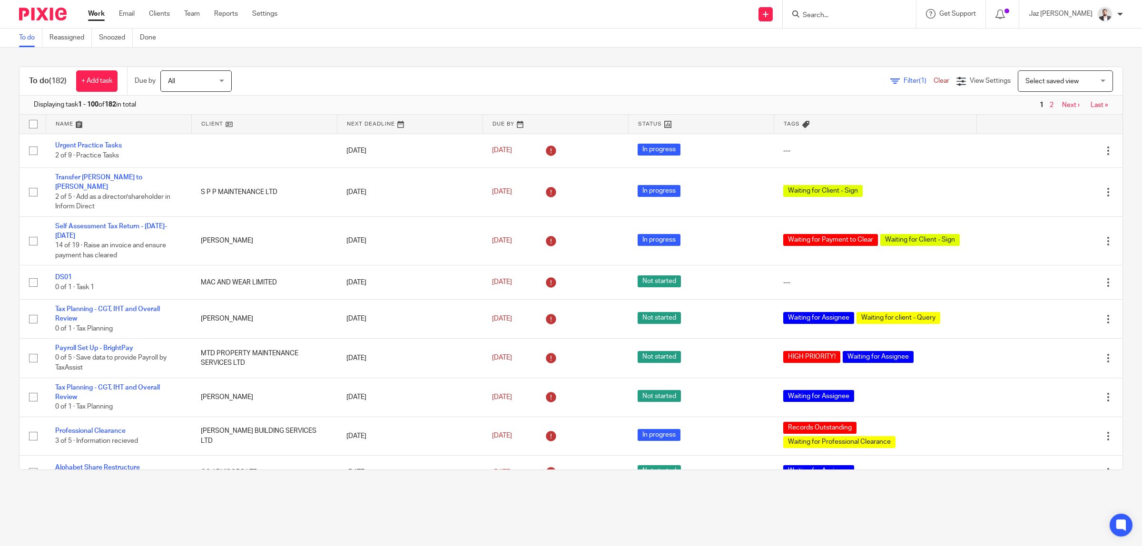
click at [867, 8] on form at bounding box center [852, 14] width 101 height 12
click at [858, 17] on input "Search" at bounding box center [845, 15] width 86 height 9
type input "ns con"
click at [867, 39] on link at bounding box center [880, 41] width 161 height 22
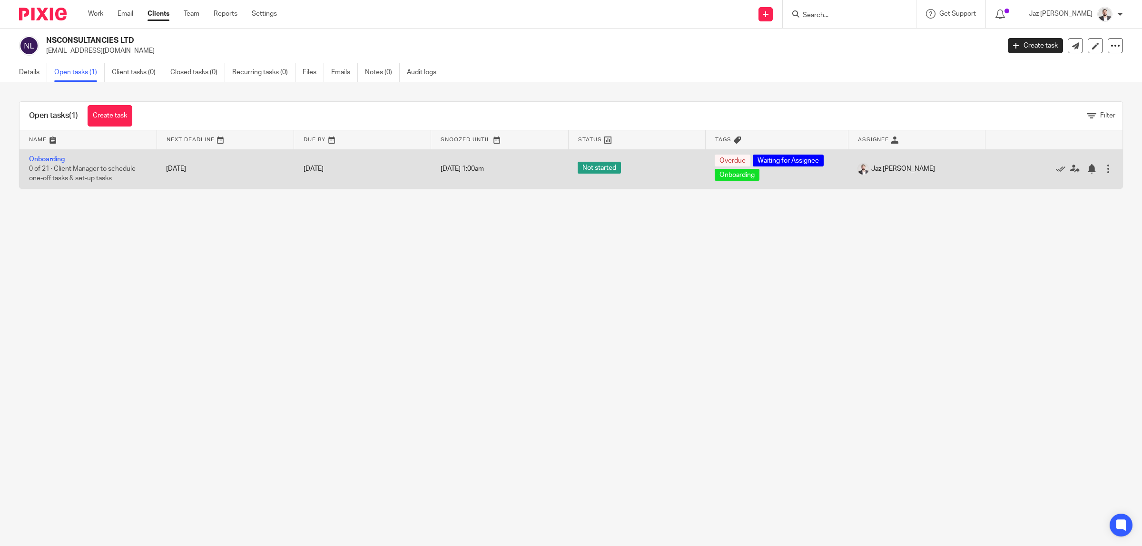
click at [1104, 170] on div at bounding box center [1109, 169] width 10 height 10
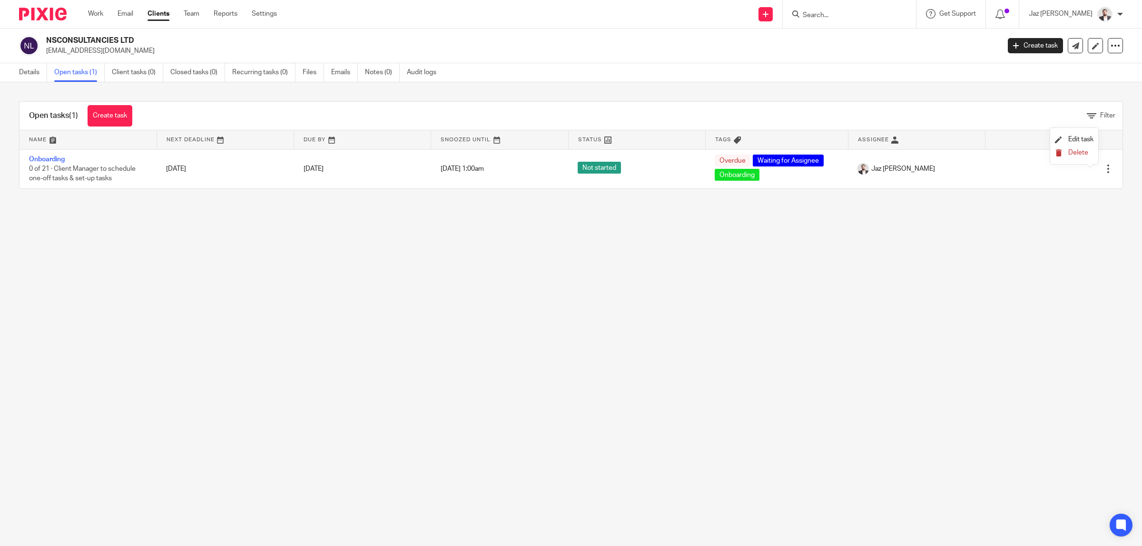
click at [1058, 151] on icon "submit" at bounding box center [1058, 152] width 7 height 7
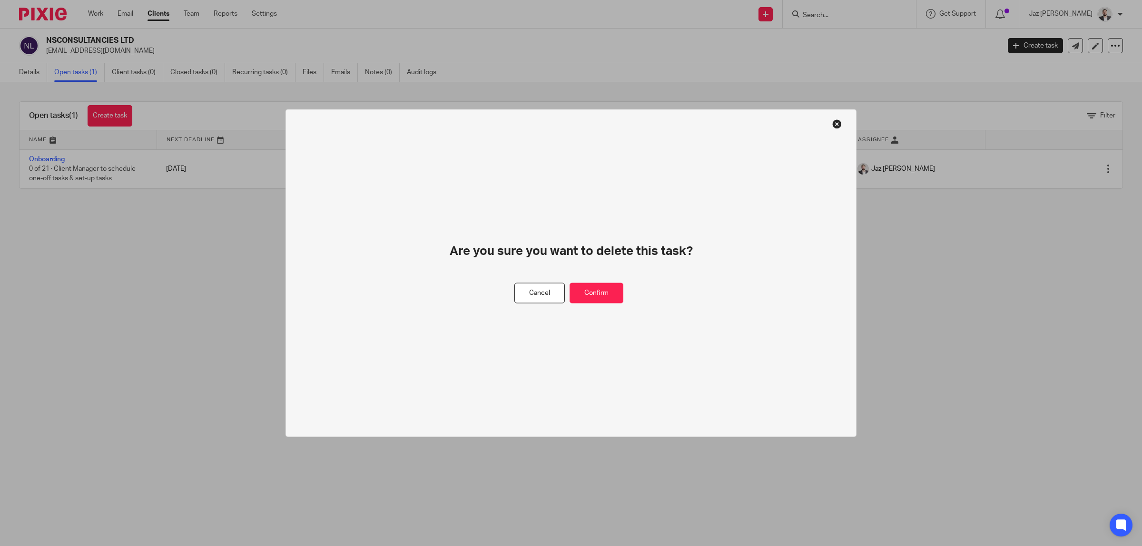
click at [568, 288] on div "Cancel Confirm" at bounding box center [572, 293] width 114 height 20
click at [595, 296] on button "Confirm" at bounding box center [597, 293] width 54 height 20
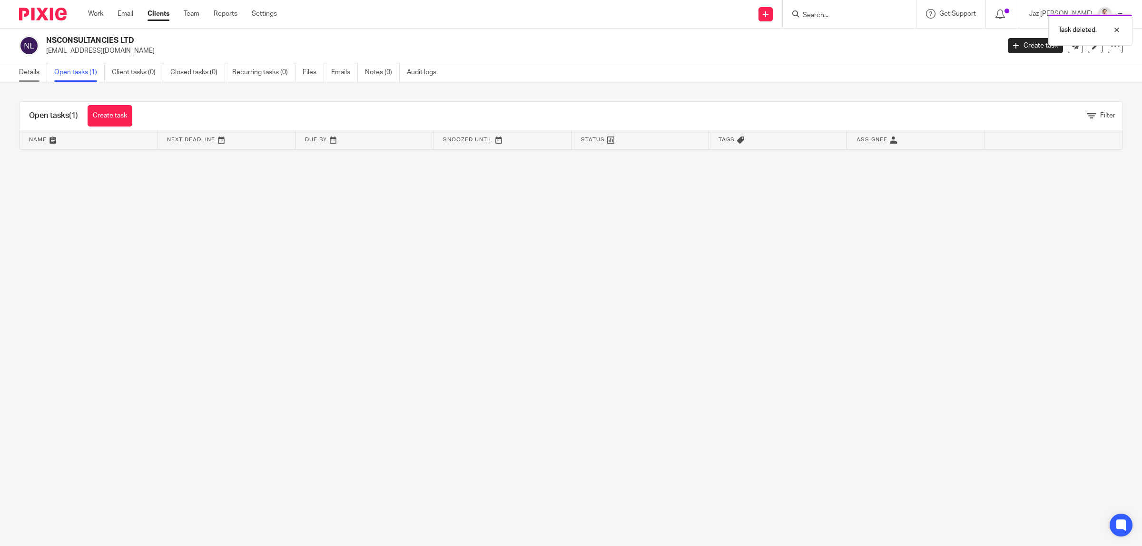
click at [34, 75] on link "Details" at bounding box center [33, 72] width 28 height 19
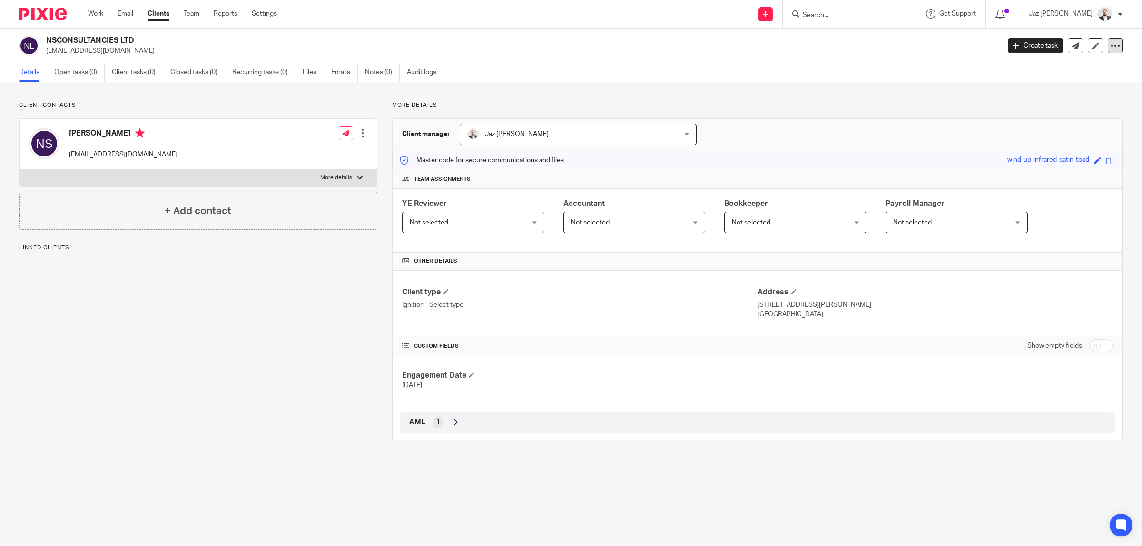
click at [1111, 48] on icon at bounding box center [1116, 46] width 10 height 10
click at [1043, 111] on button "Archive client" at bounding box center [1054, 111] width 105 height 12
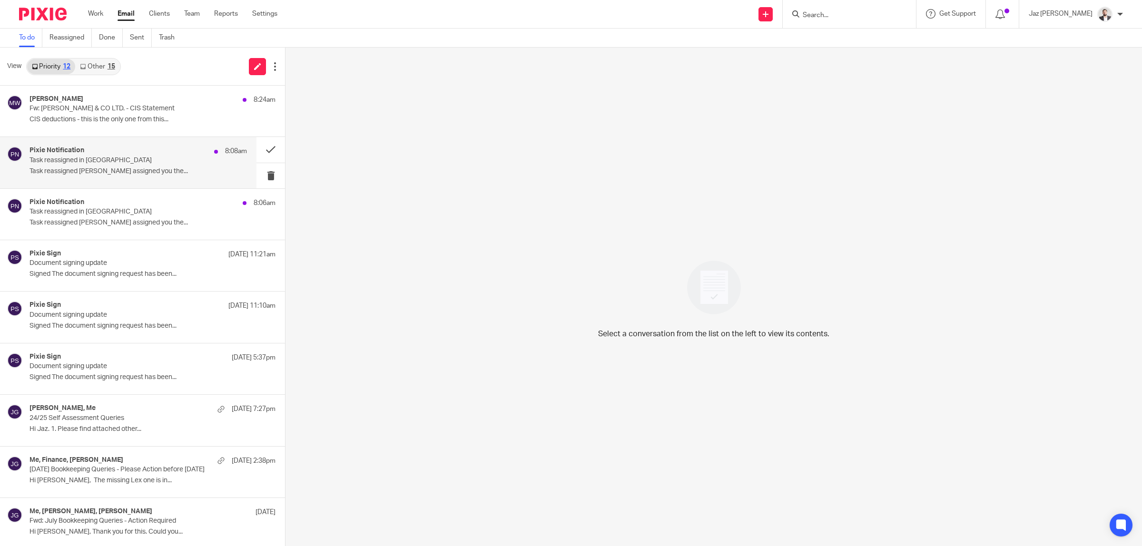
click at [94, 168] on p "Task reassigned Raj Kaur assigned you the..." at bounding box center [139, 172] width 218 height 8
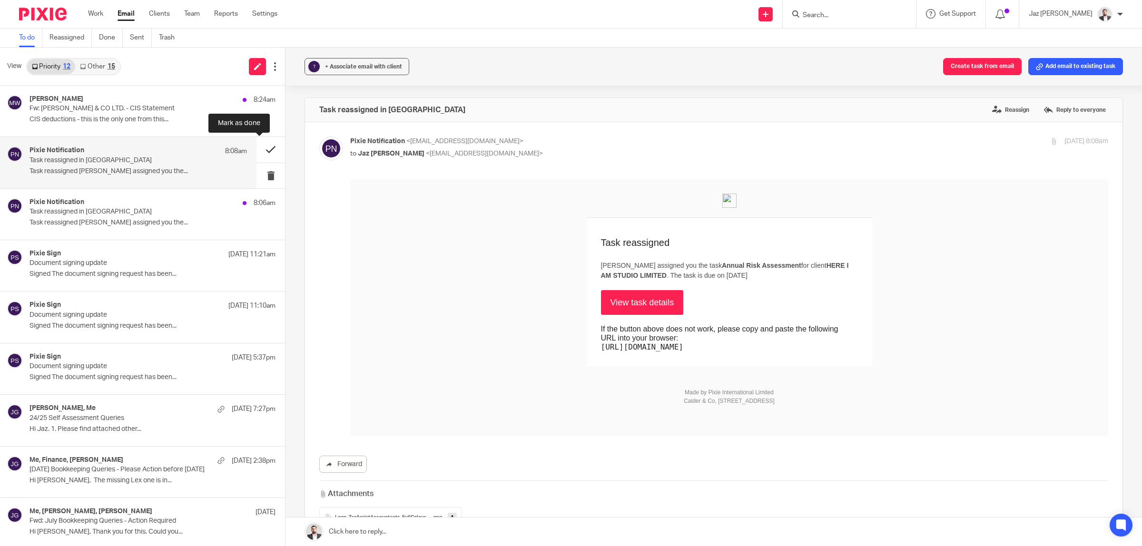
click at [258, 149] on button at bounding box center [271, 149] width 29 height 25
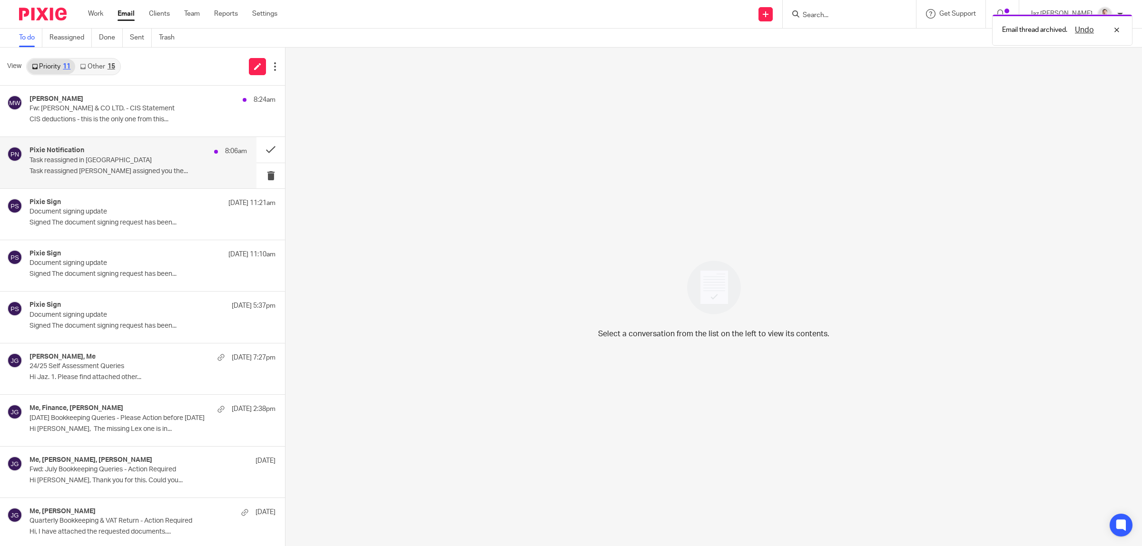
click at [165, 155] on div "Pixie Notification 8:06am" at bounding box center [139, 152] width 218 height 10
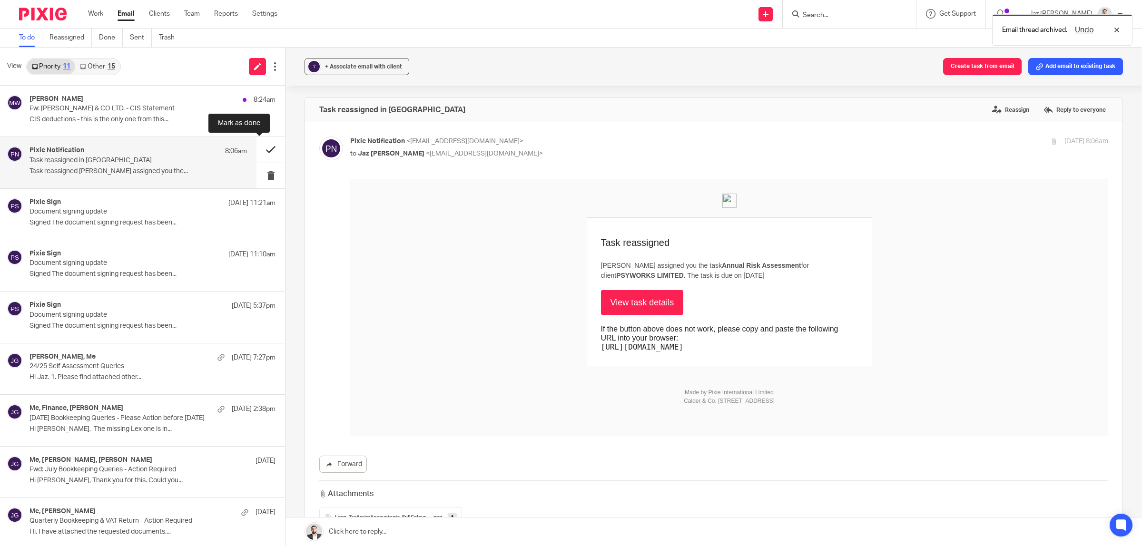
click at [261, 148] on button at bounding box center [271, 149] width 29 height 25
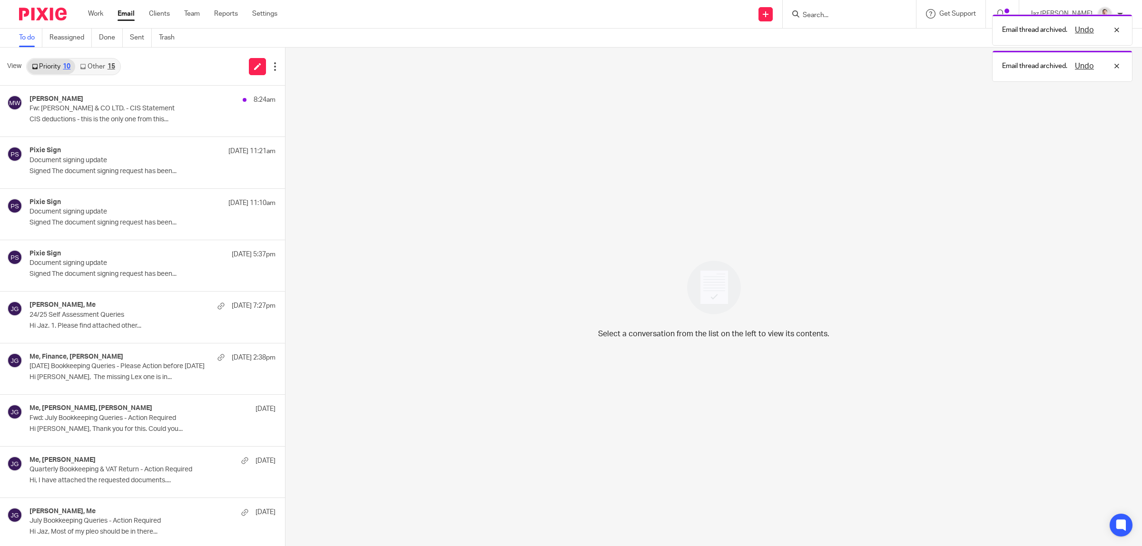
click at [105, 70] on link "Other 15" at bounding box center [97, 66] width 44 height 15
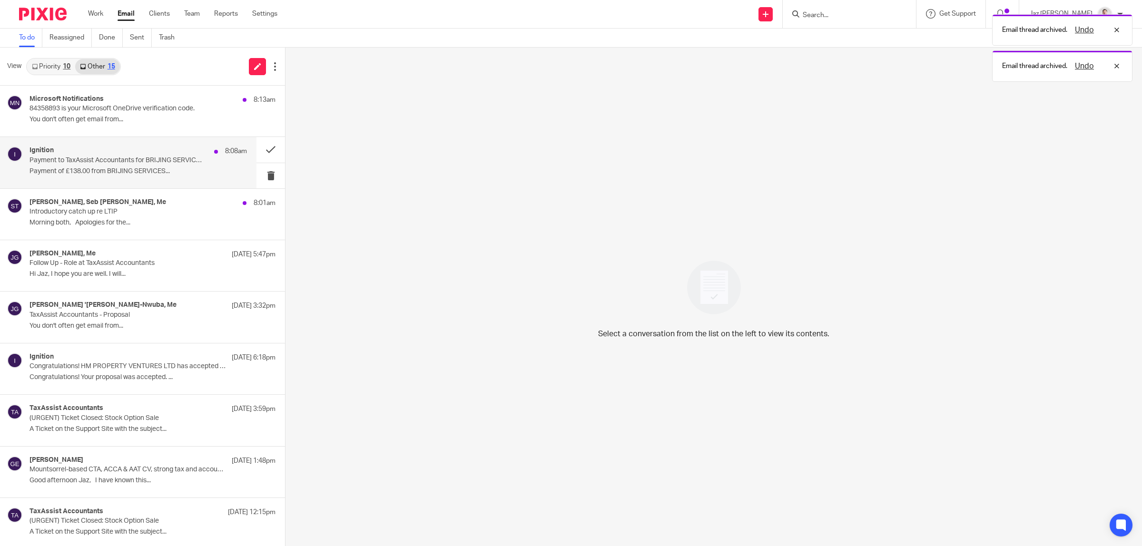
click at [116, 164] on p "Payment to TaxAssist Accountants for BRIJING SERVICES LIMITED has failed" at bounding box center [117, 161] width 174 height 8
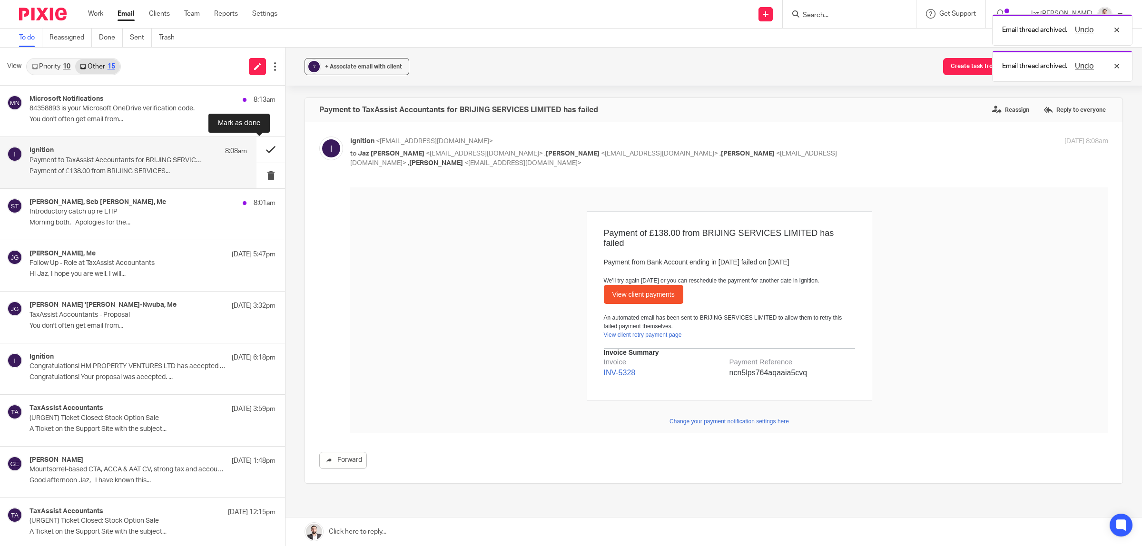
click at [258, 145] on button at bounding box center [271, 149] width 29 height 25
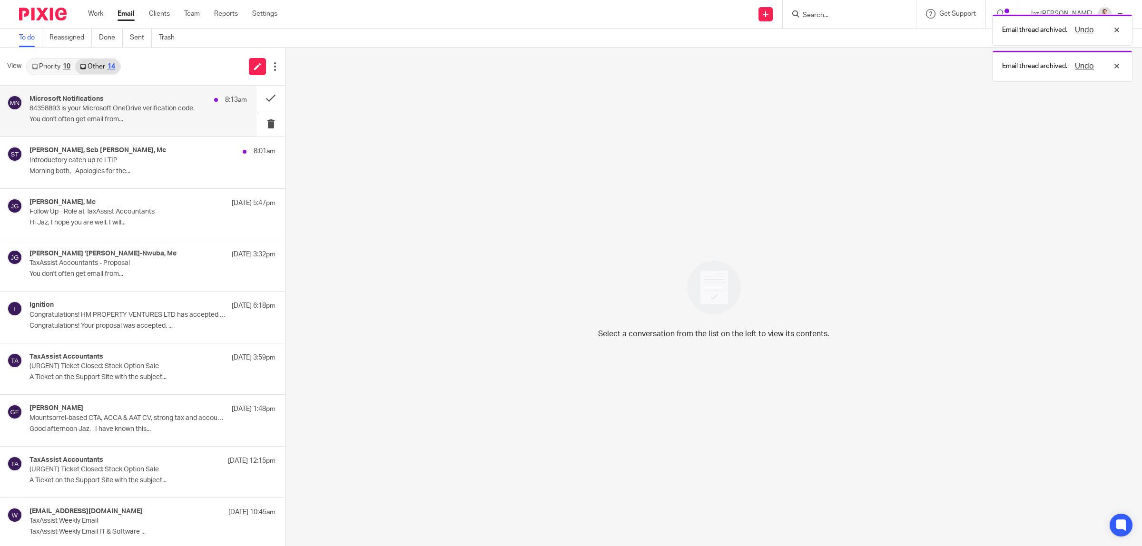
click at [150, 113] on div "Microsoft Notifications 8:13am 84358893 is your Microsoft OneDrive verification…" at bounding box center [139, 111] width 218 height 32
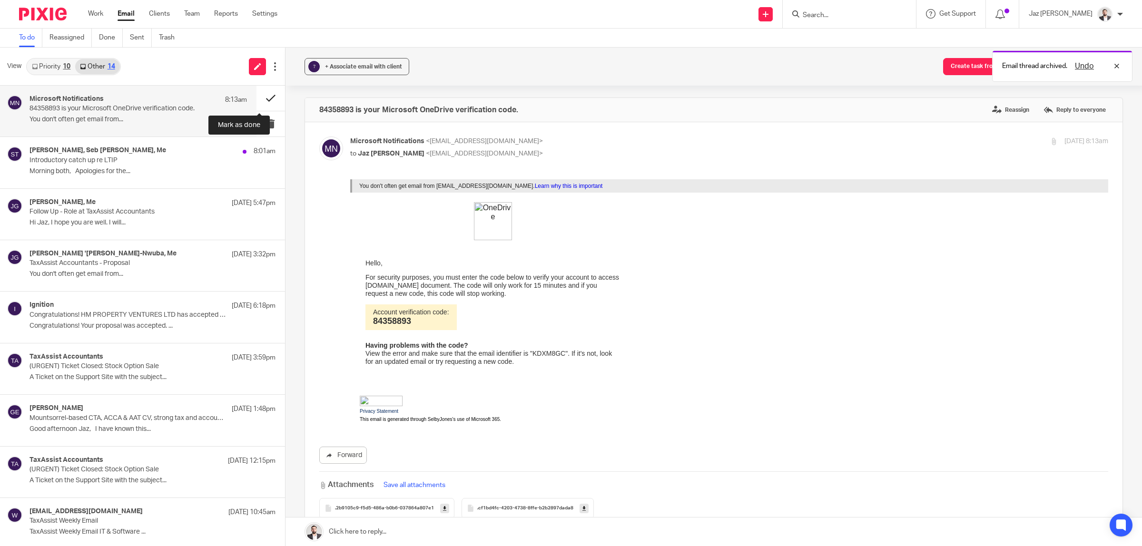
click at [257, 94] on button at bounding box center [271, 98] width 29 height 25
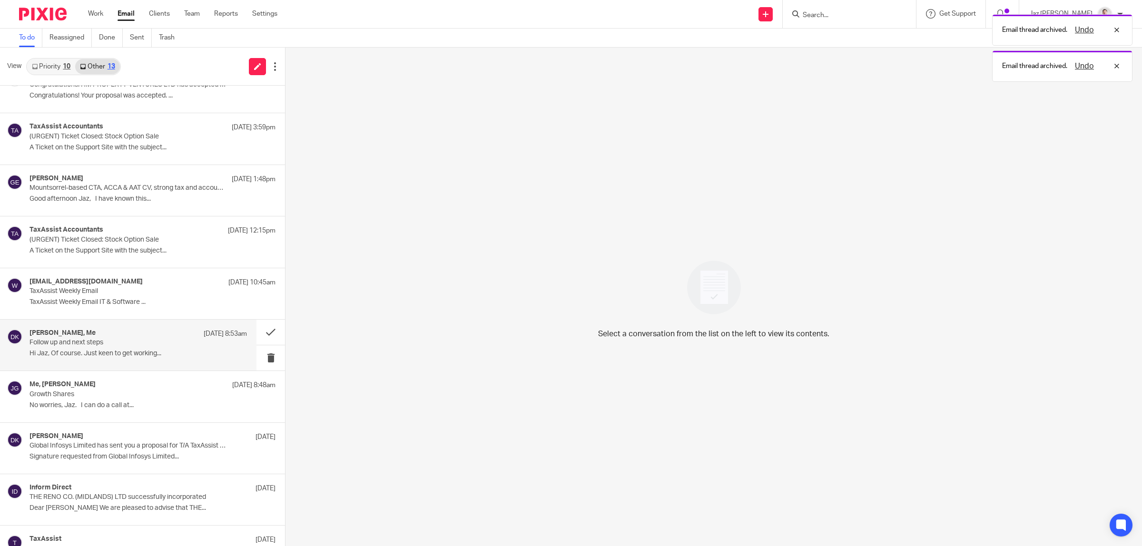
scroll to position [210, 0]
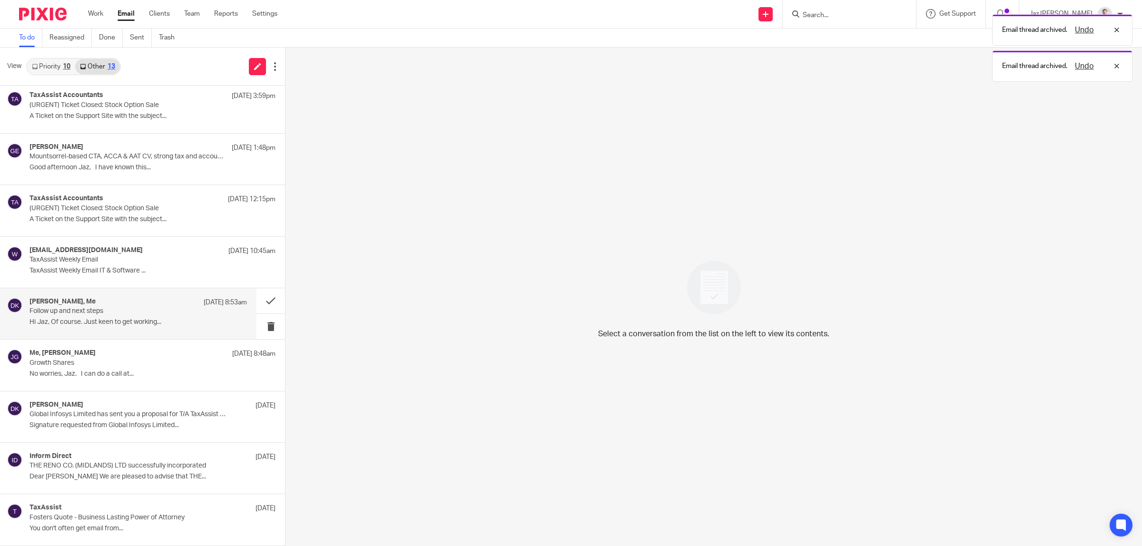
click at [110, 327] on p "Hi Jaz, Of course. Just keen to get working..." at bounding box center [139, 322] width 218 height 8
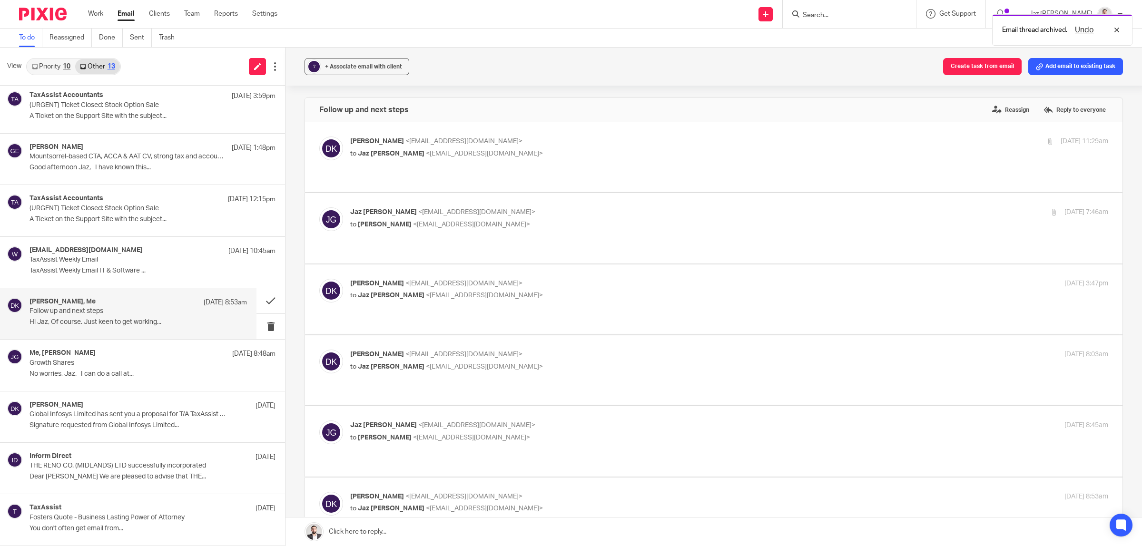
scroll to position [238, 0]
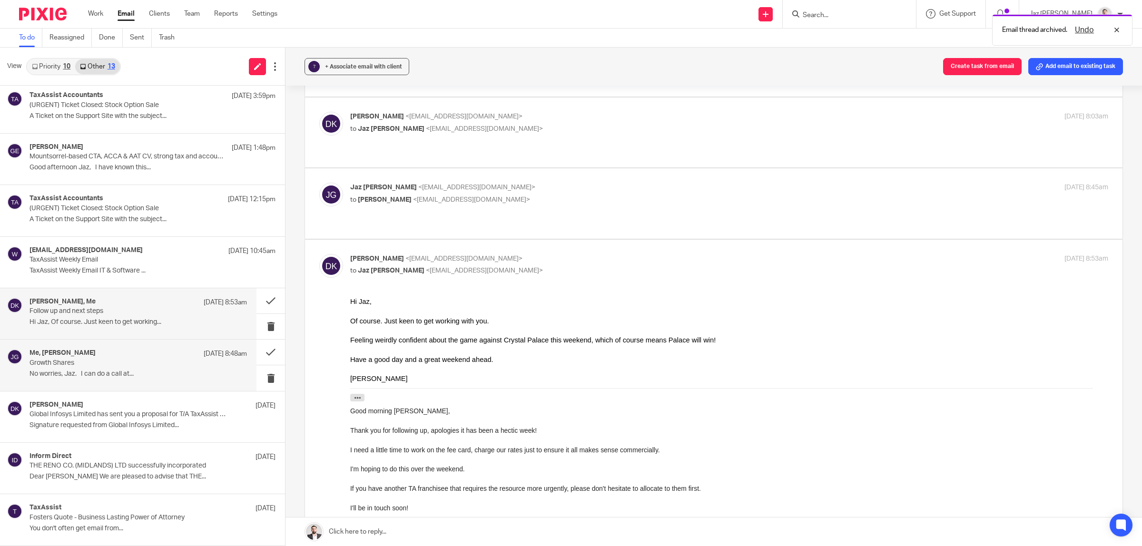
click at [103, 372] on p "No worries, Jaz. I can do a call at..." at bounding box center [139, 374] width 218 height 8
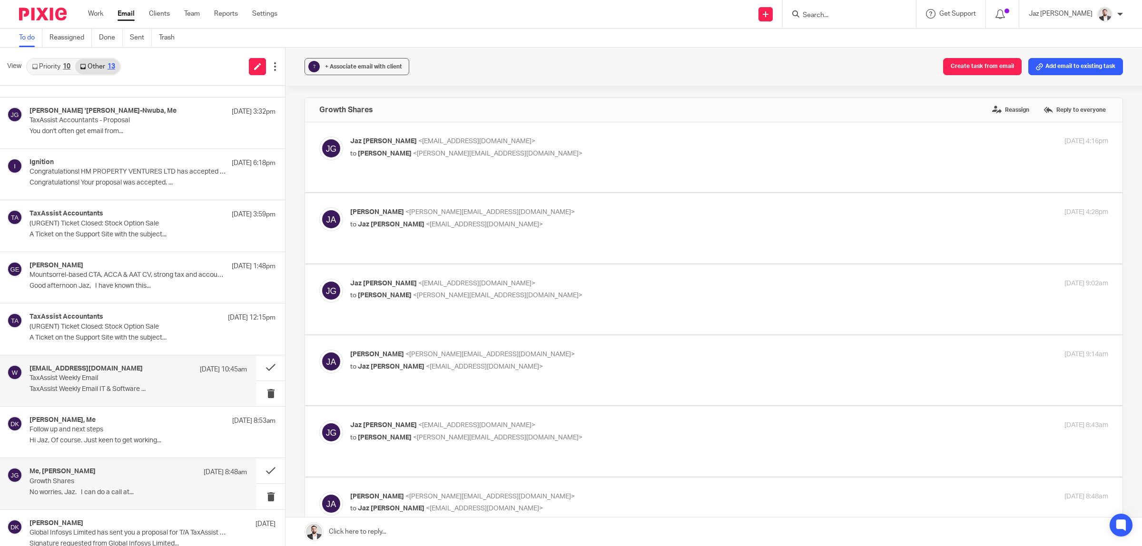
scroll to position [32, 0]
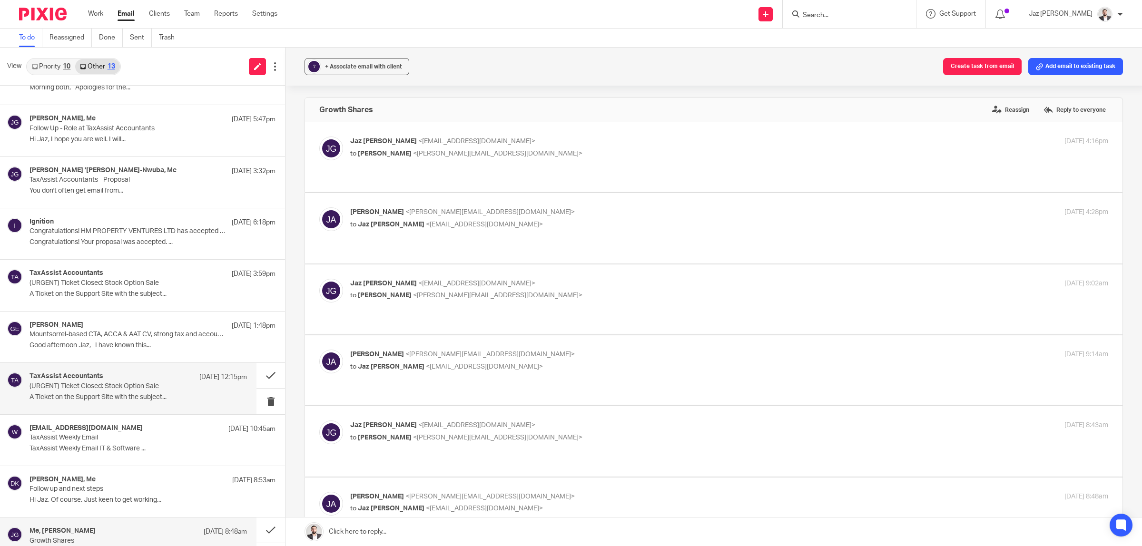
click at [106, 381] on div "TaxAssist Accountants 15 Aug 12:15pm" at bounding box center [139, 378] width 218 height 10
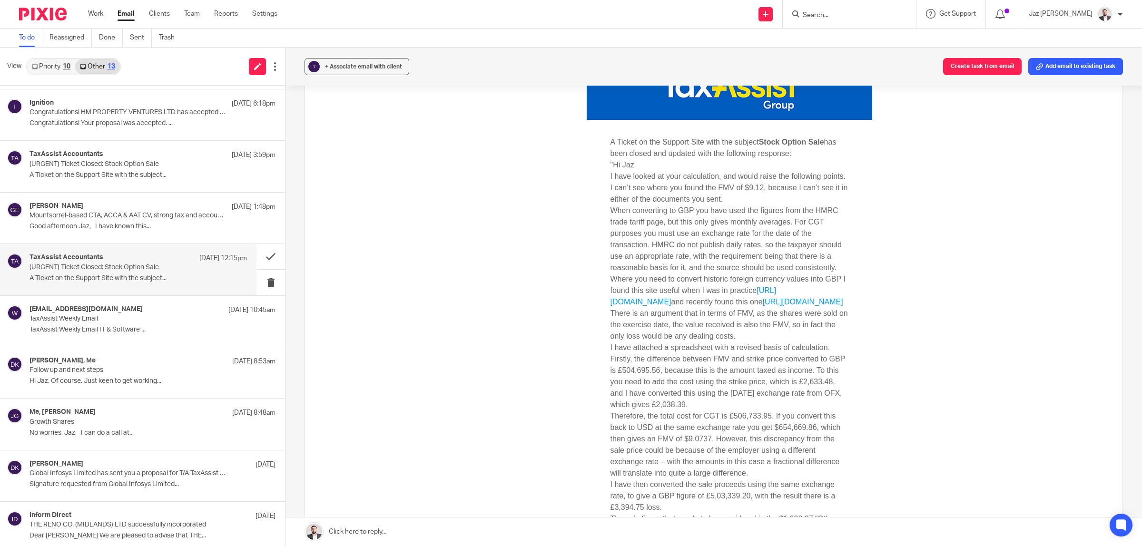
scroll to position [0, 0]
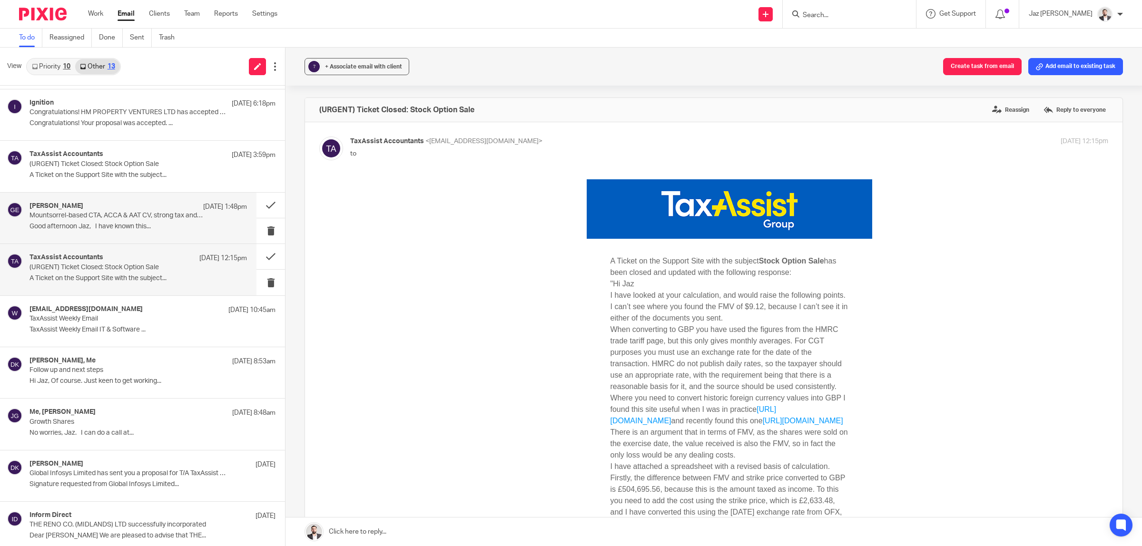
click at [101, 203] on div "Greg Emmerson 15 Aug 1:48pm" at bounding box center [139, 207] width 218 height 10
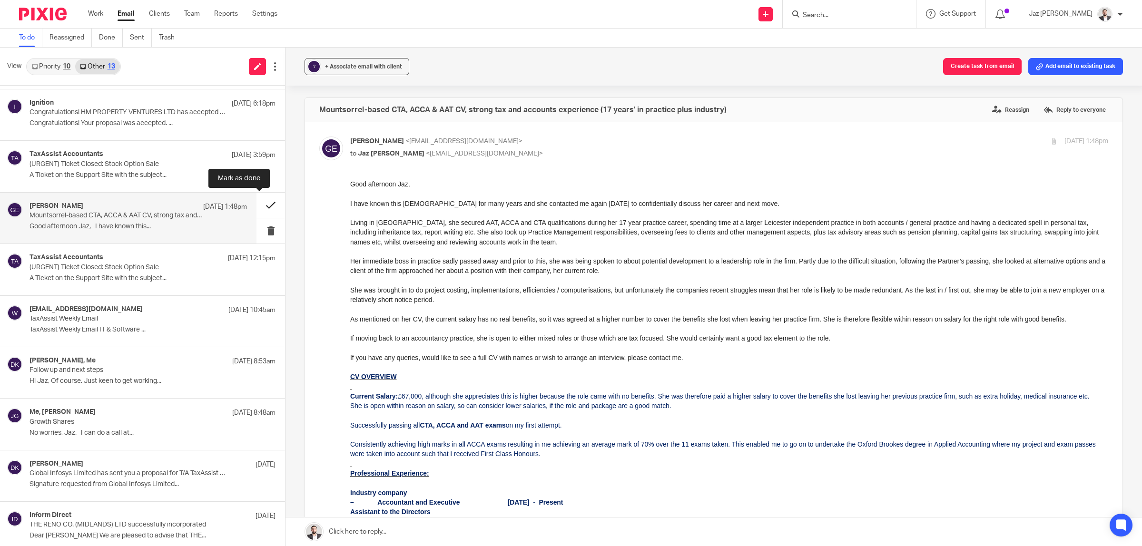
click at [266, 201] on button at bounding box center [271, 205] width 29 height 25
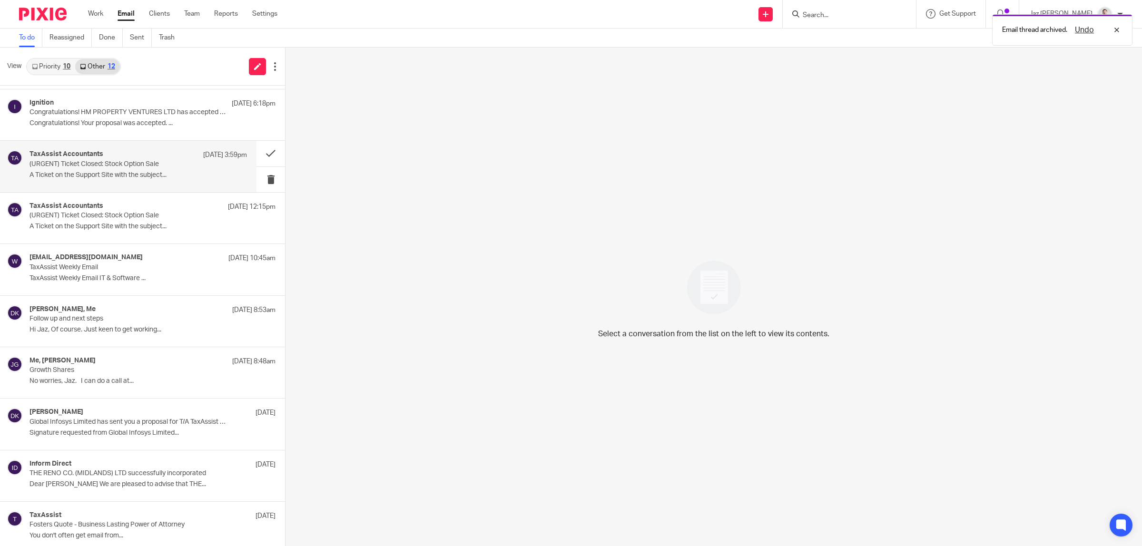
click at [158, 179] on div "TaxAssist Accountants 15 Aug 3:59pm (URGENT) Ticket Closed: Stock Option Sale A…" at bounding box center [139, 166] width 218 height 32
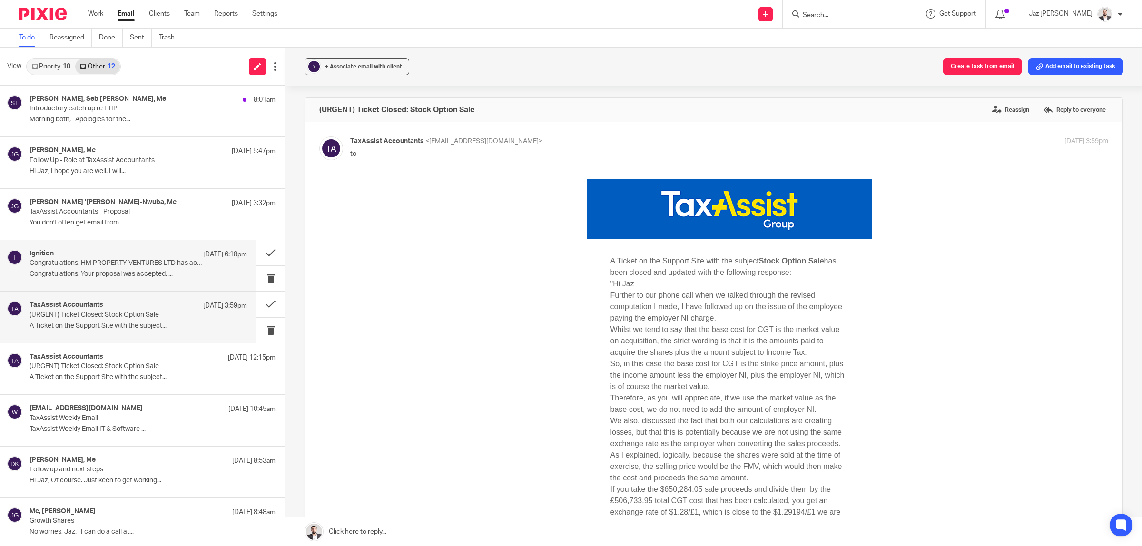
click at [110, 269] on div "Ignition 15 Aug 6:18pm Congratulations! HM PROPERTY VENTURES LTD has accepted y…" at bounding box center [139, 266] width 218 height 32
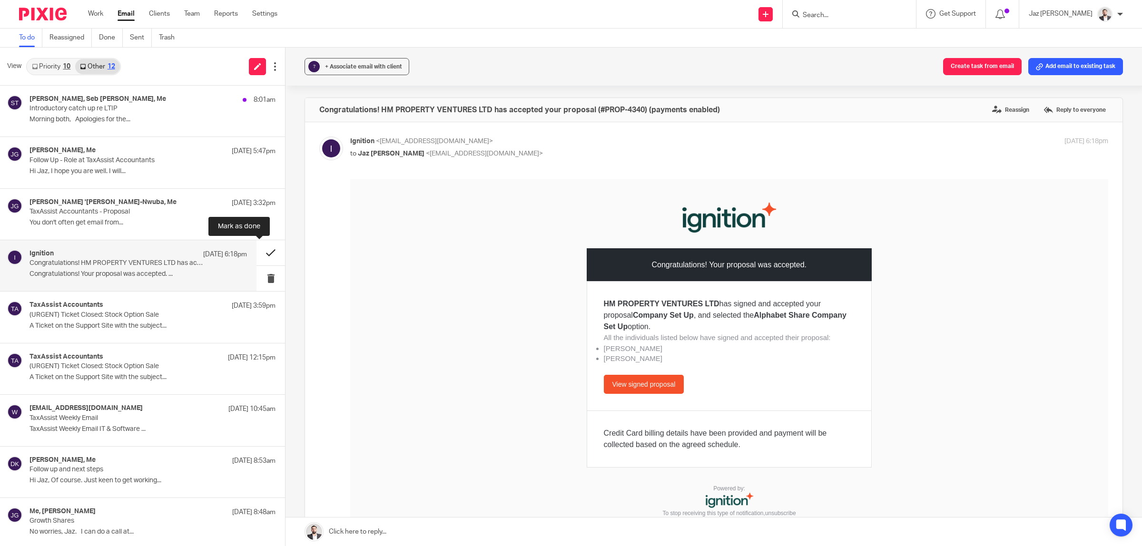
click at [263, 251] on button at bounding box center [271, 252] width 29 height 25
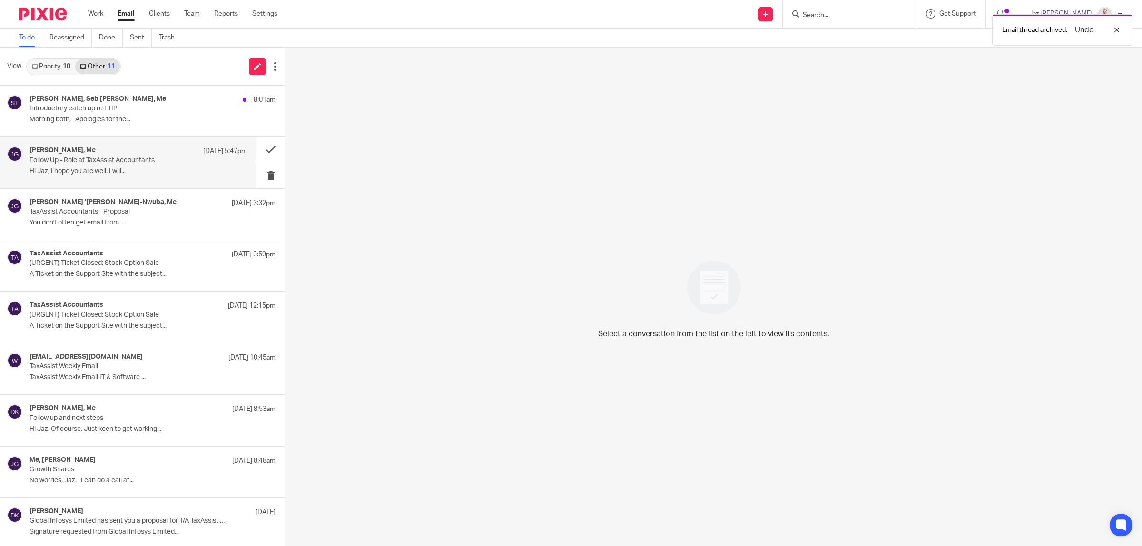
click at [159, 173] on p "Hi Jaz, I hope you are well. I will..." at bounding box center [139, 172] width 218 height 8
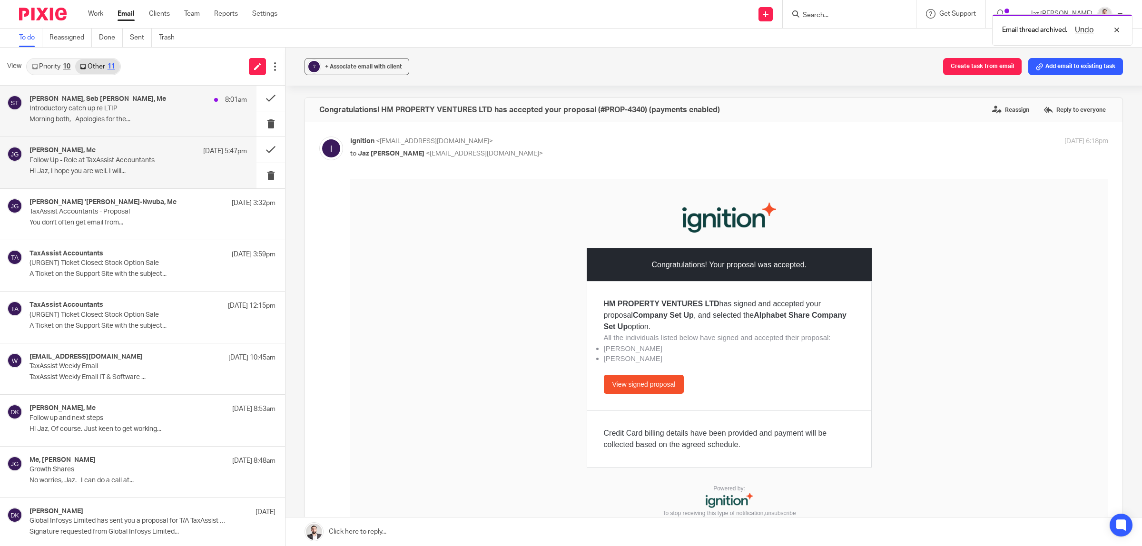
click at [120, 116] on p "Morning both, Apologies for the..." at bounding box center [139, 120] width 218 height 8
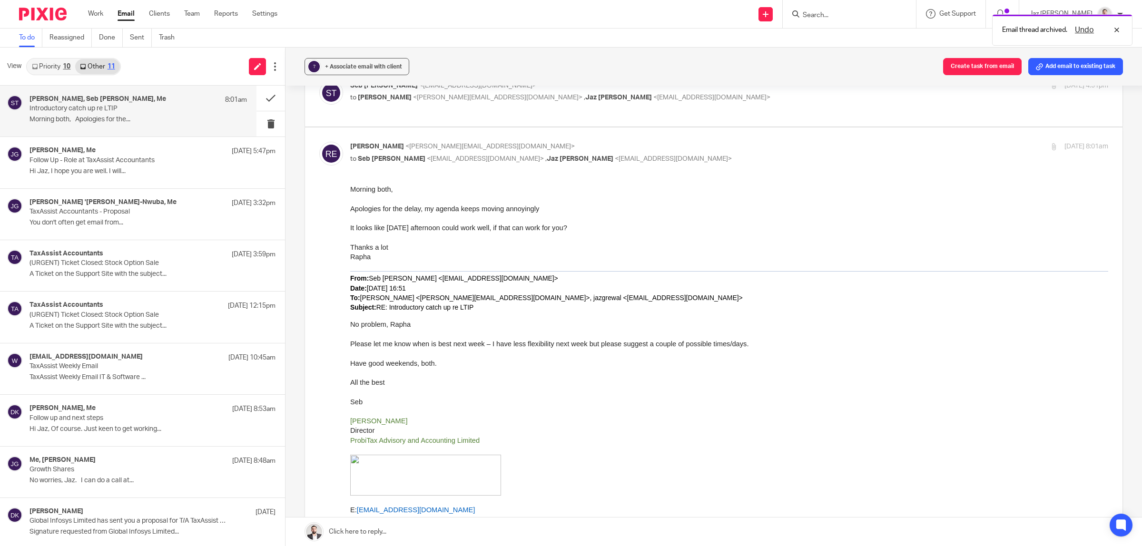
scroll to position [1190, 0]
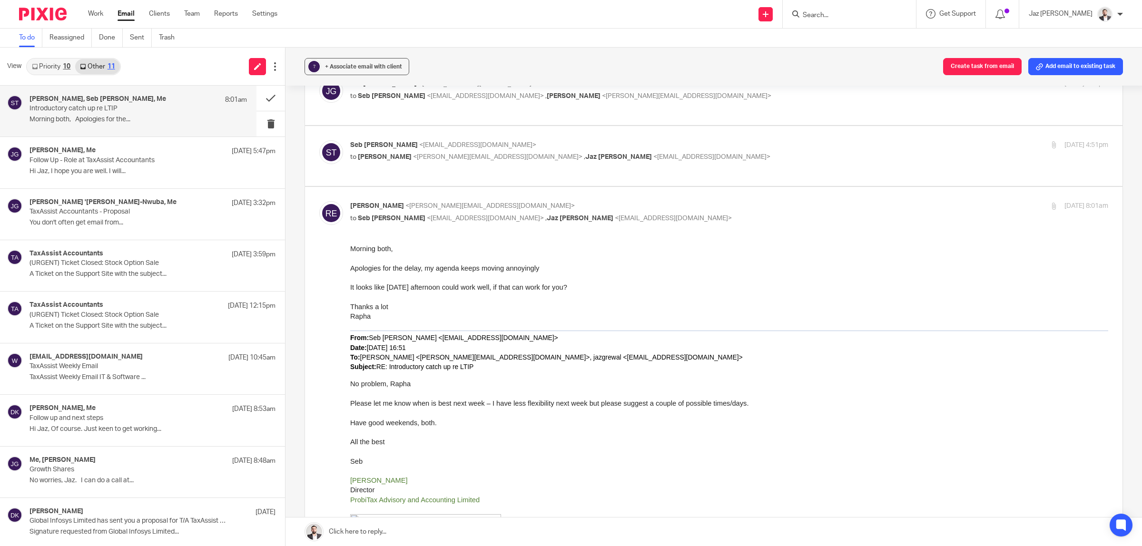
click at [528, 293] on p at bounding box center [729, 297] width 758 height 10
click at [443, 536] on link at bounding box center [714, 532] width 857 height 29
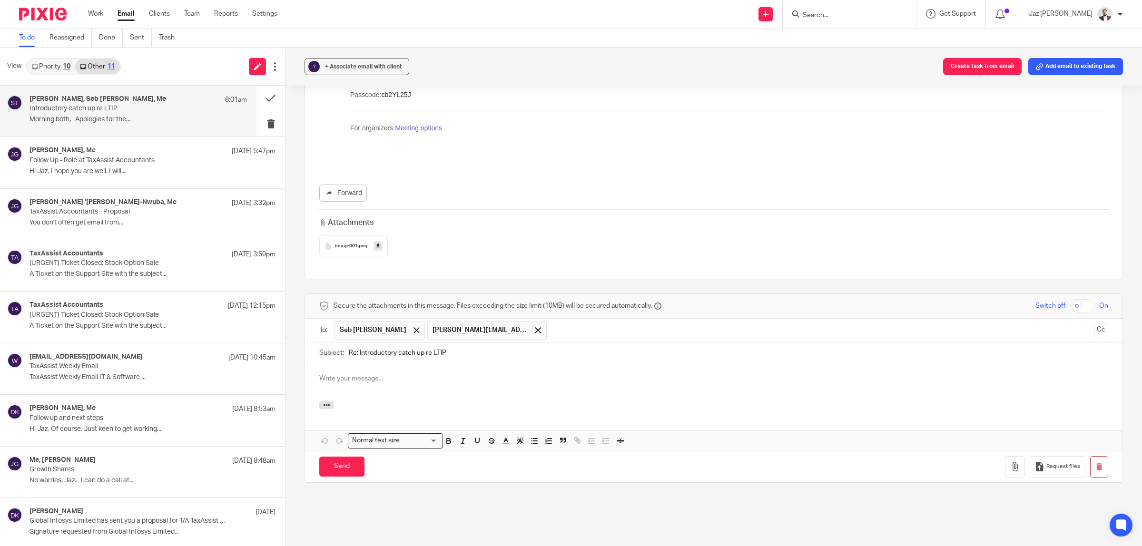
scroll to position [0, 0]
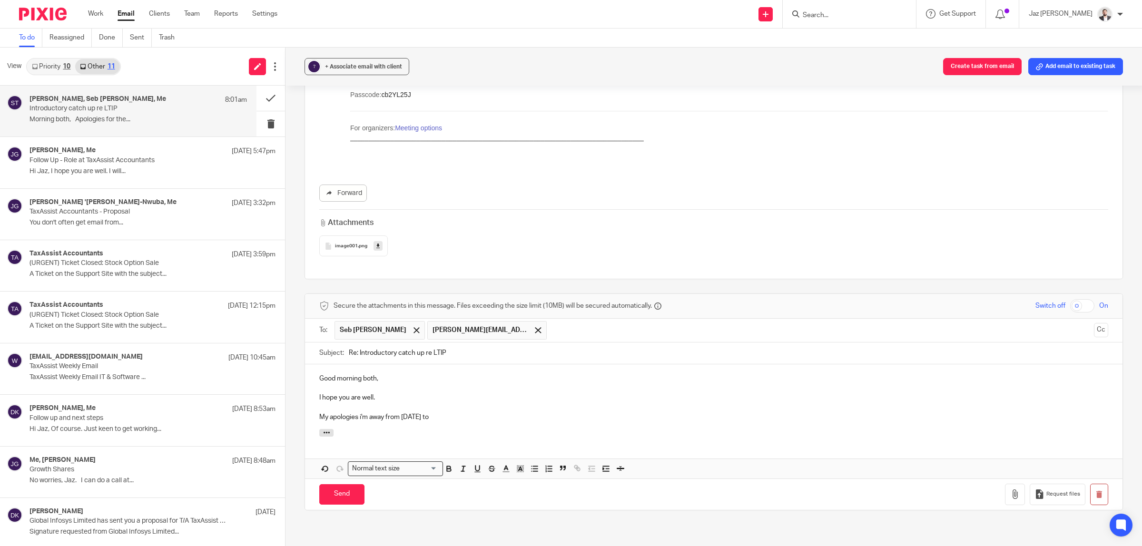
click at [383, 413] on p "My apologies i'm away from Thursday to" at bounding box center [713, 418] width 789 height 10
click at [462, 413] on p "My apologies i'm away on Holiday from Thursday to" at bounding box center [713, 418] width 789 height 10
drag, startPoint x: 491, startPoint y: 395, endPoint x: 486, endPoint y: 395, distance: 5.2
click at [486, 413] on p "My apologies i'm away on Holiday from Thursday 21st to to" at bounding box center [713, 418] width 789 height 10
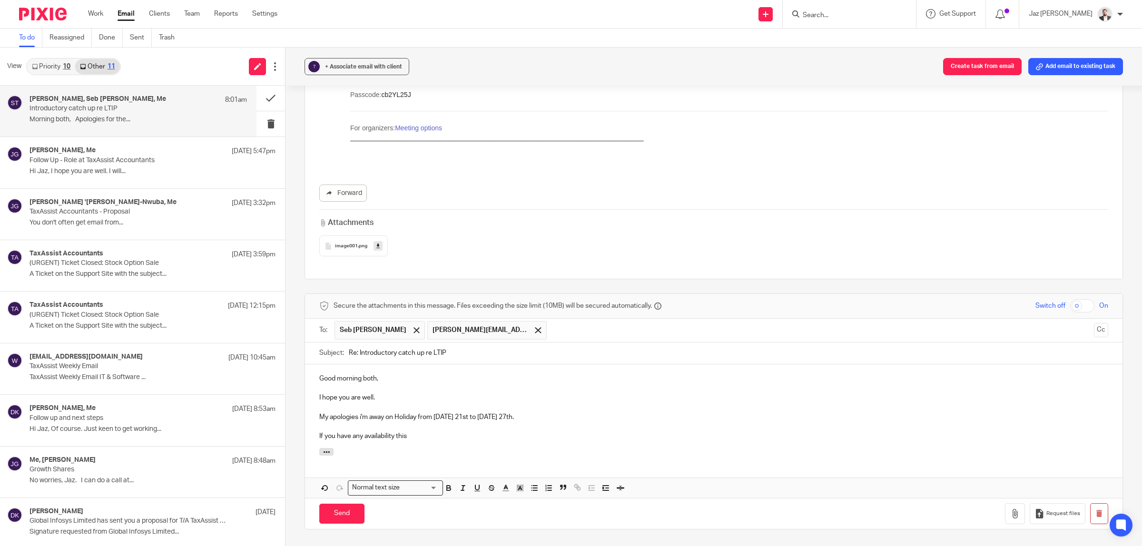
click at [453, 432] on p "If you have any availability this" at bounding box center [713, 437] width 789 height 10
drag, startPoint x: 447, startPoint y: 419, endPoint x: 397, endPoint y: 413, distance: 50.4
click at [397, 413] on div "Good morning both, I hope you are well. My apologies i'm away on Holiday from T…" at bounding box center [714, 407] width 818 height 84
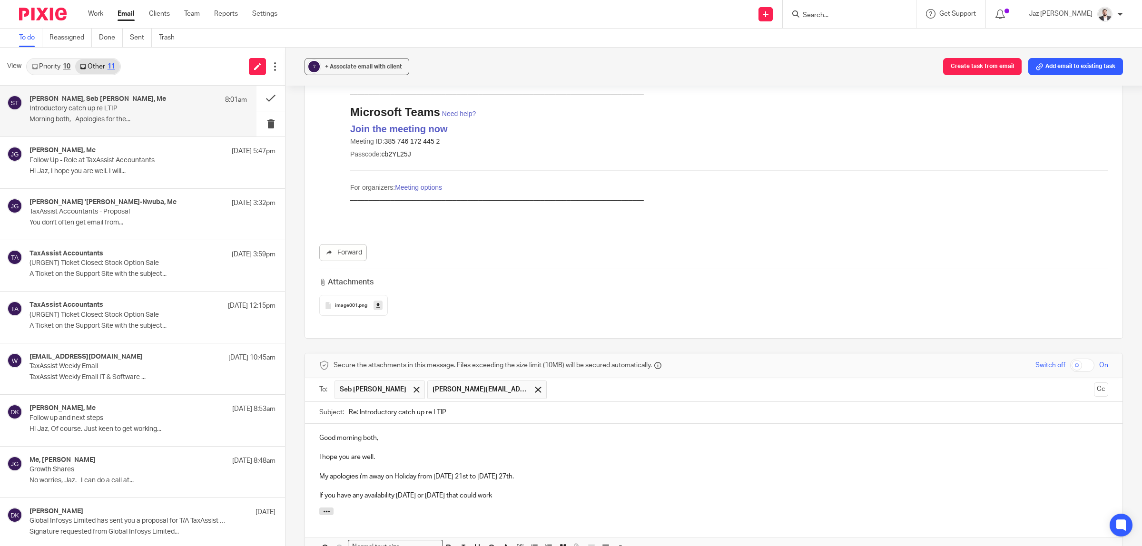
click at [558, 491] on p "If you have any availability Tuesday or Wednesday this week that could work" at bounding box center [713, 496] width 789 height 10
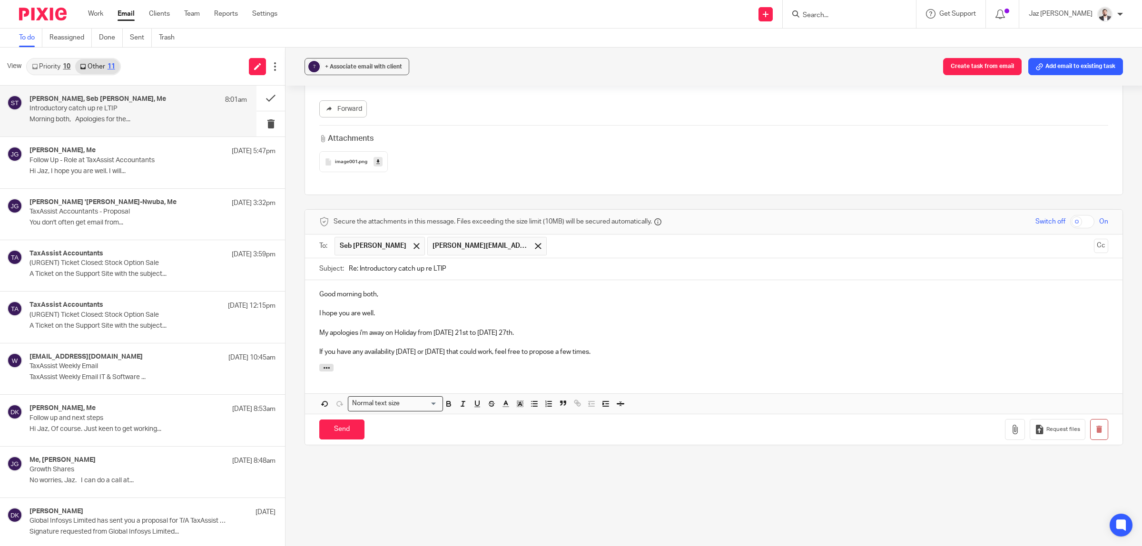
click at [449, 318] on p at bounding box center [713, 323] width 789 height 10
click at [570, 328] on p "My apologies i'm away on Holiday from Thursday 21st to Wednesday 27th." at bounding box center [713, 333] width 789 height 10
click at [599, 338] on p at bounding box center [713, 343] width 789 height 10
click at [674, 348] on p "If you have any availability Tuesday or Wednesday this week that could work, fe…" at bounding box center [713, 353] width 789 height 10
click at [538, 328] on p "My apologies i'm away on Holiday from Thursday 21st to Wednesday 27th." at bounding box center [713, 333] width 789 height 10
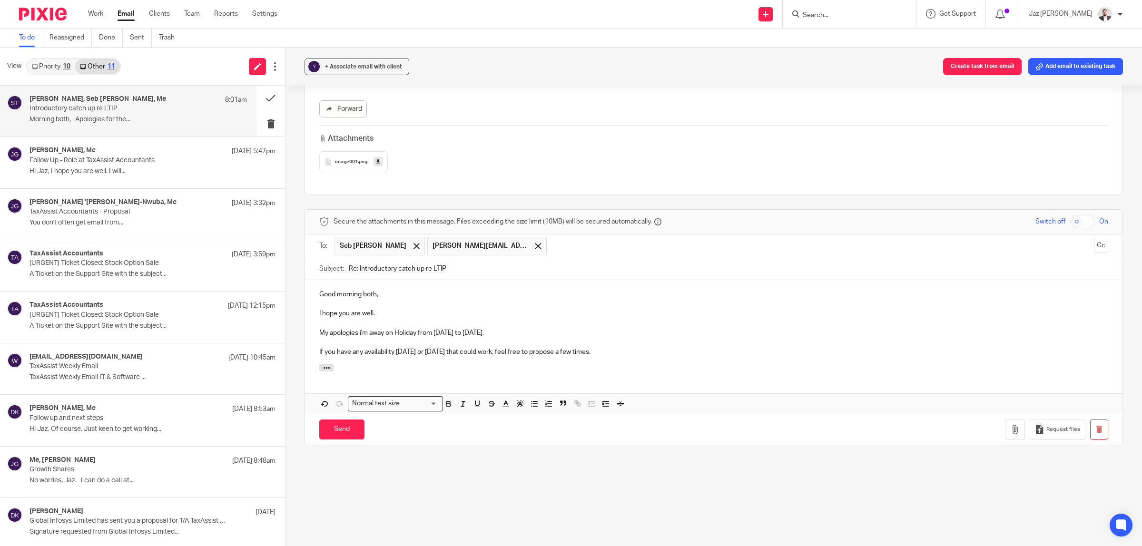
click at [663, 348] on p "If you have any availability Tuesday or Wednesday this week that could work, fe…" at bounding box center [713, 353] width 789 height 10
click at [334, 420] on input "Send" at bounding box center [341, 430] width 45 height 20
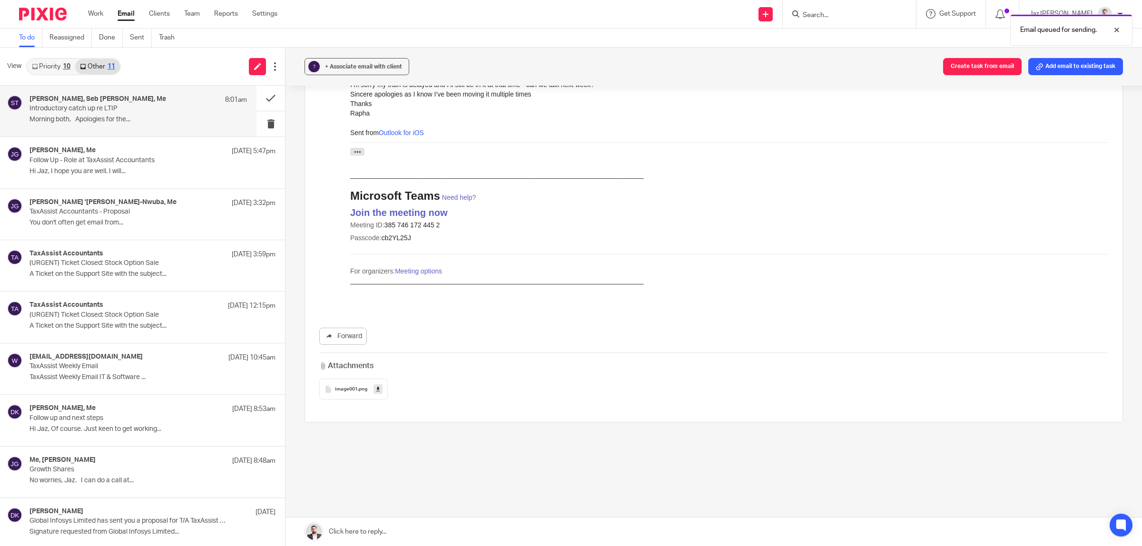
scroll to position [1808, 0]
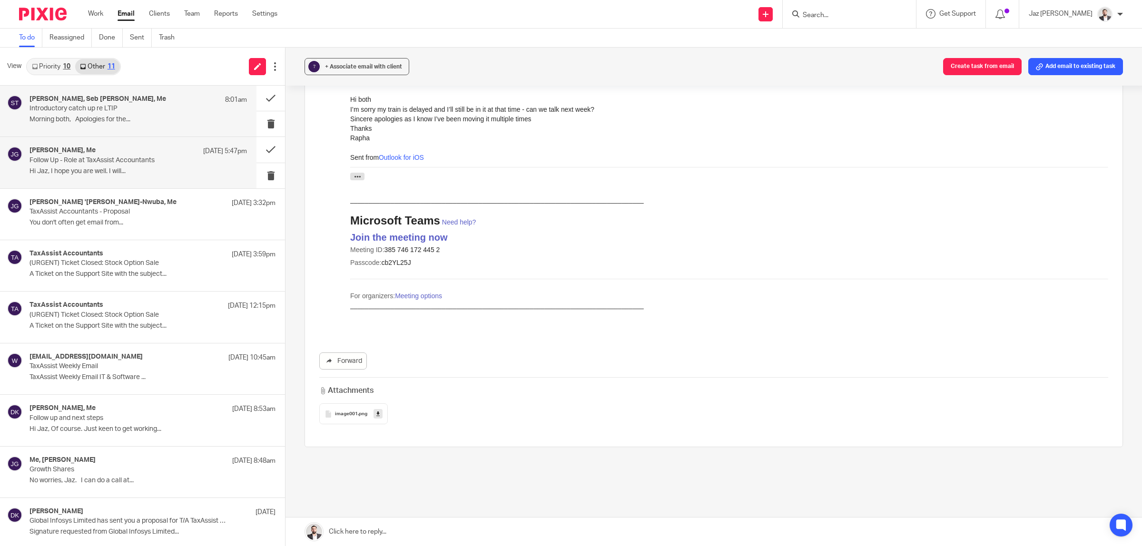
click at [130, 160] on p "Follow Up - Role at TaxAssist Accountants" at bounding box center [117, 161] width 174 height 8
click at [131, 116] on p "Morning both, Apologies for the..." at bounding box center [139, 120] width 218 height 8
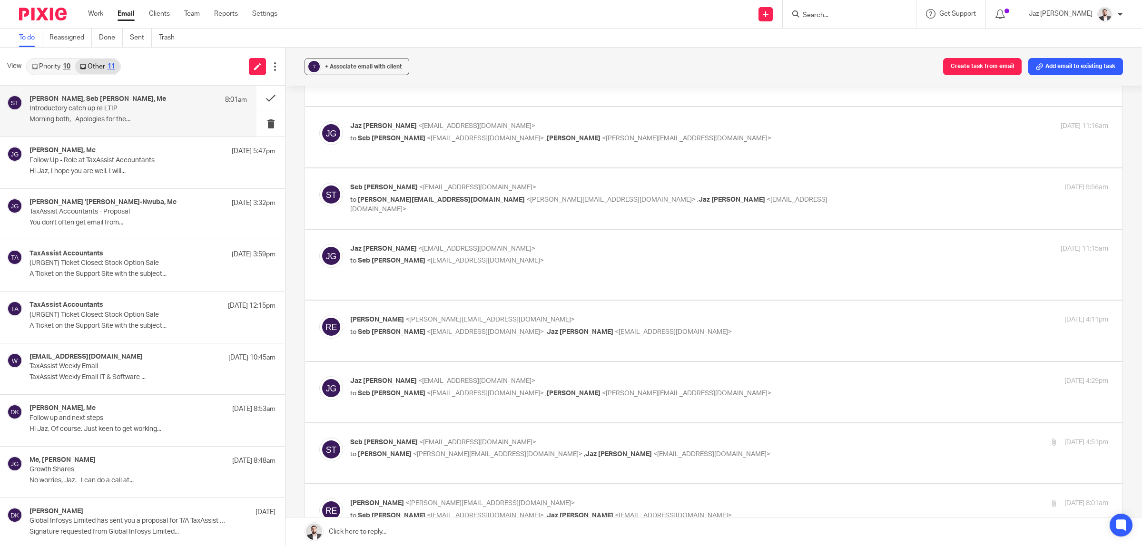
scroll to position [1271, 0]
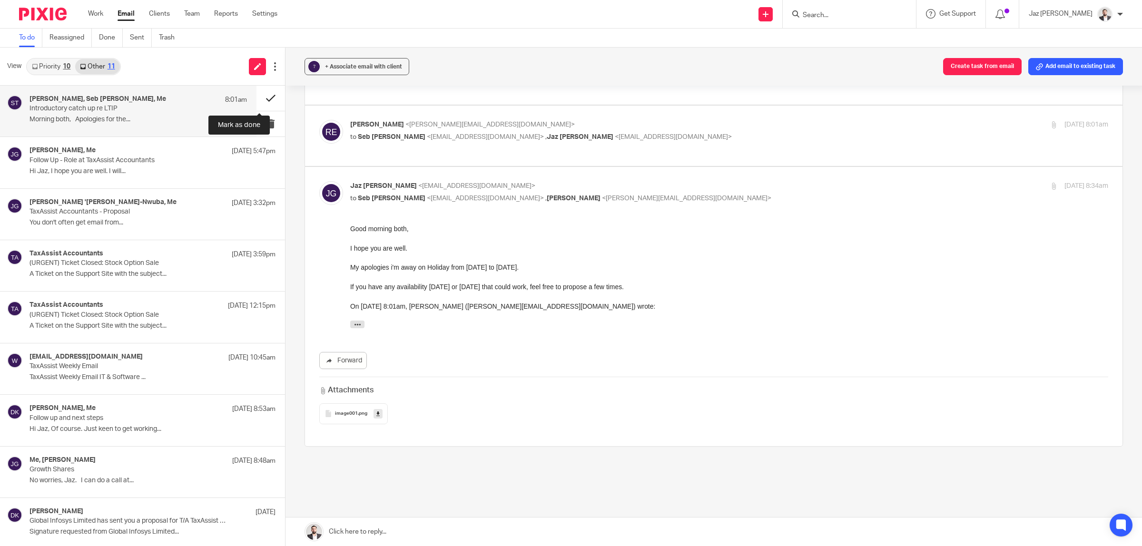
click at [258, 94] on button at bounding box center [271, 98] width 29 height 25
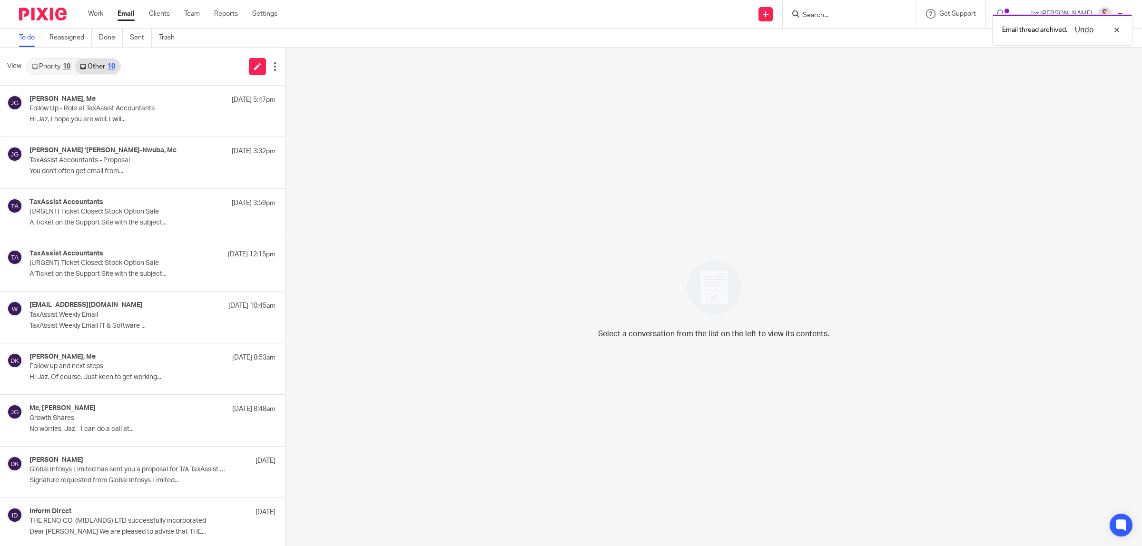
click at [62, 67] on link "Priority 10" at bounding box center [51, 66] width 48 height 15
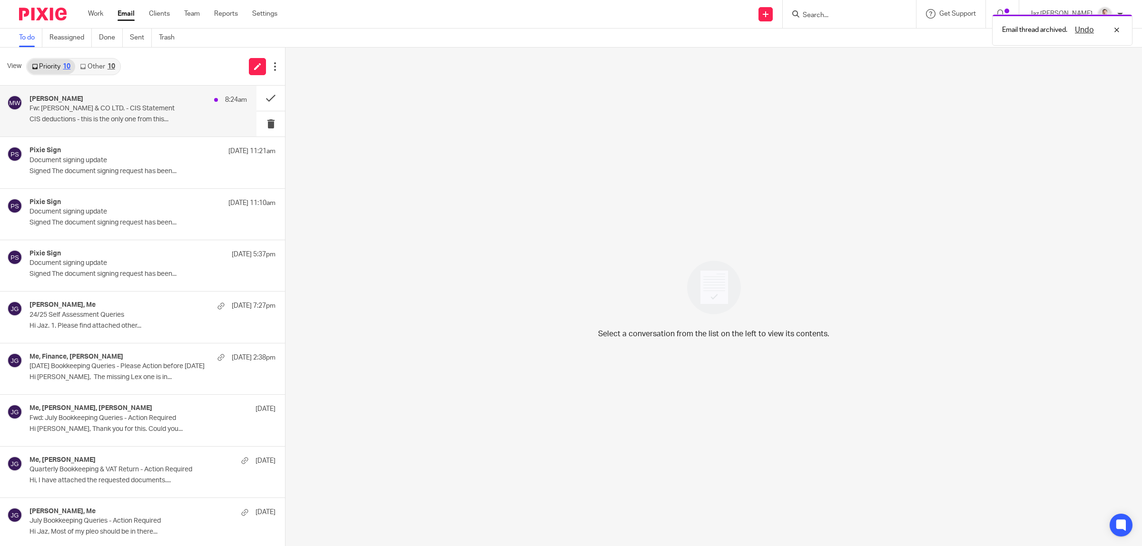
click at [108, 106] on p "Fw: HARDYMAN & CO LTD. - CIS Statement" at bounding box center [117, 109] width 174 height 8
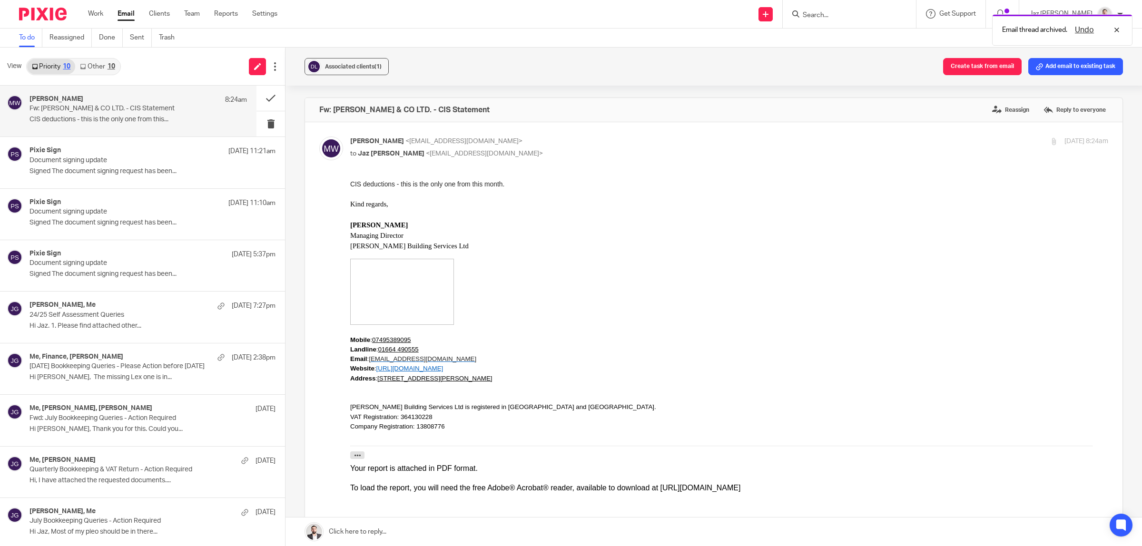
scroll to position [0, 0]
drag, startPoint x: 480, startPoint y: 187, endPoint x: 497, endPoint y: 262, distance: 76.6
click at [480, 187] on div "CIS deductions - this is the only one from this month." at bounding box center [729, 184] width 758 height 10
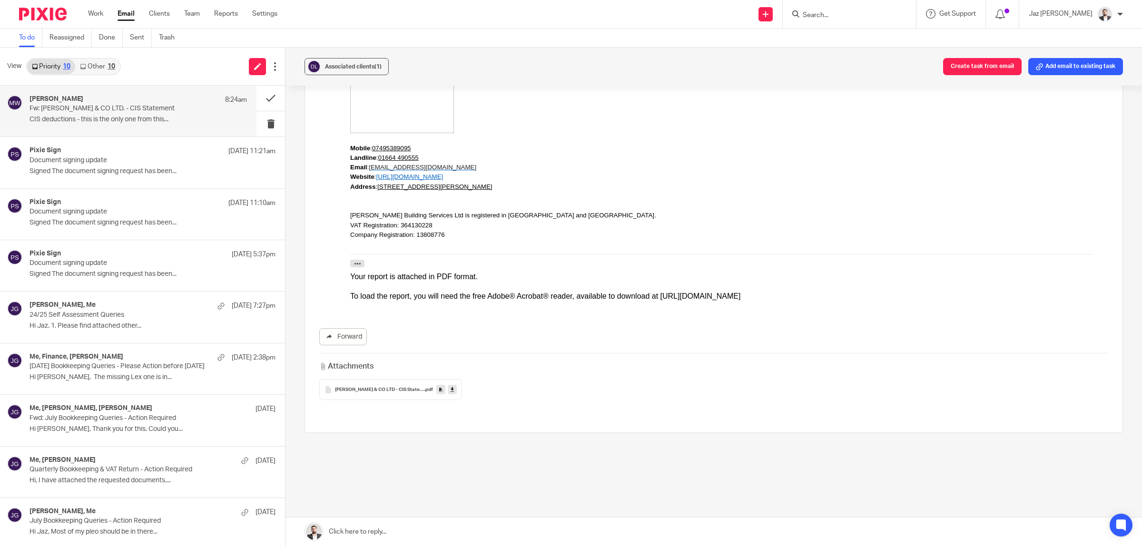
click at [370, 389] on span "HARDYMAN & CO LTD - CIS Statement" at bounding box center [379, 390] width 89 height 6
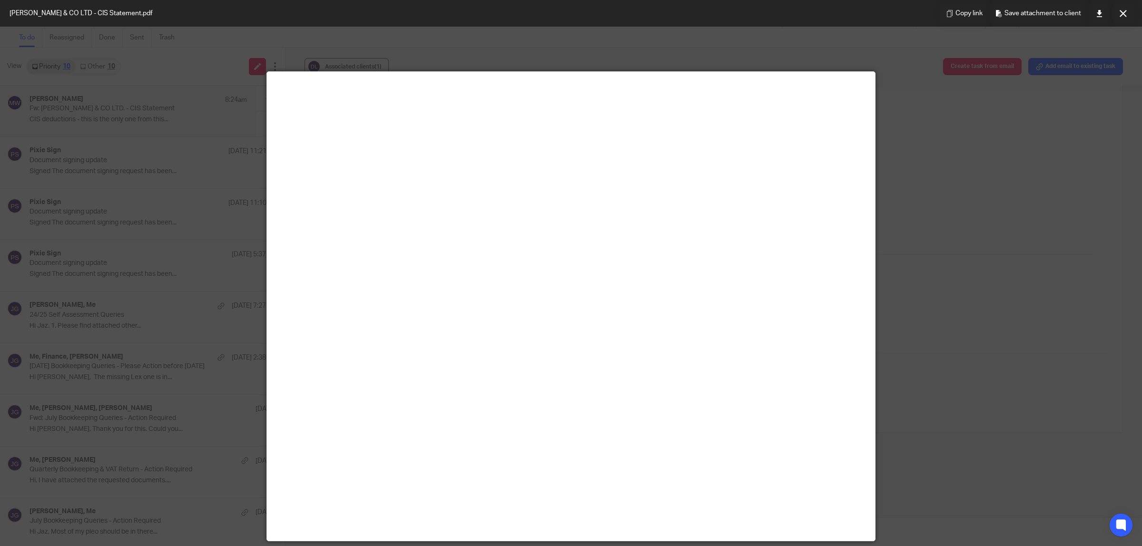
click at [1124, 17] on button at bounding box center [1123, 13] width 19 height 19
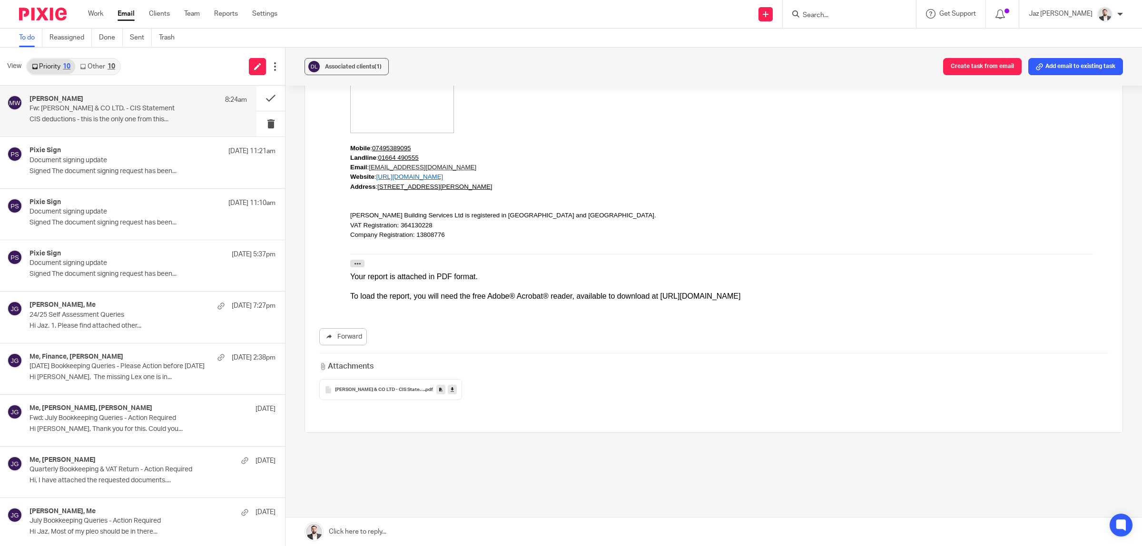
click at [540, 194] on p at bounding box center [729, 197] width 758 height 10
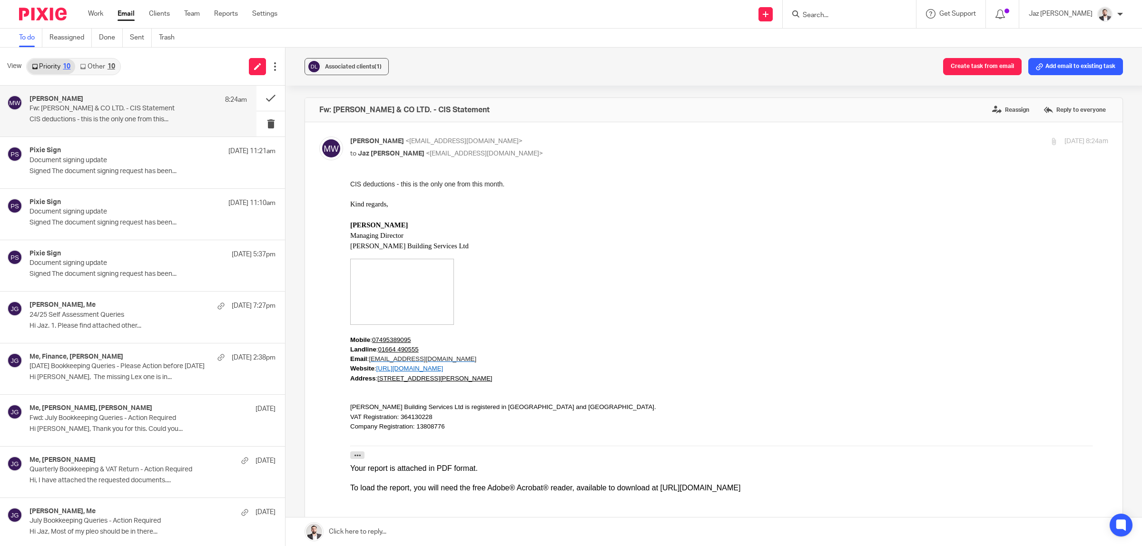
click at [390, 536] on link at bounding box center [714, 532] width 857 height 29
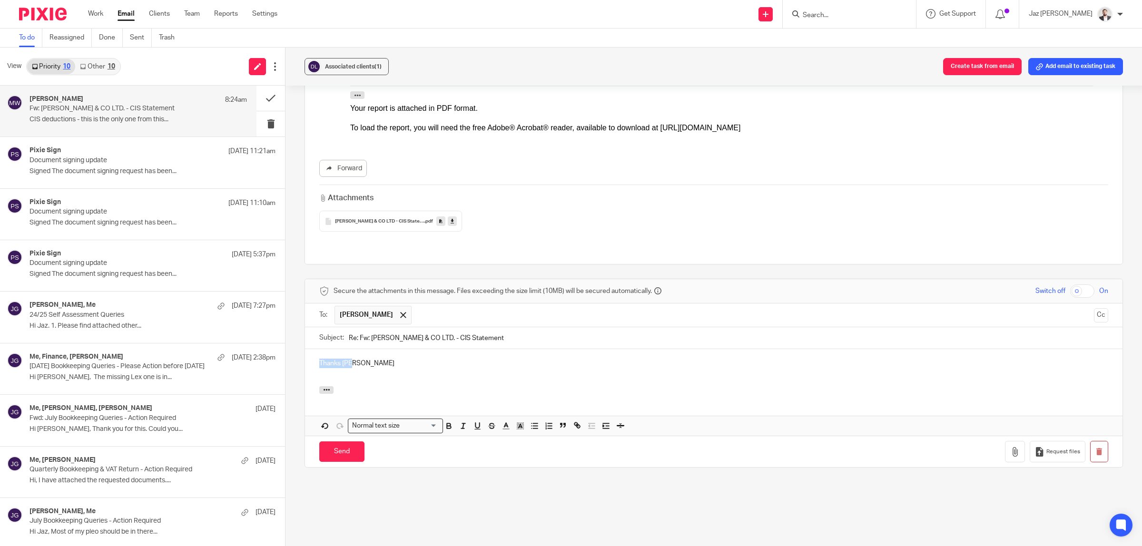
drag, startPoint x: 384, startPoint y: 352, endPoint x: 298, endPoint y: 350, distance: 86.2
click at [298, 350] on div "Associated clients (1) Create task from email Add email to existing task Fw: HA…" at bounding box center [714, 297] width 857 height 499
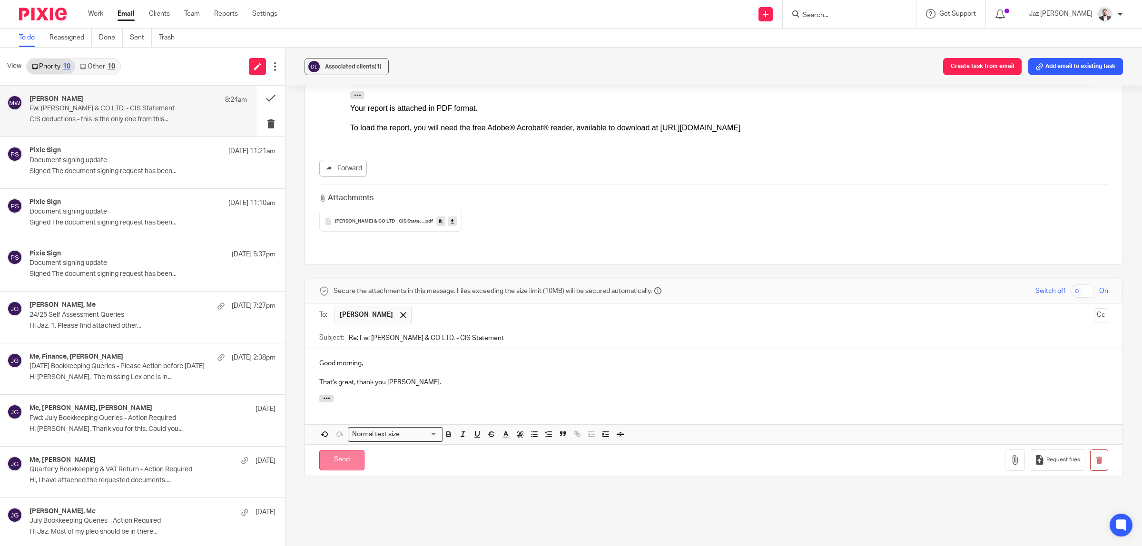
click at [344, 451] on input "Send" at bounding box center [341, 460] width 45 height 20
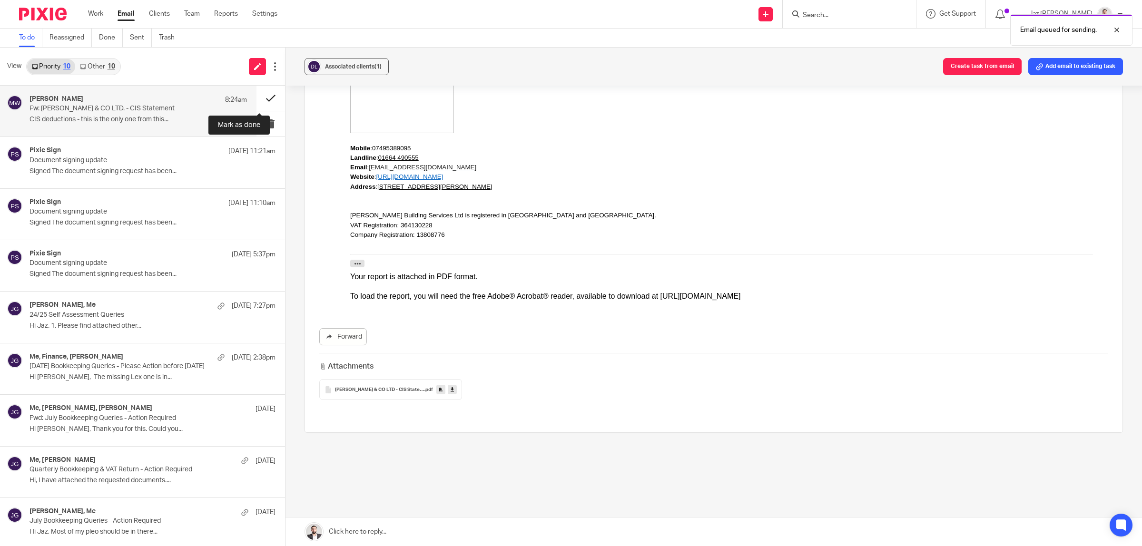
click at [265, 96] on button at bounding box center [271, 98] width 29 height 25
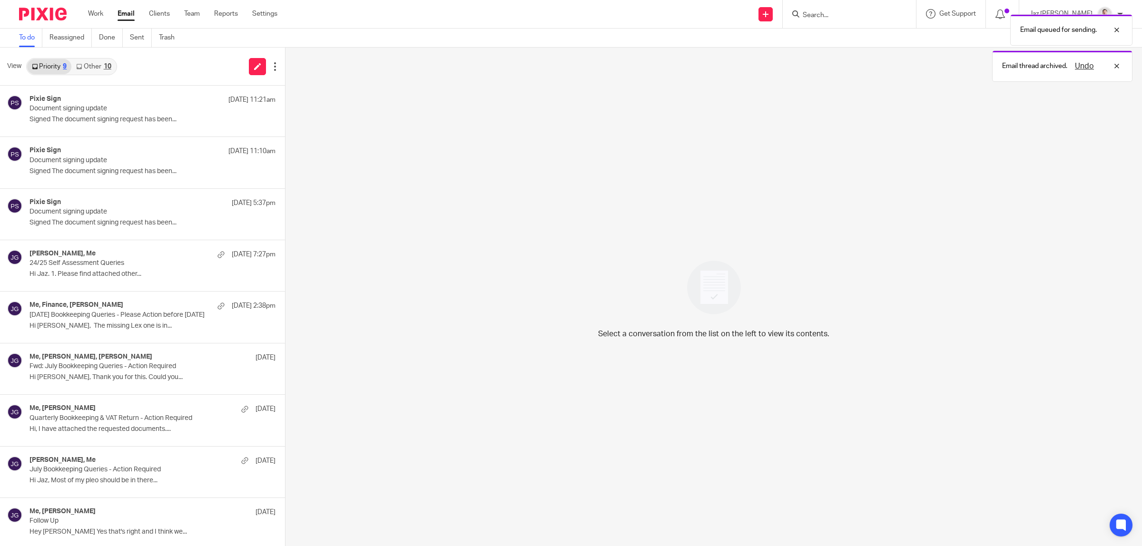
click at [879, 13] on div "Email queued for sending. Email thread archived. Undo" at bounding box center [852, 46] width 562 height 72
click at [863, 101] on div "Select a conversation from the list on the left to view its contents." at bounding box center [714, 297] width 857 height 499
click at [839, 17] on div "Email queued for sending. Email thread archived. Undo" at bounding box center [852, 46] width 562 height 72
click at [848, 15] on div "Email queued for sending. Email thread archived. Undo" at bounding box center [852, 46] width 562 height 72
click at [851, 13] on div "Email thread archived. Undo" at bounding box center [852, 28] width 562 height 36
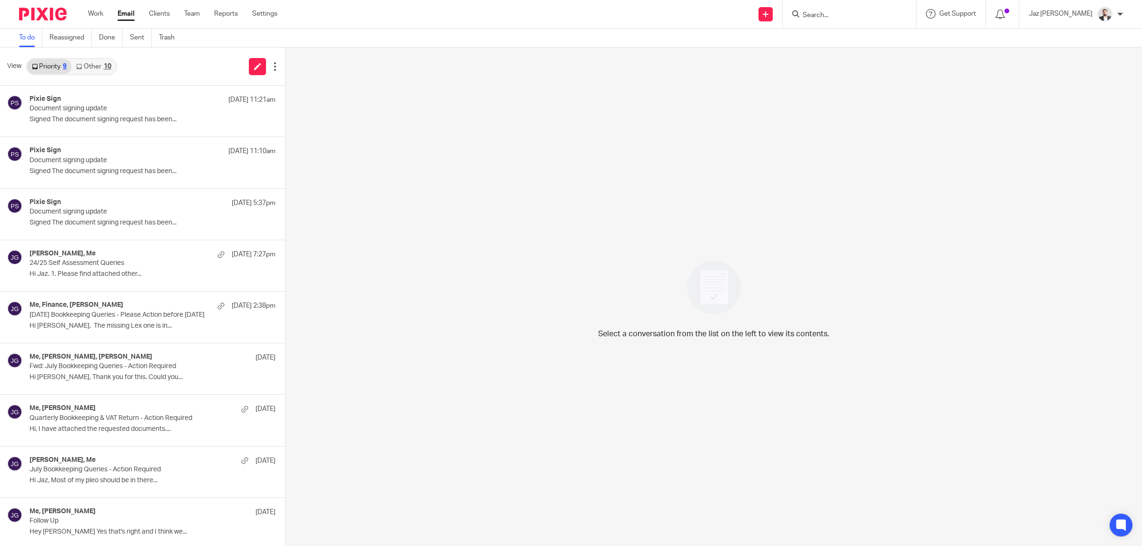
click at [860, 14] on input "Search" at bounding box center [845, 15] width 86 height 9
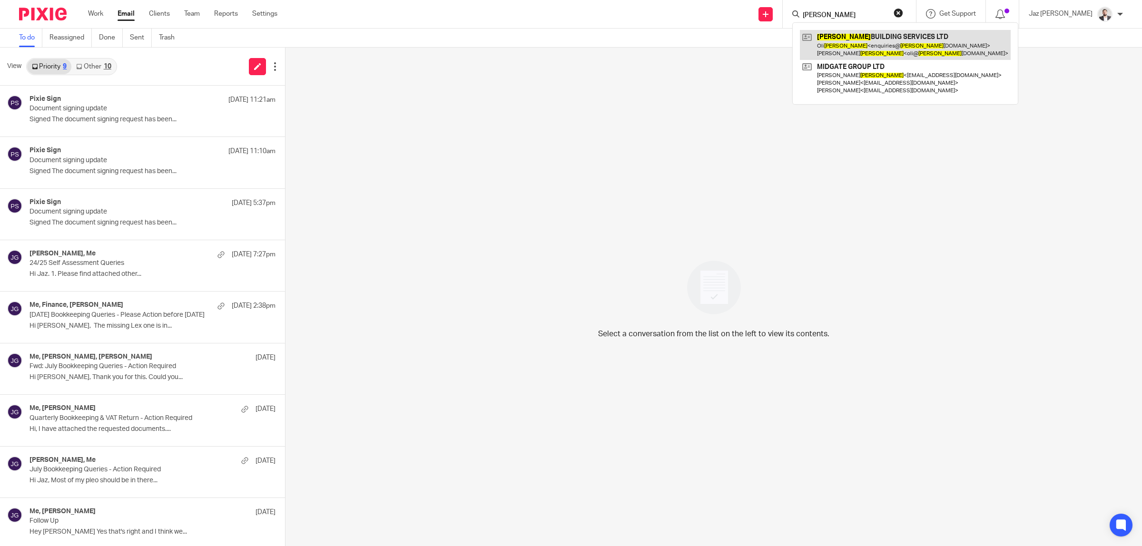
type input "duley"
click at [881, 40] on link at bounding box center [905, 45] width 211 height 30
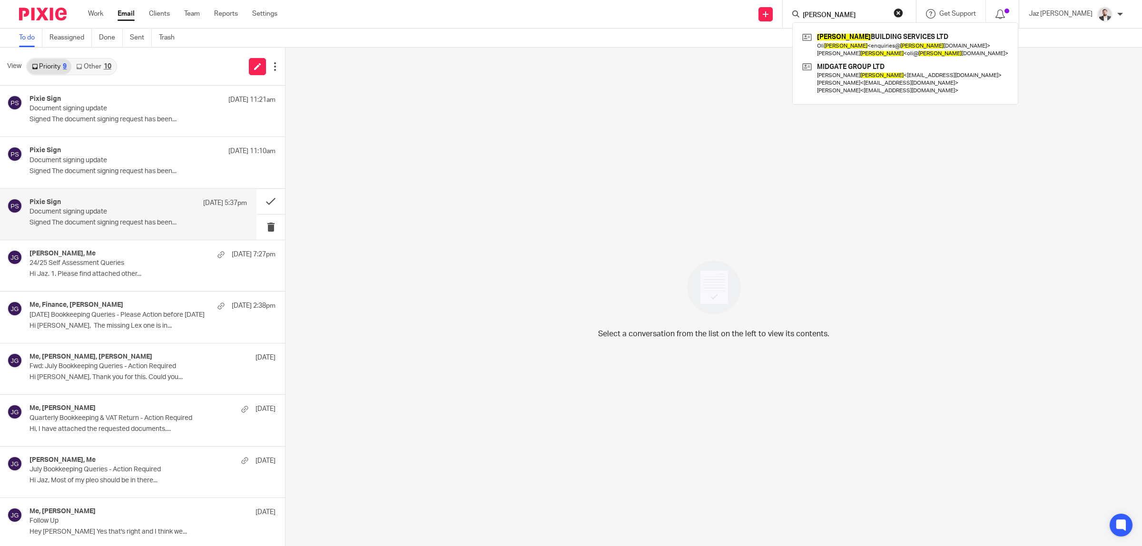
click at [136, 194] on div "Pixie Sign 16 Aug 5:37pm Document signing update Signed The document signing re…" at bounding box center [128, 214] width 257 height 51
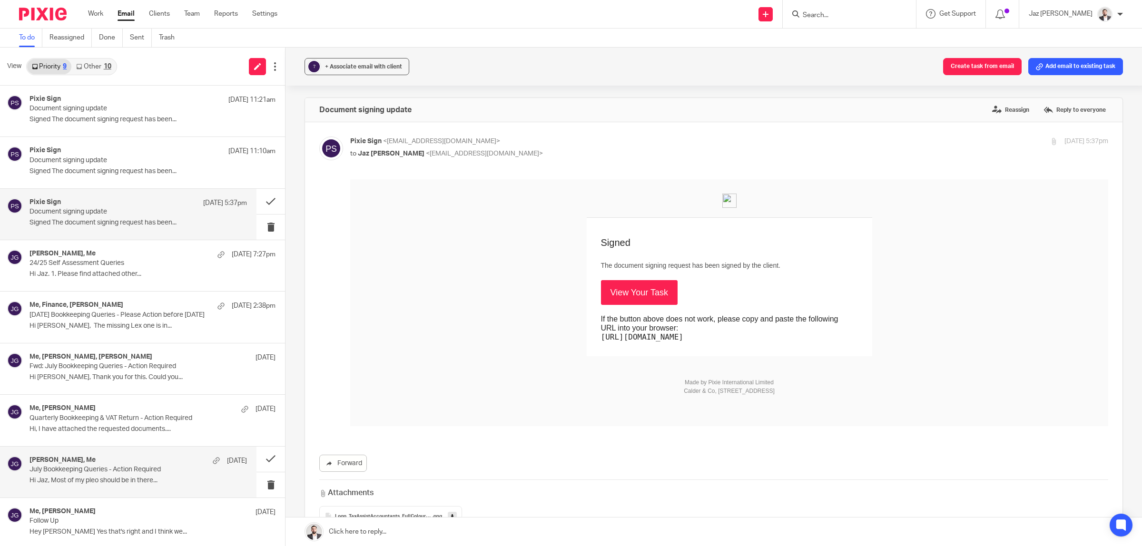
scroll to position [4, 0]
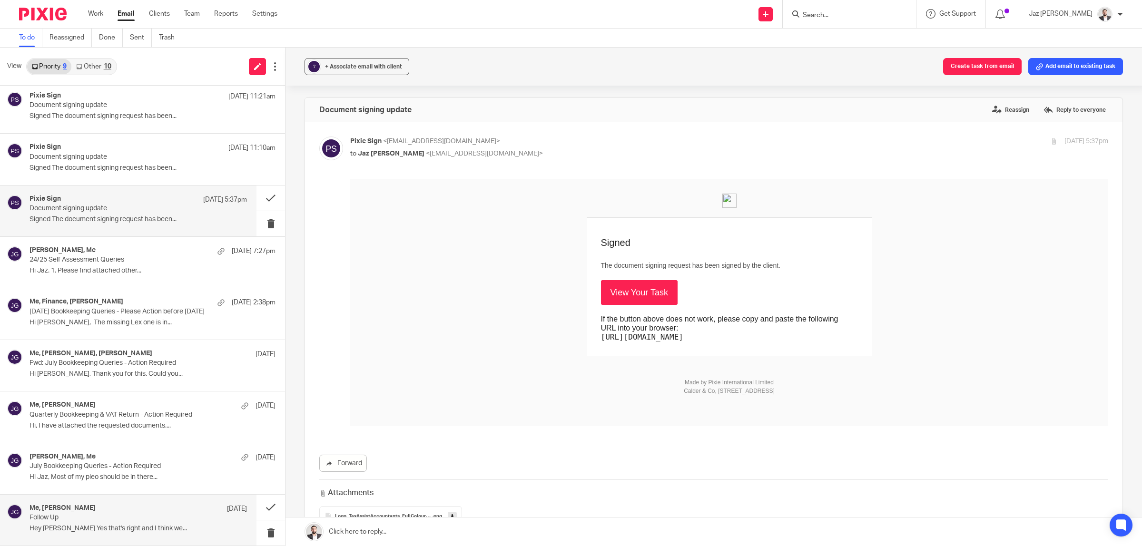
click at [118, 528] on p "Hey [PERSON_NAME] Yes that's right and I think we..." at bounding box center [139, 529] width 218 height 8
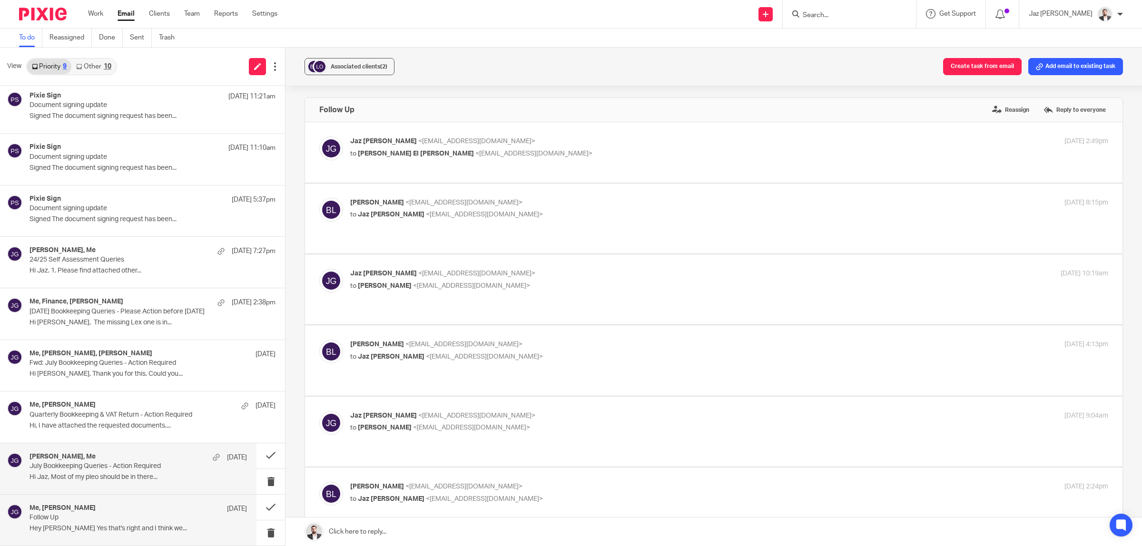
click at [104, 481] on div "[PERSON_NAME], Me [DATE] July Bookkeeping Queries - Action Required Hi Jaz, Mos…" at bounding box center [139, 469] width 218 height 32
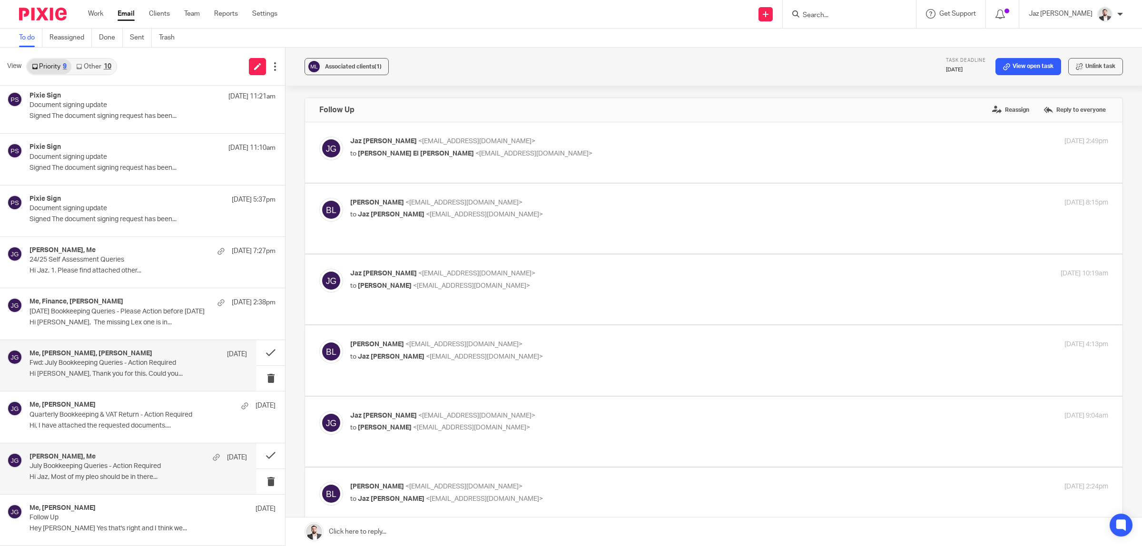
scroll to position [0, 0]
click at [97, 412] on p "Quarterly Bookkeeping & VAT Return - Action Required" at bounding box center [128, 415] width 197 height 8
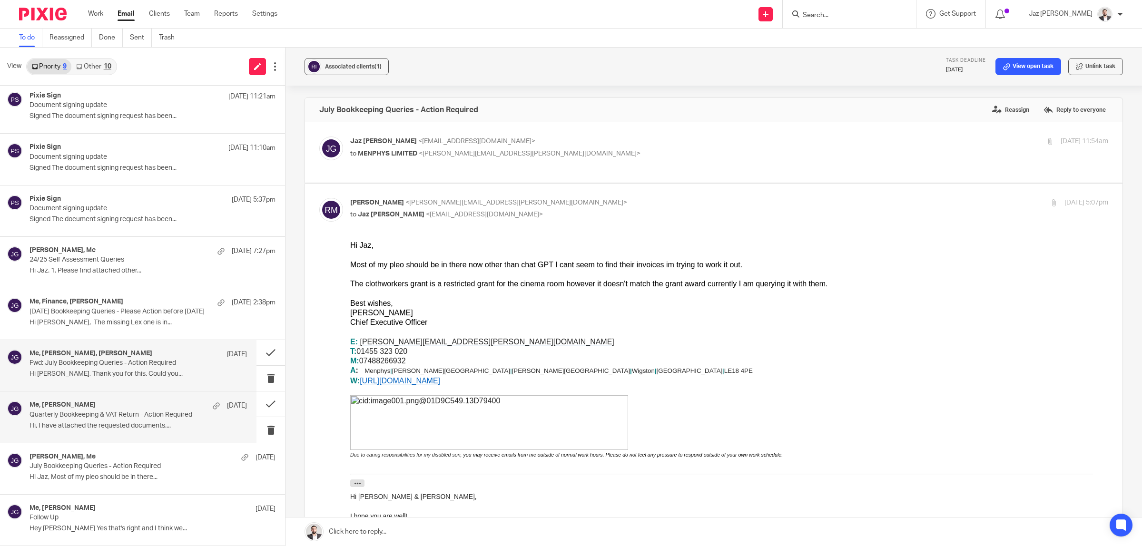
click at [89, 347] on div "Me, Robert Martin, Emma Sharpe 14 Aug Fwd: July Bookkeeping Queries - Action Re…" at bounding box center [128, 365] width 257 height 51
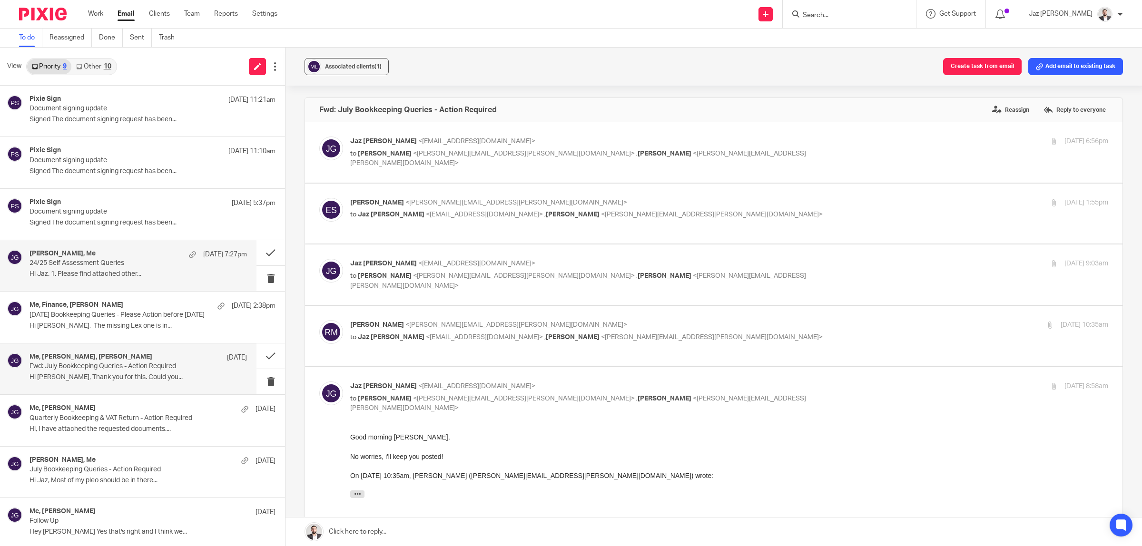
click at [99, 281] on div "Josue Abreu, Me 15 Aug 7:27pm 24/25 Self Assessment Queries Hi Jaz. 1. Please f…" at bounding box center [139, 266] width 218 height 32
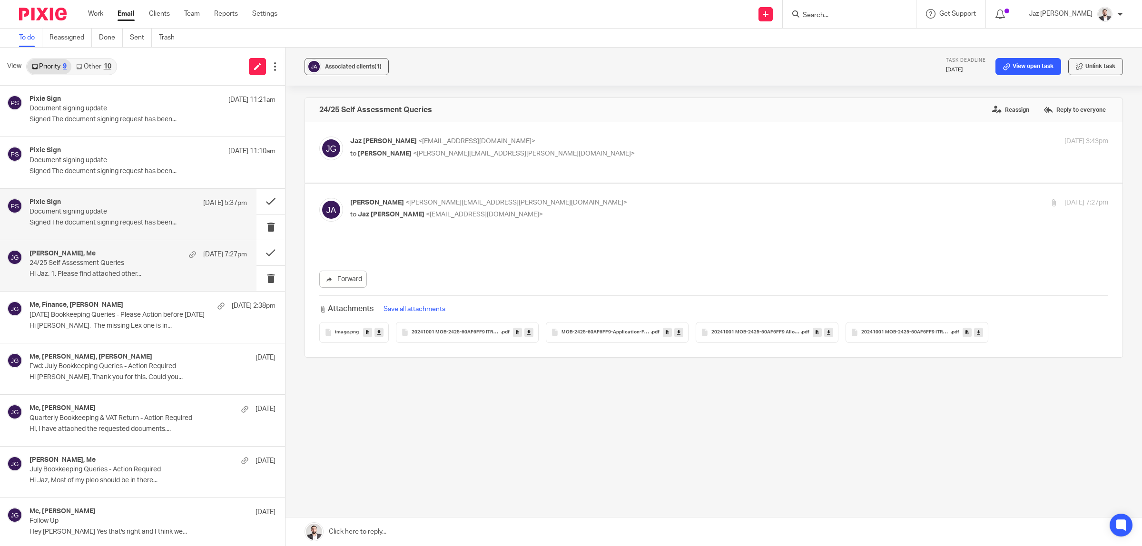
click at [92, 219] on p "Signed The document signing request has been..." at bounding box center [139, 223] width 218 height 8
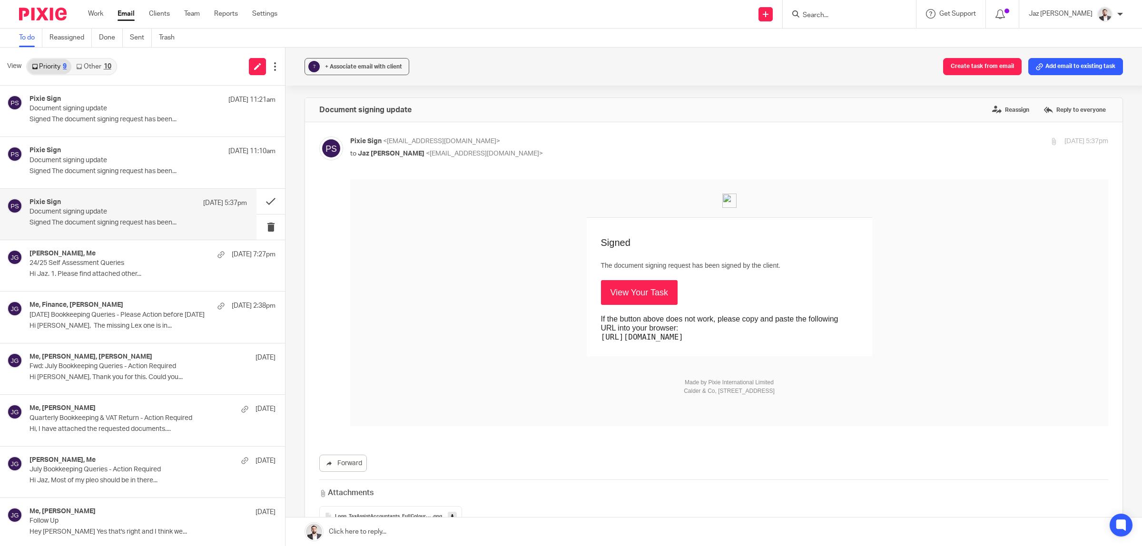
click at [104, 64] on div "10" at bounding box center [108, 66] width 8 height 7
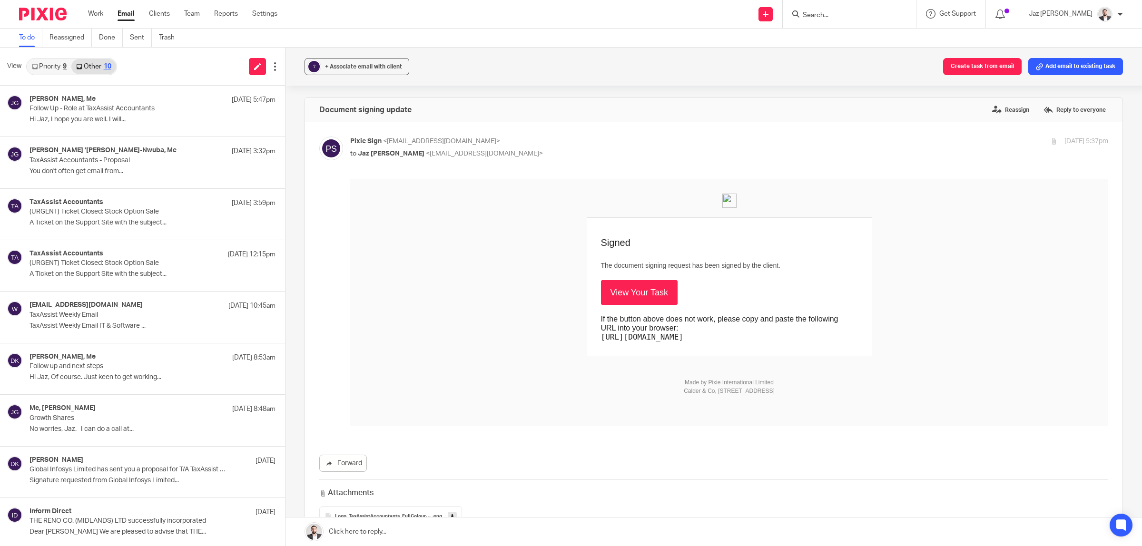
click at [47, 71] on link "Priority 9" at bounding box center [49, 66] width 44 height 15
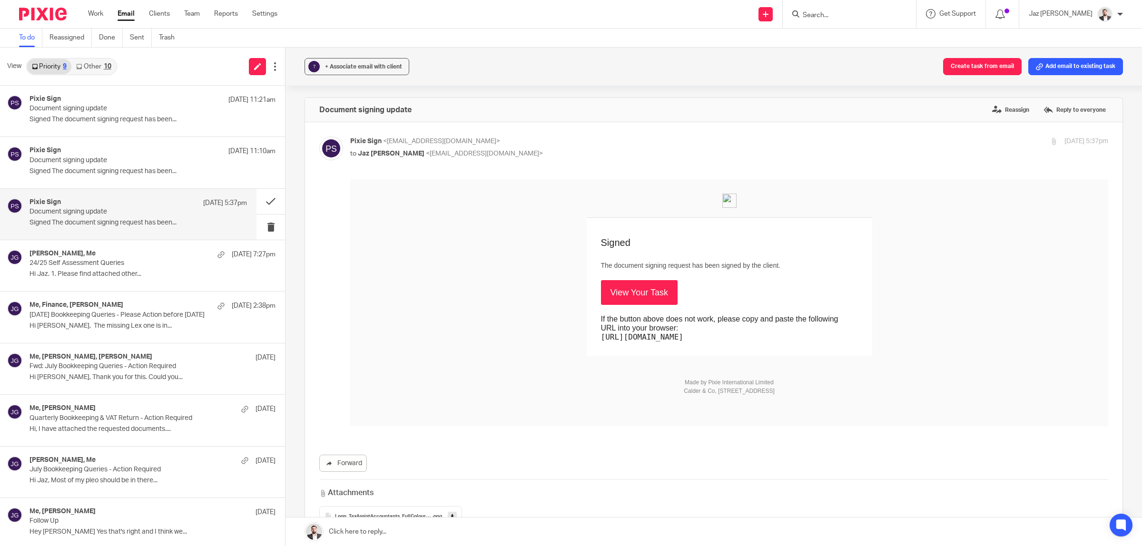
click at [103, 219] on p "Signed The document signing request has been..." at bounding box center [139, 223] width 218 height 8
click at [644, 293] on link "View Your Task" at bounding box center [639, 292] width 77 height 25
click at [267, 203] on button at bounding box center [271, 201] width 29 height 25
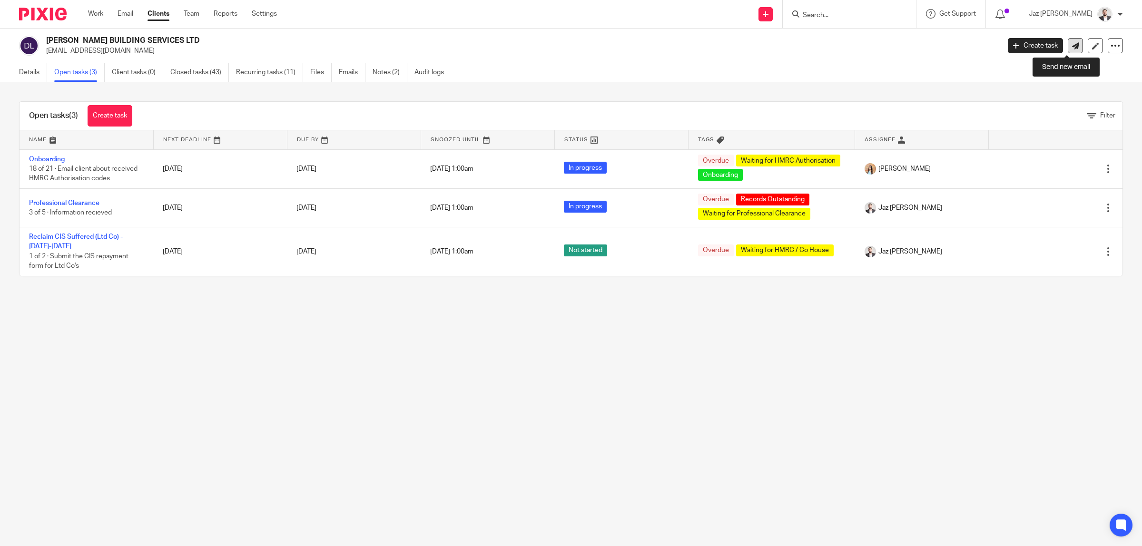
click at [1068, 49] on link at bounding box center [1075, 45] width 15 height 15
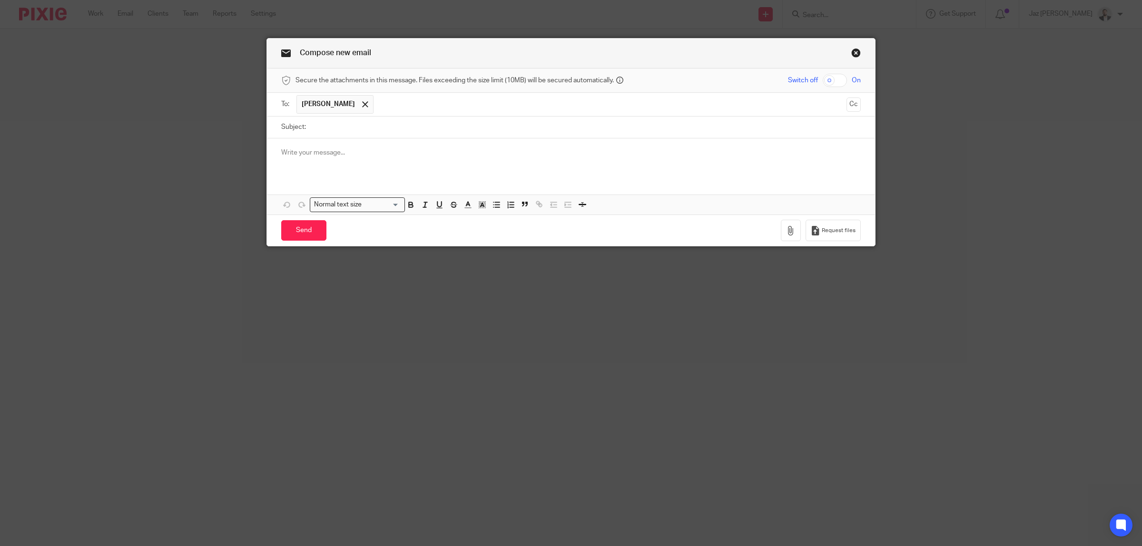
click at [351, 109] on span "[PERSON_NAME]" at bounding box center [335, 104] width 77 height 19
click at [383, 109] on input "text" at bounding box center [610, 104] width 464 height 19
click at [362, 103] on span at bounding box center [365, 104] width 6 height 6
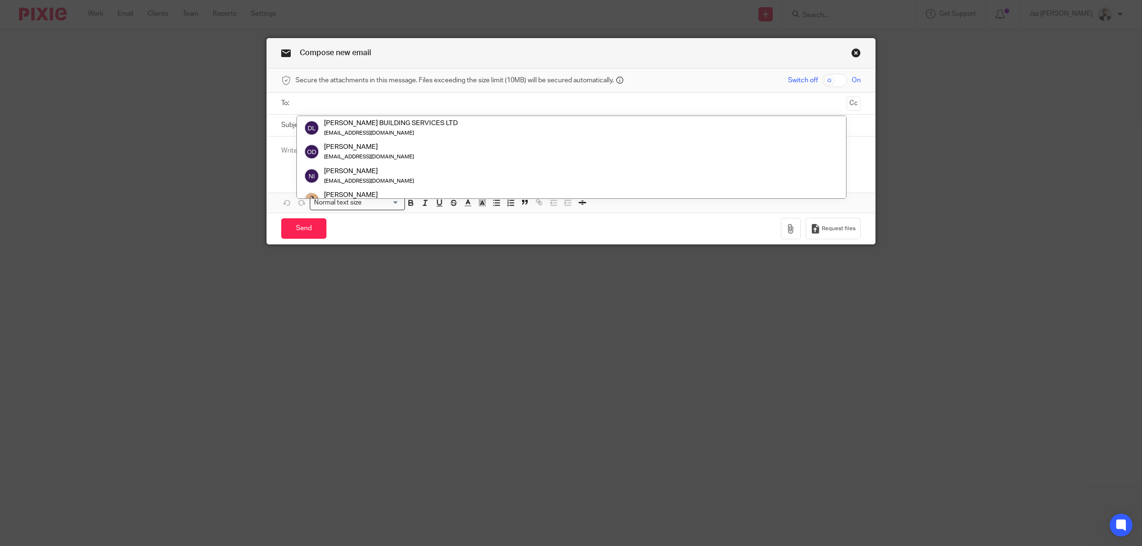
click at [338, 104] on input "text" at bounding box center [571, 103] width 544 height 11
type input "payroll"
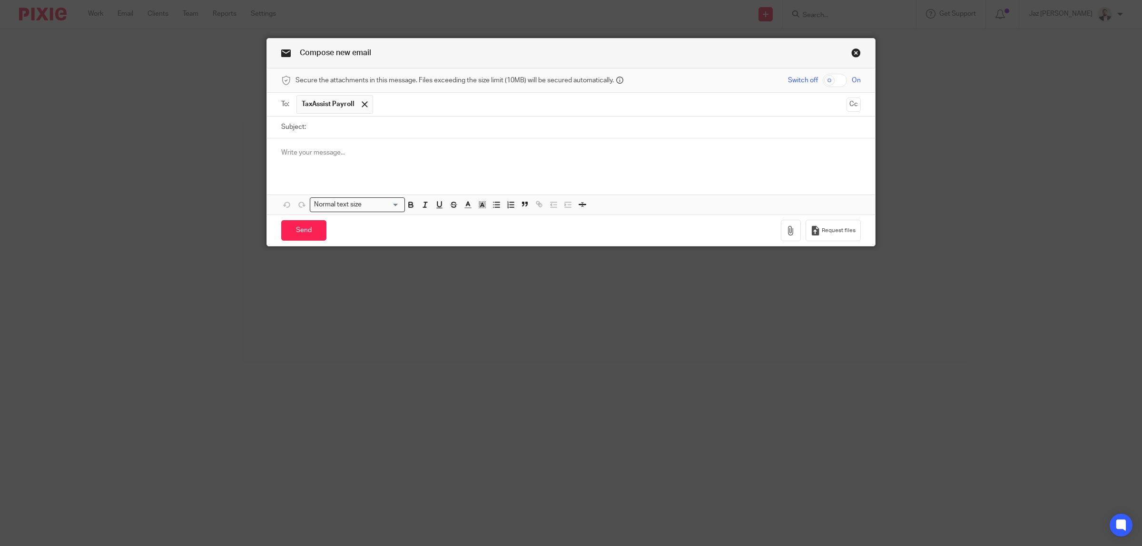
click at [351, 123] on input "Subject:" at bounding box center [586, 127] width 550 height 21
type input "Duley Building Services Ltd"
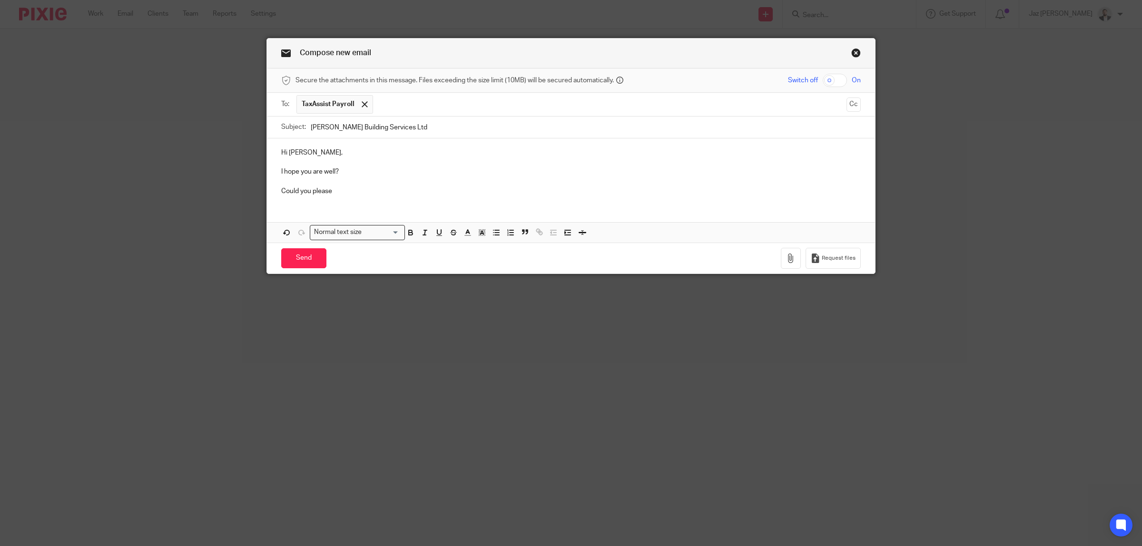
click at [363, 196] on p "Could you please" at bounding box center [571, 192] width 580 height 10
click at [288, 154] on p "Hi Oli," at bounding box center [571, 153] width 580 height 10
drag, startPoint x: 377, startPoint y: 194, endPoint x: 251, endPoint y: 193, distance: 125.2
click at [251, 193] on div "Compose new email Secure the attachments in this message. Files exceeding the s…" at bounding box center [571, 273] width 1142 height 546
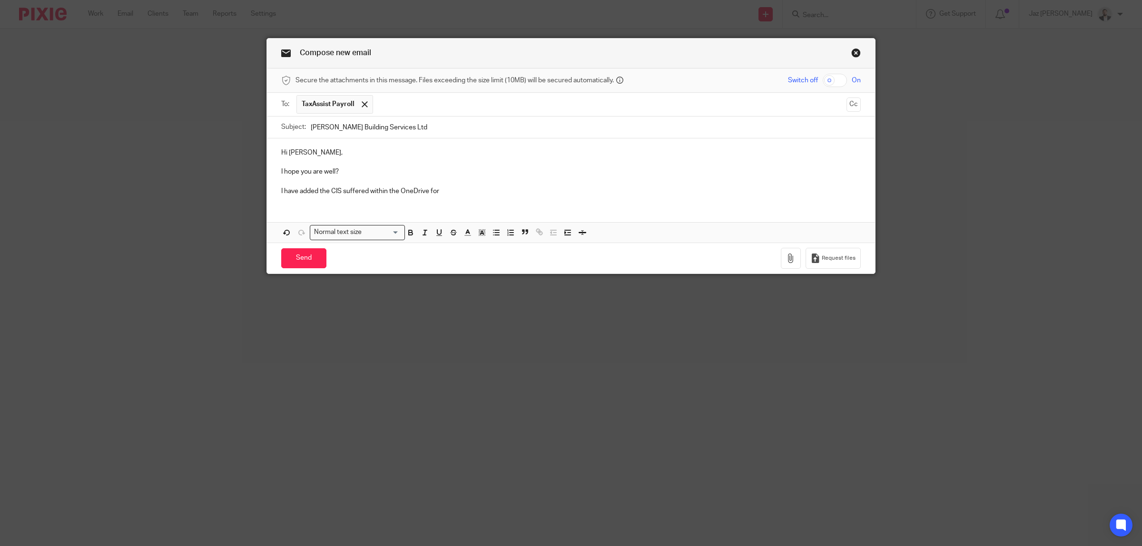
drag, startPoint x: 397, startPoint y: 129, endPoint x: 285, endPoint y: 127, distance: 111.9
click at [285, 127] on div "Subject: Duley Building Services Ltd" at bounding box center [571, 127] width 580 height 21
click at [480, 193] on p "I have added the CIS suffered within the OneDrive for" at bounding box center [571, 192] width 580 height 10
click at [454, 119] on input "Duley Building Services Ltd" at bounding box center [586, 127] width 550 height 21
type input "Duley Building Services Ltd - CIS"
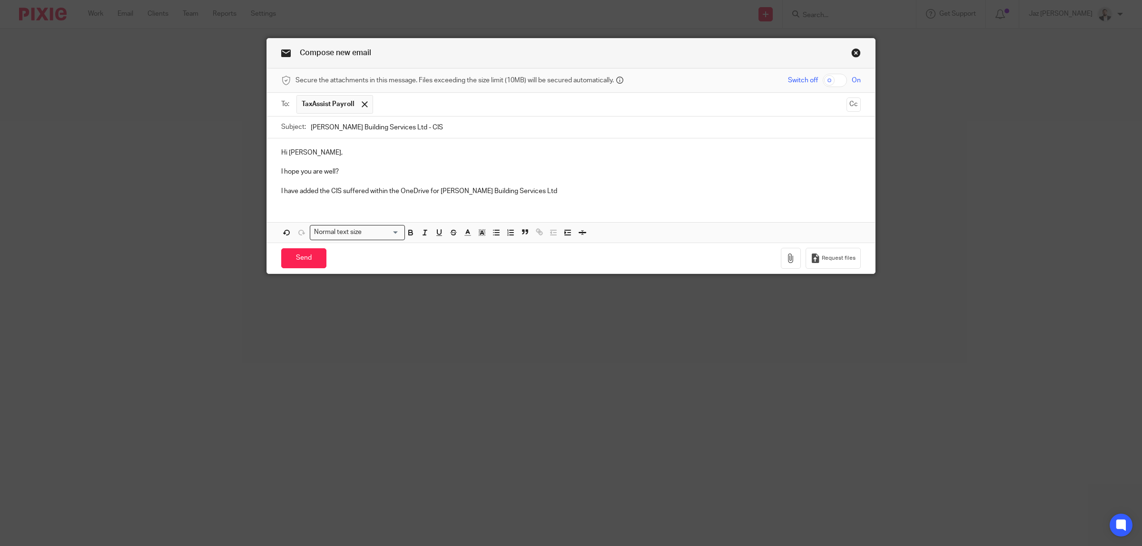
click at [555, 196] on p "I have added the CIS suffered within the OneDrive for Duley Building Services L…" at bounding box center [571, 192] width 580 height 10
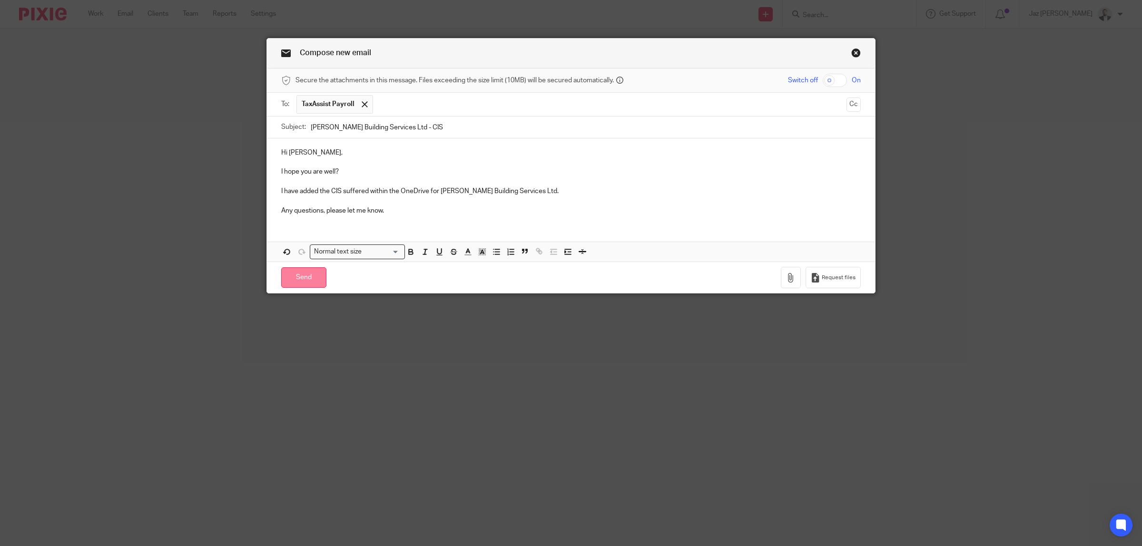
click at [303, 282] on input "Send" at bounding box center [303, 278] width 45 height 20
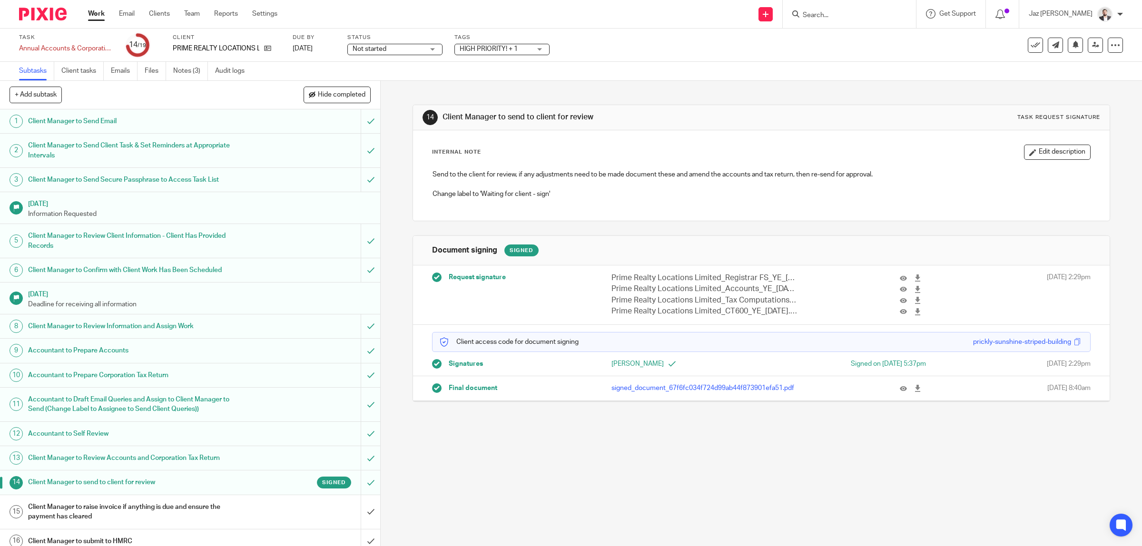
scroll to position [93, 0]
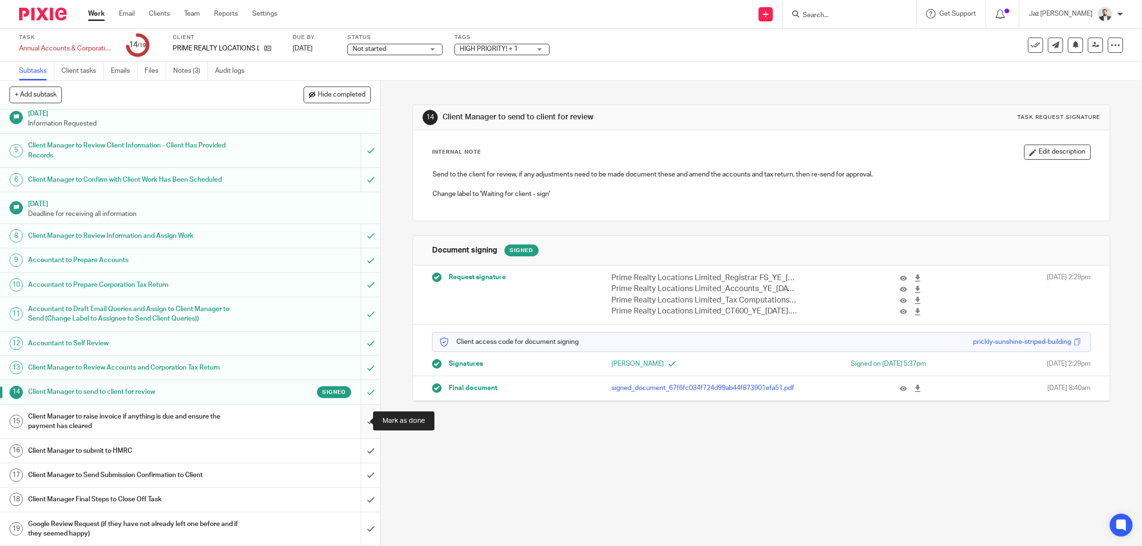
click at [361, 420] on input "submit" at bounding box center [190, 422] width 380 height 34
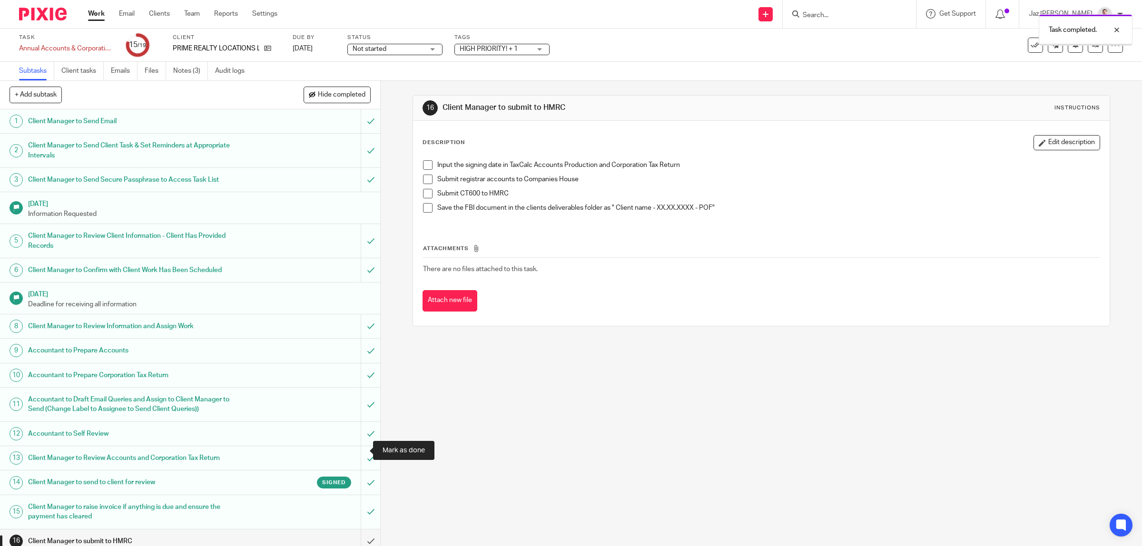
scroll to position [93, 0]
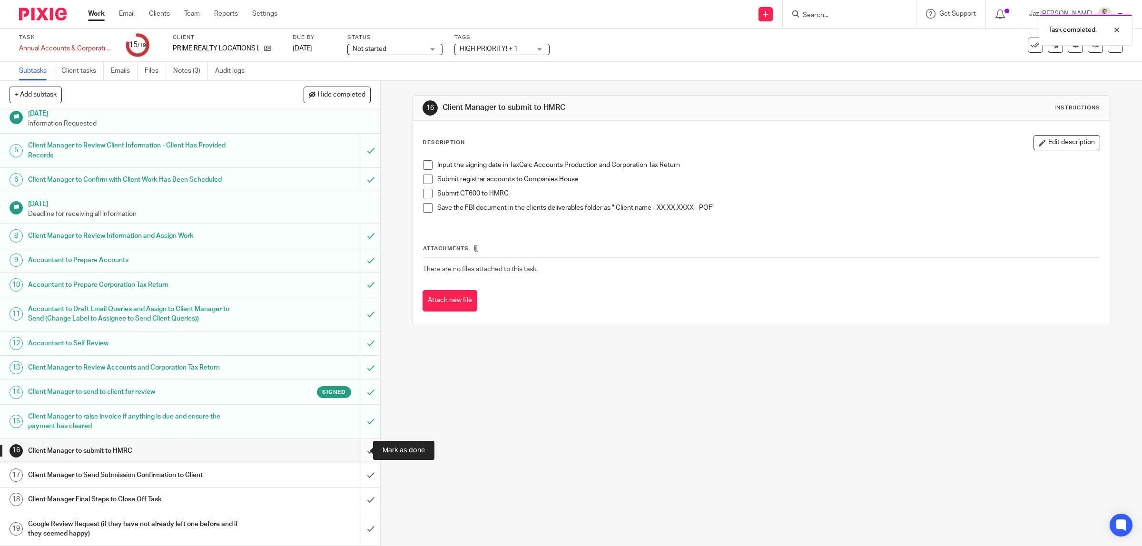
click at [360, 448] on input "submit" at bounding box center [190, 451] width 380 height 24
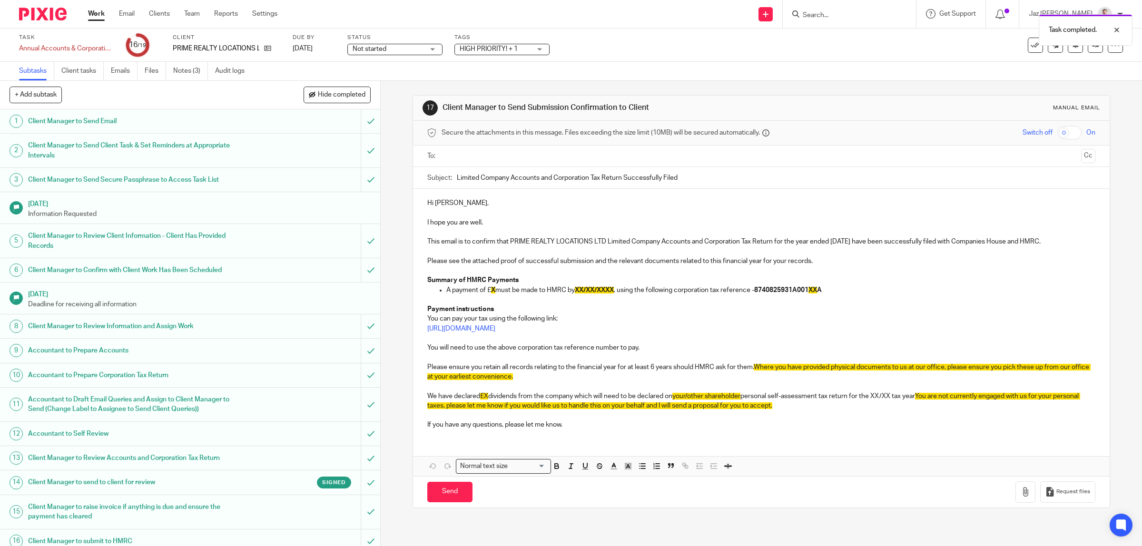
scroll to position [93, 0]
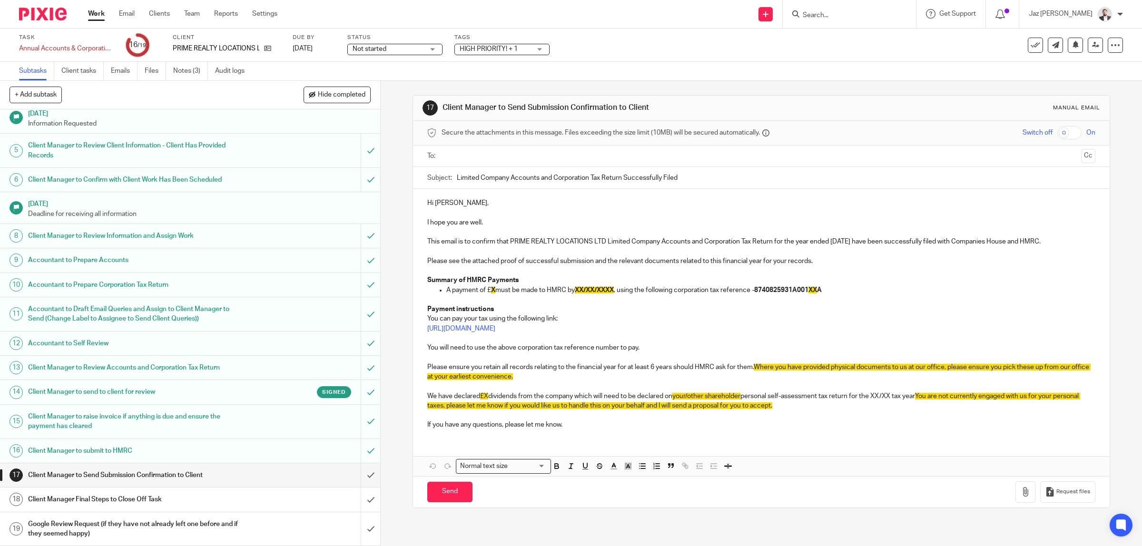
click at [584, 301] on p at bounding box center [761, 300] width 669 height 10
click at [493, 292] on p "A payment of £ X must be made to HMRC by XX/XX/XXXX , using the following corpo…" at bounding box center [772, 291] width 650 height 10
drag, startPoint x: 601, startPoint y: 290, endPoint x: 593, endPoint y: 292, distance: 8.2
click at [593, 292] on span "XX/XX/XXXX" at bounding box center [610, 290] width 39 height 7
drag, startPoint x: 834, startPoint y: 291, endPoint x: 842, endPoint y: 298, distance: 9.8
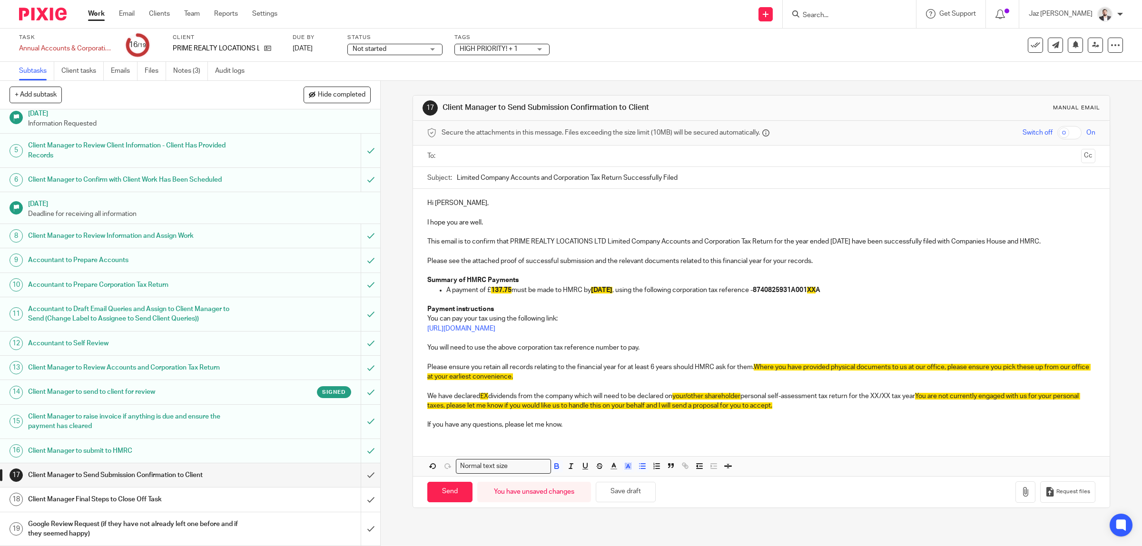
click at [816, 291] on span "XX" at bounding box center [811, 290] width 9 height 7
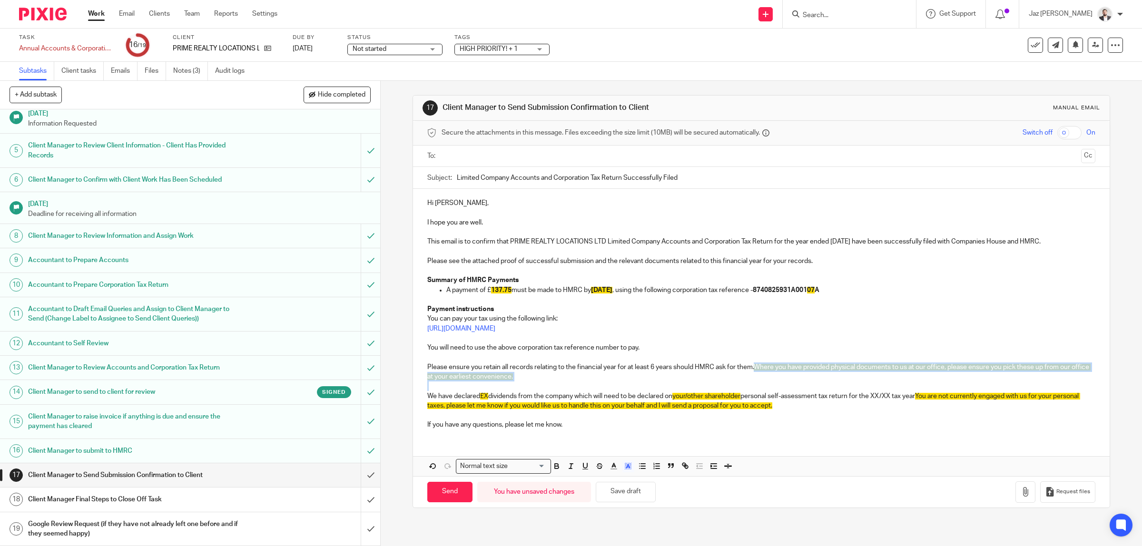
drag, startPoint x: 543, startPoint y: 382, endPoint x: 753, endPoint y: 370, distance: 210.7
click at [753, 370] on div "Hi Gurpreet, I hope you are well. This email is to confirm that PRIME REALTY LO…" at bounding box center [761, 313] width 697 height 248
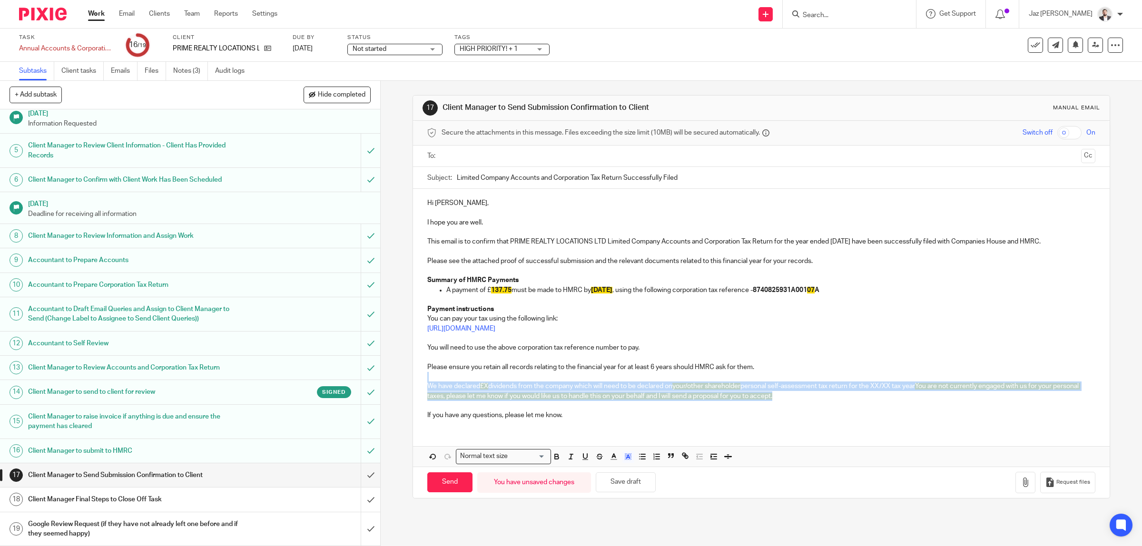
drag, startPoint x: 794, startPoint y: 395, endPoint x: 423, endPoint y: 381, distance: 371.1
click at [423, 381] on div "Hi Gurpreet, I hope you are well. This email is to confirm that PRIME REALTY LO…" at bounding box center [761, 308] width 697 height 238
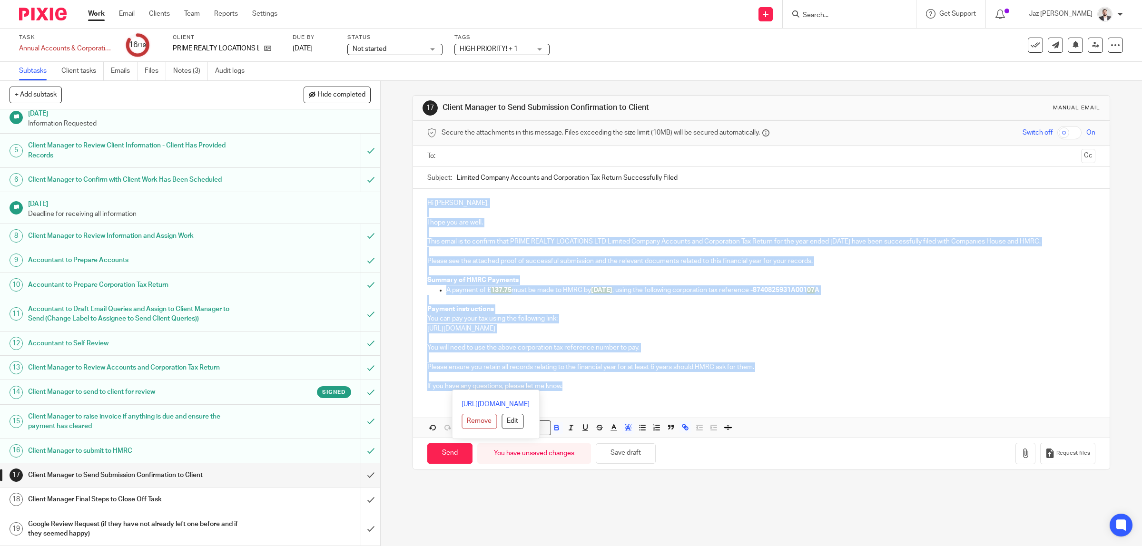
drag, startPoint x: 579, startPoint y: 390, endPoint x: 575, endPoint y: 422, distance: 32.2
click at [417, 173] on form "Secure the attachments in this message. Files exceeding the size limit (10MB) w…" at bounding box center [761, 295] width 697 height 348
click at [627, 428] on polyline "button" at bounding box center [628, 428] width 3 height 4
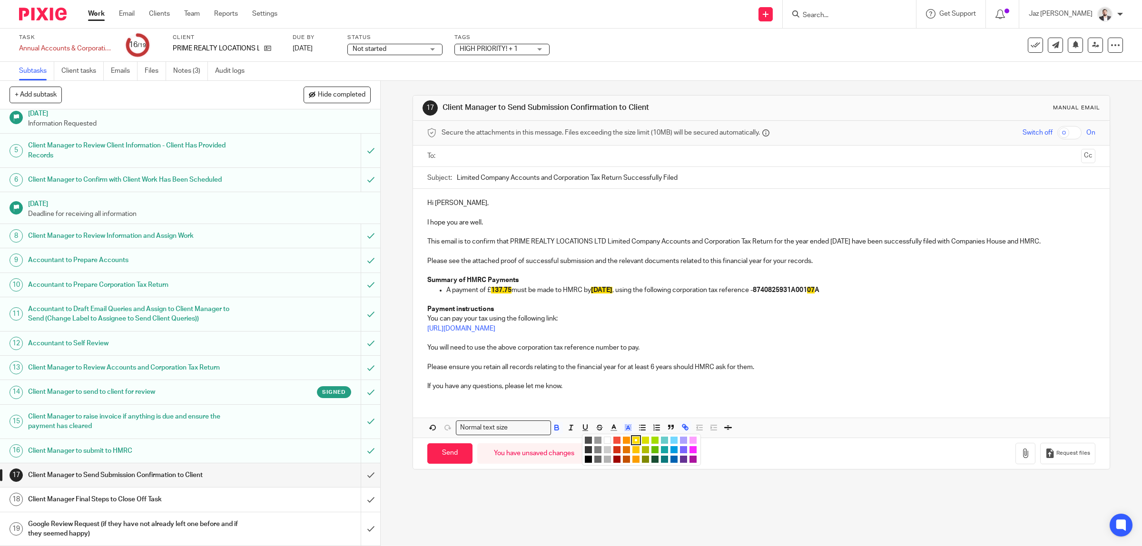
click at [605, 441] on li "color:#FFFFFF" at bounding box center [607, 440] width 7 height 7
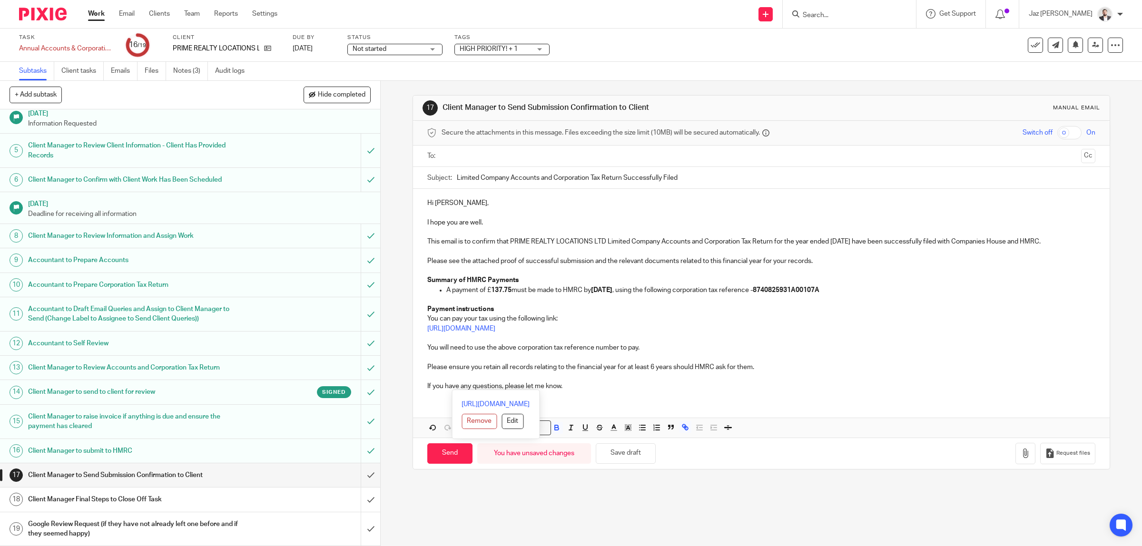
click at [555, 155] on input "text" at bounding box center [761, 156] width 633 height 11
click at [582, 380] on p at bounding box center [761, 379] width 669 height 10
click at [625, 400] on div "Hi Gurpreet, I hope you are well. This email is to confirm that PRIME REALTY LO…" at bounding box center [761, 295] width 697 height 209
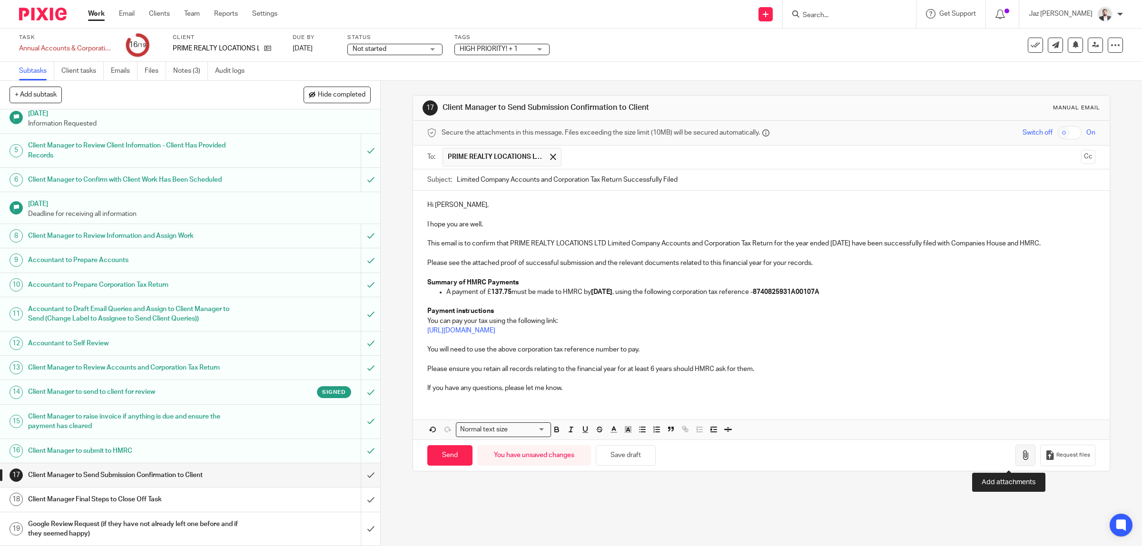
click at [1021, 460] on icon "button" at bounding box center [1026, 456] width 10 height 10
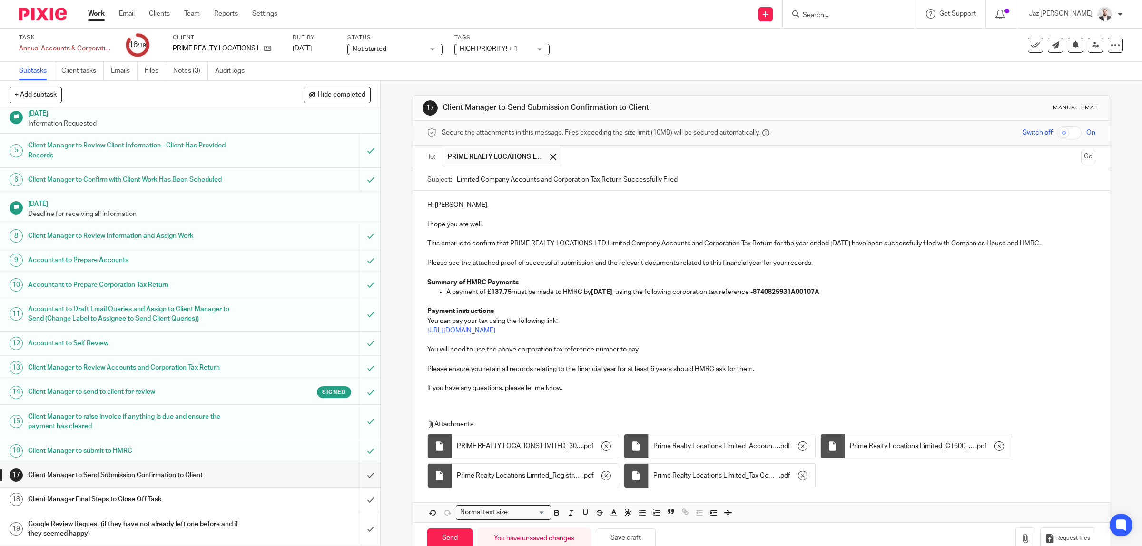
drag, startPoint x: 596, startPoint y: 387, endPoint x: 612, endPoint y: 387, distance: 16.7
click at [595, 387] on p "If you have any questions, please let me know." at bounding box center [761, 389] width 669 height 10
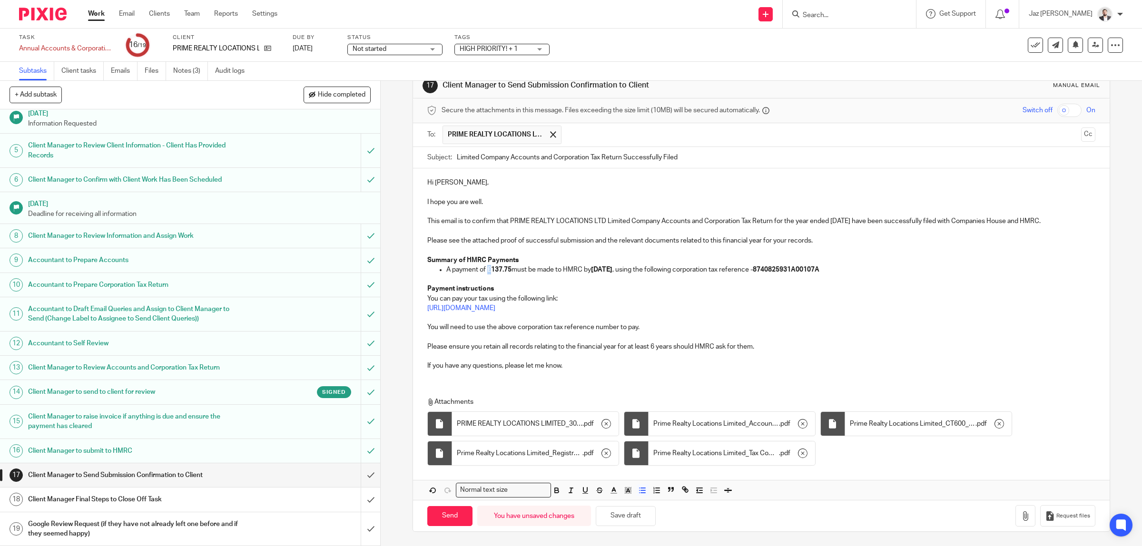
click at [486, 267] on p "A payment of £ 137.75 must be made to HMRC by 01/09/2025 , using the following …" at bounding box center [772, 270] width 650 height 10
click at [570, 366] on p "If you have any questions, please let me know." at bounding box center [761, 366] width 669 height 10
click at [447, 517] on input "Send" at bounding box center [449, 517] width 45 height 20
type input "Sent"
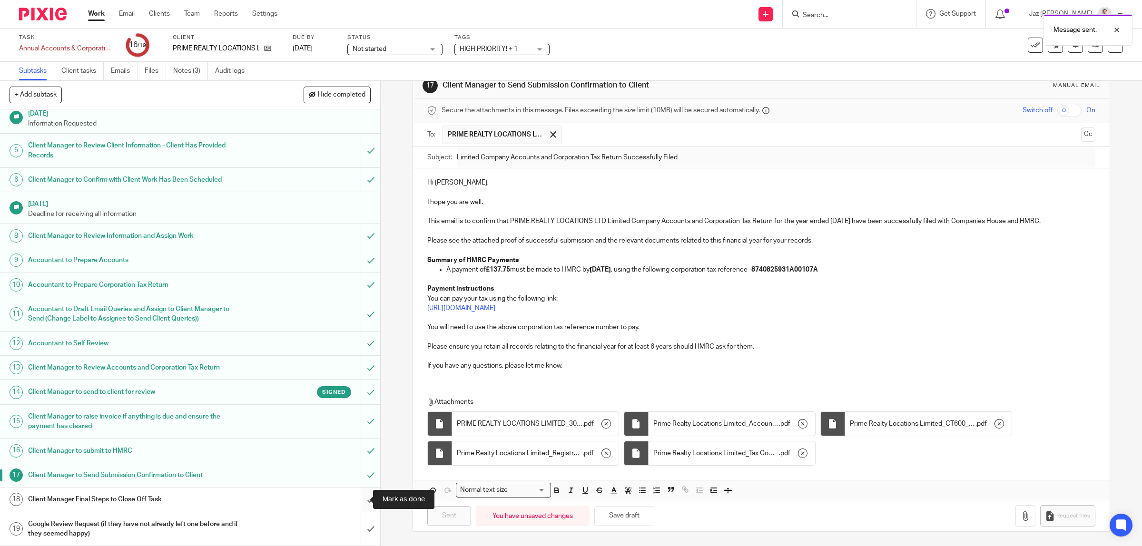
click at [358, 499] on input "submit" at bounding box center [190, 500] width 380 height 24
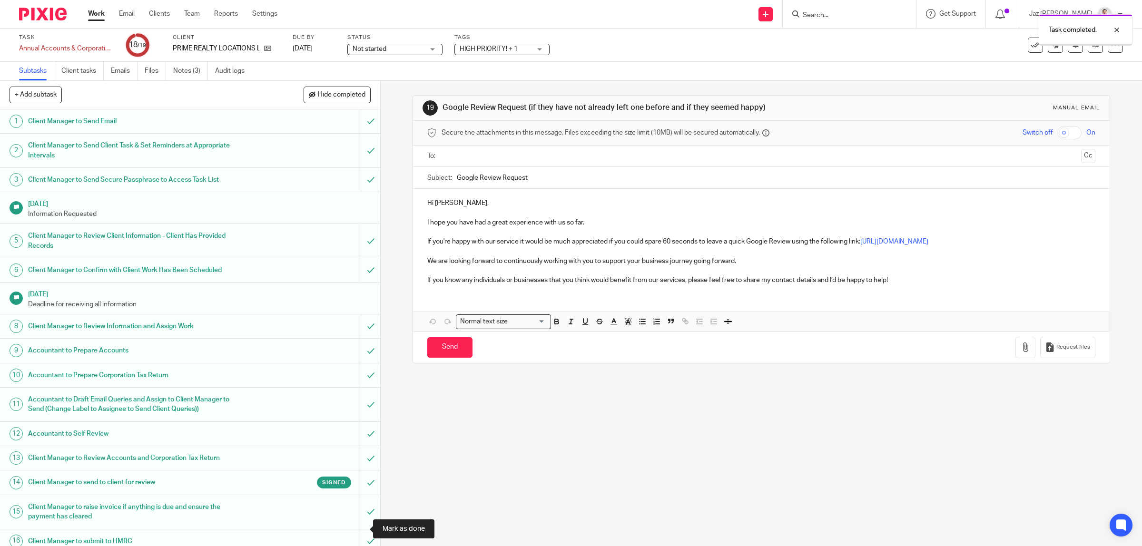
scroll to position [93, 0]
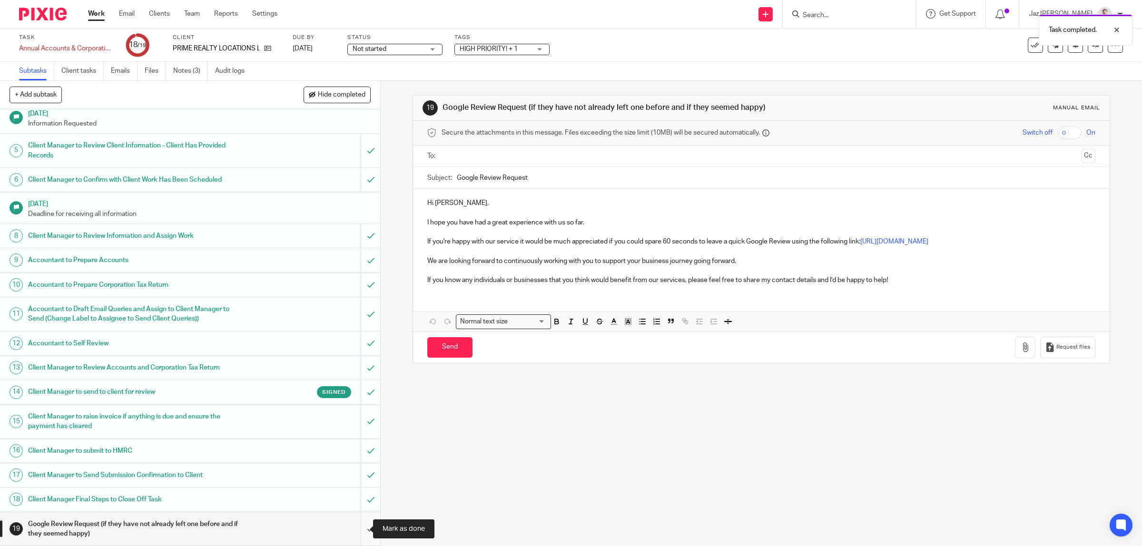
click at [360, 527] on input "submit" at bounding box center [190, 530] width 380 height 34
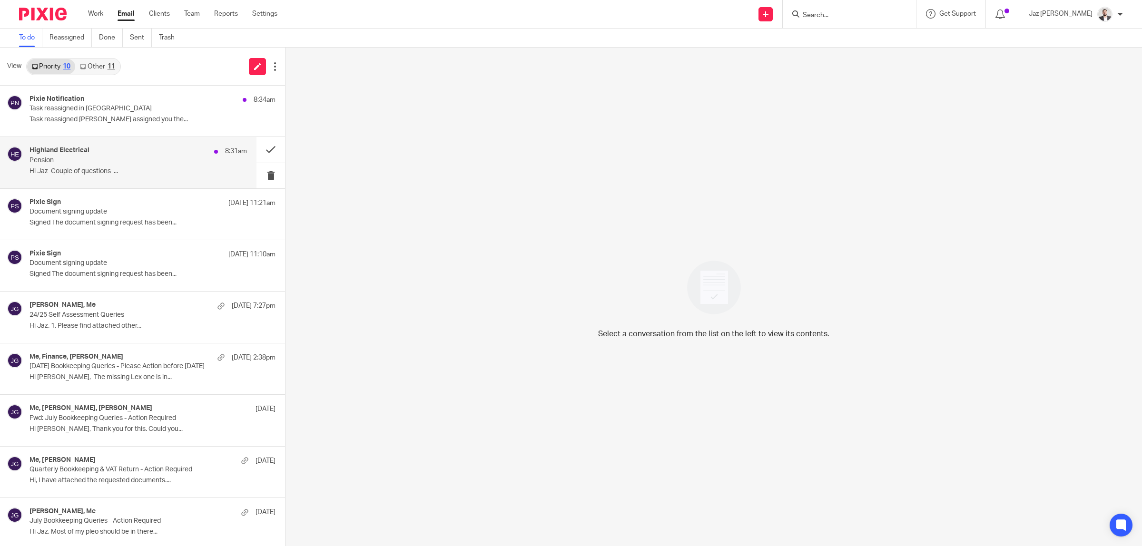
click at [130, 165] on div "Highland Electrical 8:31am Pension Hi Jaz Couple of questions ..." at bounding box center [139, 163] width 218 height 32
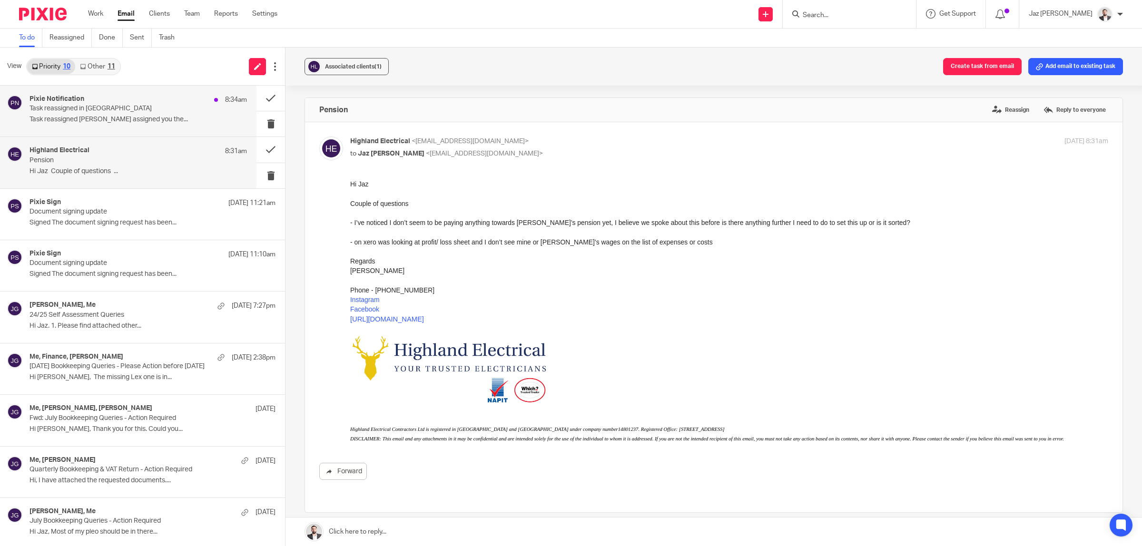
click at [142, 98] on div "Pixie Notification 8:34am" at bounding box center [139, 100] width 218 height 10
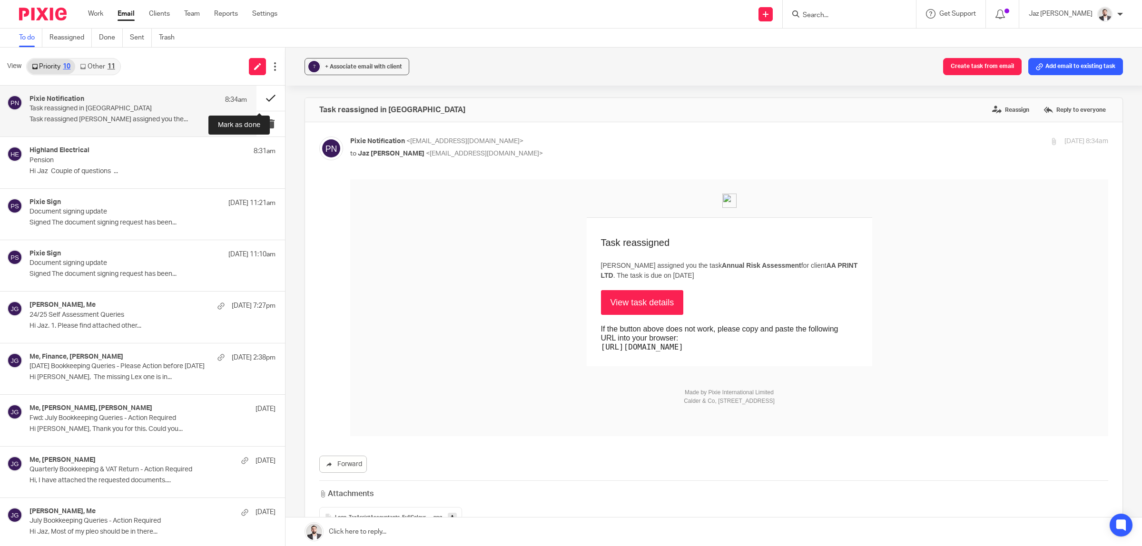
click at [265, 95] on button at bounding box center [271, 98] width 29 height 25
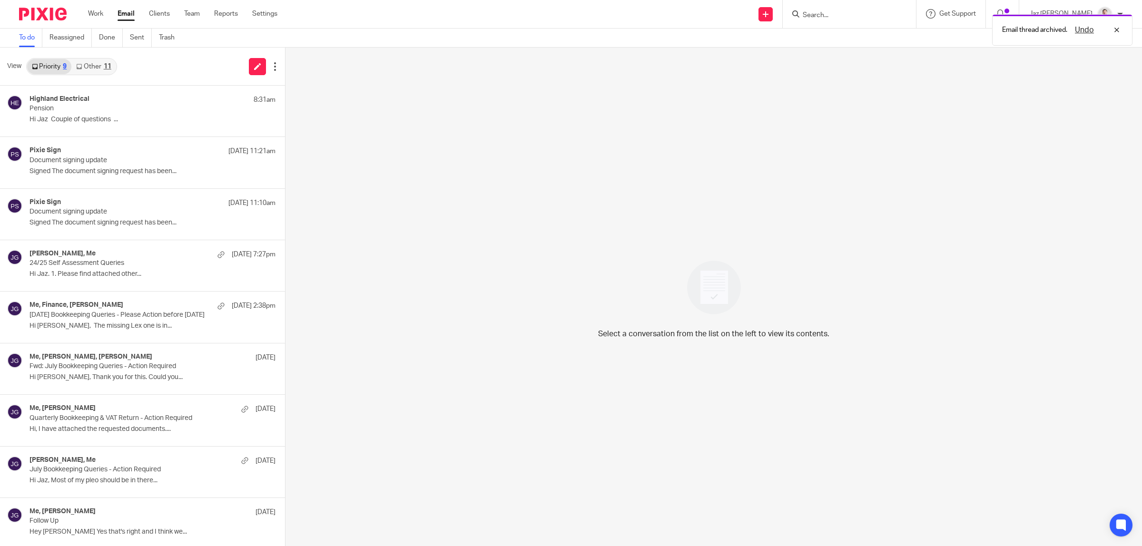
click at [110, 66] on div "11" at bounding box center [108, 66] width 8 height 7
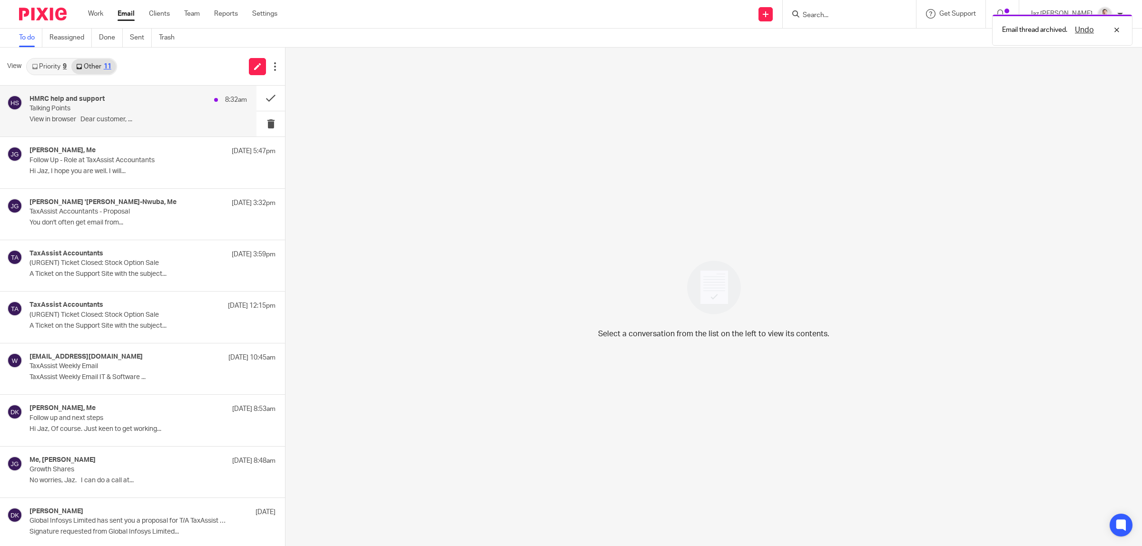
click at [141, 124] on p "View in browser Dear customer, ..." at bounding box center [139, 120] width 218 height 8
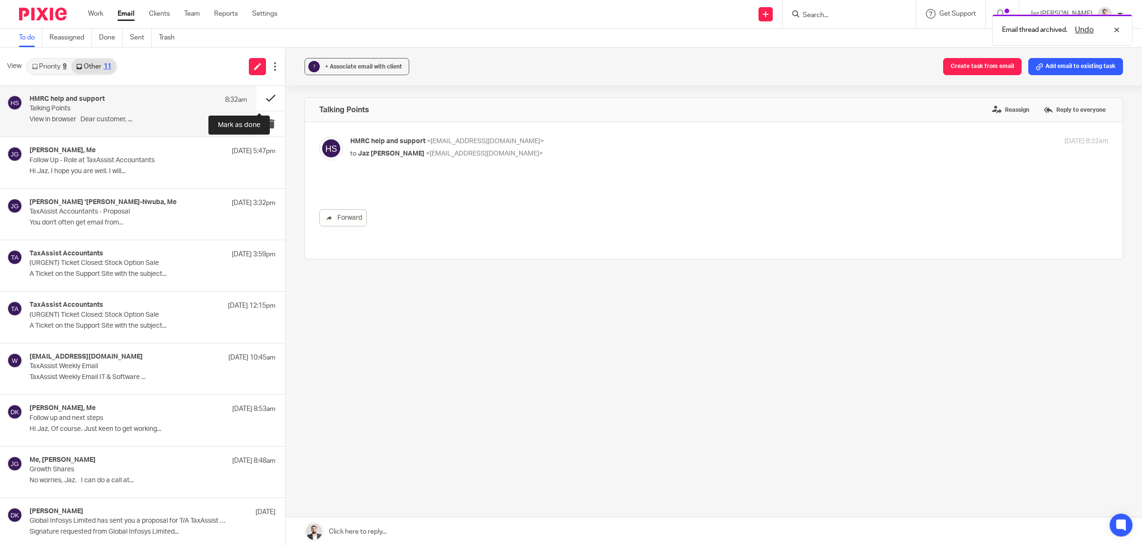
click at [260, 93] on button at bounding box center [271, 98] width 29 height 25
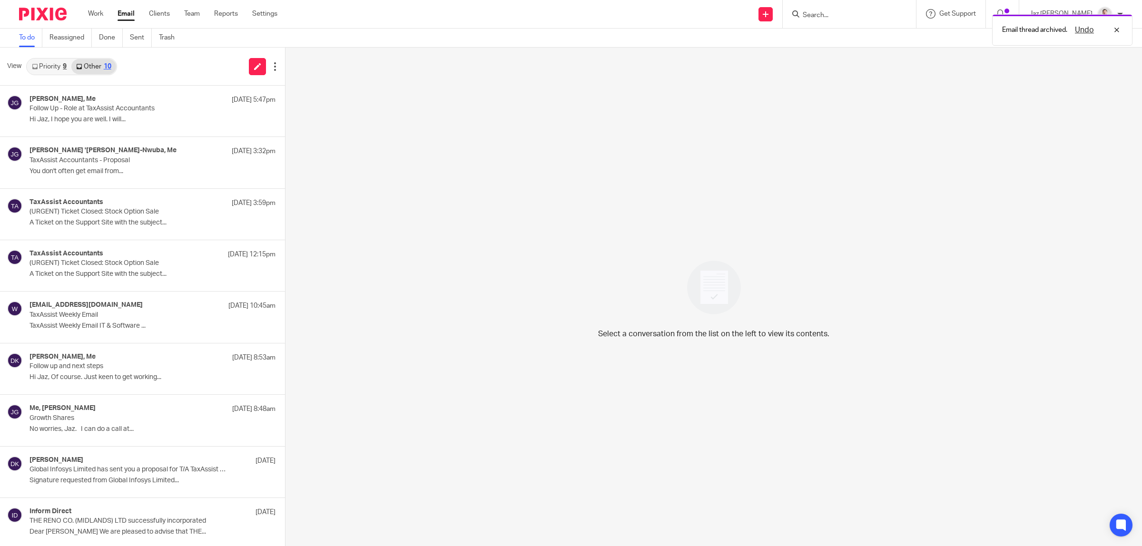
click at [43, 63] on link "Priority 9" at bounding box center [49, 66] width 44 height 15
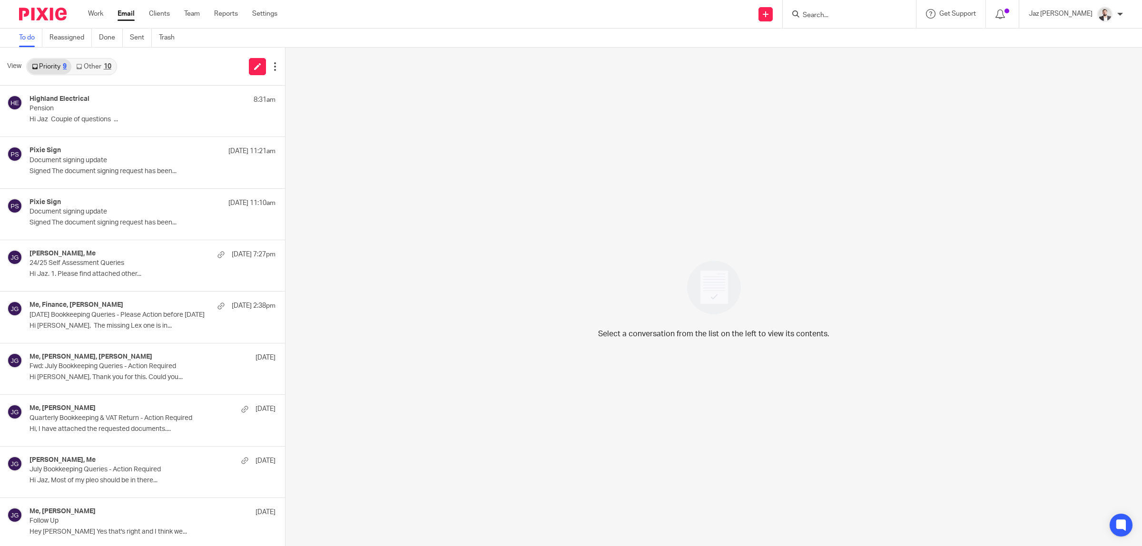
click at [105, 68] on div "10" at bounding box center [108, 66] width 8 height 7
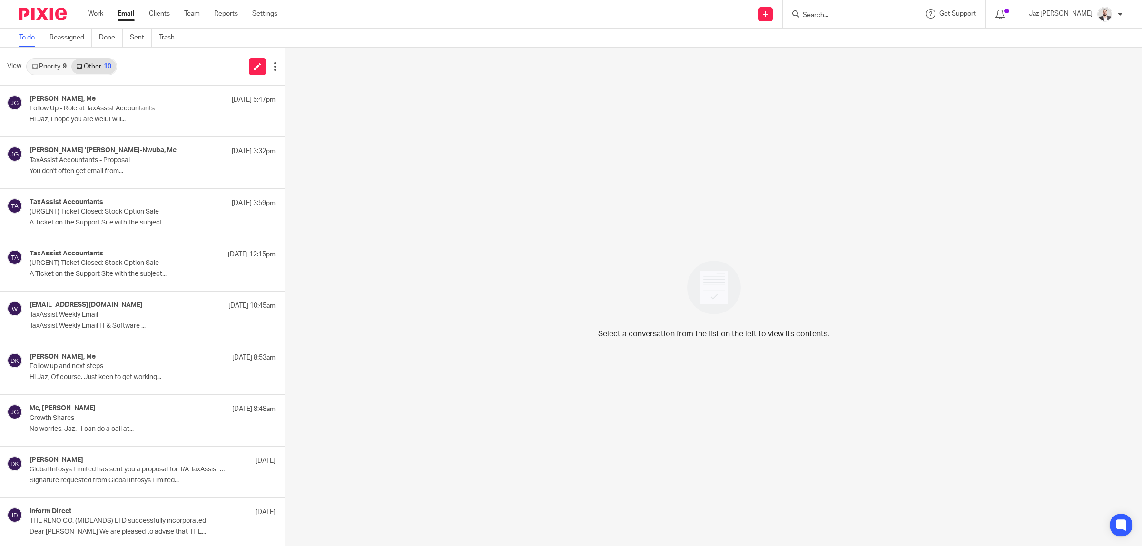
click at [47, 63] on link "Priority 9" at bounding box center [49, 66] width 44 height 15
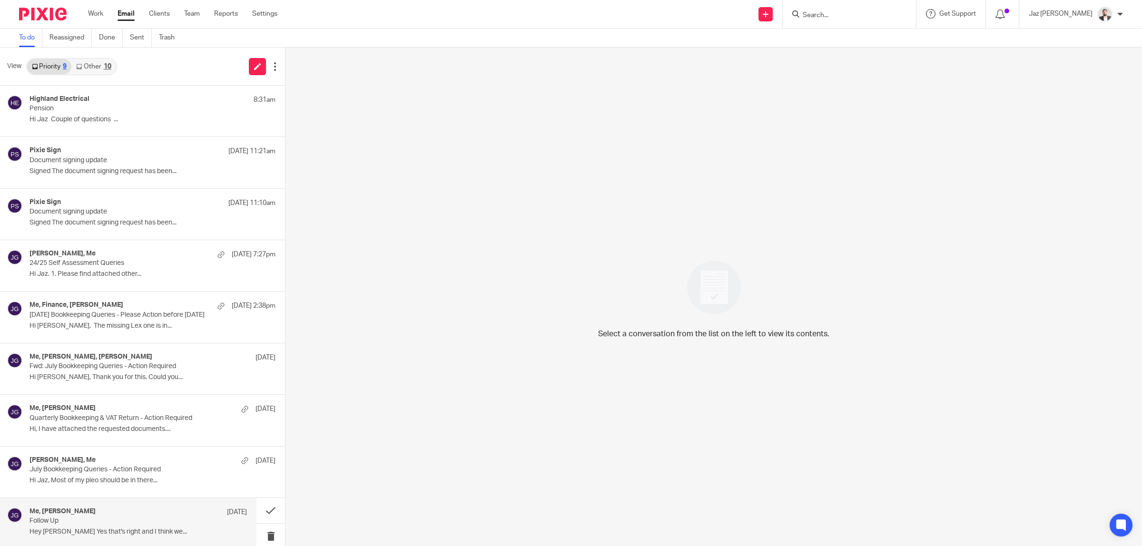
scroll to position [4, 0]
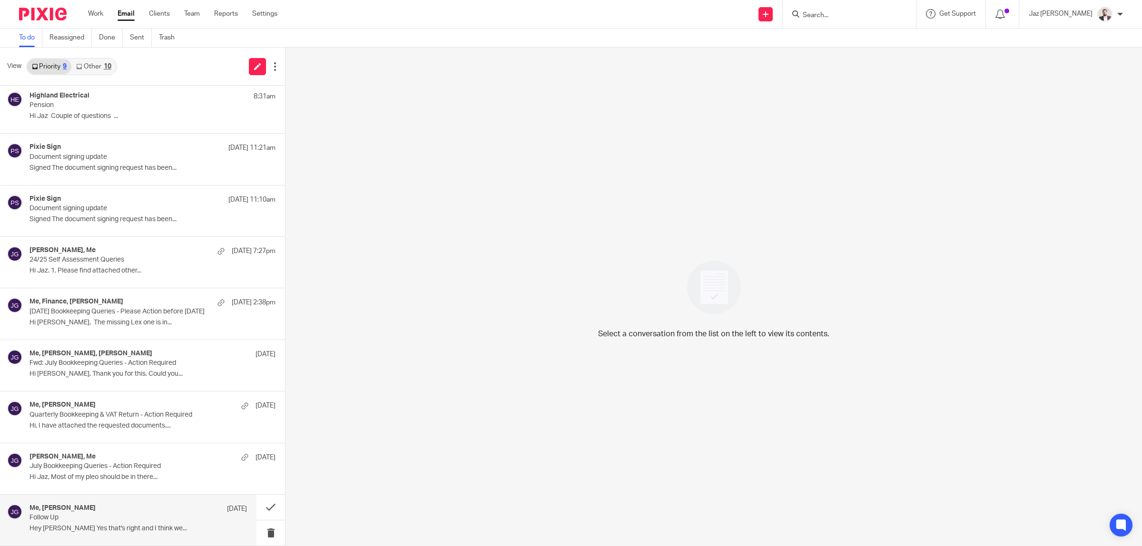
click at [129, 518] on p "Follow Up" at bounding box center [117, 518] width 174 height 8
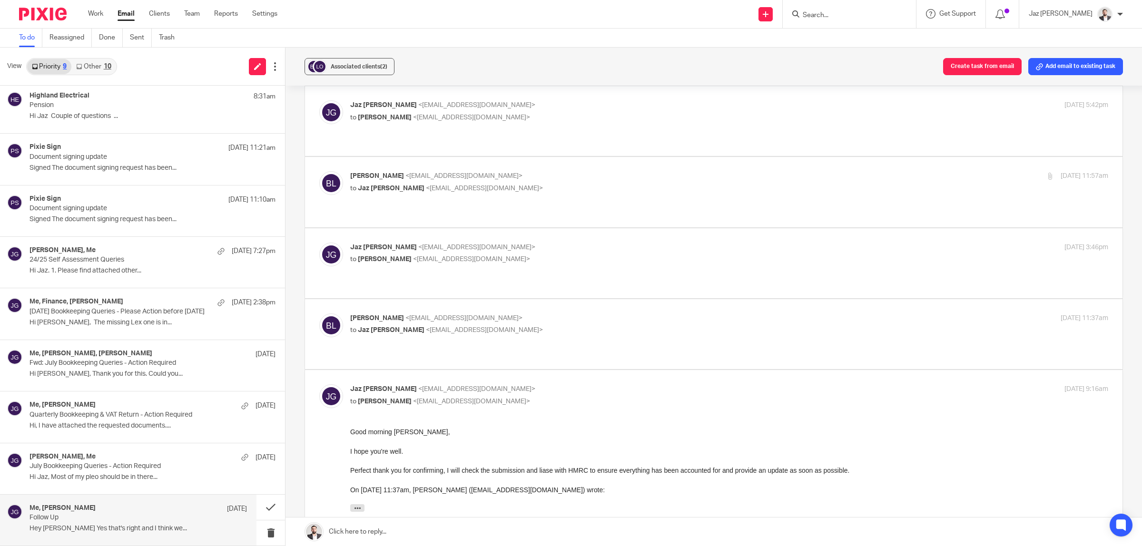
scroll to position [631, 0]
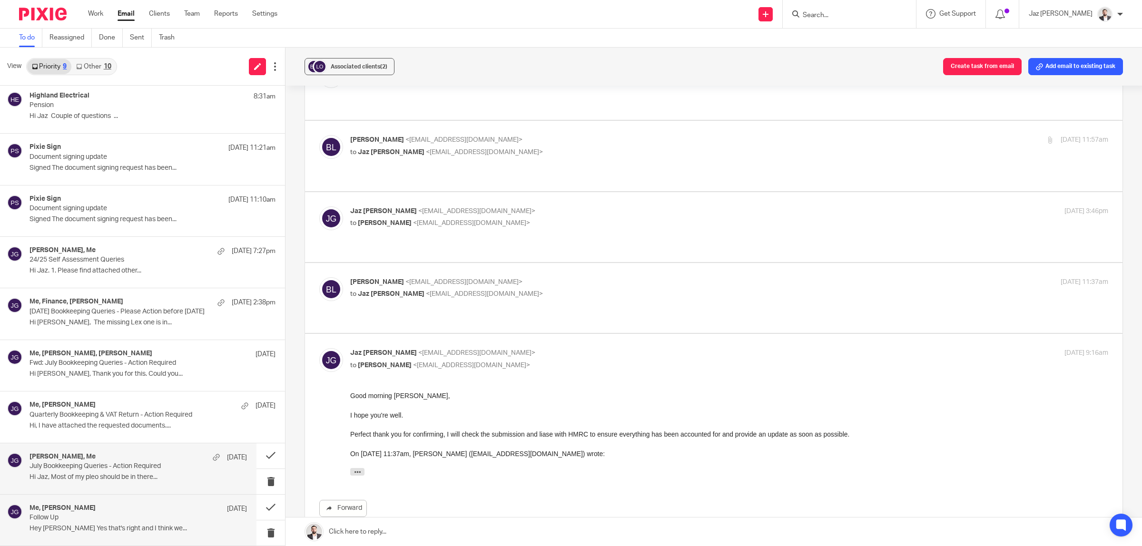
click at [76, 474] on p "Hi Jaz, Most of my pleo should be in there..." at bounding box center [139, 478] width 218 height 8
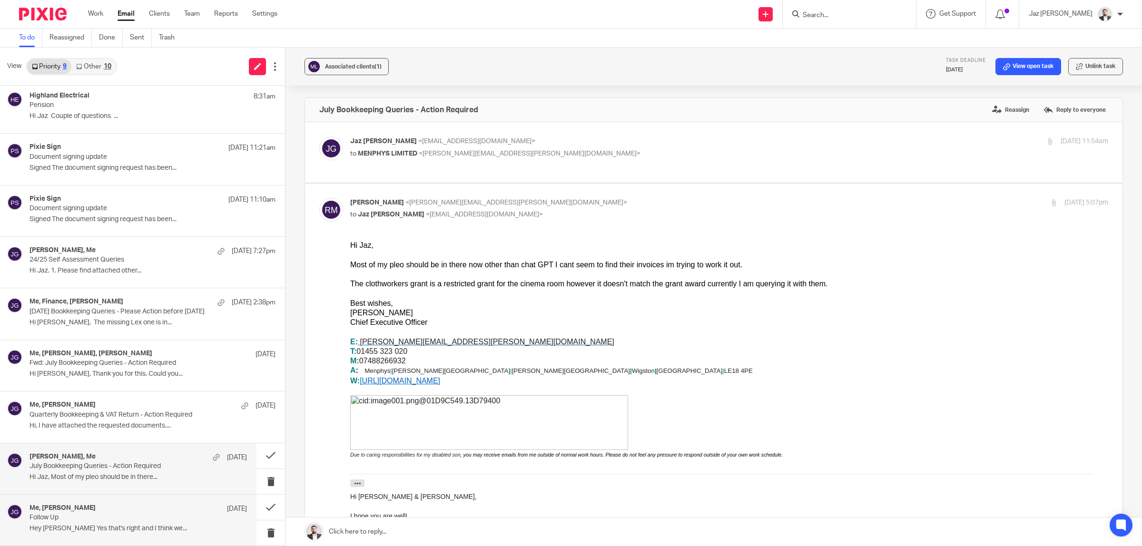
scroll to position [0, 0]
click at [75, 508] on div "Me, Baz Lara 12 Aug" at bounding box center [139, 510] width 218 height 10
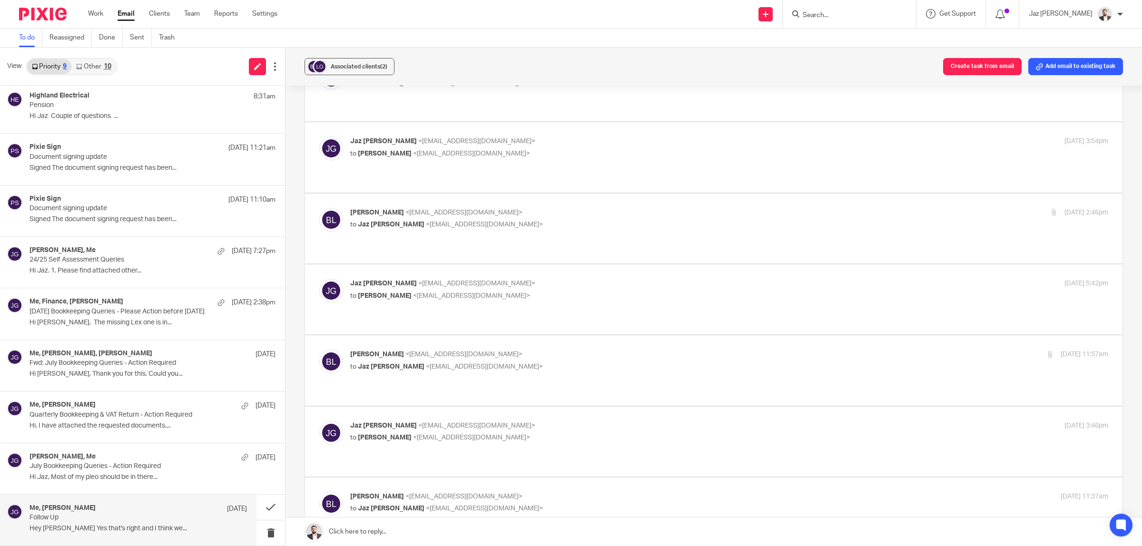
scroll to position [631, 0]
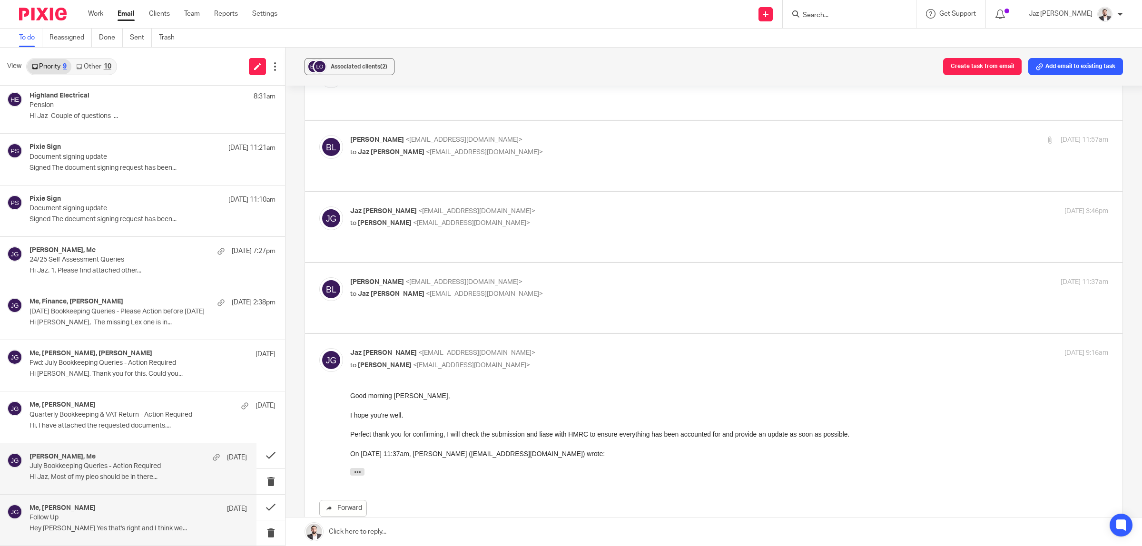
click at [68, 479] on p "Hi Jaz, Most of my pleo should be in there..." at bounding box center [139, 478] width 218 height 8
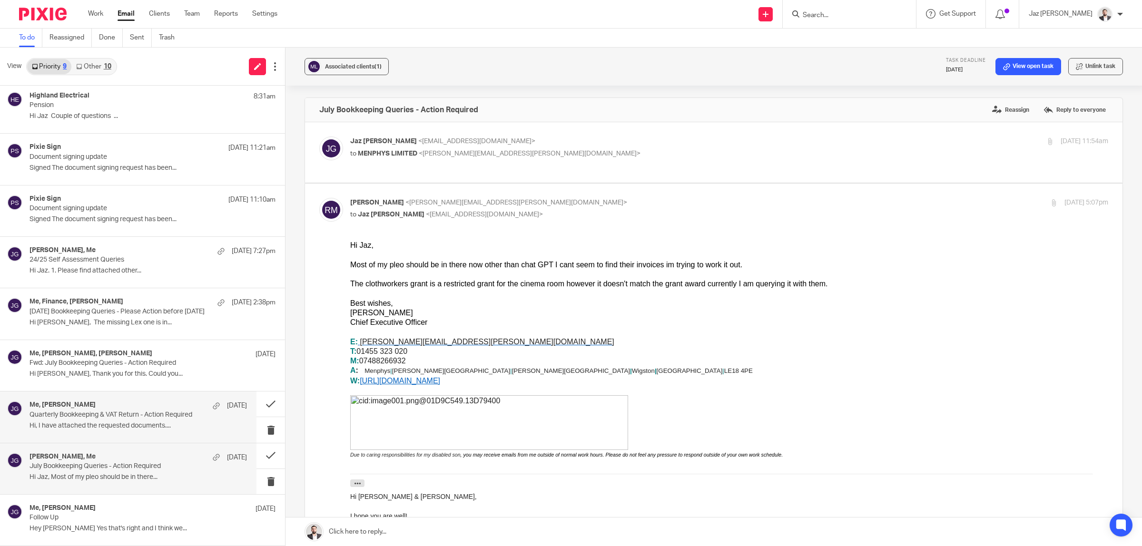
scroll to position [0, 0]
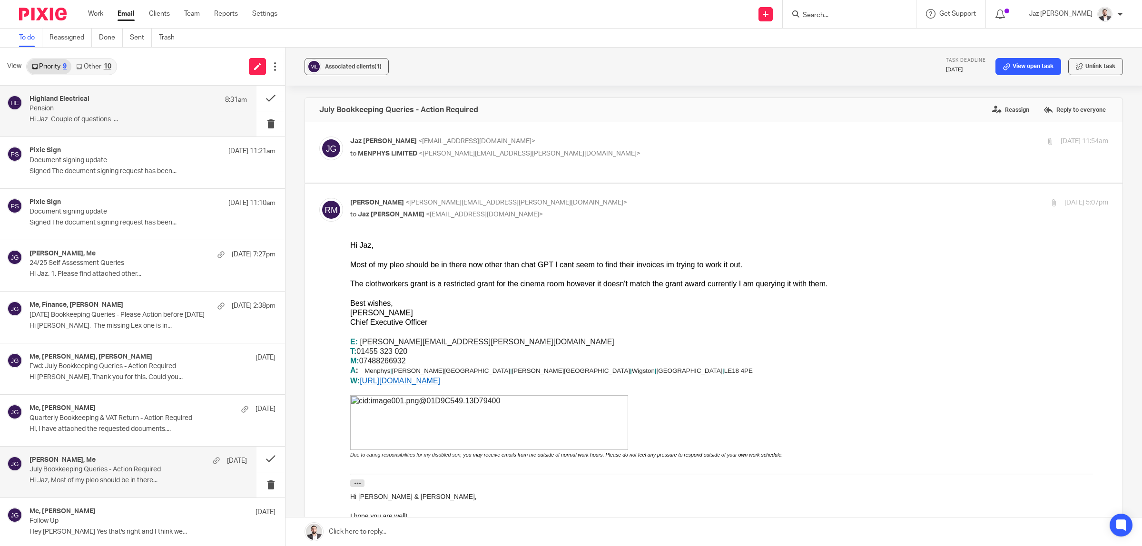
click at [87, 105] on p "Pension" at bounding box center [117, 109] width 174 height 8
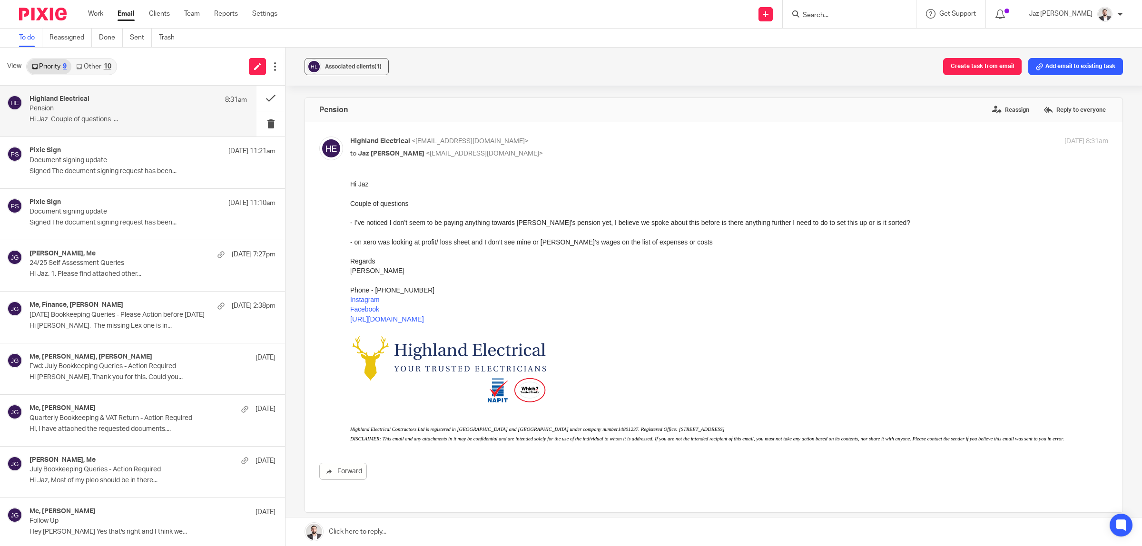
click at [101, 67] on link "Other 10" at bounding box center [93, 66] width 44 height 15
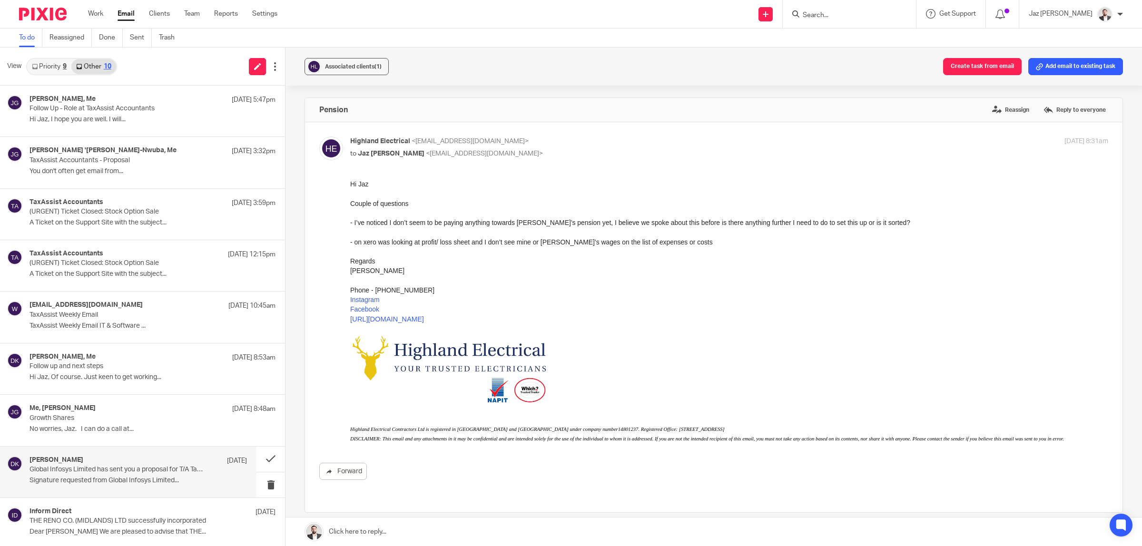
scroll to position [56, 0]
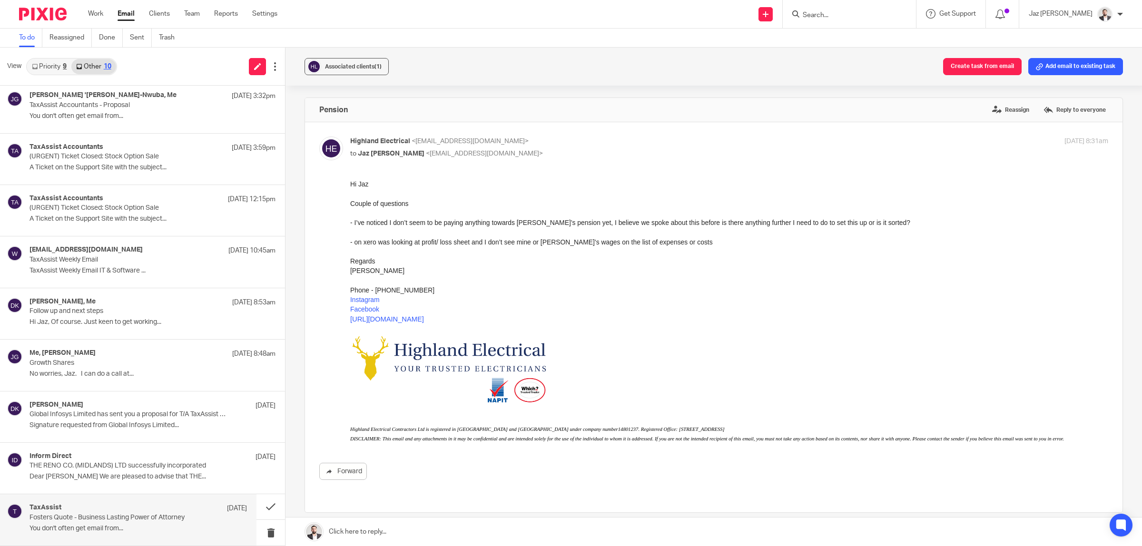
click at [93, 520] on p "Fosters Quote - Business Lasting Power of Attorney" at bounding box center [117, 518] width 174 height 8
click at [91, 469] on p "THE RENO CO. (MIDLANDS) LTD successfully incorporated" at bounding box center [117, 466] width 174 height 8
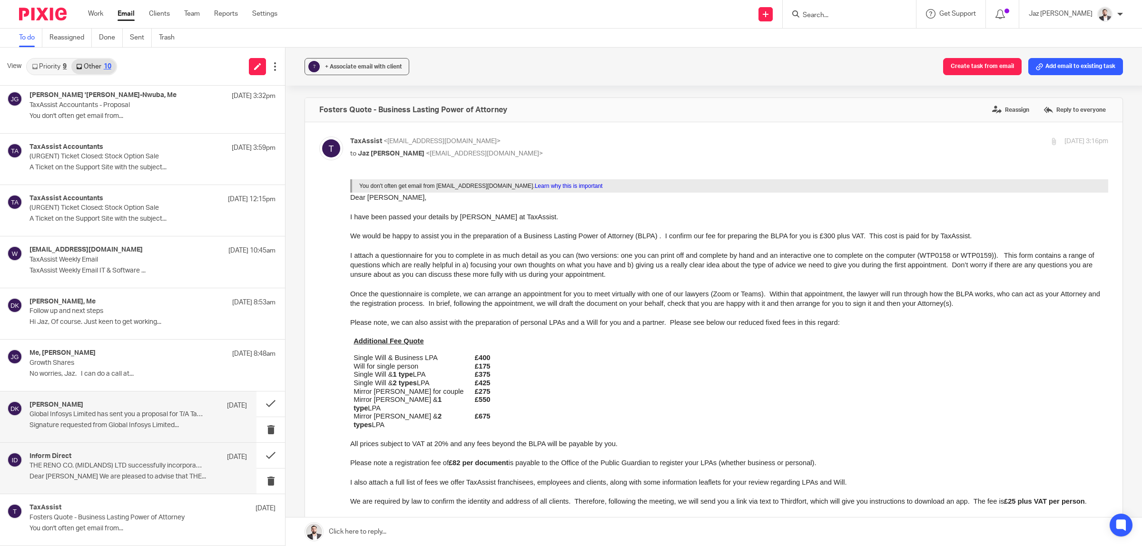
scroll to position [0, 0]
click at [87, 419] on div "David Kerr 11 Aug Global Infosys Limited has sent you a proposal for T/A TaxAss…" at bounding box center [139, 417] width 218 height 32
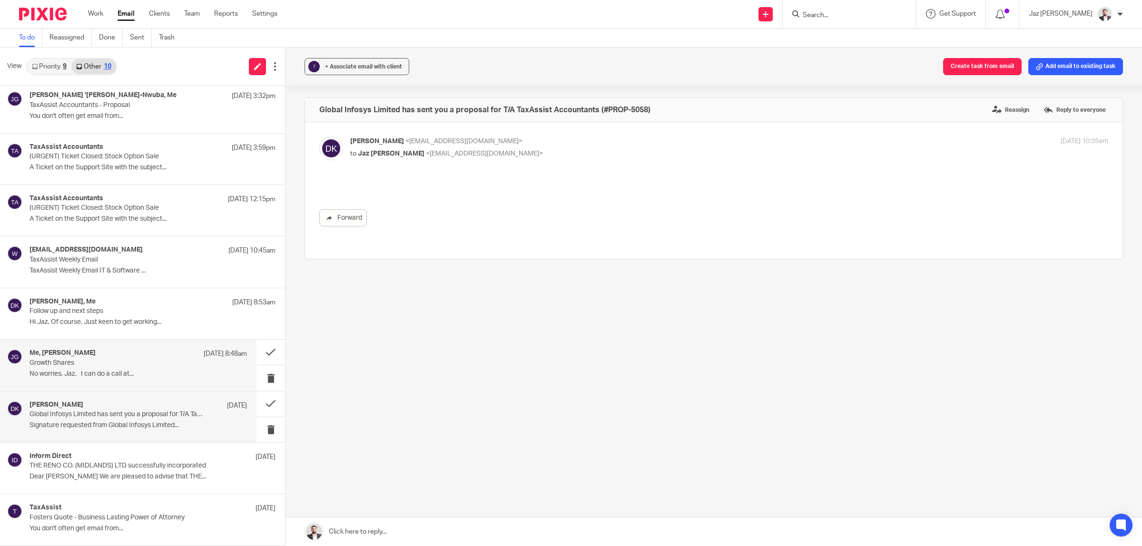
click at [89, 367] on p "Growth Shares" at bounding box center [117, 363] width 174 height 8
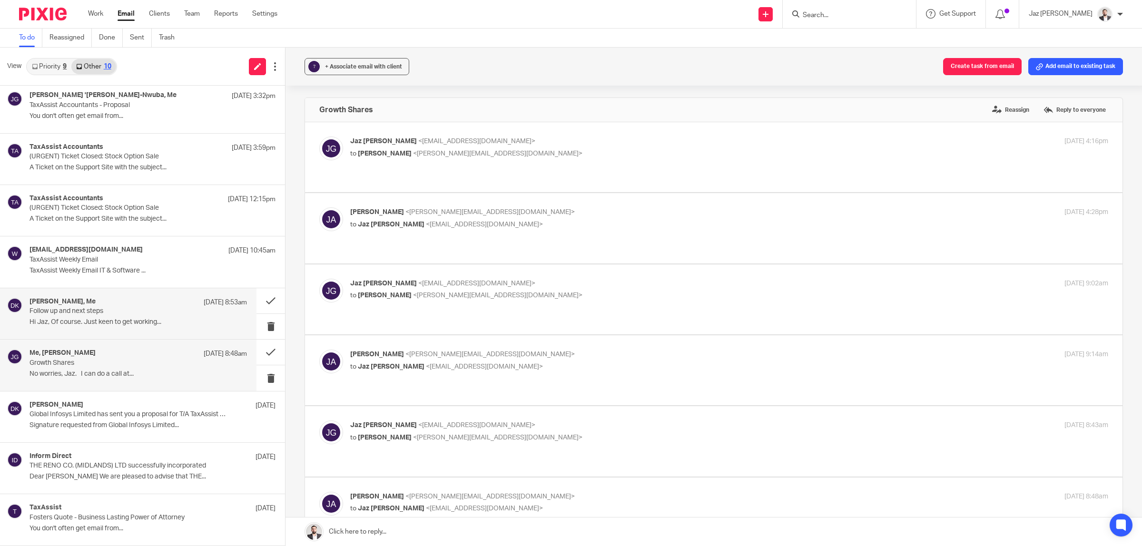
click at [90, 327] on div "David Kerr, Me 15 Aug 8:53am Follow up and next steps Hi Jaz, Of course. Just k…" at bounding box center [139, 314] width 218 height 32
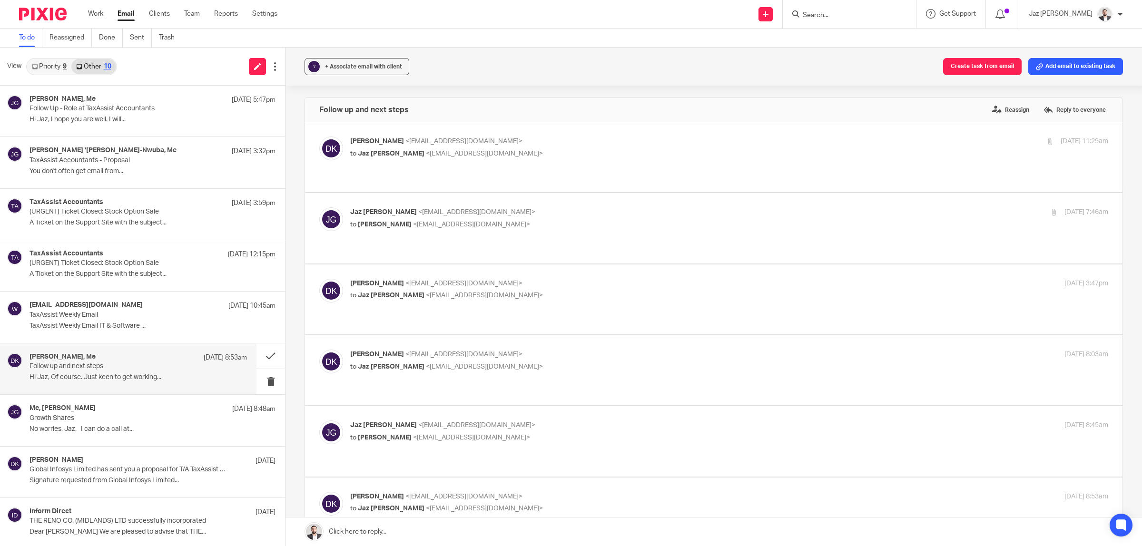
scroll to position [238, 0]
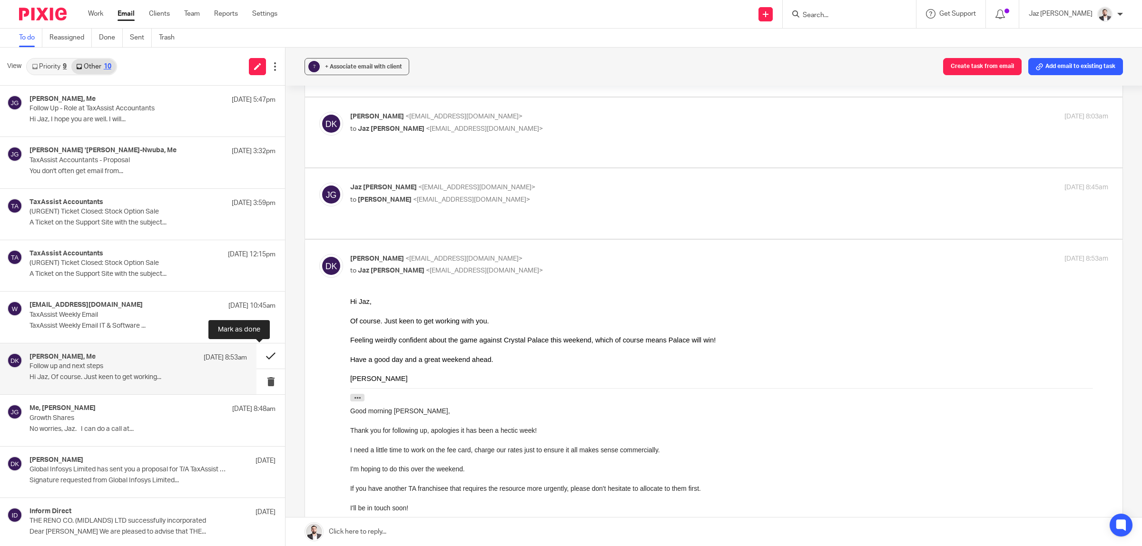
click at [260, 353] on button at bounding box center [271, 356] width 29 height 25
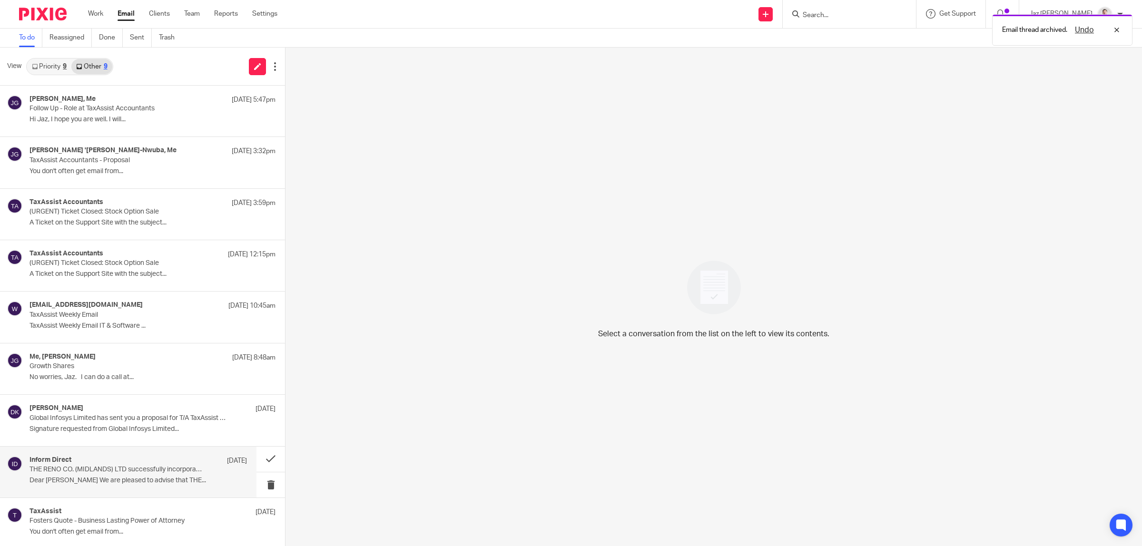
scroll to position [4, 0]
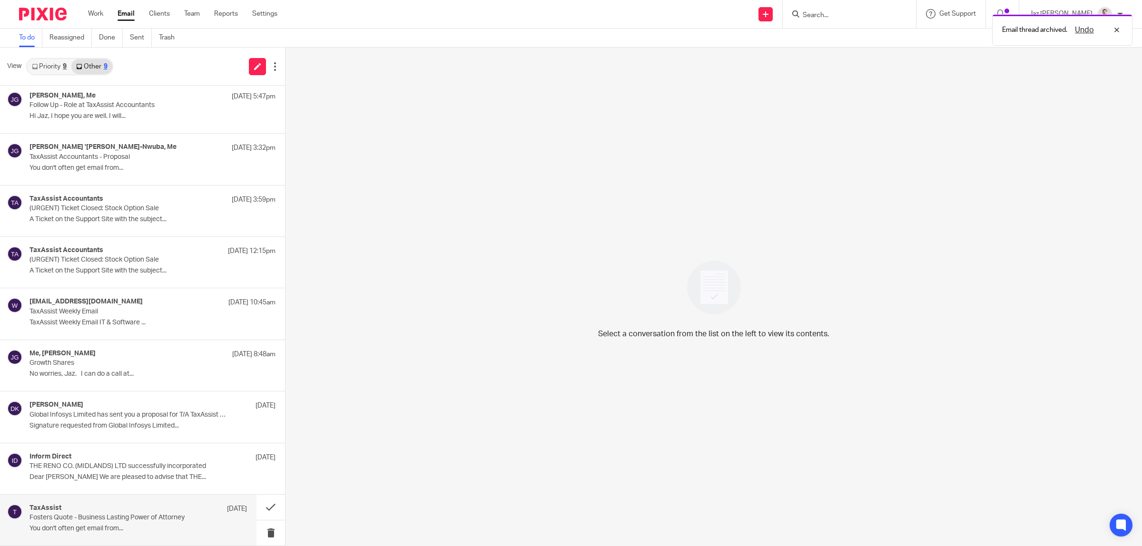
click at [100, 512] on div "TaxAssist 8 Jul" at bounding box center [139, 510] width 218 height 10
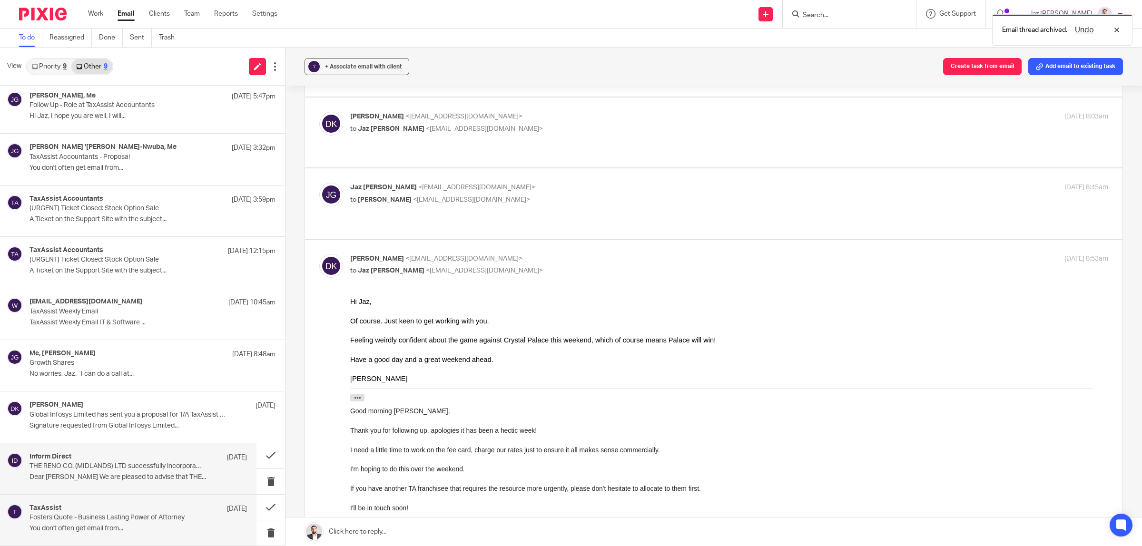
scroll to position [0, 0]
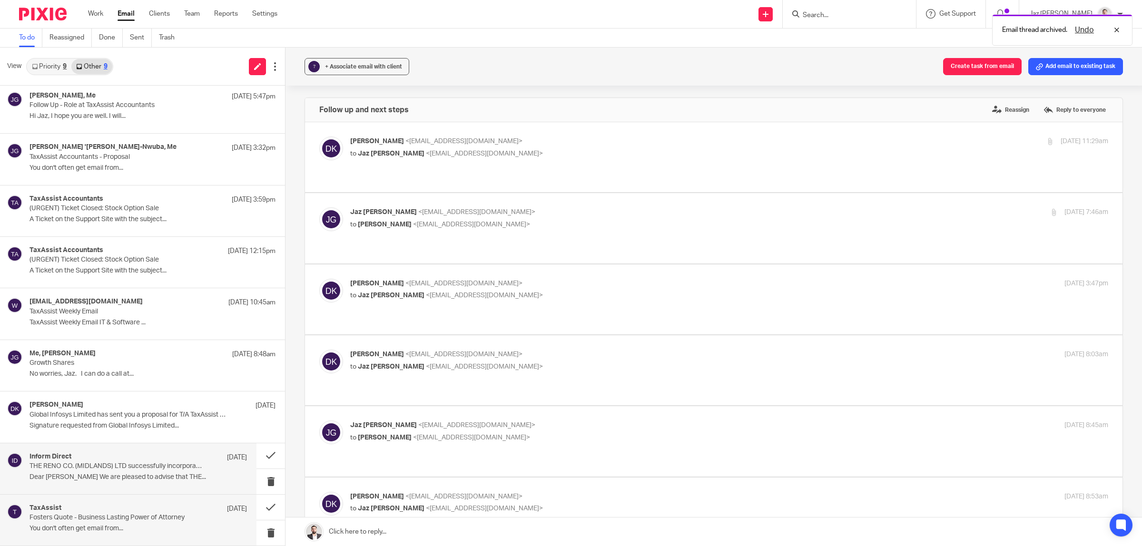
click at [99, 465] on p "THE RENO CO. (MIDLANDS) LTD successfully incorporated" at bounding box center [117, 467] width 174 height 8
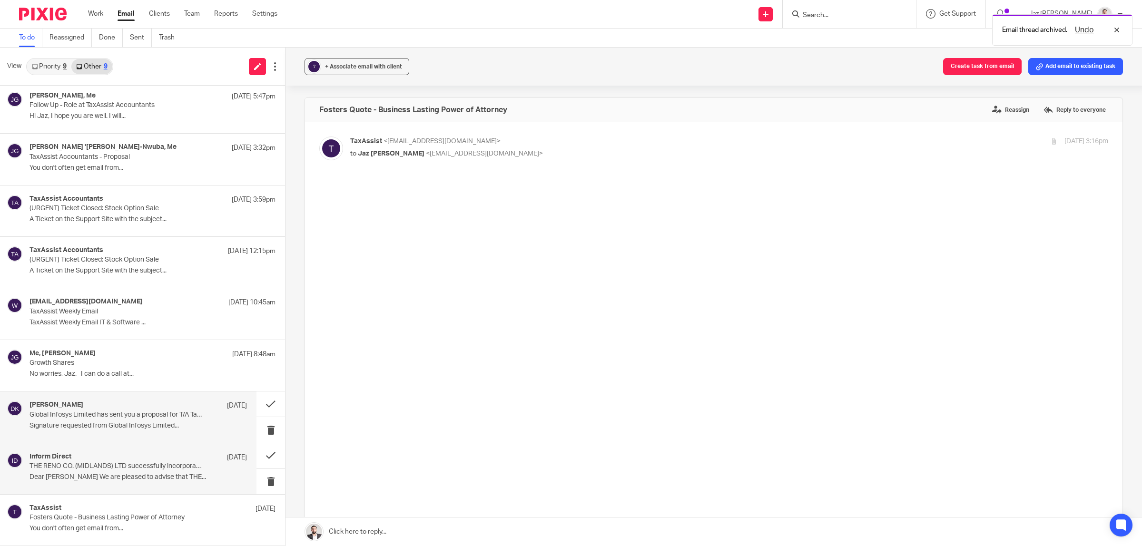
click at [99, 420] on div "David Kerr 11 Aug Global Infosys Limited has sent you a proposal for T/A TaxAss…" at bounding box center [139, 417] width 218 height 32
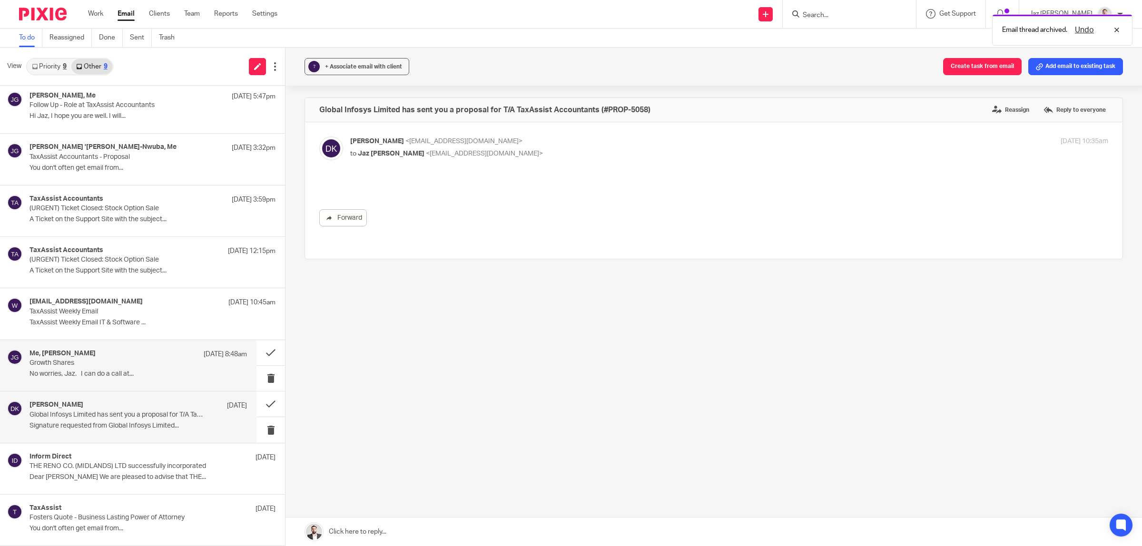
click at [98, 365] on p "Growth Shares" at bounding box center [117, 363] width 174 height 8
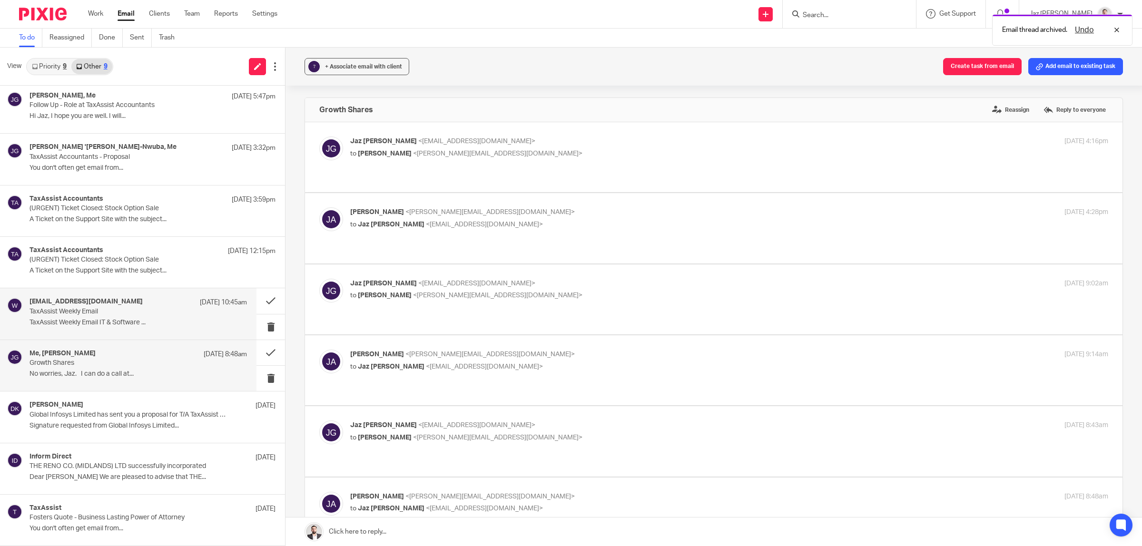
click at [112, 322] on p "TaxAssist Weekly Email IT & Software ..." at bounding box center [139, 323] width 218 height 8
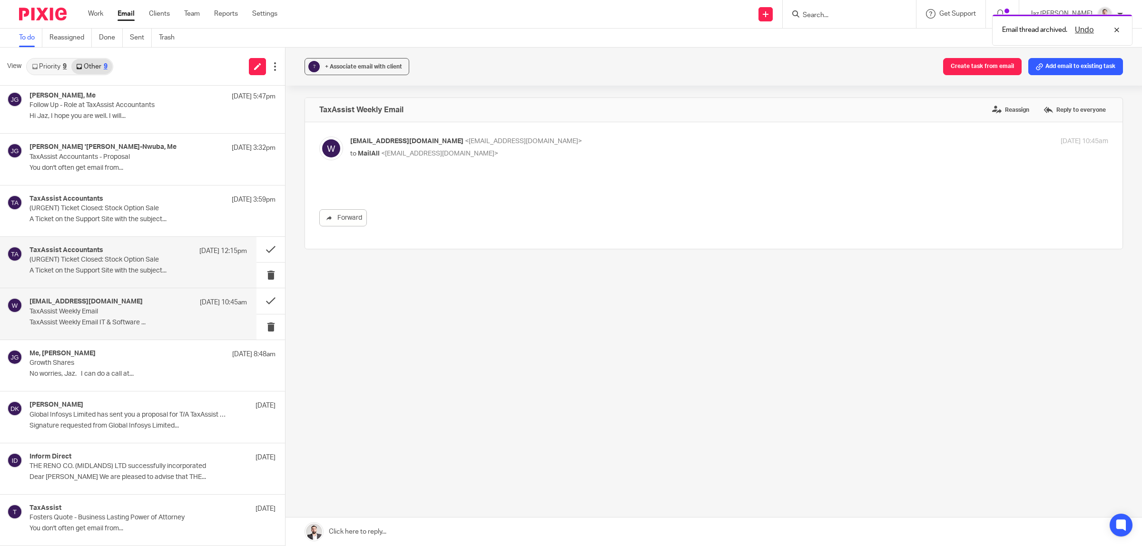
click at [115, 269] on p "A Ticket on the Support Site with the subject..." at bounding box center [139, 271] width 218 height 8
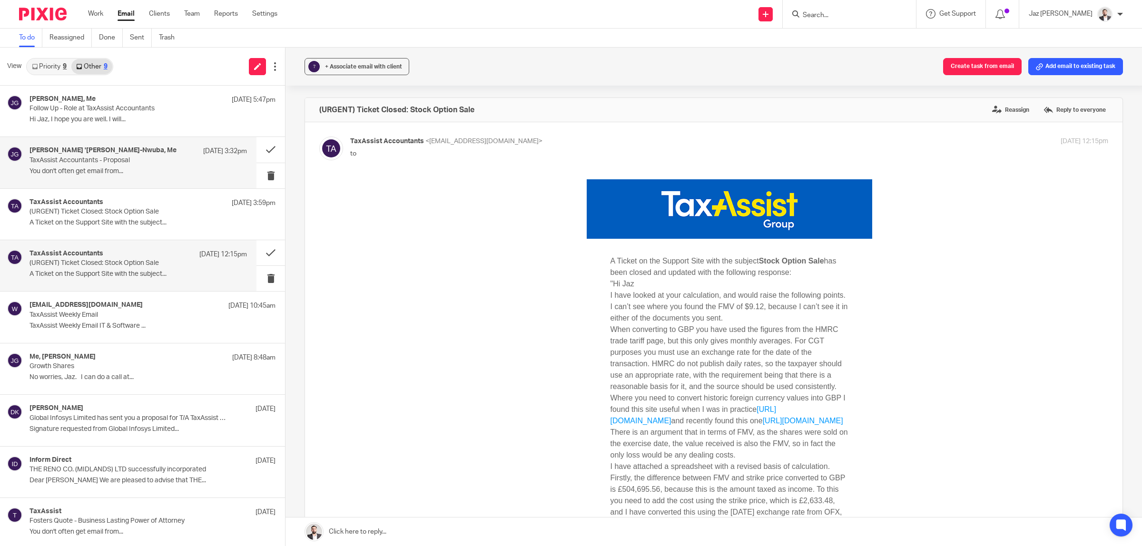
click at [121, 179] on div "Eunice 'Kemi Chukwuma-Nwuba, Me 16 Aug 3:32pm TaxAssist Accountants - Proposal …" at bounding box center [128, 162] width 257 height 51
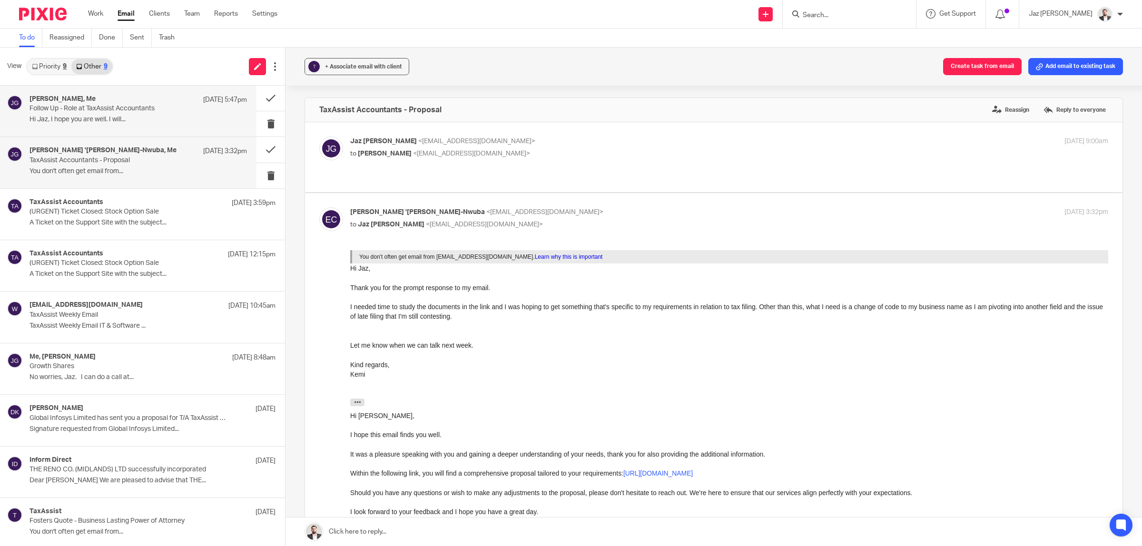
click at [107, 100] on div "Dave Singh, Me 17 Aug 5:47pm" at bounding box center [139, 100] width 218 height 10
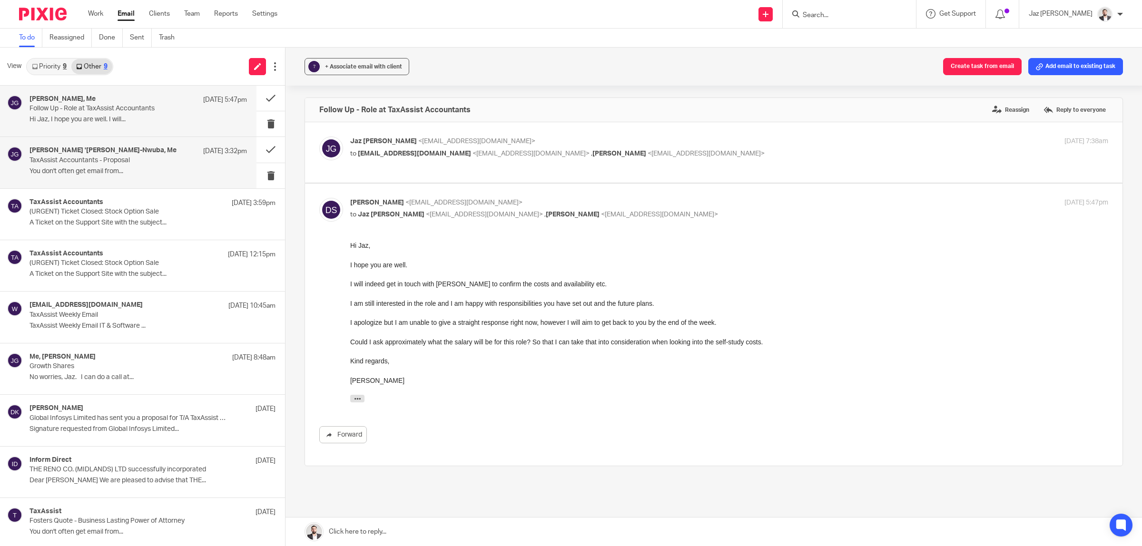
click at [112, 157] on p "TaxAssist Accountants - Proposal" at bounding box center [117, 161] width 174 height 8
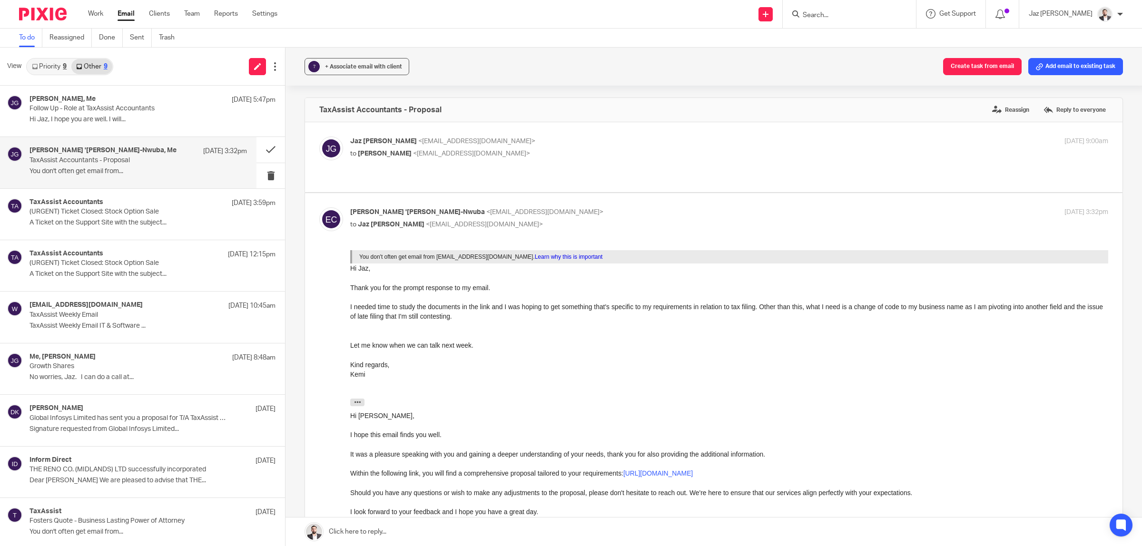
scroll to position [60, 0]
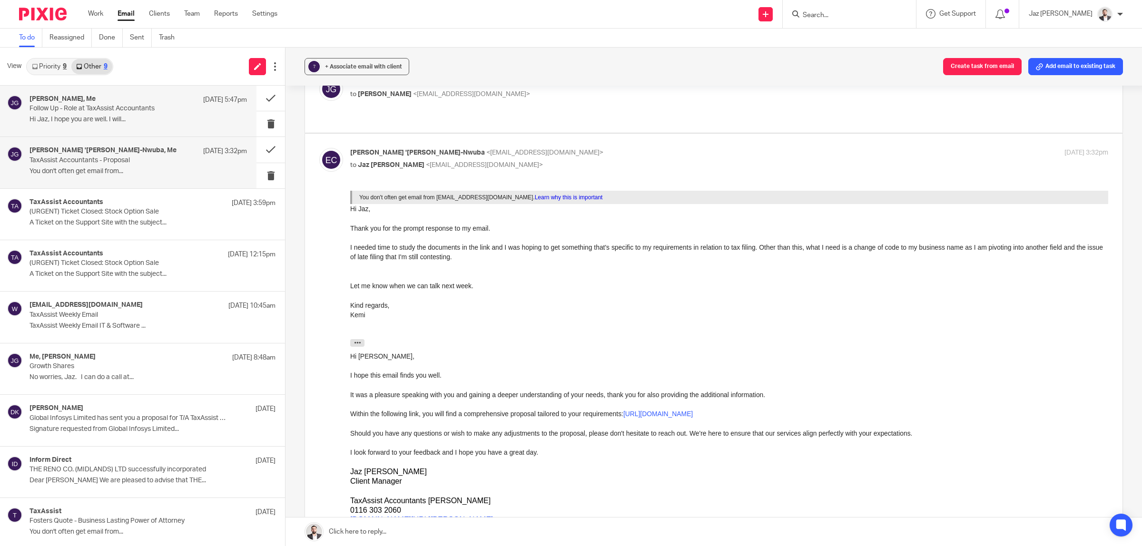
click at [102, 109] on p "Follow Up - Role at TaxAssist Accountants" at bounding box center [117, 109] width 174 height 8
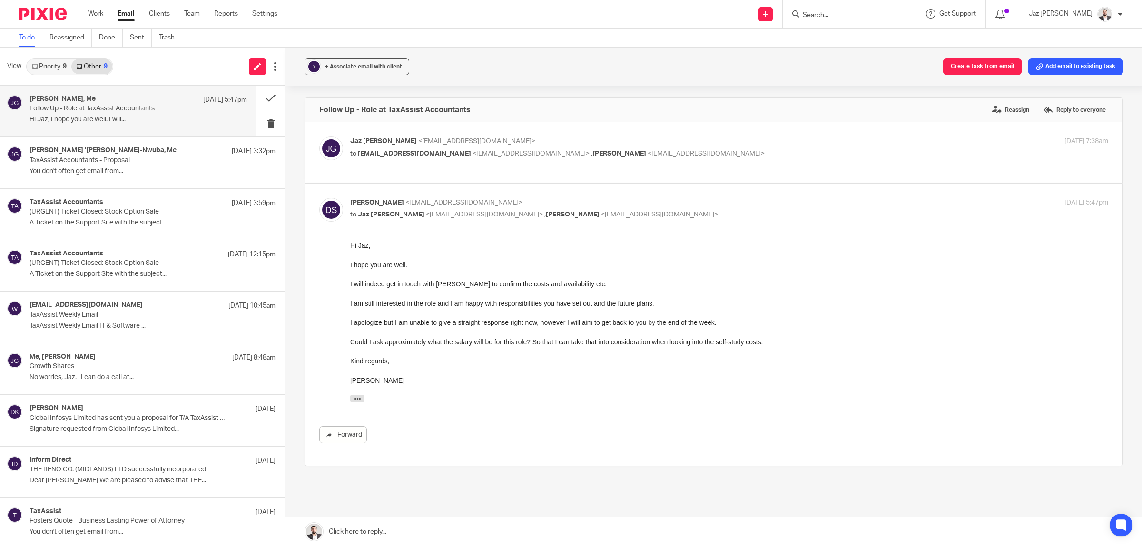
scroll to position [0, 0]
click at [49, 63] on link "Priority 9" at bounding box center [49, 66] width 44 height 15
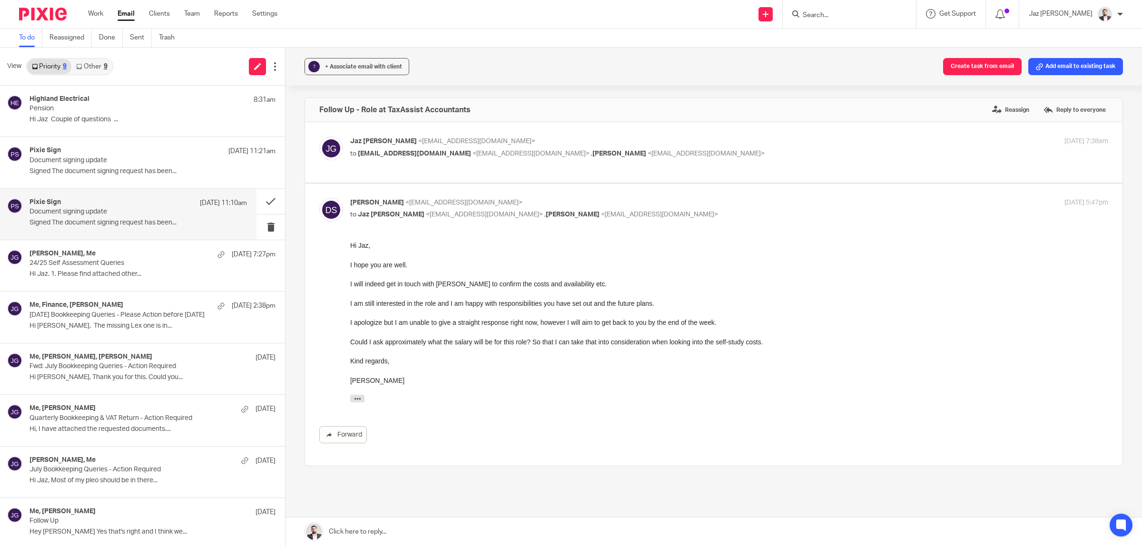
click at [99, 219] on p "Signed The document signing request has been..." at bounding box center [139, 223] width 218 height 8
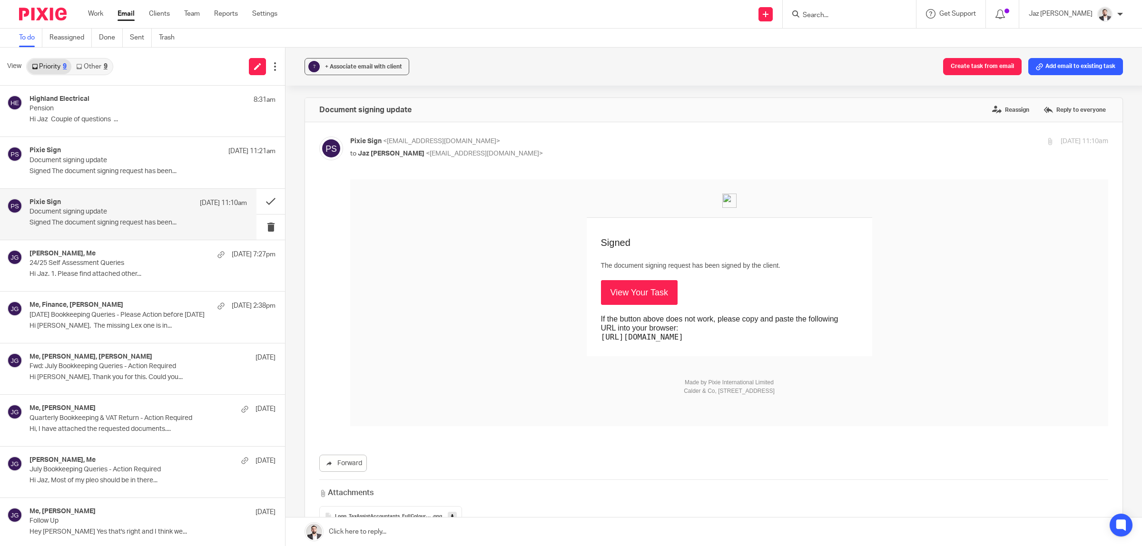
click at [629, 292] on link "View Your Task" at bounding box center [639, 292] width 77 height 25
click at [259, 197] on button at bounding box center [271, 201] width 29 height 25
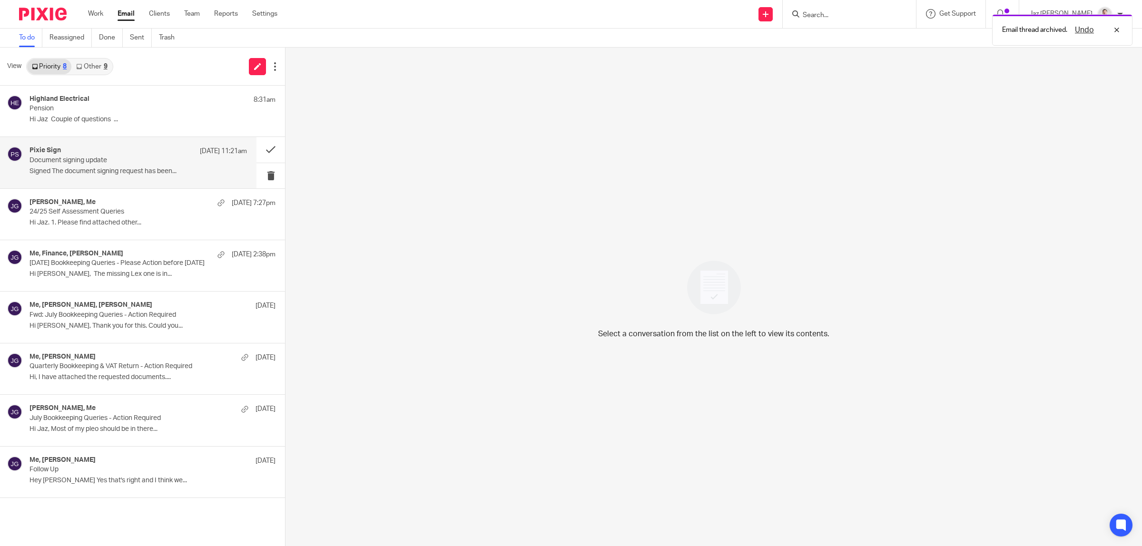
click at [160, 162] on p "Document signing update" at bounding box center [117, 161] width 174 height 8
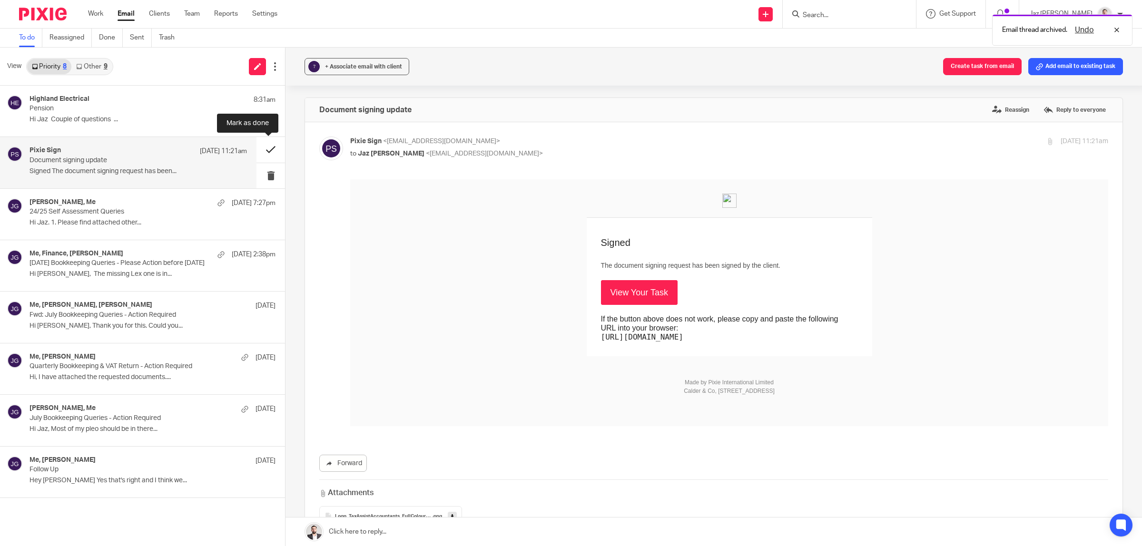
click at [265, 145] on button at bounding box center [271, 149] width 29 height 25
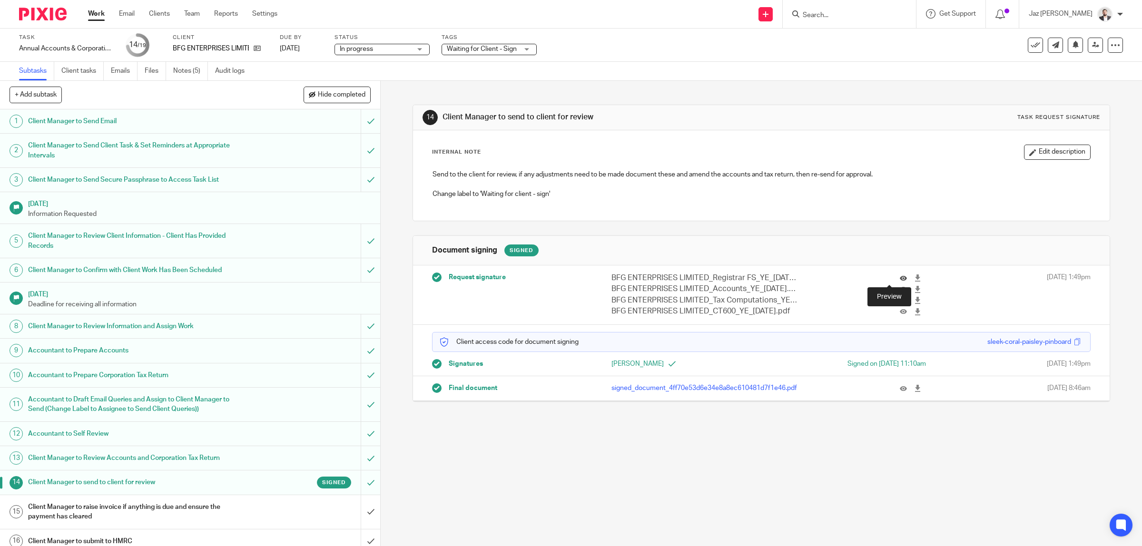
click at [900, 277] on icon at bounding box center [903, 278] width 7 height 7
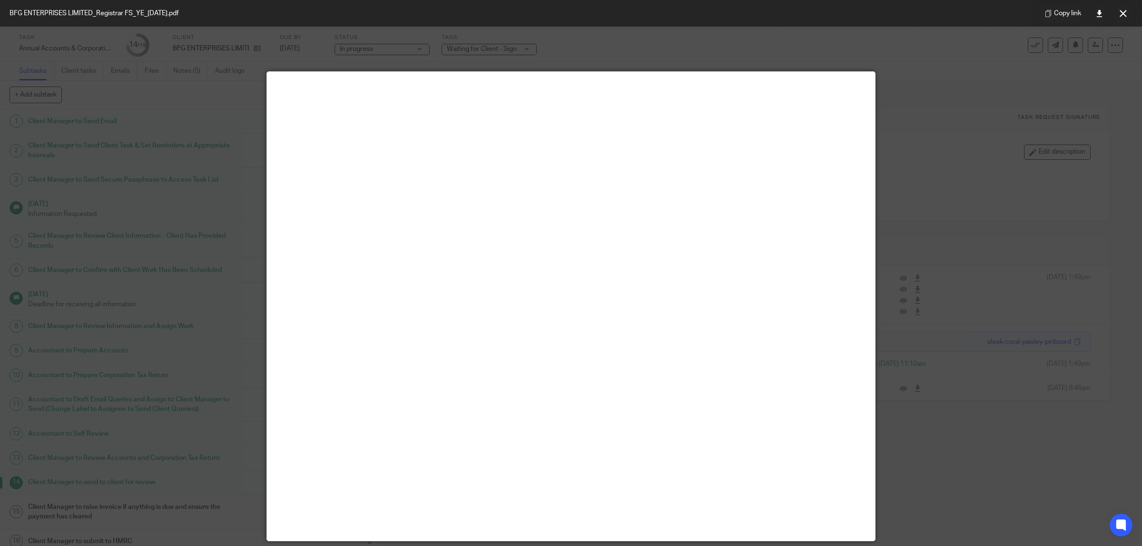
drag, startPoint x: 1119, startPoint y: 12, endPoint x: 1131, endPoint y: 54, distance: 43.4
click at [914, 12] on button at bounding box center [1123, 13] width 19 height 19
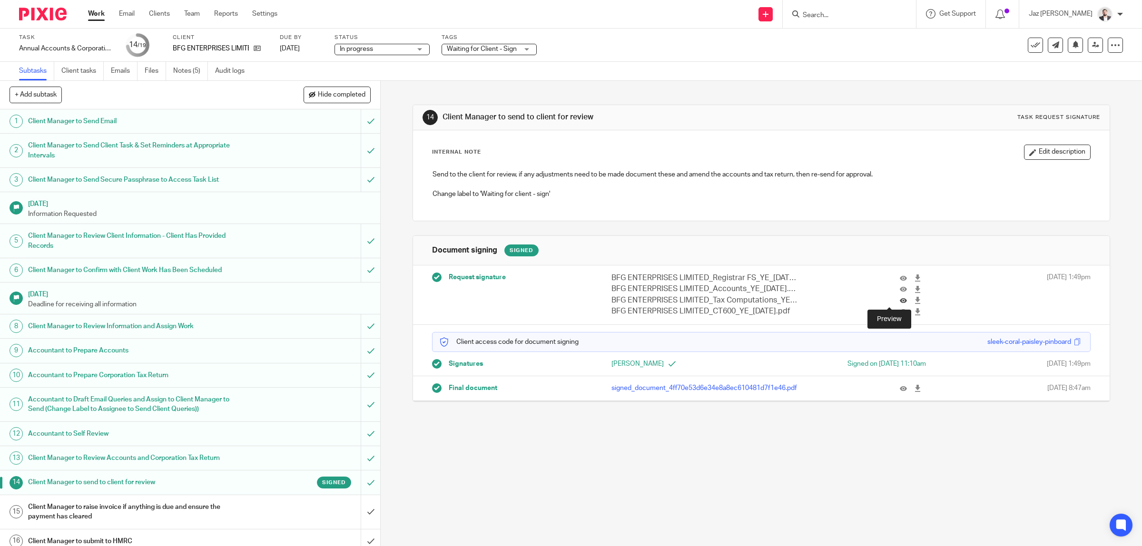
click at [900, 304] on icon at bounding box center [903, 300] width 7 height 7
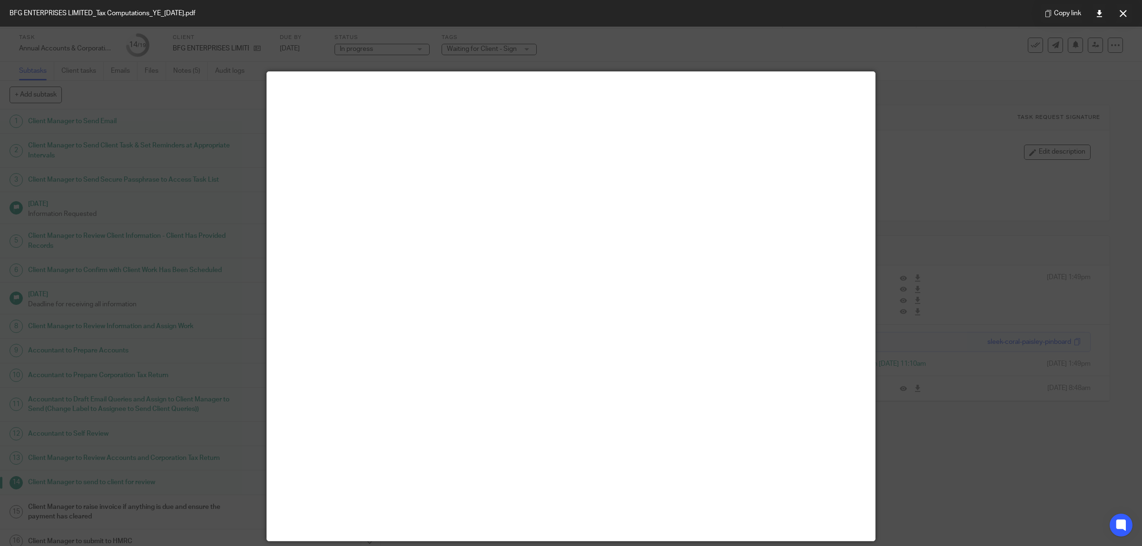
click at [914, 12] on icon at bounding box center [1123, 13] width 7 height 7
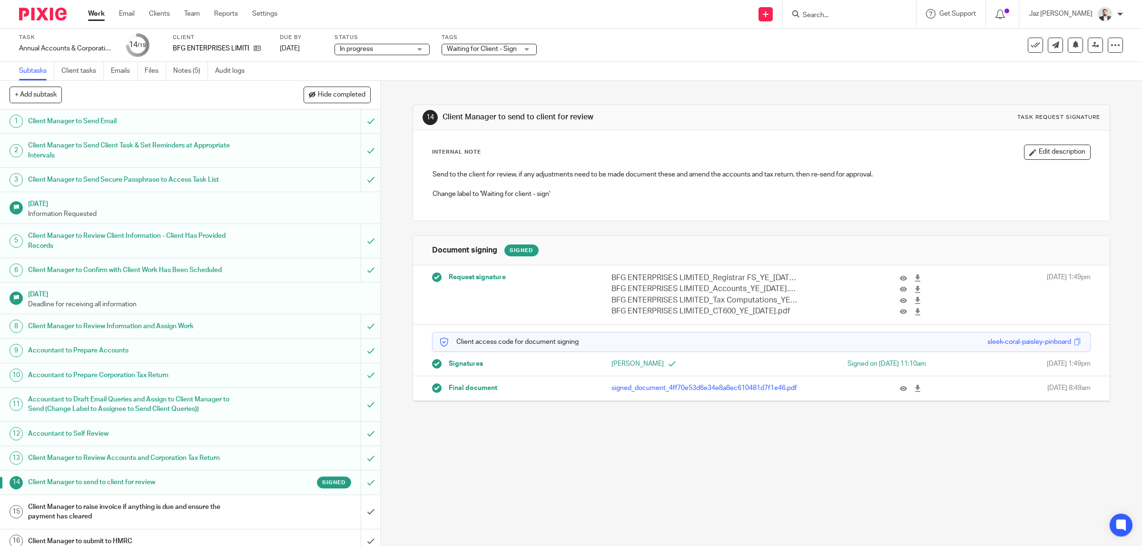
scroll to position [93, 0]
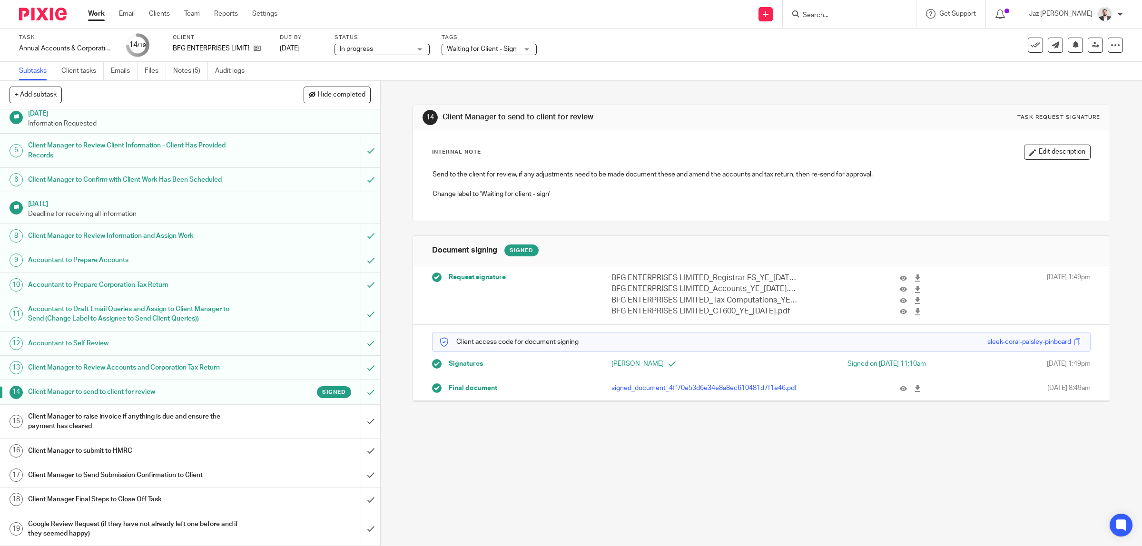
click at [291, 420] on div "Client Manager to raise invoice if anything is due and ensure the payment has c…" at bounding box center [189, 422] width 323 height 24
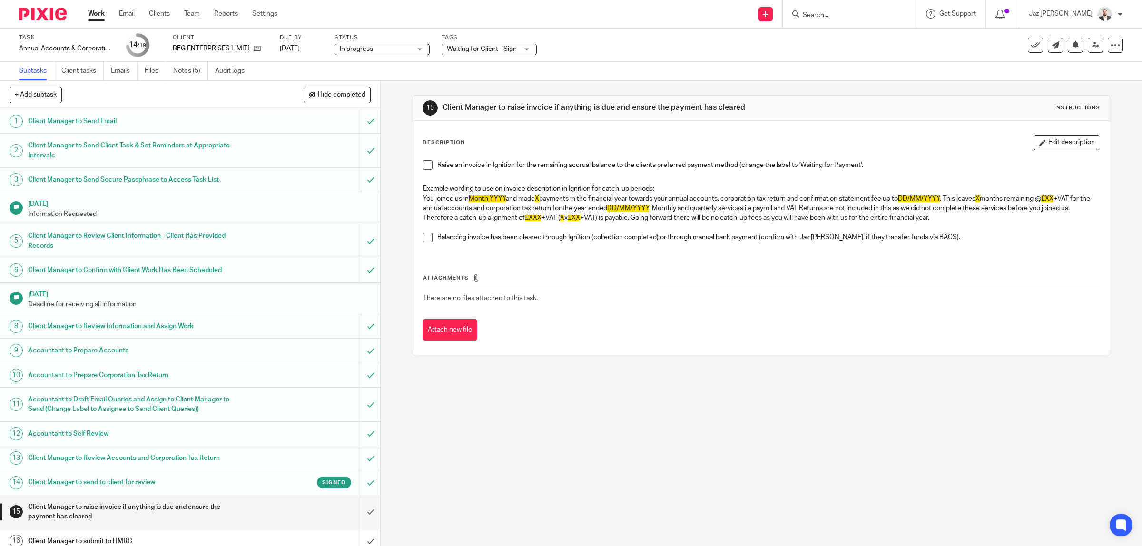
scroll to position [93, 0]
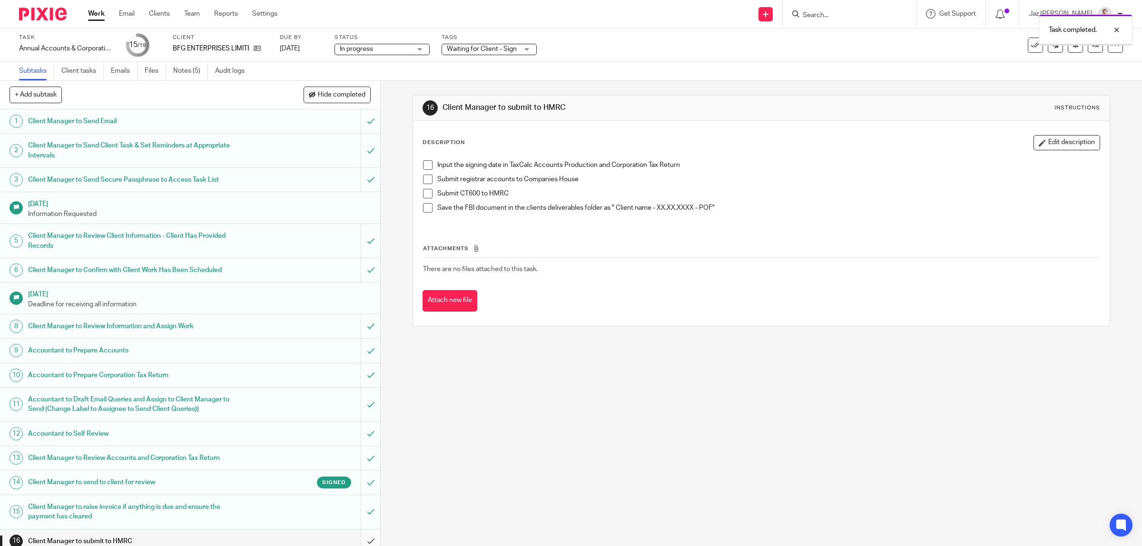
scroll to position [93, 0]
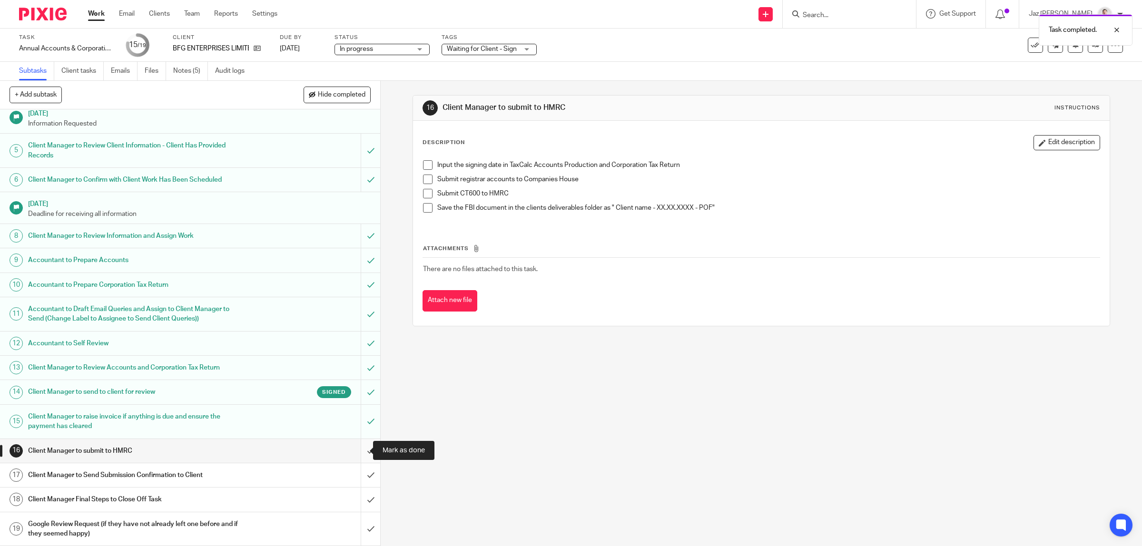
click at [360, 449] on input "submit" at bounding box center [190, 451] width 380 height 24
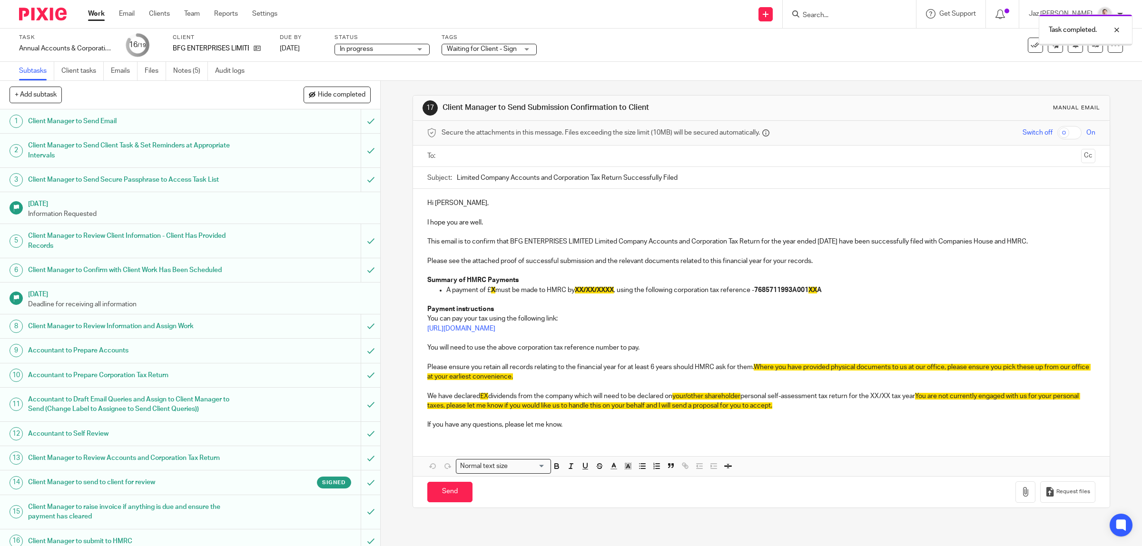
scroll to position [93, 0]
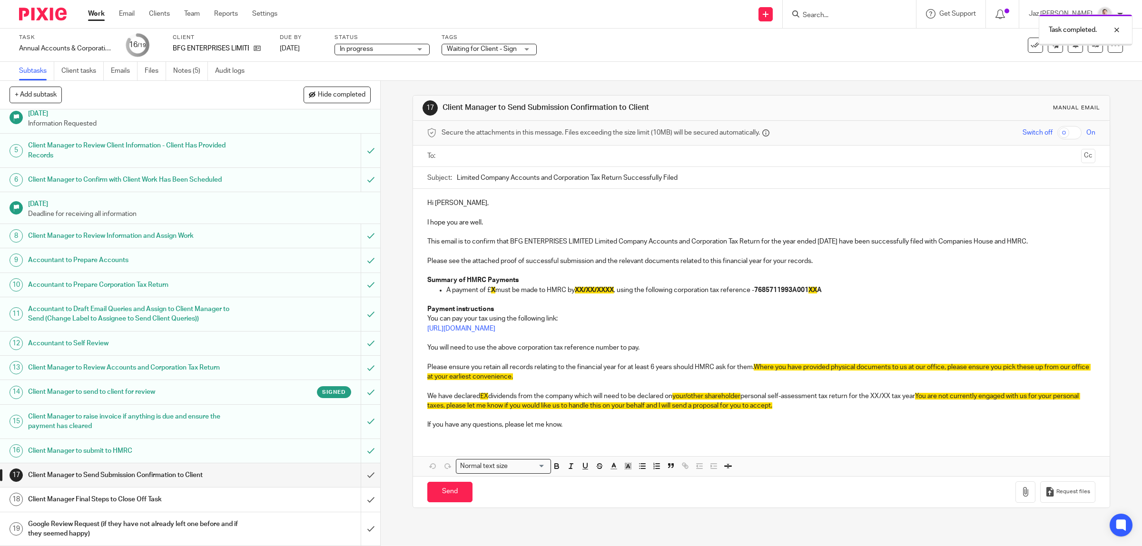
click at [497, 151] on input "text" at bounding box center [761, 156] width 633 height 11
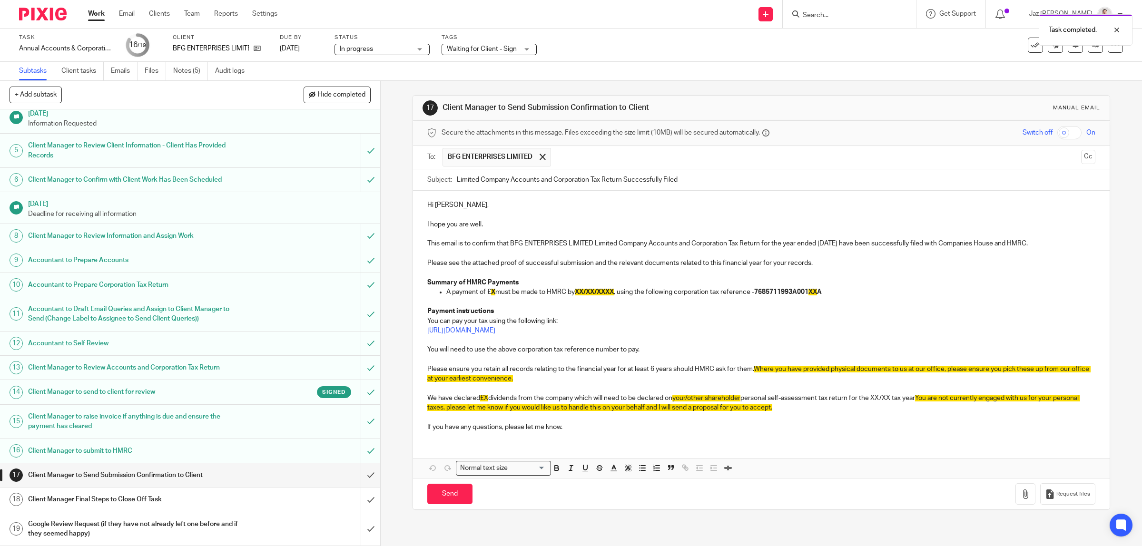
click at [452, 182] on div "Subject: Limited Company Accounts and Corporation Tax Return Successfully Filed" at bounding box center [761, 179] width 669 height 21
click at [457, 182] on input "Limited Company Accounts and Corporation Tax Return Successfully Filed" at bounding box center [776, 179] width 639 height 21
type input "BFG ENTERPRISES LIMITED - Limited Company Accounts and Corporation Tax Return S…"
click at [482, 227] on p "I hope you are well." at bounding box center [761, 225] width 669 height 10
click at [460, 207] on p "Hi [PERSON_NAME]," at bounding box center [761, 205] width 669 height 10
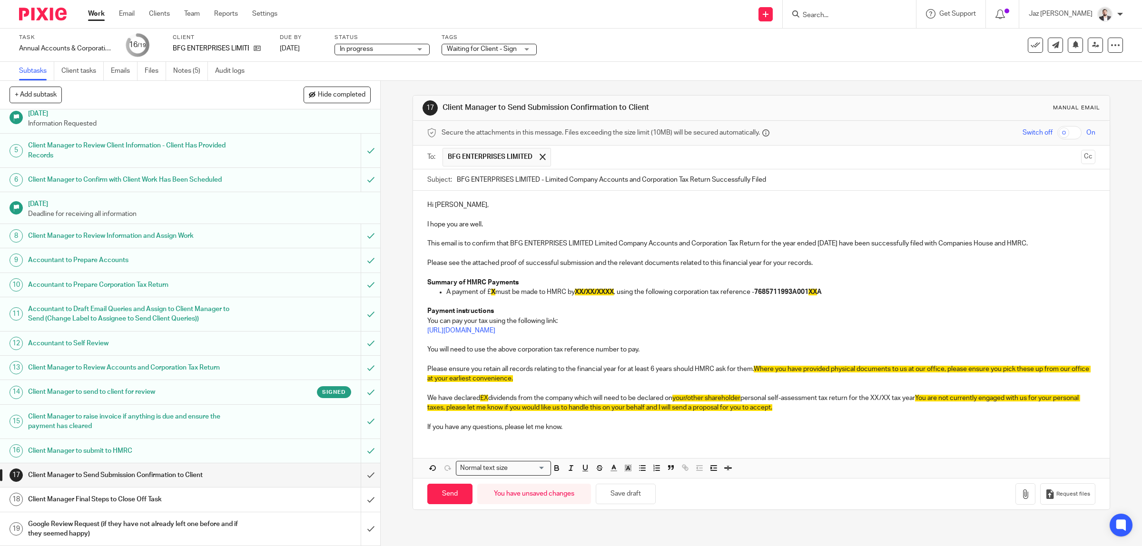
drag, startPoint x: 523, startPoint y: 224, endPoint x: 704, endPoint y: 227, distance: 180.9
click at [524, 224] on p "I hope you are well." at bounding box center [761, 225] width 669 height 10
click at [766, 246] on p "This email is to confirm that BFG ENTERPRISES LIMITED Limited Company Accounts …" at bounding box center [761, 244] width 669 height 10
click at [831, 254] on p at bounding box center [761, 254] width 669 height 10
click at [551, 272] on p at bounding box center [761, 273] width 669 height 10
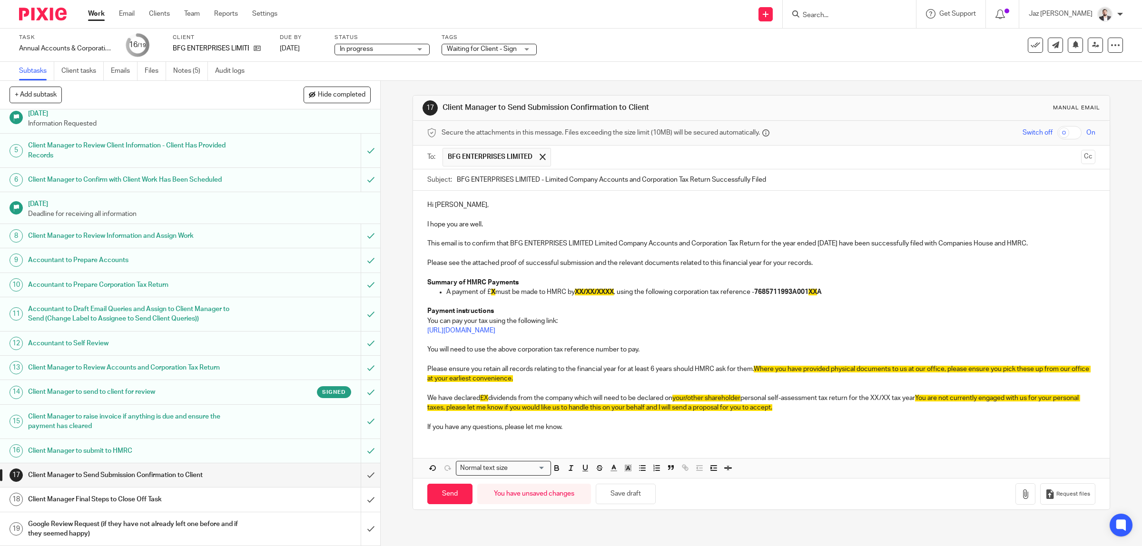
click at [493, 294] on p "A payment of £ X must be made to HMRC by XX/XX/XXXX , using the following corpo…" at bounding box center [772, 293] width 650 height 10
click at [488, 293] on p "A payment of £ must be made to HMRC by XX/XX/XXXX , using the following corpora…" at bounding box center [772, 293] width 650 height 10
drag, startPoint x: 512, startPoint y: 293, endPoint x: 486, endPoint y: 297, distance: 26.5
click at [486, 297] on p "A payment of £ 353.03 must be made to HMRC by XX/XX/XXXX , using the following …" at bounding box center [772, 293] width 650 height 10
click at [628, 472] on icon "button" at bounding box center [628, 468] width 9 height 9
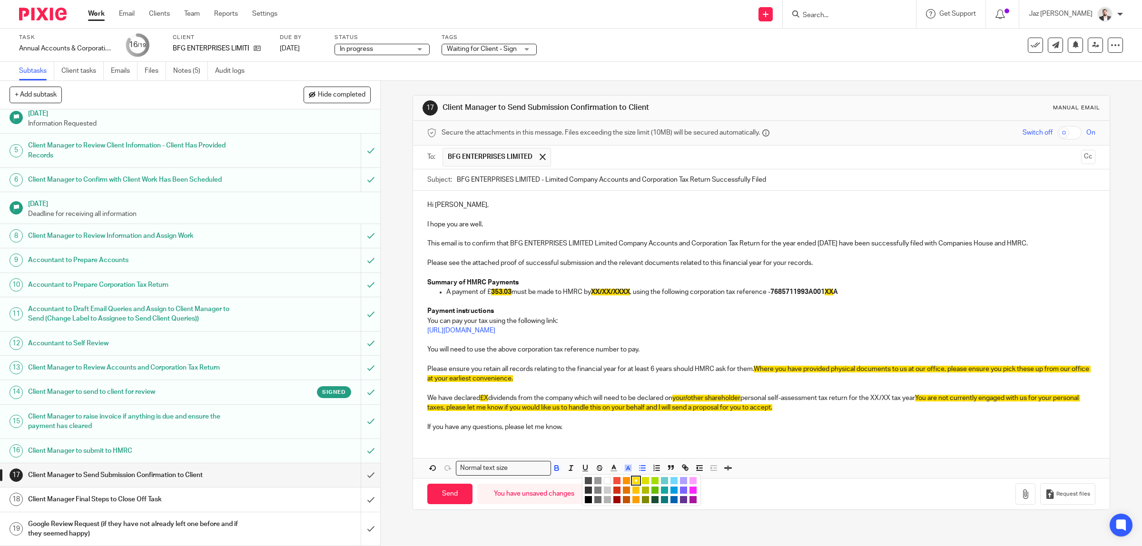
click at [604, 482] on li "color:#FFFFFF" at bounding box center [607, 480] width 7 height 7
click at [538, 275] on p at bounding box center [761, 273] width 669 height 10
click at [544, 285] on p "Summary of HMRC Payments" at bounding box center [761, 283] width 669 height 10
click at [486, 293] on p "A payment of £ 353.03 must be made to HMRC by XX/XX/XXXX , using the following …" at bounding box center [772, 293] width 650 height 10
click at [486, 294] on p "A payment of £ 353.03 must be made to HMRC by XX/XX/XXXX , using the following …" at bounding box center [772, 293] width 650 height 10
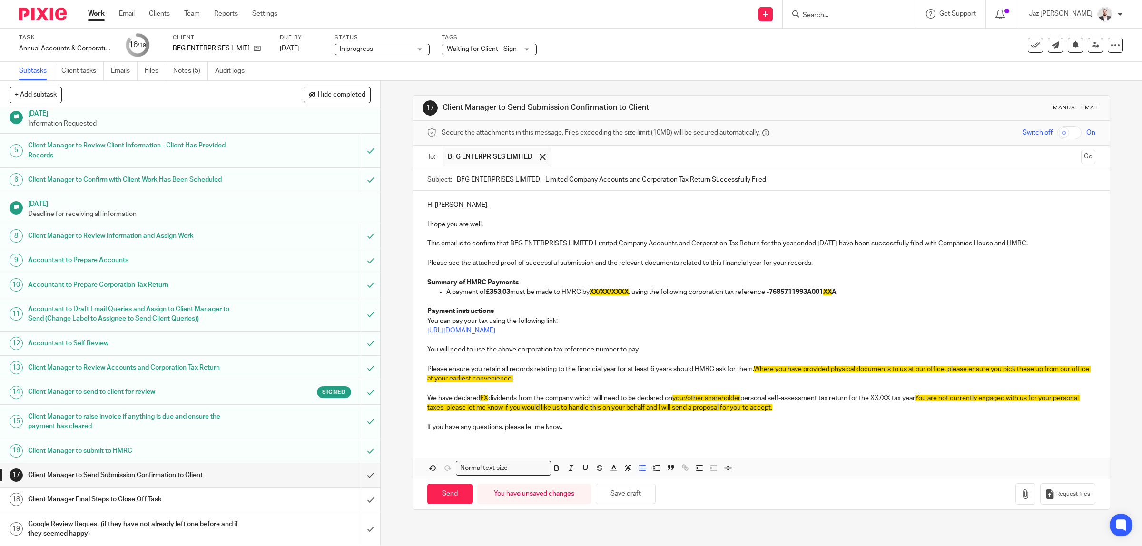
click at [520, 293] on p "A payment of £353.03 must be made to HMRC by XX/XX/XXXX , using the following c…" at bounding box center [772, 293] width 650 height 10
drag, startPoint x: 600, startPoint y: 291, endPoint x: 592, endPoint y: 294, distance: 8.9
click at [592, 294] on span "XX/XX/XXXX" at bounding box center [609, 292] width 39 height 7
click at [843, 293] on p "A payment of £353.03 must be made to HMRC by 01/10/2025 , using the following c…" at bounding box center [772, 293] width 650 height 10
drag, startPoint x: 845, startPoint y: 293, endPoint x: 771, endPoint y: 293, distance: 73.8
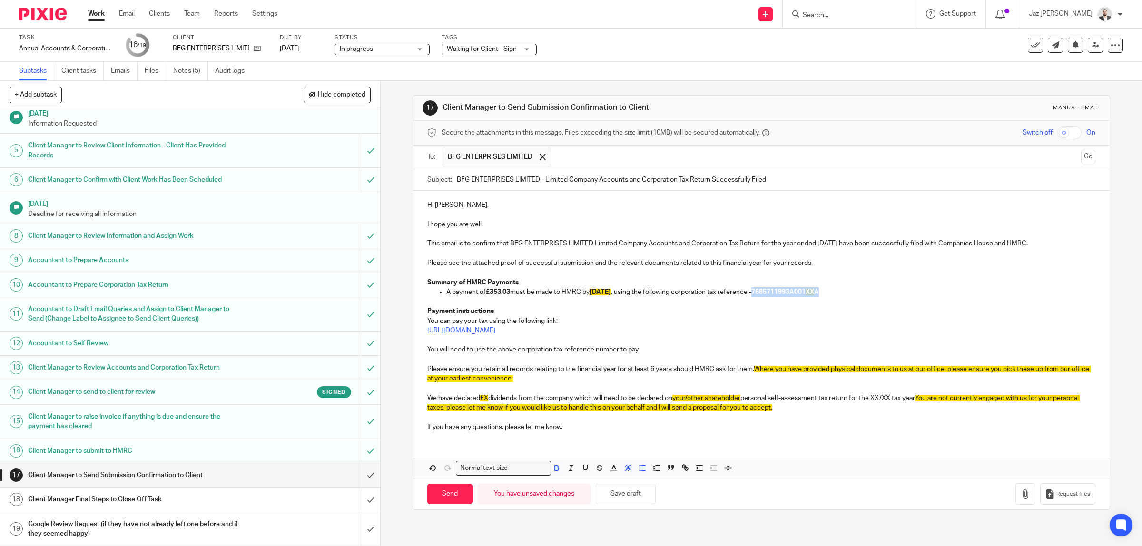
click at [771, 293] on p "A payment of £353.03 must be made to HMRC by 01/10/2025 , using the following c…" at bounding box center [772, 293] width 650 height 10
drag, startPoint x: 839, startPoint y: 289, endPoint x: 772, endPoint y: 293, distance: 67.7
click at [772, 293] on p "A payment of £353.03 must be made to HMRC by 01/10/2025 , using the following c…" at bounding box center [772, 293] width 650 height 10
click at [814, 297] on p "A payment of £353.03 must be made to HMRC by 01/10/2025 , using the following c…" at bounding box center [772, 293] width 650 height 10
drag, startPoint x: 852, startPoint y: 293, endPoint x: 437, endPoint y: 293, distance: 415.1
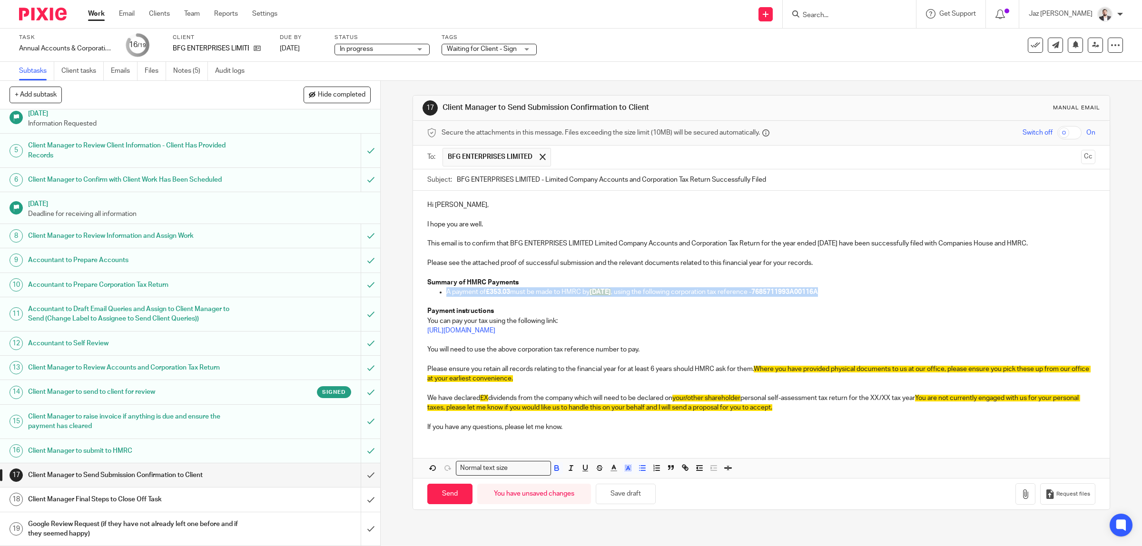
click at [447, 293] on li "A payment of £353.03 must be made to HMRC by 01/10/2025 , using the following c…" at bounding box center [772, 293] width 650 height 10
click at [624, 470] on icon "button" at bounding box center [628, 468] width 9 height 9
click at [604, 484] on li "color:#FFFFFF" at bounding box center [607, 480] width 7 height 7
click at [615, 328] on p "https://www.gov.uk/pay-corporation-tax" at bounding box center [761, 331] width 669 height 10
click at [505, 225] on p "I hope you are well." at bounding box center [761, 225] width 669 height 10
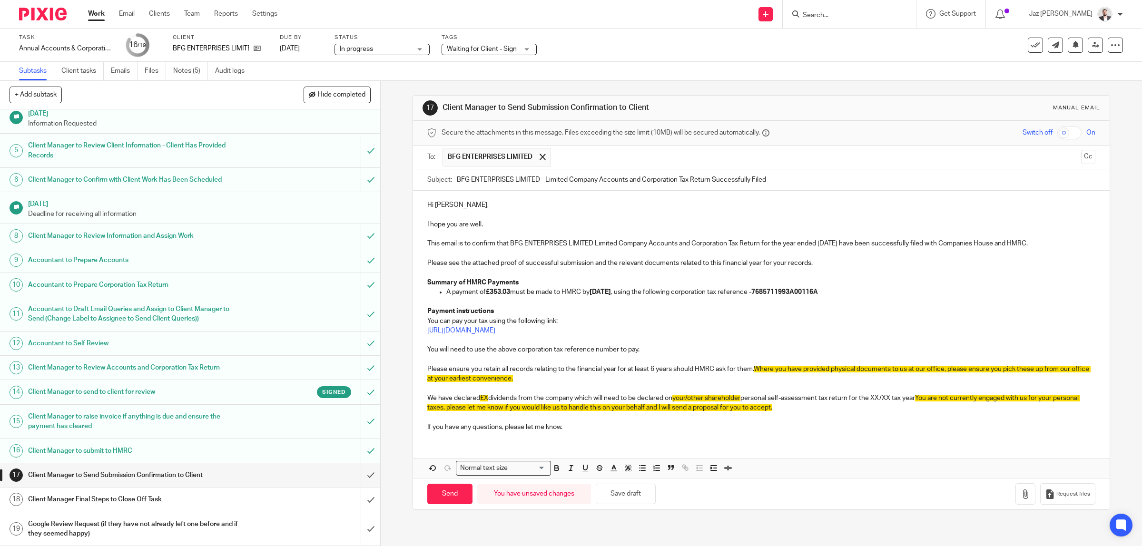
click at [836, 258] on p at bounding box center [761, 254] width 669 height 10
click at [1055, 245] on p "This email is to confirm that BFG ENTERPRISES LIMITED Limited Company Accounts …" at bounding box center [761, 244] width 669 height 10
click at [827, 260] on p "Please see the attached proof of successful submission and the relevant documen…" at bounding box center [761, 263] width 669 height 10
click at [503, 270] on p at bounding box center [761, 273] width 669 height 10
click at [530, 280] on p "Summary of HMRC Payments" at bounding box center [761, 283] width 669 height 10
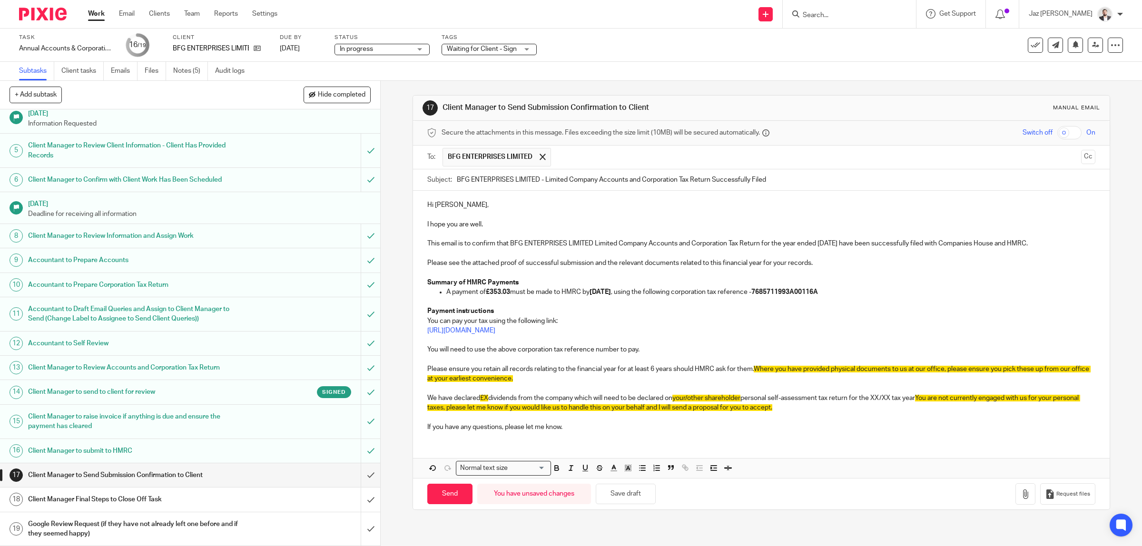
click at [517, 306] on p at bounding box center [761, 302] width 669 height 10
click at [563, 320] on p "You can pay your tax using the following link:" at bounding box center [761, 322] width 669 height 10
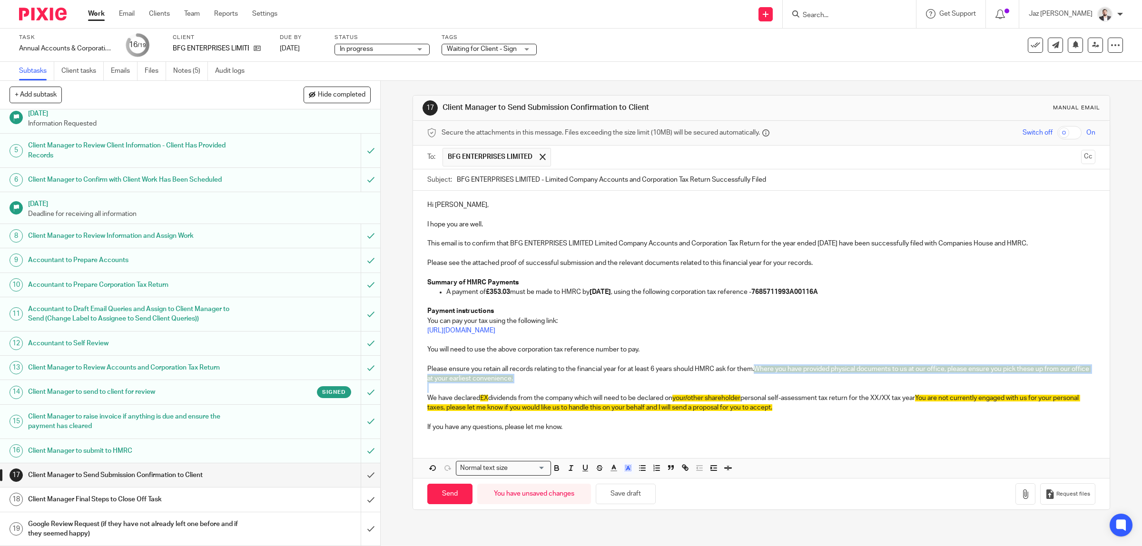
drag, startPoint x: 569, startPoint y: 385, endPoint x: 752, endPoint y: 372, distance: 183.7
click at [752, 372] on div "Hi Matt, I hope you are well. This email is to confirm that BFG ENTERPRISES LIM…" at bounding box center [761, 315] width 697 height 248
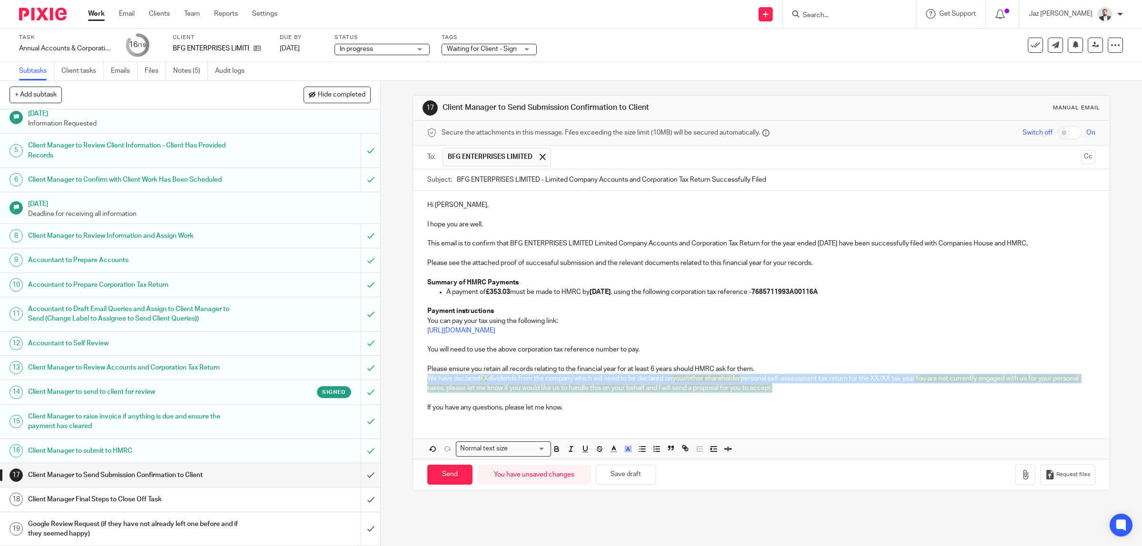
drag, startPoint x: 754, startPoint y: 387, endPoint x: 409, endPoint y: 380, distance: 344.2
click at [413, 380] on div "Hi Matt, I hope you are well. This email is to confirm that BFG ENTERPRISES LIM…" at bounding box center [761, 305] width 697 height 229
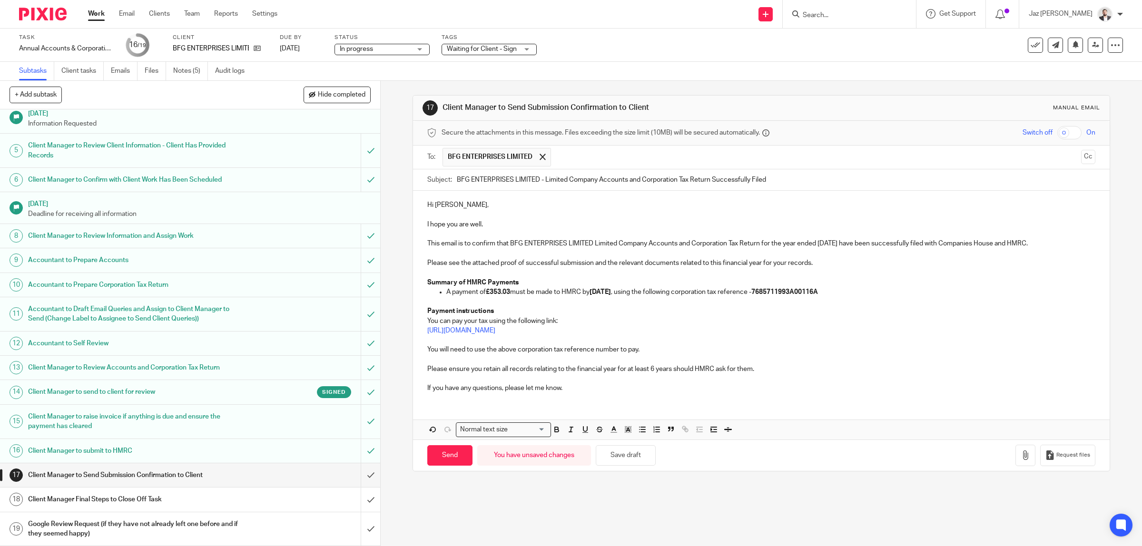
click at [582, 389] on p "If you have any questions, please let me know." at bounding box center [761, 389] width 669 height 10
click at [1016, 458] on button "button" at bounding box center [1026, 455] width 20 height 21
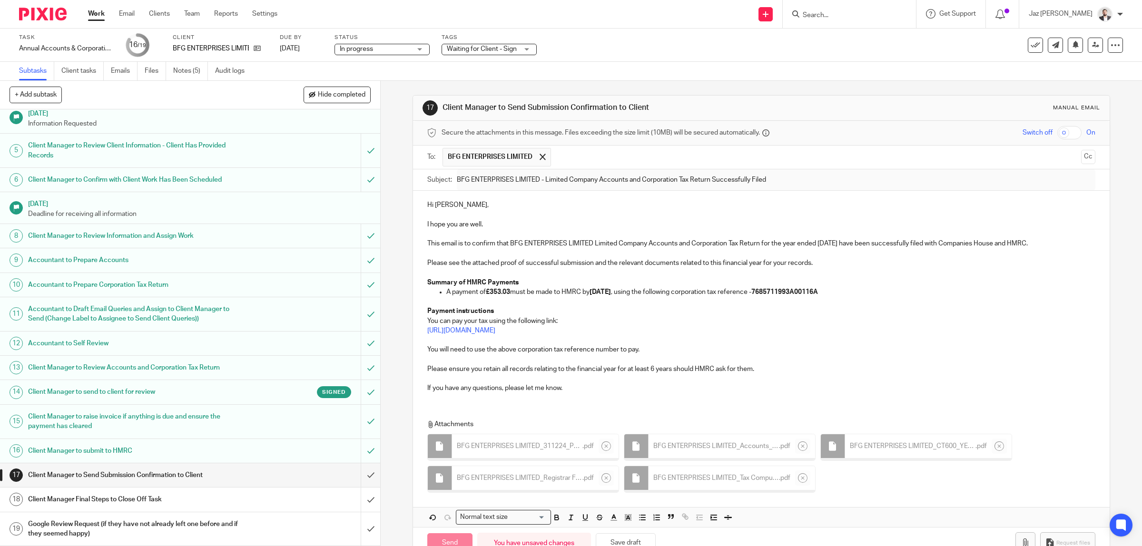
click at [624, 390] on p "If you have any questions, please let me know." at bounding box center [761, 389] width 669 height 10
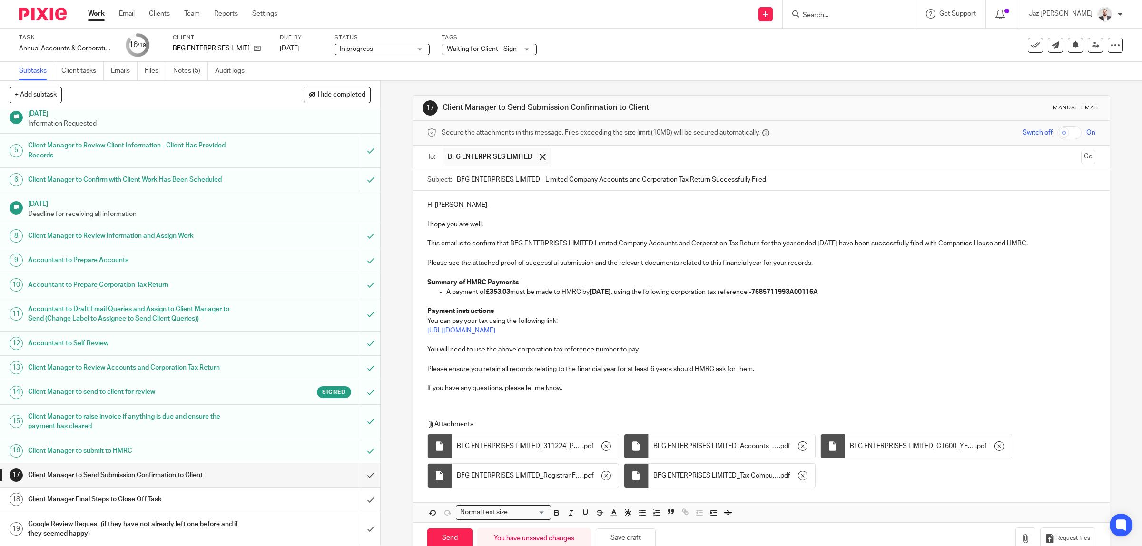
scroll to position [25, 0]
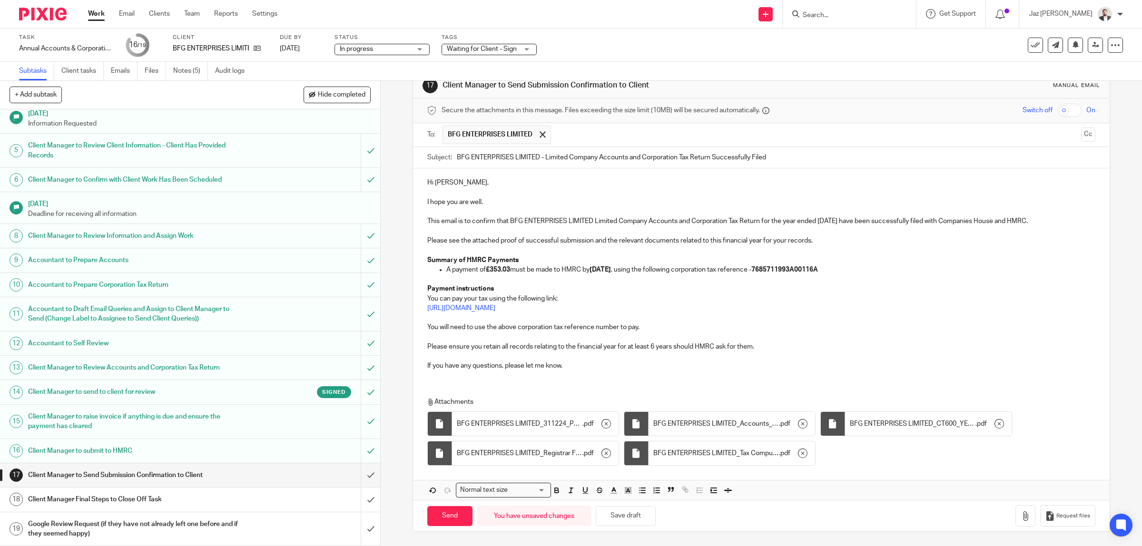
drag, startPoint x: 826, startPoint y: 238, endPoint x: 798, endPoint y: 244, distance: 28.8
click at [826, 239] on p "Please see the attached proof of successful submission and the relevant documen…" at bounding box center [761, 241] width 669 height 10
click at [564, 256] on p "Summary of HMRC Payments" at bounding box center [761, 261] width 669 height 10
drag, startPoint x: 850, startPoint y: 267, endPoint x: 630, endPoint y: 300, distance: 222.4
click at [847, 267] on p "A payment of £353.03 must be made to HMRC by 01/10/2025 , using the following c…" at bounding box center [772, 270] width 650 height 10
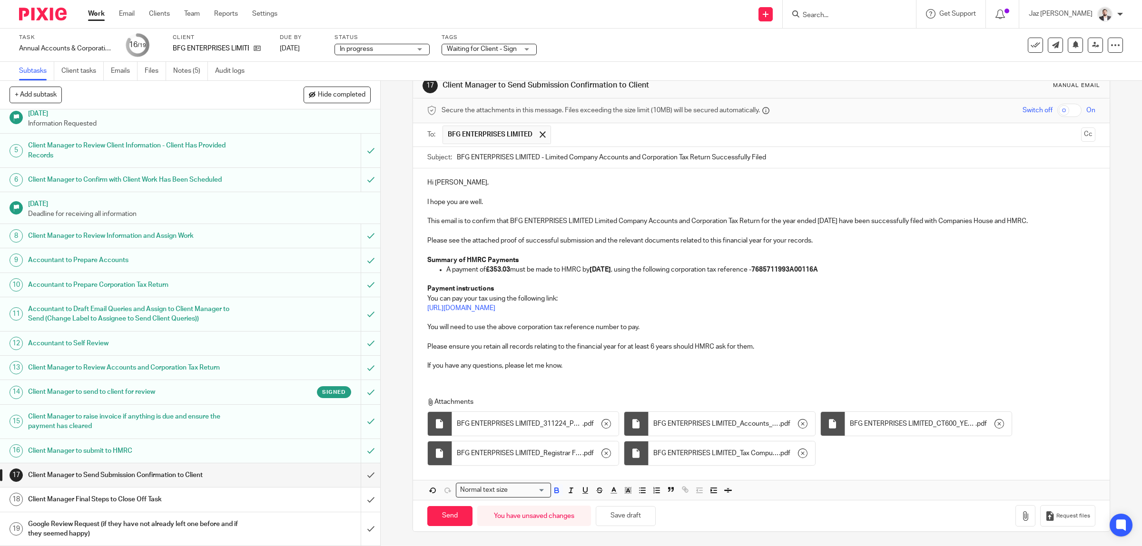
click at [568, 286] on p "Payment instructions" at bounding box center [761, 289] width 669 height 10
click at [595, 304] on p "https://www.gov.uk/pay-corporation-tax" at bounding box center [761, 309] width 669 height 10
click at [591, 323] on p "You will need to use the above corporation tax reference number to pay." at bounding box center [761, 328] width 669 height 10
click at [657, 327] on p "You will need to use the above corporation tax reference number to pay." at bounding box center [761, 328] width 669 height 10
click at [607, 333] on p at bounding box center [761, 338] width 669 height 10
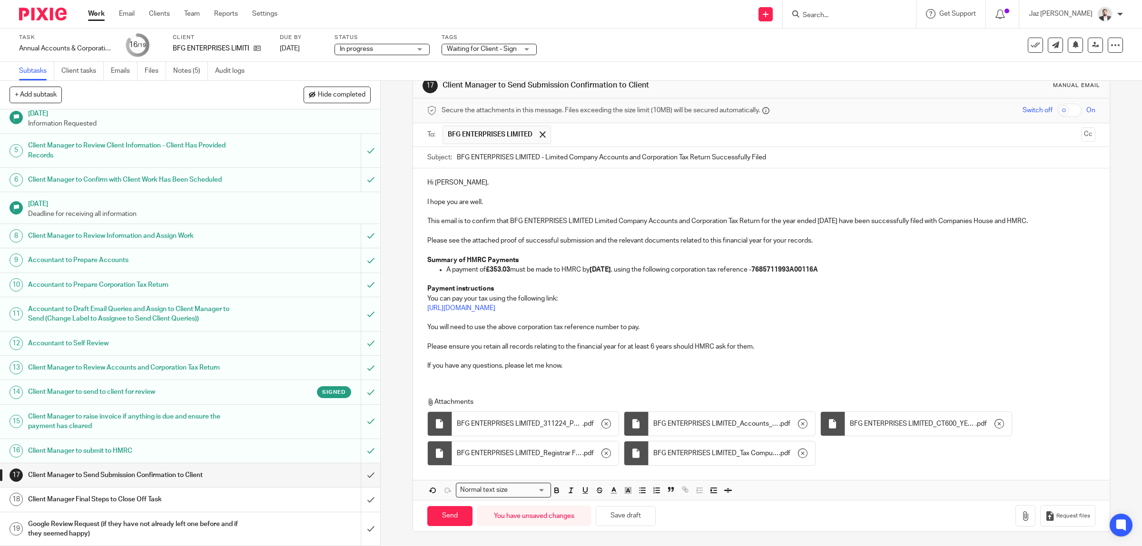
drag, startPoint x: 777, startPoint y: 345, endPoint x: 689, endPoint y: 356, distance: 88.7
click at [775, 346] on p "Please ensure you retain all records relating to the financial year for at leas…" at bounding box center [761, 347] width 669 height 10
drag, startPoint x: 634, startPoint y: 362, endPoint x: 631, endPoint y: 371, distance: 9.5
click at [631, 365] on p "If you have any questions, please let me know." at bounding box center [761, 366] width 669 height 10
click at [459, 517] on input "Send" at bounding box center [449, 517] width 45 height 20
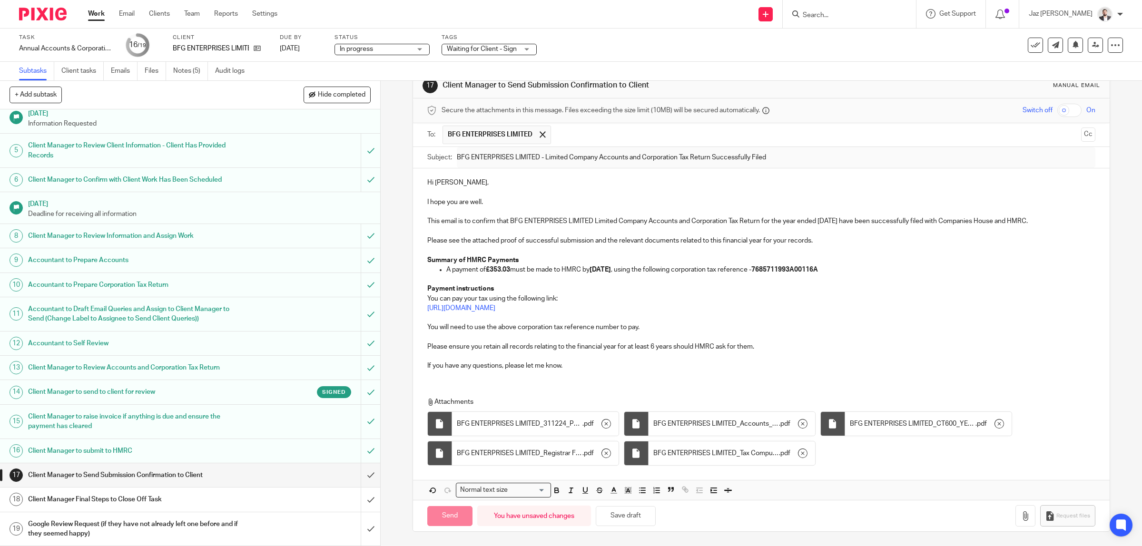
type input "Sent"
click at [251, 498] on div "Client Manager Final Steps to Close Off Task" at bounding box center [189, 500] width 323 height 14
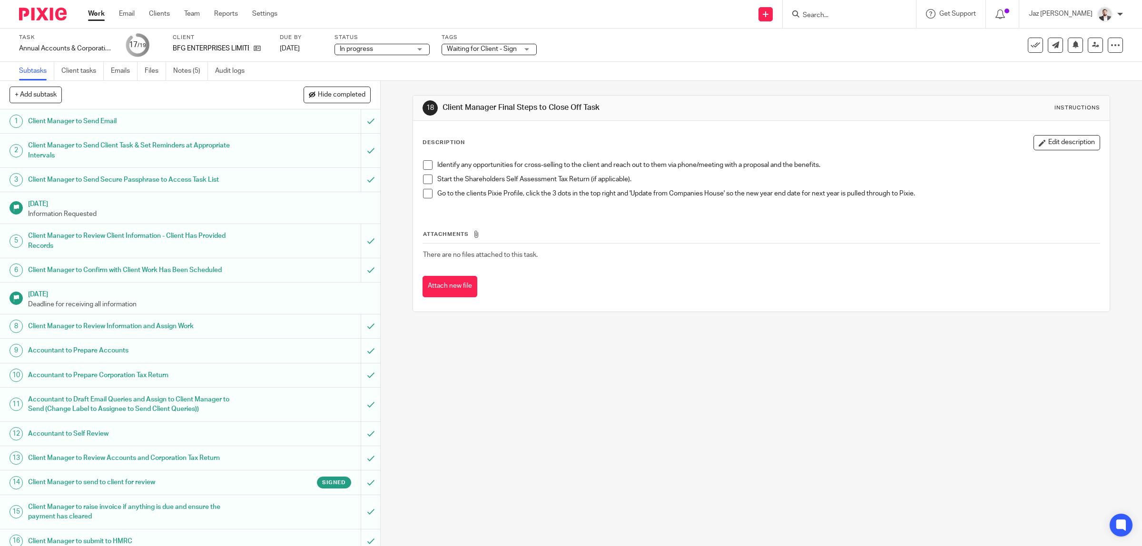
scroll to position [93, 0]
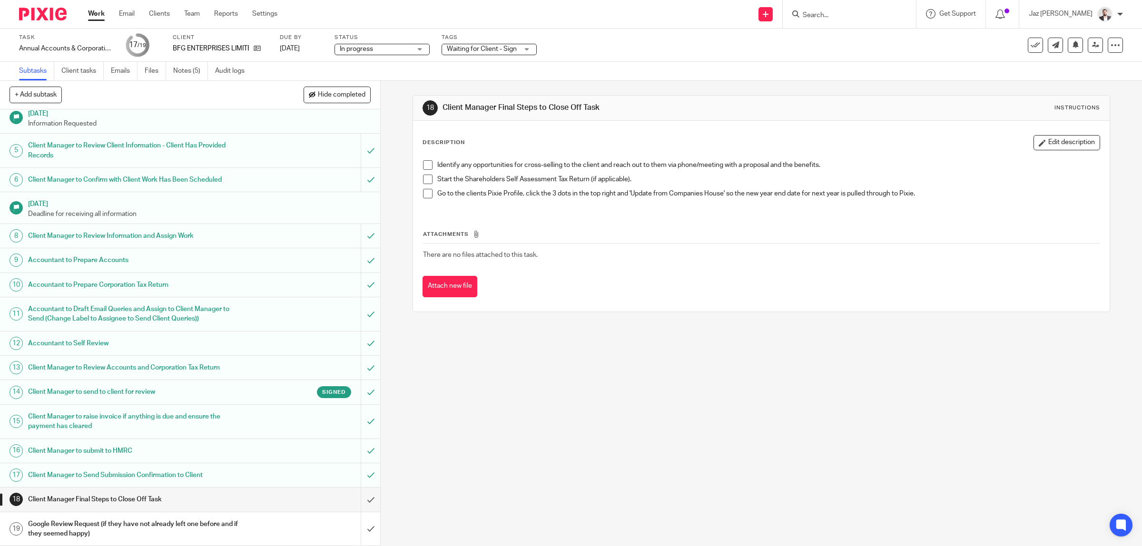
click at [425, 165] on span at bounding box center [428, 165] width 10 height 10
click at [423, 177] on span at bounding box center [428, 180] width 10 height 10
click at [423, 193] on span at bounding box center [428, 194] width 10 height 10
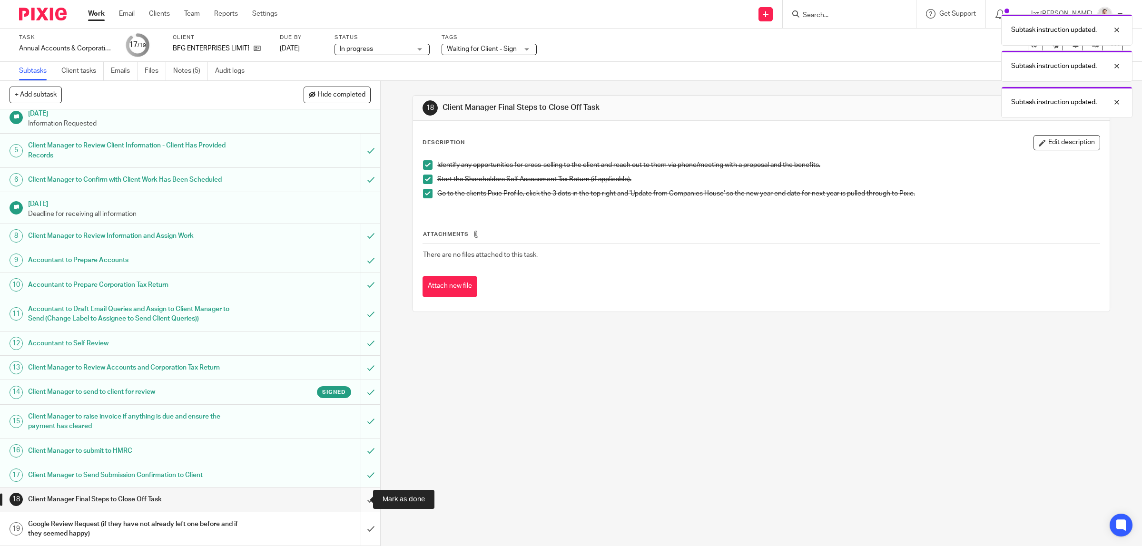
click at [358, 498] on input "submit" at bounding box center [190, 500] width 380 height 24
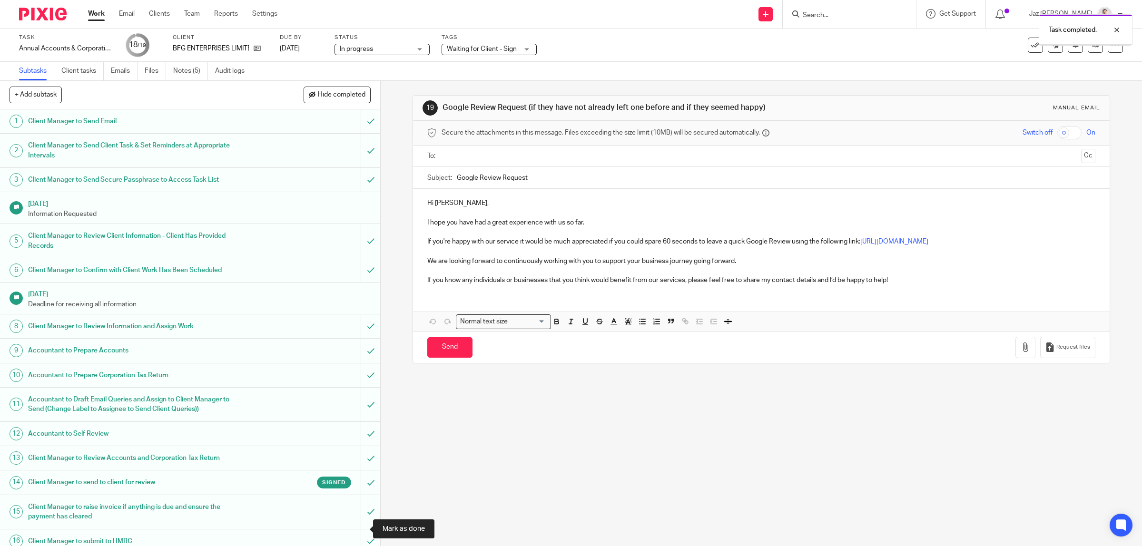
scroll to position [93, 0]
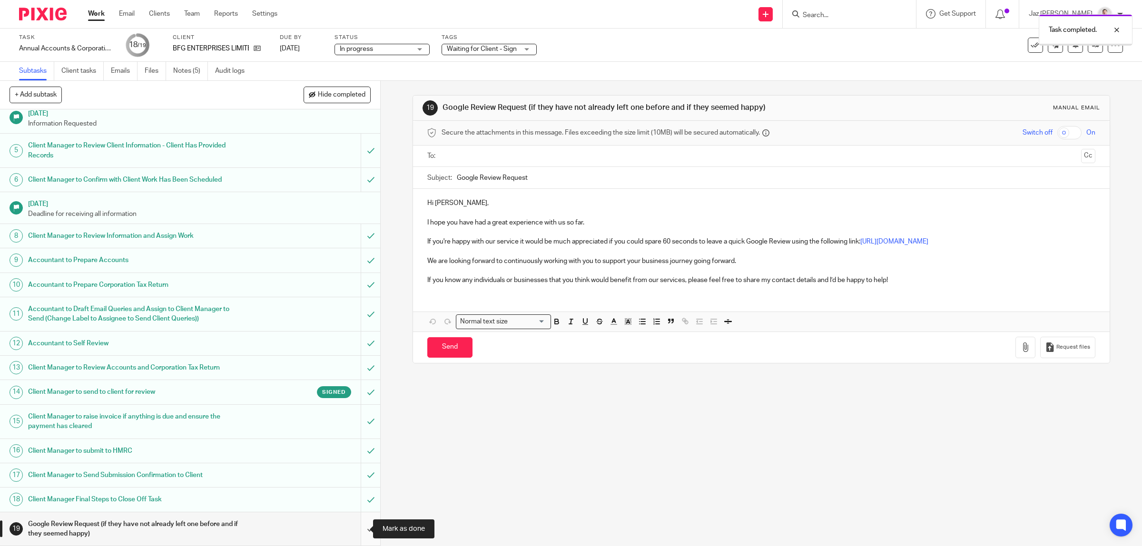
click at [358, 528] on input "submit" at bounding box center [190, 530] width 380 height 34
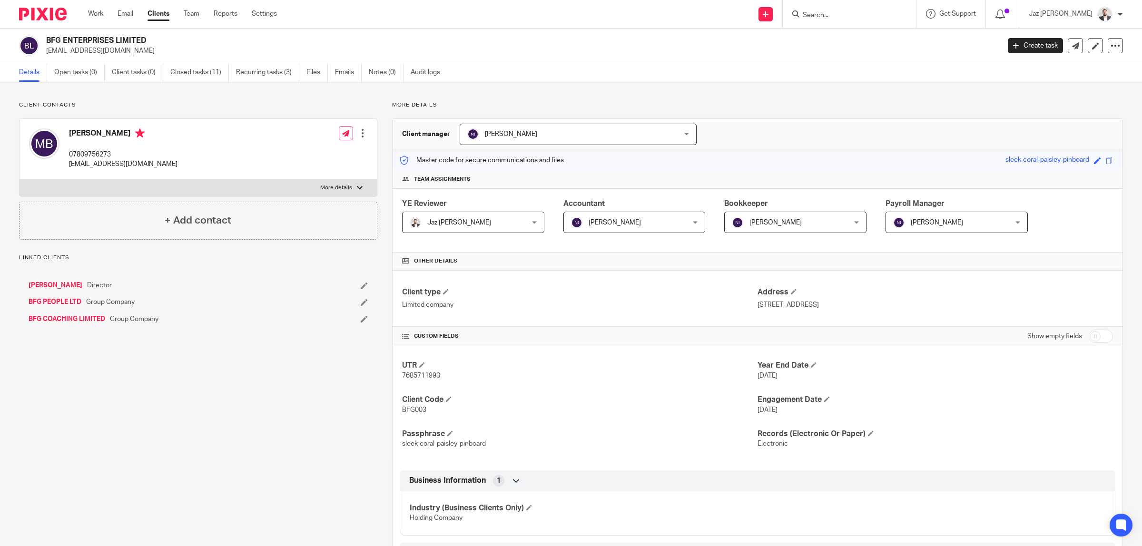
click at [863, 11] on input "Search" at bounding box center [845, 15] width 86 height 9
type input "bfg coachi"
click at [897, 41] on link at bounding box center [880, 45] width 161 height 30
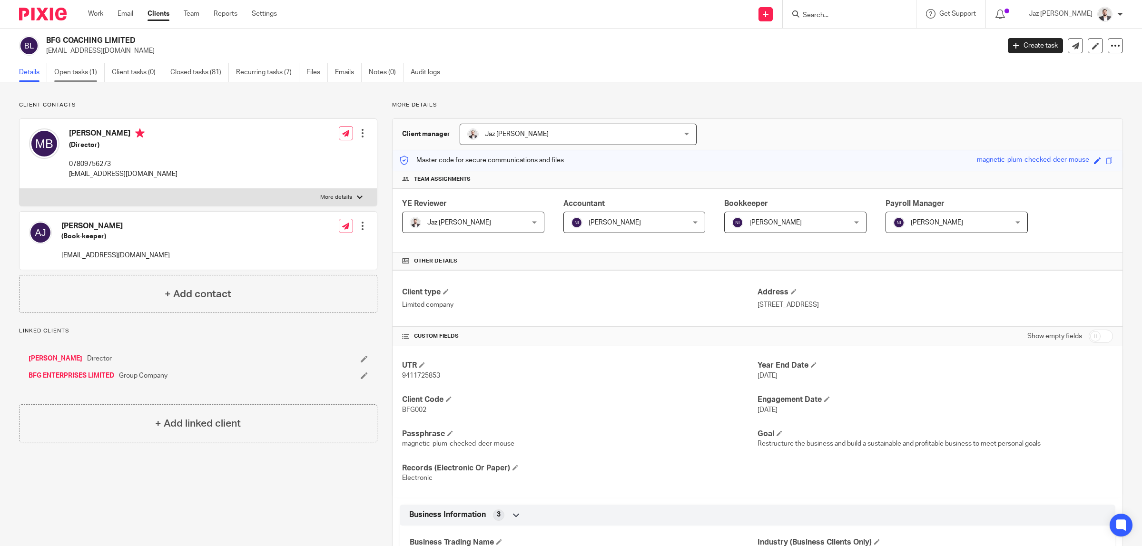
click at [82, 79] on link "Open tasks (1)" at bounding box center [79, 72] width 50 height 19
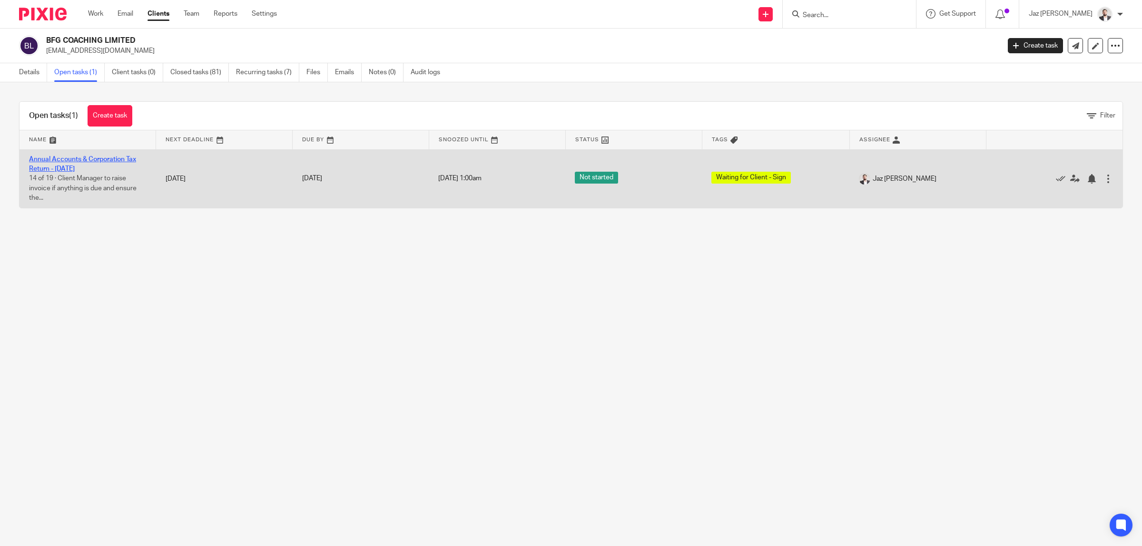
click at [86, 168] on link "Annual Accounts & Corporation Tax Return - [DATE]" at bounding box center [82, 164] width 107 height 16
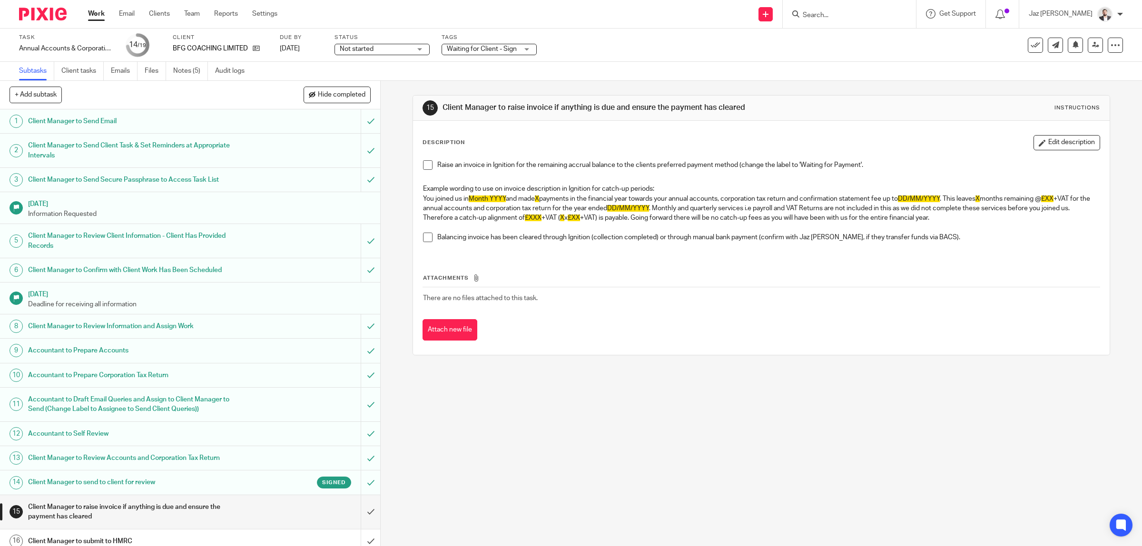
scroll to position [93, 0]
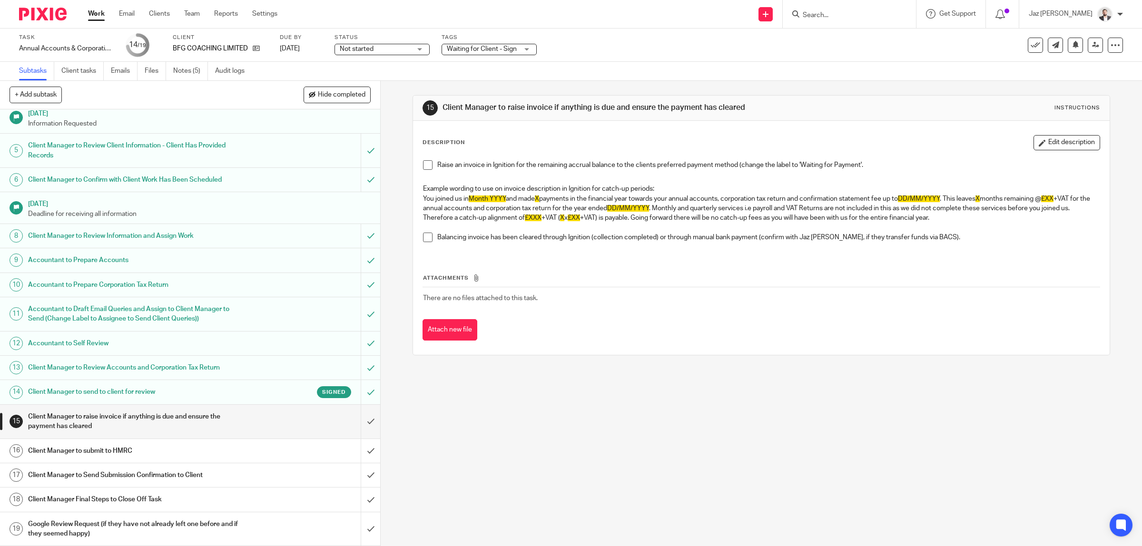
drag, startPoint x: 420, startPoint y: 166, endPoint x: 424, endPoint y: 229, distance: 63.4
click at [423, 165] on span at bounding box center [428, 165] width 10 height 10
click at [424, 240] on span at bounding box center [428, 238] width 10 height 10
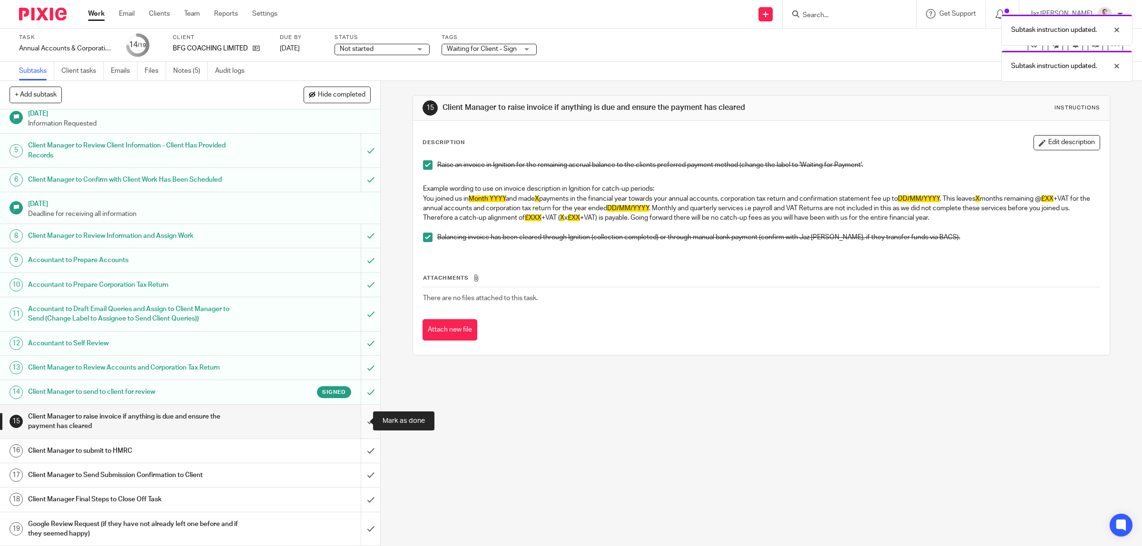
click at [361, 423] on input "submit" at bounding box center [190, 422] width 380 height 34
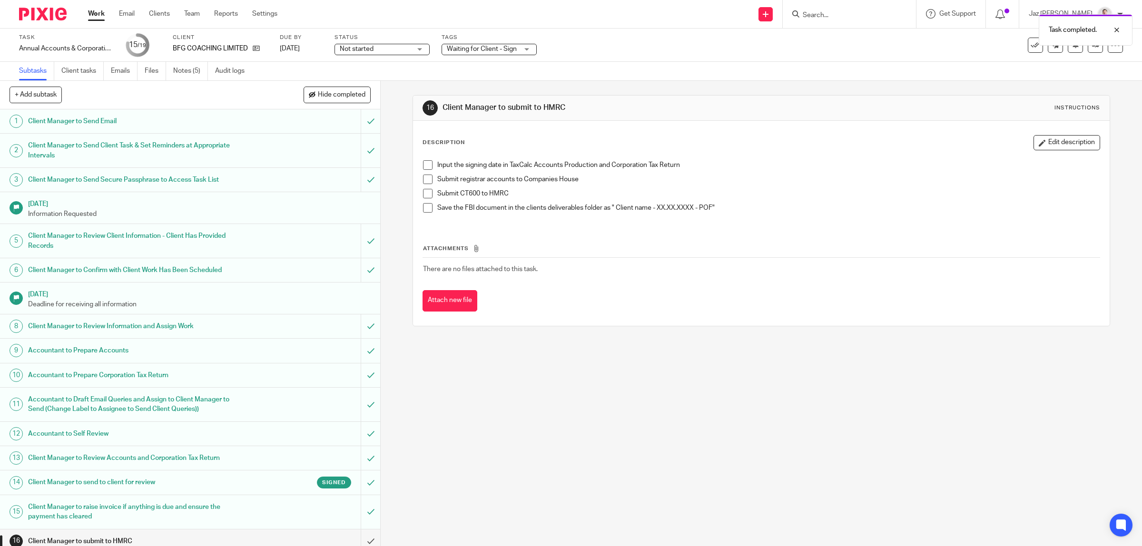
scroll to position [93, 0]
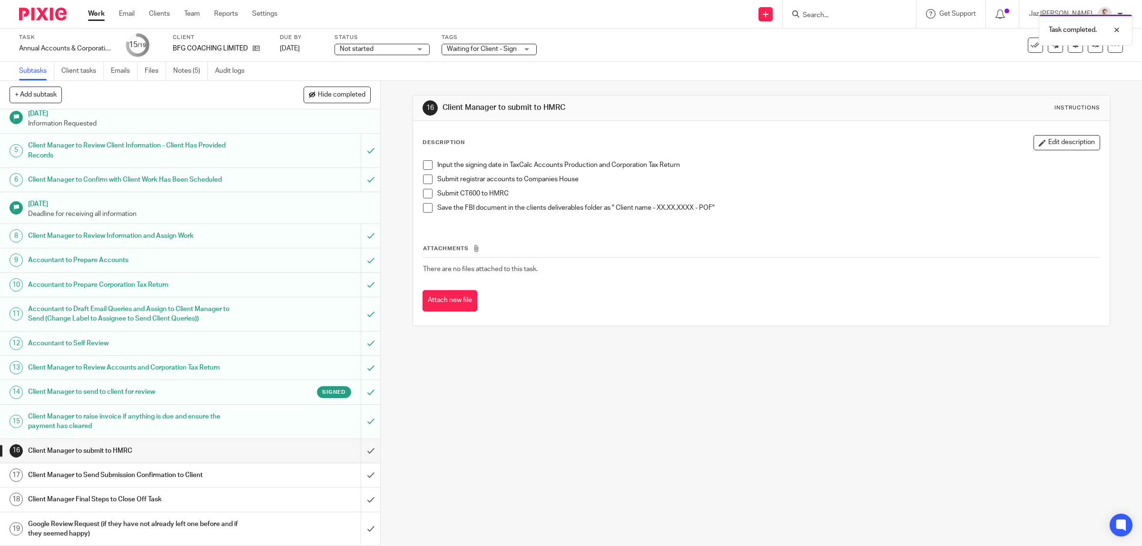
click at [189, 395] on h1 "Client Manager to send to client for review" at bounding box center [136, 392] width 216 height 14
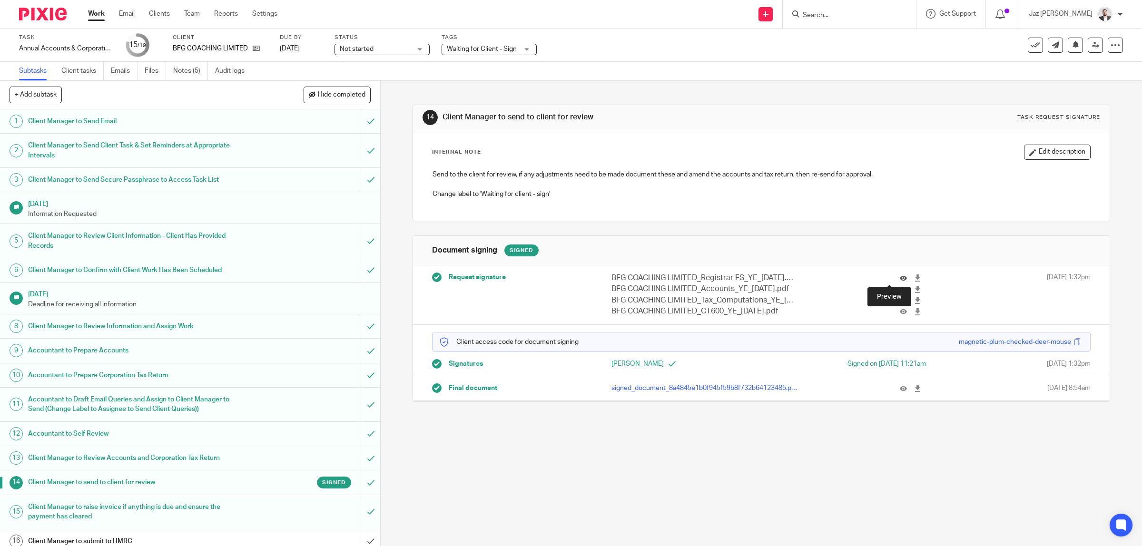
click at [900, 280] on icon at bounding box center [903, 278] width 7 height 7
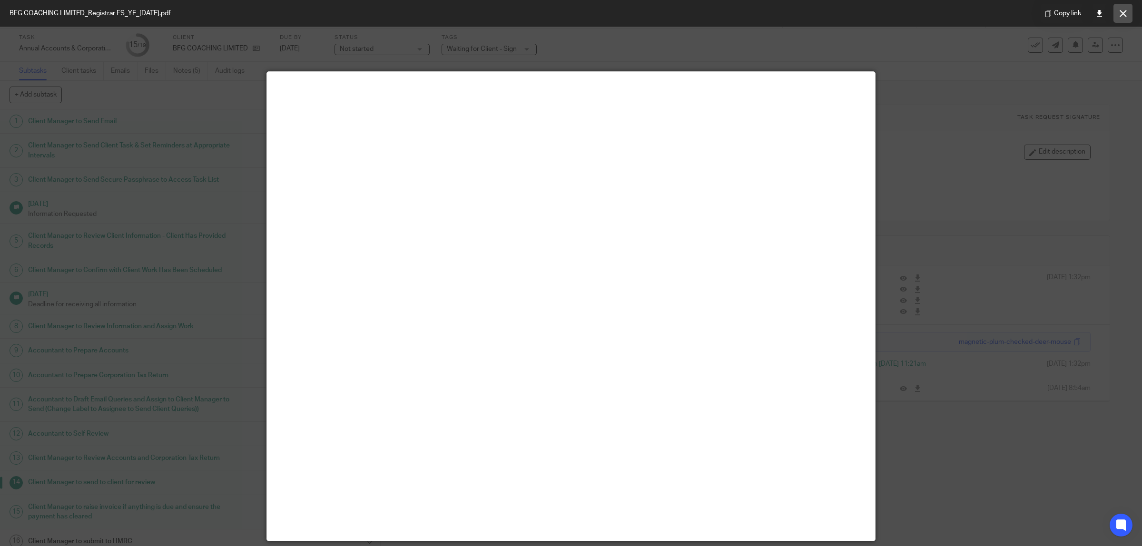
click at [1119, 17] on button at bounding box center [1123, 13] width 19 height 19
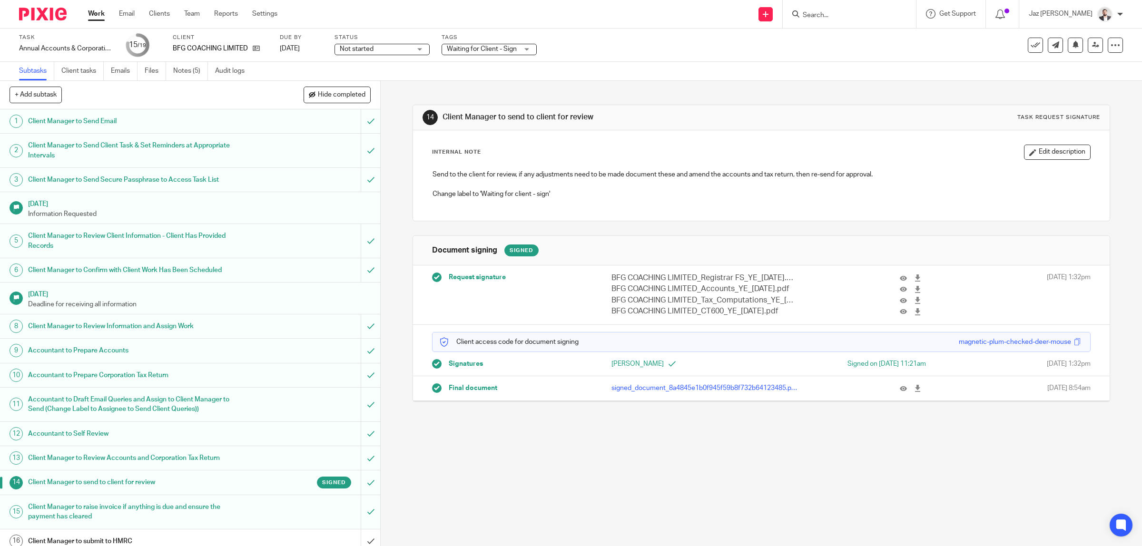
scroll to position [93, 0]
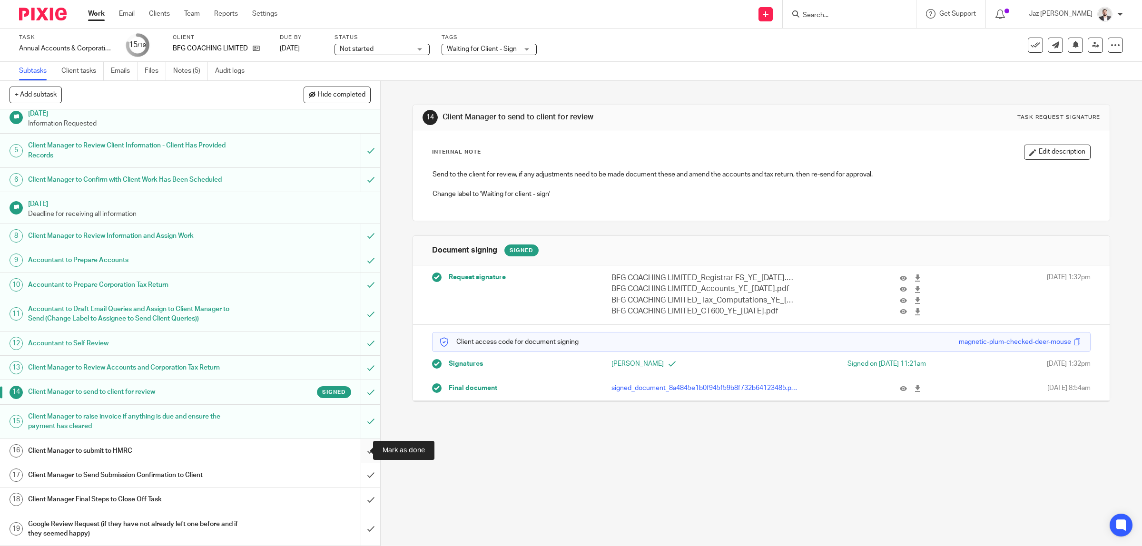
click at [363, 445] on input "submit" at bounding box center [190, 451] width 380 height 24
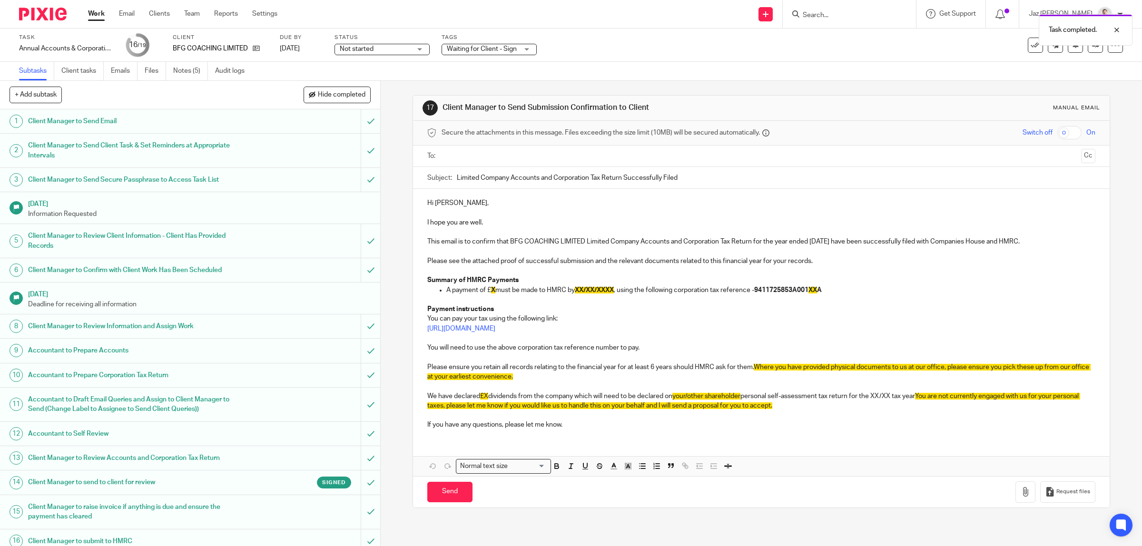
scroll to position [93, 0]
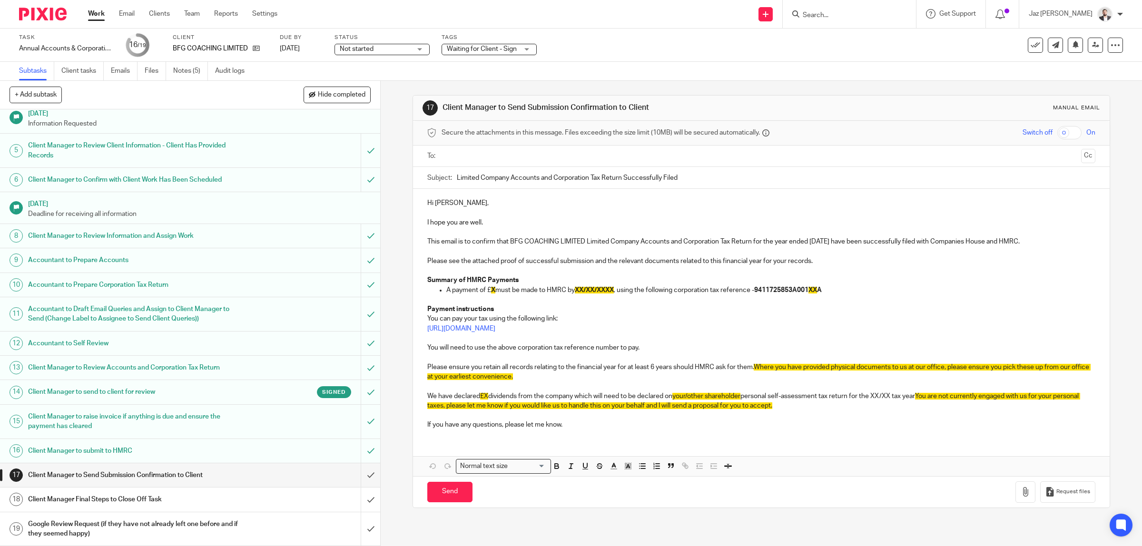
drag, startPoint x: 550, startPoint y: 159, endPoint x: 567, endPoint y: 159, distance: 16.7
click at [550, 159] on input "text" at bounding box center [761, 156] width 633 height 11
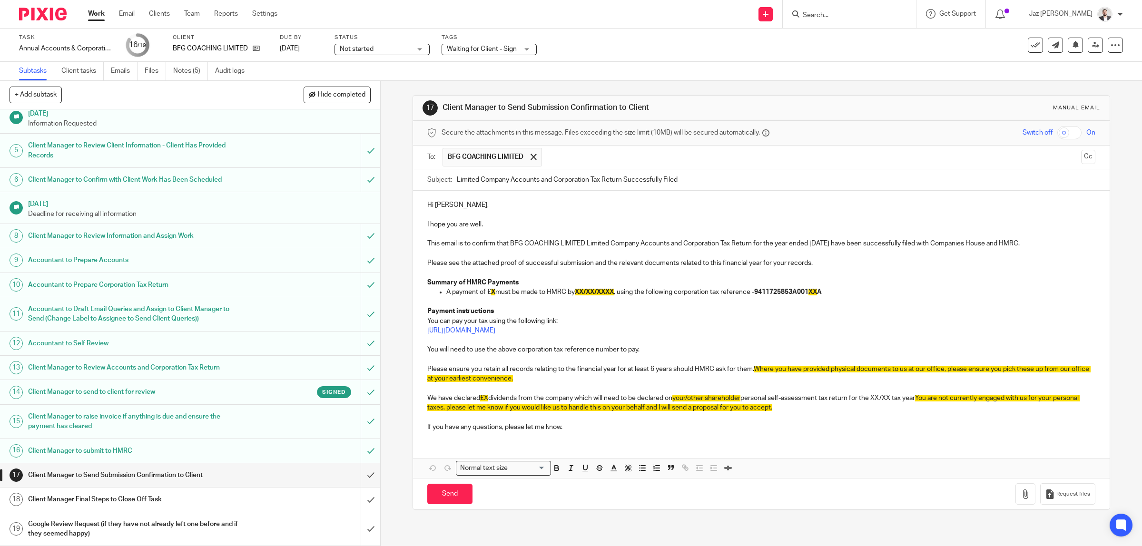
click at [452, 181] on div "Subject: Limited Company Accounts and Corporation Tax Return Successfully Filed" at bounding box center [761, 179] width 669 height 21
click at [457, 182] on input "Limited Company Accounts and Corporation Tax Return Successfully Filed" at bounding box center [776, 179] width 639 height 21
type input "BFG COACHING LTD - Limited Company Accounts and Corporation Tax Return Successf…"
click at [512, 219] on p at bounding box center [761, 215] width 669 height 10
drag, startPoint x: 456, startPoint y: 207, endPoint x: 448, endPoint y: 208, distance: 7.2
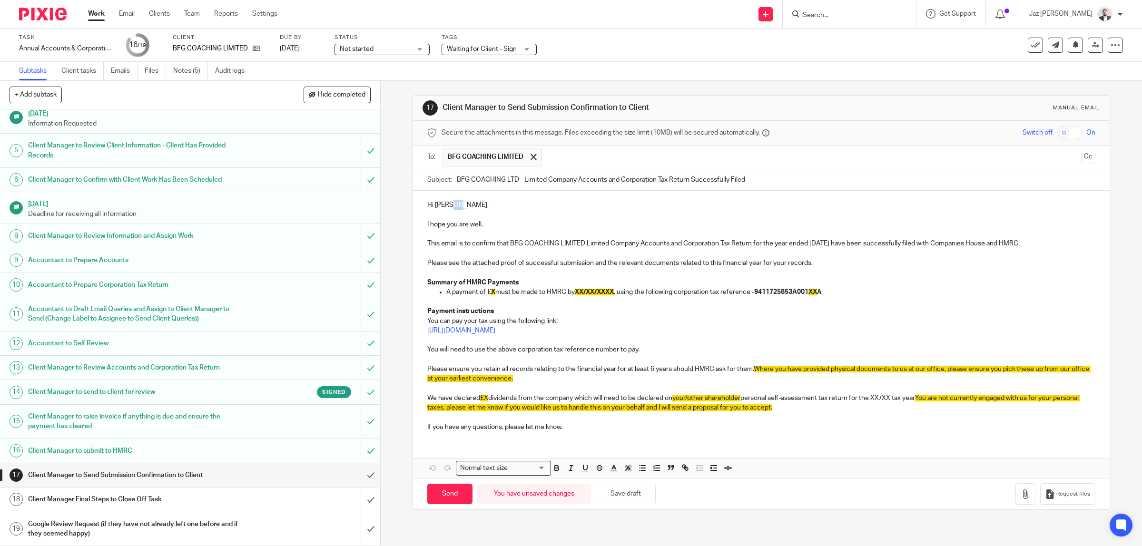
click at [448, 208] on p "Hi Matthew," at bounding box center [761, 205] width 669 height 10
click at [535, 243] on p "This email is to confirm that BFG COACHING LIMITED Limited Company Accounts and…" at bounding box center [761, 244] width 669 height 10
click at [751, 236] on p at bounding box center [761, 234] width 669 height 10
click at [689, 264] on p "Please see the attached proof of successful submission and the relevant documen…" at bounding box center [761, 263] width 669 height 10
click at [544, 271] on p at bounding box center [761, 273] width 669 height 10
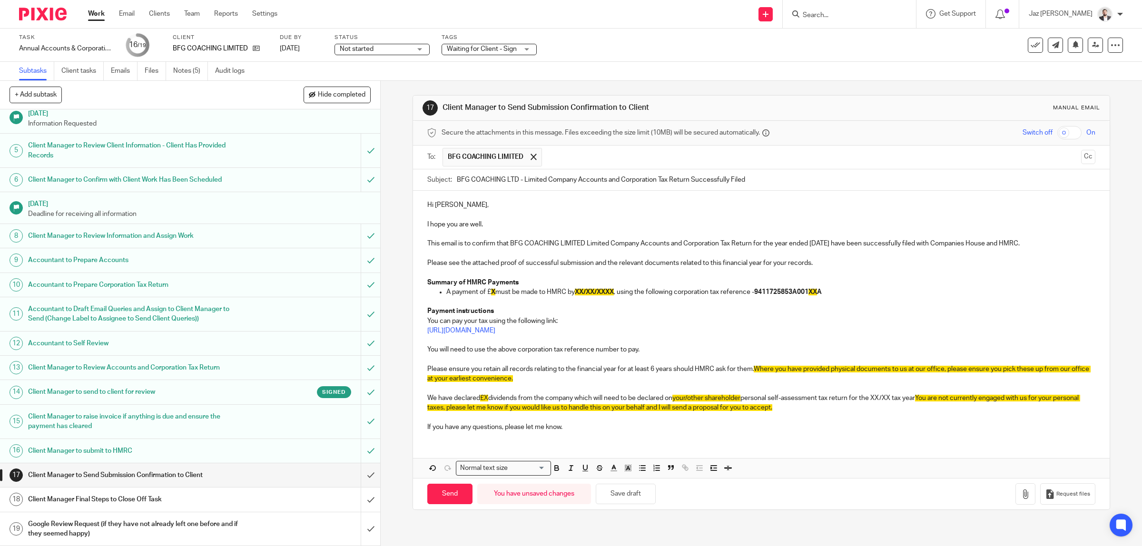
click at [503, 282] on strong "Summary of HMRC Payments" at bounding box center [472, 282] width 91 height 7
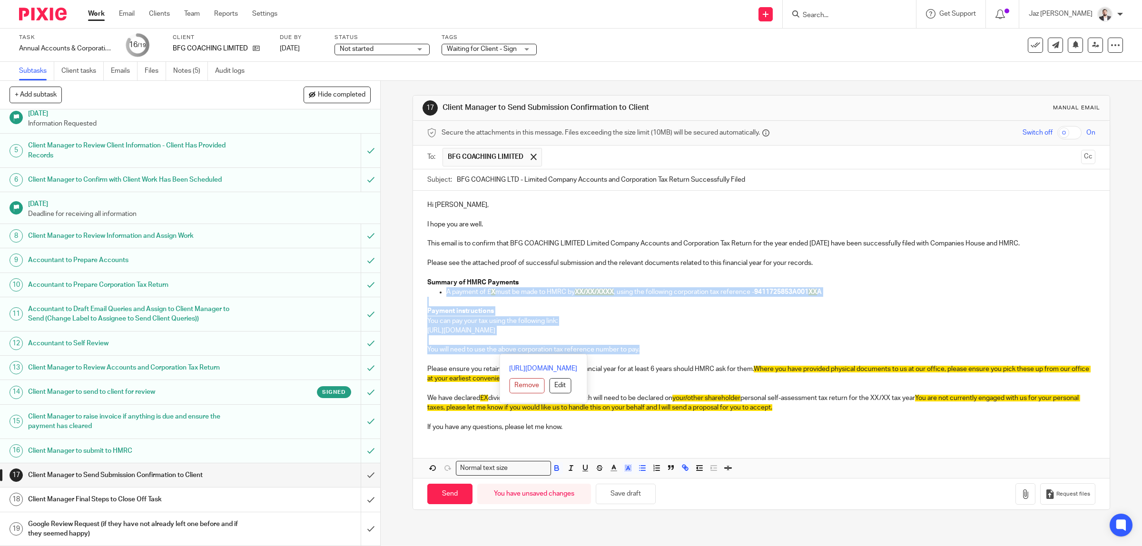
drag, startPoint x: 593, startPoint y: 339, endPoint x: 439, endPoint y: 293, distance: 160.0
click at [439, 293] on div "Hi Matt, I hope you are well. This email is to confirm that BFG COACHING LIMITE…" at bounding box center [761, 315] width 697 height 248
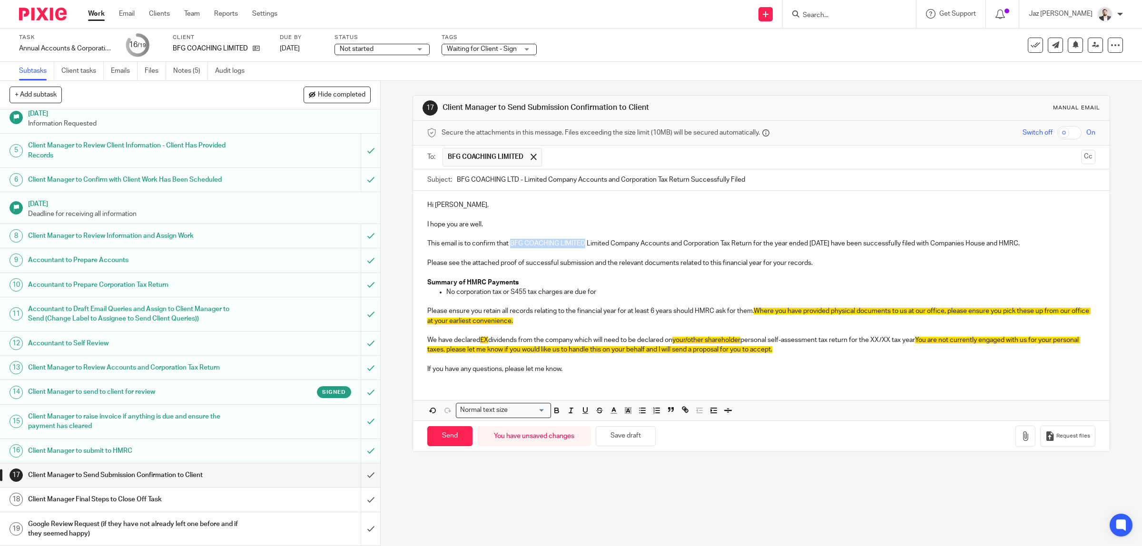
drag, startPoint x: 581, startPoint y: 244, endPoint x: 508, endPoint y: 242, distance: 72.9
click at [508, 242] on p "This email is to confirm that BFG COACHING LIMITED Limited Company Accounts and…" at bounding box center [761, 244] width 669 height 10
copy p "BFG COACHING LIMITED"
click at [610, 289] on p "No corporation tax or S455 tax charges are due for" at bounding box center [772, 293] width 650 height 10
click at [572, 319] on p "Please ensure you retain all records relating to the financial year for at leas…" at bounding box center [761, 317] width 669 height 20
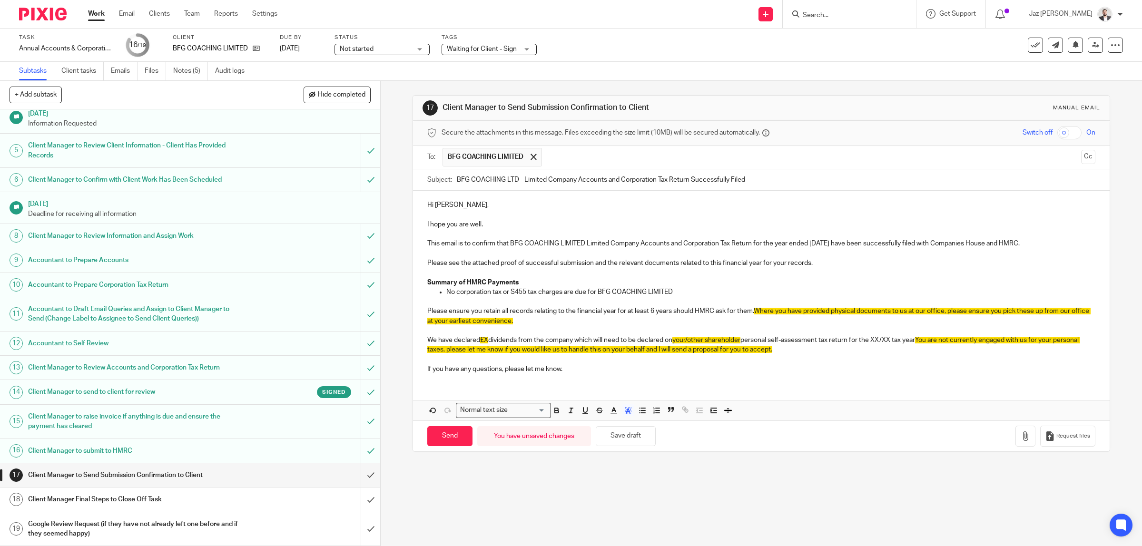
click at [697, 293] on p "No corporation tax or S455 tax charges are due for BFG COACHING LIMITED" at bounding box center [772, 293] width 650 height 10
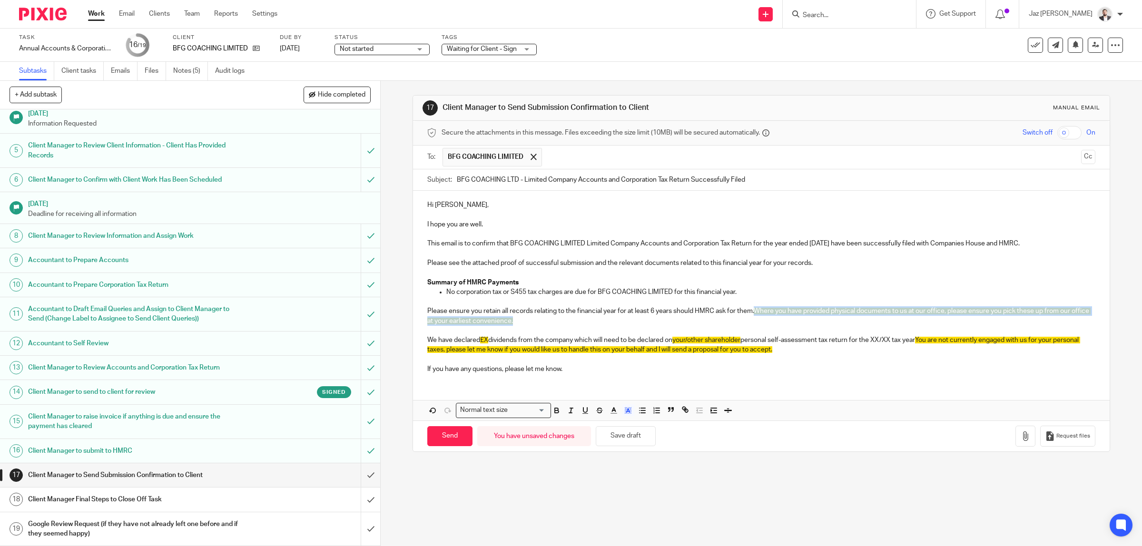
drag, startPoint x: 568, startPoint y: 316, endPoint x: 755, endPoint y: 313, distance: 187.1
click at [755, 313] on p "Please ensure you retain all records relating to the financial year for at leas…" at bounding box center [761, 317] width 669 height 20
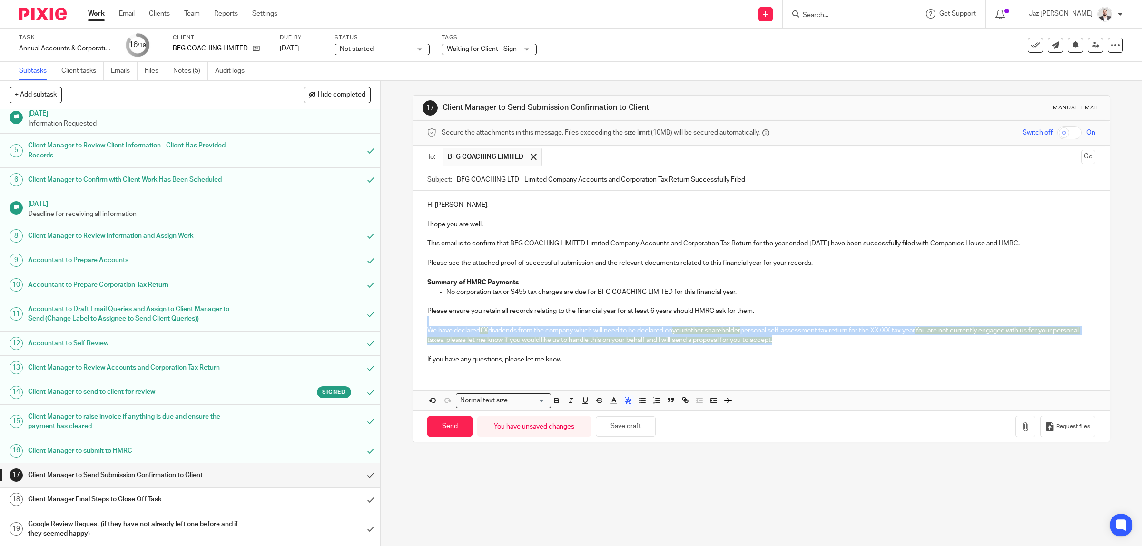
drag, startPoint x: 818, startPoint y: 342, endPoint x: 429, endPoint y: 321, distance: 389.5
click at [429, 321] on div "Hi Matt, I hope you are well. This email is to confirm that BFG COACHING LIMITE…" at bounding box center [761, 281] width 697 height 181
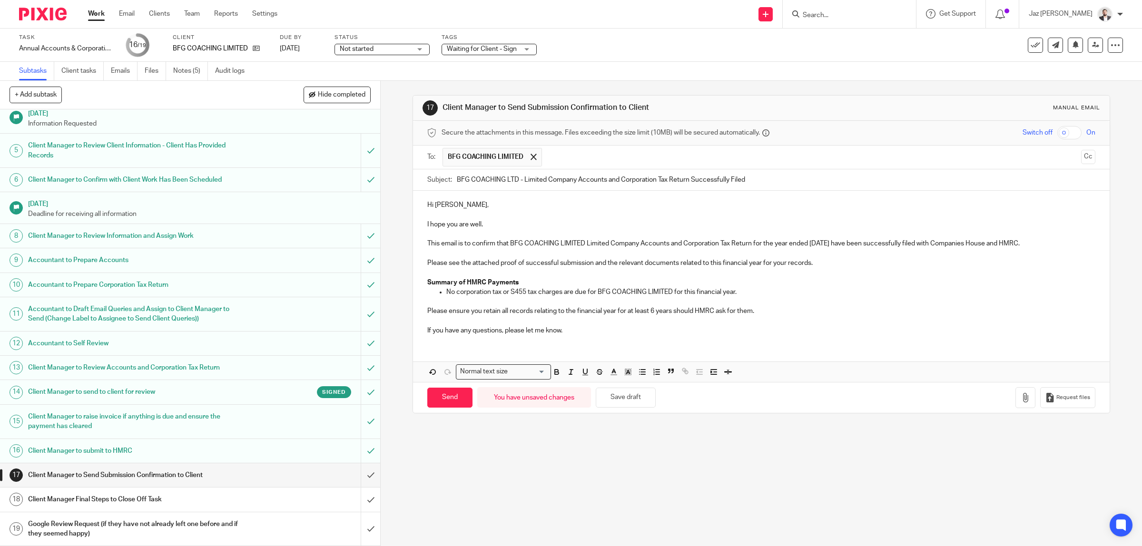
drag, startPoint x: 598, startPoint y: 336, endPoint x: 604, endPoint y: 334, distance: 5.6
click at [604, 334] on p "If you have any questions, please let me know." at bounding box center [761, 331] width 669 height 10
click at [1021, 400] on icon "button" at bounding box center [1026, 398] width 10 height 10
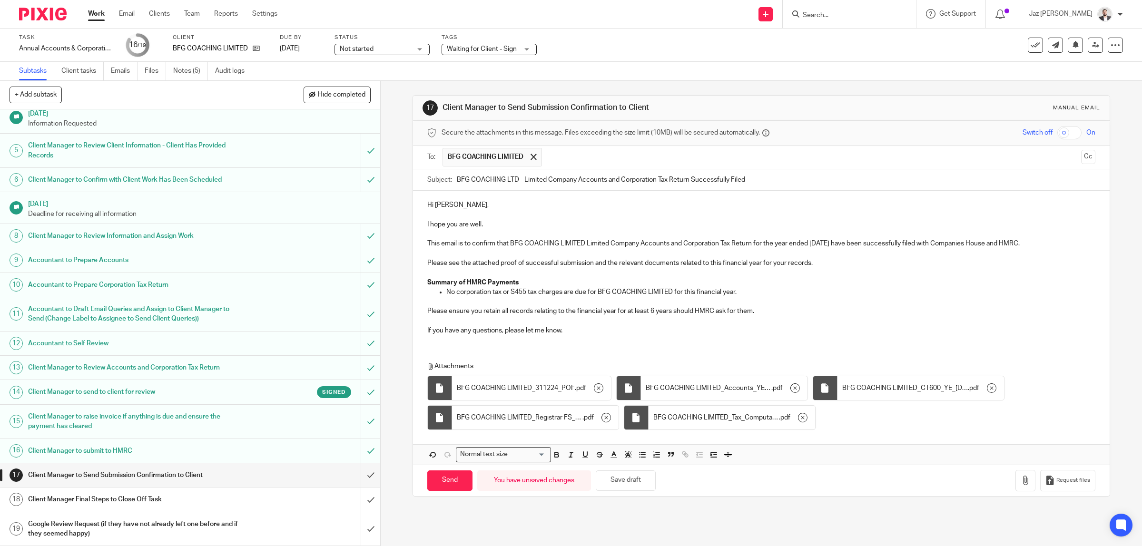
click at [629, 332] on p "If you have any questions, please let me know." at bounding box center [761, 331] width 669 height 10
click at [458, 486] on input "Send" at bounding box center [449, 481] width 45 height 20
type input "Sent"
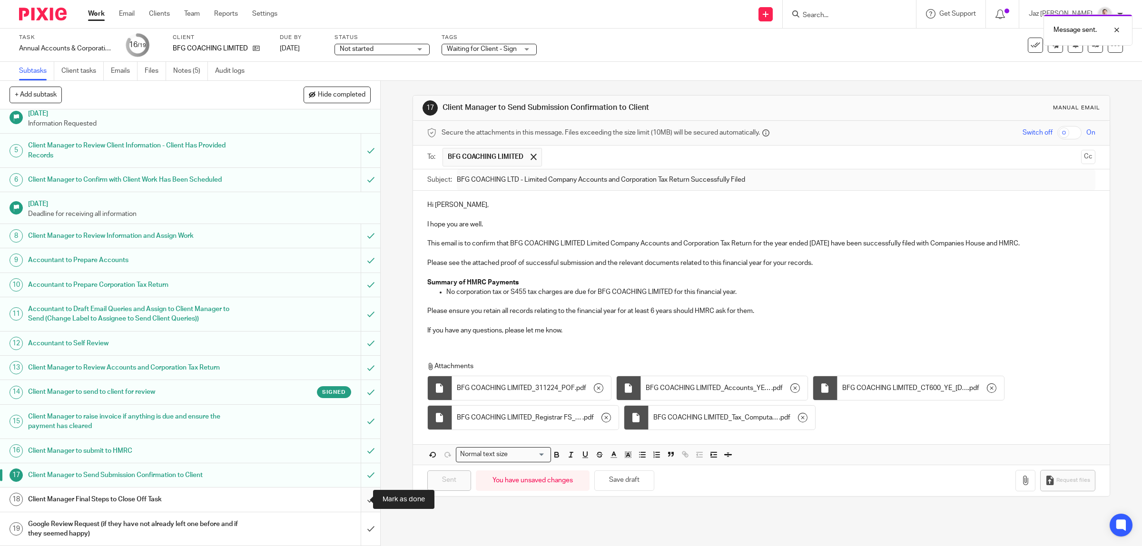
click at [361, 499] on input "submit" at bounding box center [190, 500] width 380 height 24
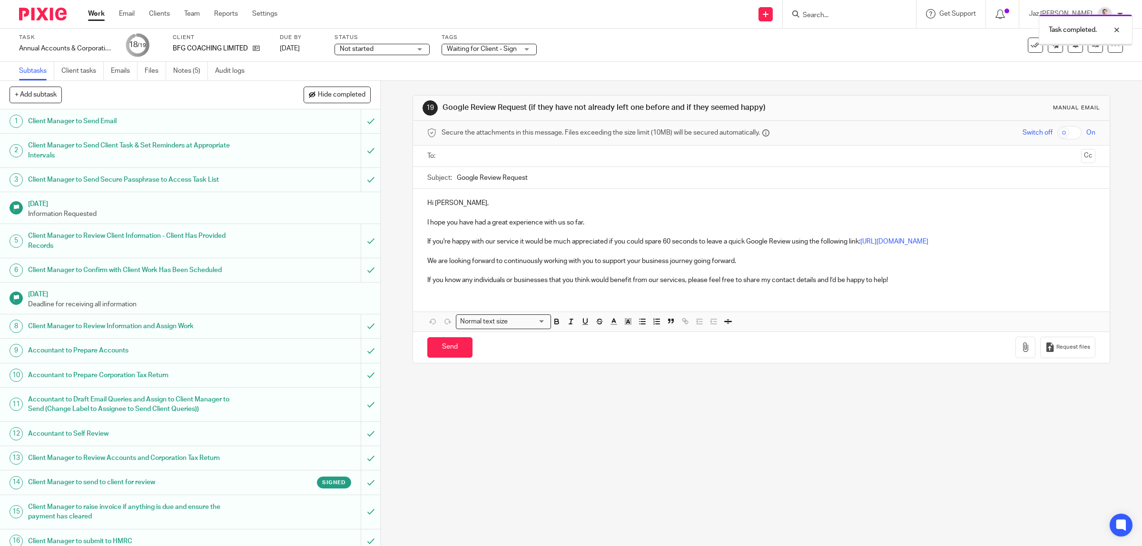
scroll to position [93, 0]
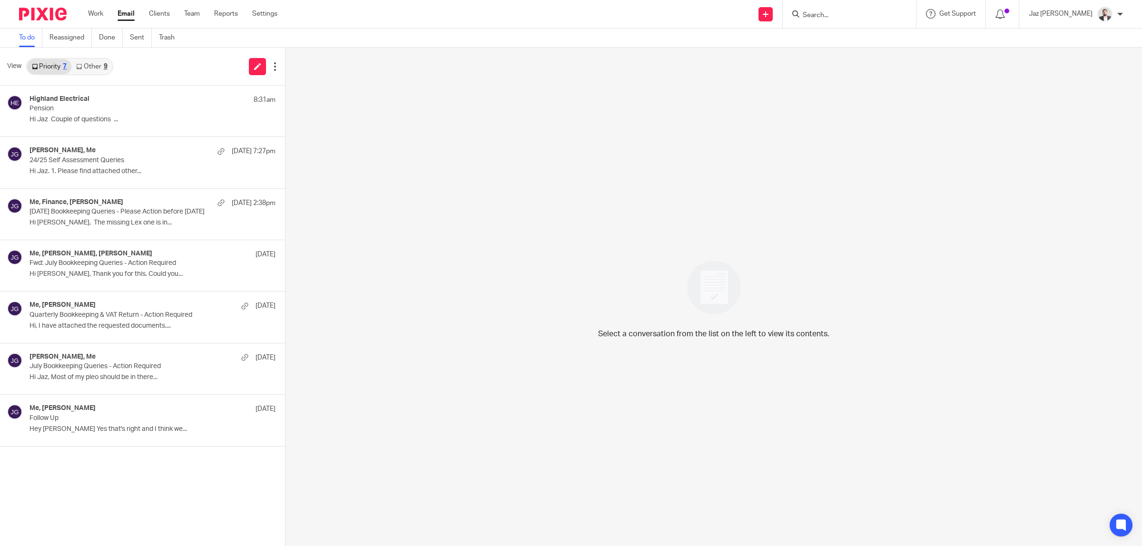
click at [102, 68] on link "Other 9" at bounding box center [91, 66] width 40 height 15
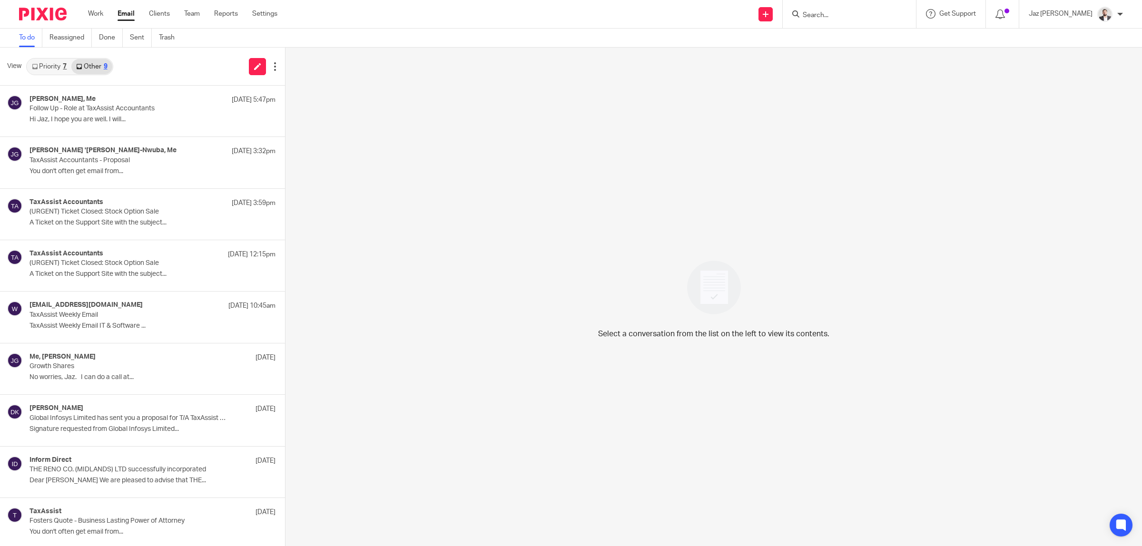
click at [58, 64] on link "Priority 7" at bounding box center [49, 66] width 44 height 15
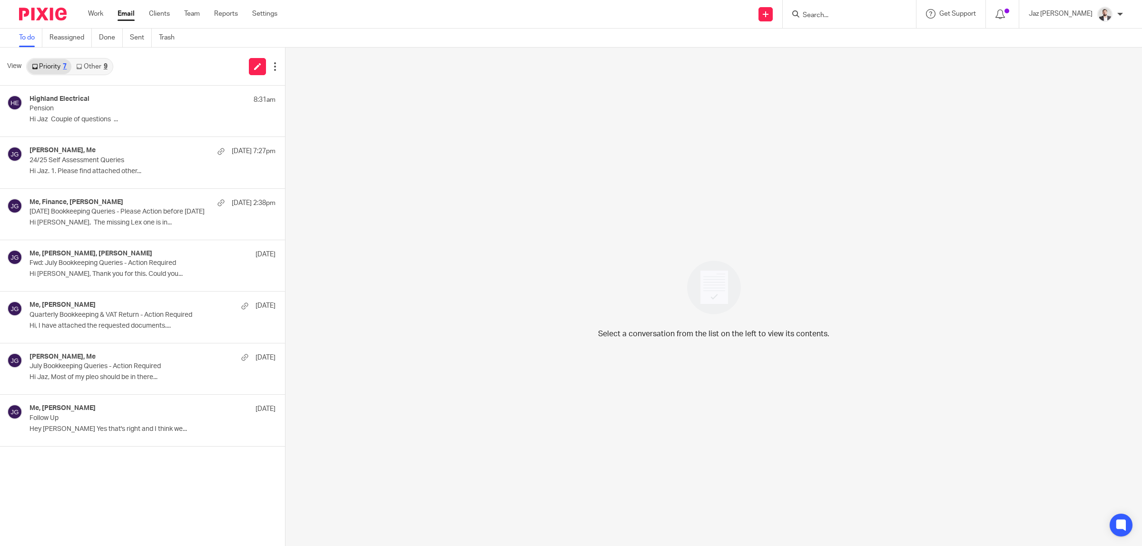
click at [91, 119] on p "Hi Jaz Couple of questions ..." at bounding box center [153, 120] width 246 height 8
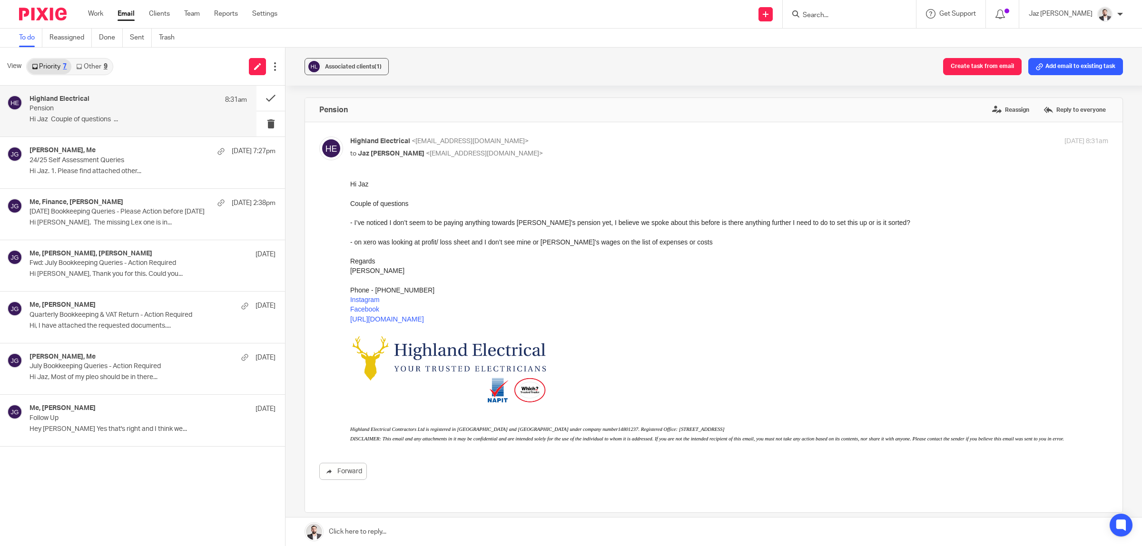
click at [92, 67] on link "Other 9" at bounding box center [91, 66] width 40 height 15
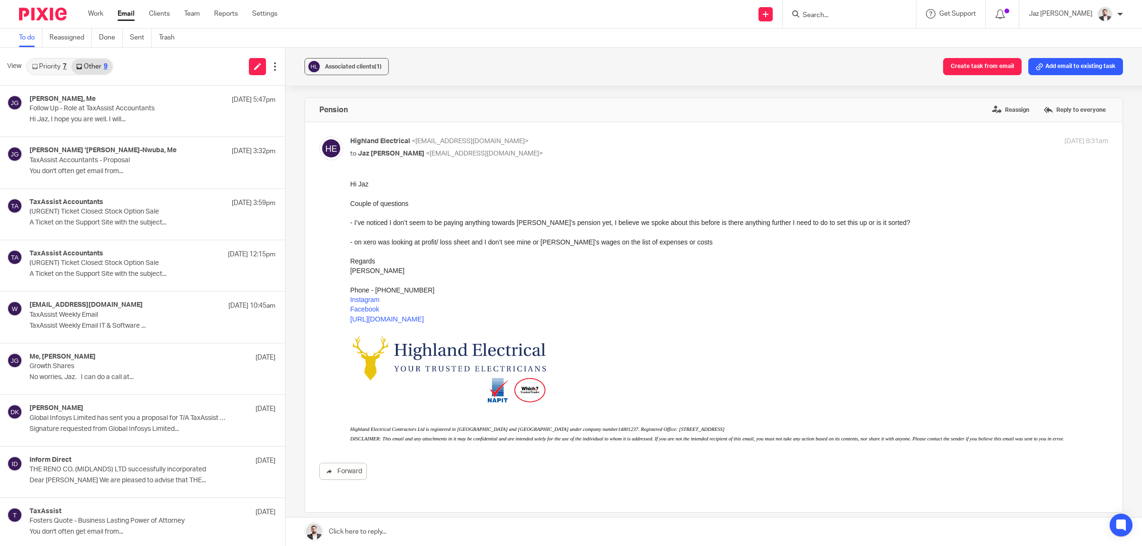
click at [32, 69] on icon at bounding box center [35, 67] width 6 height 6
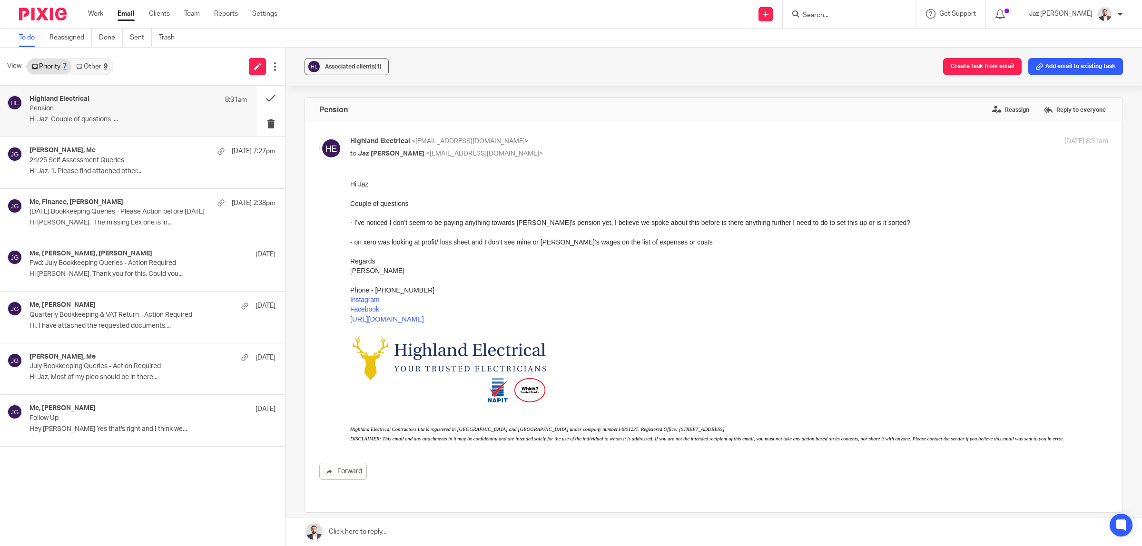
click at [70, 118] on p "Hi Jaz Couple of questions ..." at bounding box center [139, 120] width 218 height 8
click at [564, 221] on div "- I’ve noticed I don’t seem to be paying anything towards [PERSON_NAME]’s pensi…" at bounding box center [729, 223] width 758 height 10
click at [95, 65] on link "Other 9" at bounding box center [91, 66] width 40 height 15
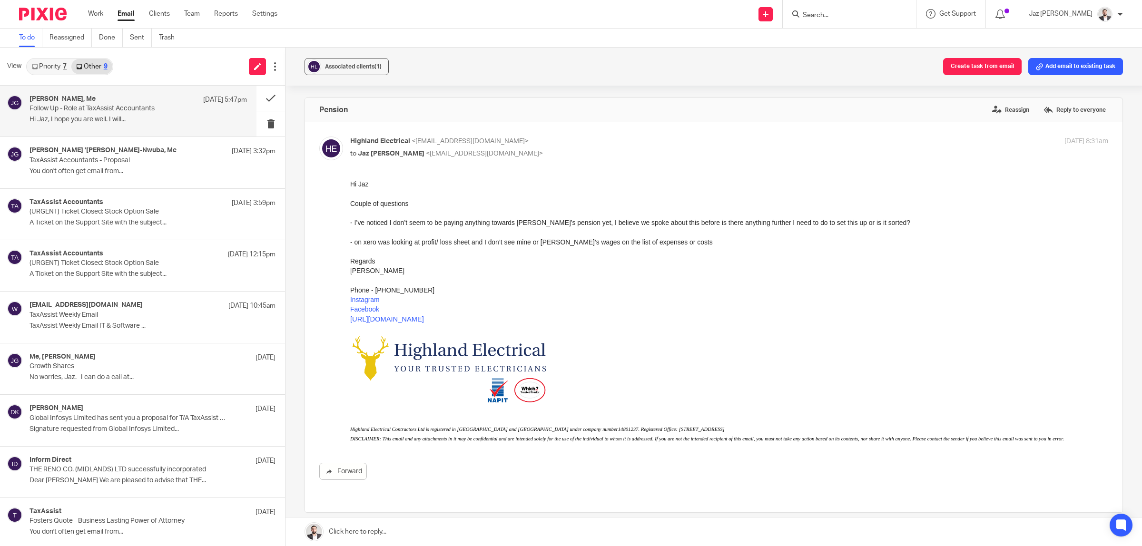
click at [109, 116] on p "Hi Jaz, I hope you are well. I will..." at bounding box center [139, 120] width 218 height 8
click at [51, 68] on link "Priority 7" at bounding box center [49, 66] width 44 height 15
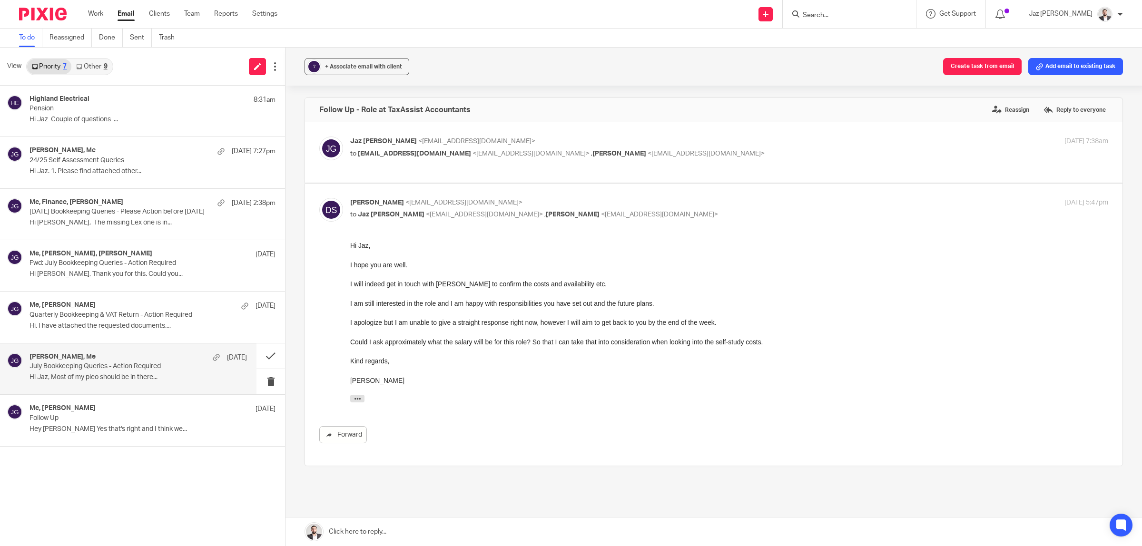
click at [100, 384] on div "[PERSON_NAME], Me [DATE] July Bookkeeping Queries - Action Required Hi Jaz, Mos…" at bounding box center [139, 369] width 218 height 32
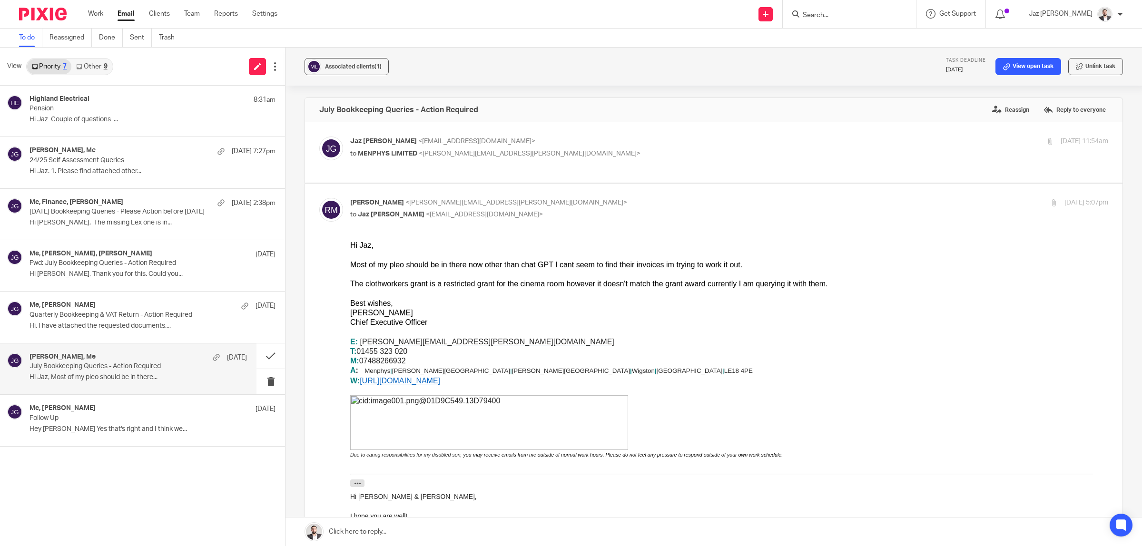
drag, startPoint x: 640, startPoint y: 299, endPoint x: 664, endPoint y: 314, distance: 28.7
click at [640, 298] on p "Best wishes," at bounding box center [729, 303] width 758 height 10
click at [269, 354] on button at bounding box center [271, 356] width 29 height 25
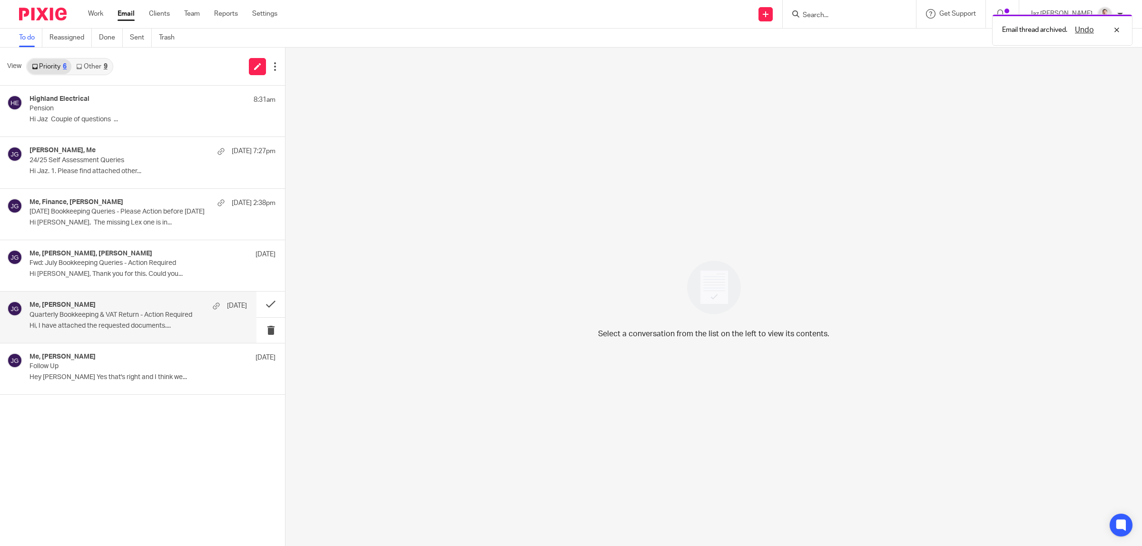
click at [154, 321] on div "Me, [PERSON_NAME] [DATE] Quarterly Bookkeeping & VAT Return - Action Required H…" at bounding box center [139, 317] width 218 height 32
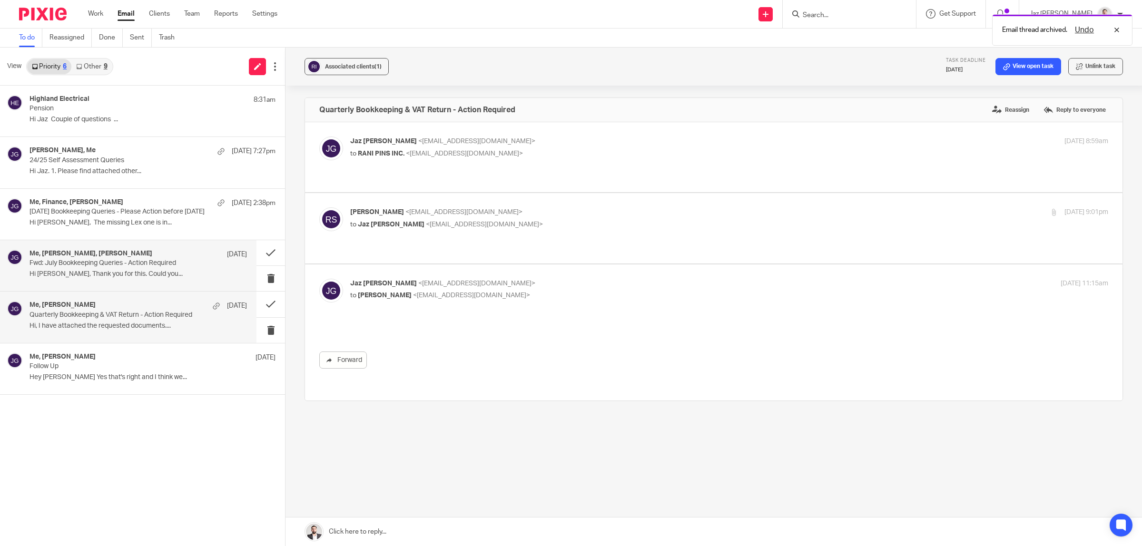
click at [128, 271] on p "Hi [PERSON_NAME], Thank you for this. Could you..." at bounding box center [139, 274] width 218 height 8
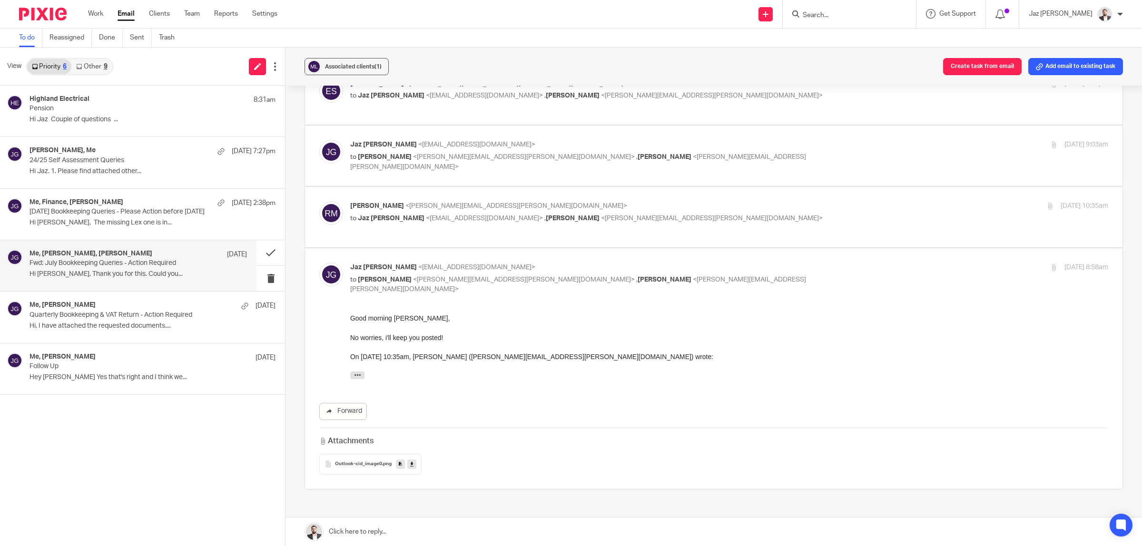
scroll to position [60, 0]
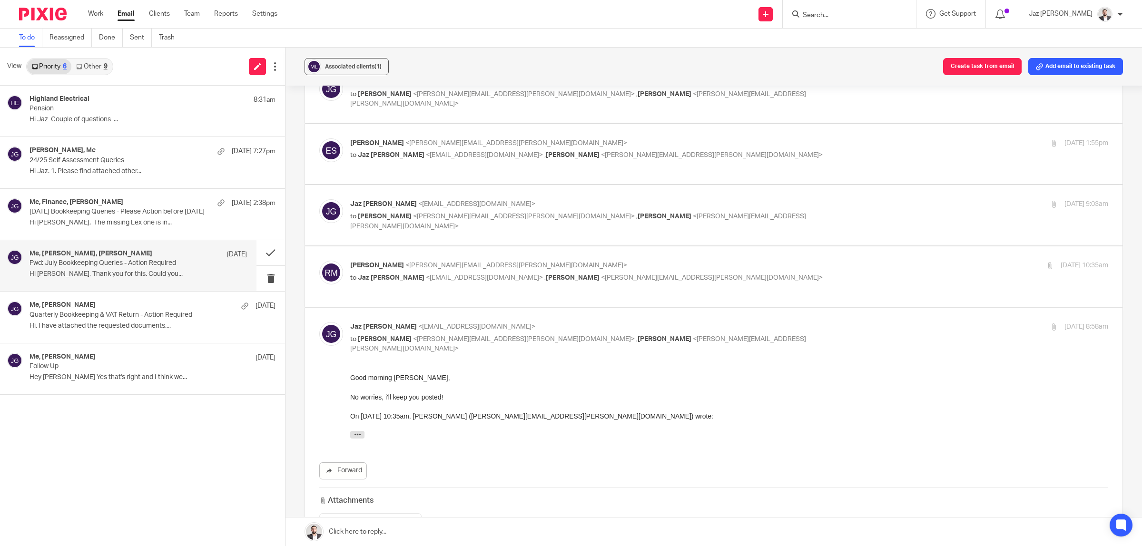
click at [662, 278] on p "to [PERSON_NAME] <[EMAIL_ADDRESS][DOMAIN_NAME]> , [PERSON_NAME] <[PERSON_NAME][…" at bounding box center [603, 278] width 506 height 10
checkbox input "true"
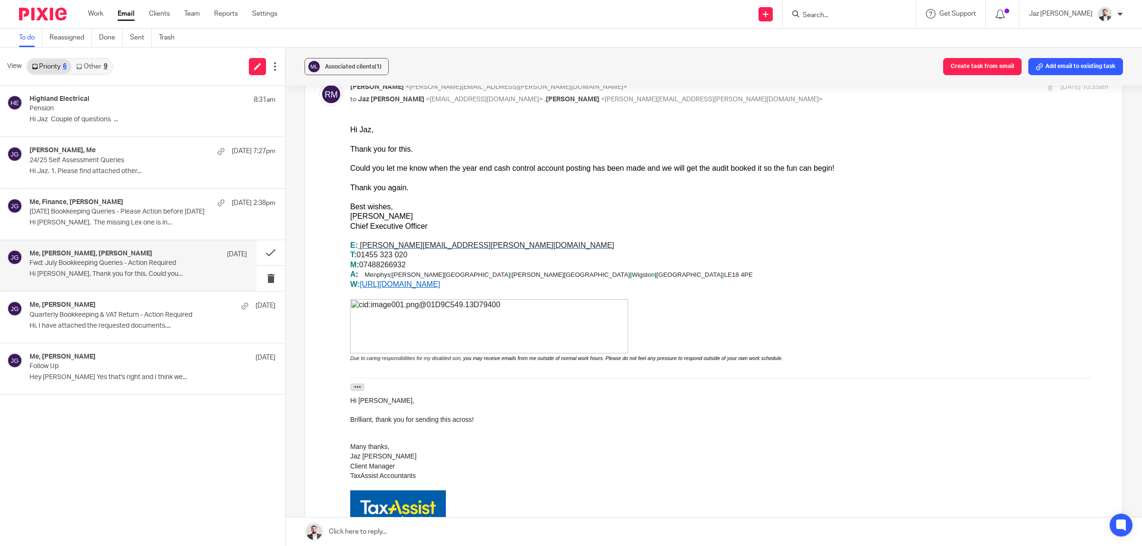
scroll to position [0, 0]
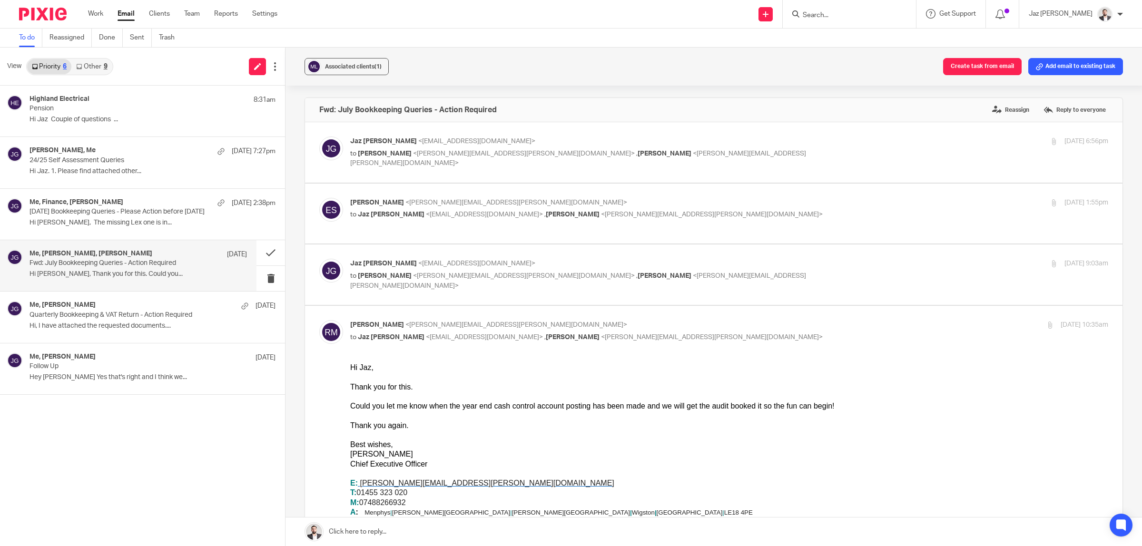
click at [697, 265] on p "[PERSON_NAME] <[EMAIL_ADDRESS][DOMAIN_NAME]>" at bounding box center [603, 264] width 506 height 10
checkbox input "true"
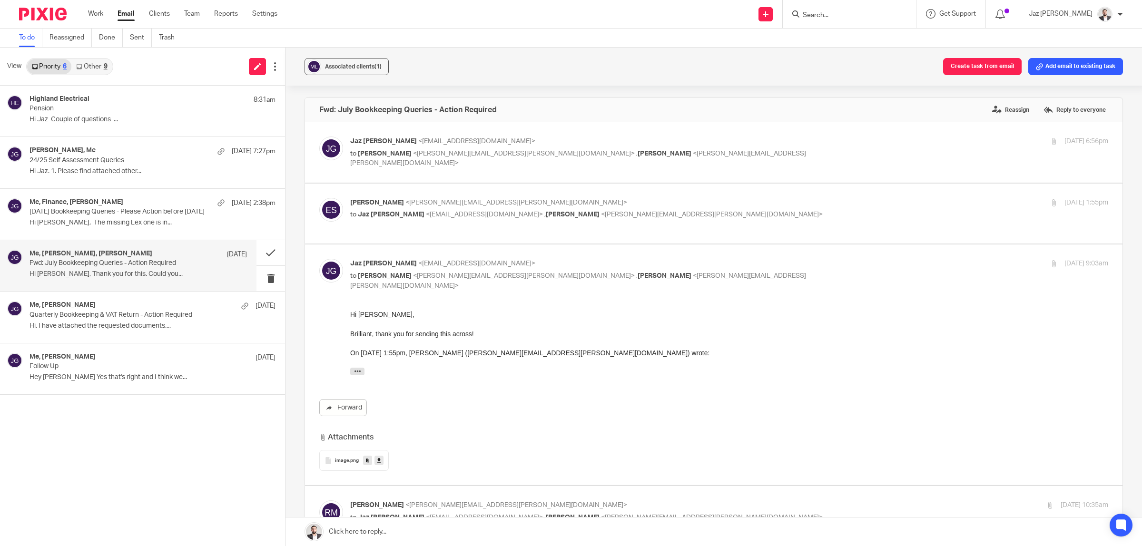
click at [685, 209] on div "[PERSON_NAME] <[EMAIL_ADDRESS][PERSON_NAME][DOMAIN_NAME]> to [PERSON_NAME] <[EM…" at bounding box center [603, 209] width 506 height 22
checkbox input "true"
